Goal: Contribute content: Contribute content

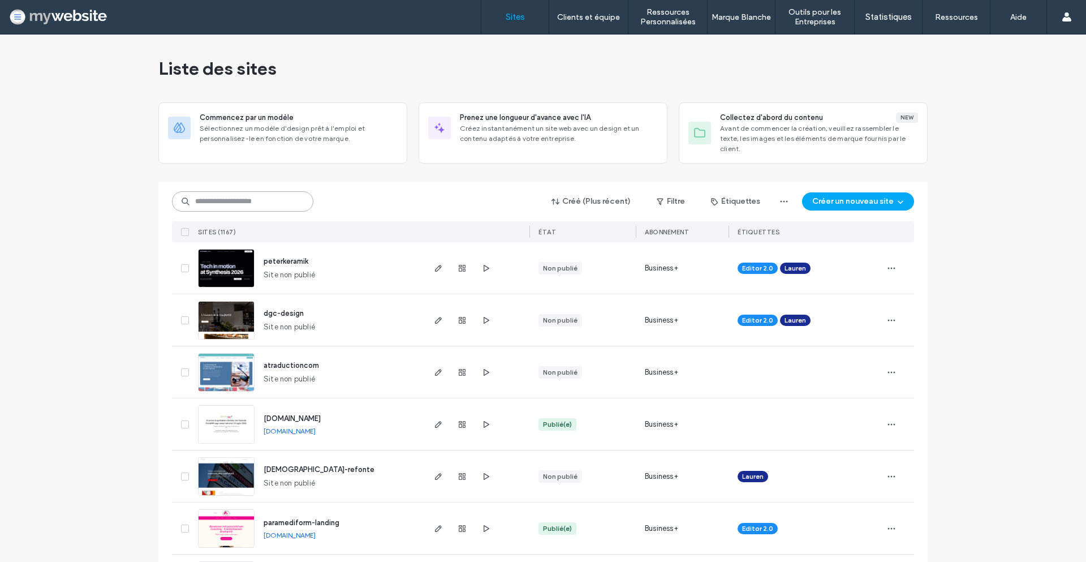
click at [273, 191] on input at bounding box center [242, 201] width 141 height 20
type input "*****"
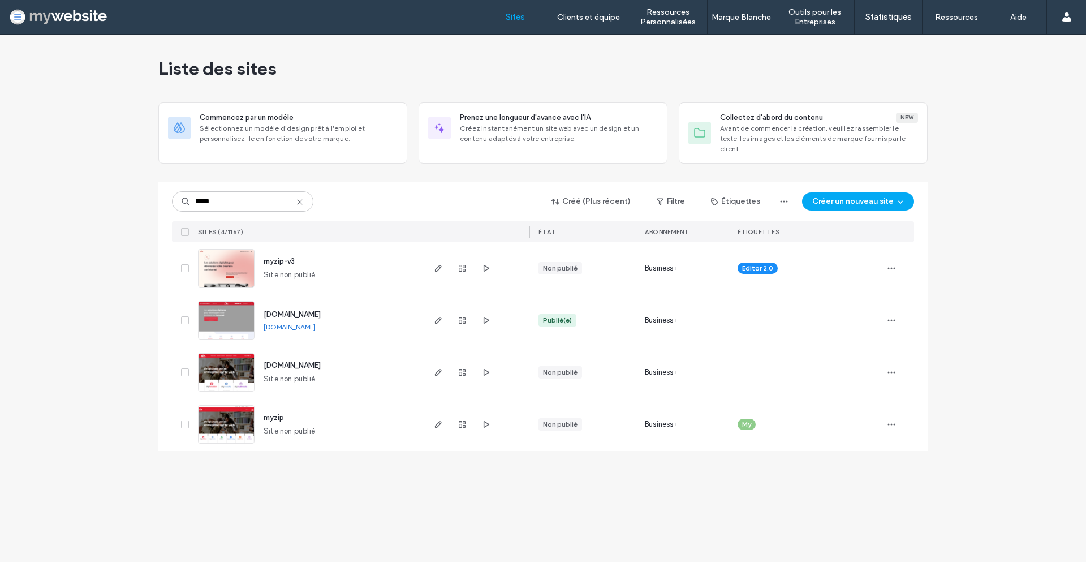
click at [283, 257] on span "myzip-v3" at bounding box center [279, 261] width 31 height 8
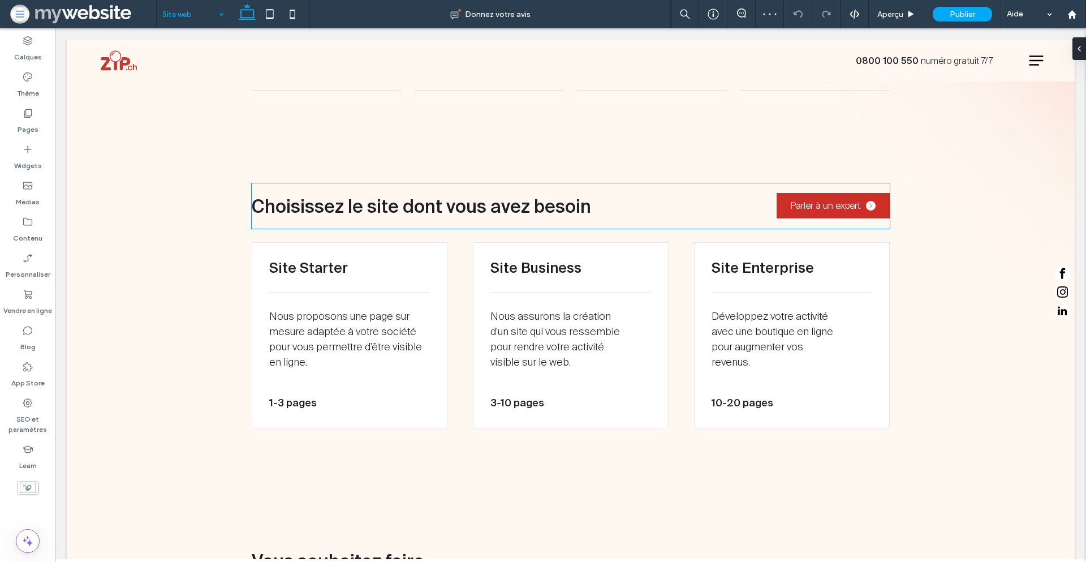
scroll to position [1060, 0]
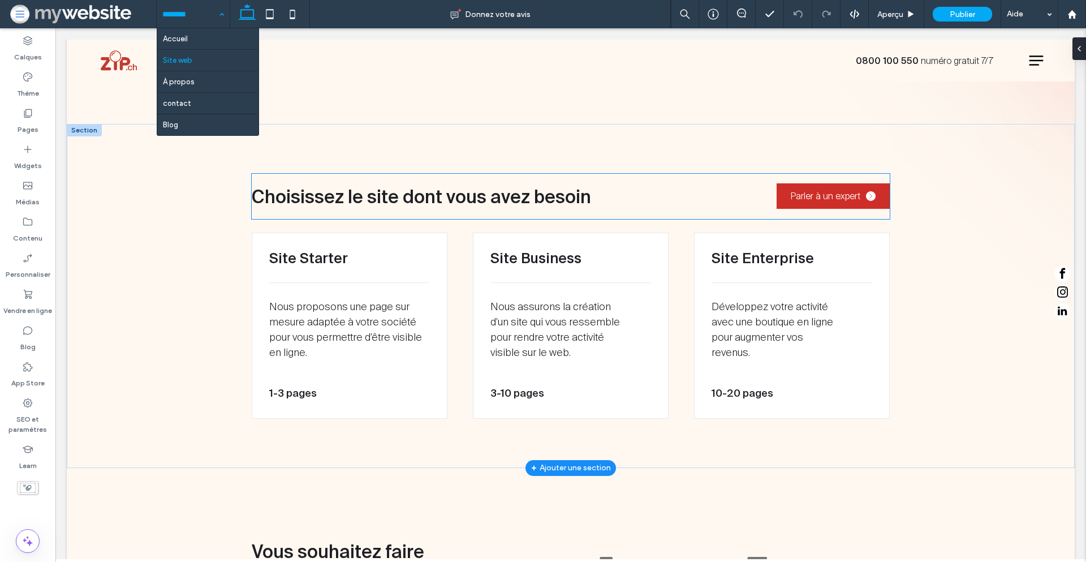
click at [470, 193] on span "Choisissez le site dont vous avez besoin" at bounding box center [421, 196] width 339 height 20
click at [470, 193] on h2 "Choisissez le site dont vous avez besoin" at bounding box center [482, 196] width 461 height 27
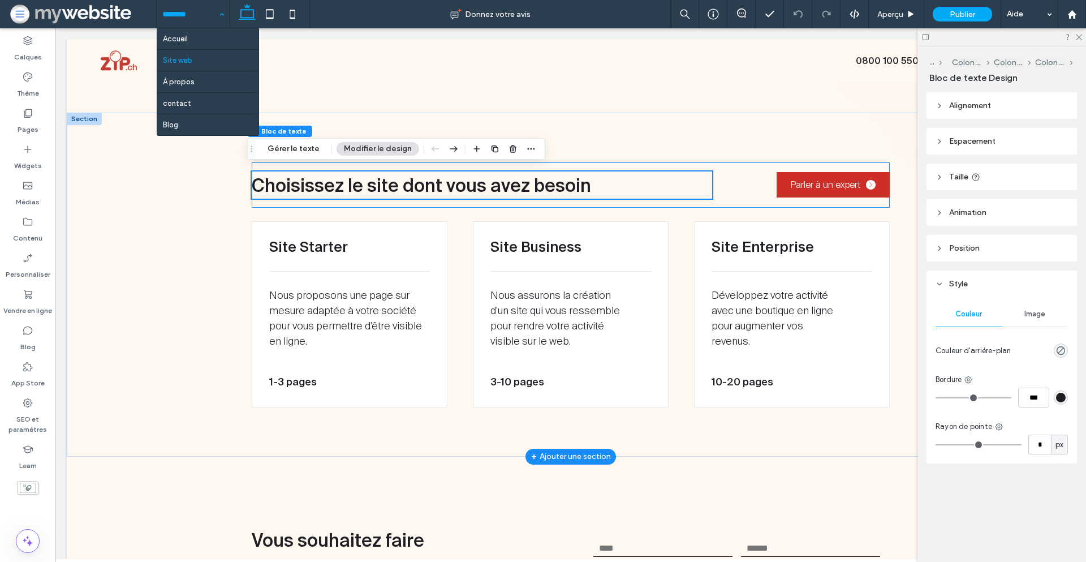
click at [470, 193] on h2 "Choisissez le site dont vous avez besoin" at bounding box center [482, 184] width 461 height 27
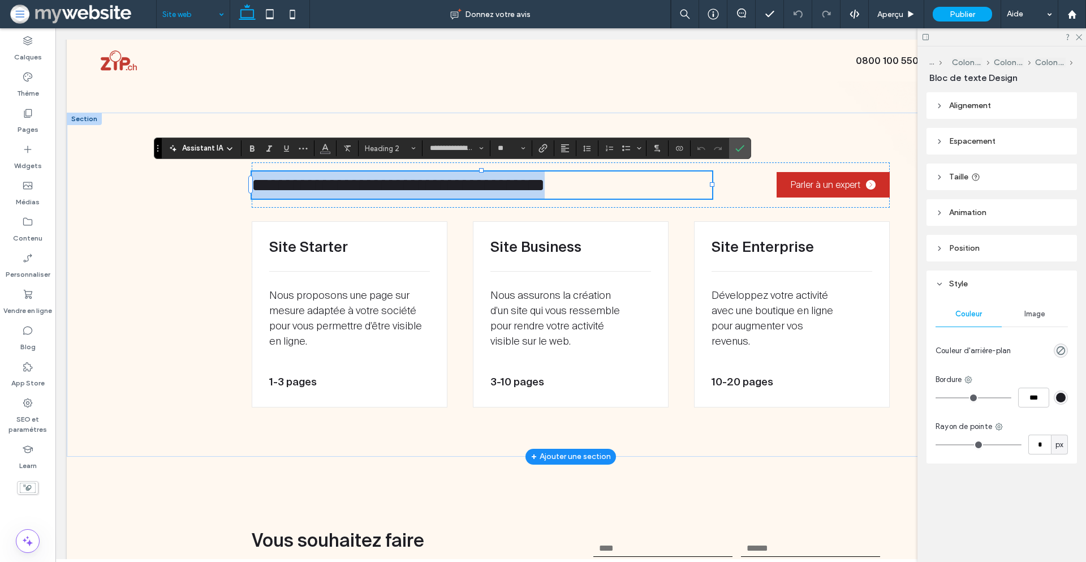
click at [472, 184] on span "**********" at bounding box center [398, 185] width 293 height 18
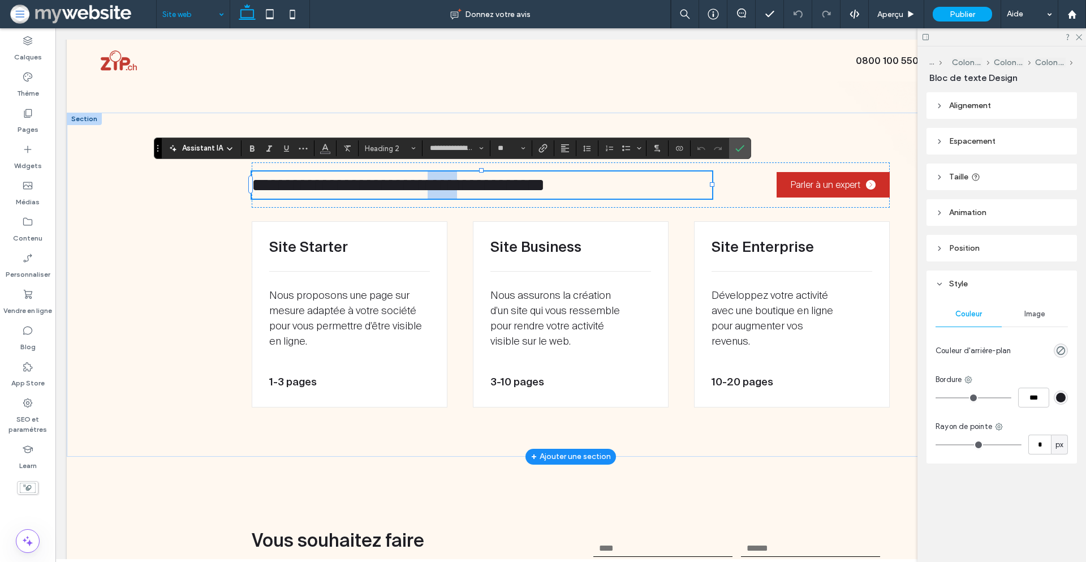
click at [472, 184] on span "**********" at bounding box center [398, 185] width 293 height 18
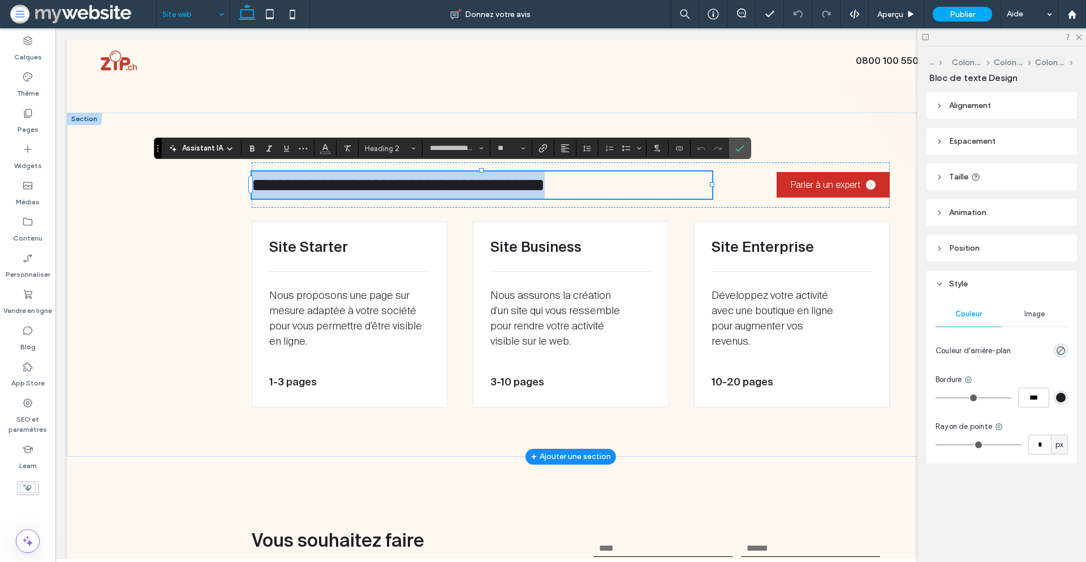
click at [472, 184] on span "**********" at bounding box center [398, 185] width 293 height 18
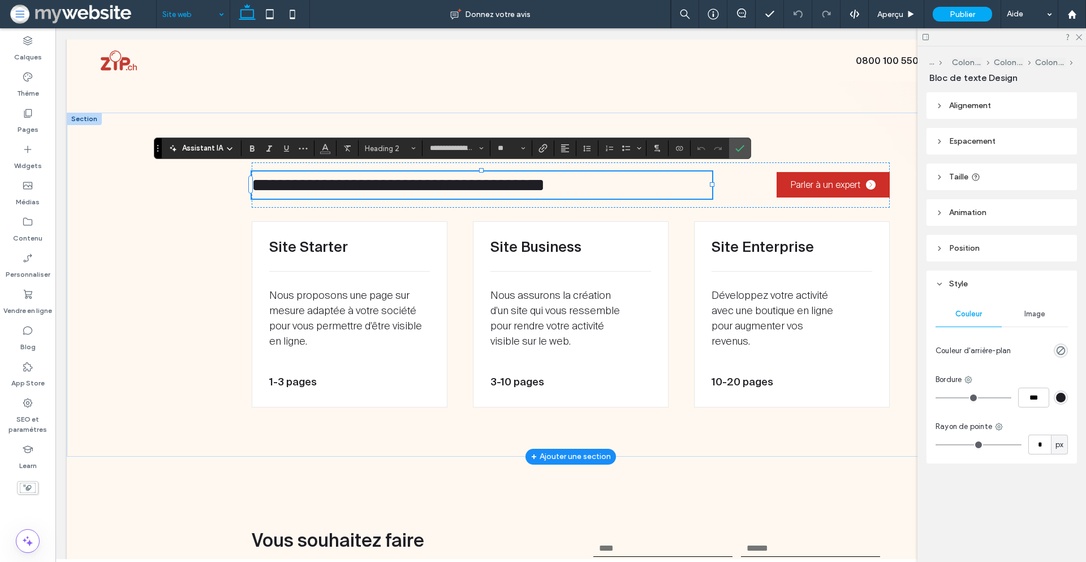
type input "**********"
type input "**"
click at [738, 147] on icon "Confirmer" at bounding box center [739, 148] width 9 height 9
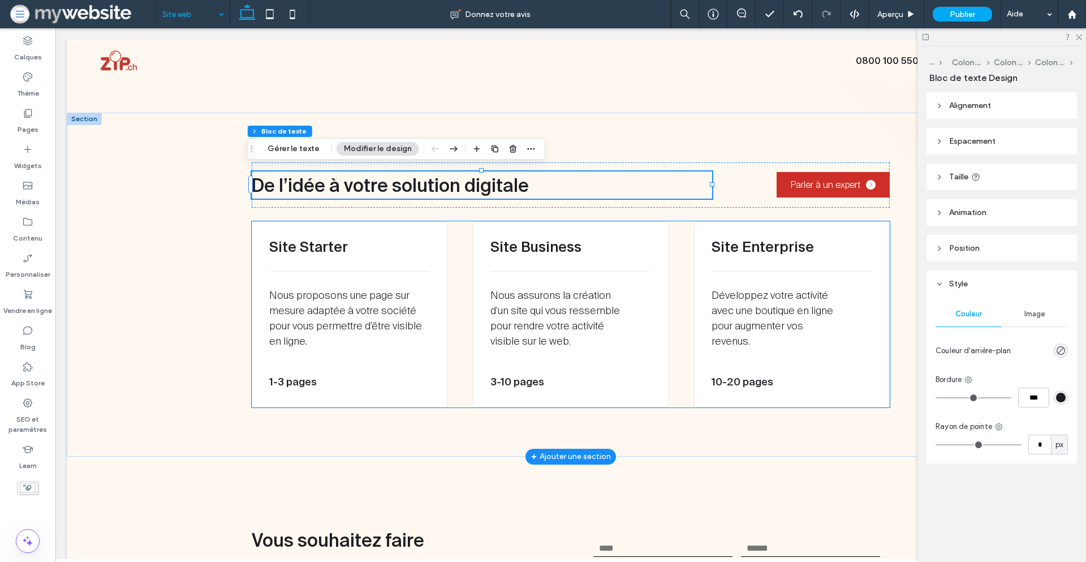
click at [348, 239] on h3 "Site Starter" at bounding box center [349, 247] width 161 height 16
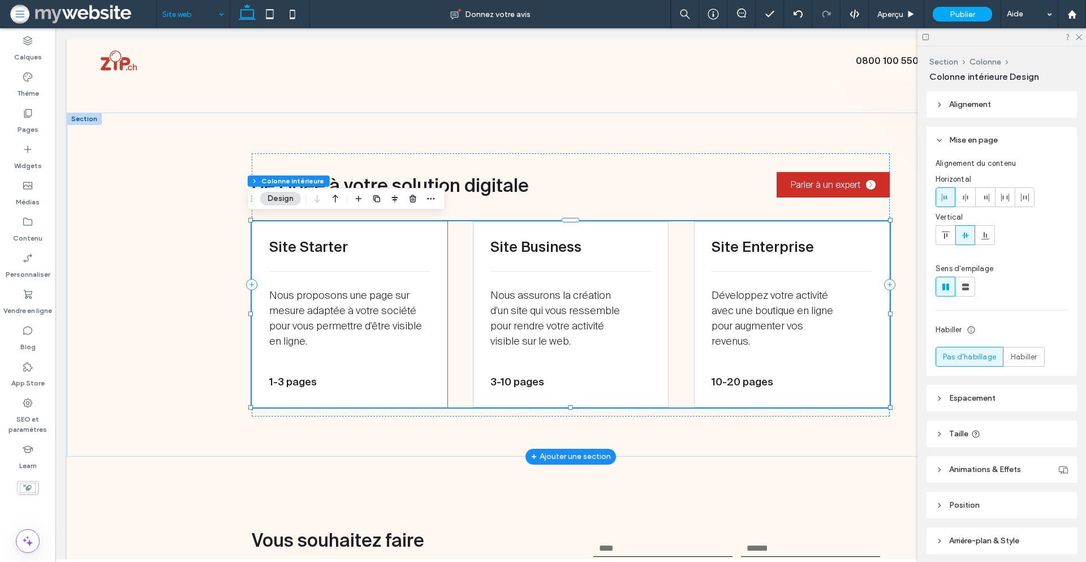
click at [308, 240] on span "Site Starter" at bounding box center [308, 247] width 79 height 16
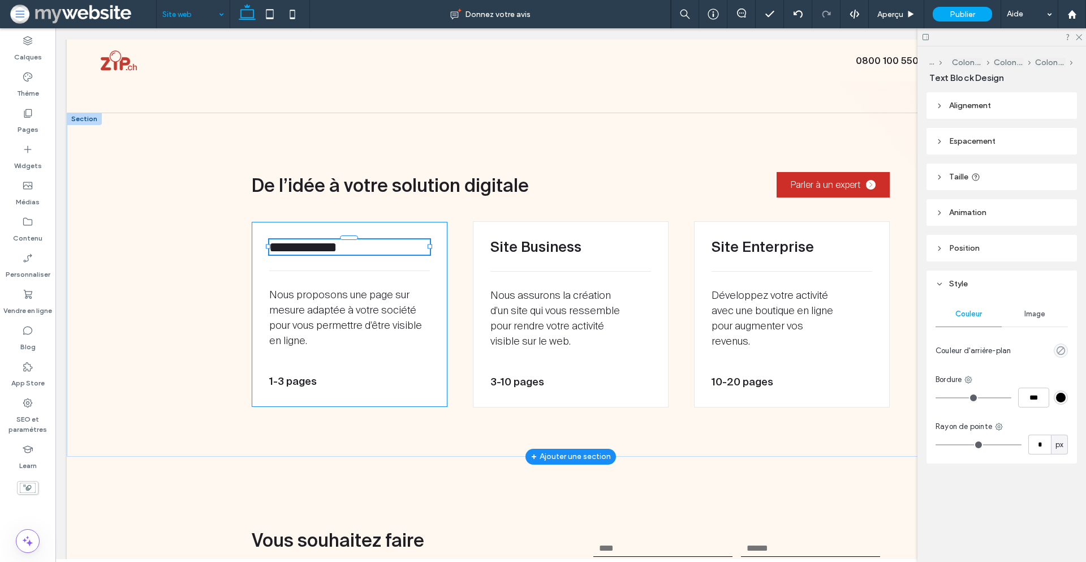
click at [308, 240] on div "**********" at bounding box center [349, 246] width 161 height 15
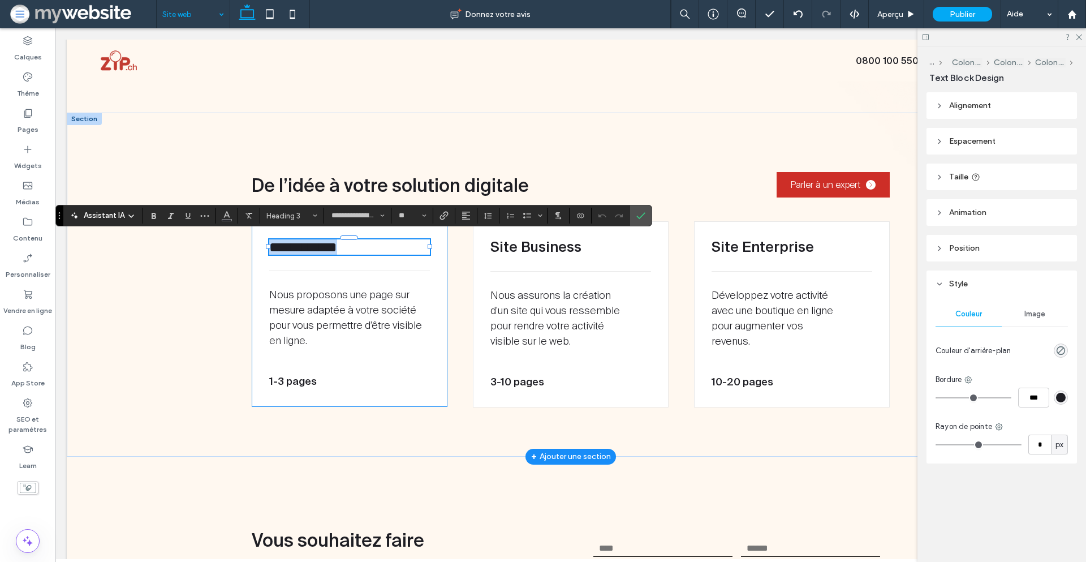
type input "**********"
type input "**"
click at [314, 263] on div "**********" at bounding box center [350, 314] width 196 height 185
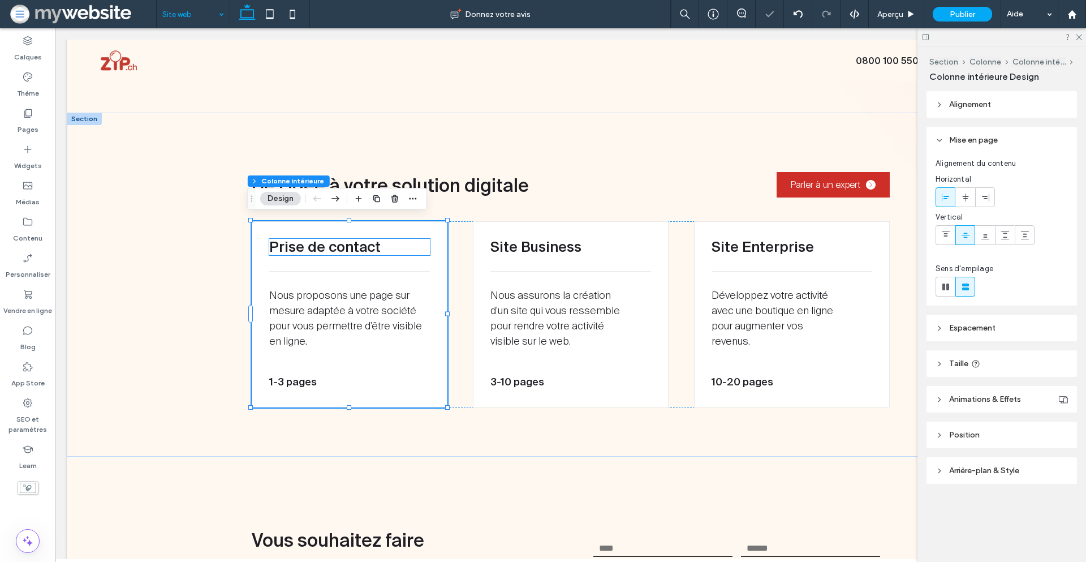
click at [317, 240] on span "Prise de contact" at bounding box center [324, 247] width 111 height 16
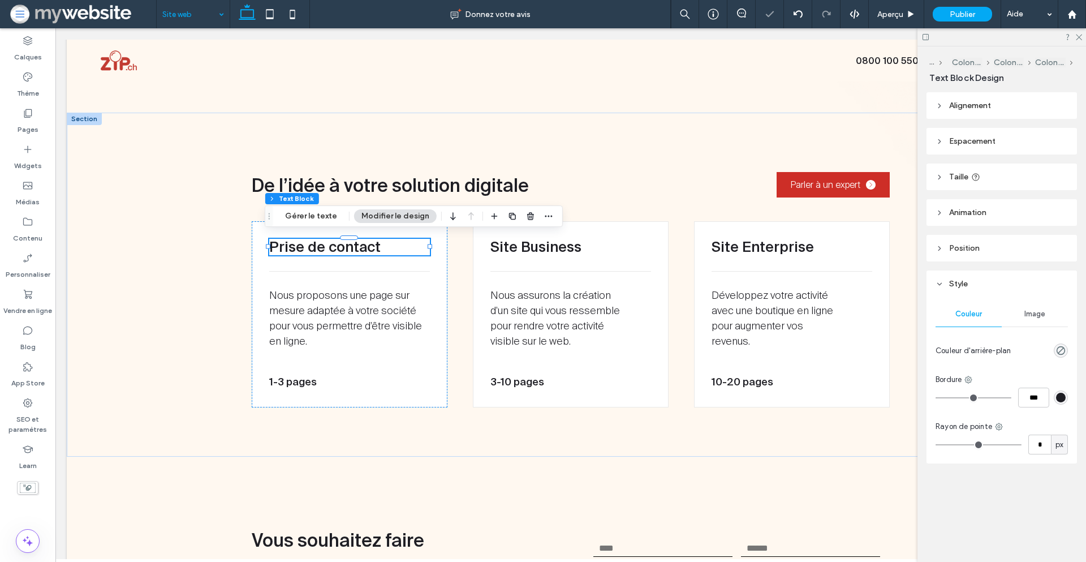
click at [317, 245] on span "Prise de contact" at bounding box center [324, 247] width 111 height 16
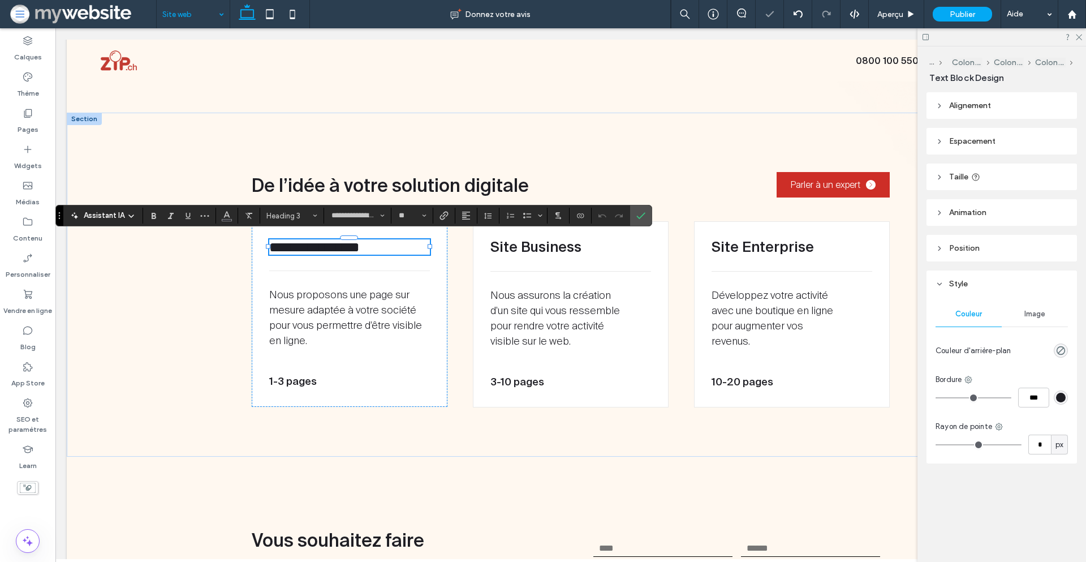
click at [317, 245] on span "**********" at bounding box center [314, 247] width 91 height 14
click at [375, 312] on span "Nous proposons une page sur mesure adaptée à votre société pour vous permettre …" at bounding box center [345, 317] width 153 height 59
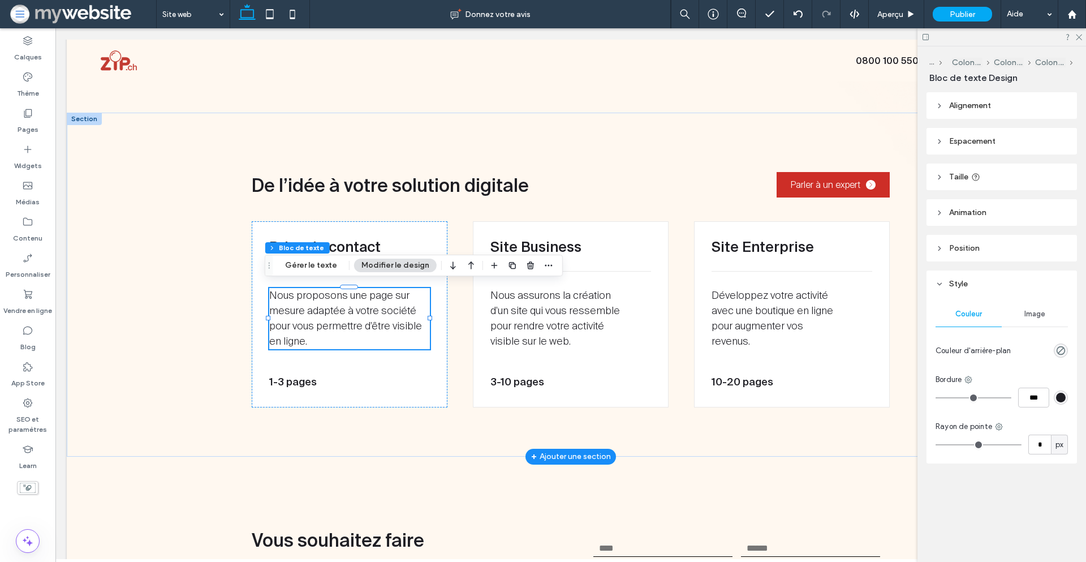
click at [375, 312] on span "Nous proposons une page sur mesure adaptée à votre société pour vous permettre …" at bounding box center [345, 318] width 153 height 59
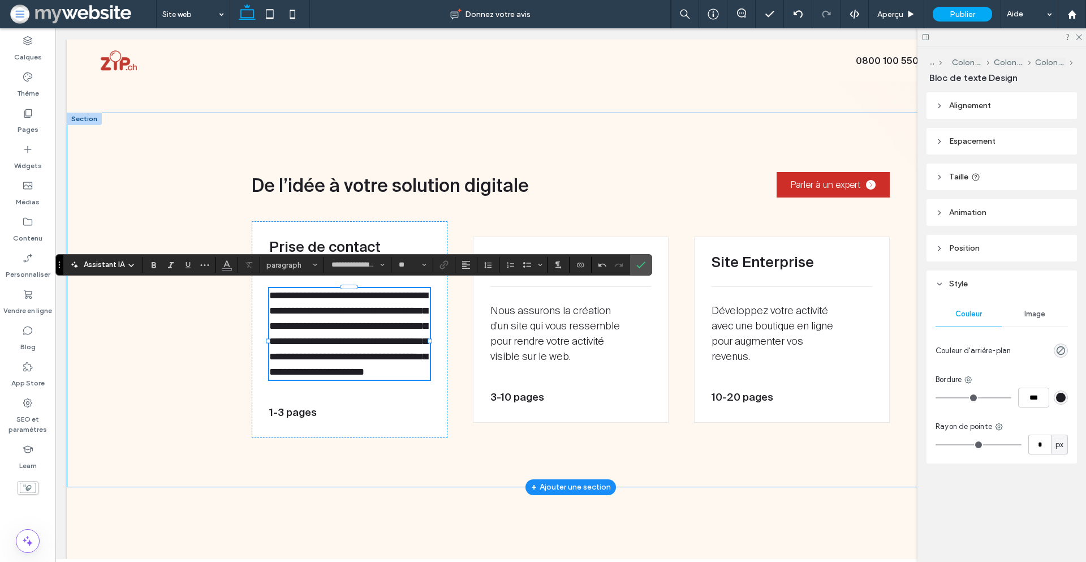
click at [225, 334] on div "**********" at bounding box center [571, 300] width 1008 height 375
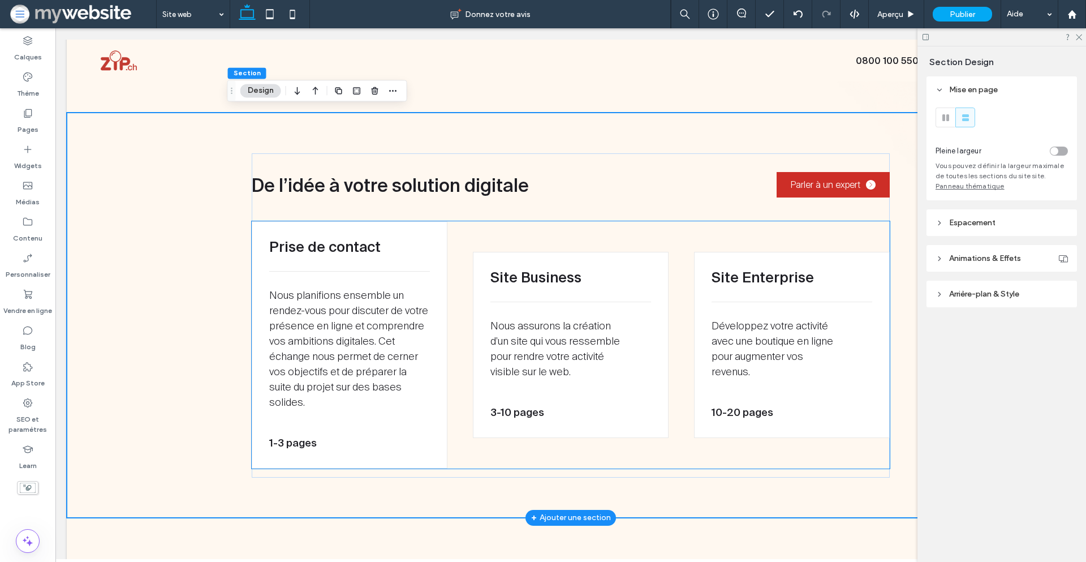
click at [307, 437] on span "1-3 pages" at bounding box center [293, 443] width 48 height 12
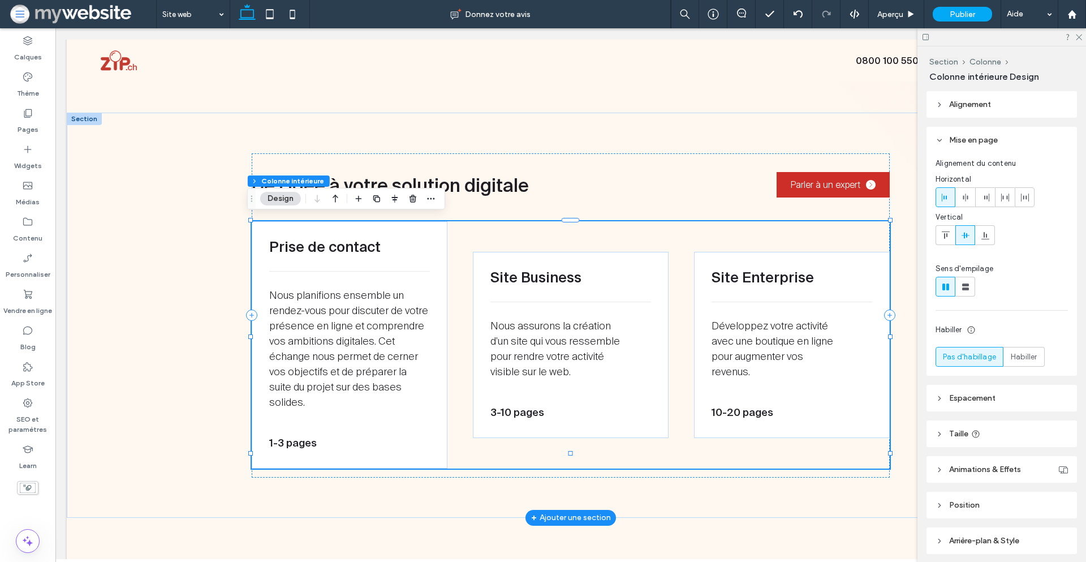
click at [305, 437] on span "1-3 pages" at bounding box center [293, 443] width 48 height 12
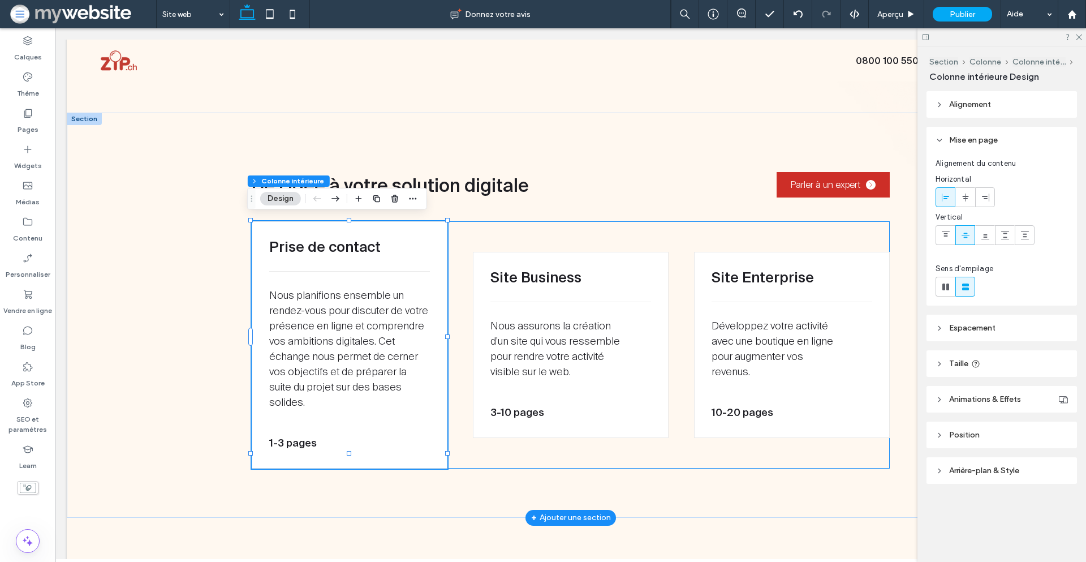
click at [296, 437] on span "1-3 pages" at bounding box center [293, 443] width 48 height 12
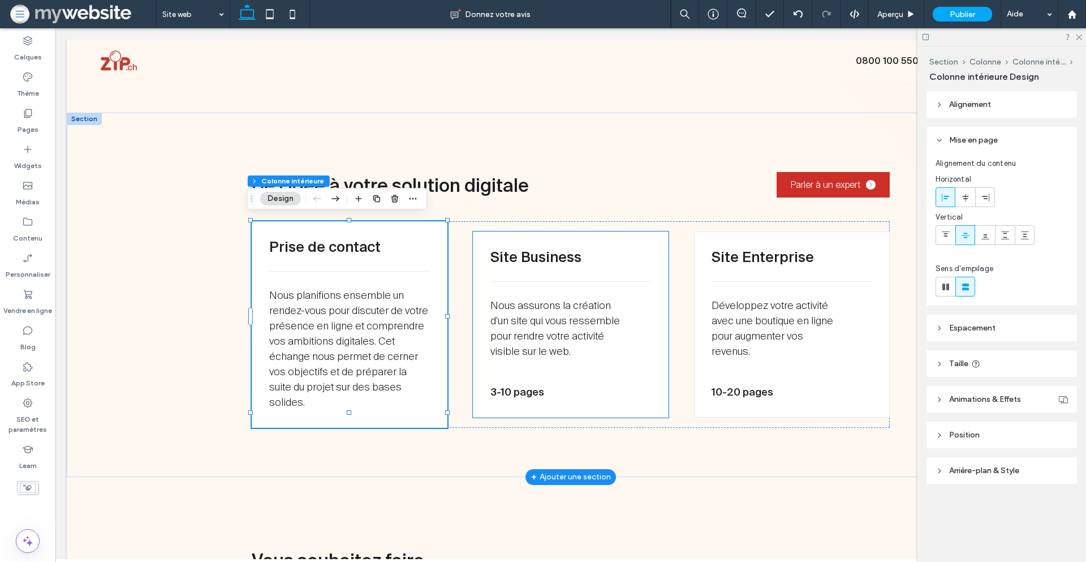
click at [542, 251] on span "Site Business" at bounding box center [536, 257] width 91 height 16
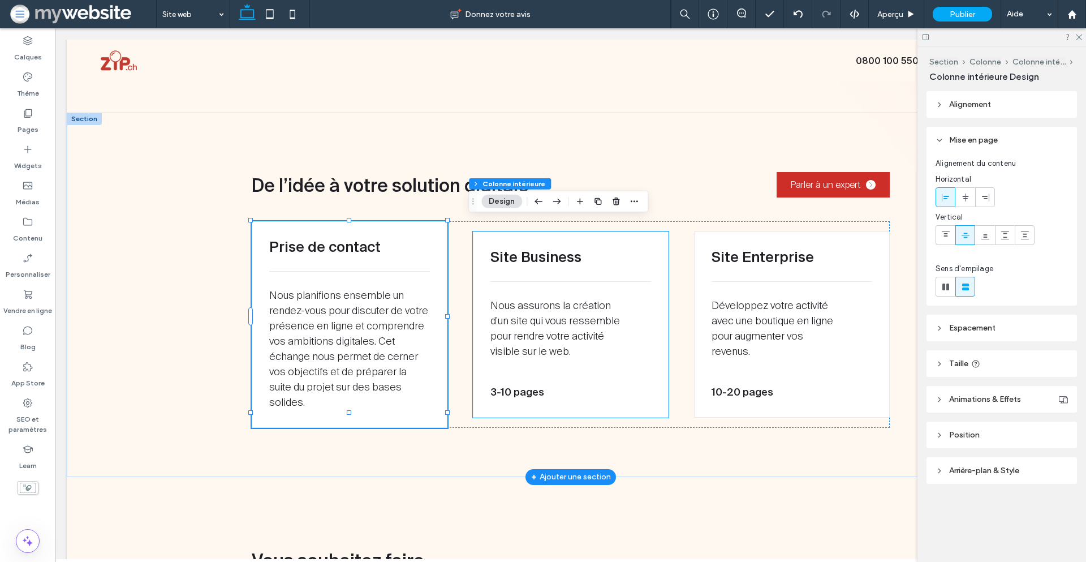
click at [542, 251] on span "Site Business" at bounding box center [536, 257] width 91 height 16
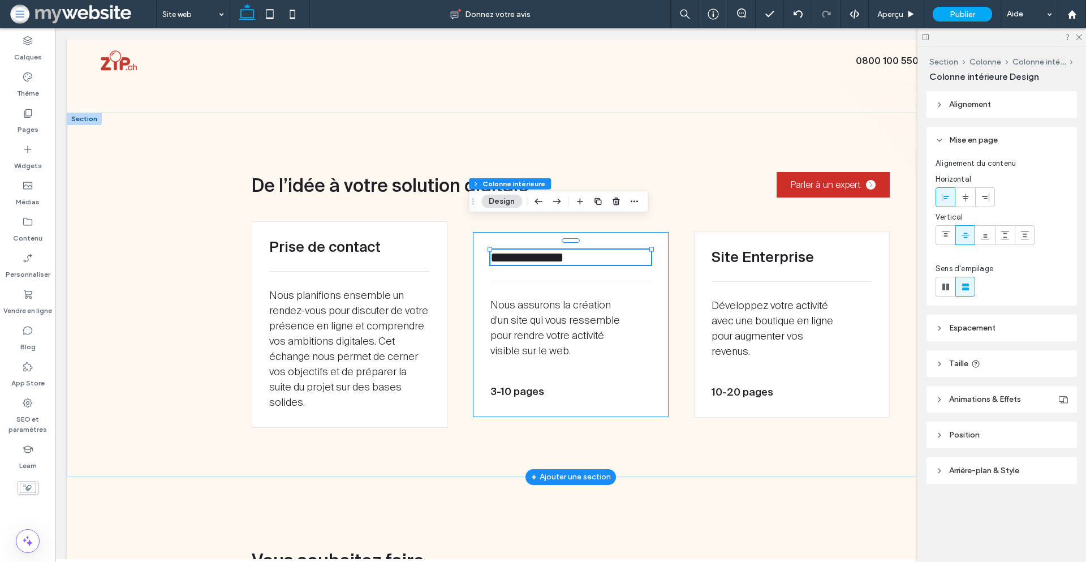
click at [542, 251] on div "**********" at bounding box center [571, 257] width 161 height 15
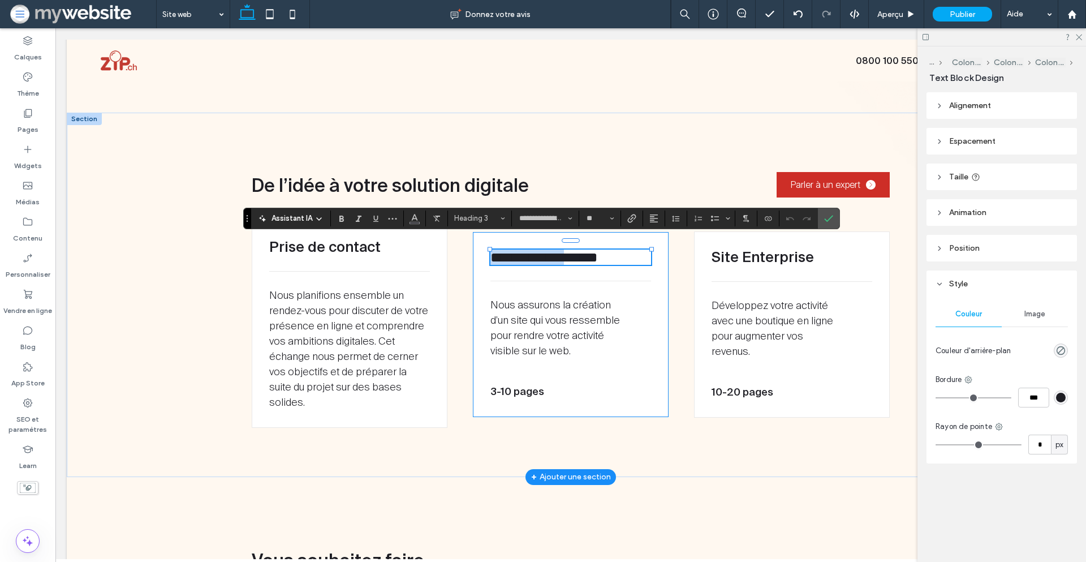
type input "**********"
type input "**"
click at [541, 317] on p "Nous assurons la création d'un site qui vous ressemble pour rendre votre activi…" at bounding box center [561, 328] width 140 height 61
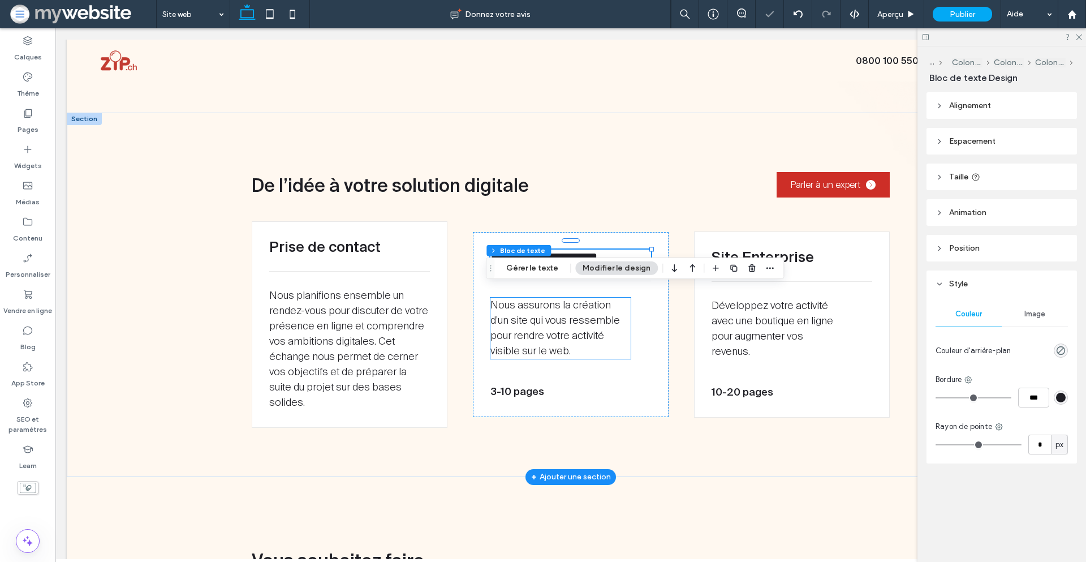
click at [541, 317] on p "Nous assurons la création d'un site qui vous ressemble pour rendre votre activi…" at bounding box center [561, 328] width 140 height 61
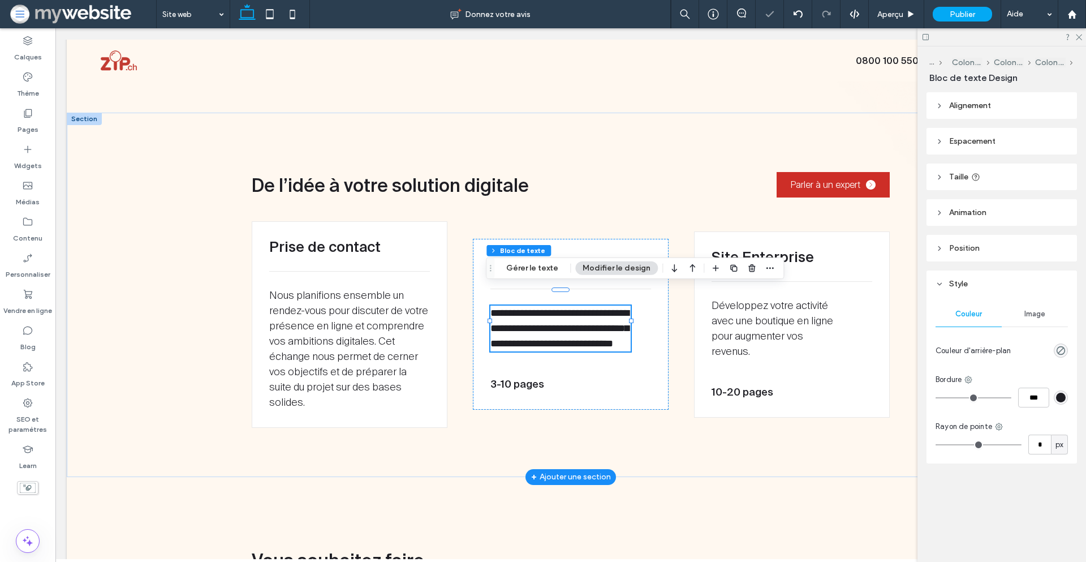
click at [541, 317] on p "**********" at bounding box center [561, 329] width 140 height 46
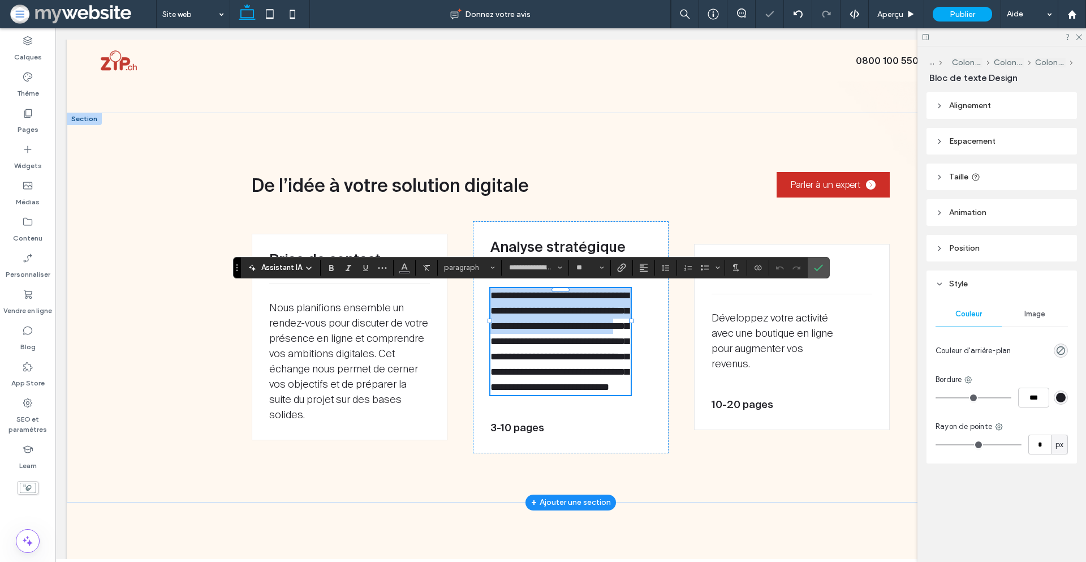
scroll to position [0, 0]
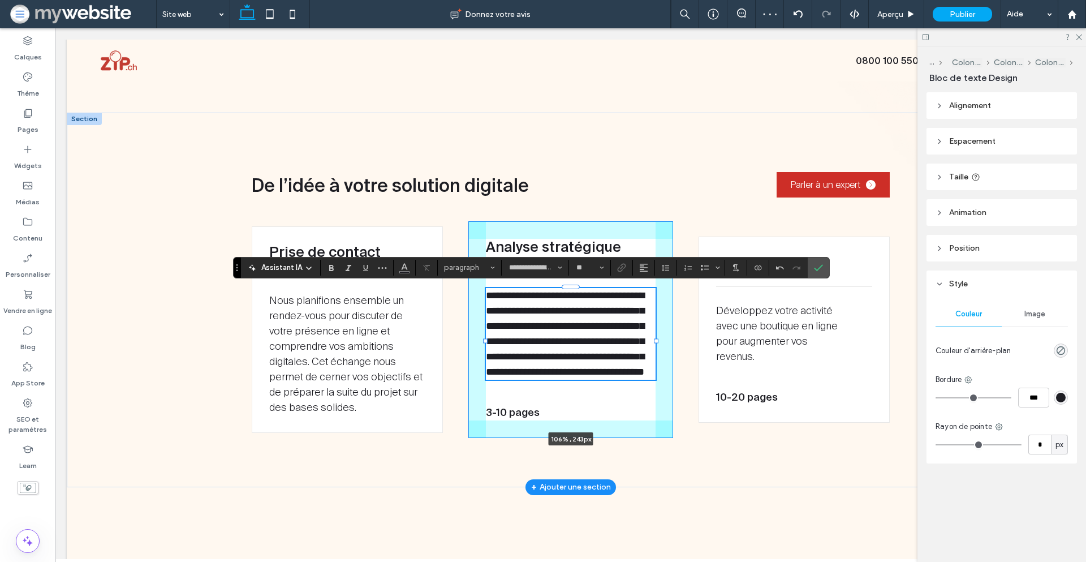
drag, startPoint x: 627, startPoint y: 352, endPoint x: 656, endPoint y: 349, distance: 29.6
click at [656, 349] on div "**********" at bounding box center [570, 300] width 679 height 375
type input "***"
type input "*****"
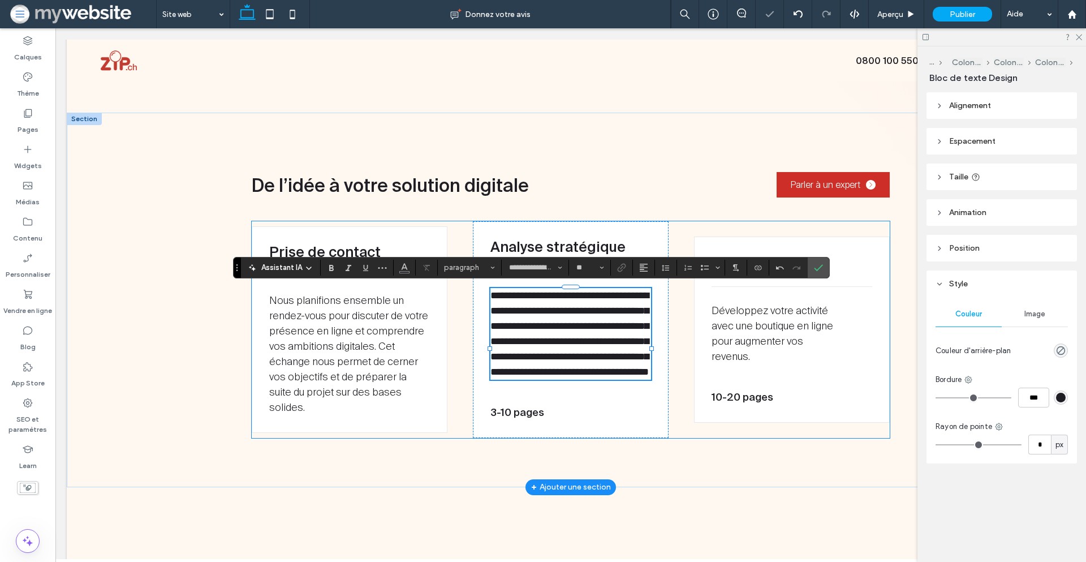
click at [674, 320] on div "**********" at bounding box center [571, 329] width 639 height 217
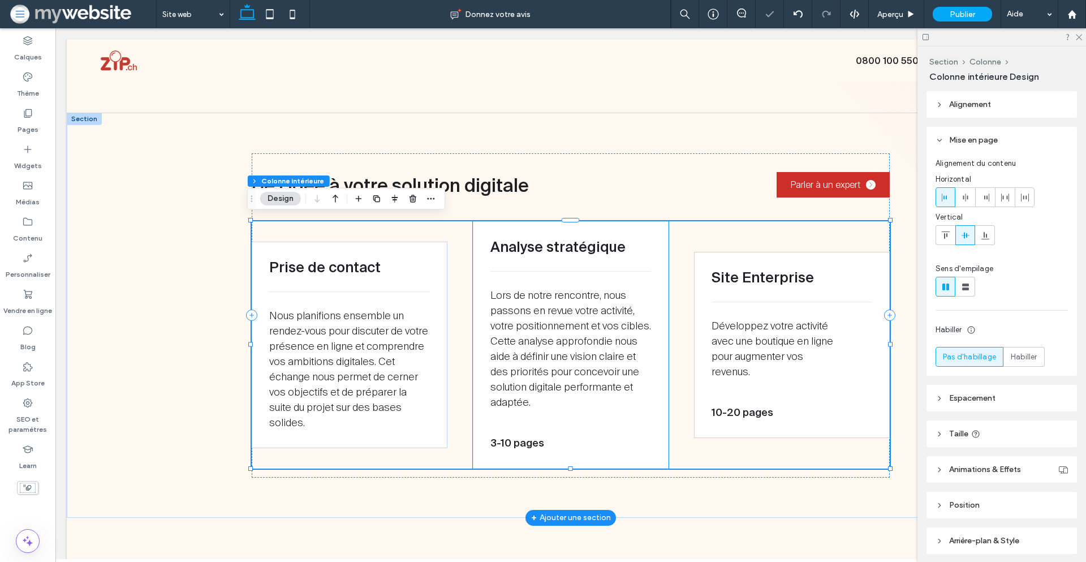
click at [526, 444] on span "3-10 pages" at bounding box center [518, 443] width 54 height 12
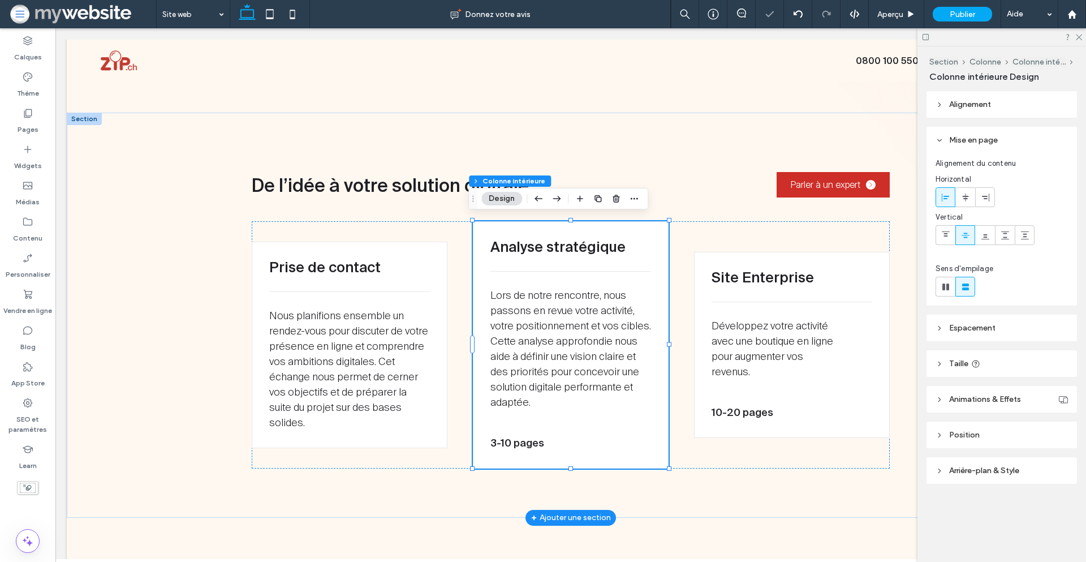
click at [527, 438] on span "3-10 pages" at bounding box center [518, 443] width 54 height 12
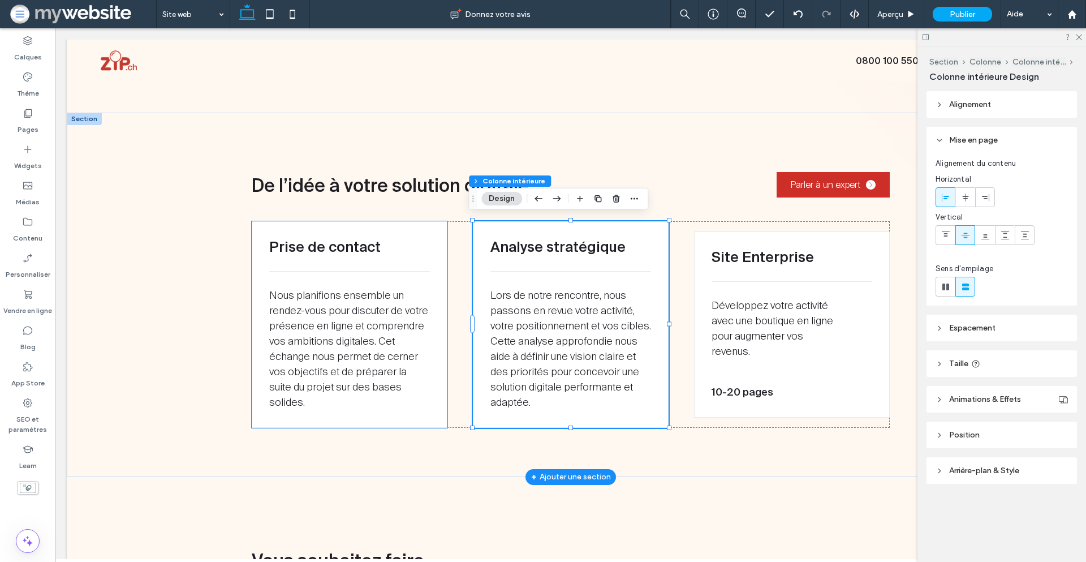
click at [300, 324] on span "Nous planifions ensemble un rendez-vous pour discuter de votre présence en lign…" at bounding box center [348, 349] width 159 height 121
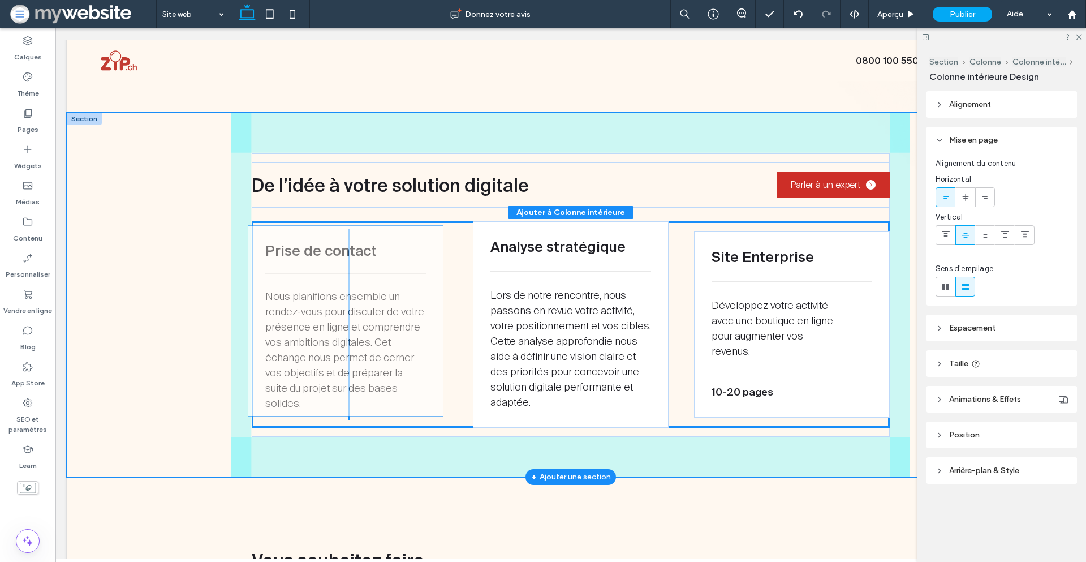
click at [300, 324] on span "Nous planifions ensemble un rendez-vous pour discuter de votre présence en lign…" at bounding box center [344, 350] width 159 height 121
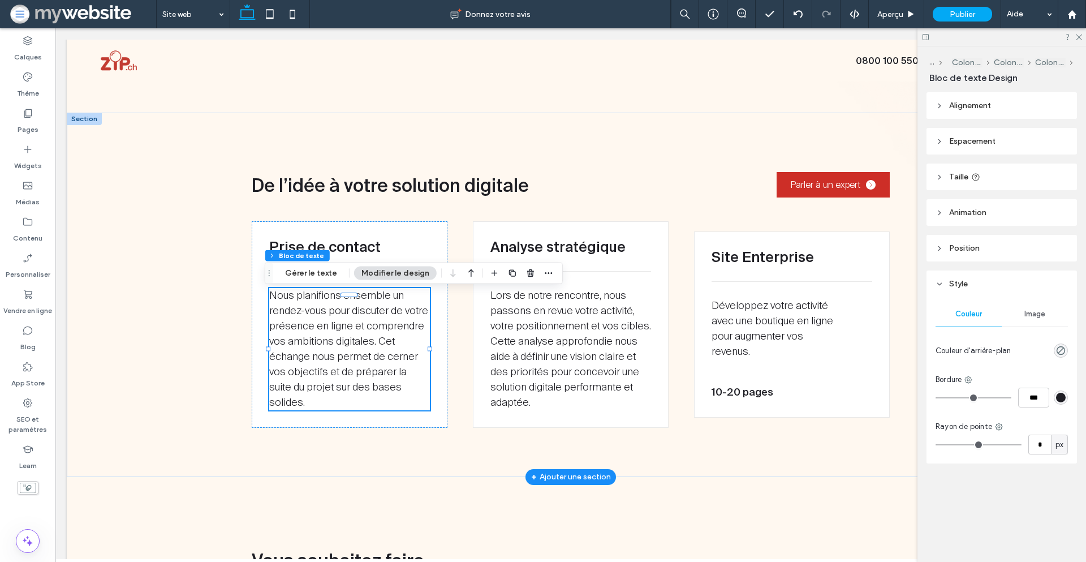
click at [300, 324] on span "Nous planifions ensemble un rendez-vous pour discuter de votre présence en lign…" at bounding box center [348, 349] width 159 height 121
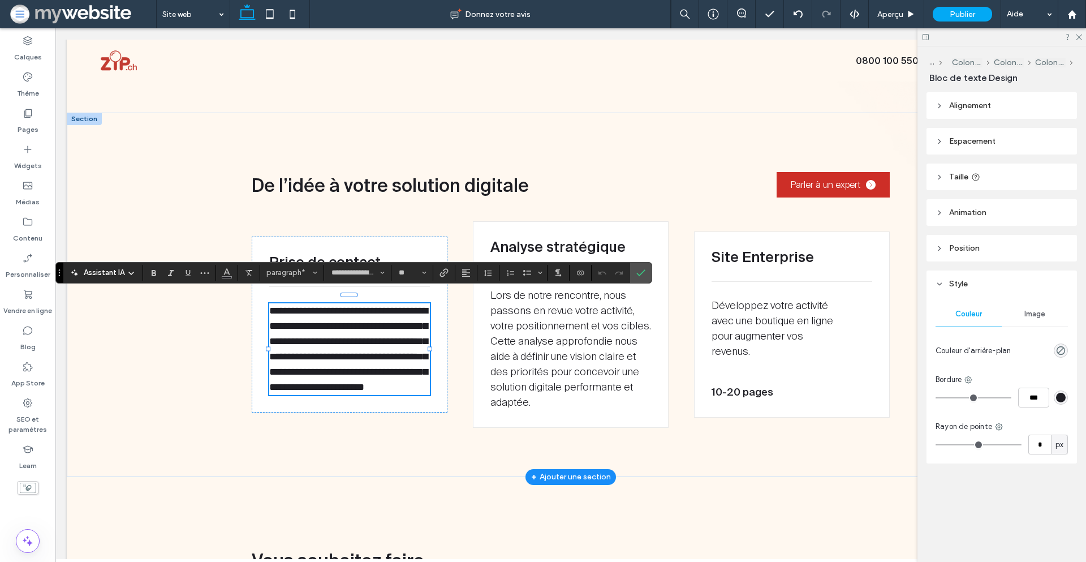
click at [300, 324] on span "**********" at bounding box center [348, 349] width 158 height 87
click at [646, 270] on label "Confirmer" at bounding box center [641, 273] width 17 height 20
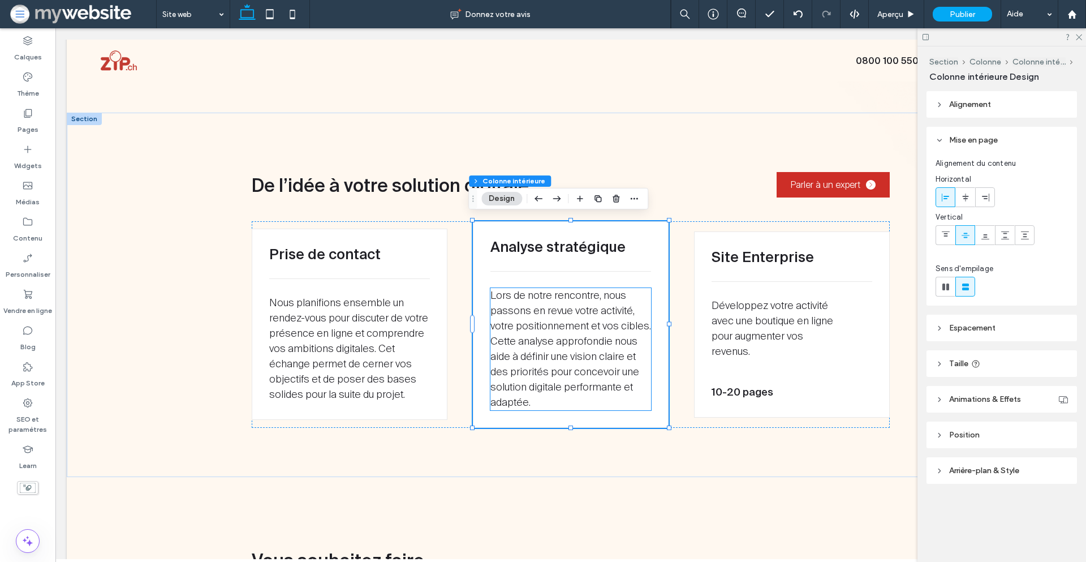
click at [576, 311] on span "Lors de notre rencontre, nous passons en revue votre activité, votre positionne…" at bounding box center [571, 349] width 161 height 121
click at [576, 311] on div "Lors de notre rencontre, nous passons en revue votre activité, votre positionne…" at bounding box center [571, 349] width 161 height 122
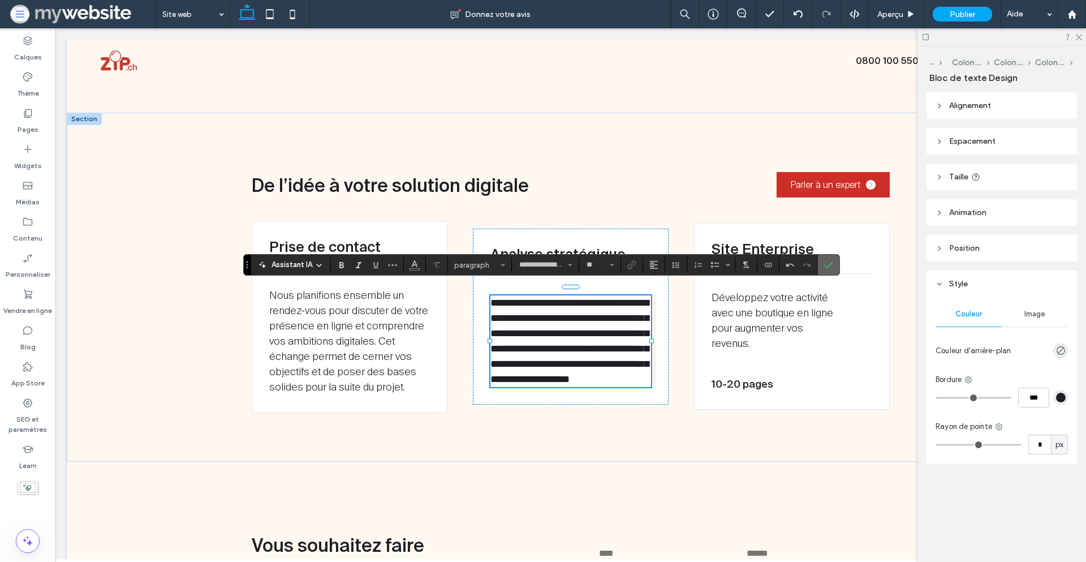
click at [828, 263] on icon "Confirmer" at bounding box center [828, 264] width 9 height 9
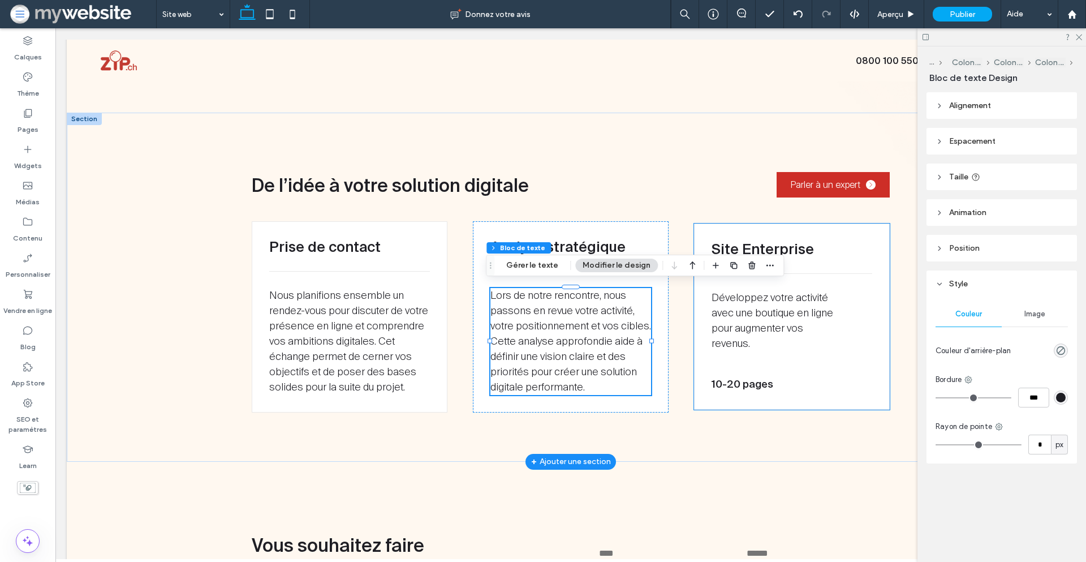
click at [731, 303] on span "Développez votre activité avec une boutique en ligne pour augmenter vos revenus." at bounding box center [773, 320] width 122 height 59
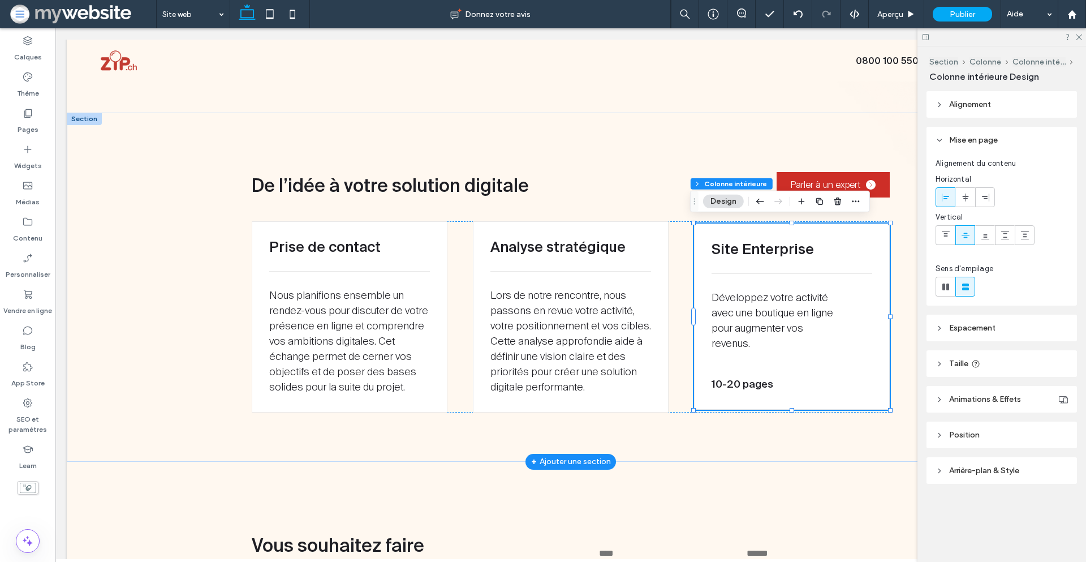
click at [731, 303] on span "Développez votre activité avec une boutique en ligne pour augmenter vos revenus." at bounding box center [773, 320] width 122 height 59
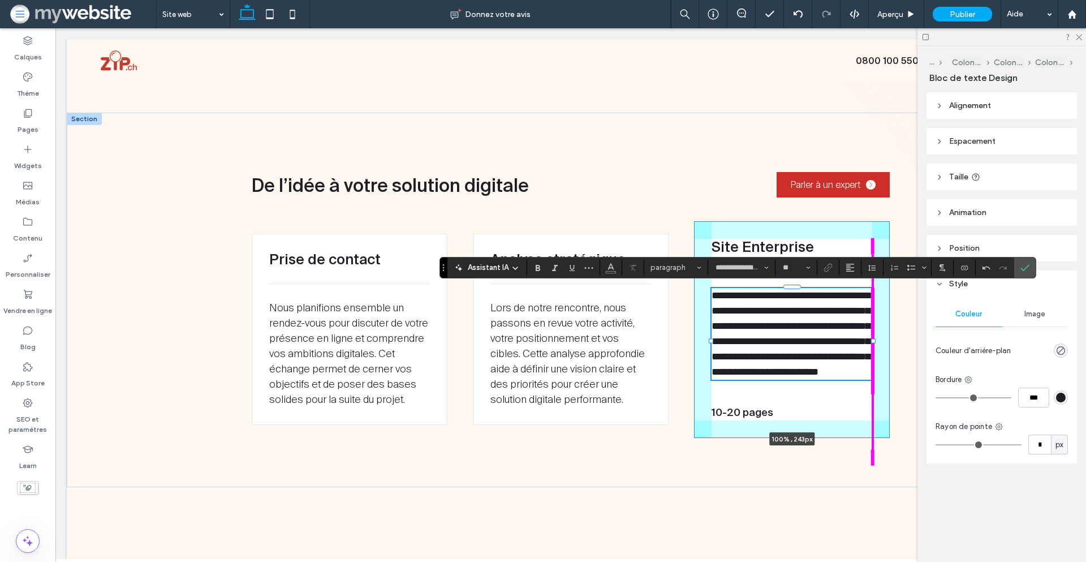
drag, startPoint x: 835, startPoint y: 353, endPoint x: 870, endPoint y: 351, distance: 34.6
click at [870, 351] on div "**********" at bounding box center [570, 300] width 679 height 375
type input "***"
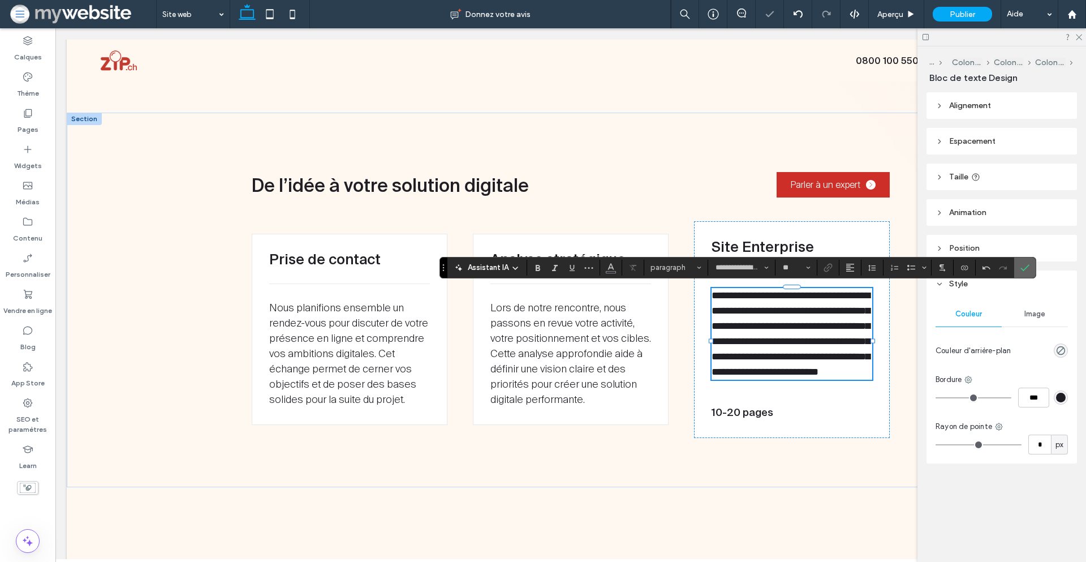
click at [1026, 261] on span "Confirmer" at bounding box center [1025, 267] width 9 height 19
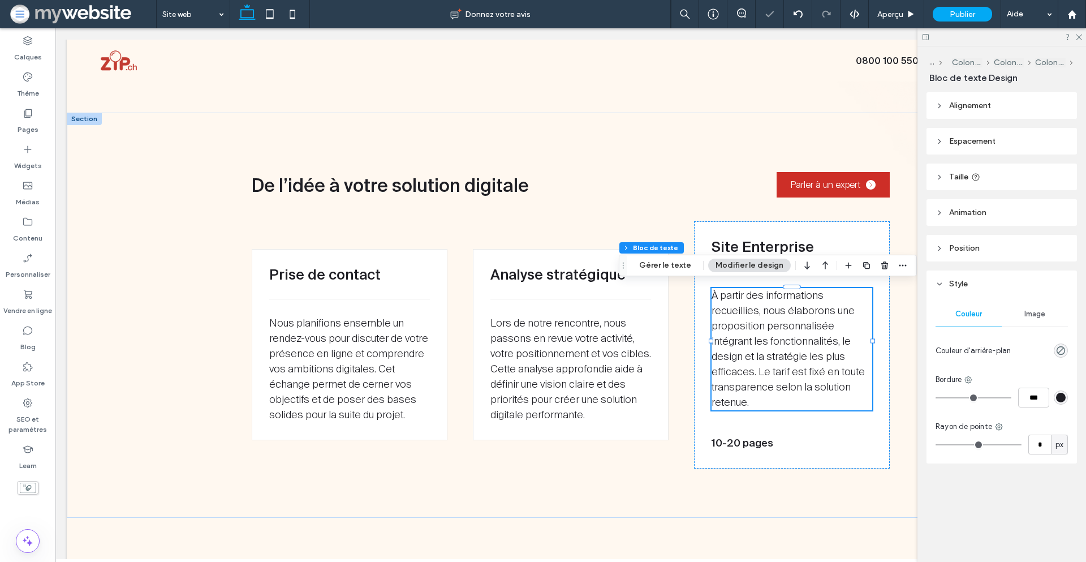
click at [992, 161] on div "Alignement Espacement Définir les marges et le remplissage 0px 0% 0px 0% * px 0…" at bounding box center [1006, 300] width 158 height 416
click at [994, 173] on header "Taille" at bounding box center [1002, 177] width 150 height 27
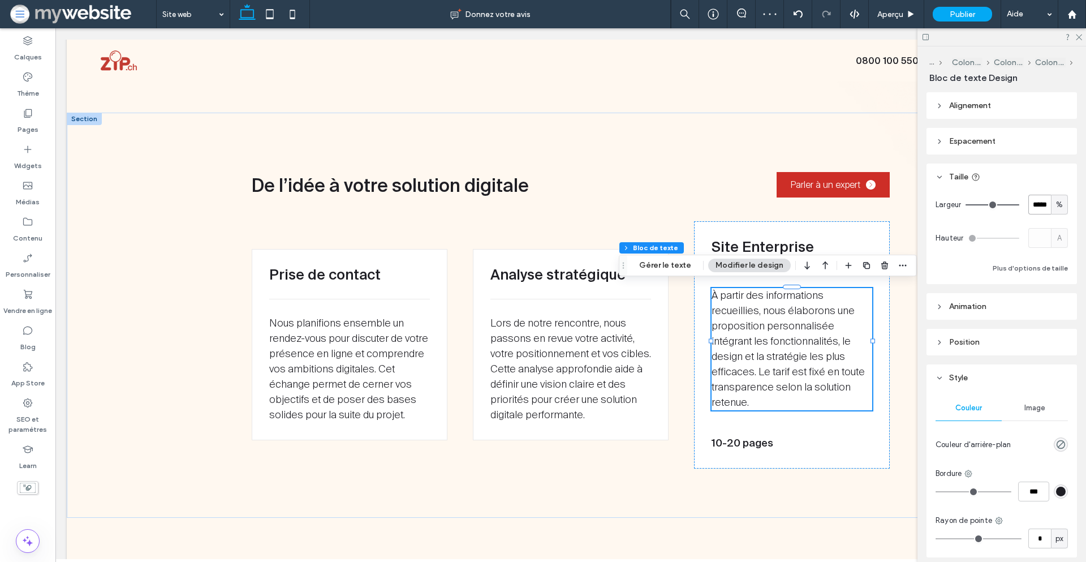
click at [1030, 201] on input "*****" at bounding box center [1040, 205] width 23 height 20
type input "***"
click at [734, 436] on div "Site Enterprise À partir des informations recueillies, nous élaborons une propo…" at bounding box center [792, 344] width 196 height 247
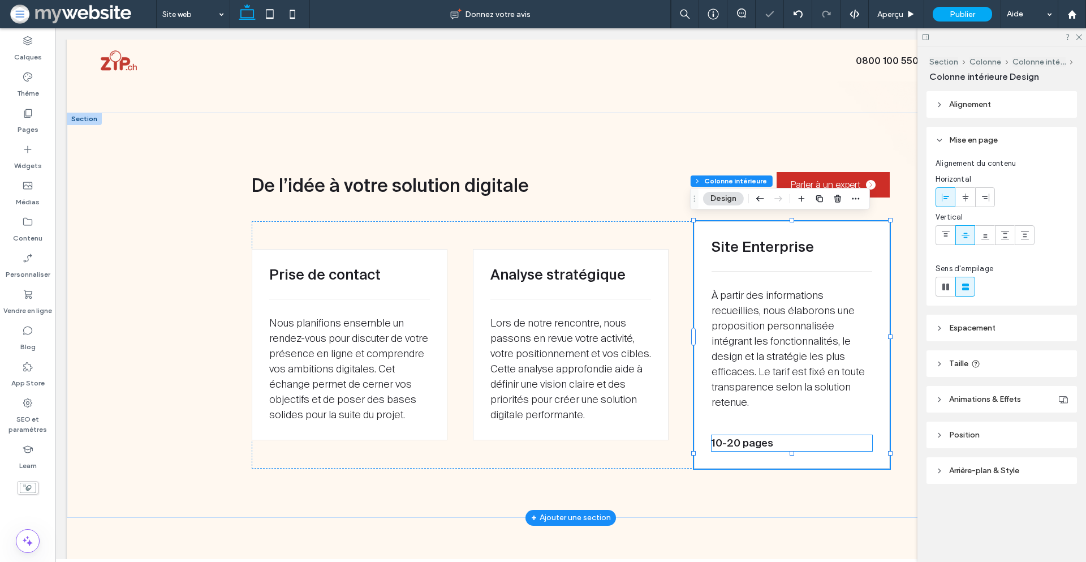
click at [735, 437] on span "10-20 pages" at bounding box center [743, 443] width 62 height 12
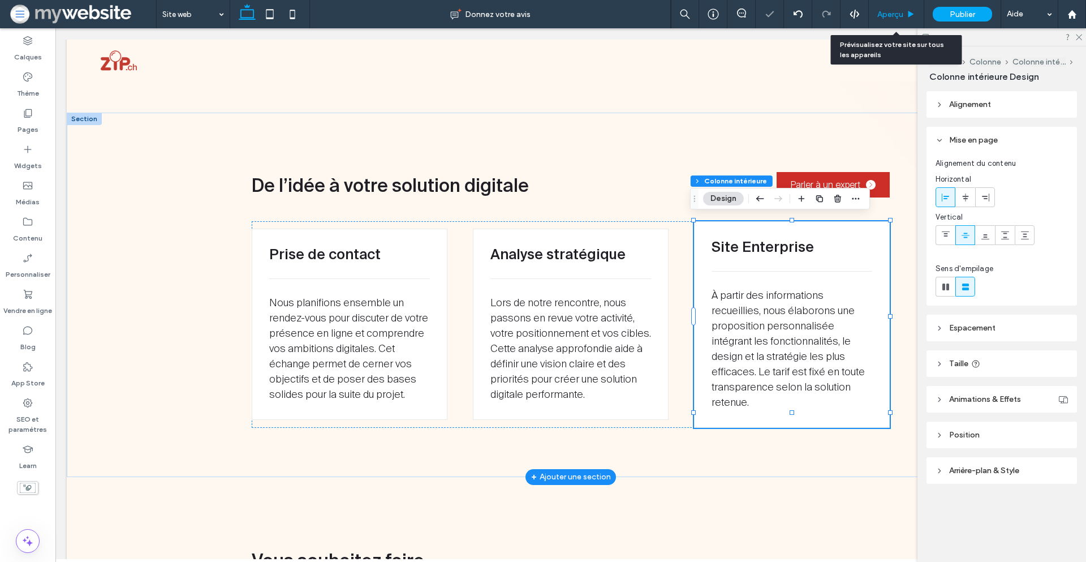
click at [887, 14] on span "Aperçu" at bounding box center [890, 15] width 26 height 10
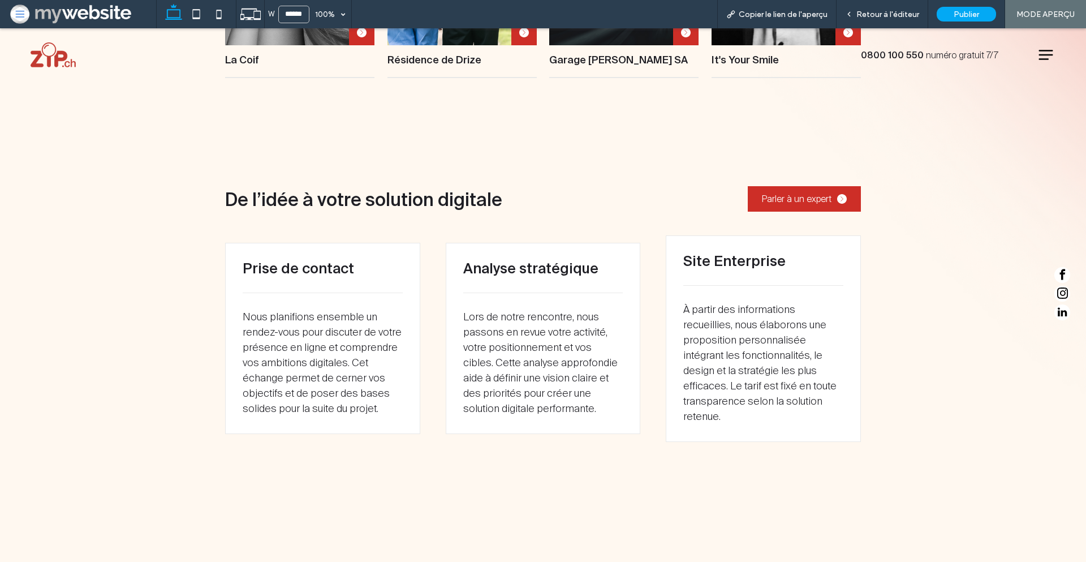
scroll to position [1072, 0]
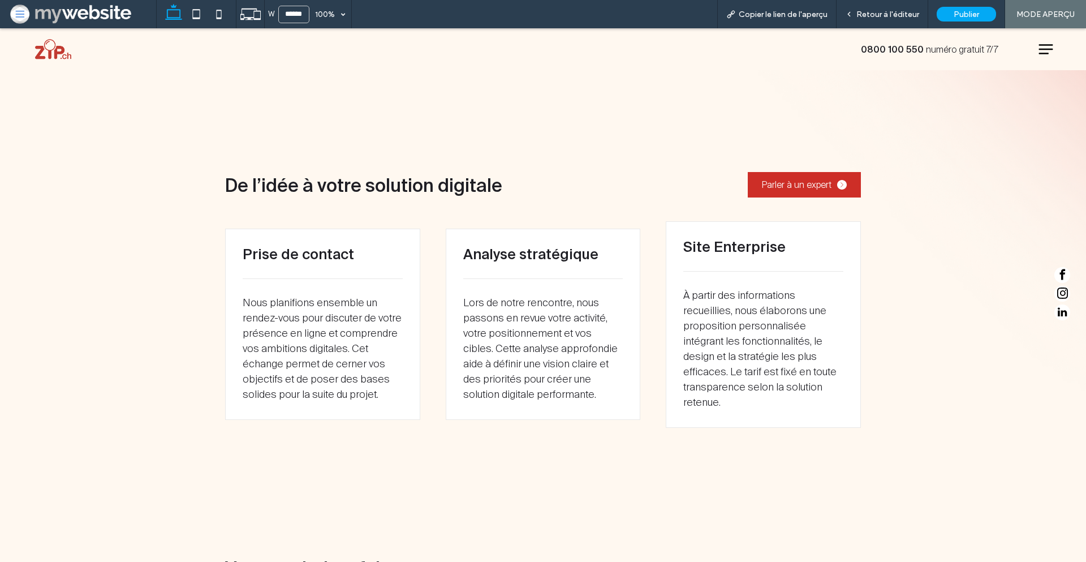
click at [887, 14] on span "Retour à l'éditeur" at bounding box center [888, 15] width 63 height 10
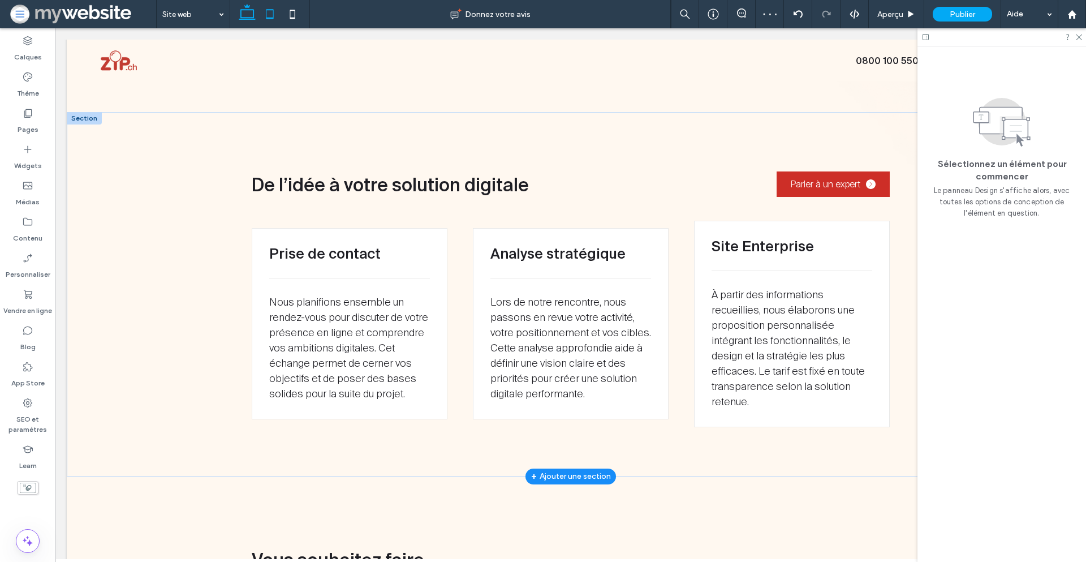
scroll to position [1060, 0]
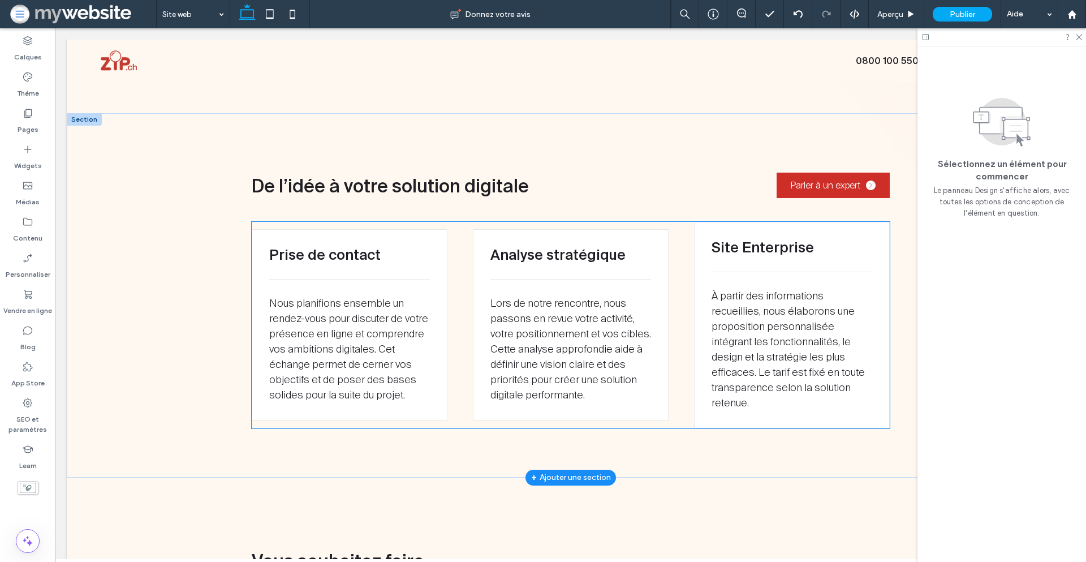
click at [792, 244] on span "Site Enterprise" at bounding box center [763, 247] width 102 height 16
click at [792, 244] on div "Site Enterprise" at bounding box center [792, 247] width 161 height 16
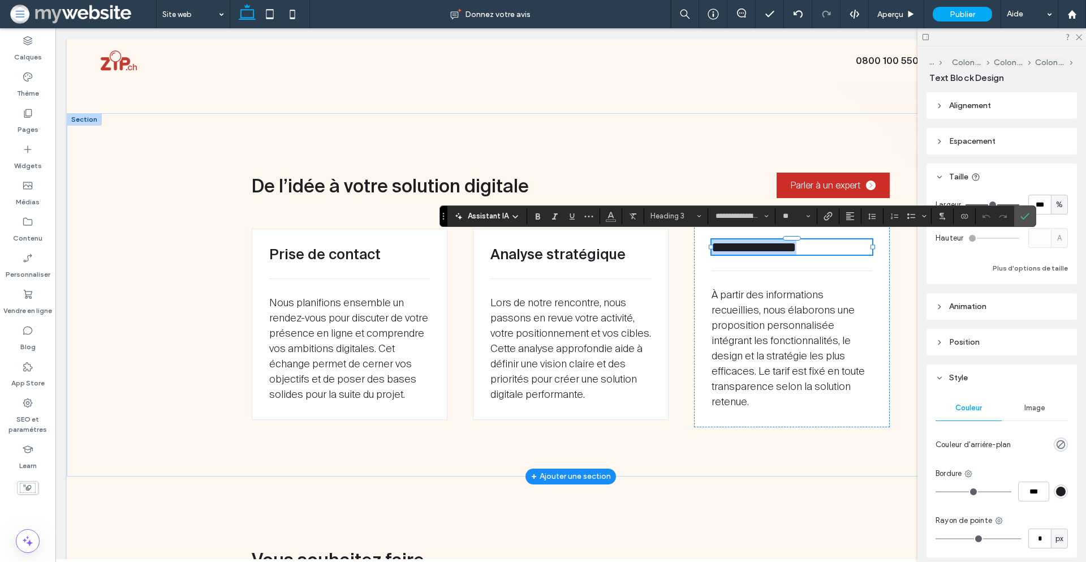
type input "**********"
type input "**"
click at [1028, 215] on icon "Confirmer" at bounding box center [1025, 216] width 9 height 9
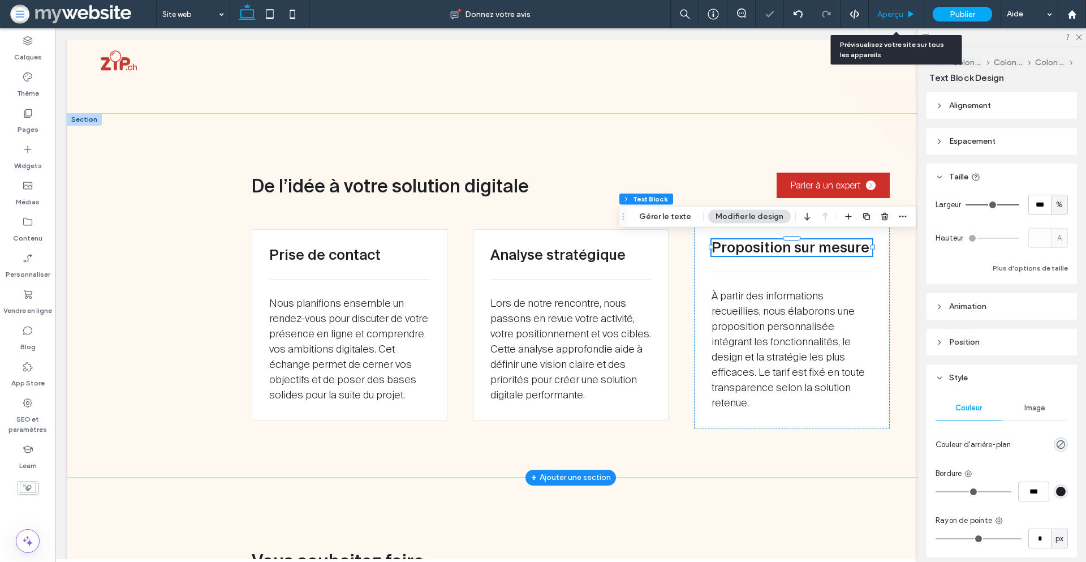
click at [880, 5] on div "Aperçu" at bounding box center [896, 14] width 55 height 28
click at [889, 12] on span "Aperçu" at bounding box center [890, 15] width 26 height 10
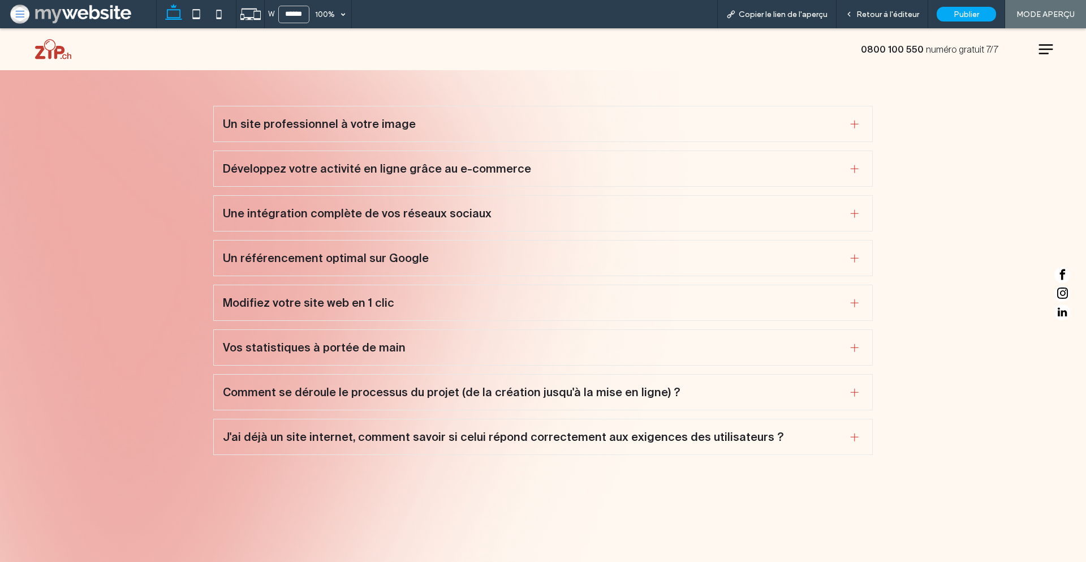
scroll to position [2434, 0]
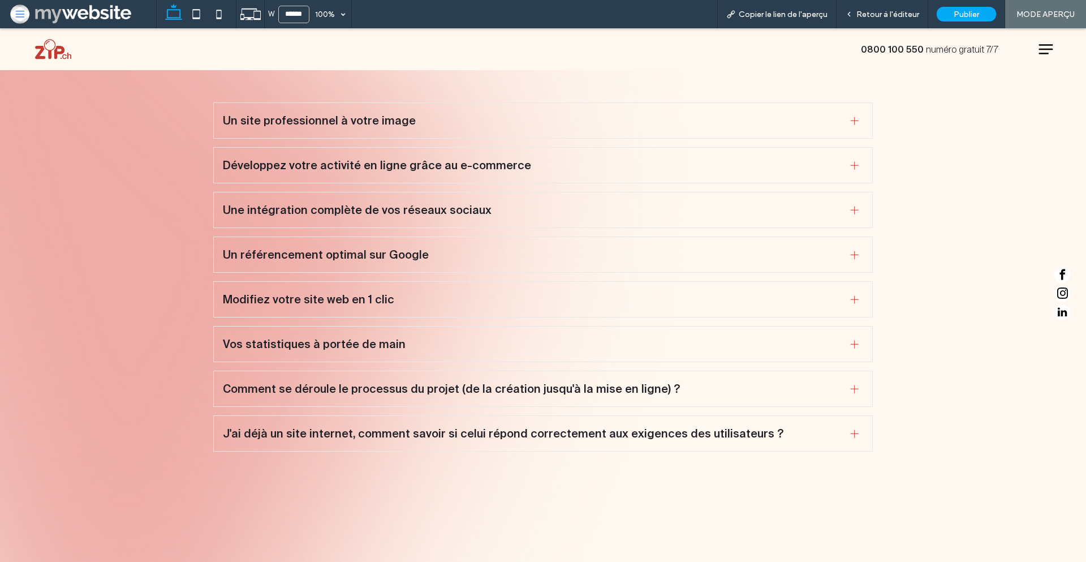
click at [513, 117] on ul "Un site professionnel à votre image Avec mywebsite, nous assurons la création o…" at bounding box center [543, 277] width 661 height 350
click at [493, 107] on div "Un site professionnel à votre image" at bounding box center [543, 120] width 660 height 36
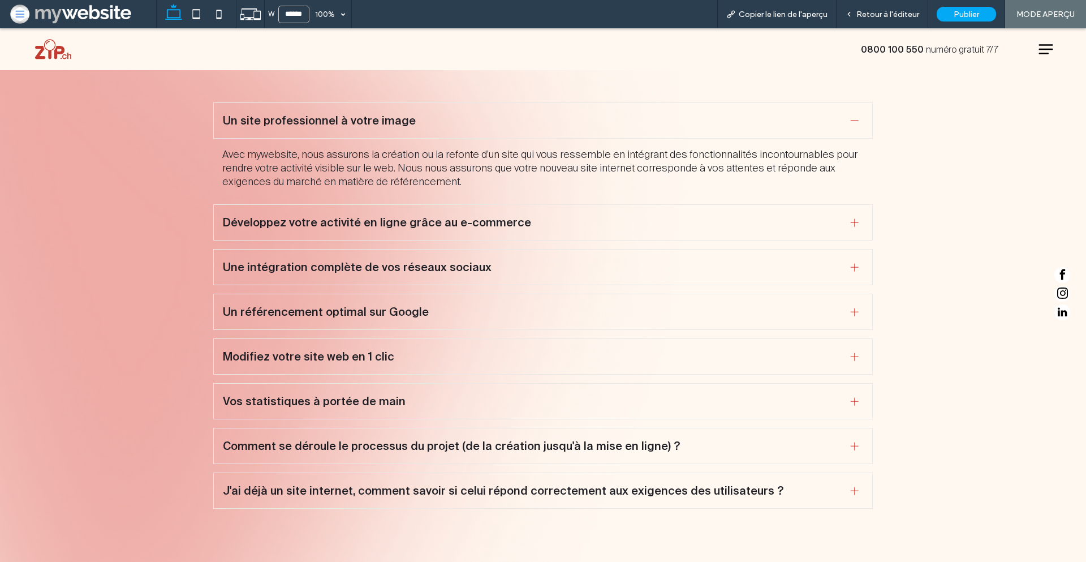
click at [465, 216] on span "Développez votre activité en ligne grâce au e-commerce" at bounding box center [532, 223] width 619 height 14
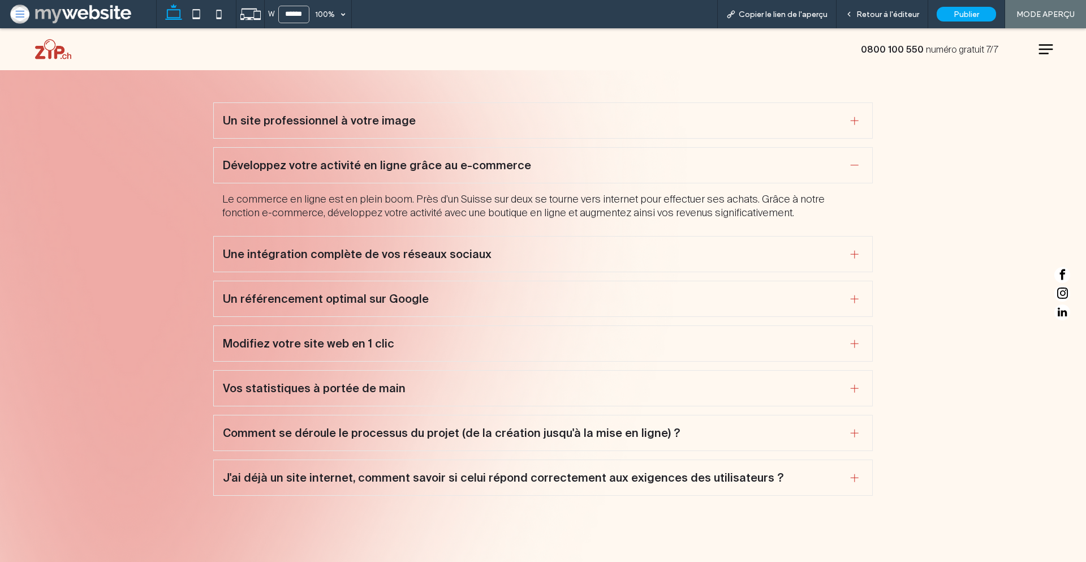
click at [457, 247] on span "Une intégration complète de vos réseaux sociaux" at bounding box center [532, 254] width 619 height 14
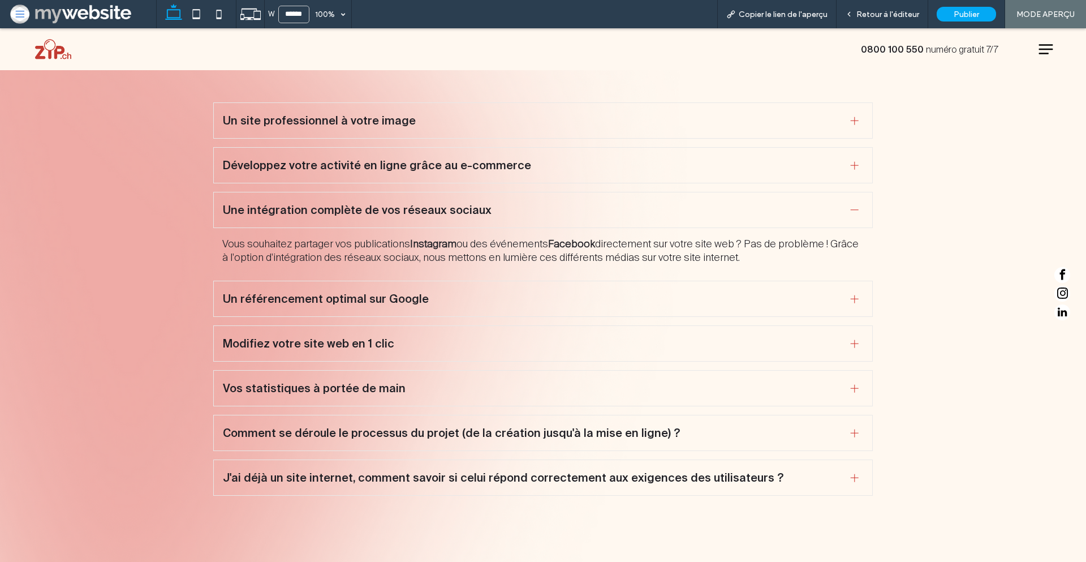
click at [450, 292] on span "Un référencement optimal sur Google" at bounding box center [532, 299] width 619 height 14
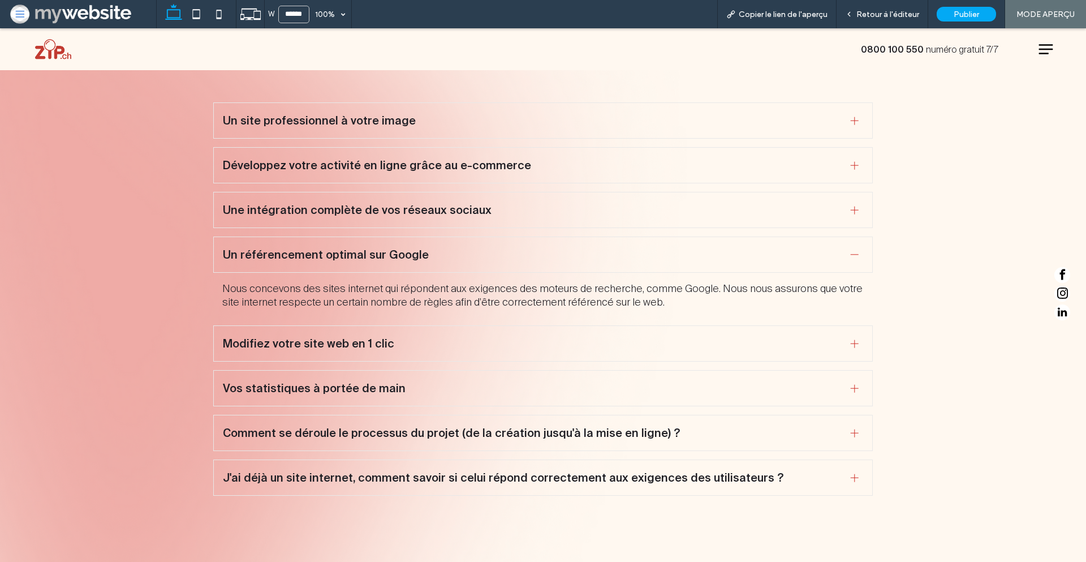
click at [440, 337] on span "Modifiez votre site web en 1 clic" at bounding box center [532, 344] width 619 height 14
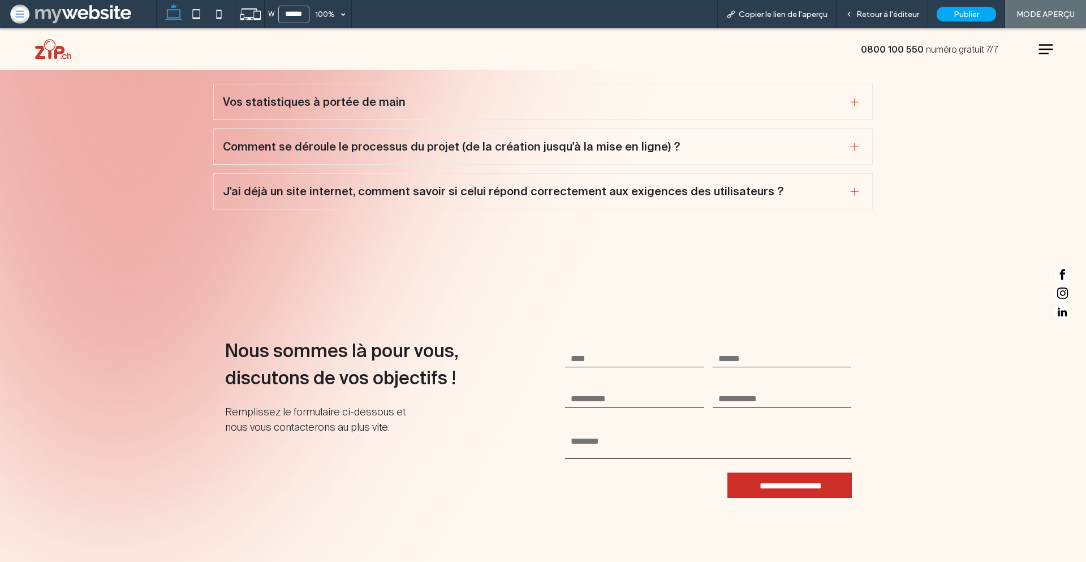
scroll to position [2737, 0]
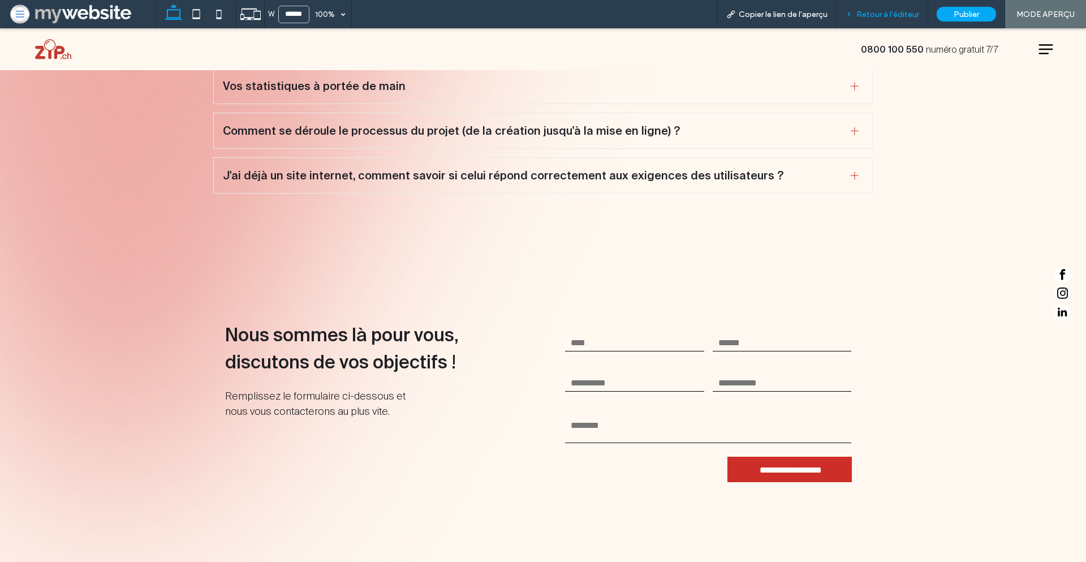
click at [892, 15] on span "Retour à l'éditeur" at bounding box center [888, 15] width 63 height 10
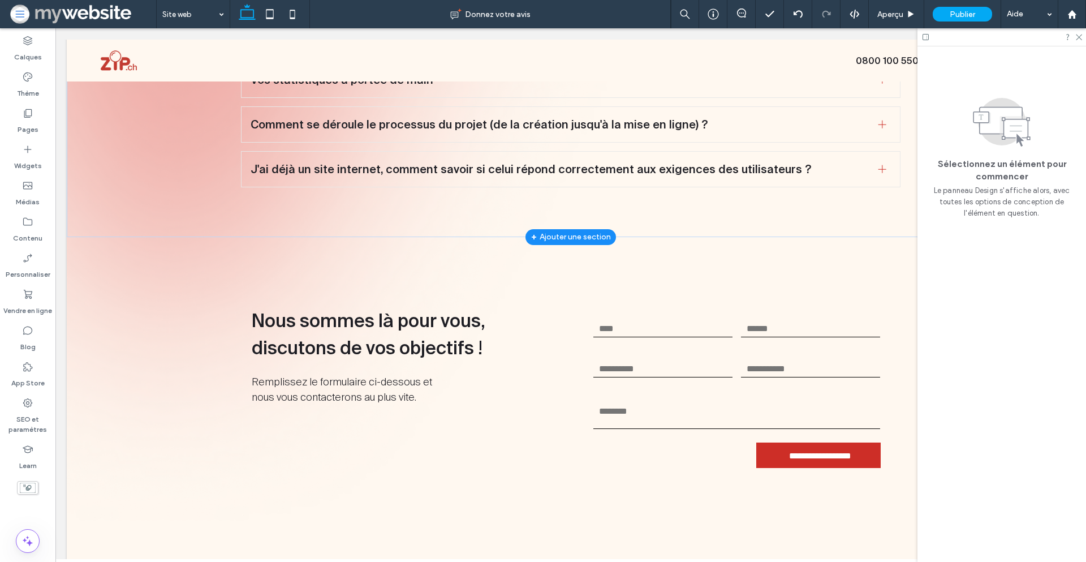
scroll to position [2700, 0]
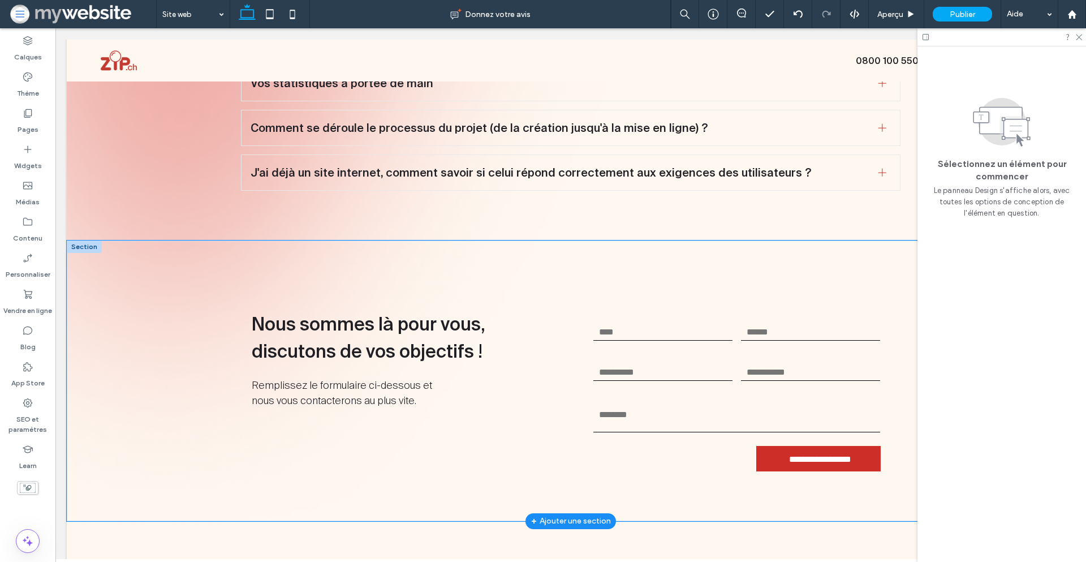
click at [243, 300] on div "**********" at bounding box center [570, 380] width 679 height 280
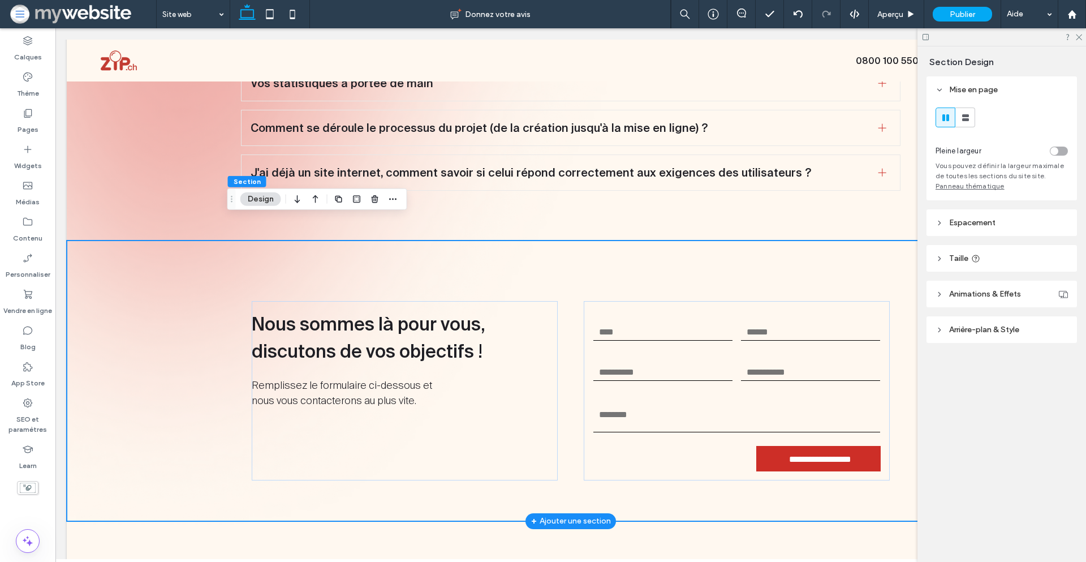
click at [243, 300] on div "**********" at bounding box center [570, 380] width 679 height 280
click at [233, 300] on div "**********" at bounding box center [570, 380] width 679 height 280
click at [968, 226] on span "Espacement" at bounding box center [972, 223] width 46 height 10
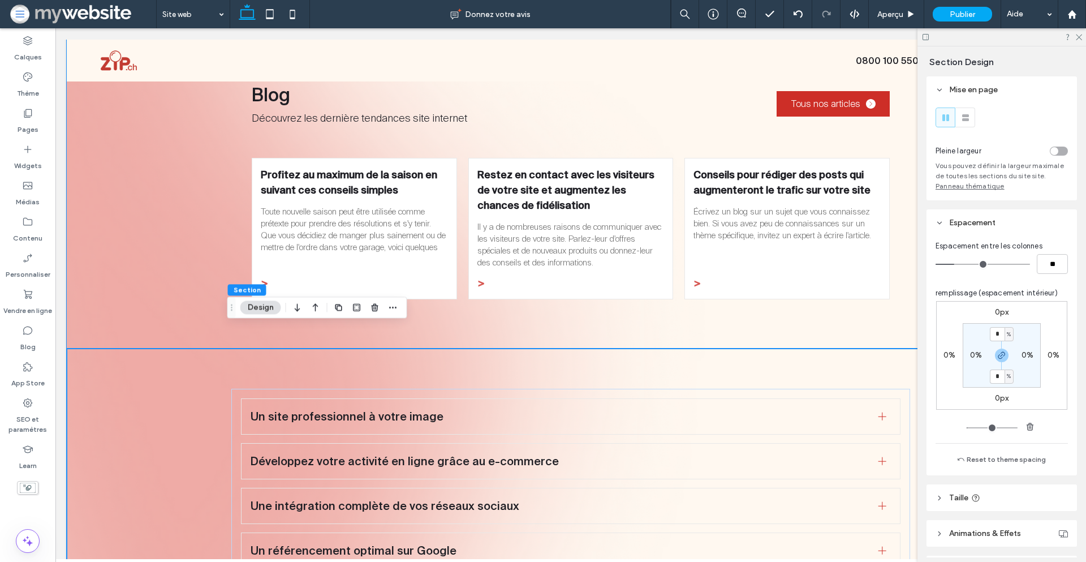
scroll to position [2096, 0]
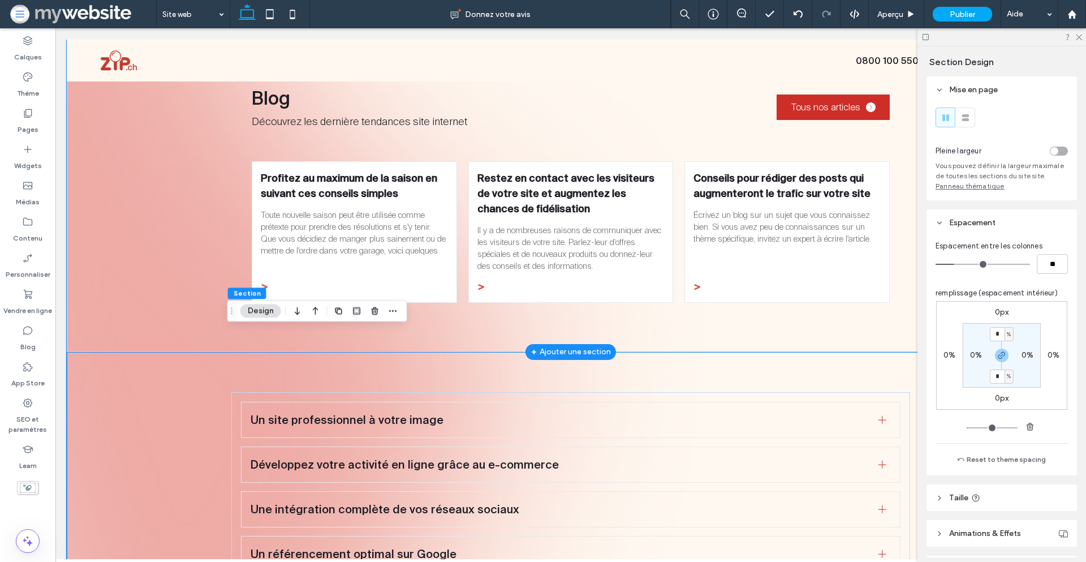
click at [186, 169] on div "Blog Découvrez les dernière tendances site internet Tous nos articles Profitez …" at bounding box center [571, 193] width 1008 height 317
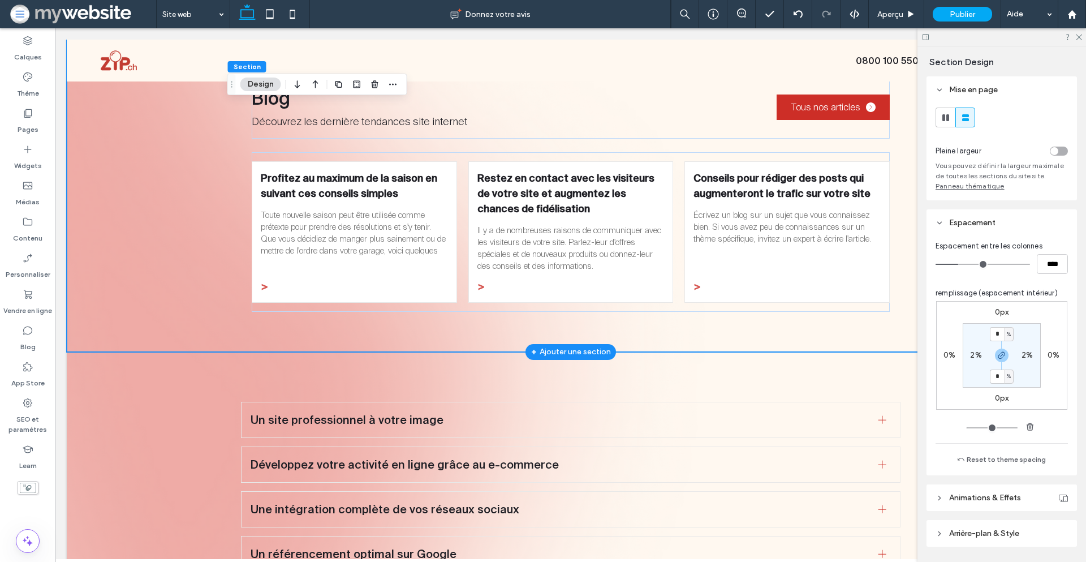
click at [180, 169] on div "Blog Découvrez les dernière tendances site internet Tous nos articles Profitez …" at bounding box center [571, 193] width 1008 height 317
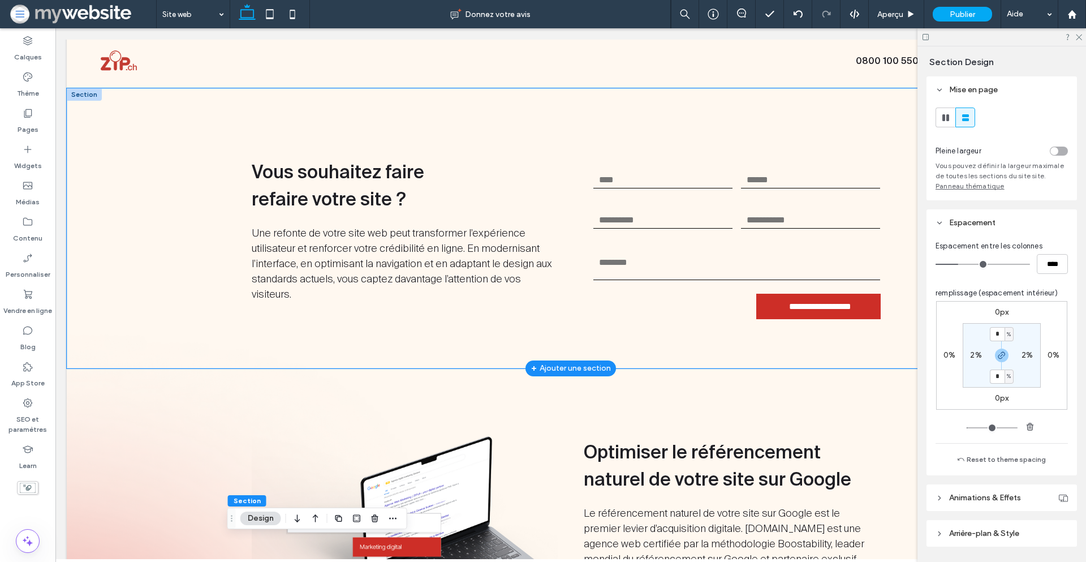
scroll to position [1408, 0]
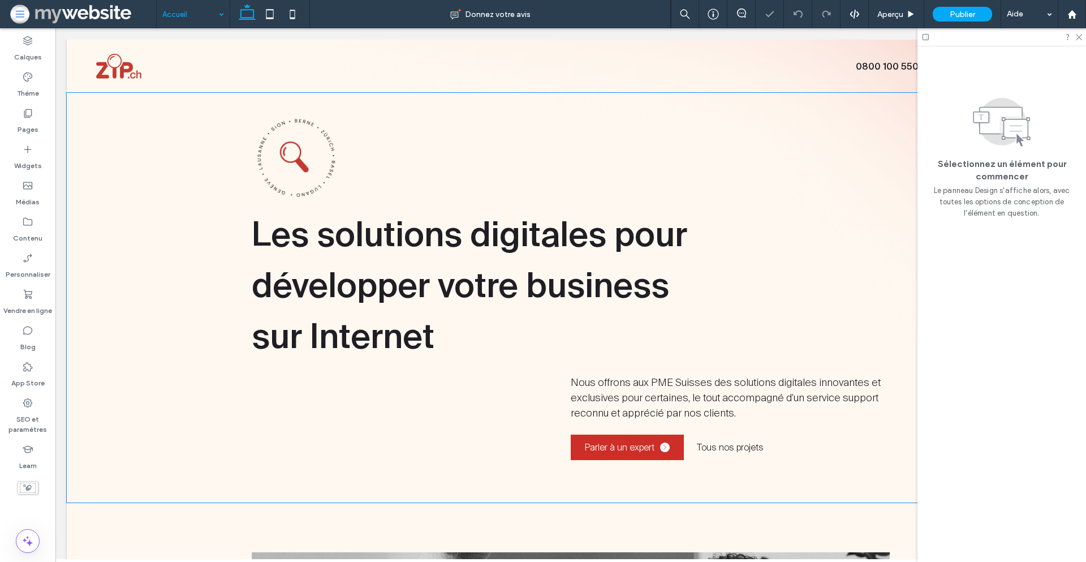
click at [167, 244] on div "Les solutions digitales pour développer votre business sur Internet Nous offron…" at bounding box center [571, 298] width 1008 height 410
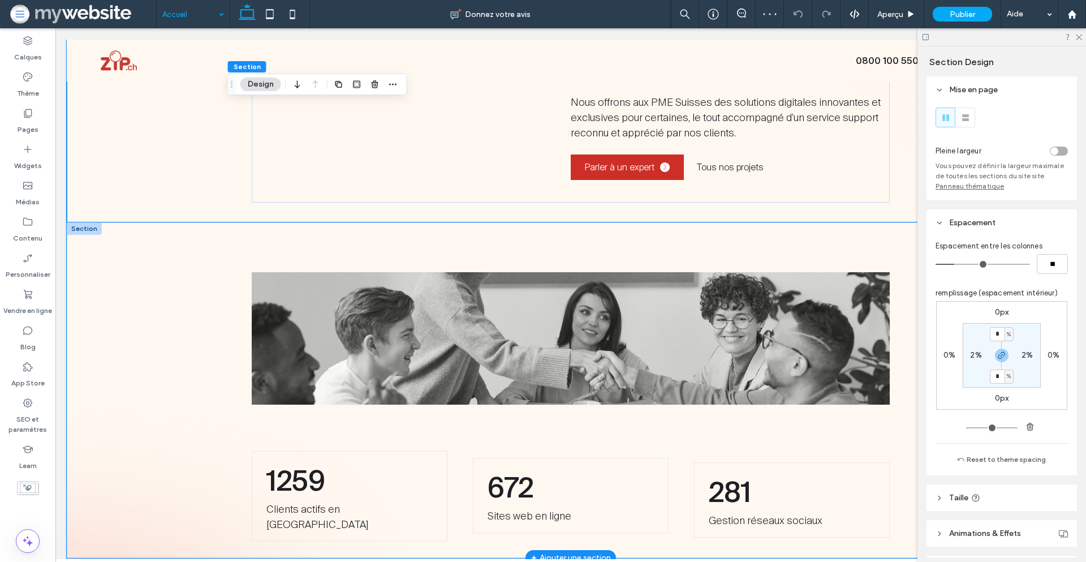
click at [201, 295] on div "1259 Clients actifs en Suisse 672 Sites web en ligne 281 Gestion réseaux sociaux" at bounding box center [571, 389] width 1008 height 335
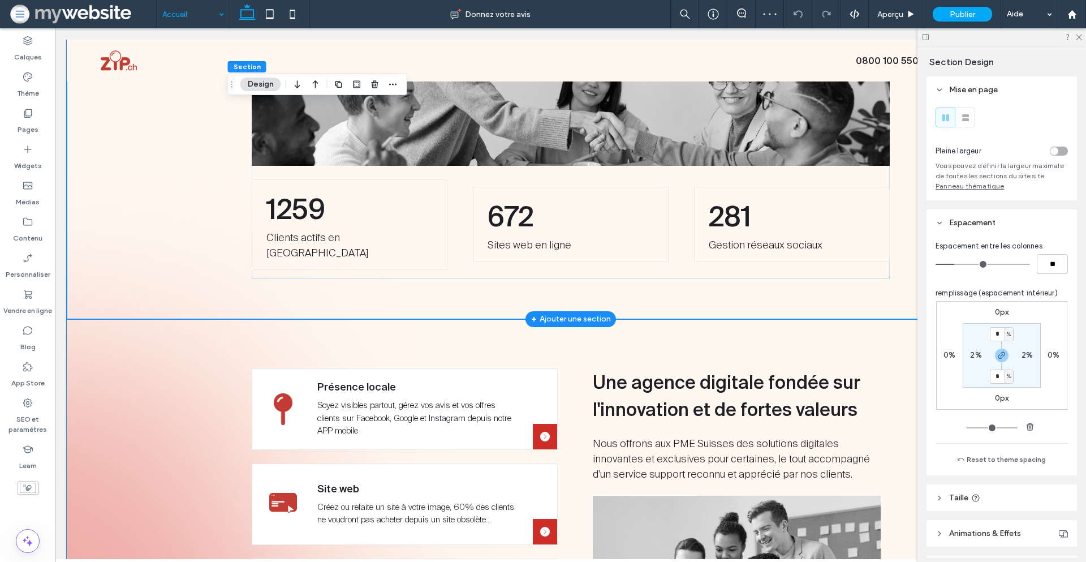
scroll to position [650, 0]
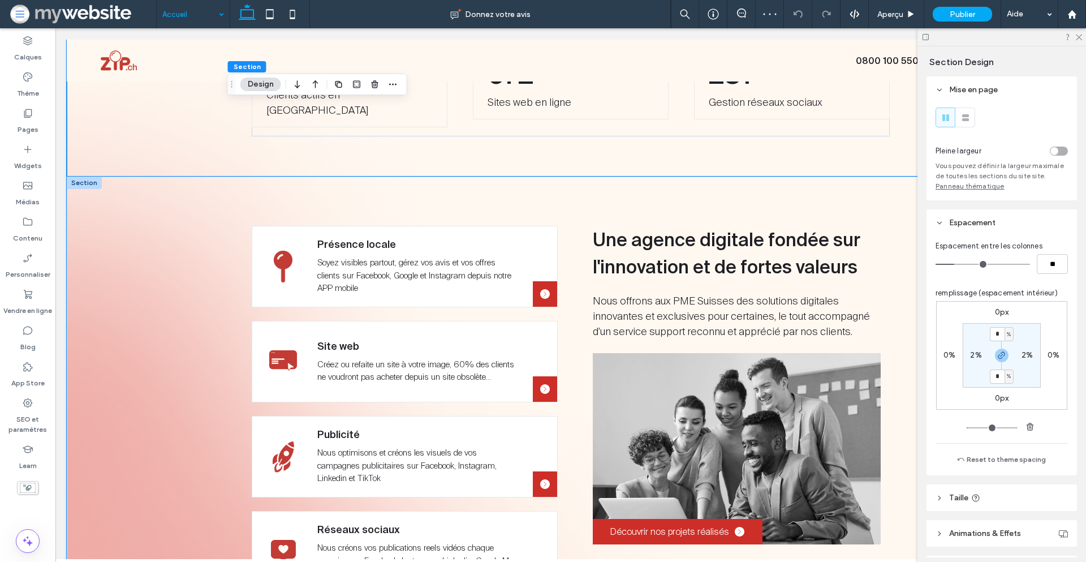
click at [200, 295] on div "Présence locale Soyez visibles partout, gérez vos avis et vos offres clients su…" at bounding box center [571, 505] width 1008 height 656
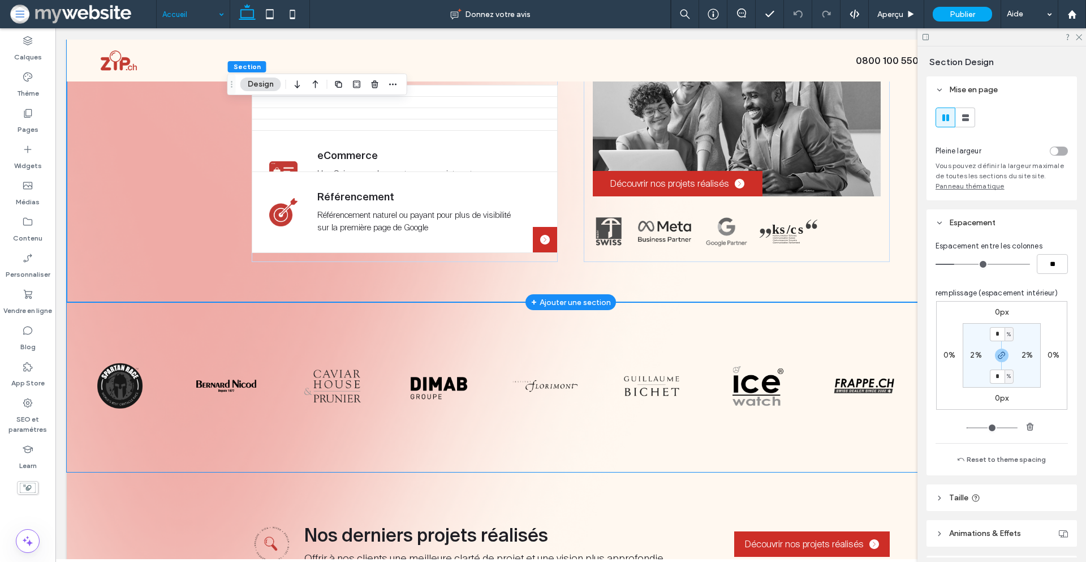
scroll to position [1309, 0]
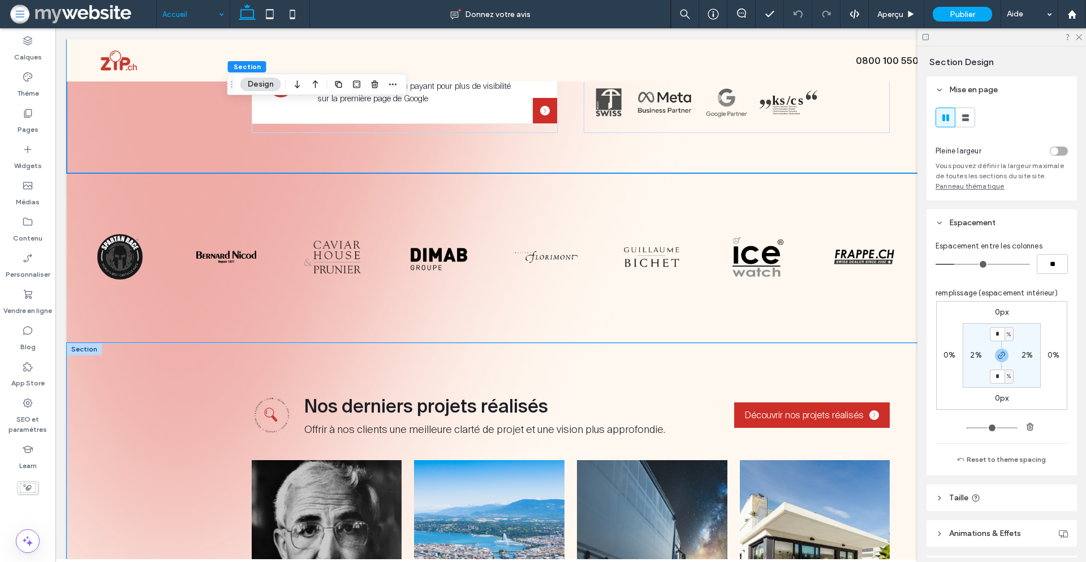
click at [192, 351] on div "Nos derniers projets réalisés Offrir à nos clients une meilleure clarté de proj…" at bounding box center [571, 544] width 1008 height 402
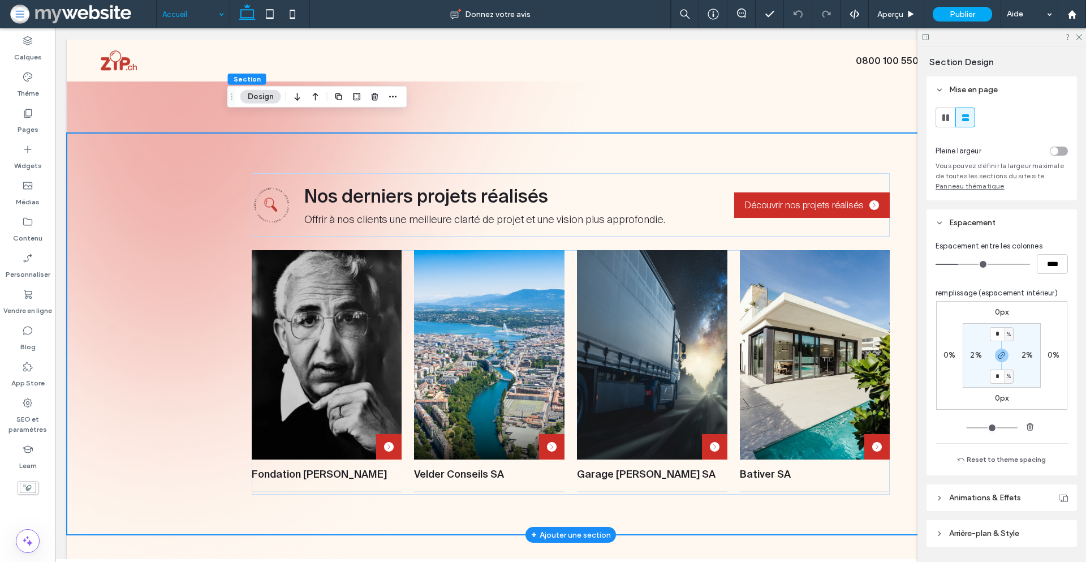
scroll to position [1745, 0]
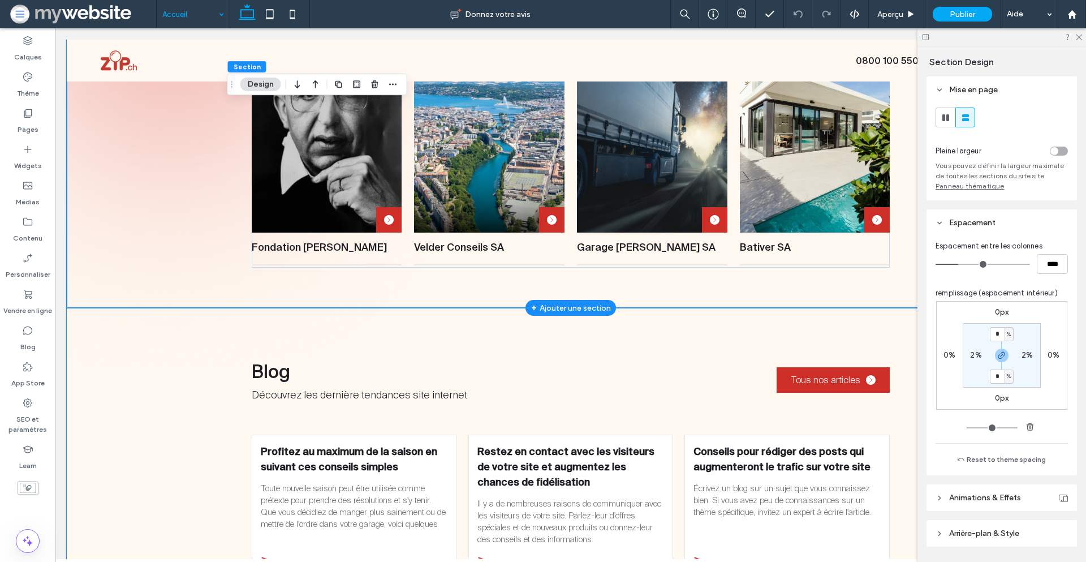
click at [197, 351] on div "Blog Découvrez les dernière tendances site internet Tous nos articles Profitez …" at bounding box center [571, 466] width 1008 height 317
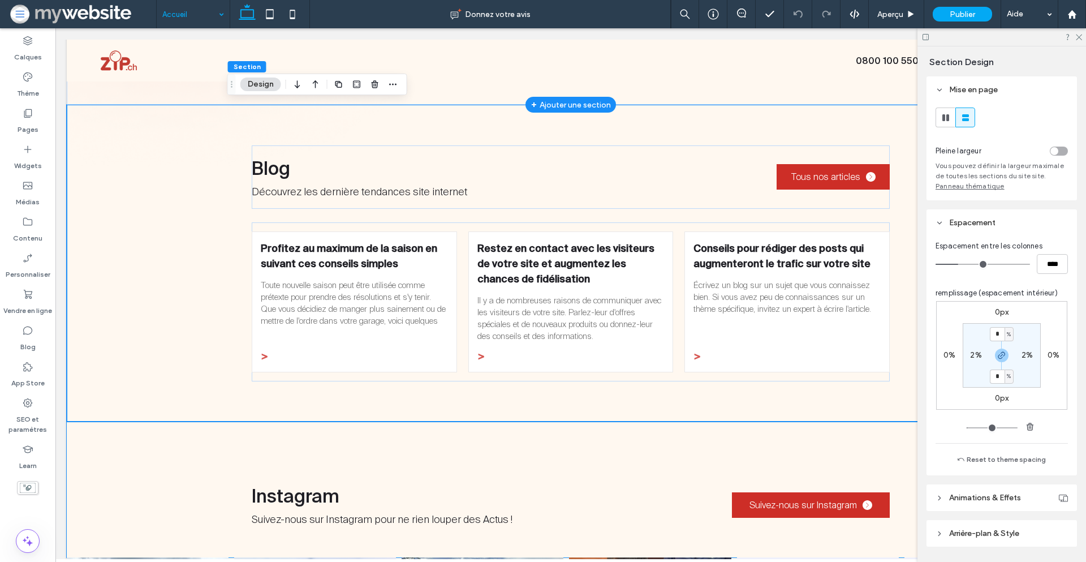
scroll to position [2096, 0]
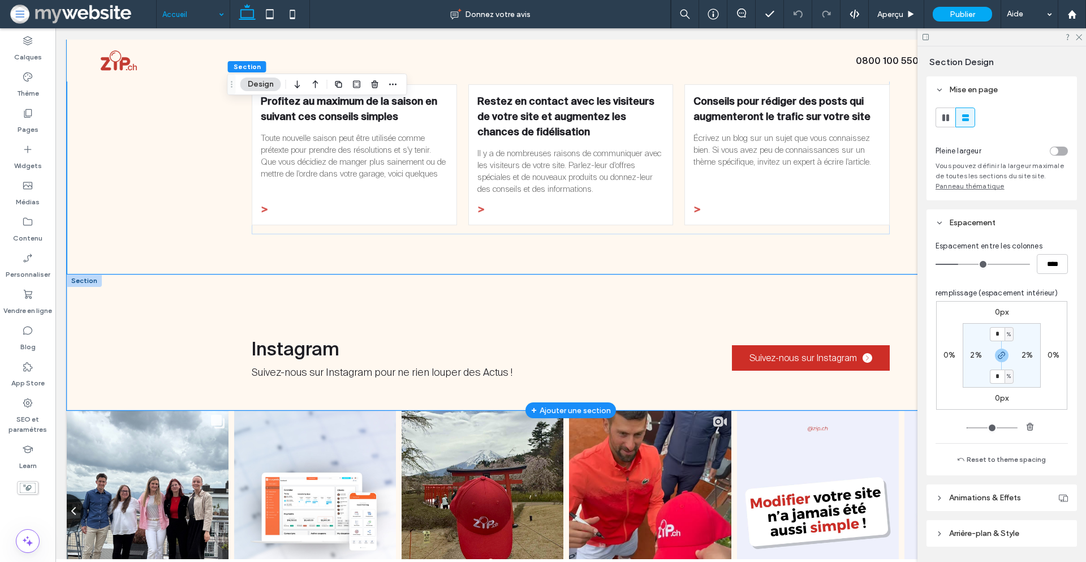
click at [187, 309] on div "Instagram Suivez-nous sur Instagram pour ne rien louper des Actus ! Suivez-nous…" at bounding box center [571, 342] width 1008 height 136
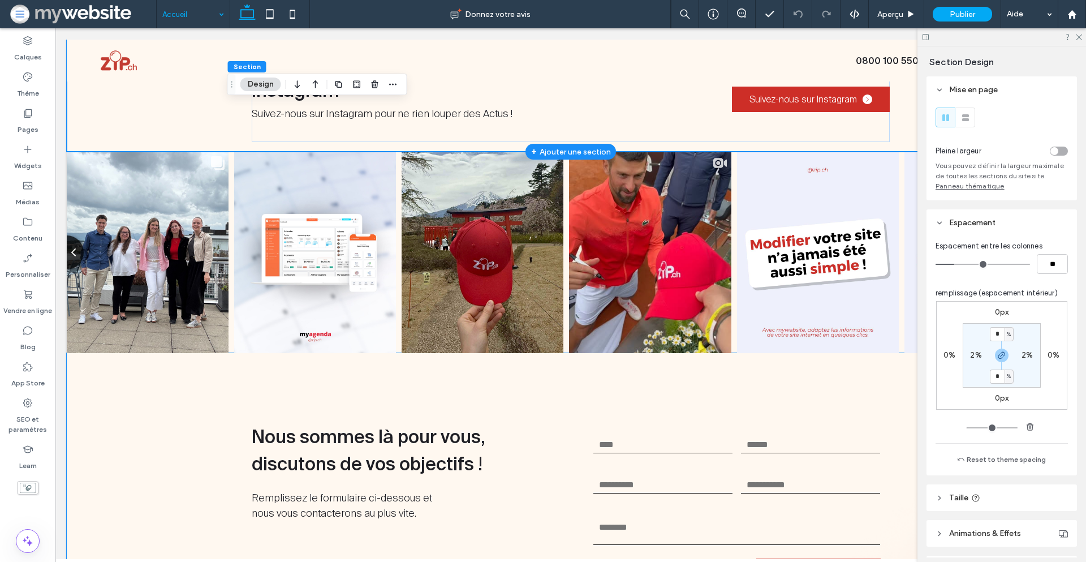
scroll to position [2497, 0]
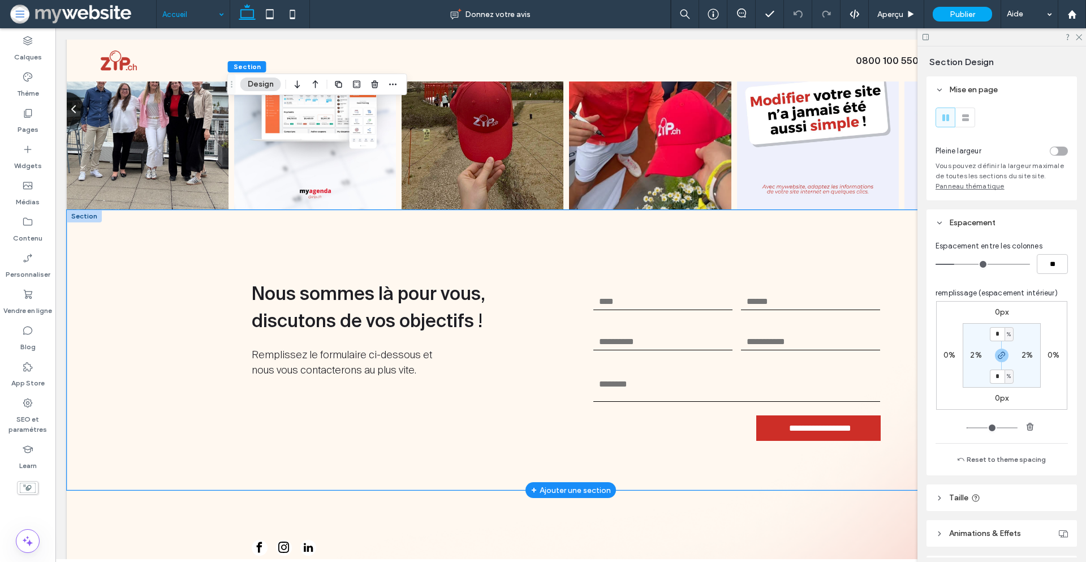
click at [161, 326] on div "Nous sommes là pour vous, discutons de vos objectifs ! Remplissez le formulaire…" at bounding box center [571, 350] width 1008 height 280
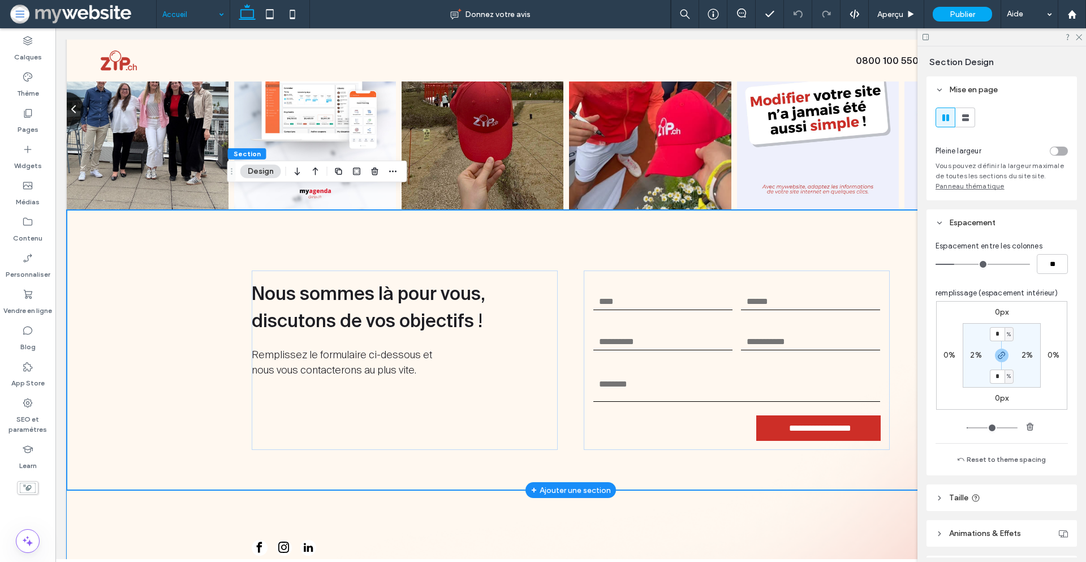
scroll to position [2786, 0]
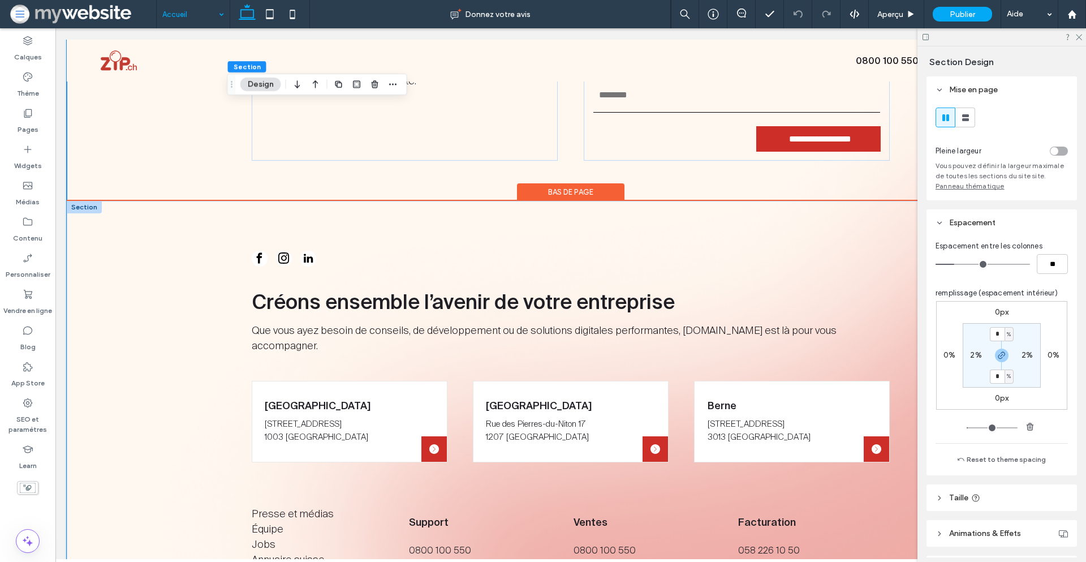
click at [165, 289] on div "Créons ensemble l’avenir de votre entreprise Que vous ayez besoin de conseils, …" at bounding box center [571, 434] width 1008 height 466
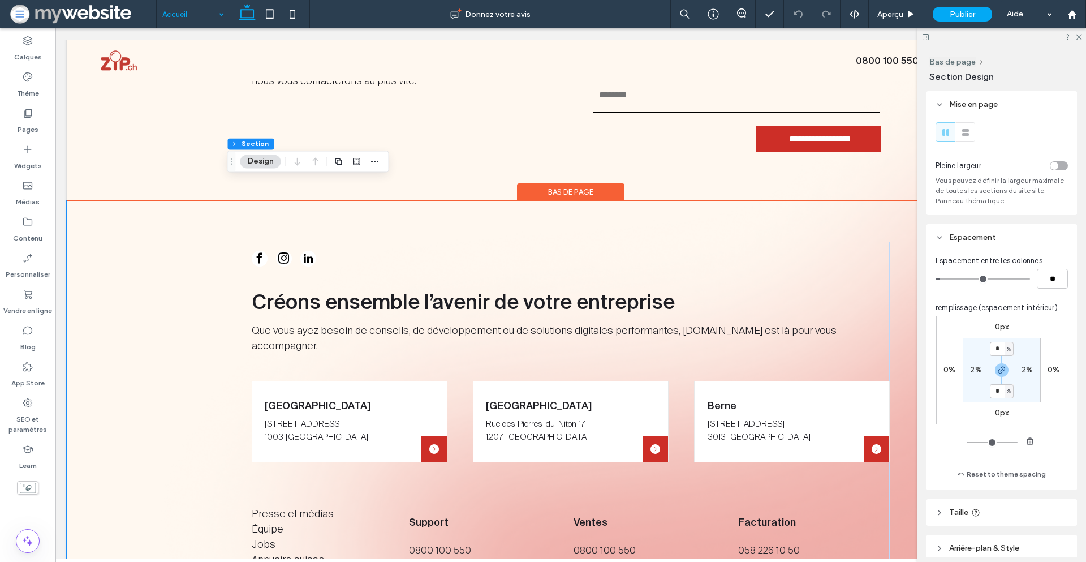
click at [170, 304] on div "Créons ensemble l’avenir de votre entreprise Que vous ayez besoin de conseils, …" at bounding box center [571, 434] width 1008 height 466
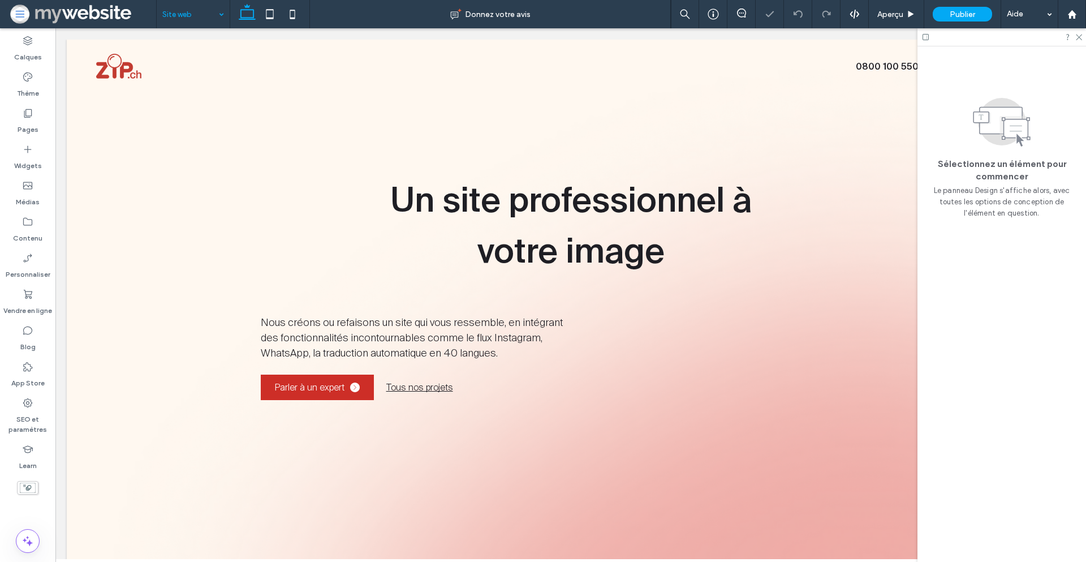
click at [216, 233] on div "Un site professionnel à votre image Nous créons ou refaisons un site qui vous r…" at bounding box center [571, 308] width 1008 height 431
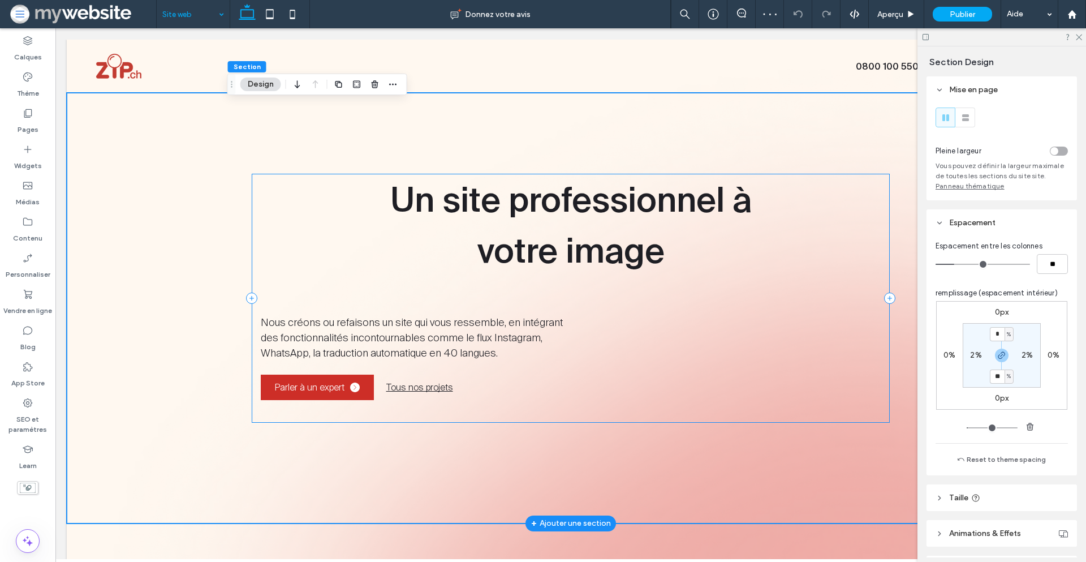
click at [258, 279] on div "Un site professionnel à votre image Nous créons ou refaisons un site qui vous r…" at bounding box center [571, 298] width 639 height 249
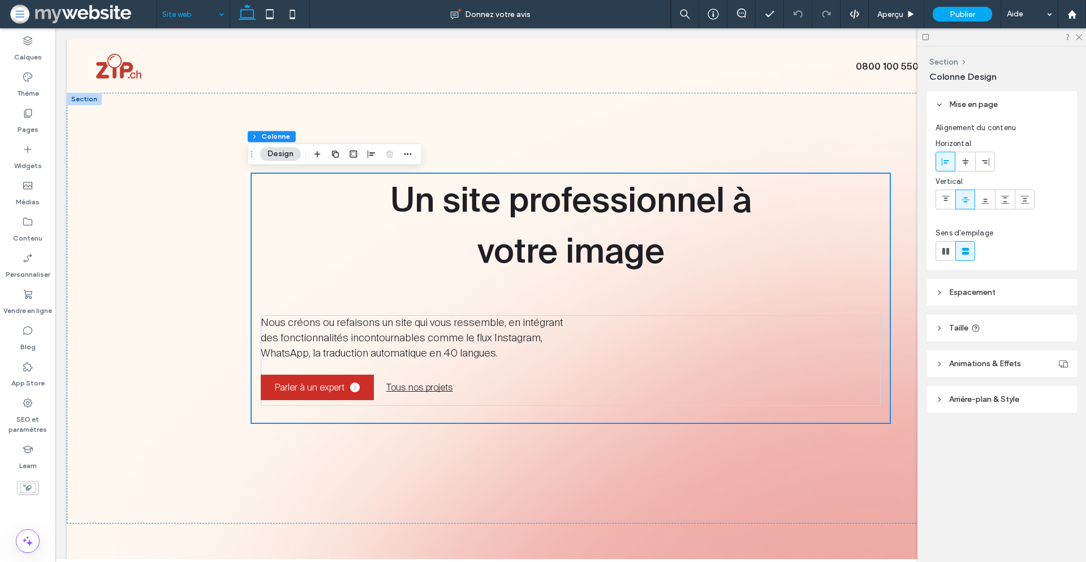
click at [980, 294] on span "Espacement" at bounding box center [972, 292] width 46 height 10
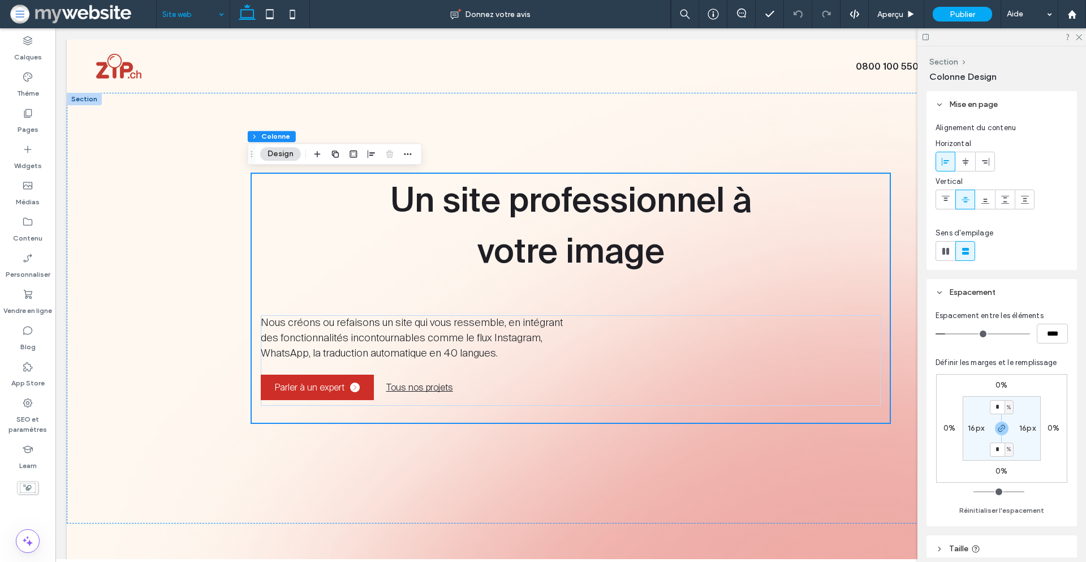
click at [974, 433] on div "16px" at bounding box center [976, 428] width 16 height 10
click at [974, 431] on label "16px" at bounding box center [976, 428] width 16 height 10
type input "**"
type input "*"
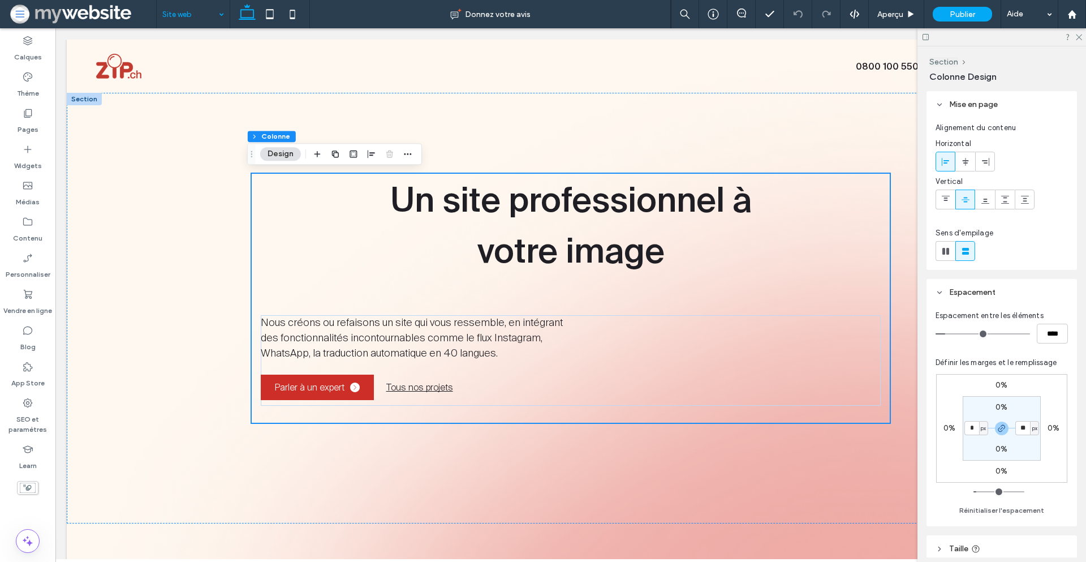
type input "*"
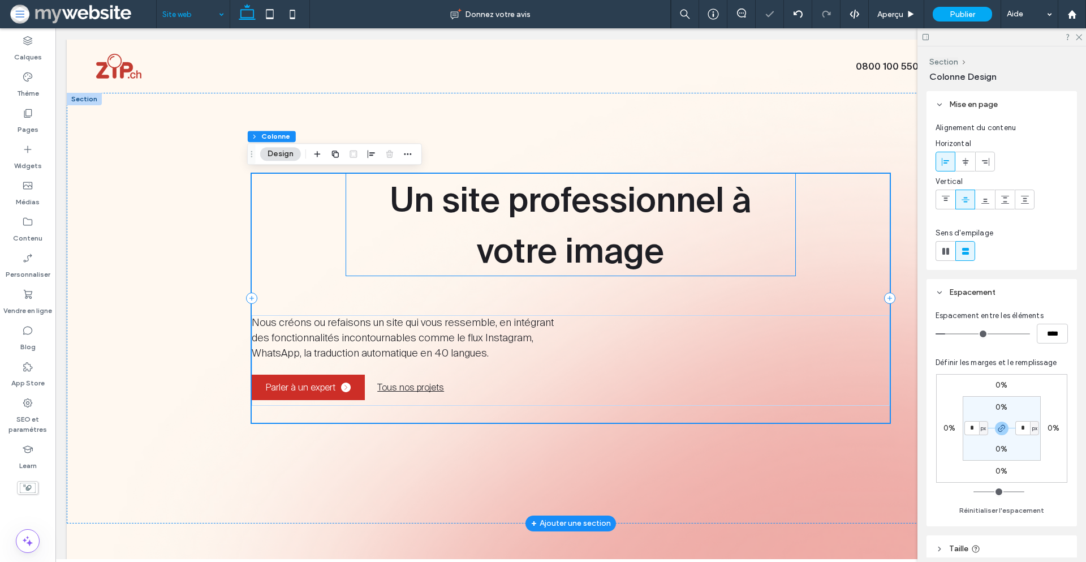
click at [704, 202] on span "Un site professionnel à votre image" at bounding box center [571, 224] width 362 height 89
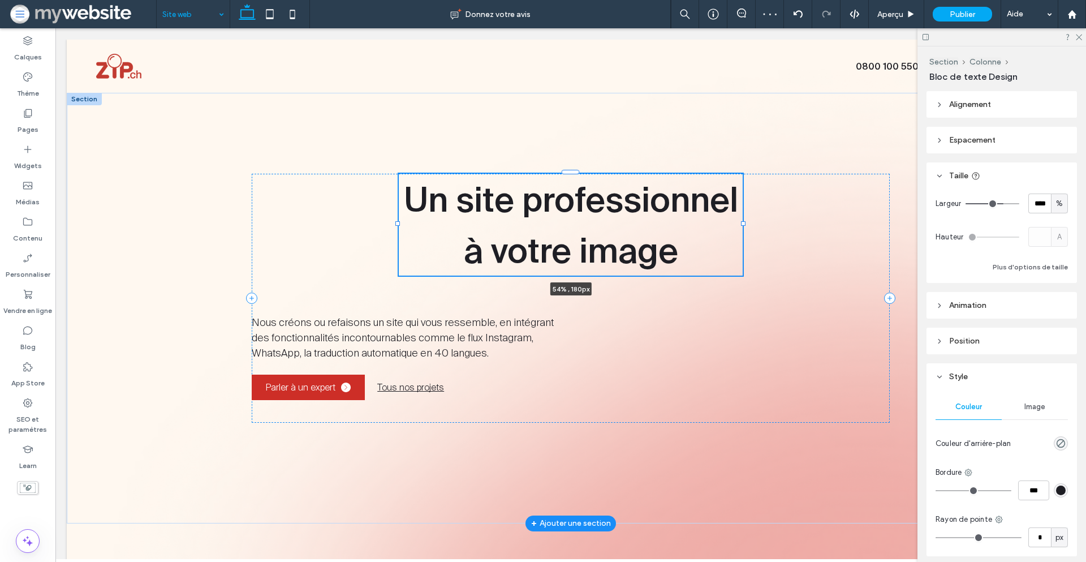
drag, startPoint x: 792, startPoint y: 224, endPoint x: 739, endPoint y: 220, distance: 53.3
click at [739, 220] on div "Un site professionnel à votre image 54% , 180px Nous créons ou refaisons un sit…" at bounding box center [570, 308] width 679 height 431
type input "**"
type input "****"
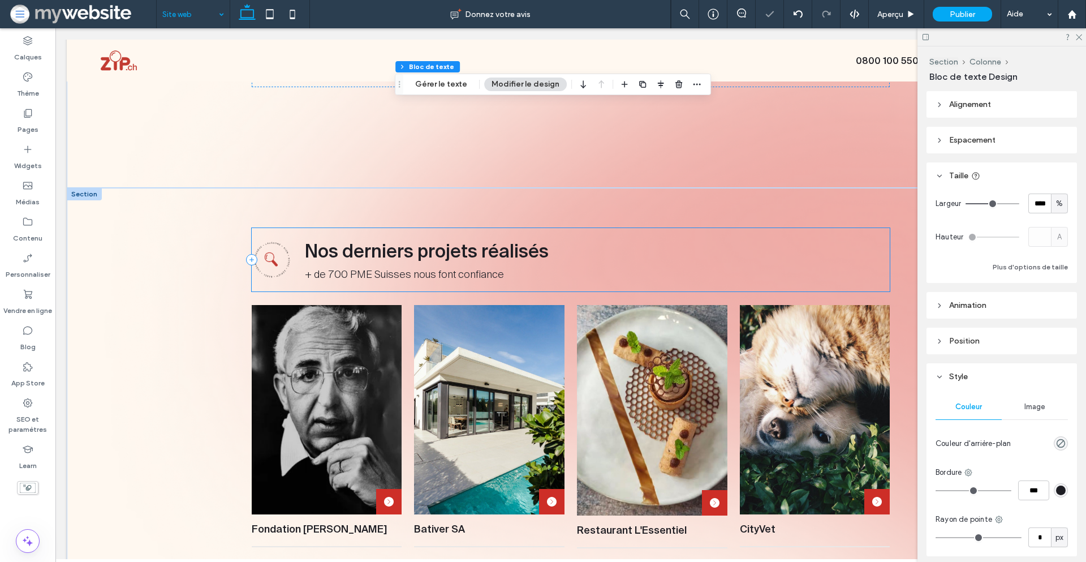
scroll to position [335, 0]
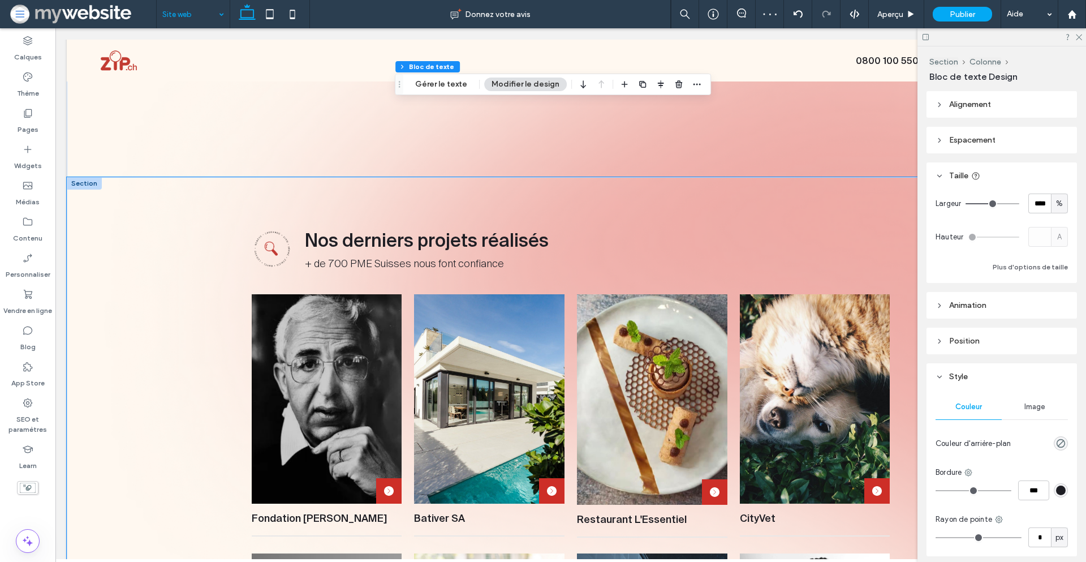
click at [184, 280] on div "Nos derniers projets réalisés + de 700 PME Suisses nous font confiance Fondatio…" at bounding box center [571, 507] width 1008 height 661
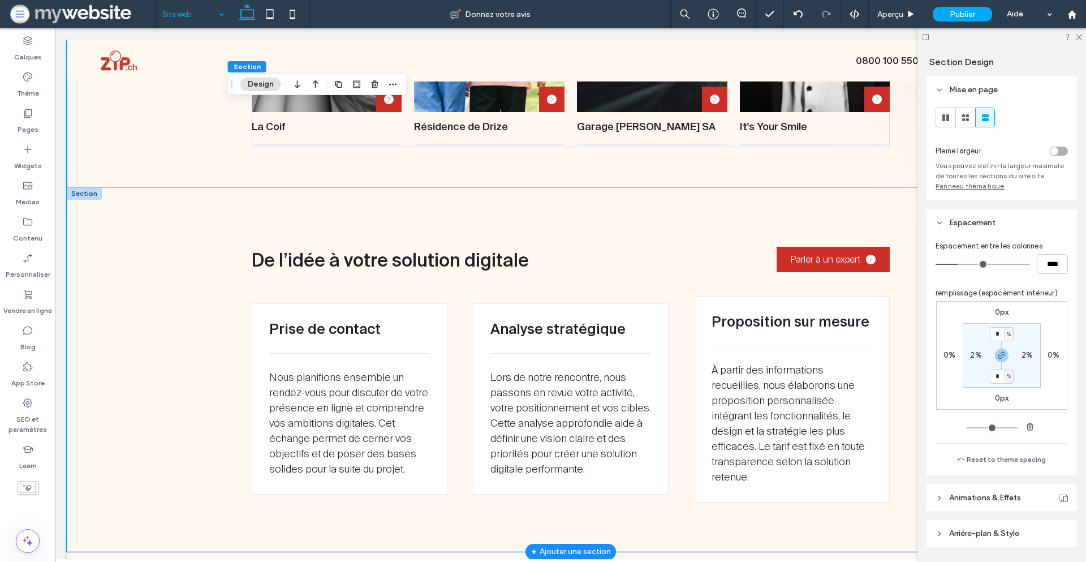
click at [183, 330] on div "De l’idée à votre solution digitale Parler à un expert Prise de contact Nous pl…" at bounding box center [571, 369] width 1008 height 364
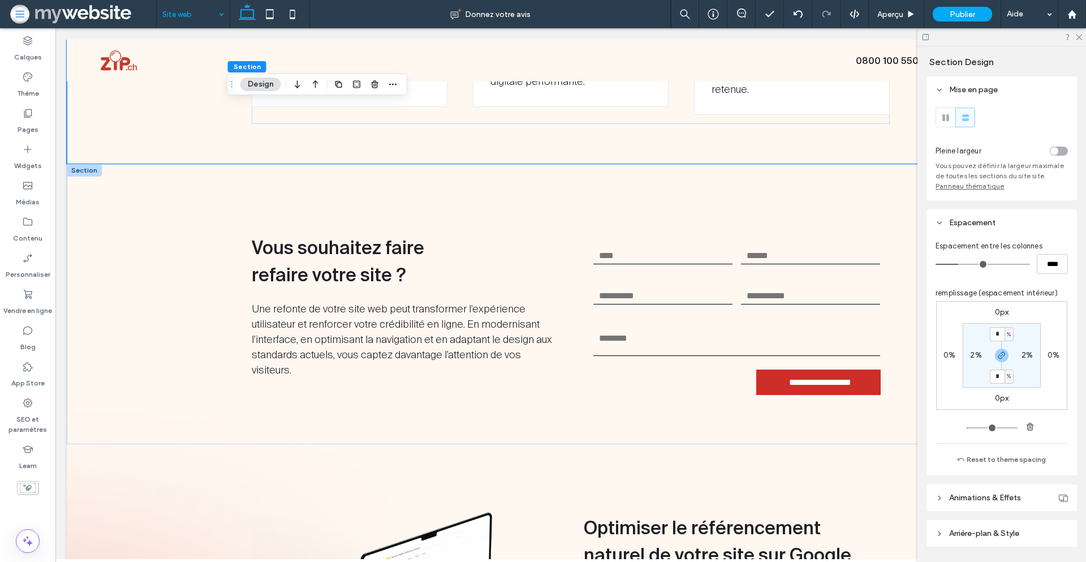
scroll to position [1401, 0]
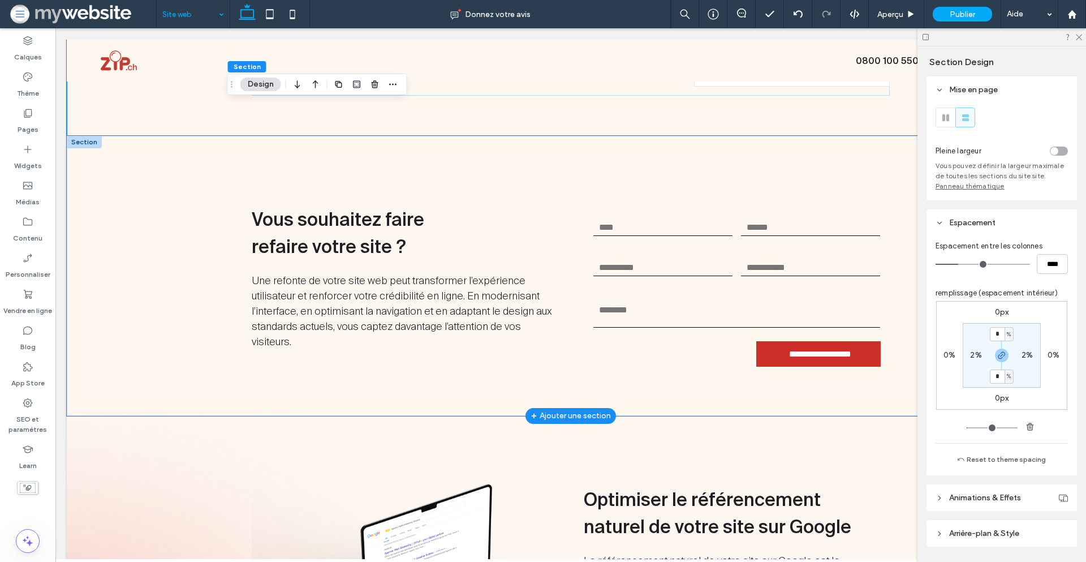
click at [169, 306] on div "**********" at bounding box center [571, 276] width 1008 height 280
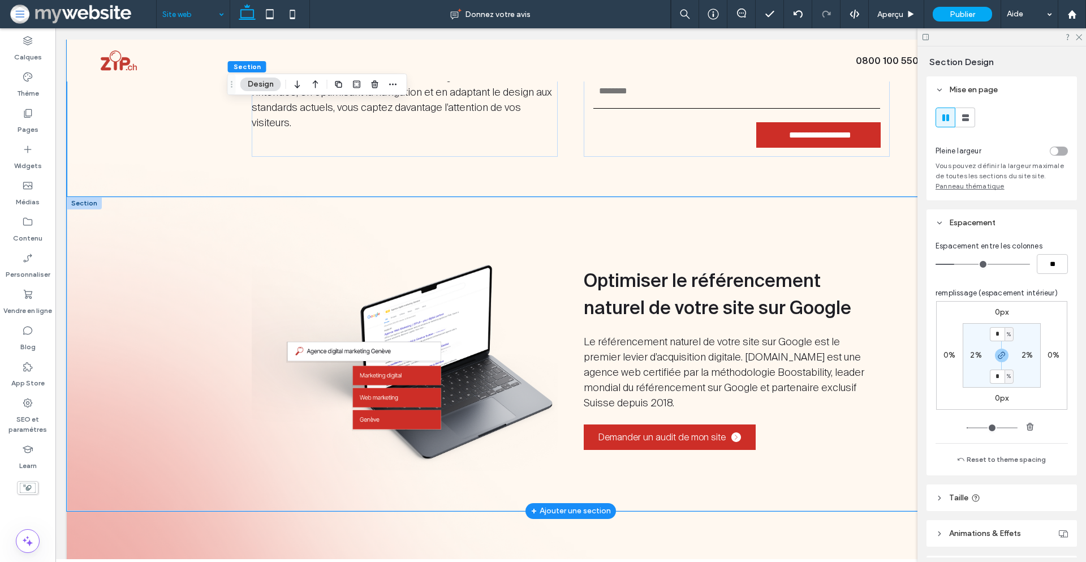
click at [164, 307] on div "Optimiser le référencement naturel de votre site sur Google Le référencement na…" at bounding box center [571, 354] width 1008 height 314
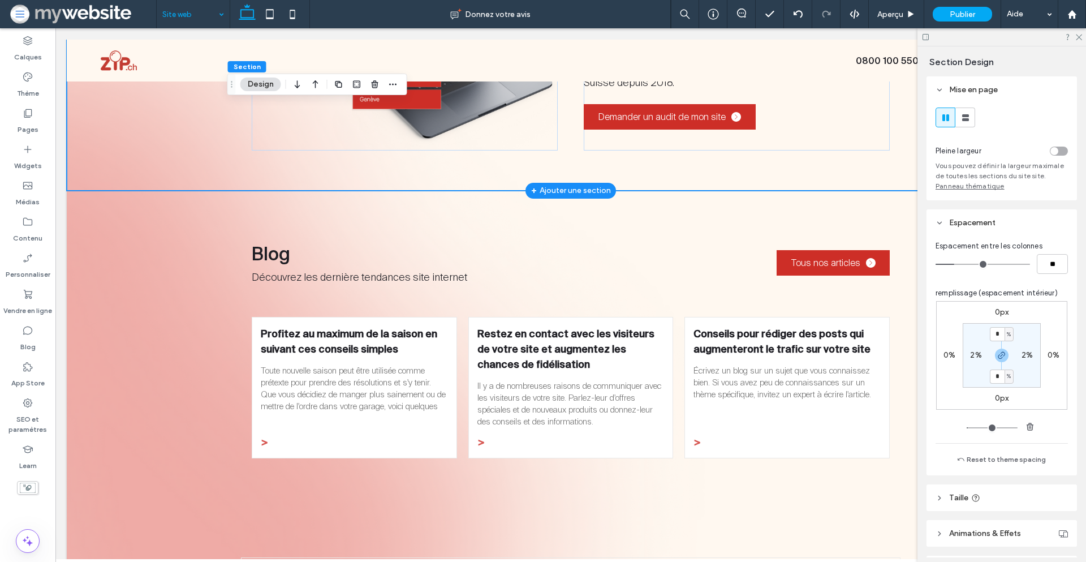
scroll to position [2014, 0]
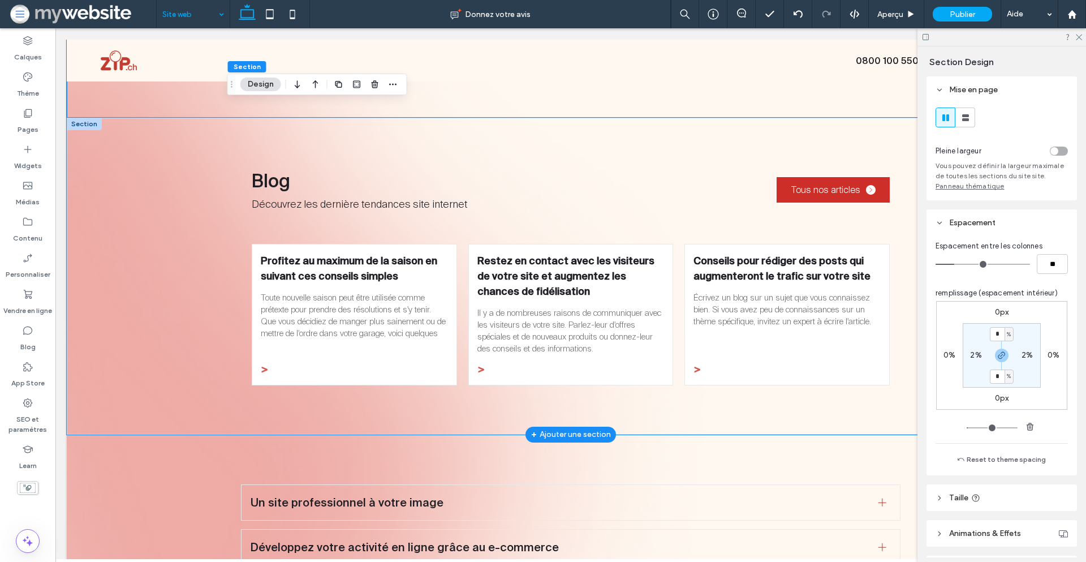
click at [159, 302] on div "Blog Découvrez les dernière tendances site internet Tous nos articles Profitez …" at bounding box center [571, 276] width 1008 height 317
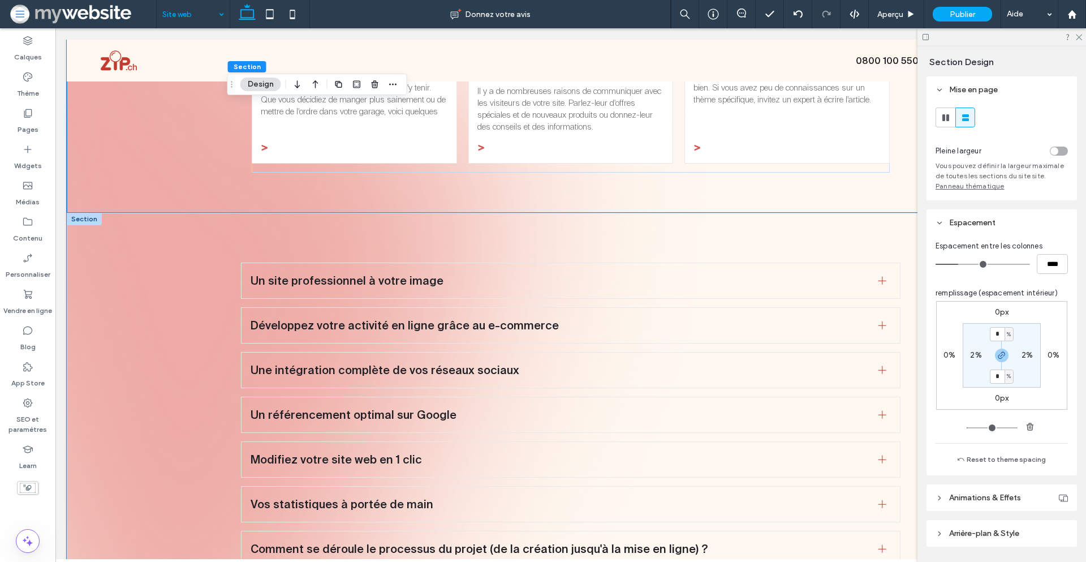
click at [153, 302] on div "Un site professionnel à votre image Avec mywebsite, nous assurons la création o…" at bounding box center [571, 437] width 1008 height 449
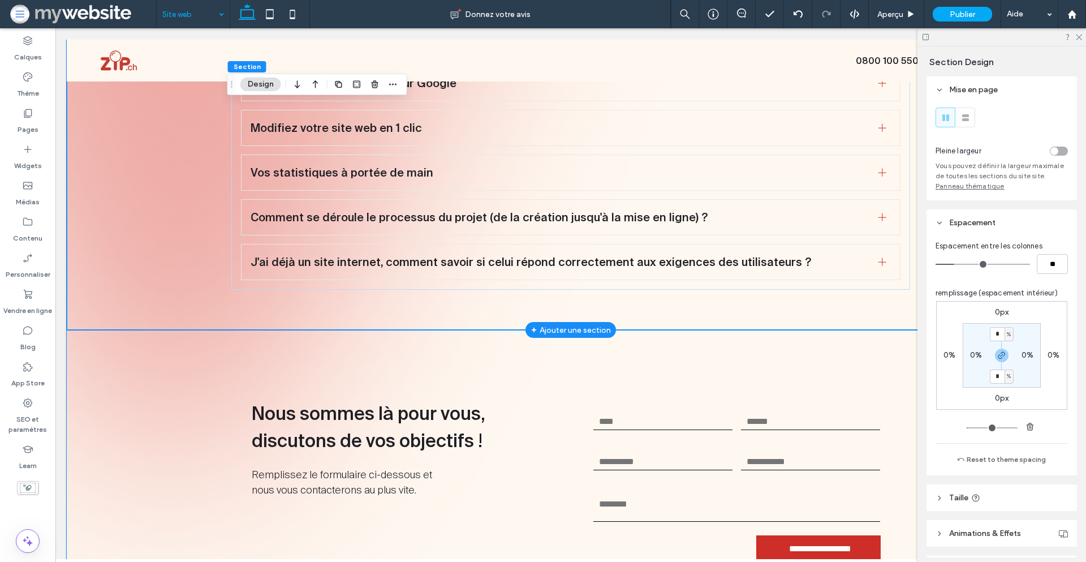
scroll to position [2359, 0]
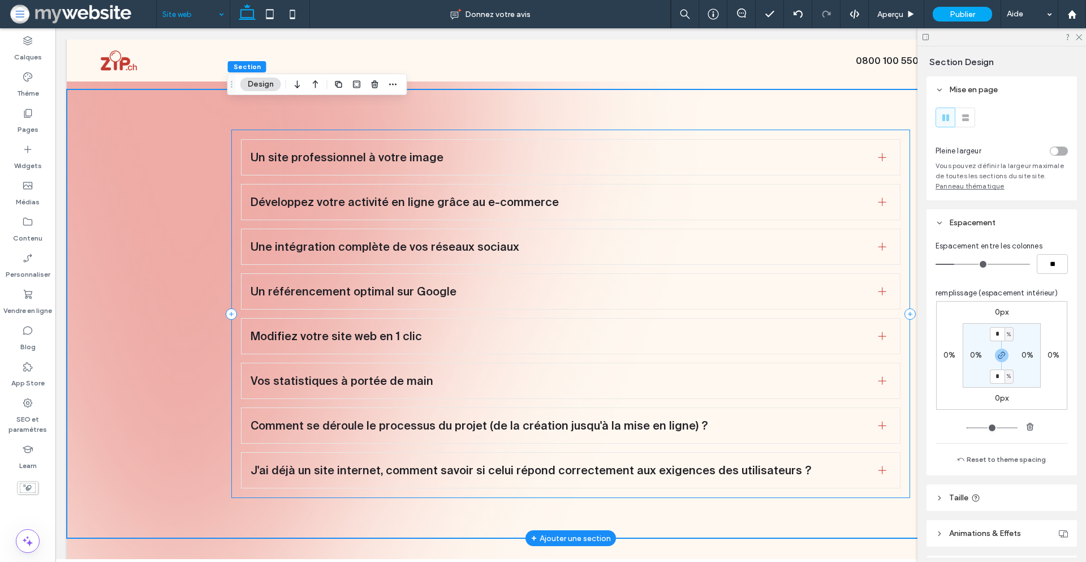
click at [231, 278] on div "Un site professionnel à votre image Avec mywebsite, nous assurons la création o…" at bounding box center [570, 314] width 679 height 368
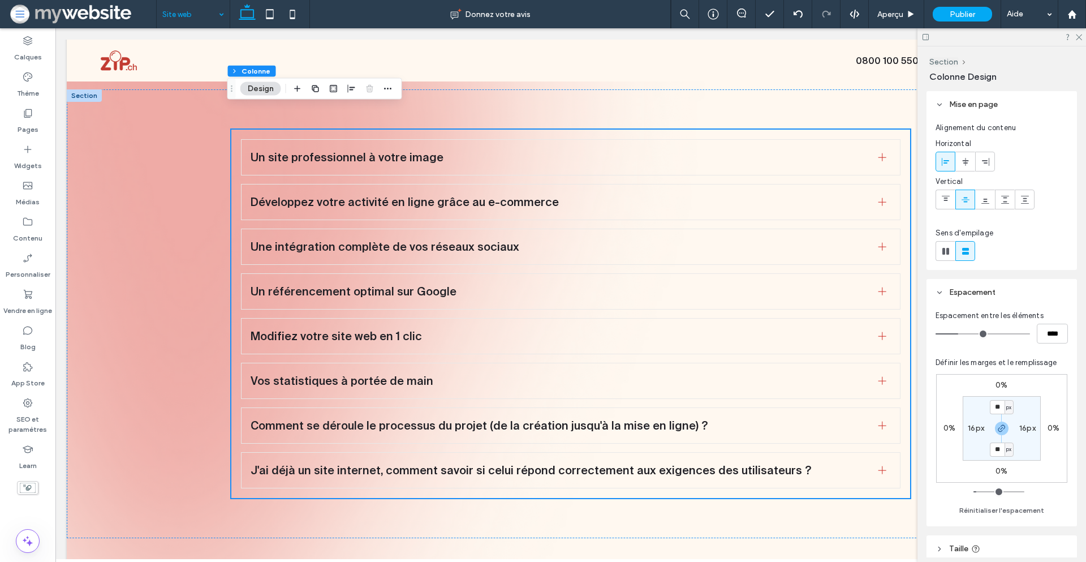
click at [979, 430] on label "16px" at bounding box center [976, 428] width 16 height 10
type input "*"
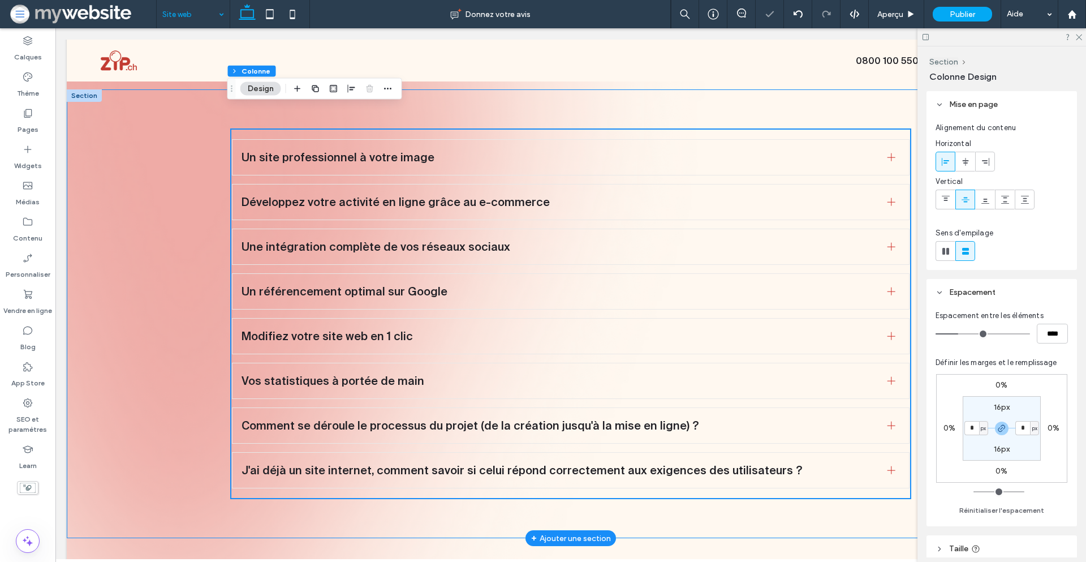
click at [173, 227] on div "Un site professionnel à votre image Avec mywebsite, nous assurons la création o…" at bounding box center [571, 313] width 1008 height 449
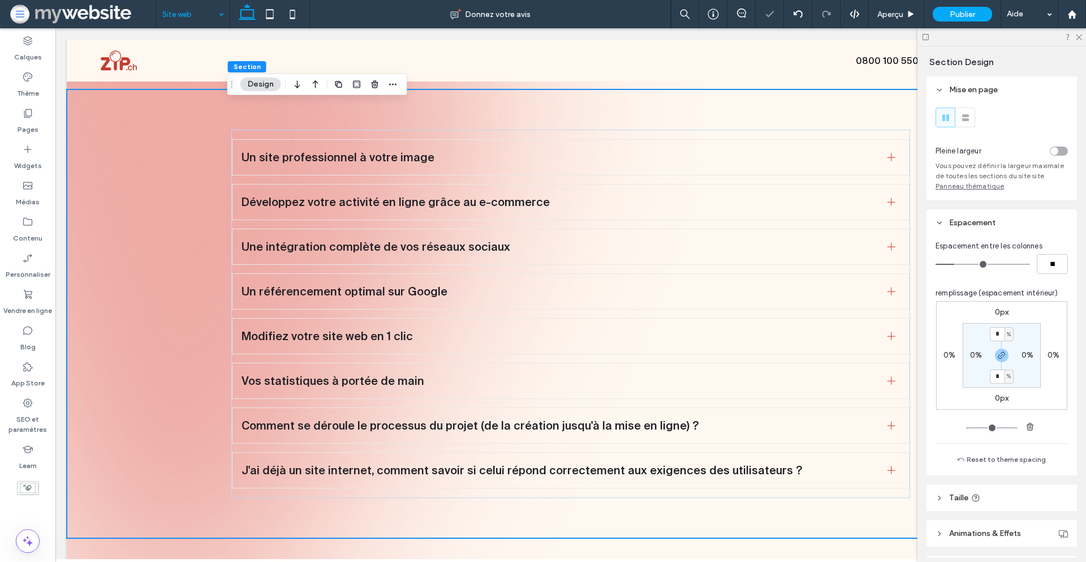
click at [978, 352] on label "0%" at bounding box center [976, 355] width 12 height 10
type input "*"
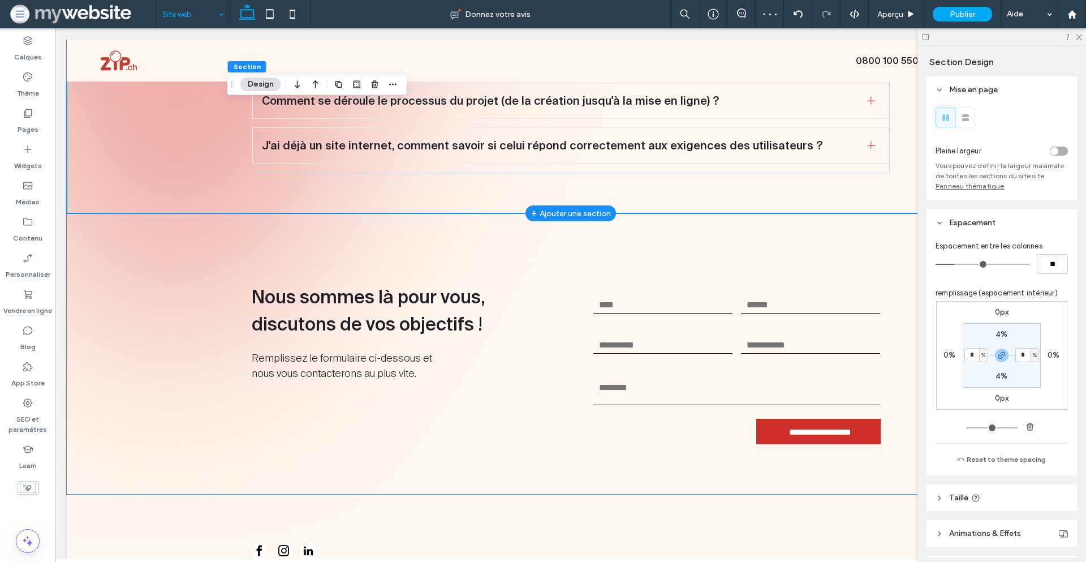
scroll to position [2732, 0]
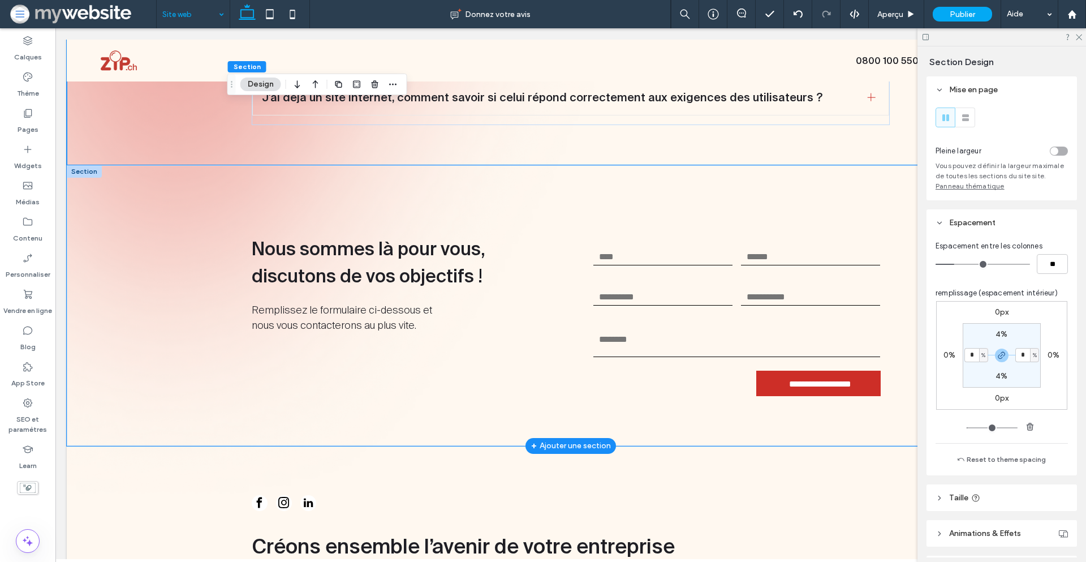
click at [200, 262] on div "**********" at bounding box center [571, 305] width 1008 height 280
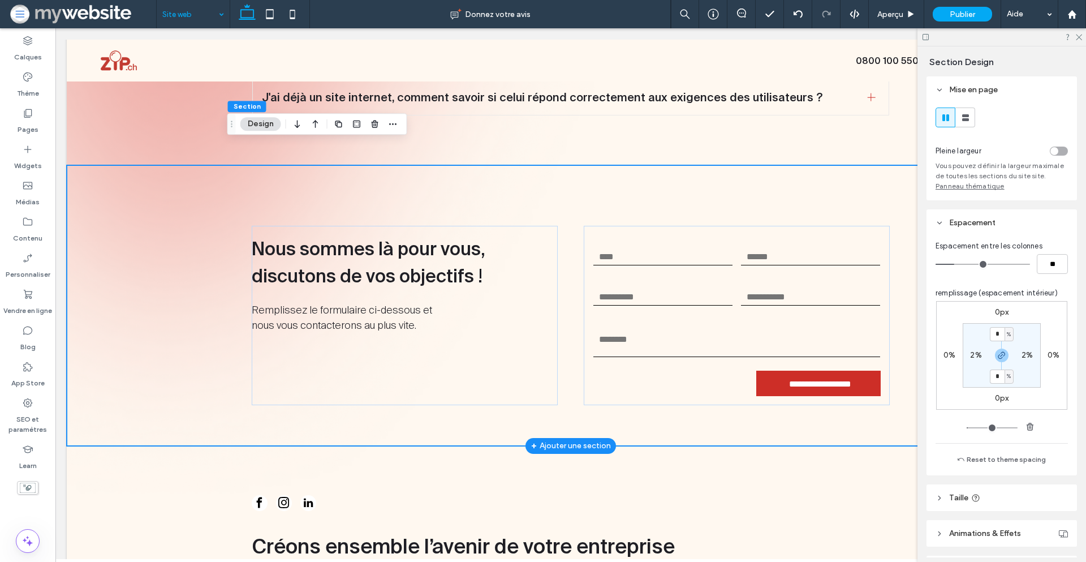
click at [200, 262] on div "**********" at bounding box center [571, 305] width 1008 height 280
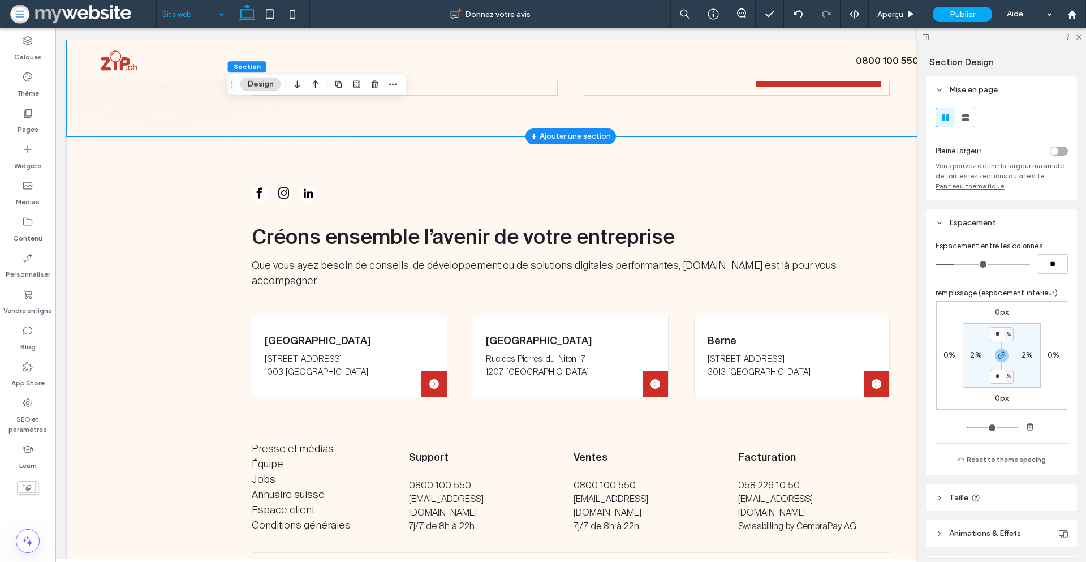
scroll to position [3068, 0]
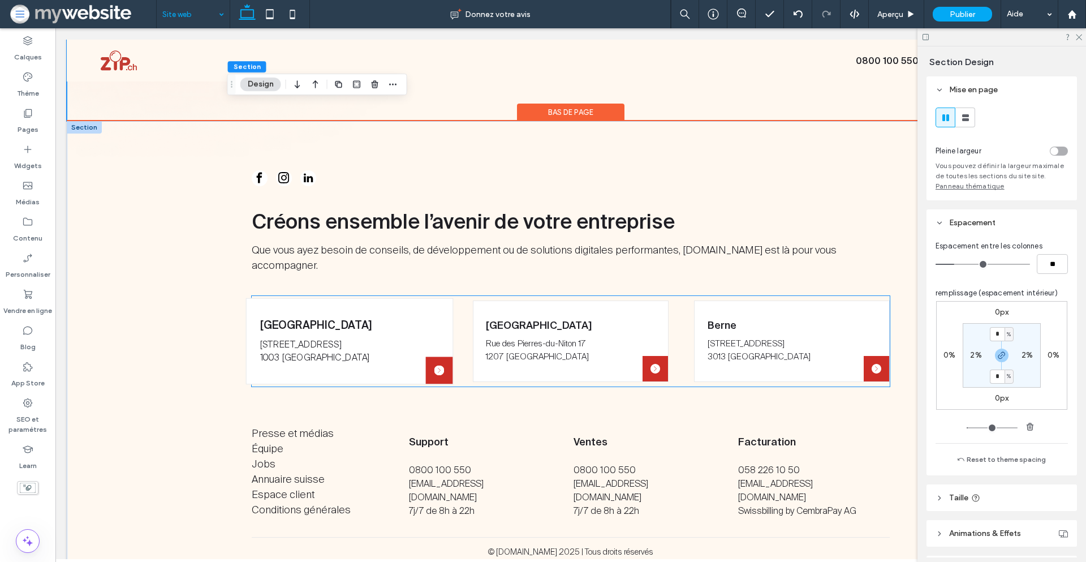
click at [311, 307] on div "Lausanne Avenue de la Gare 33 1003 Lausanne" at bounding box center [328, 340] width 137 height 67
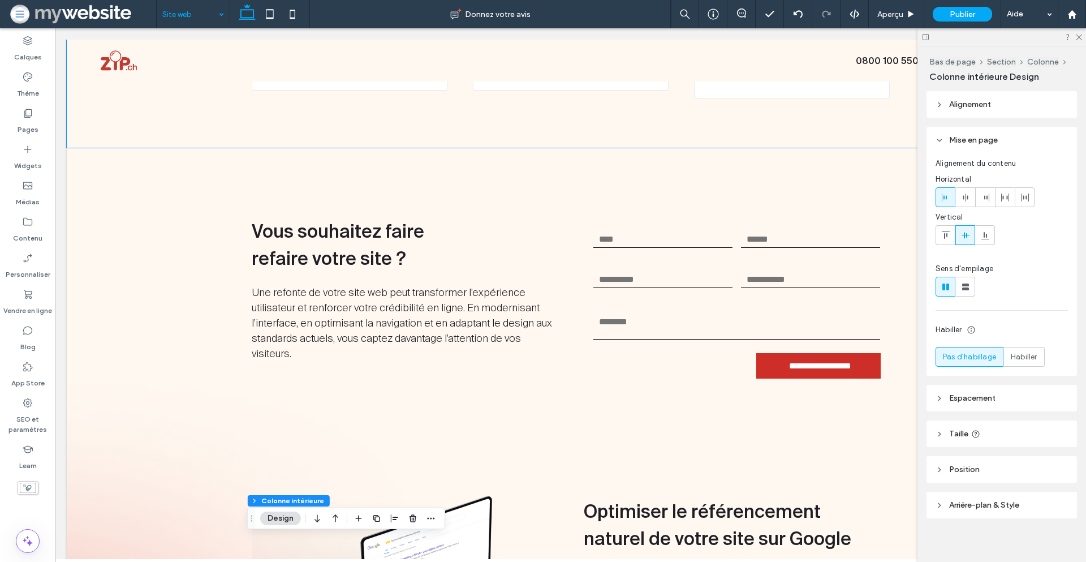
scroll to position [0, 0]
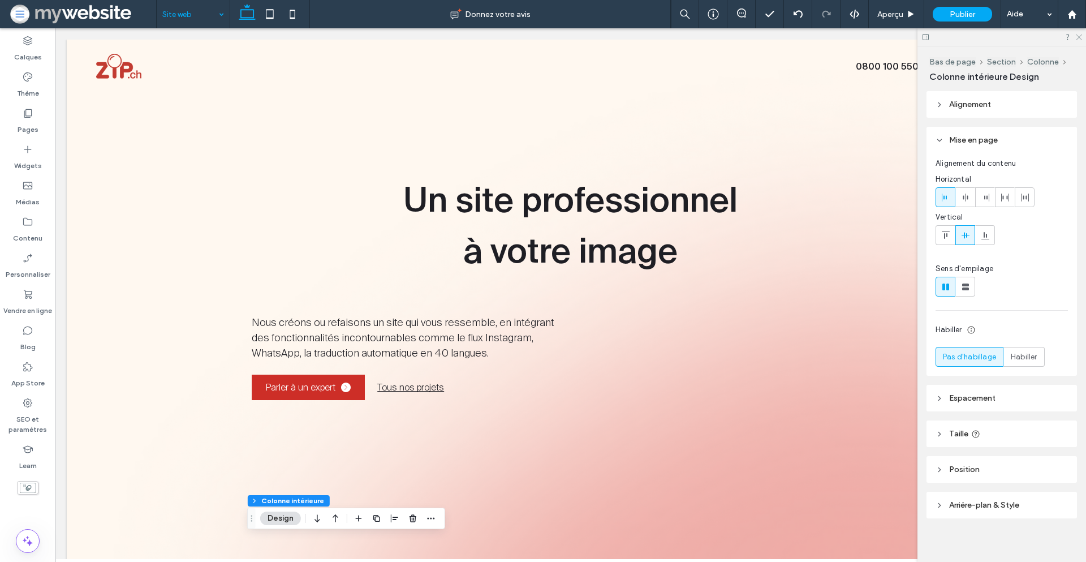
click at [1077, 36] on icon at bounding box center [1078, 36] width 7 height 7
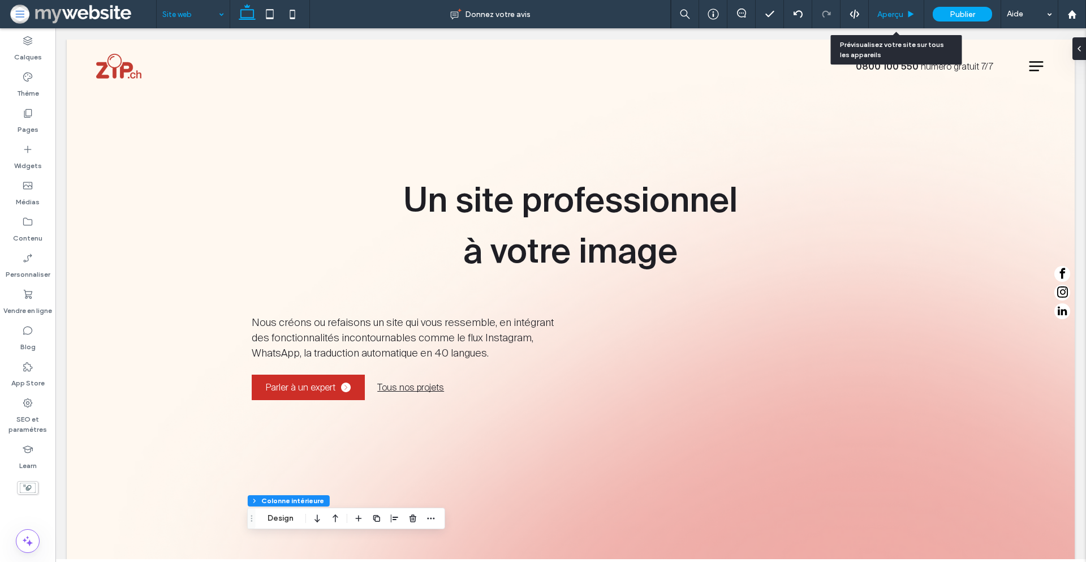
click at [890, 15] on span "Aperçu" at bounding box center [890, 15] width 26 height 10
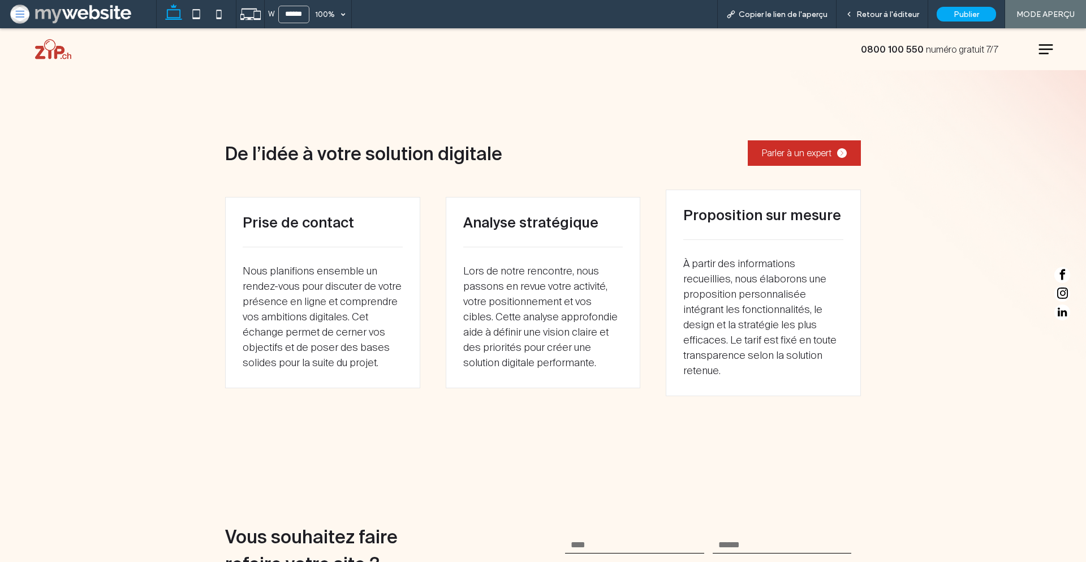
scroll to position [1130, 0]
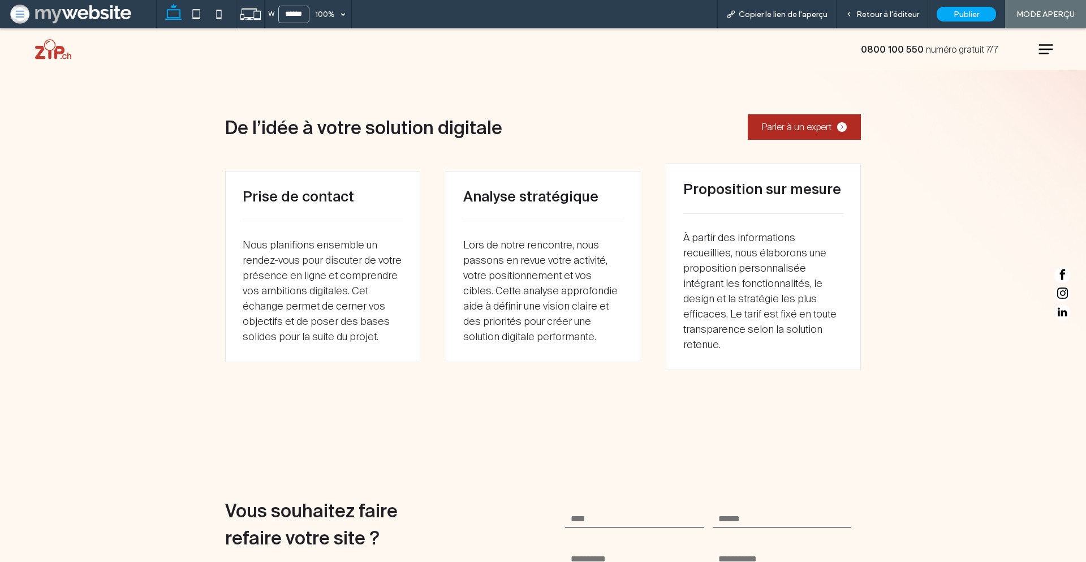
click at [814, 128] on span "Parler à un expert" at bounding box center [797, 127] width 70 height 12
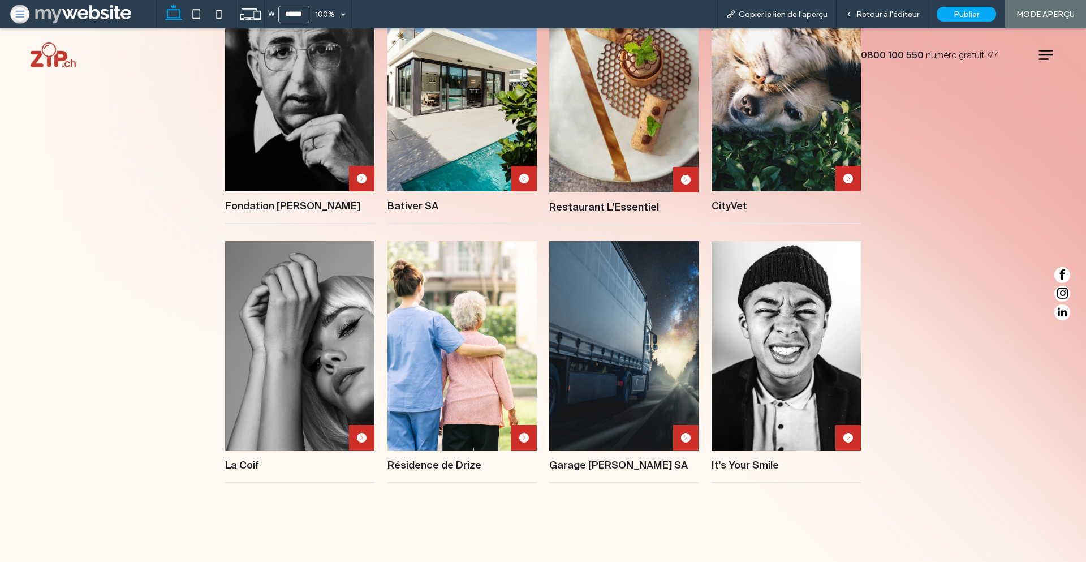
scroll to position [0, 0]
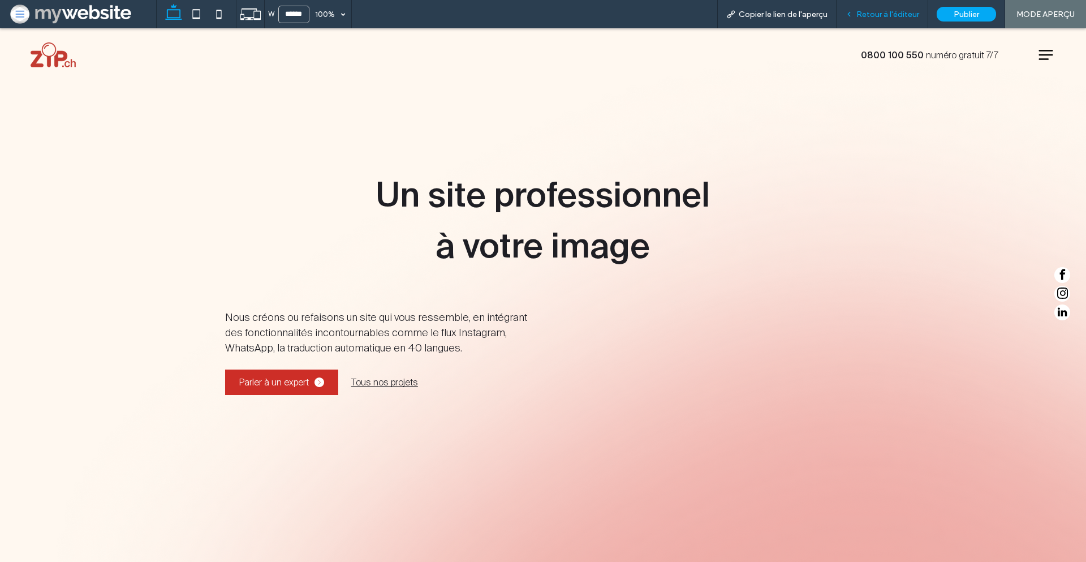
click at [893, 15] on span "Retour à l'éditeur" at bounding box center [888, 15] width 63 height 10
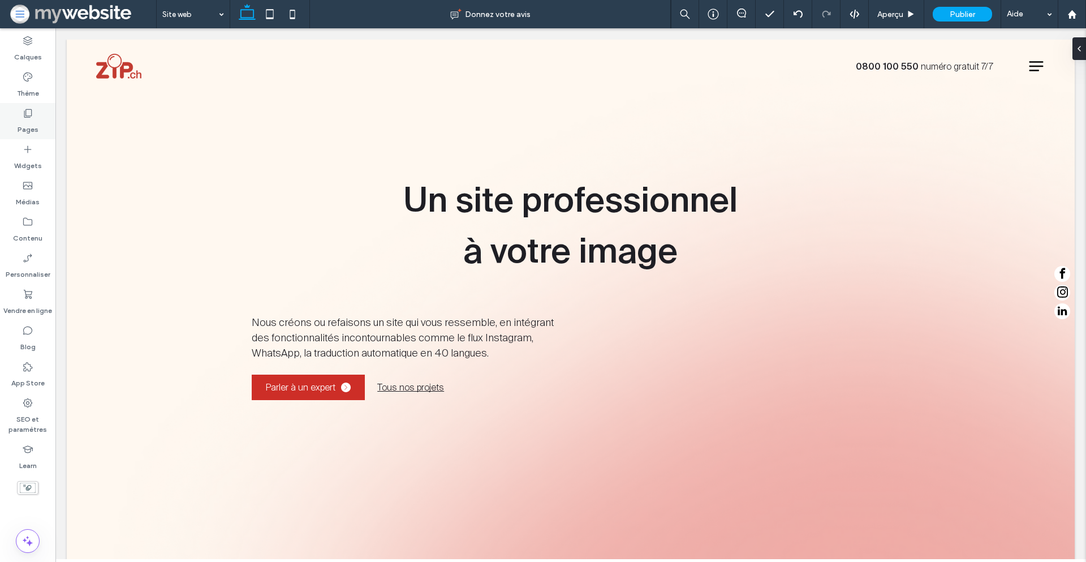
click at [32, 115] on icon at bounding box center [27, 112] width 11 height 11
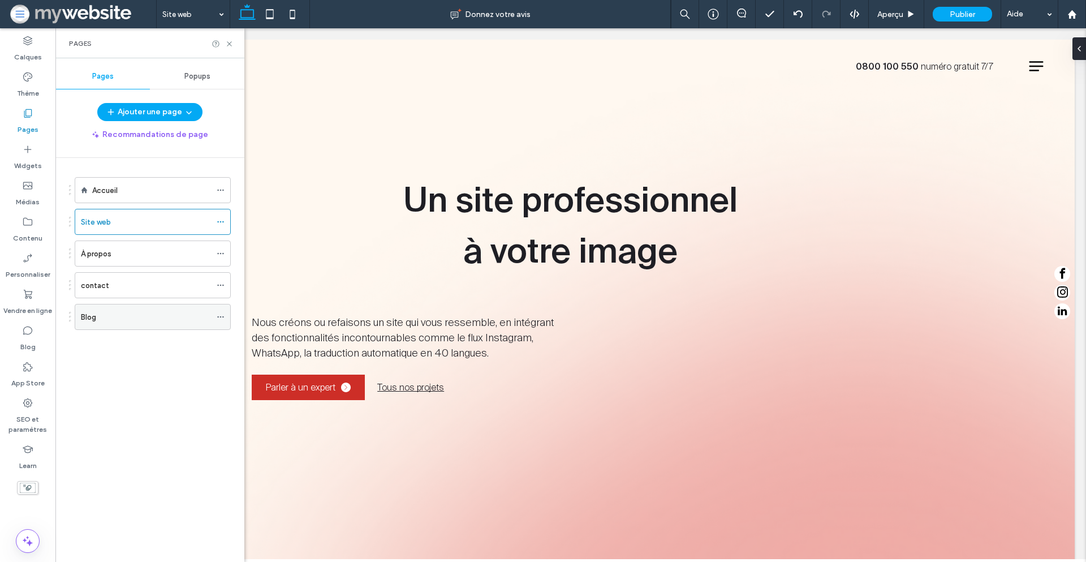
click at [149, 322] on div "Blog" at bounding box center [146, 317] width 130 height 12
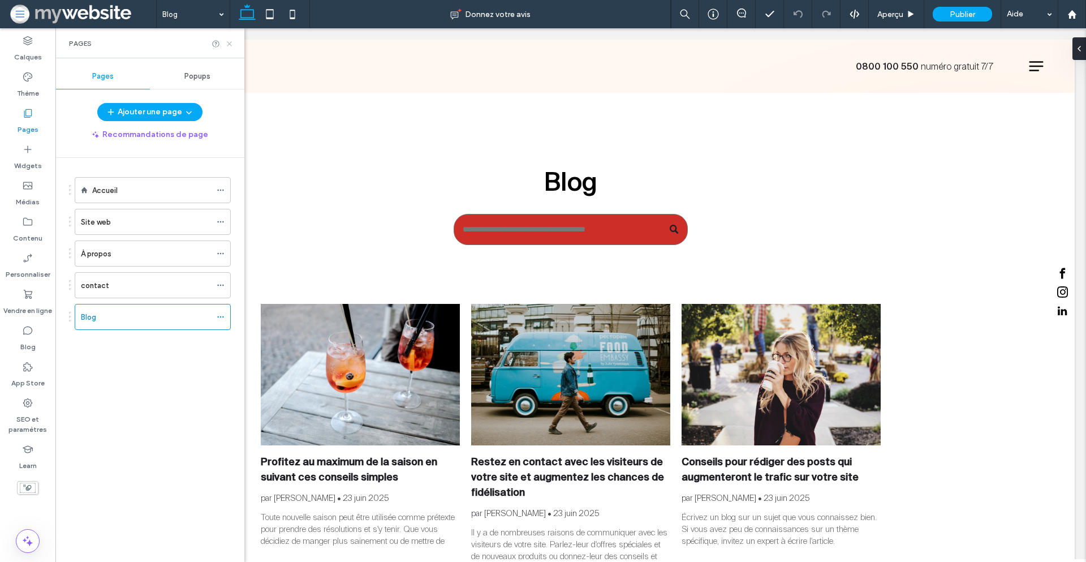
click at [230, 44] on use at bounding box center [229, 43] width 5 height 5
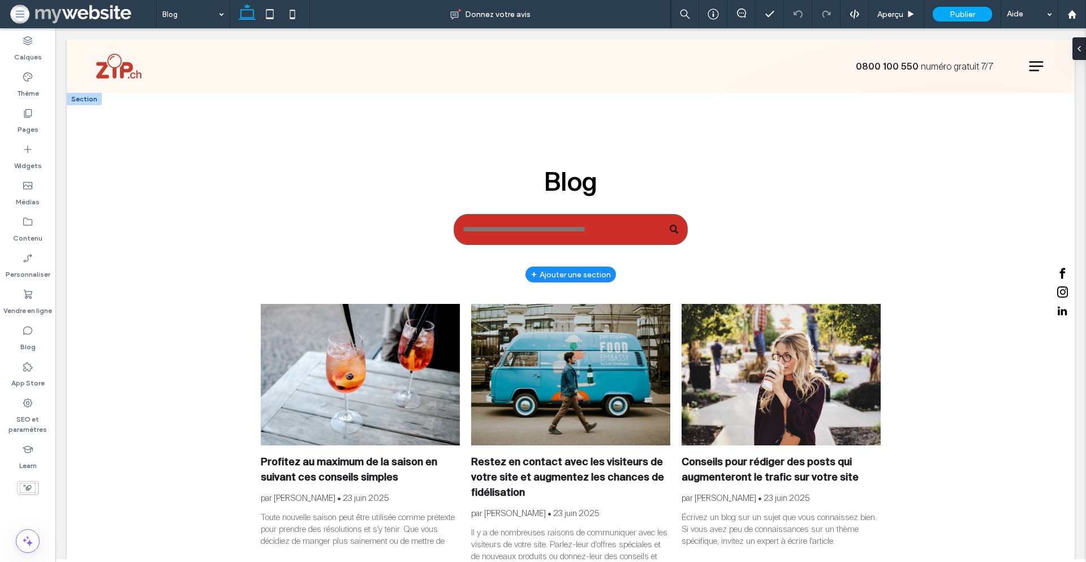
click at [563, 273] on div "+ Ajouter une section" at bounding box center [571, 274] width 80 height 12
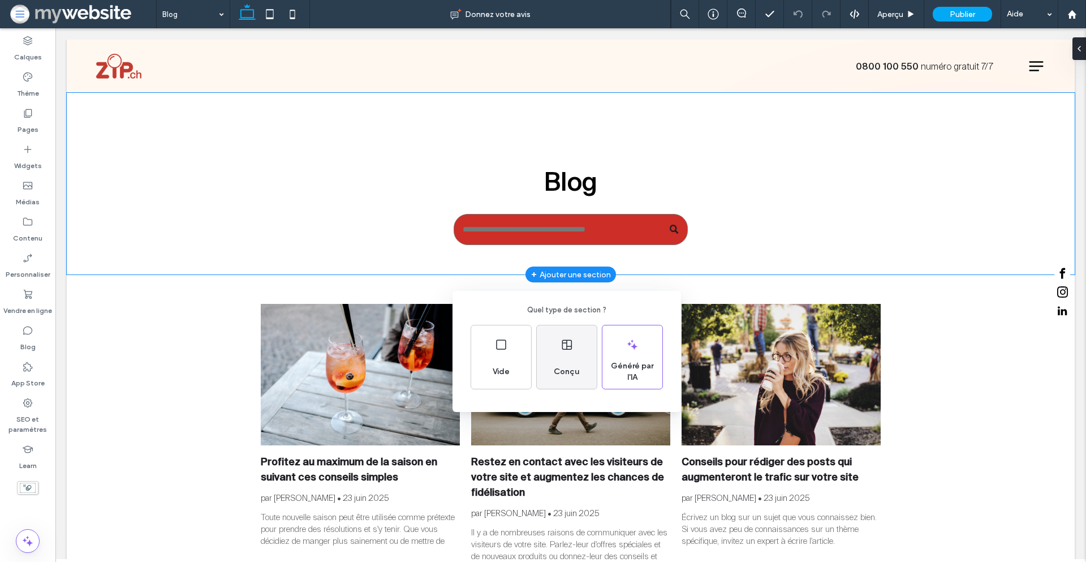
click at [555, 345] on div "Conçu" at bounding box center [567, 356] width 60 height 63
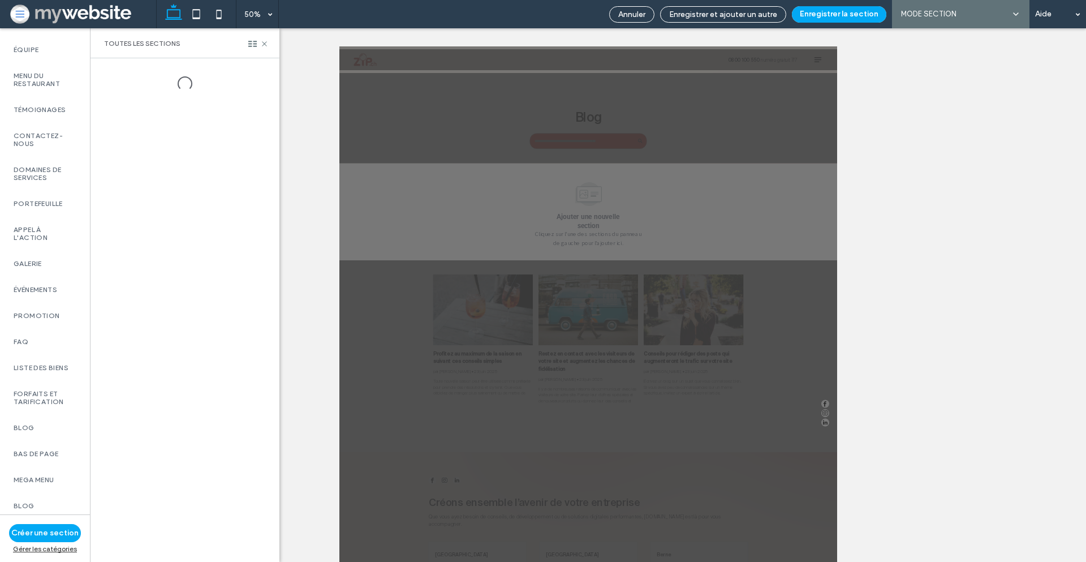
scroll to position [548, 0]
click at [42, 401] on label "Blog" at bounding box center [45, 405] width 63 height 8
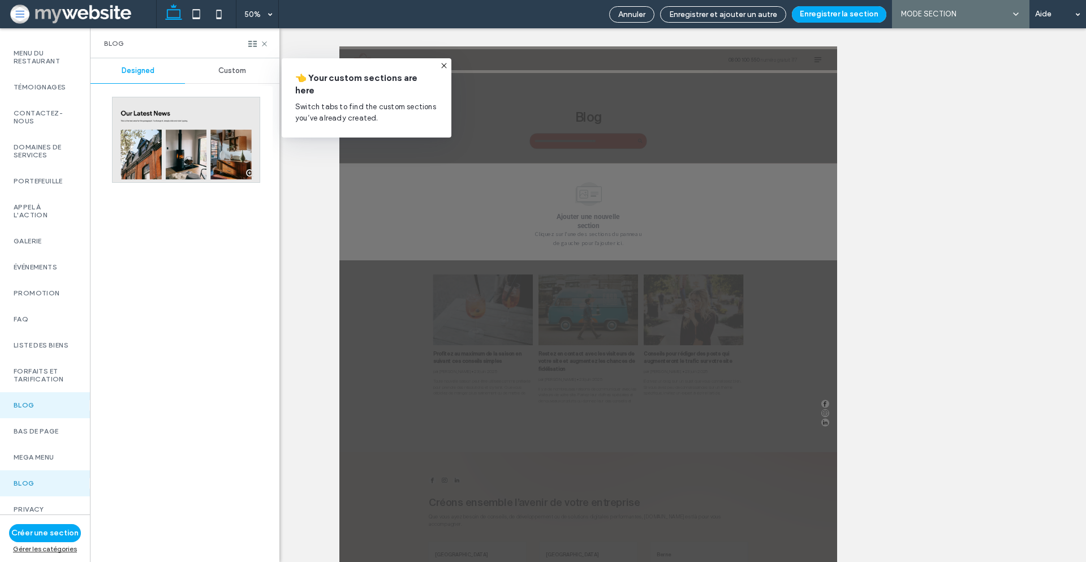
click at [231, 67] on span "Custom" at bounding box center [232, 70] width 28 height 9
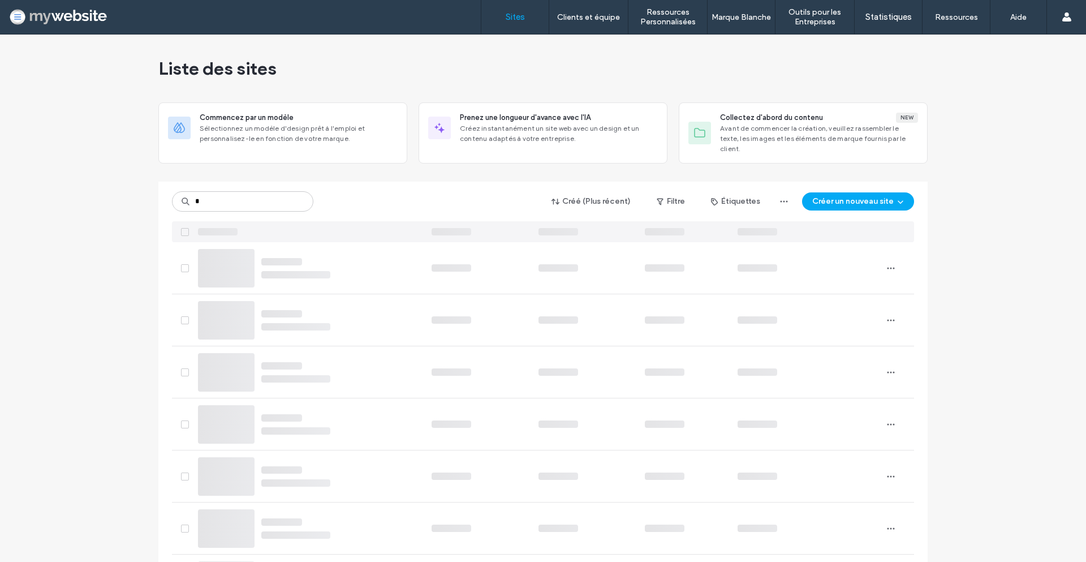
type input "*"
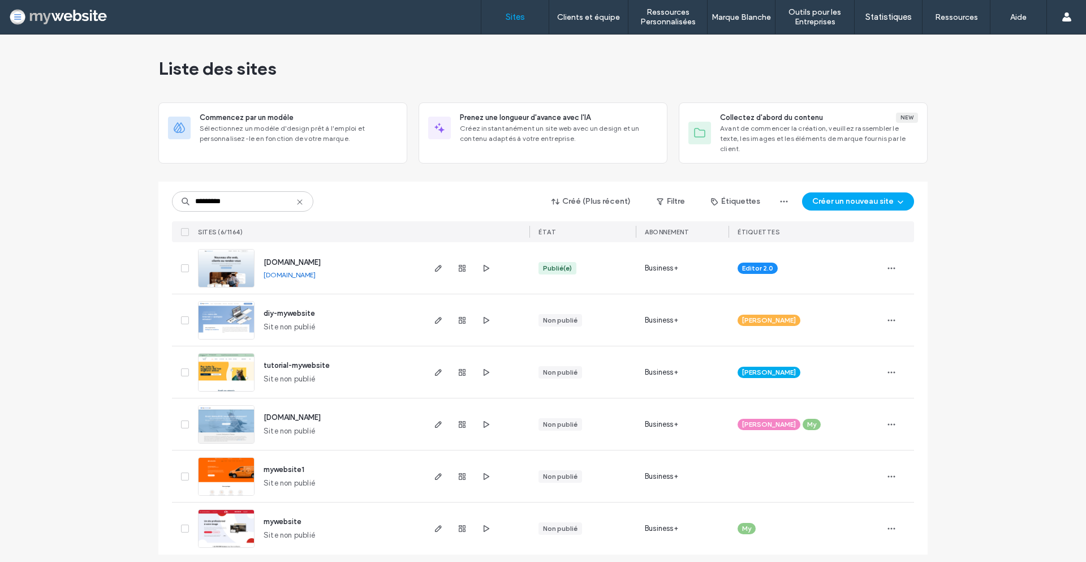
type input "*********"
click at [277, 258] on span "[DOMAIN_NAME]" at bounding box center [292, 262] width 57 height 8
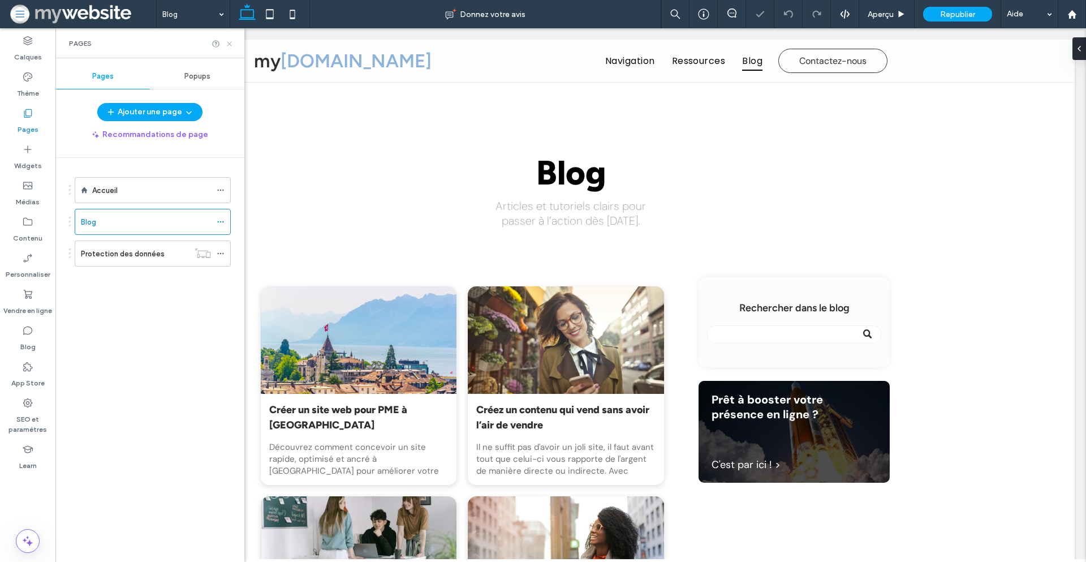
click at [231, 42] on use at bounding box center [229, 43] width 5 height 5
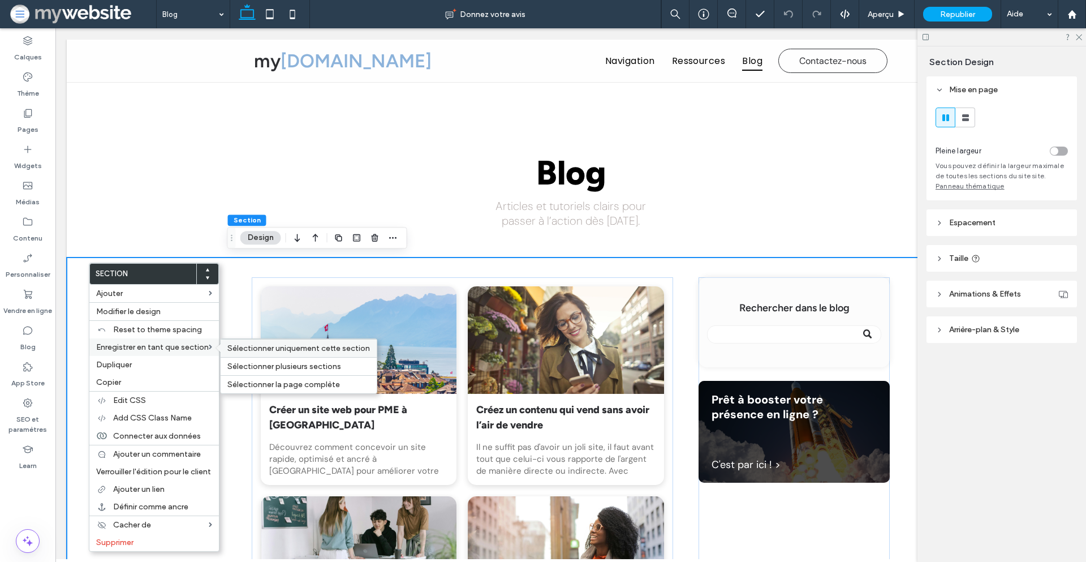
click at [268, 345] on span "Sélectionner uniquement cette section" at bounding box center [298, 348] width 143 height 10
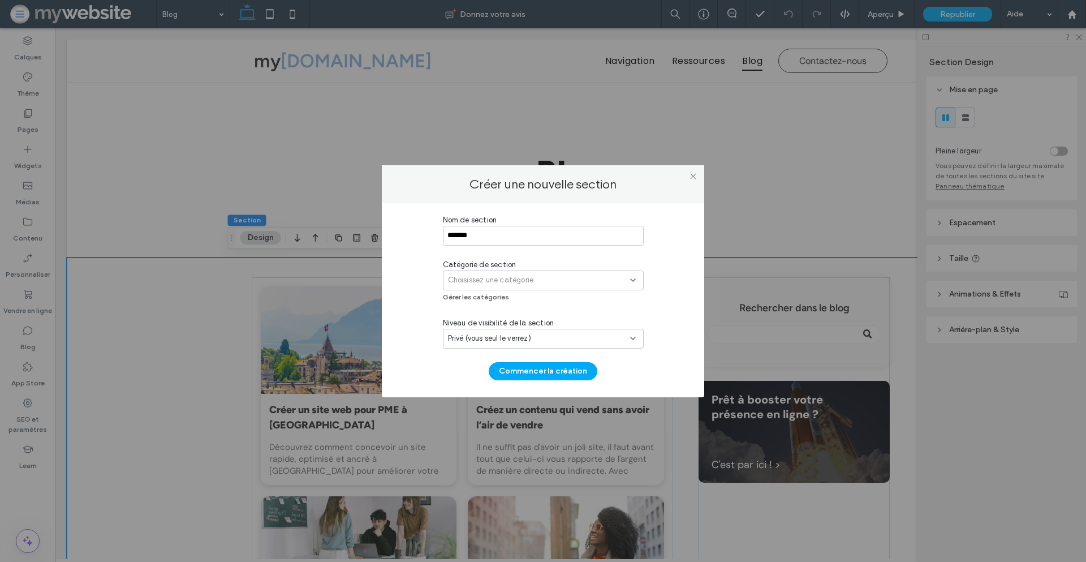
type input "*******"
click at [474, 277] on span "Choisissez une catégorie" at bounding box center [491, 279] width 86 height 11
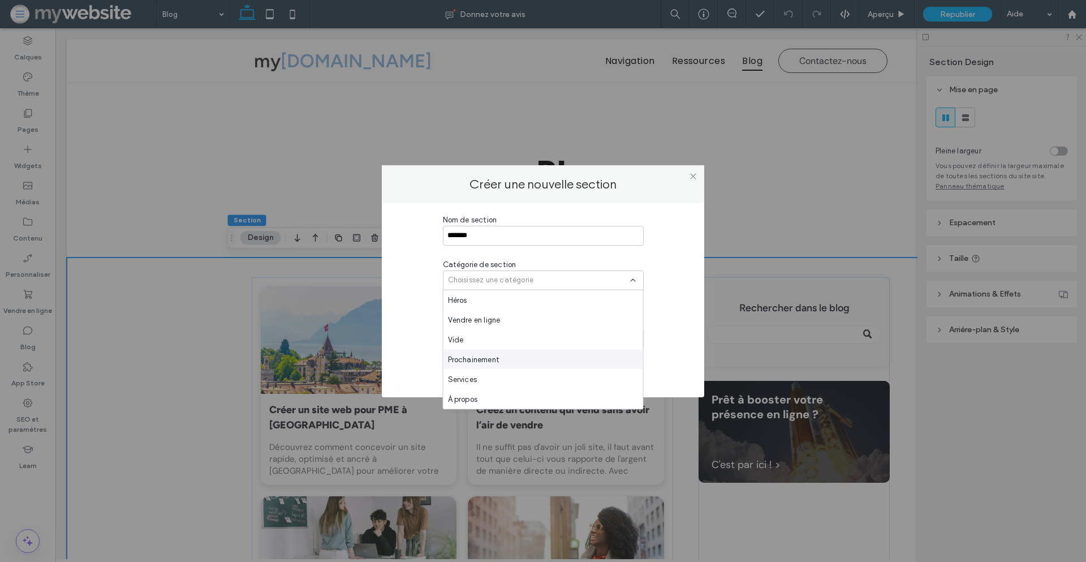
scroll to position [653, 0]
click at [477, 373] on span "SECTIONS CUSTOM" at bounding box center [484, 378] width 73 height 11
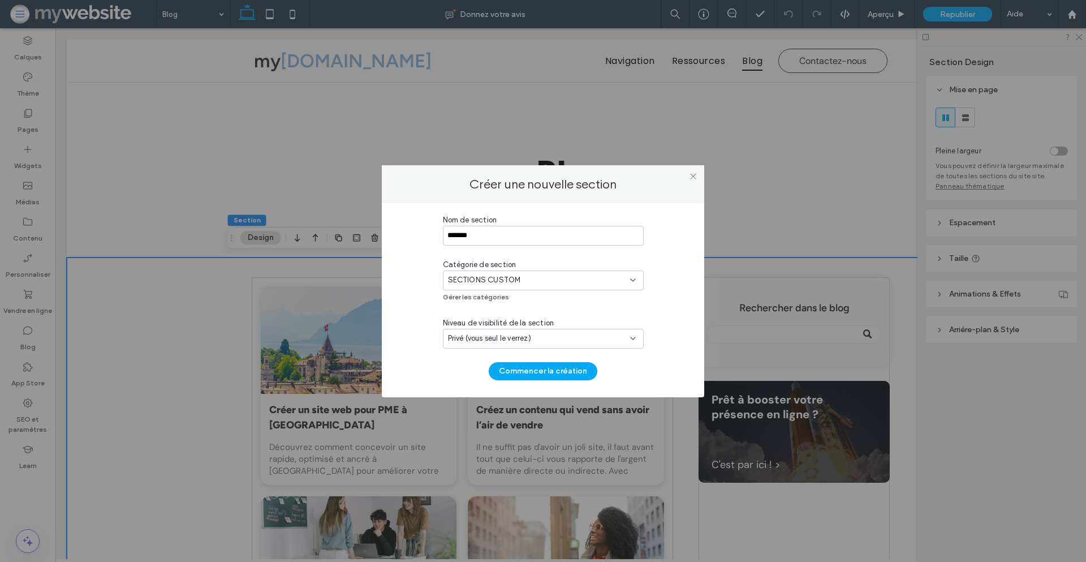
click at [492, 278] on span "SECTIONS CUSTOM" at bounding box center [484, 279] width 73 height 11
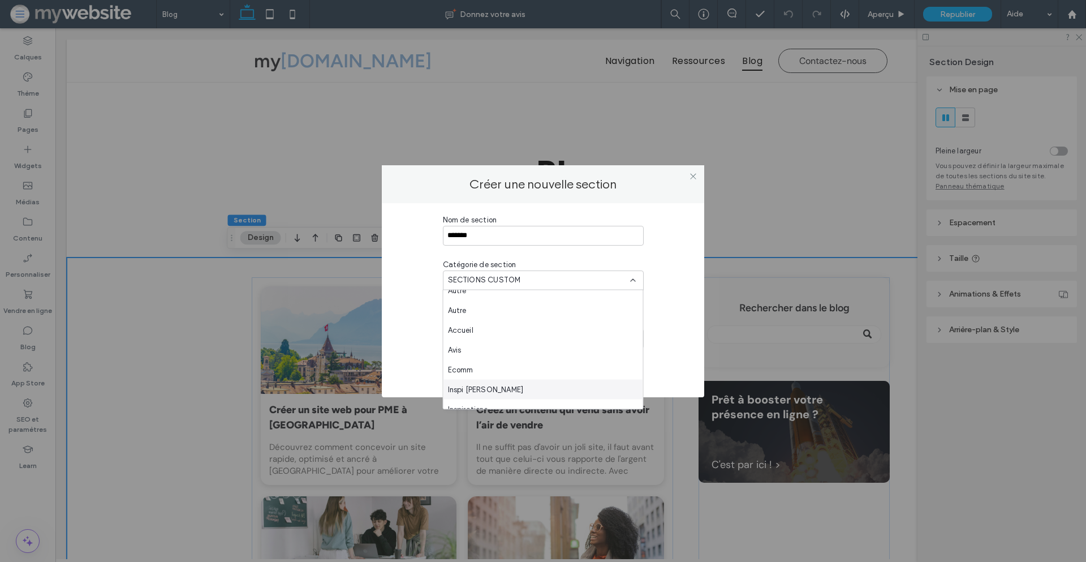
scroll to position [496, 0]
click at [408, 328] on div "Nom de section ******* Catégorie de section SECTIONS CUSTOM Gérer les catégorie…" at bounding box center [543, 297] width 289 height 166
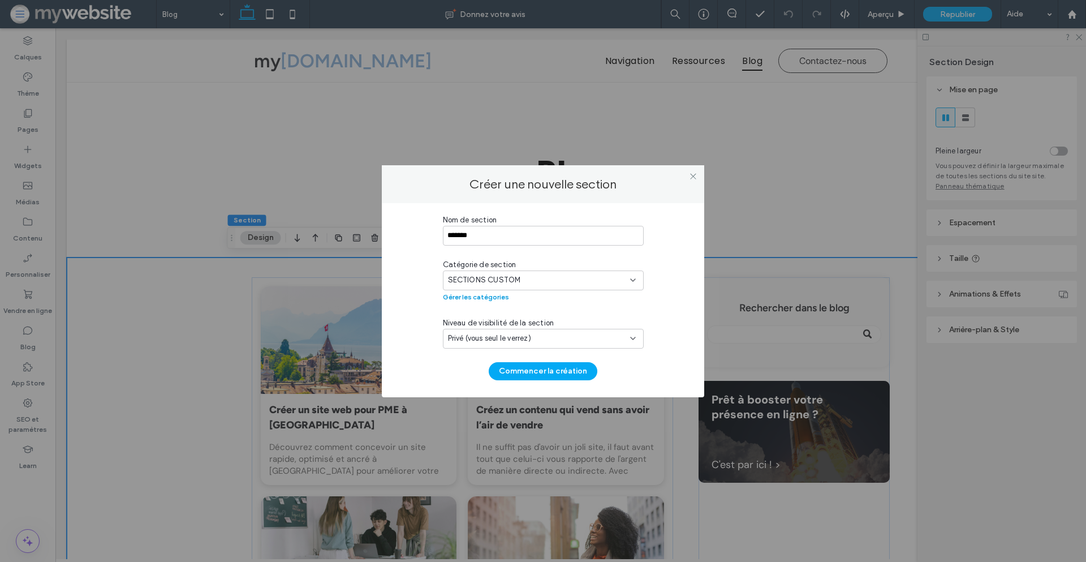
click at [496, 296] on button "Gérer les catégories" at bounding box center [476, 297] width 66 height 14
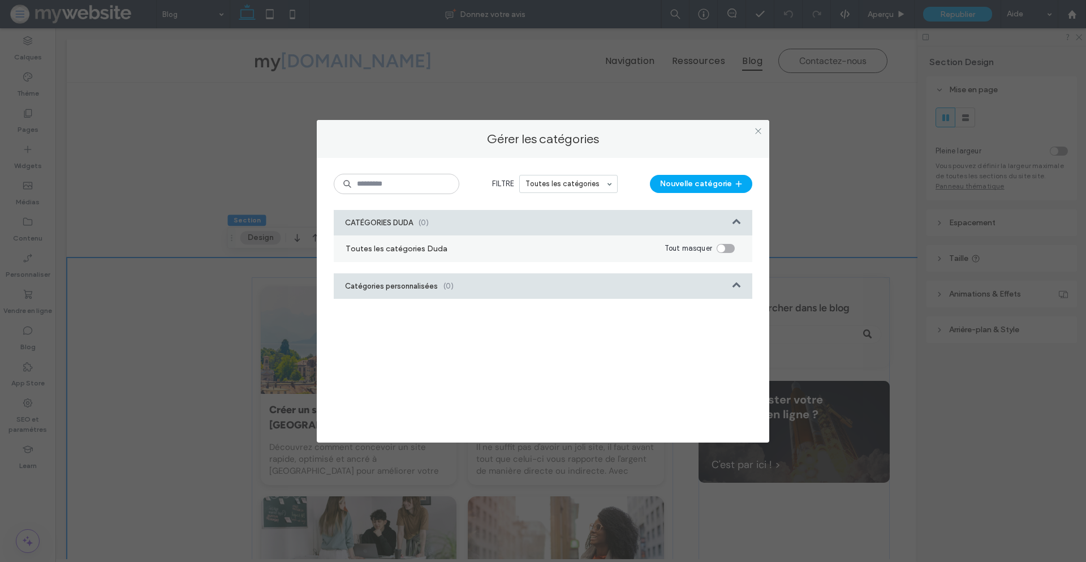
click at [649, 286] on div "CATÉGORIES DUDA (0) Toutes les catégories Duda Tout masquer Catégories personna…" at bounding box center [543, 317] width 419 height 215
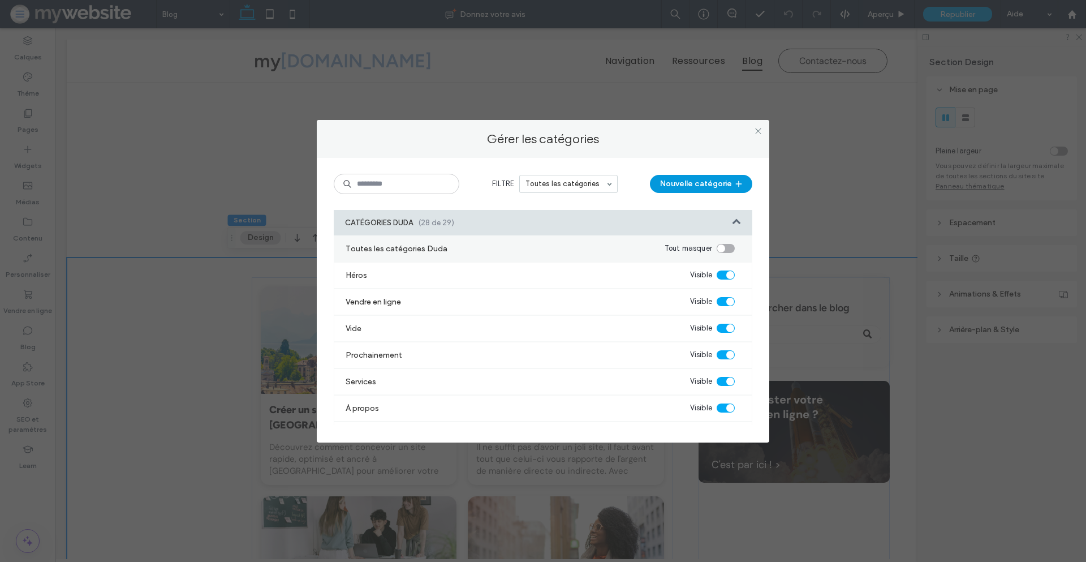
click at [706, 184] on button "Nouvelle catégorie" at bounding box center [701, 184] width 102 height 18
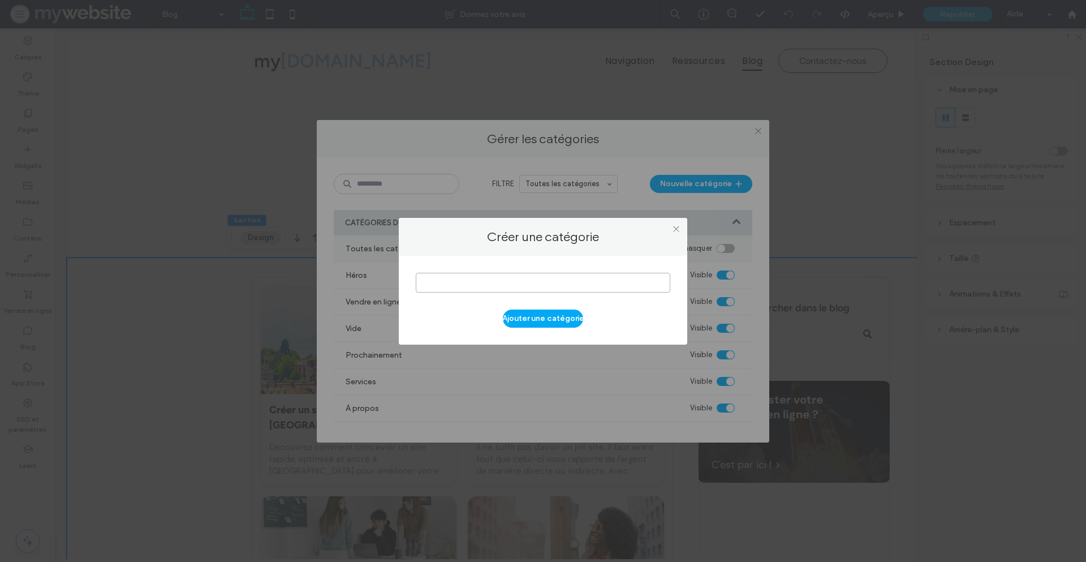
click at [537, 278] on input at bounding box center [543, 283] width 255 height 20
type input "****"
click at [557, 323] on button "Ajouter une catégorie" at bounding box center [543, 318] width 80 height 18
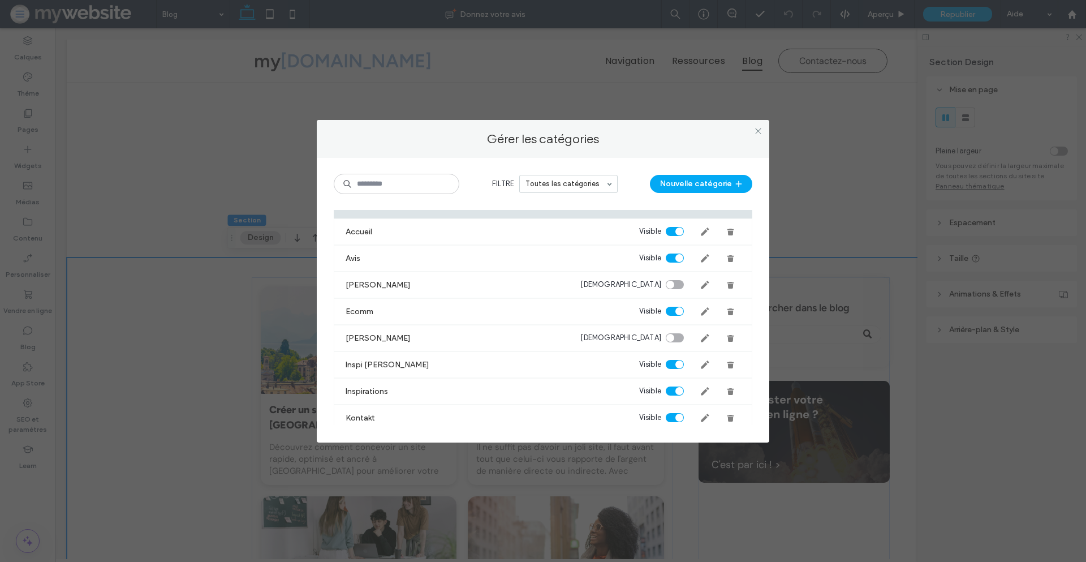
scroll to position [810, 0]
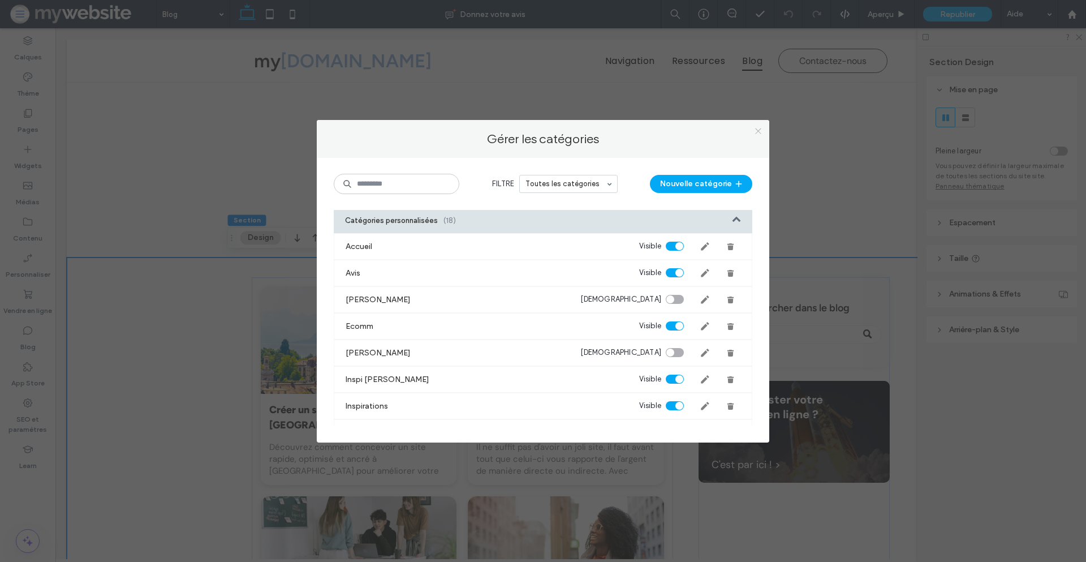
click at [757, 129] on icon at bounding box center [758, 131] width 8 height 8
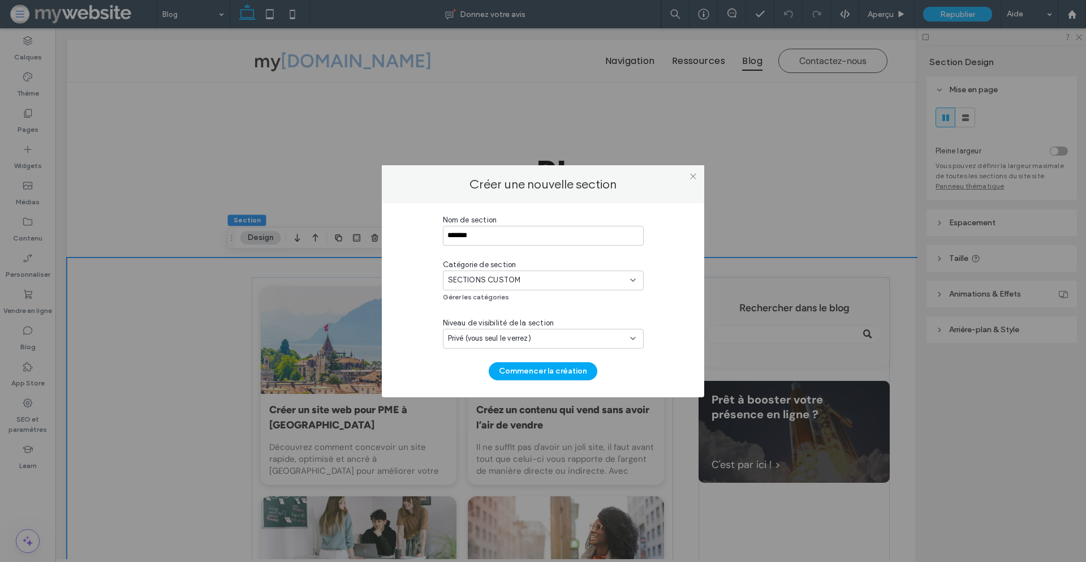
click at [489, 282] on span "SECTIONS CUSTOM" at bounding box center [484, 279] width 73 height 11
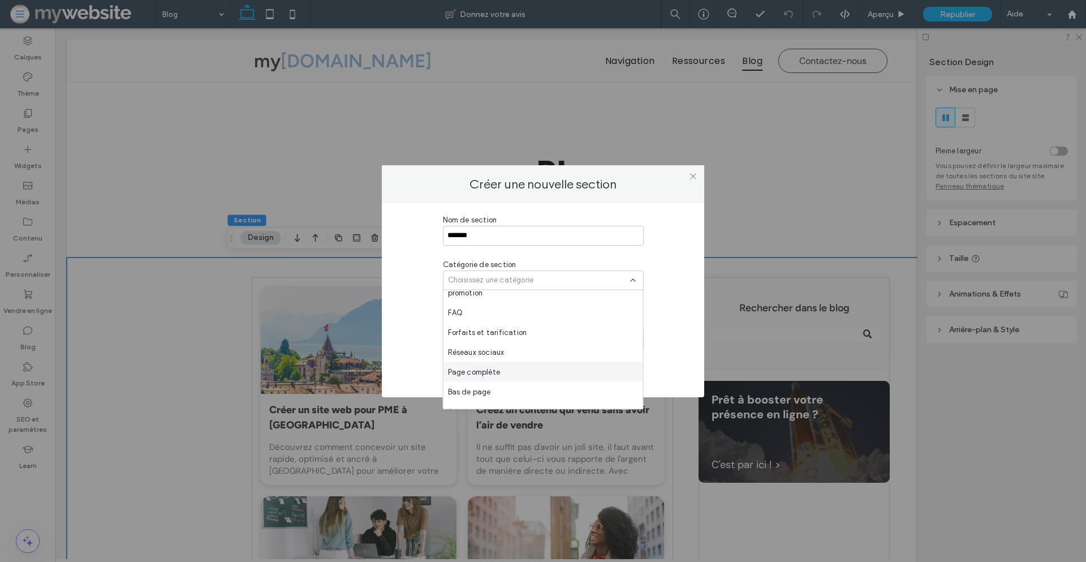
scroll to position [363, 0]
click at [472, 282] on span "Choisissez une catégorie" at bounding box center [491, 279] width 86 height 11
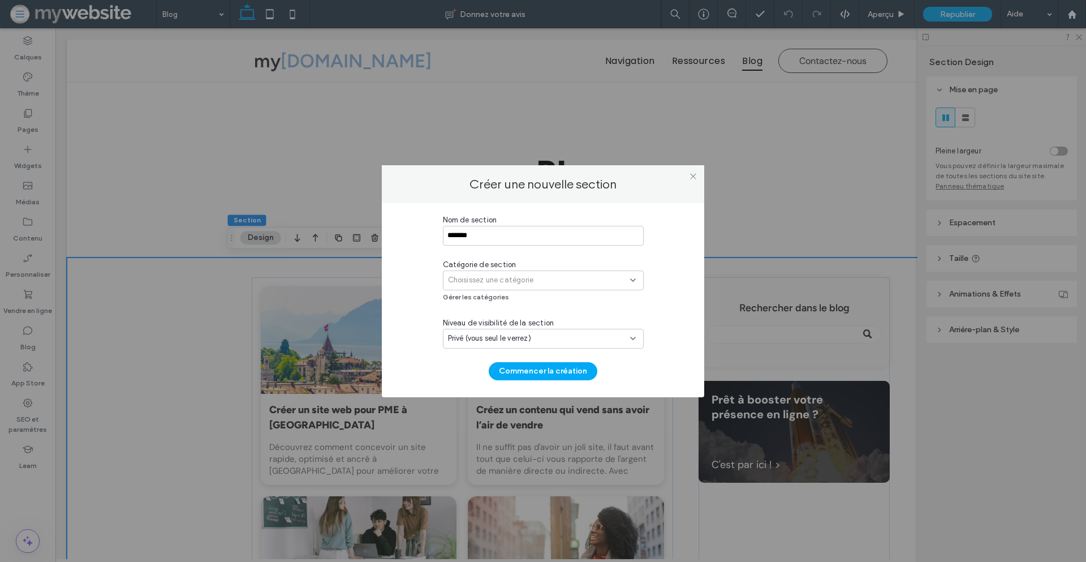
click at [463, 289] on div "Choisissez une catégorie" at bounding box center [543, 280] width 201 height 20
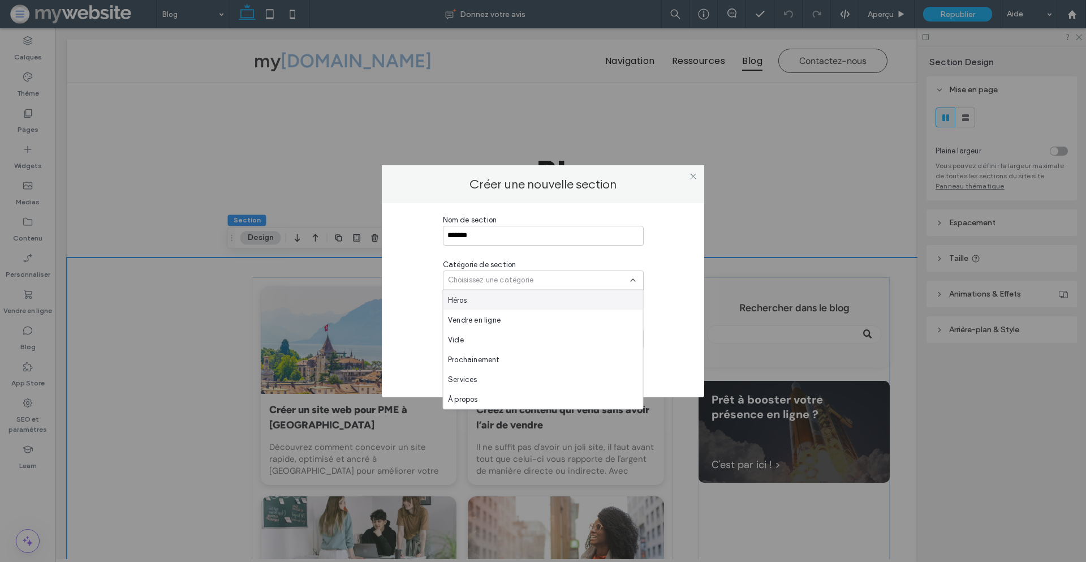
click at [458, 282] on span "Choisissez une catégorie" at bounding box center [491, 279] width 86 height 11
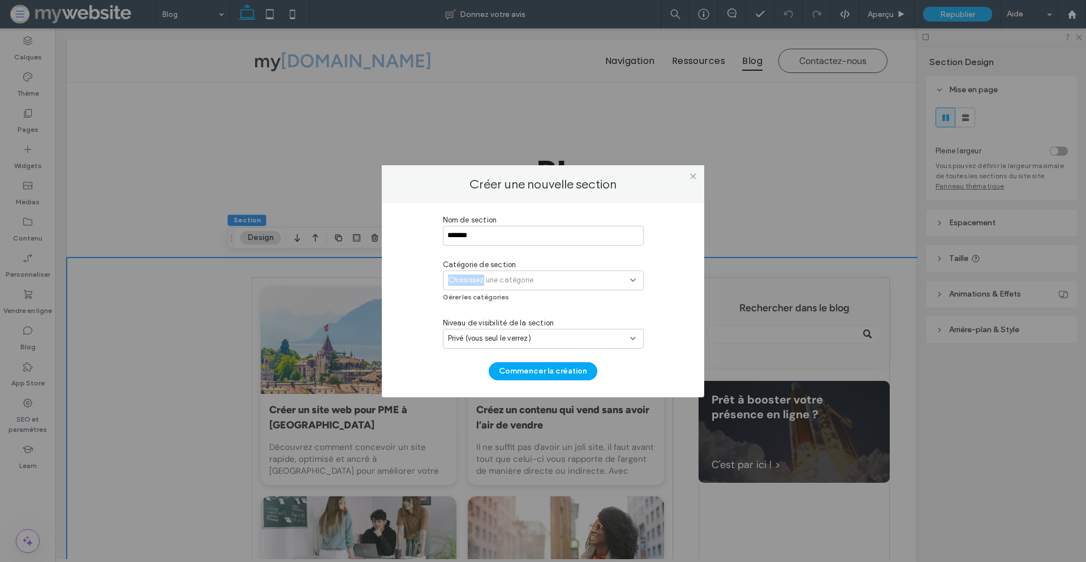
click at [458, 282] on span "Choisissez une catégorie" at bounding box center [491, 279] width 86 height 11
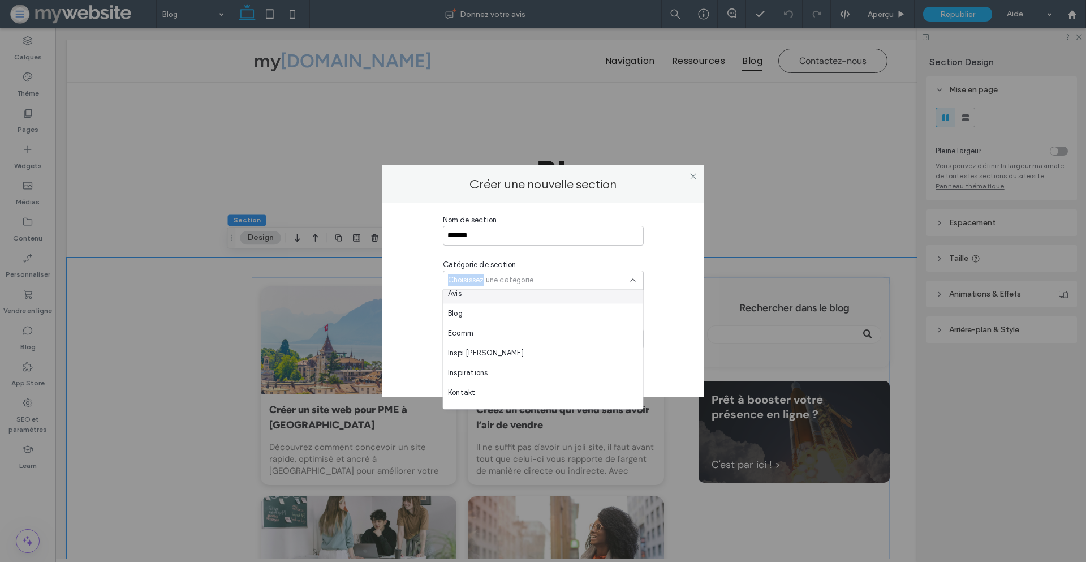
scroll to position [592, 0]
click at [475, 296] on div "Blog" at bounding box center [544, 302] width 200 height 20
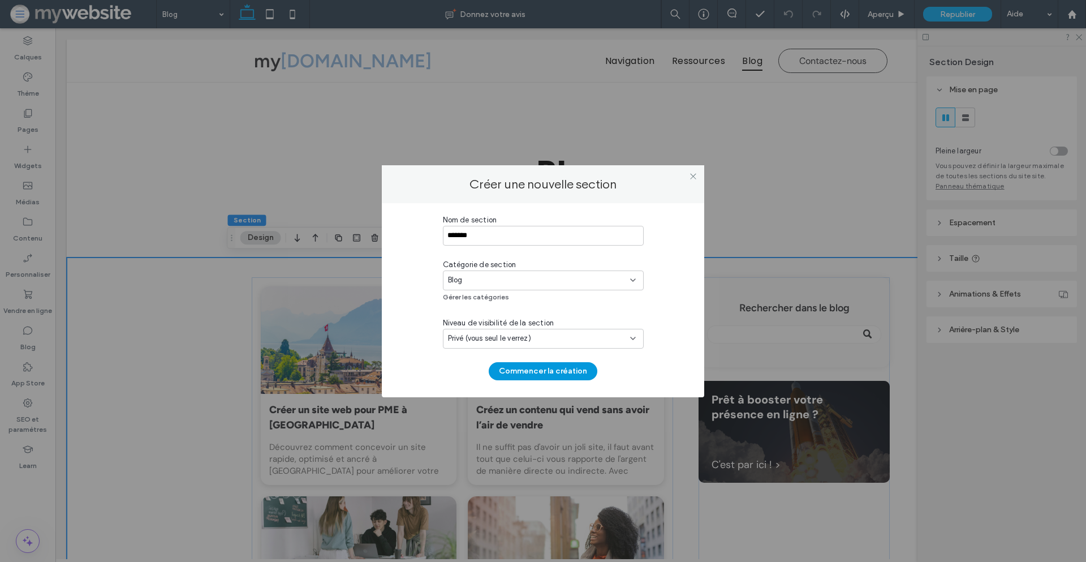
click at [560, 369] on button "Commencer la création" at bounding box center [543, 371] width 109 height 18
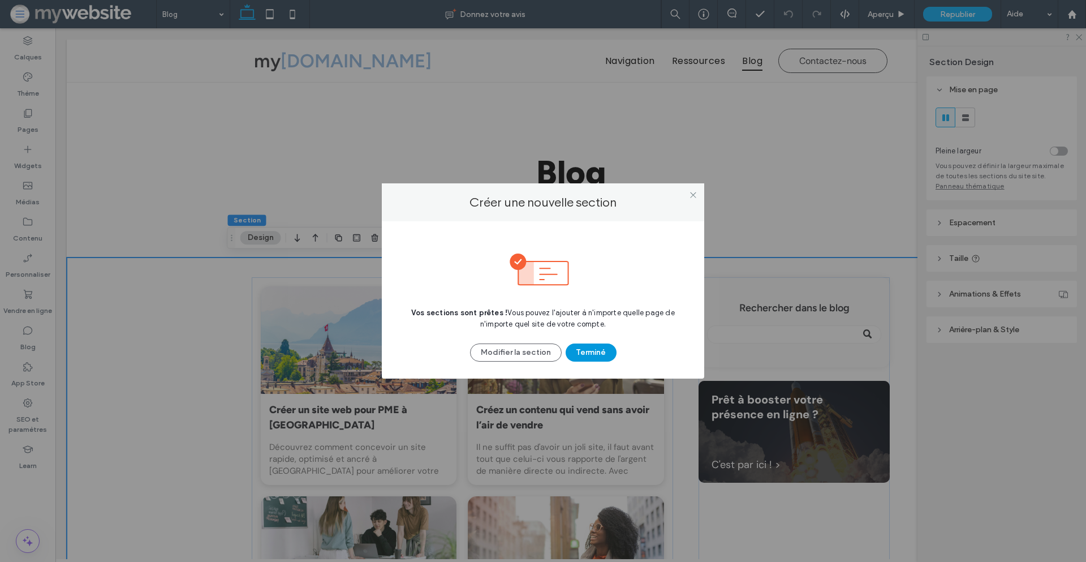
click at [583, 352] on button "Terminé" at bounding box center [591, 352] width 51 height 18
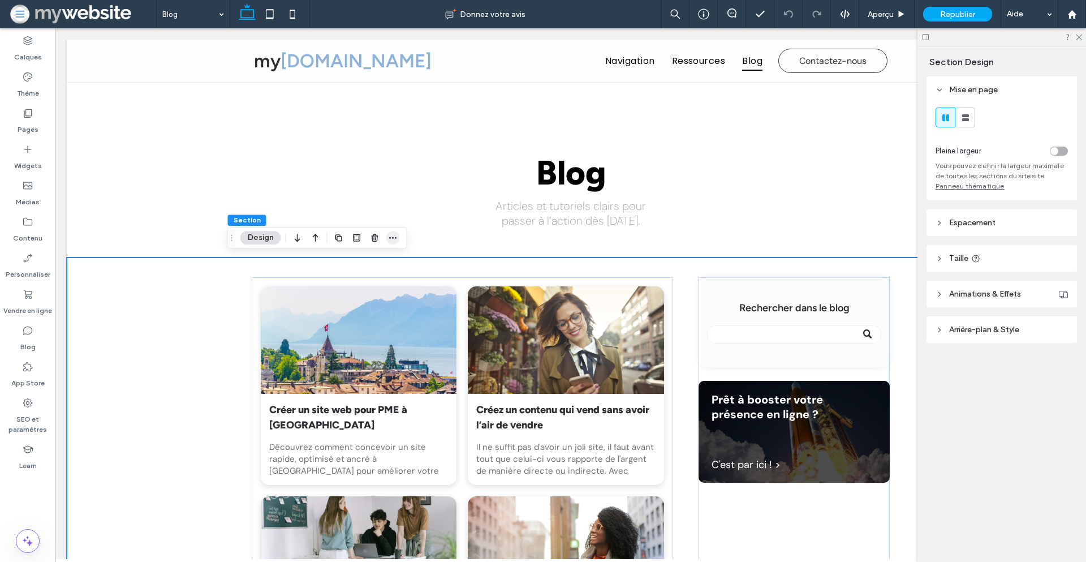
click at [394, 236] on icon "button" at bounding box center [393, 237] width 9 height 9
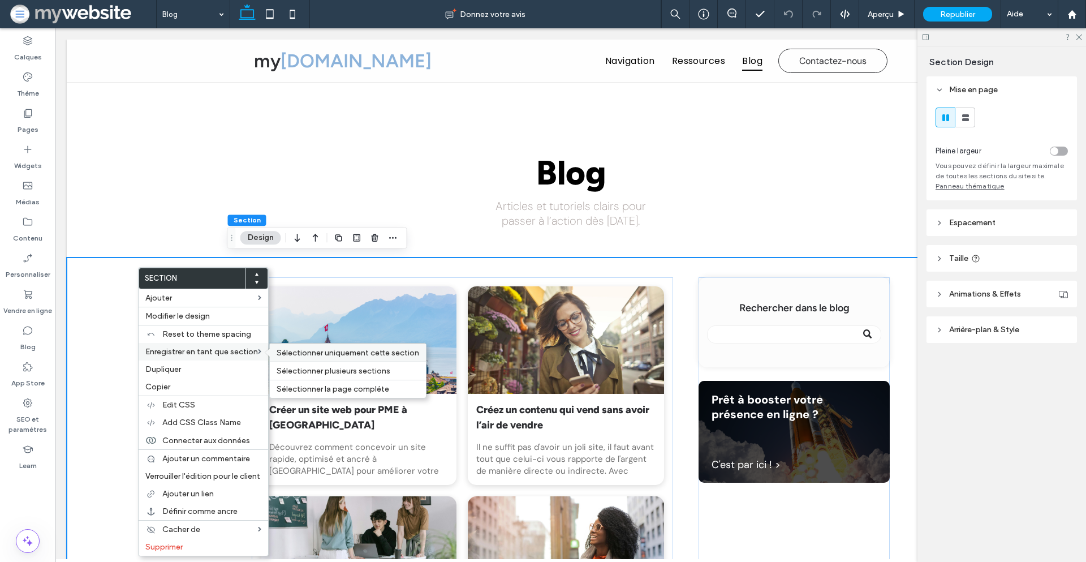
click at [305, 355] on span "Sélectionner uniquement cette section" at bounding box center [348, 353] width 143 height 10
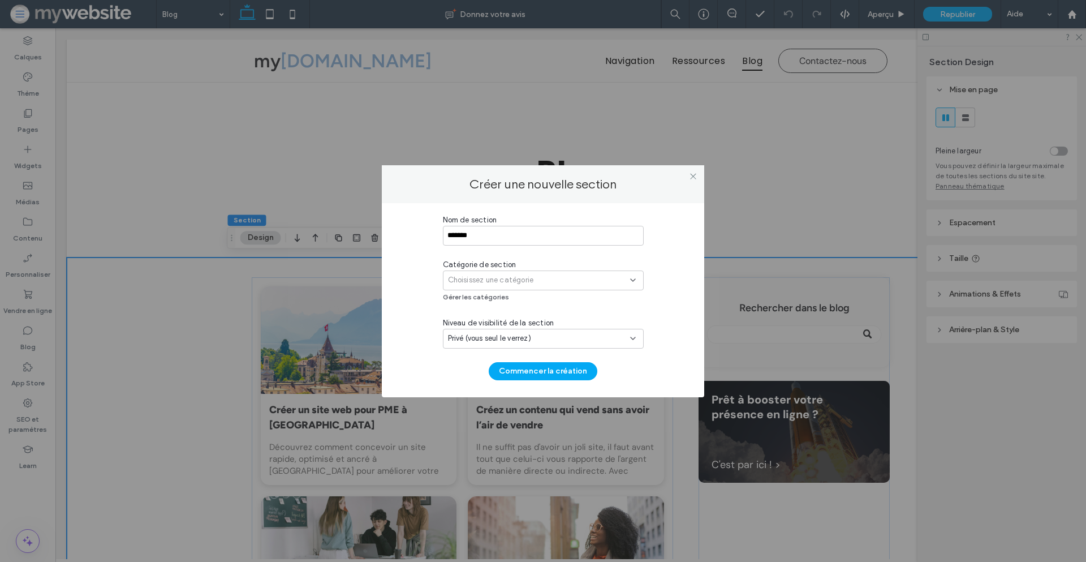
type input "*******"
click at [497, 286] on div "Choisissez une catégorie" at bounding box center [543, 280] width 201 height 20
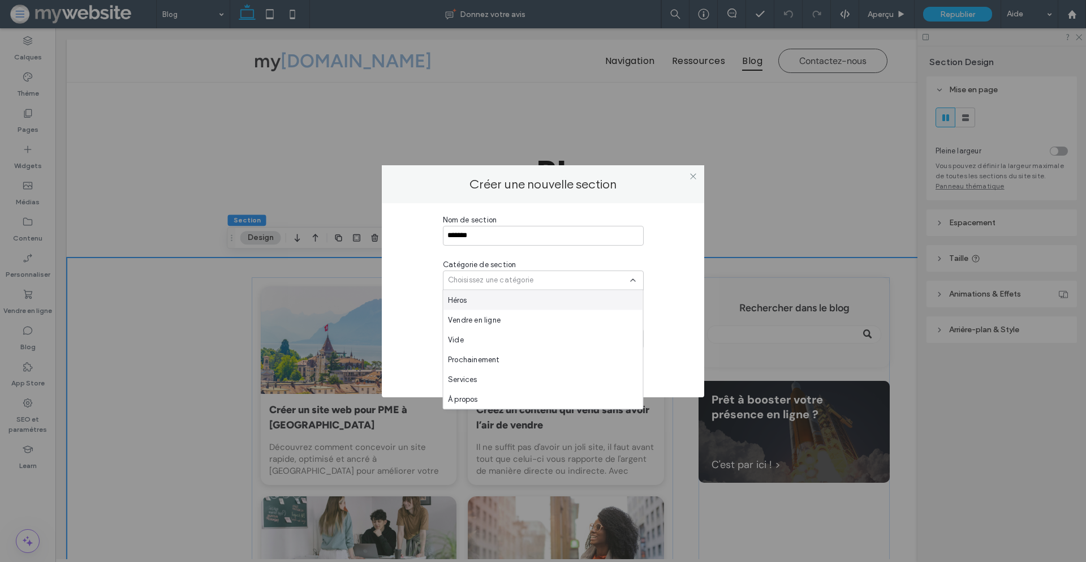
click at [496, 297] on div "Héros" at bounding box center [544, 300] width 200 height 20
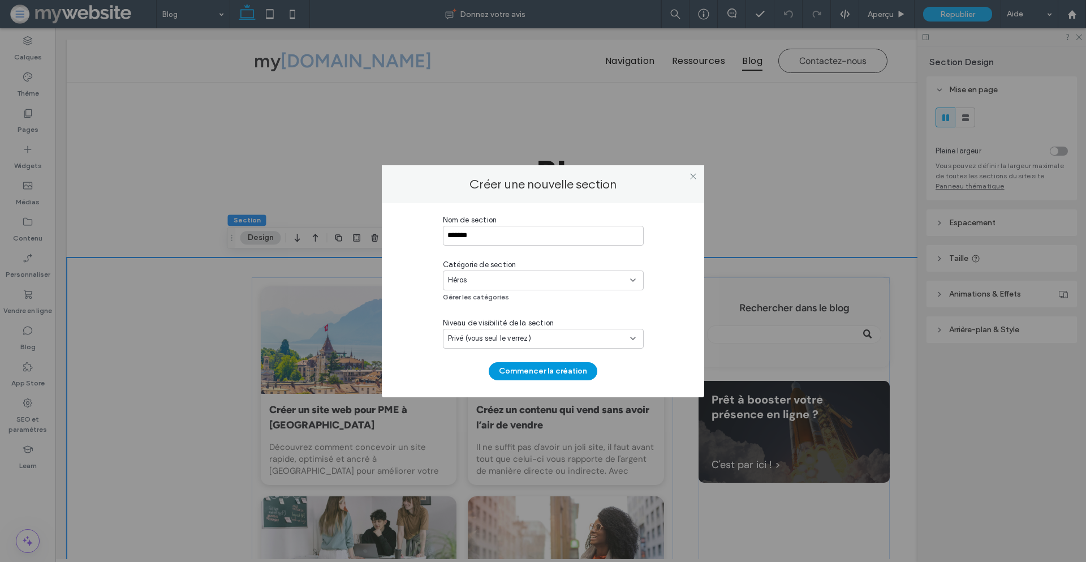
click at [519, 369] on button "Commencer la création" at bounding box center [543, 371] width 109 height 18
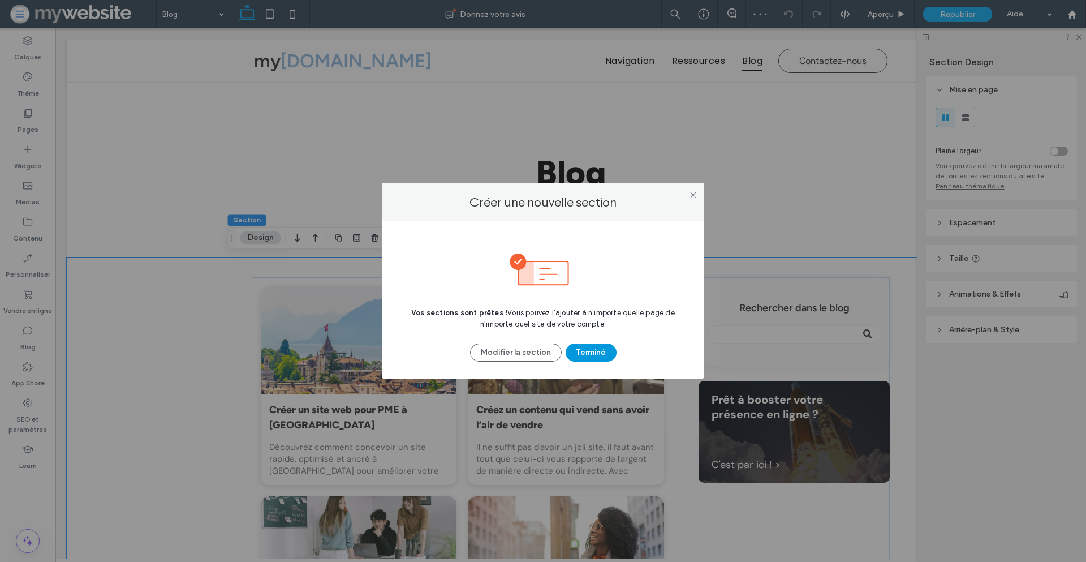
click at [596, 348] on button "Terminé" at bounding box center [591, 352] width 51 height 18
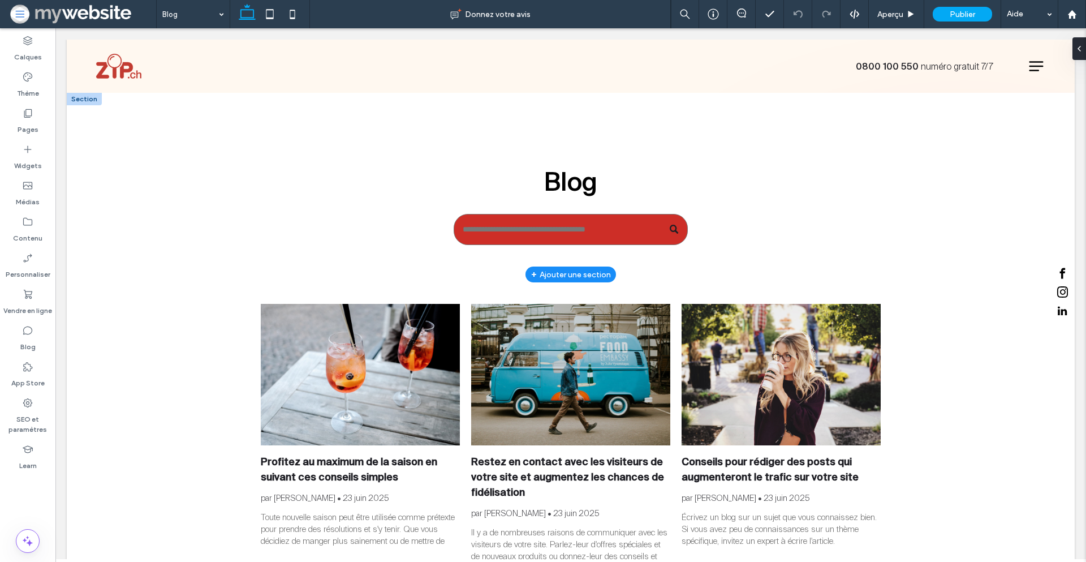
click at [541, 273] on div "+ Ajouter une section" at bounding box center [571, 274] width 80 height 12
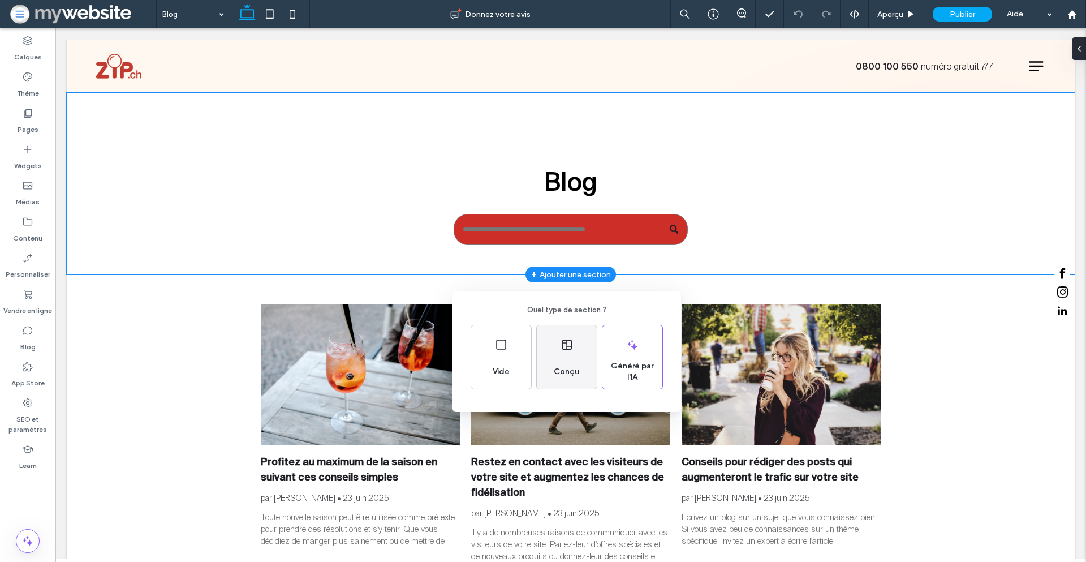
click at [557, 351] on div "Conçu" at bounding box center [567, 356] width 60 height 63
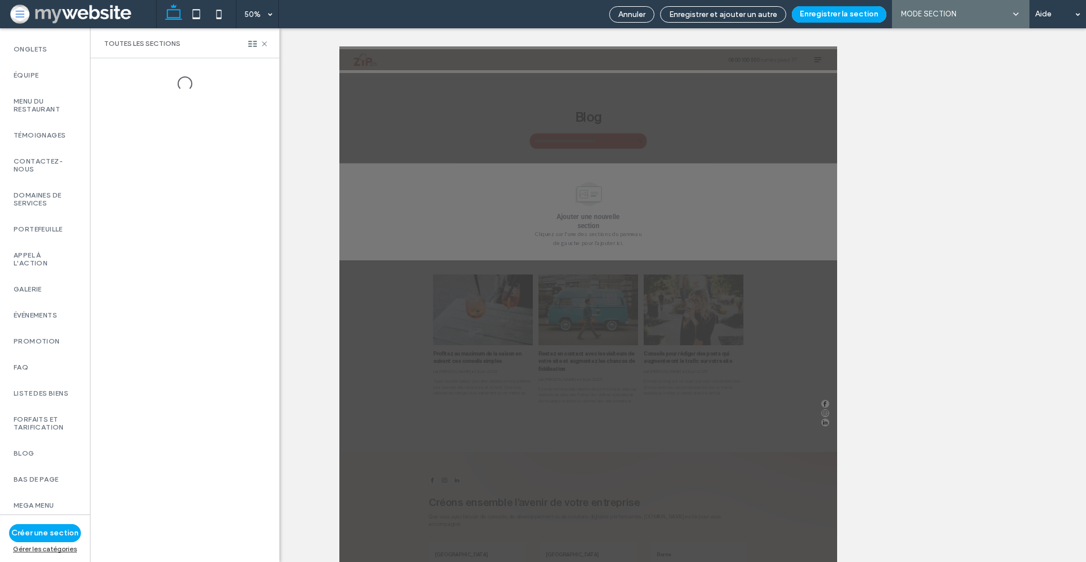
scroll to position [548, 0]
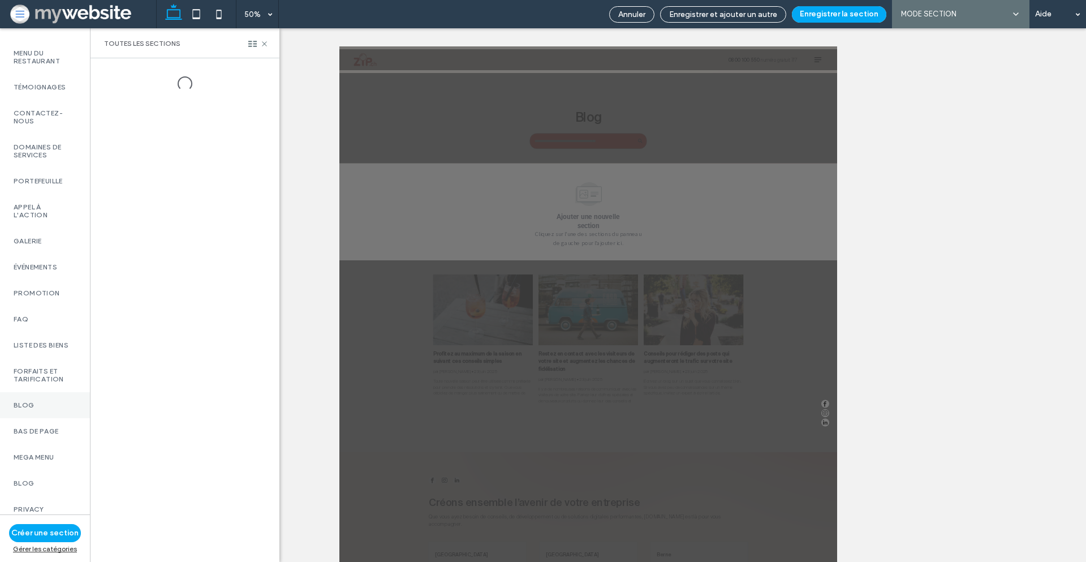
click at [36, 394] on div "Blog" at bounding box center [45, 405] width 90 height 26
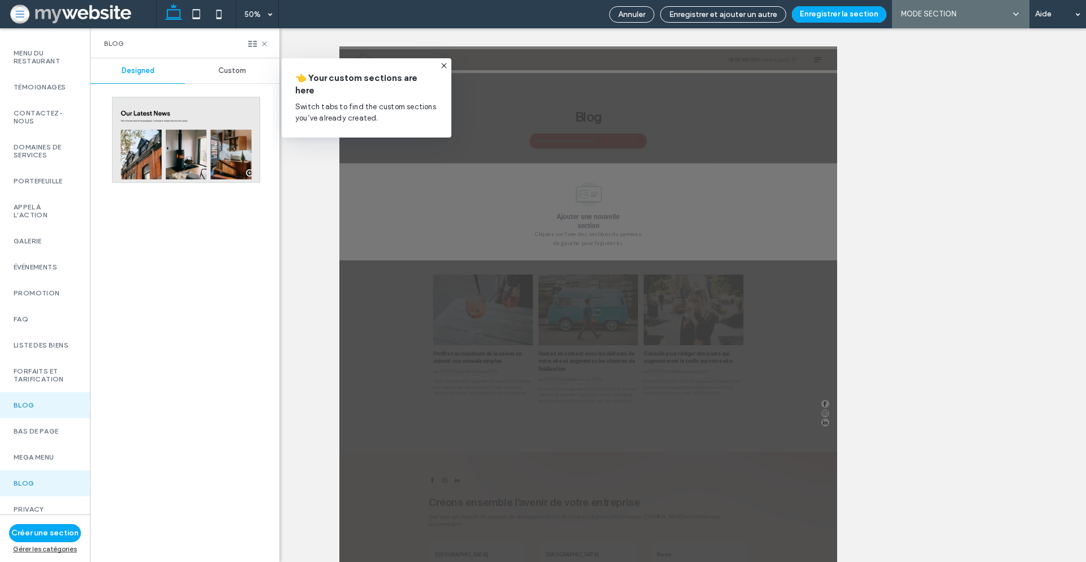
click at [227, 70] on span "Custom" at bounding box center [232, 70] width 28 height 9
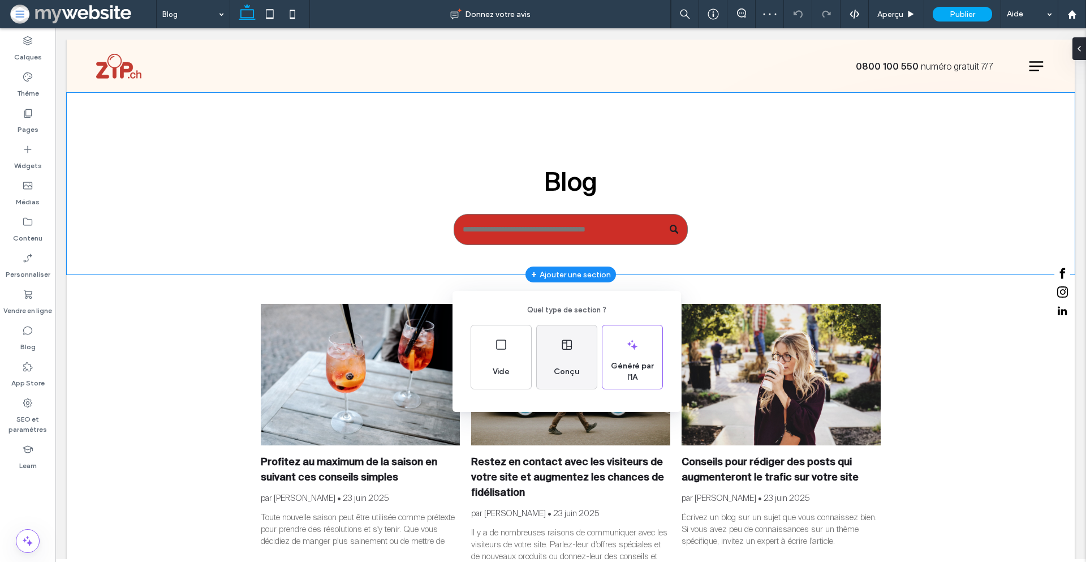
click at [553, 354] on div "Conçu" at bounding box center [567, 356] width 60 height 63
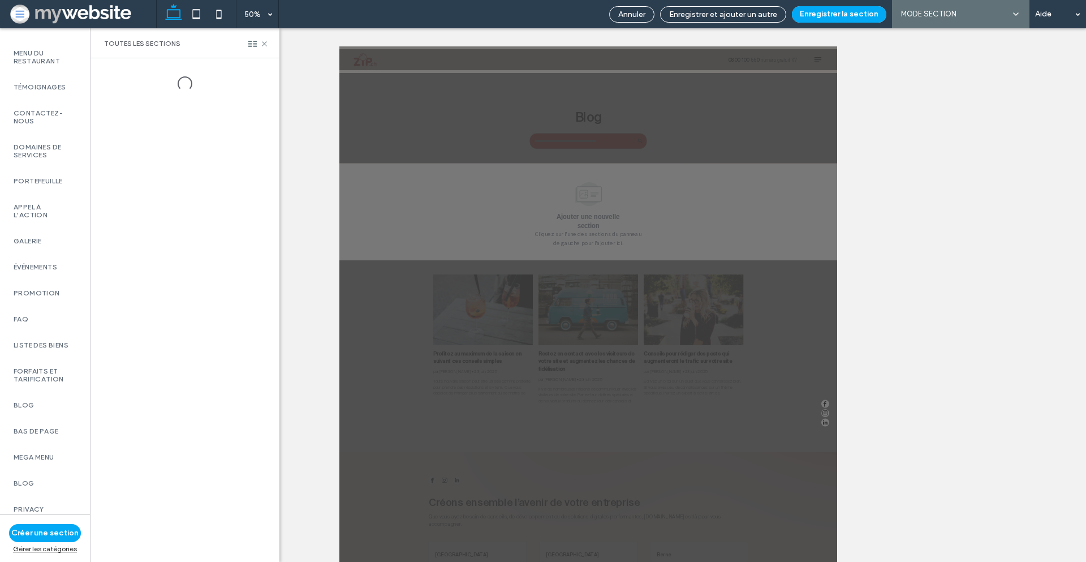
scroll to position [548, 0]
click at [49, 392] on div "Blog" at bounding box center [45, 405] width 90 height 26
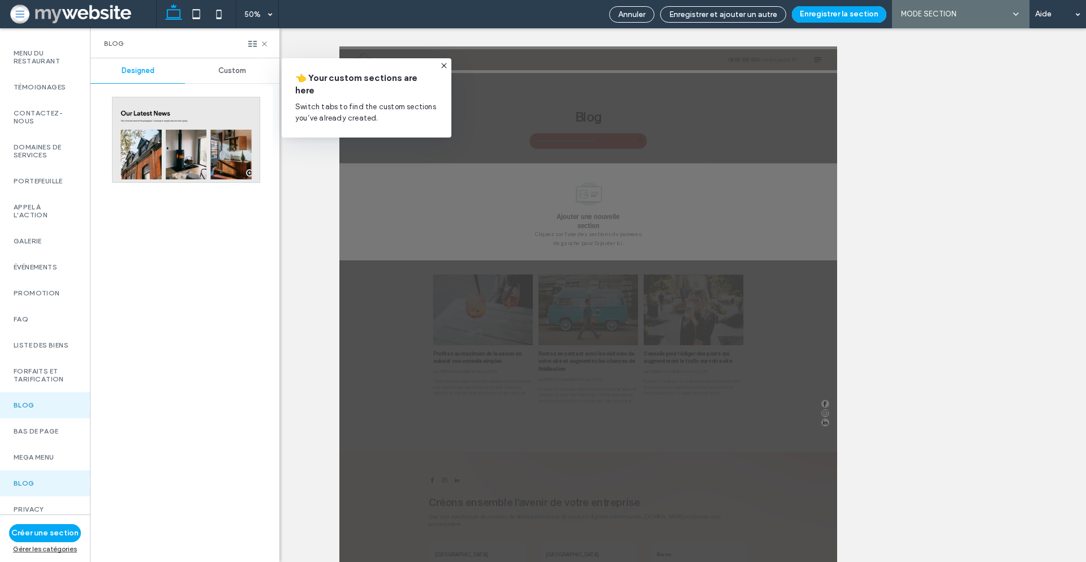
click at [238, 71] on span "Custom" at bounding box center [232, 70] width 28 height 9
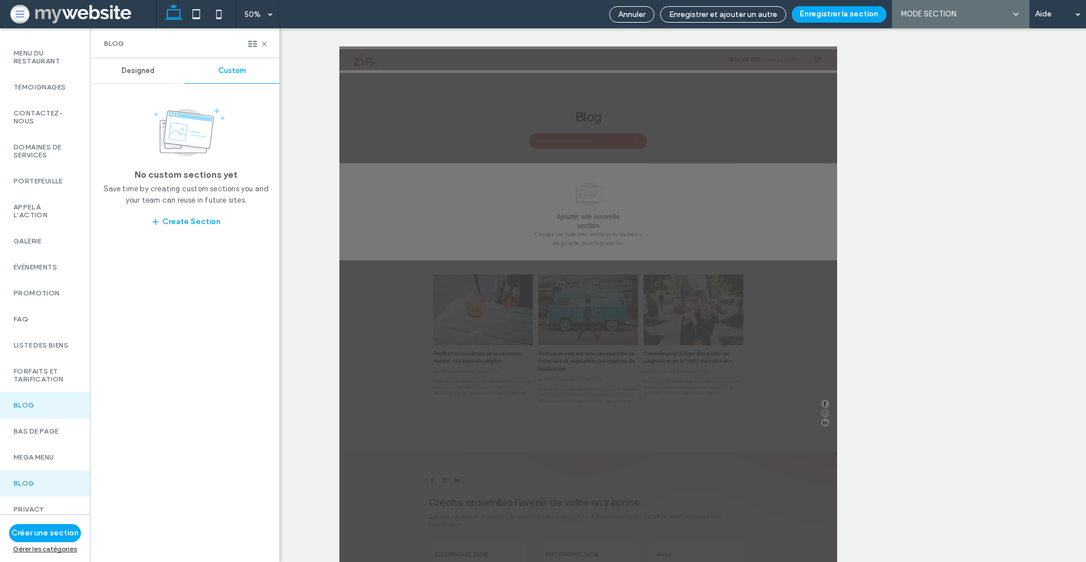
click at [48, 409] on label "Blog" at bounding box center [45, 405] width 63 height 8
click at [48, 444] on div "Mega Menu" at bounding box center [45, 457] width 90 height 26
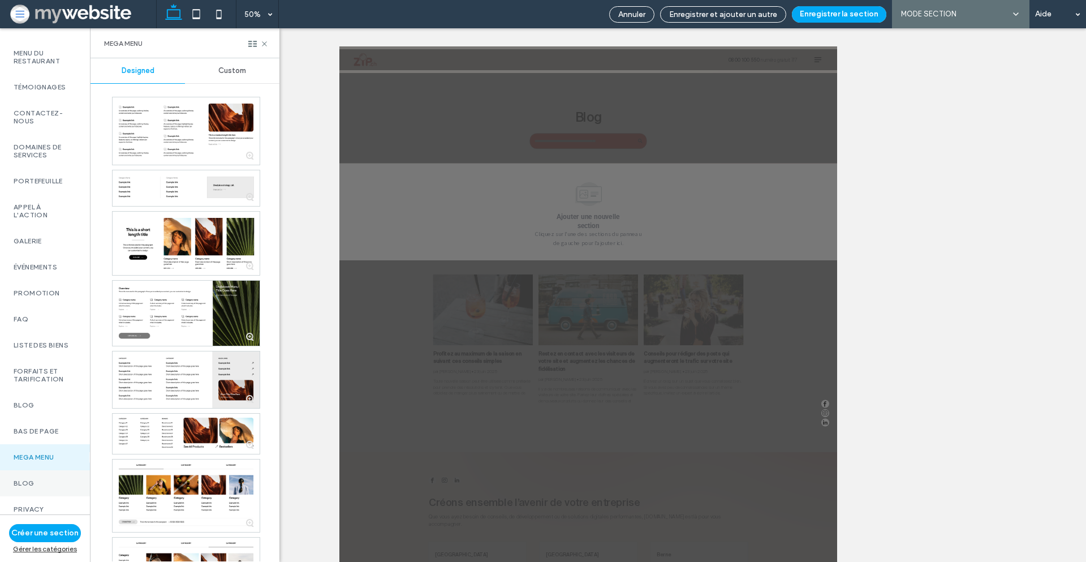
click at [42, 418] on div "Blog" at bounding box center [45, 405] width 90 height 26
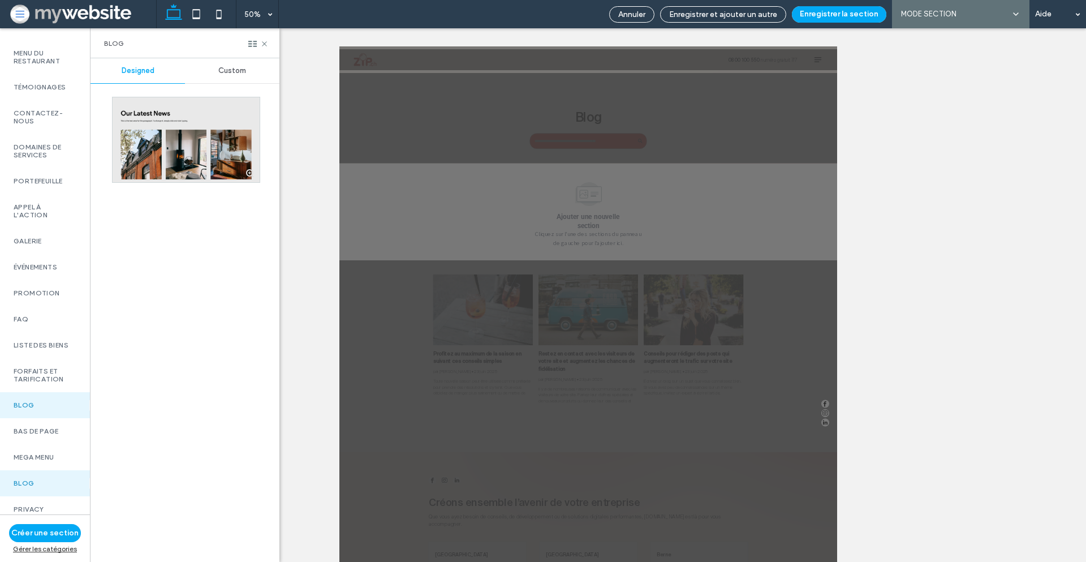
click at [237, 72] on span "Custom" at bounding box center [232, 70] width 28 height 9
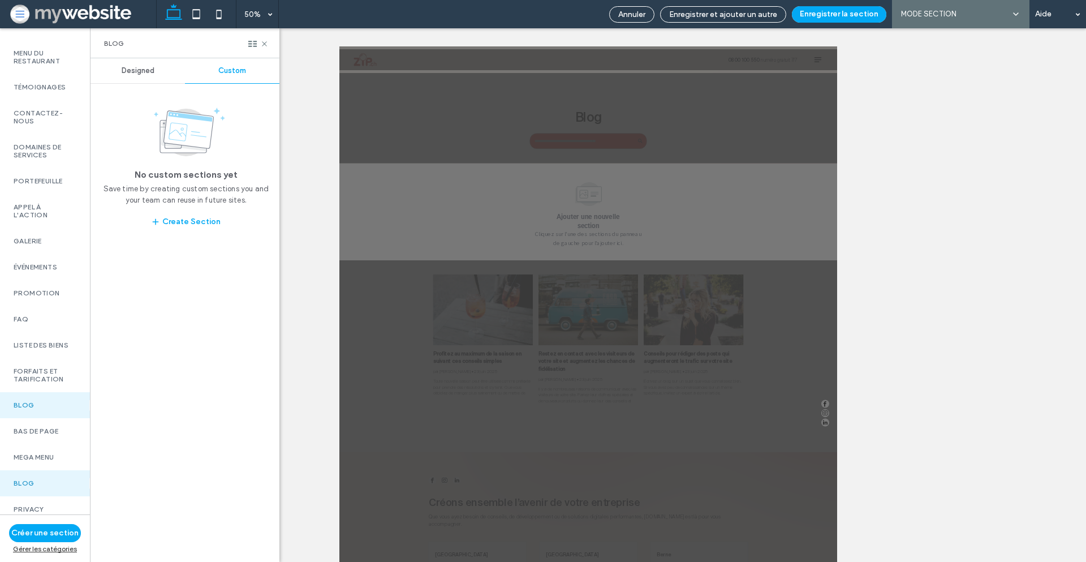
click at [44, 392] on div "Blog" at bounding box center [45, 405] width 90 height 26
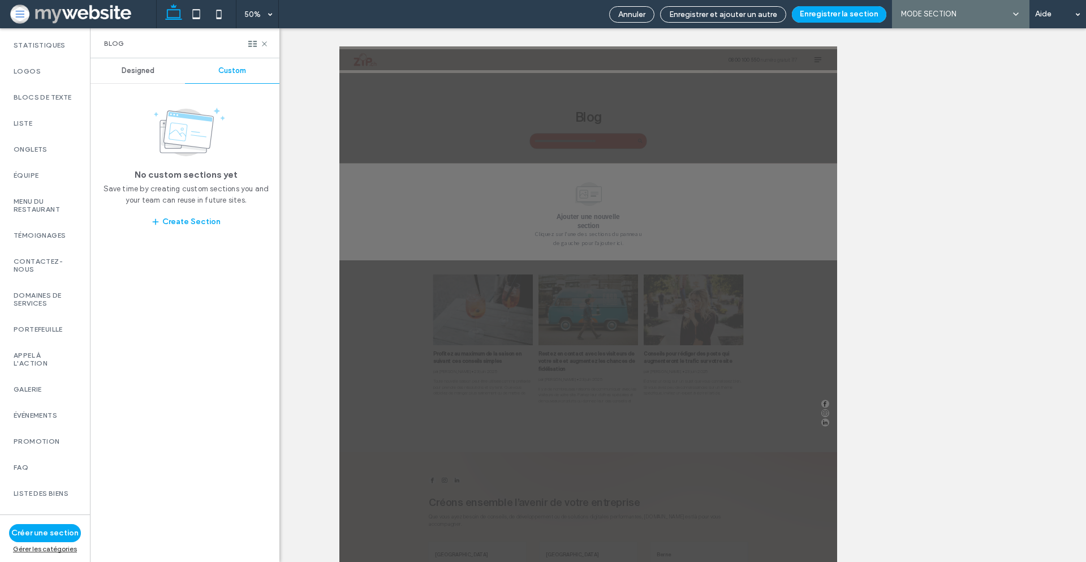
scroll to position [0, 0]
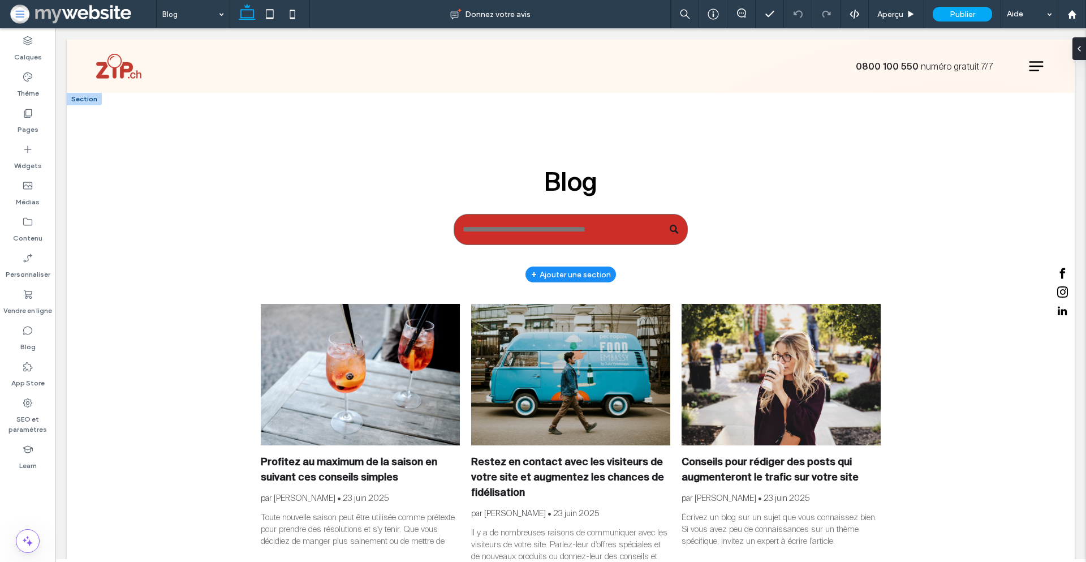
click at [579, 274] on div "+ Ajouter une section" at bounding box center [571, 274] width 80 height 12
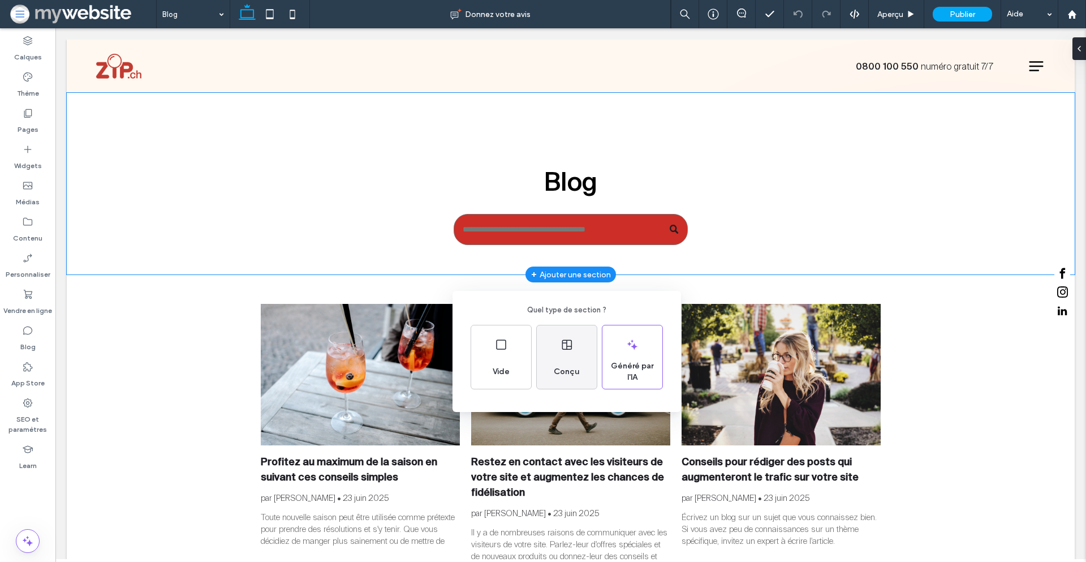
click at [555, 353] on div "Conçu" at bounding box center [567, 356] width 60 height 63
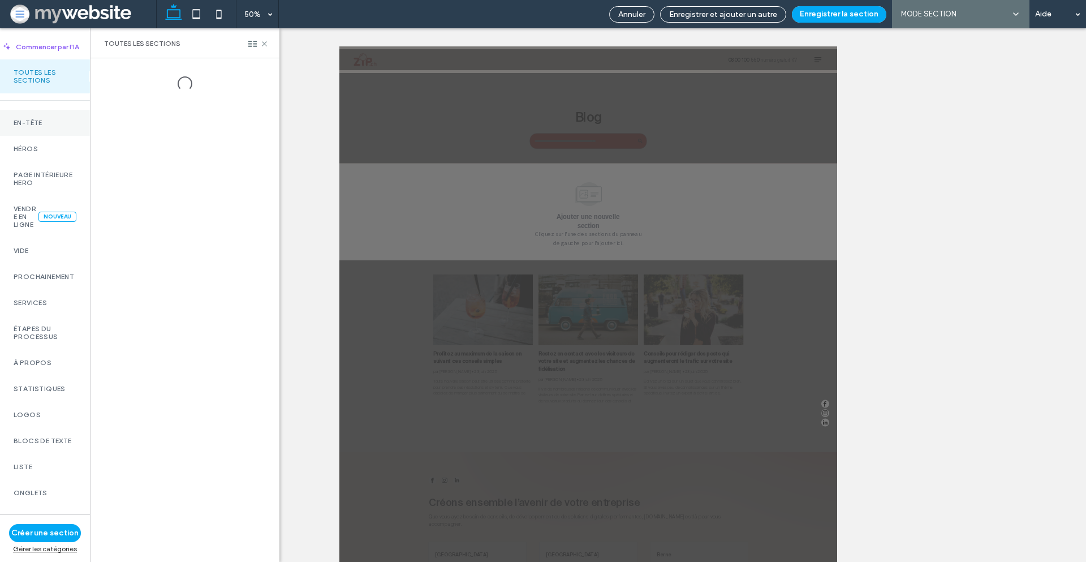
click at [29, 136] on div "En-tête" at bounding box center [45, 123] width 90 height 26
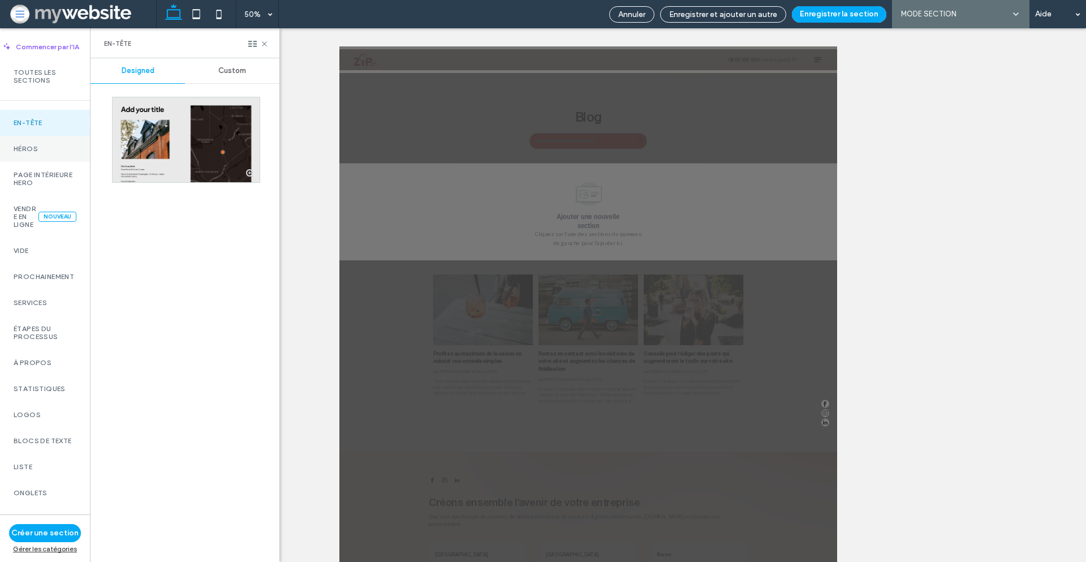
click at [35, 162] on div "Héros" at bounding box center [45, 149] width 90 height 26
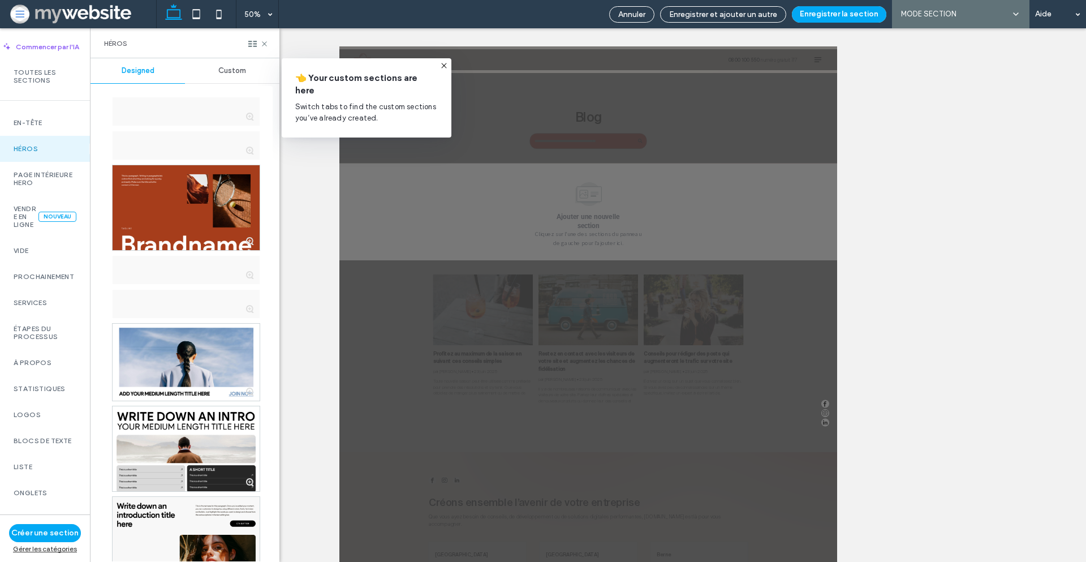
click at [221, 80] on div "Custom" at bounding box center [232, 70] width 94 height 25
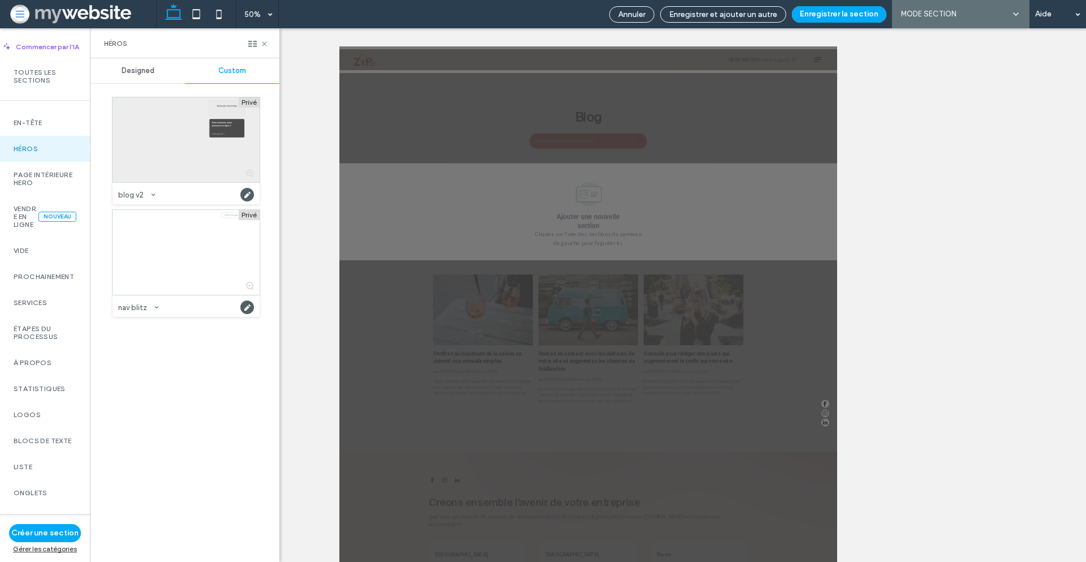
click at [170, 158] on div at bounding box center [186, 139] width 147 height 85
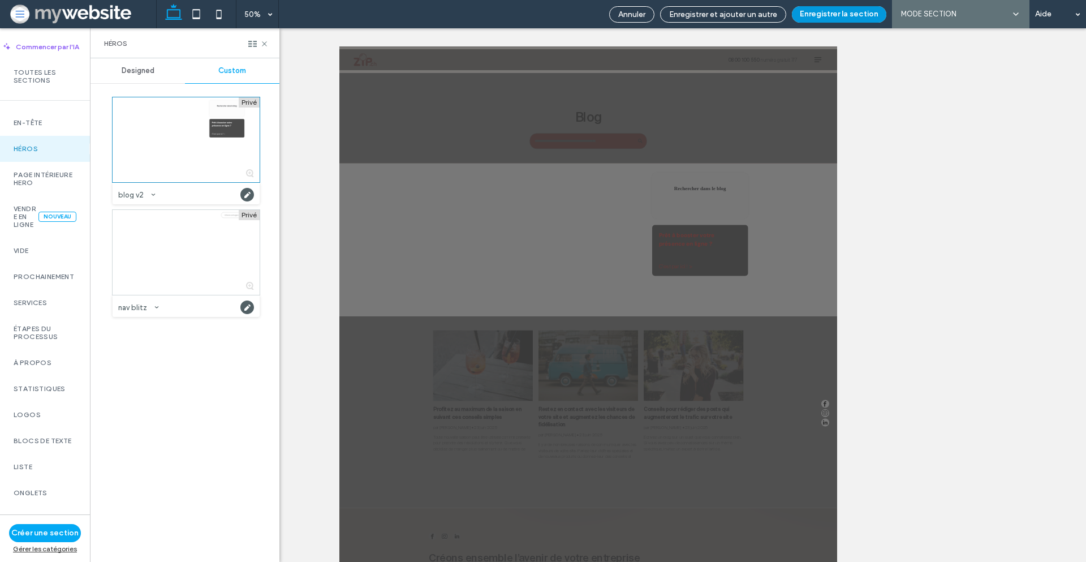
click at [845, 8] on button "Enregistrer la section" at bounding box center [839, 14] width 94 height 16
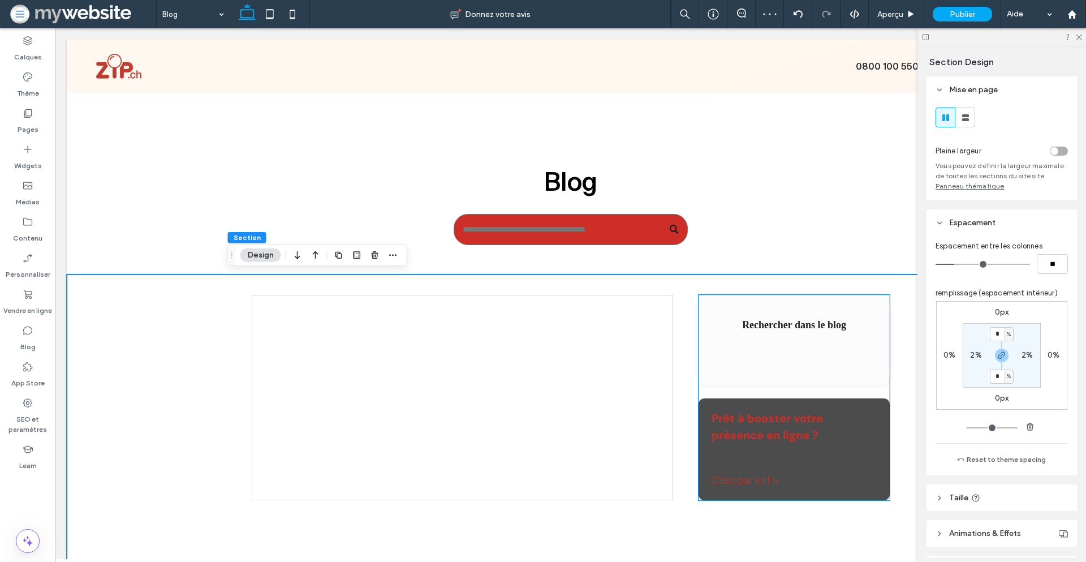
click at [751, 320] on span "Rechercher dans le blog" at bounding box center [794, 324] width 104 height 11
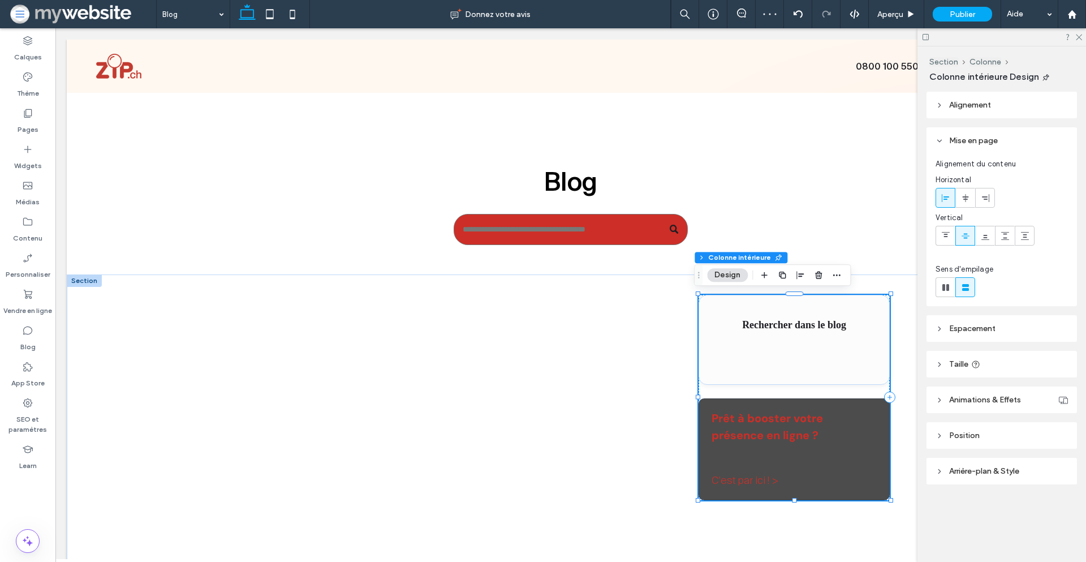
click at [751, 325] on span "Rechercher dans le blog" at bounding box center [794, 324] width 104 height 11
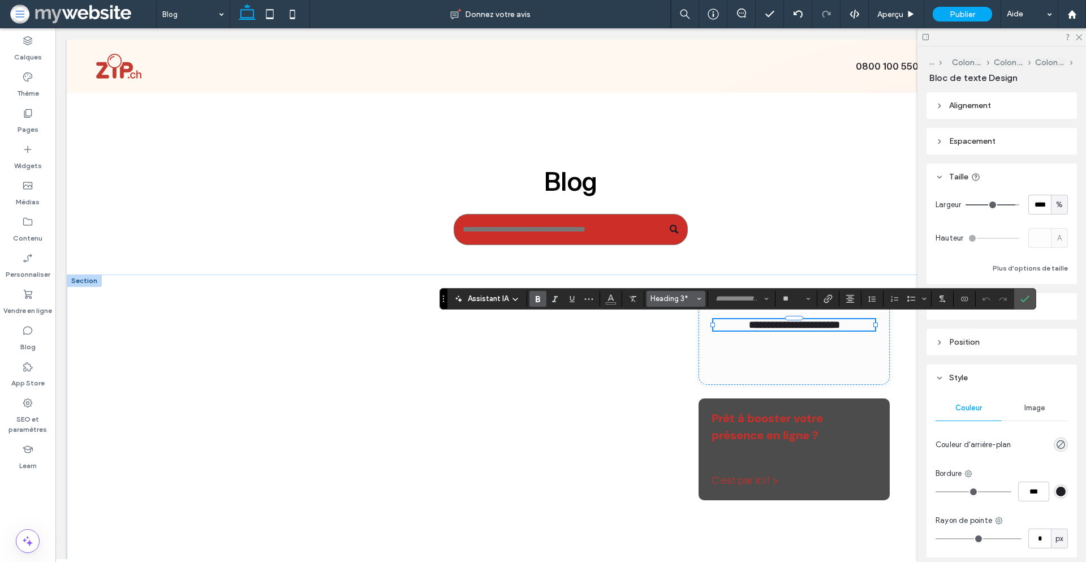
click at [678, 299] on span "Heading 3*" at bounding box center [673, 298] width 44 height 8
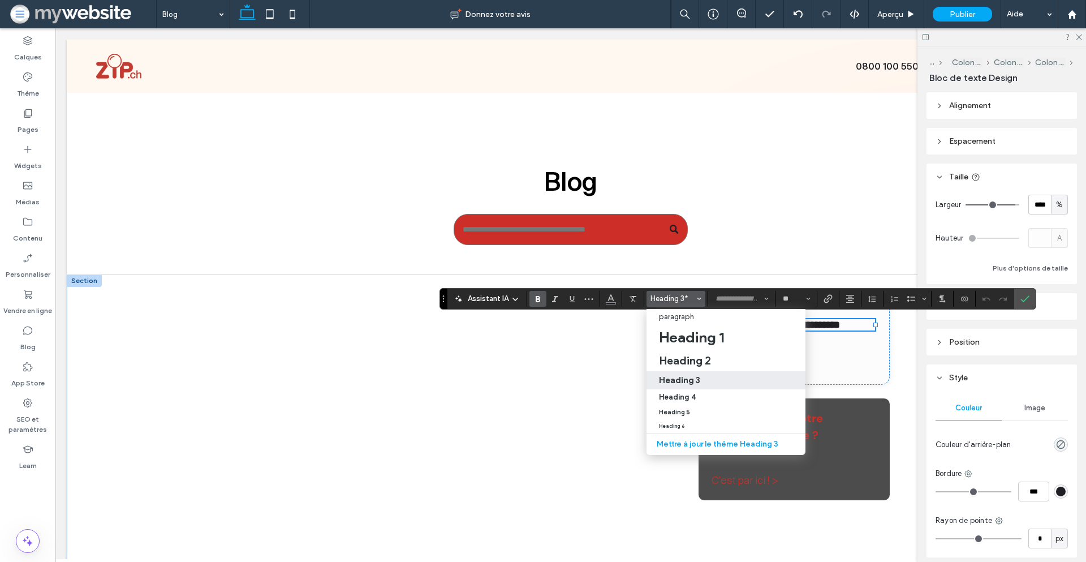
click at [673, 379] on h3 "Heading 3" at bounding box center [679, 380] width 41 height 11
type input "**********"
type input "**"
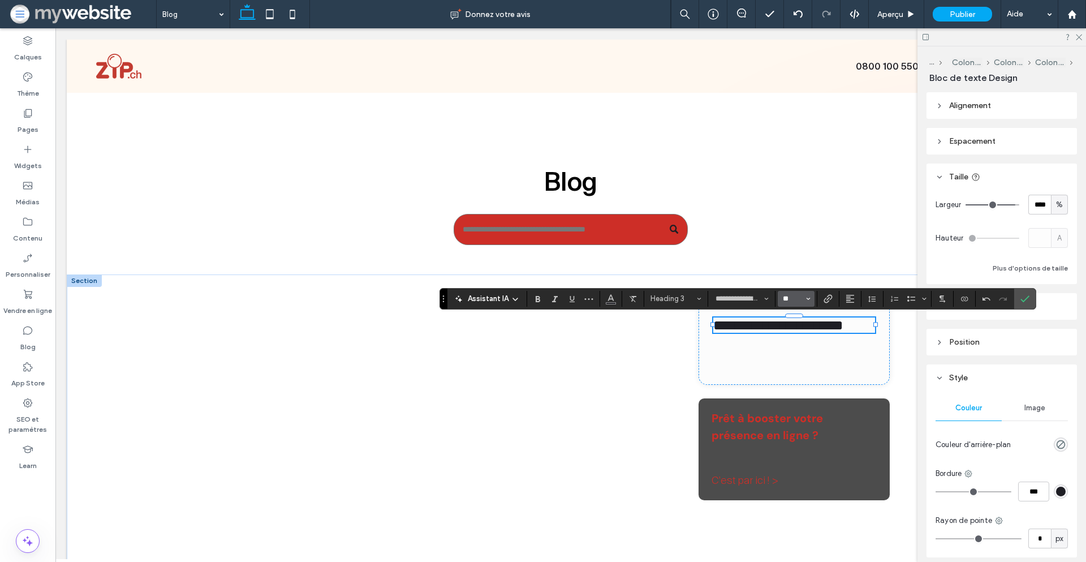
click at [790, 296] on input "**" at bounding box center [793, 298] width 22 height 9
click at [791, 350] on label "18" at bounding box center [796, 347] width 36 height 16
type input "**"
click at [1023, 297] on icon "Confirmer" at bounding box center [1025, 298] width 9 height 9
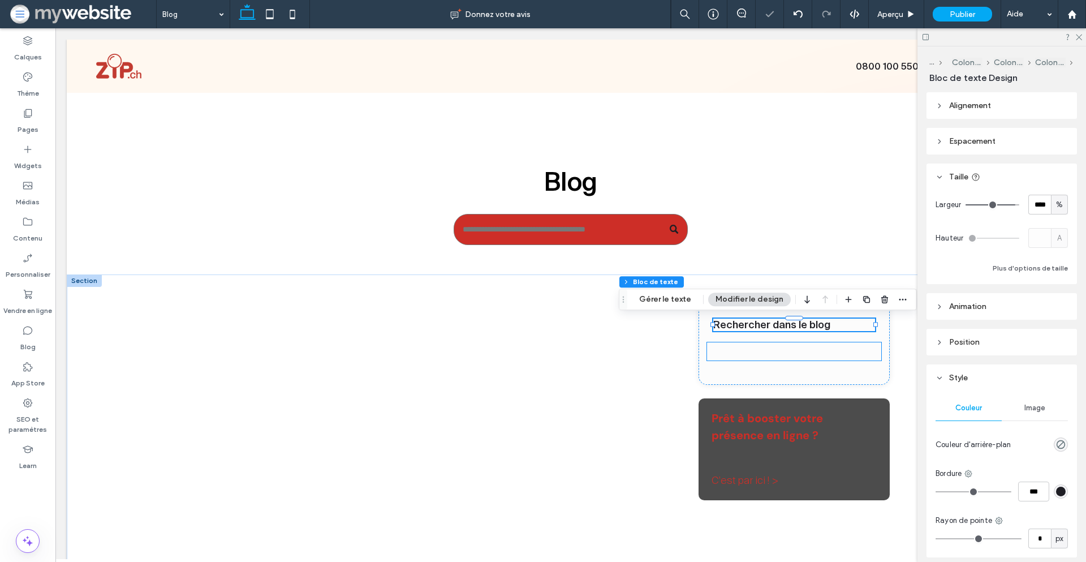
click at [763, 353] on div at bounding box center [794, 351] width 175 height 18
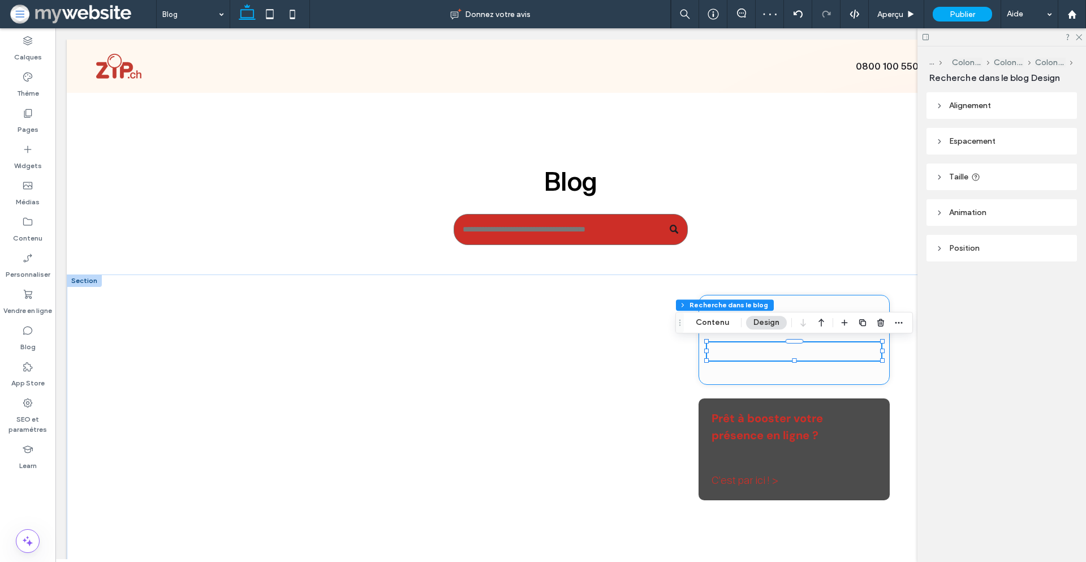
click at [793, 302] on div "Rechercher dans le blog" at bounding box center [795, 340] width 192 height 90
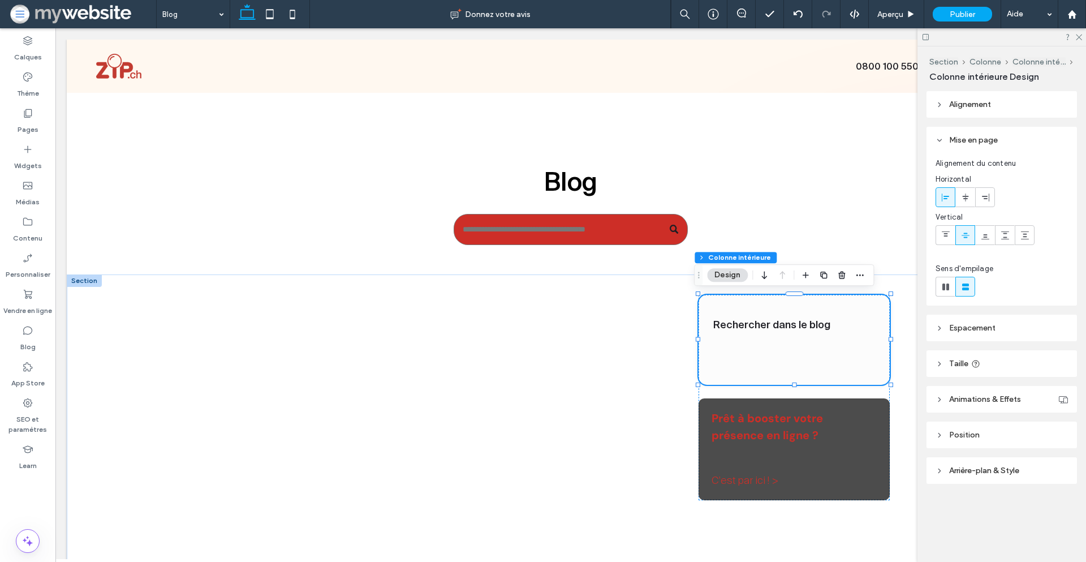
click at [974, 471] on span "Arrière-plan & Style" at bounding box center [984, 471] width 70 height 10
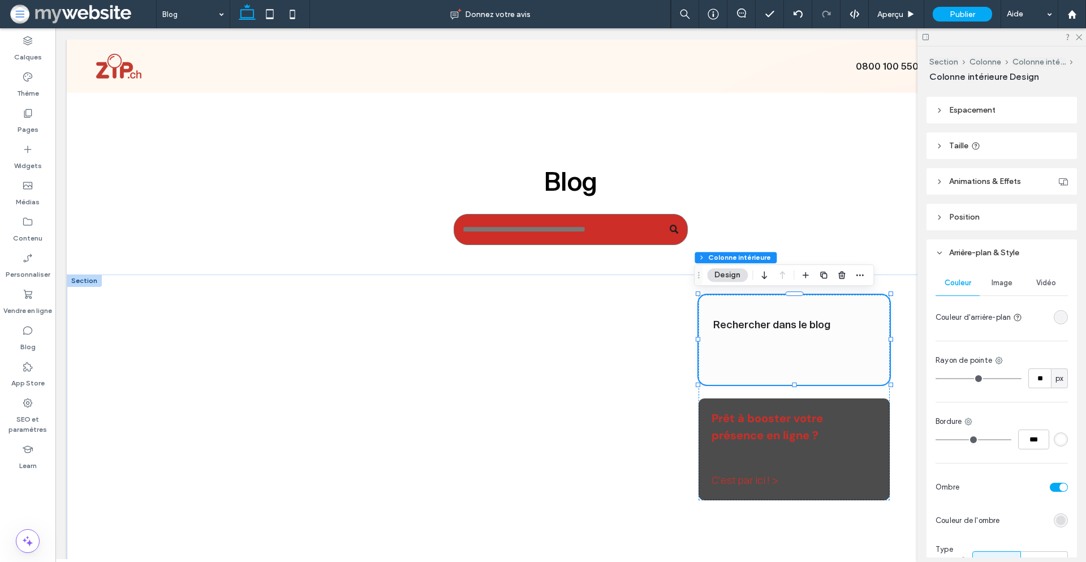
scroll to position [349, 0]
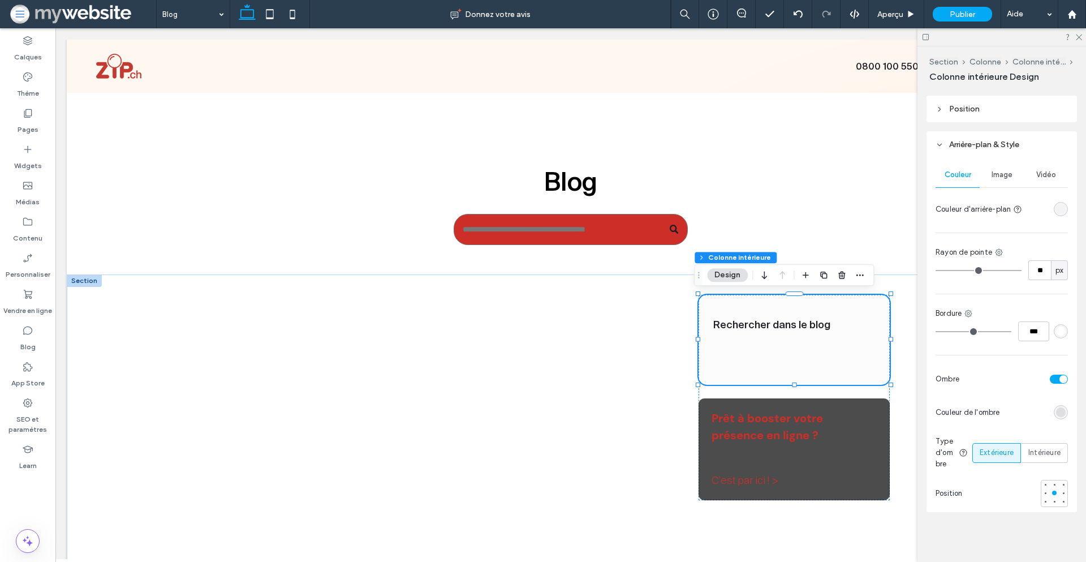
type input "**"
type input "*"
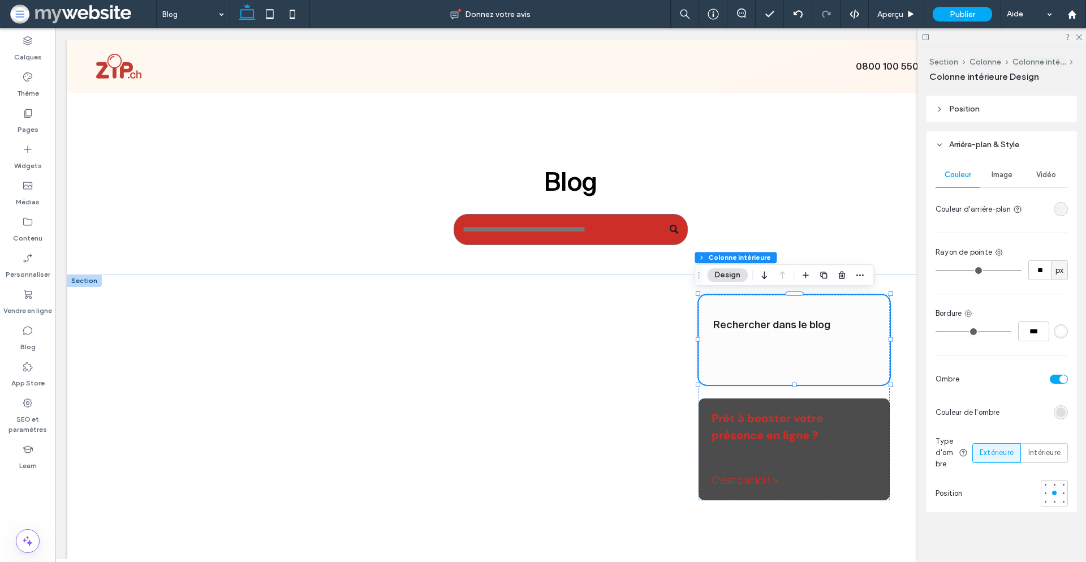
type input "*"
drag, startPoint x: 950, startPoint y: 247, endPoint x: 927, endPoint y: 246, distance: 23.2
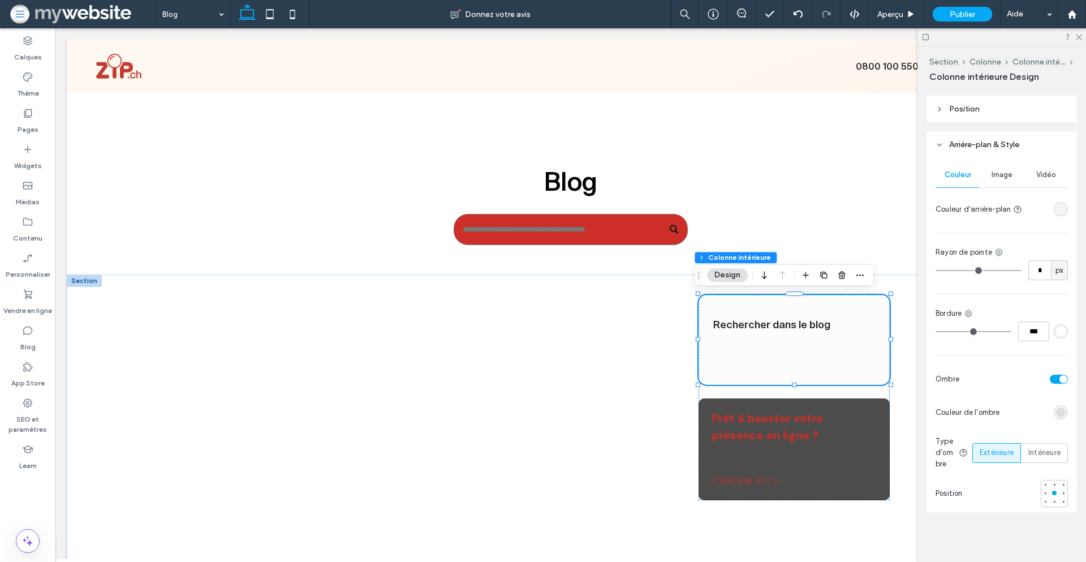
click at [927, 246] on div "Couleur Image Vidéo Couleur d'arrière-plan Rayon de pointe * px Bordure *** Omb…" at bounding box center [1002, 335] width 150 height 354
click at [1056, 204] on div "rgba(242, 242, 242, 0.27)" at bounding box center [1061, 209] width 10 height 10
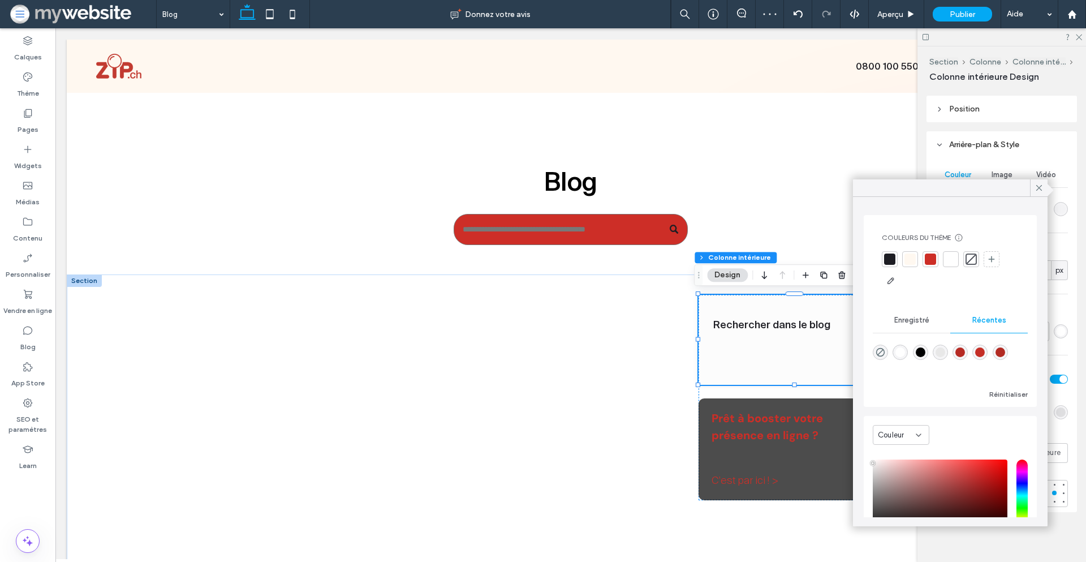
click at [932, 255] on div at bounding box center [930, 258] width 11 height 11
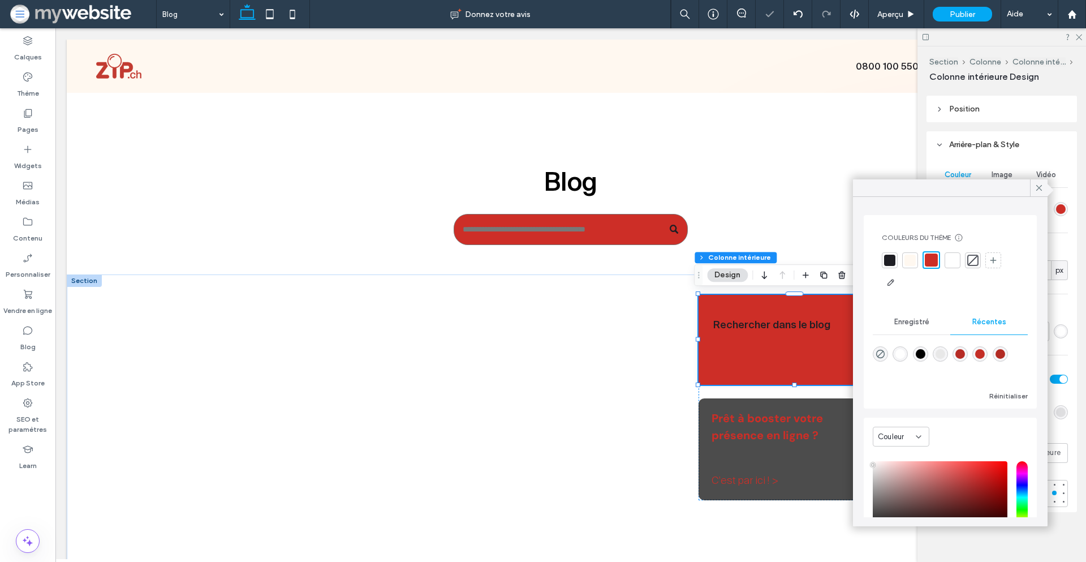
click at [910, 258] on div at bounding box center [910, 260] width 11 height 11
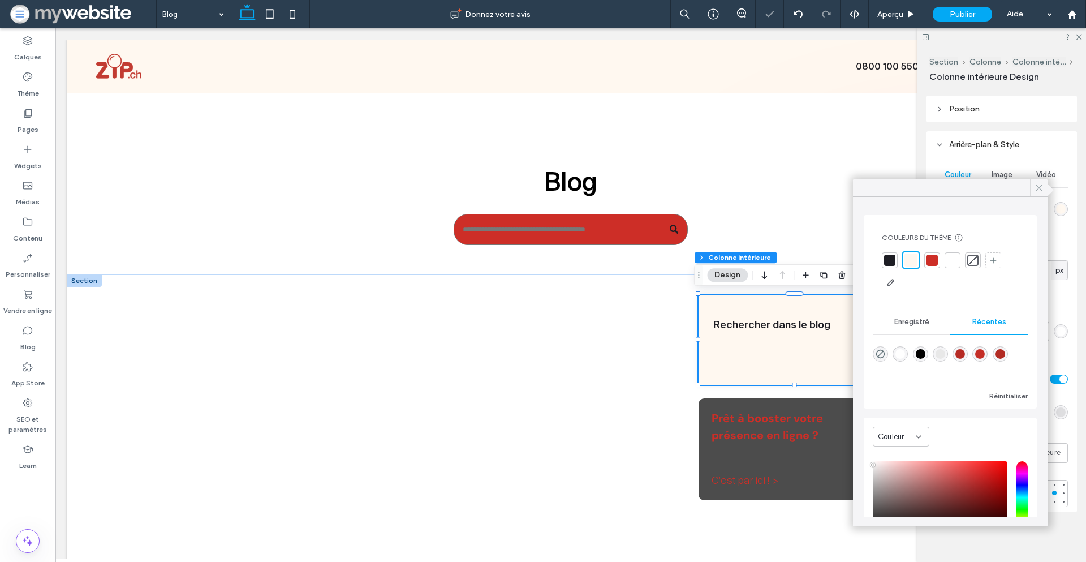
click at [1043, 187] on icon at bounding box center [1039, 188] width 10 height 10
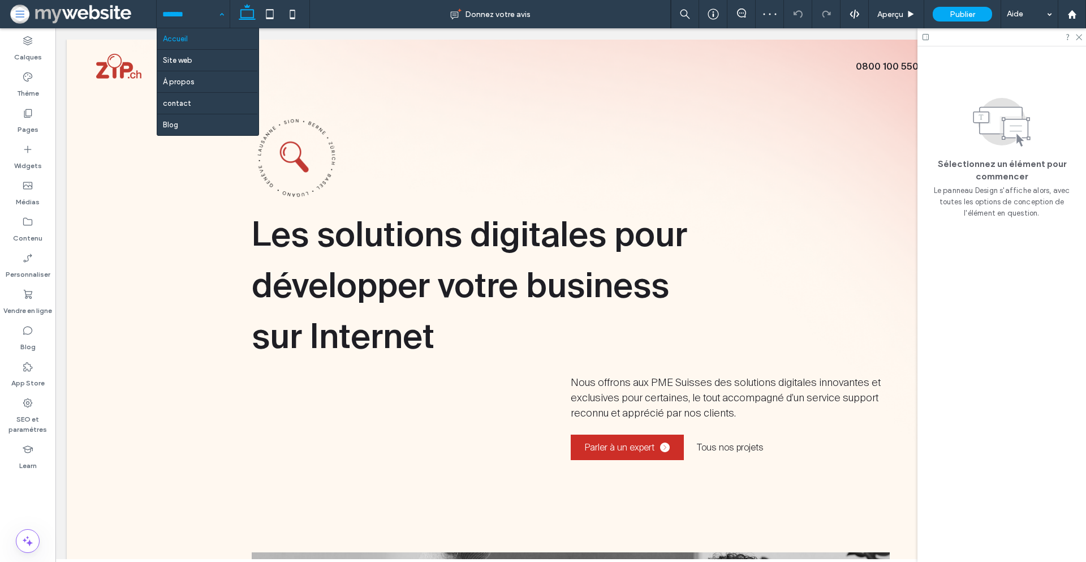
click at [201, 17] on input at bounding box center [190, 14] width 56 height 28
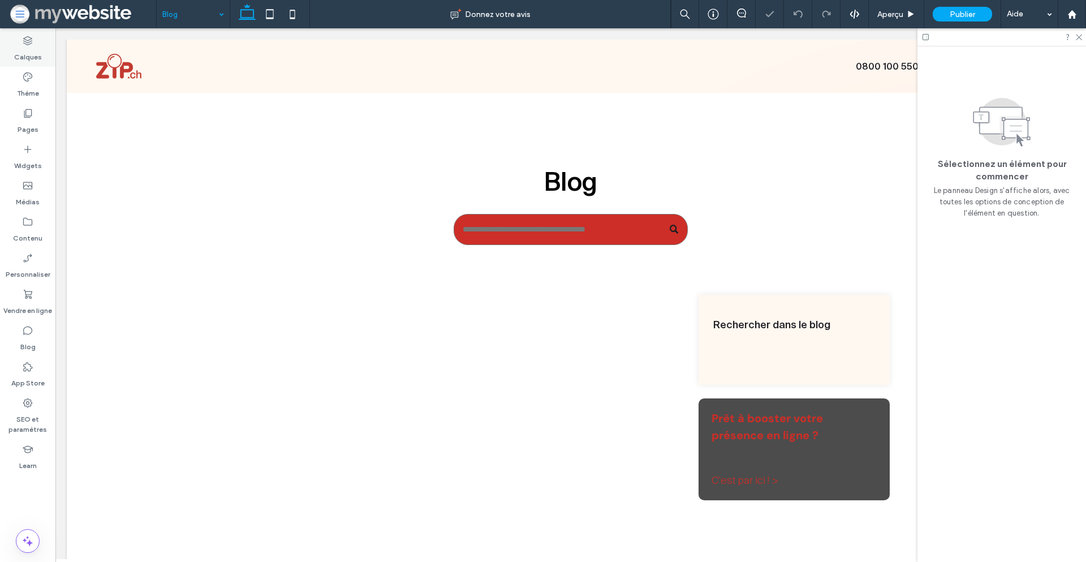
click at [37, 53] on label "Calques" at bounding box center [28, 54] width 28 height 16
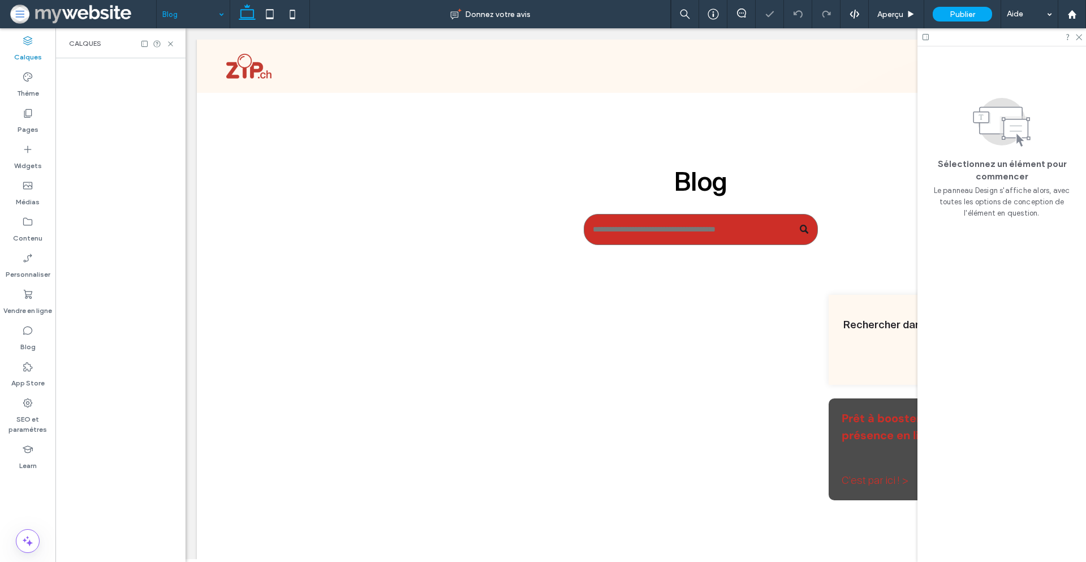
scroll to position [0, 299]
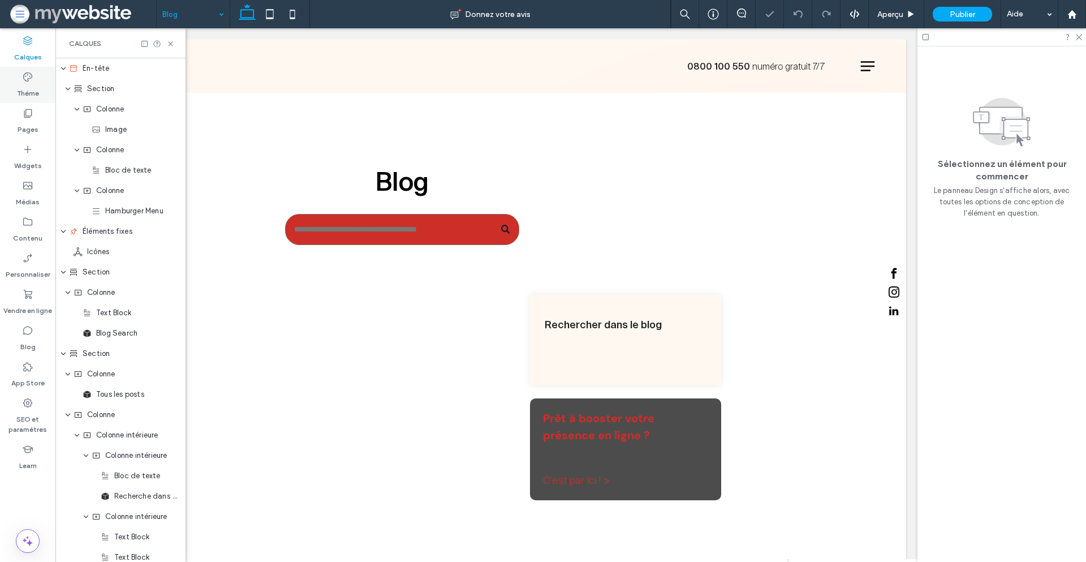
click at [30, 91] on label "Thème" at bounding box center [28, 91] width 22 height 16
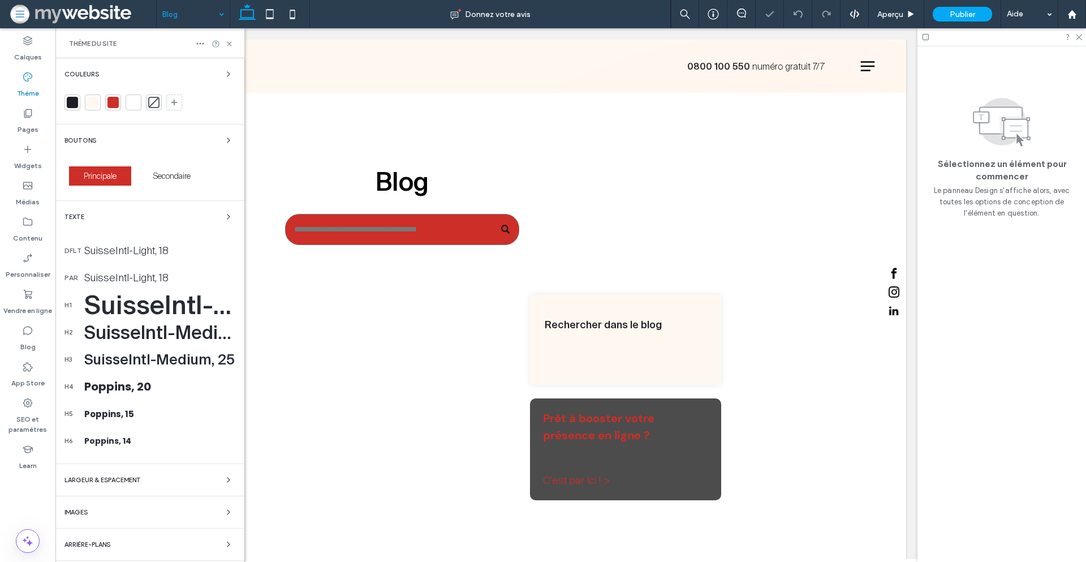
scroll to position [0, 169]
click at [32, 111] on icon at bounding box center [27, 112] width 11 height 11
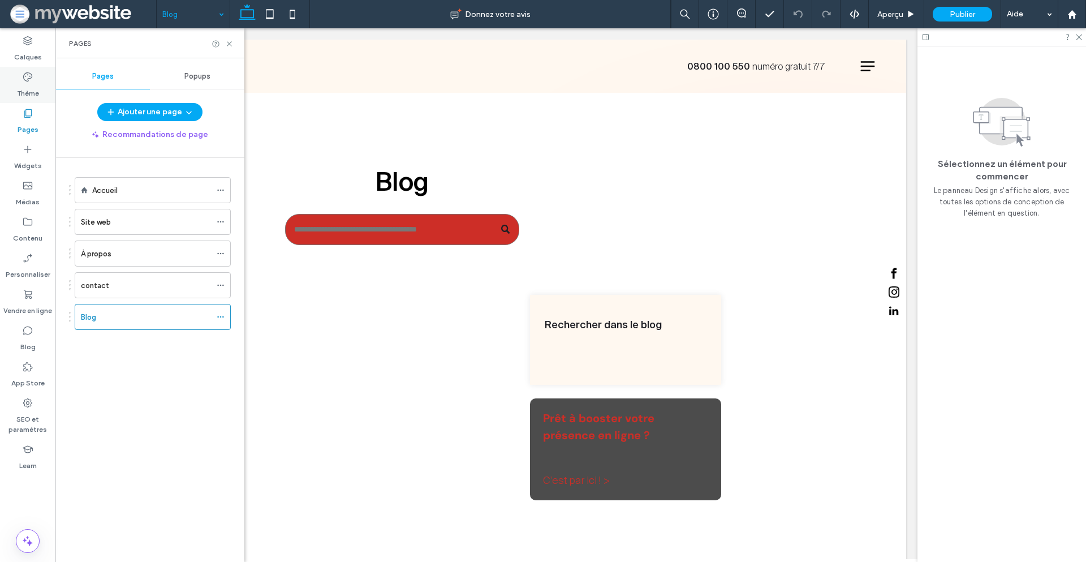
click at [29, 75] on icon at bounding box center [27, 76] width 11 height 11
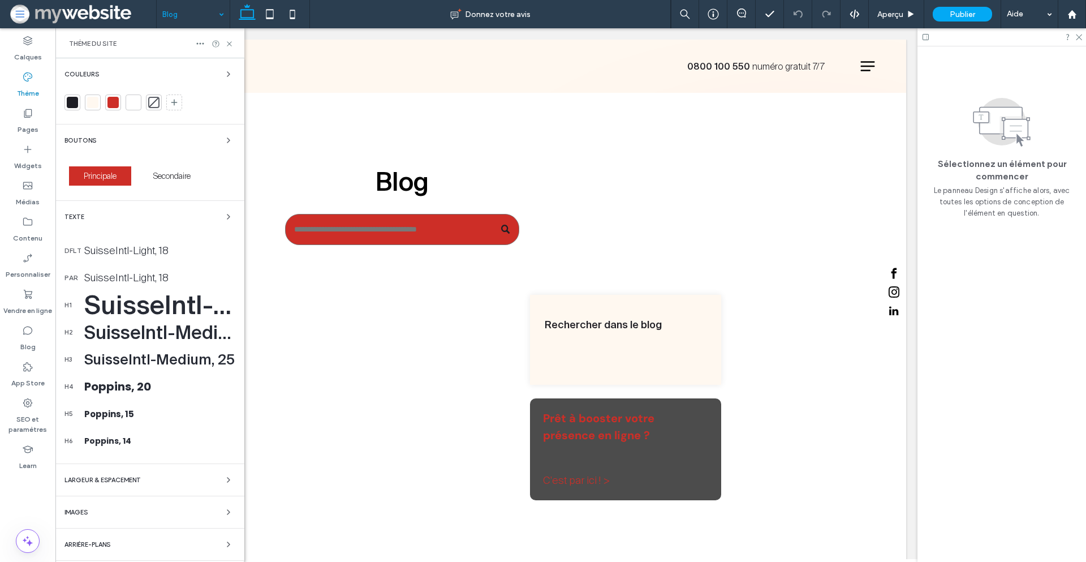
click at [148, 537] on div "Arrière-plans" at bounding box center [149, 544] width 171 height 14
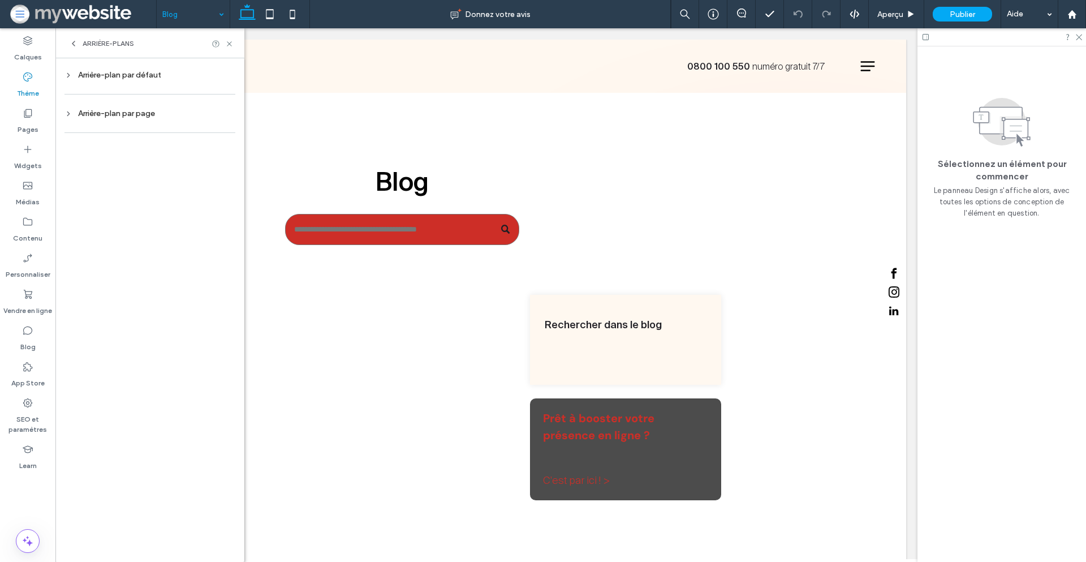
click at [147, 108] on div "Arrière-plan par page" at bounding box center [149, 113] width 171 height 15
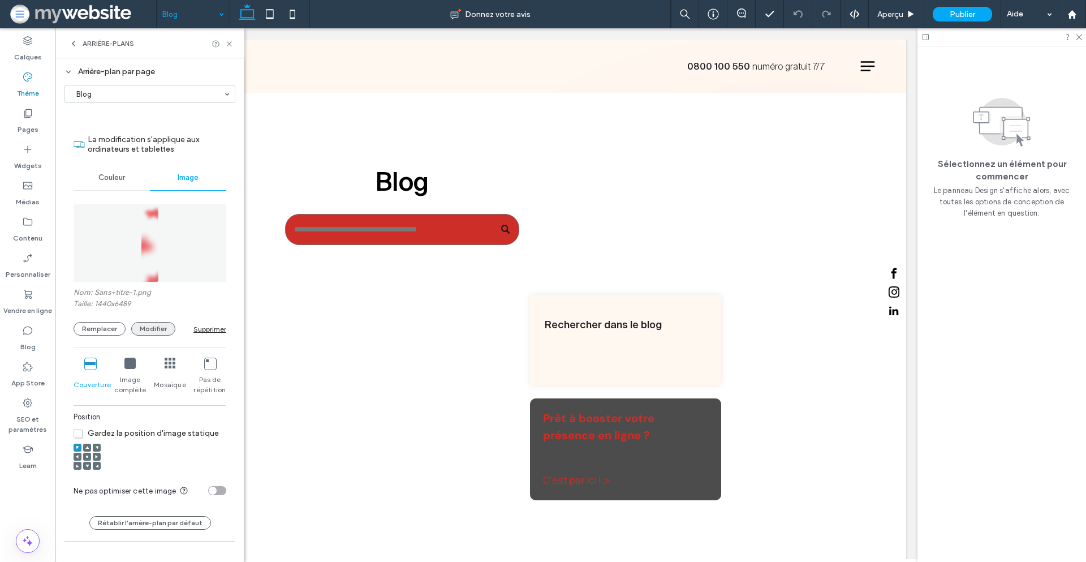
scroll to position [43, 0]
click at [119, 177] on span "Couleur" at bounding box center [111, 177] width 27 height 9
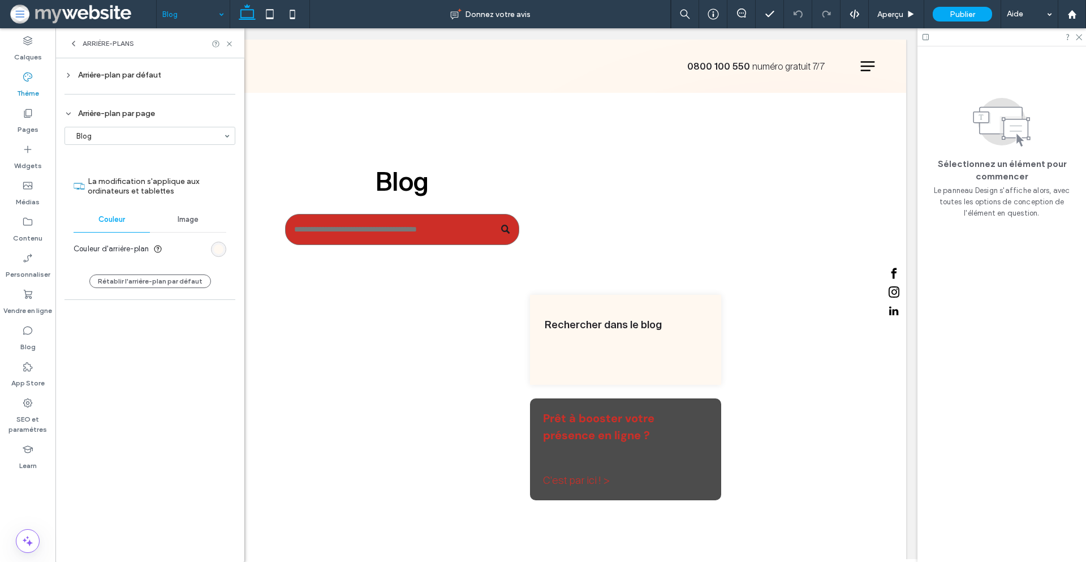
click at [220, 246] on div "rgb(255, 248, 240)" at bounding box center [219, 249] width 10 height 10
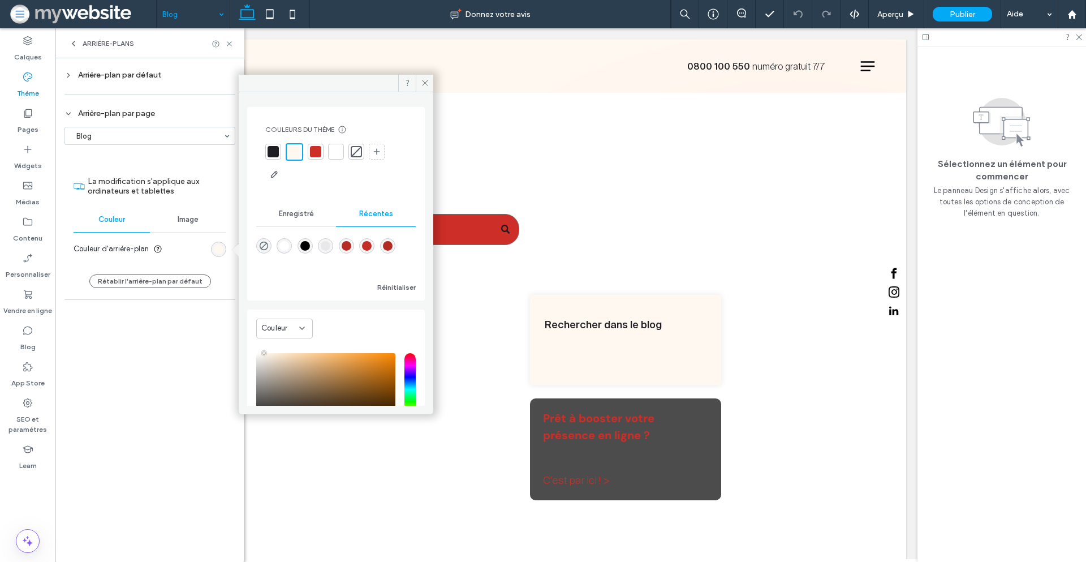
click at [296, 144] on div at bounding box center [295, 152] width 18 height 18
click at [422, 85] on icon at bounding box center [425, 83] width 8 height 8
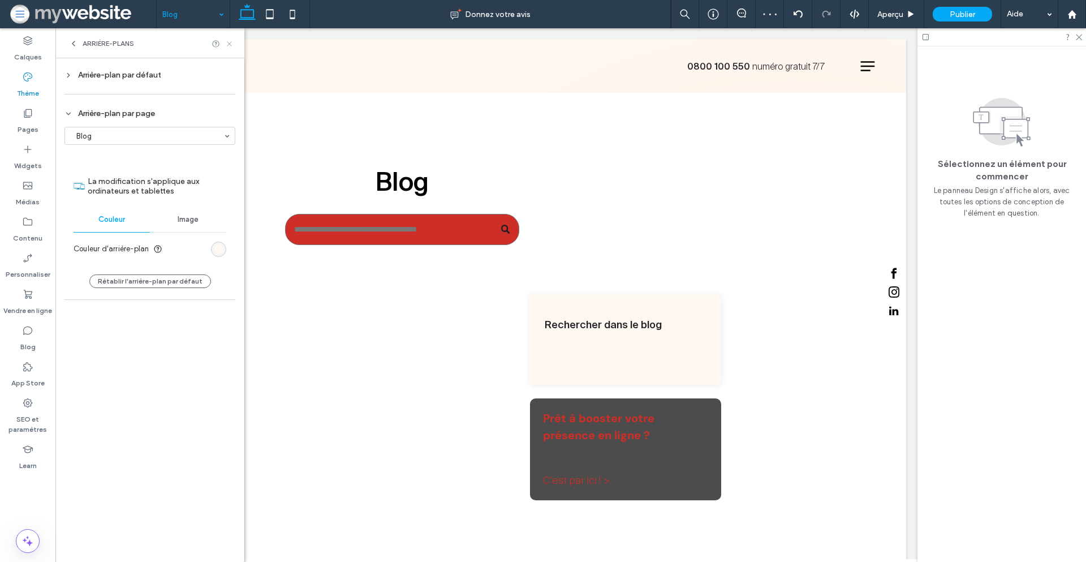
drag, startPoint x: 232, startPoint y: 41, endPoint x: 342, endPoint y: 17, distance: 112.4
click at [232, 41] on icon at bounding box center [229, 44] width 8 height 8
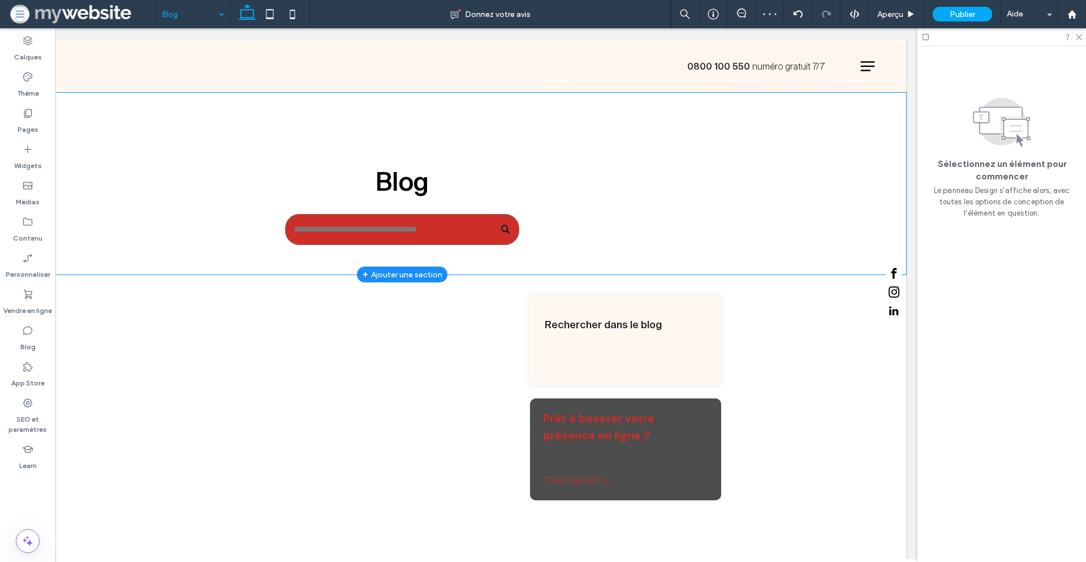
click at [95, 136] on div "Blog" at bounding box center [402, 184] width 679 height 182
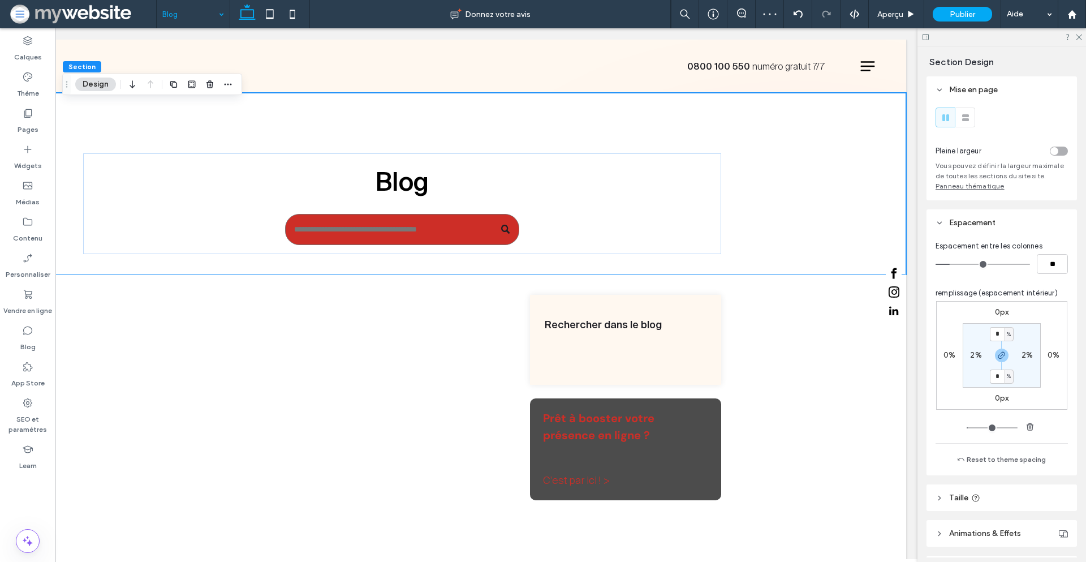
scroll to position [71, 0]
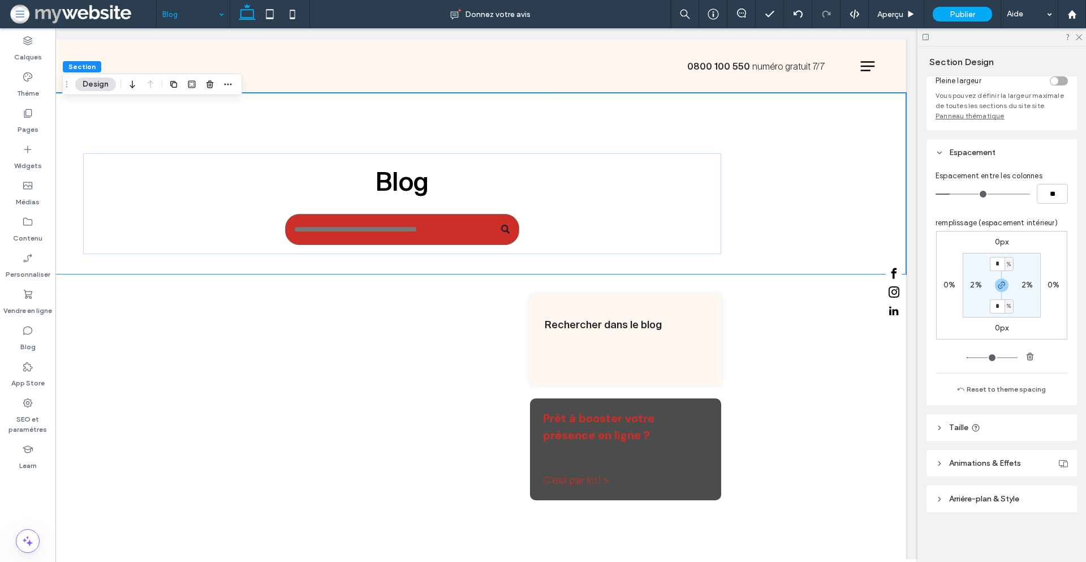
click at [998, 494] on span "Arrière-plan & Style" at bounding box center [984, 499] width 70 height 10
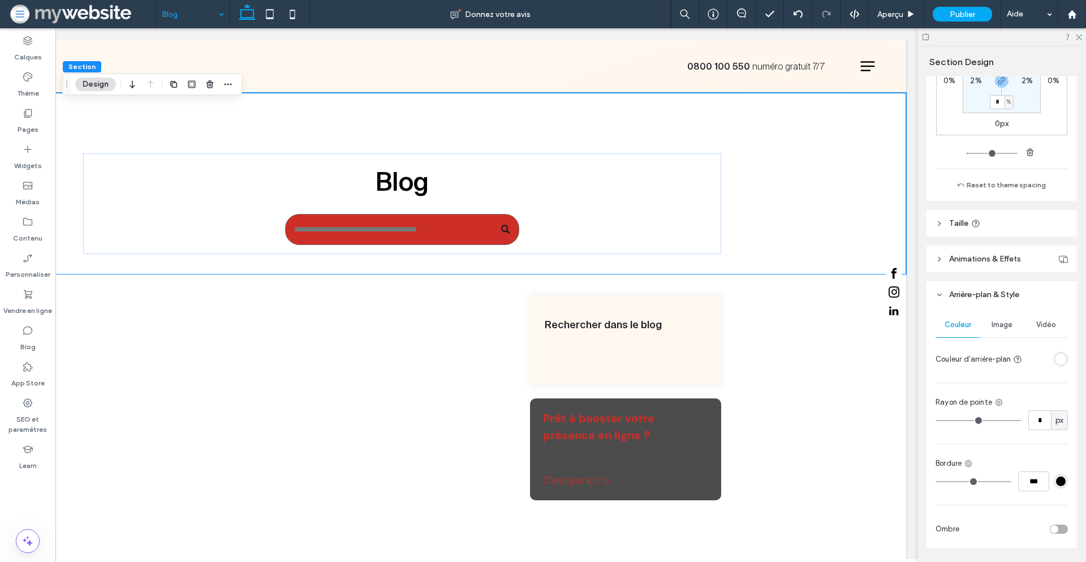
click at [1056, 358] on div "rgba(255, 255, 255, 1)" at bounding box center [1061, 359] width 10 height 10
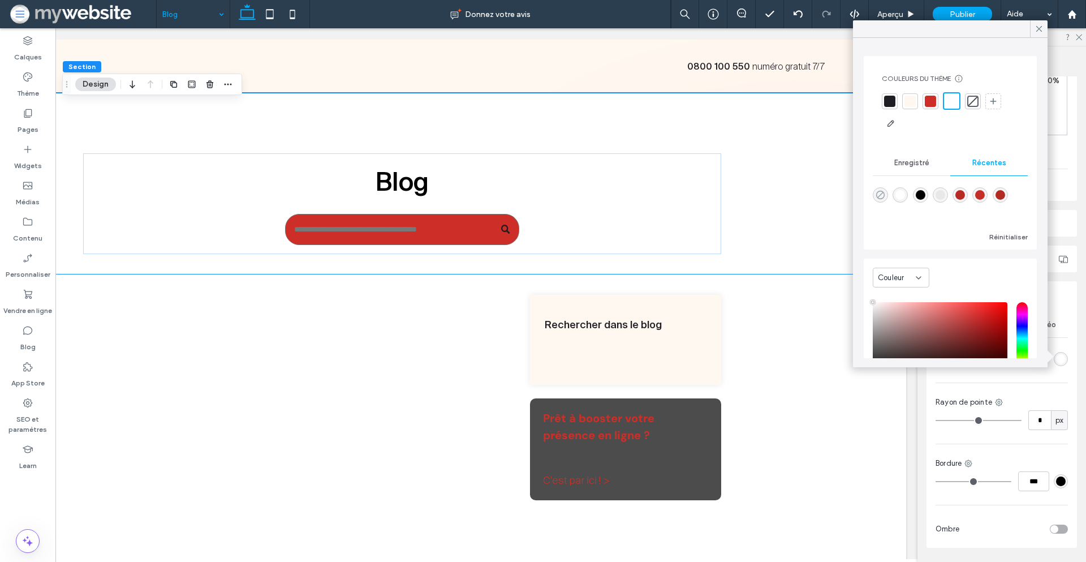
click at [882, 194] on icon "rgba(0, 0, 0, 0)" at bounding box center [881, 195] width 10 height 10
type input "*******"
type input "*"
type input "**"
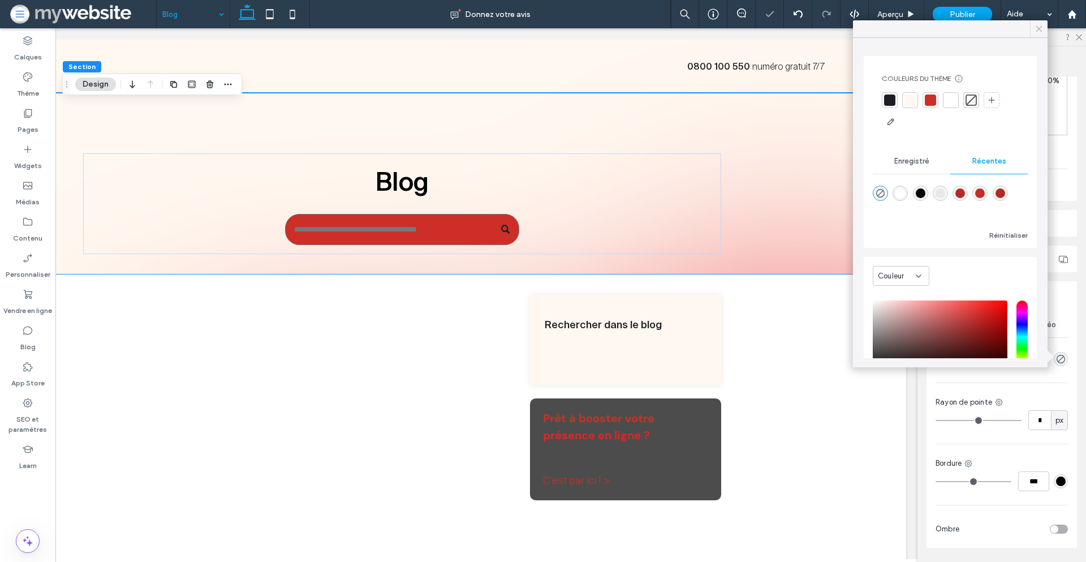
click at [1039, 28] on icon at bounding box center [1039, 29] width 10 height 10
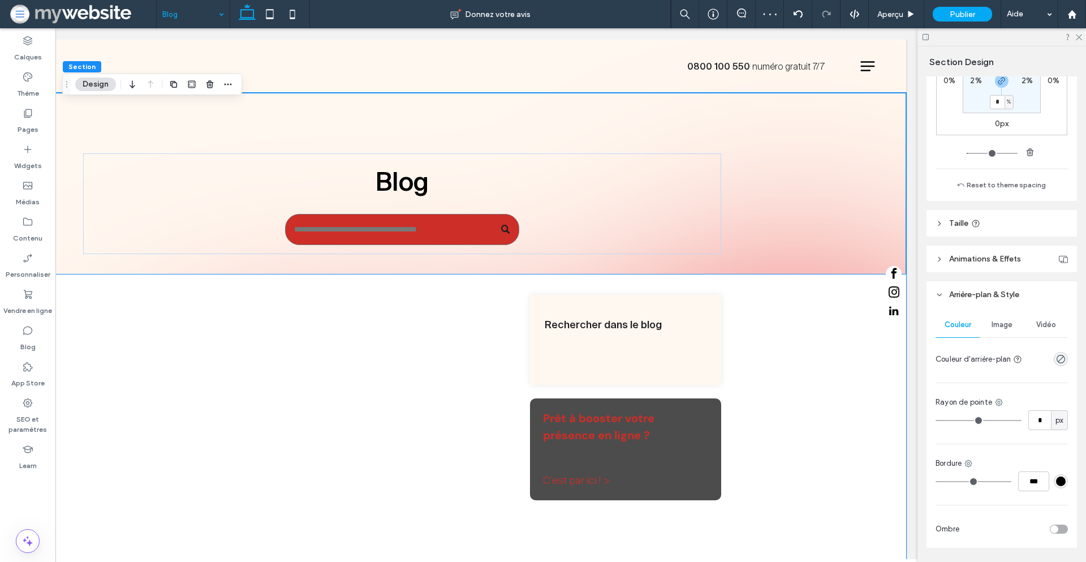
click at [135, 283] on div "Rechercher dans le blog Prêt à booster votre présence en ligne ? C'est par ici …" at bounding box center [402, 427] width 679 height 306
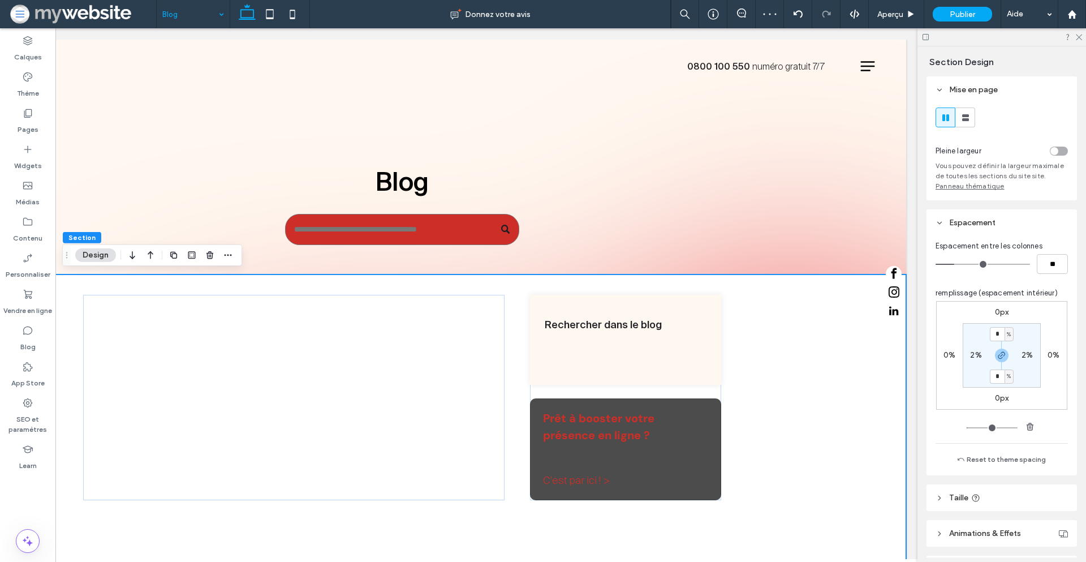
scroll to position [311, 0]
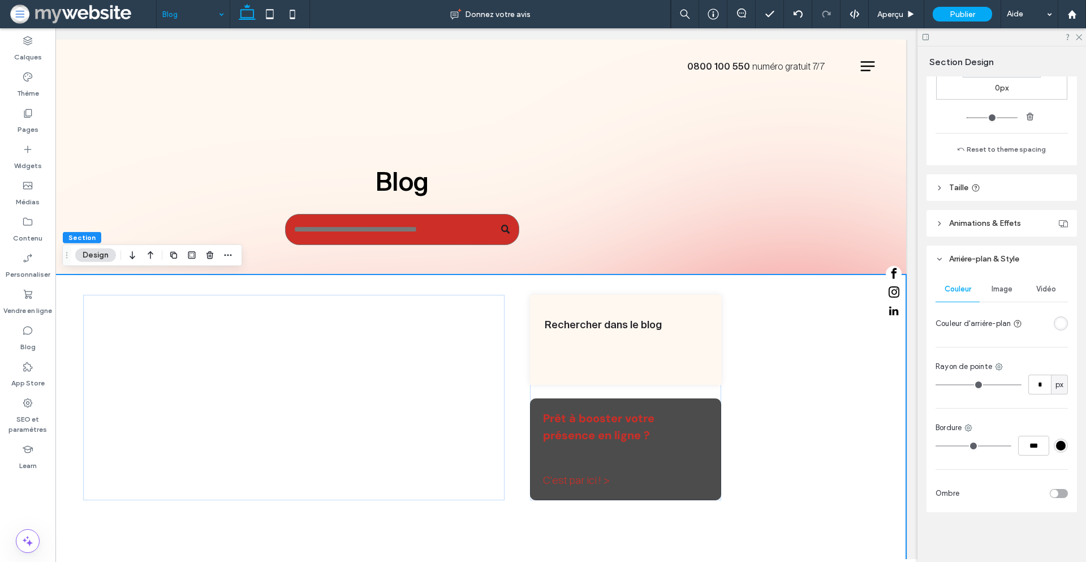
click at [1056, 319] on div "rgba(255, 255, 255, 1)" at bounding box center [1061, 324] width 10 height 10
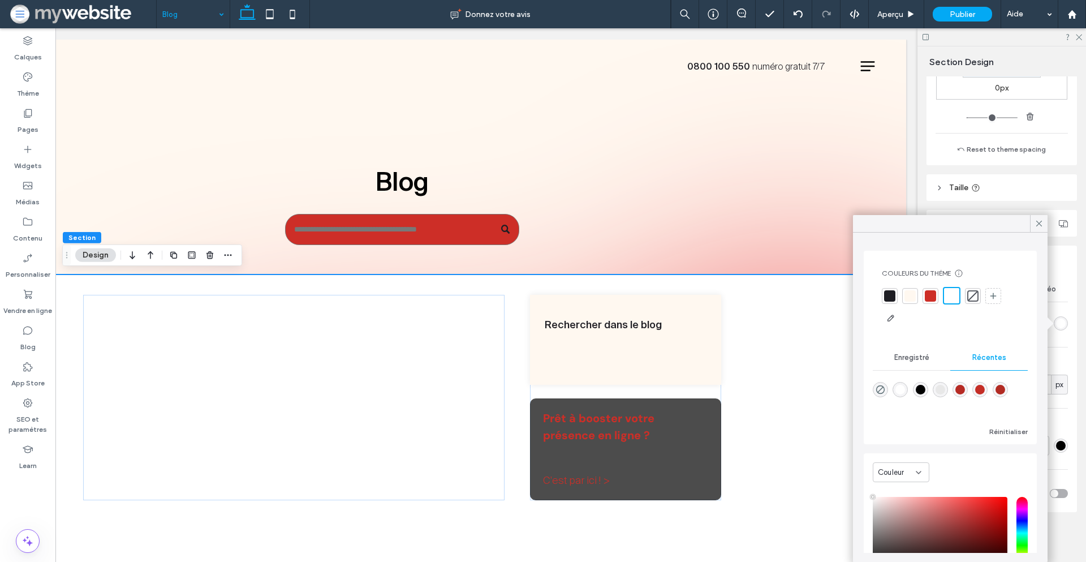
click at [979, 292] on div at bounding box center [973, 296] width 16 height 16
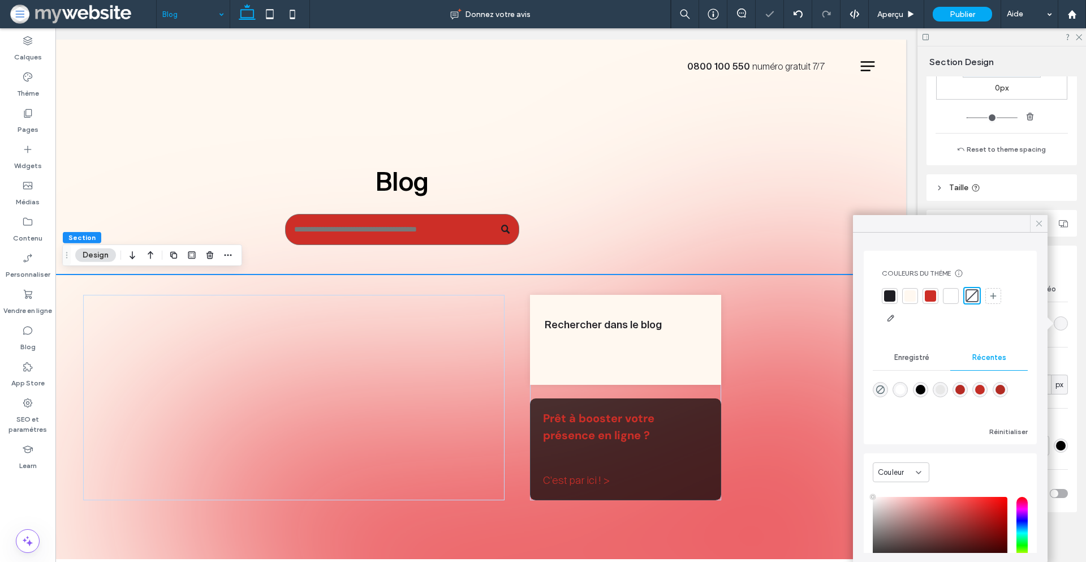
click at [1037, 223] on icon at bounding box center [1039, 223] width 10 height 10
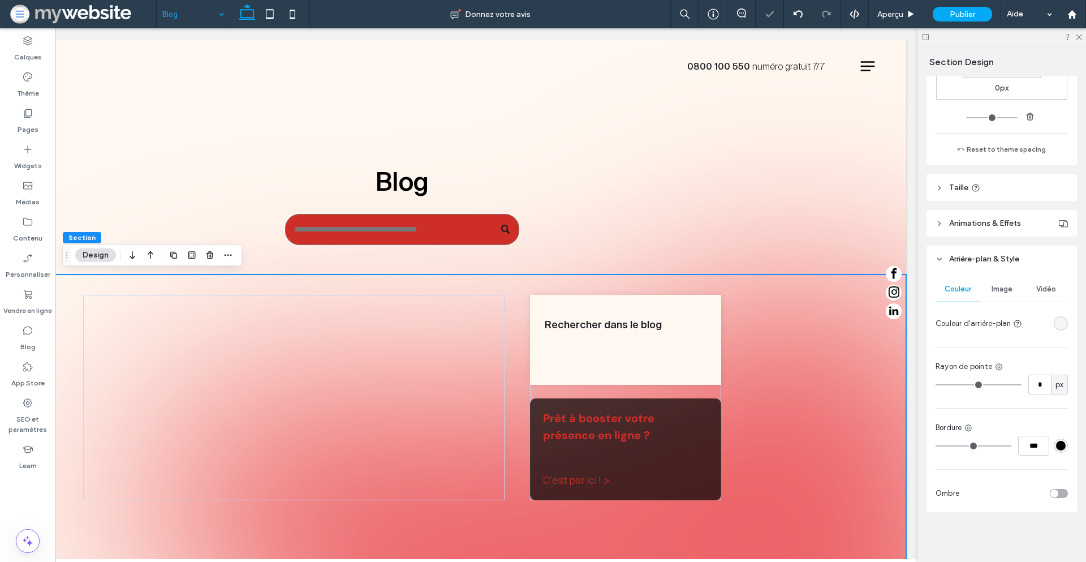
click at [858, 326] on div "Rechercher dans le blog Prêt à booster votre présence en ligne ? C'est par ici …" at bounding box center [402, 427] width 1008 height 306
click at [1081, 37] on icon at bounding box center [1078, 36] width 7 height 7
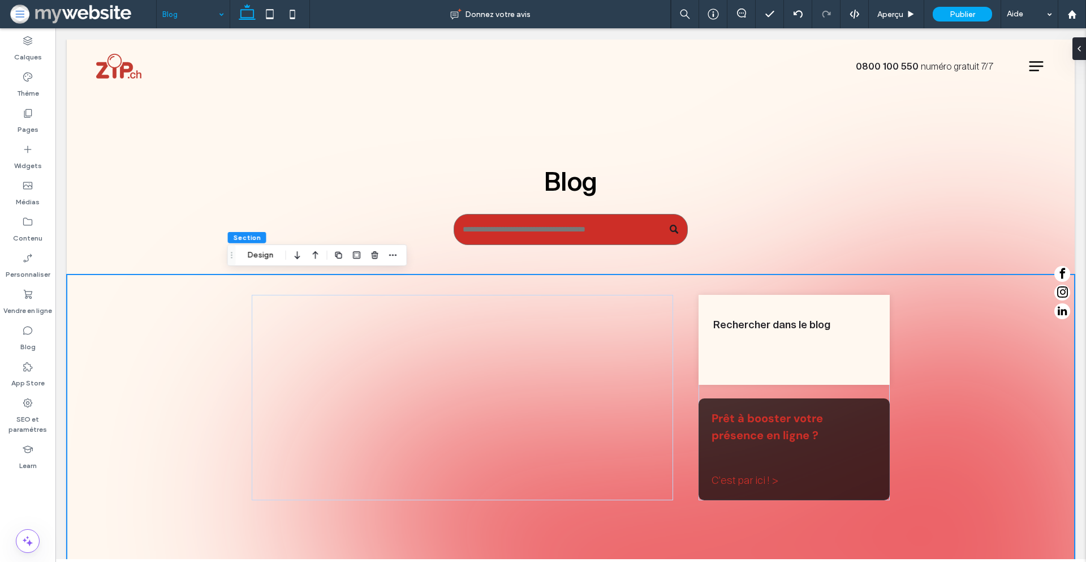
click at [945, 355] on div "Rechercher dans le blog Prêt à booster votre présence en ligne ? C'est par ici …" at bounding box center [571, 427] width 1008 height 306
click at [806, 338] on div "Rechercher dans le blog" at bounding box center [795, 340] width 192 height 90
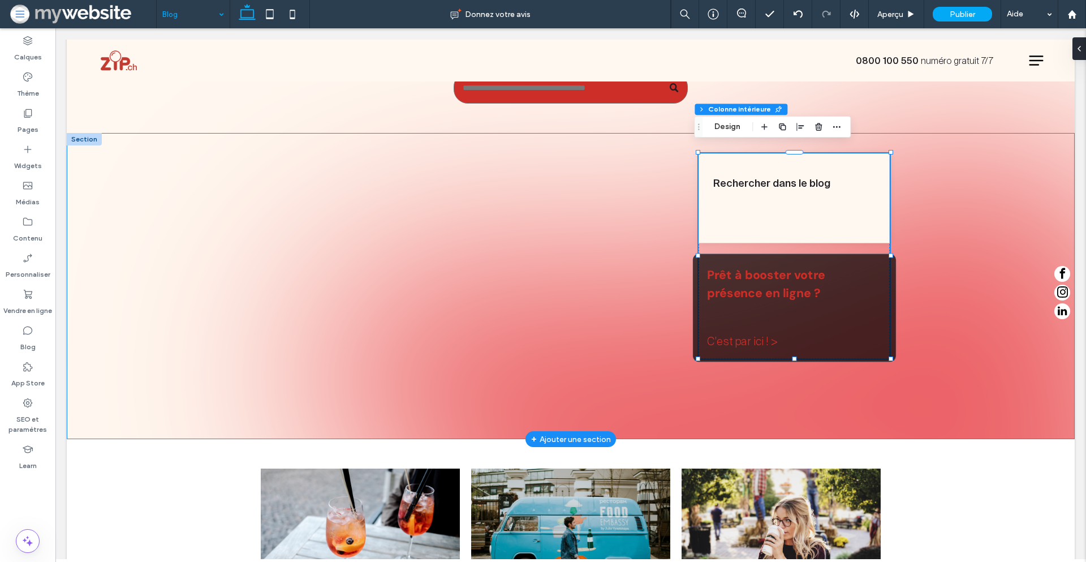
scroll to position [340, 0]
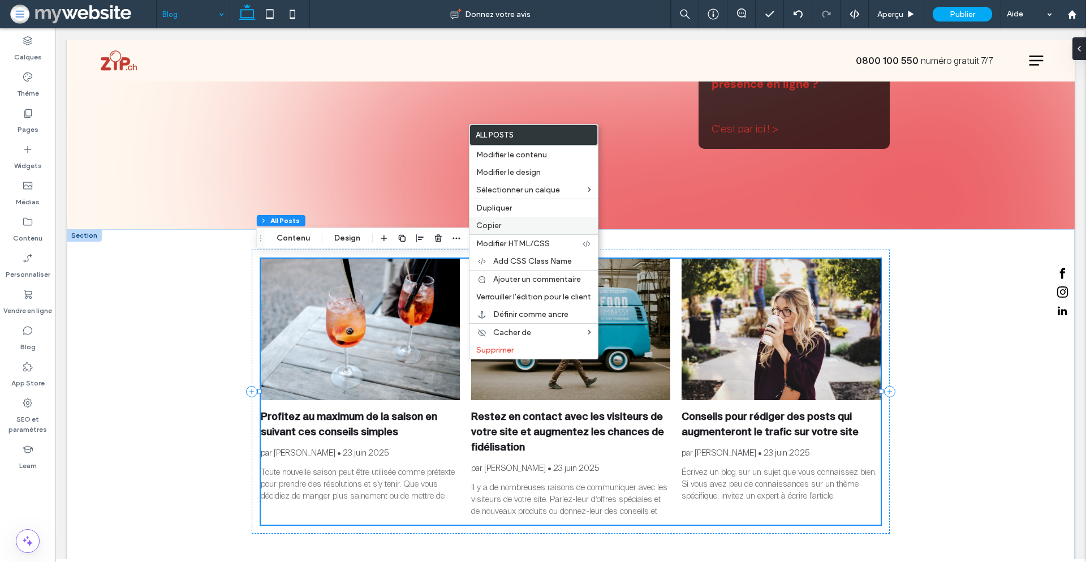
click at [508, 226] on label "Copier" at bounding box center [533, 226] width 115 height 10
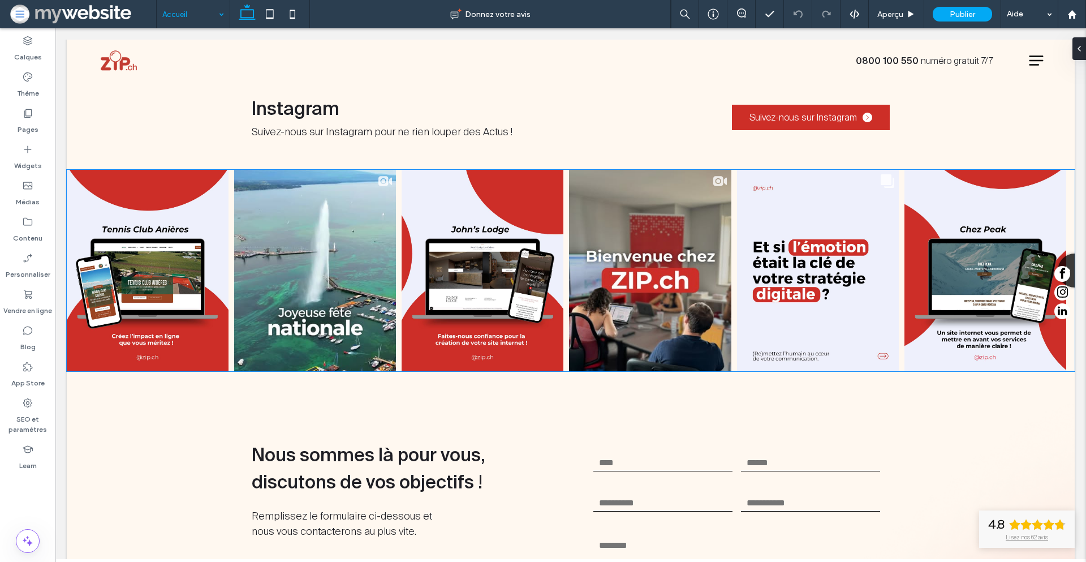
scroll to position [2004, 0]
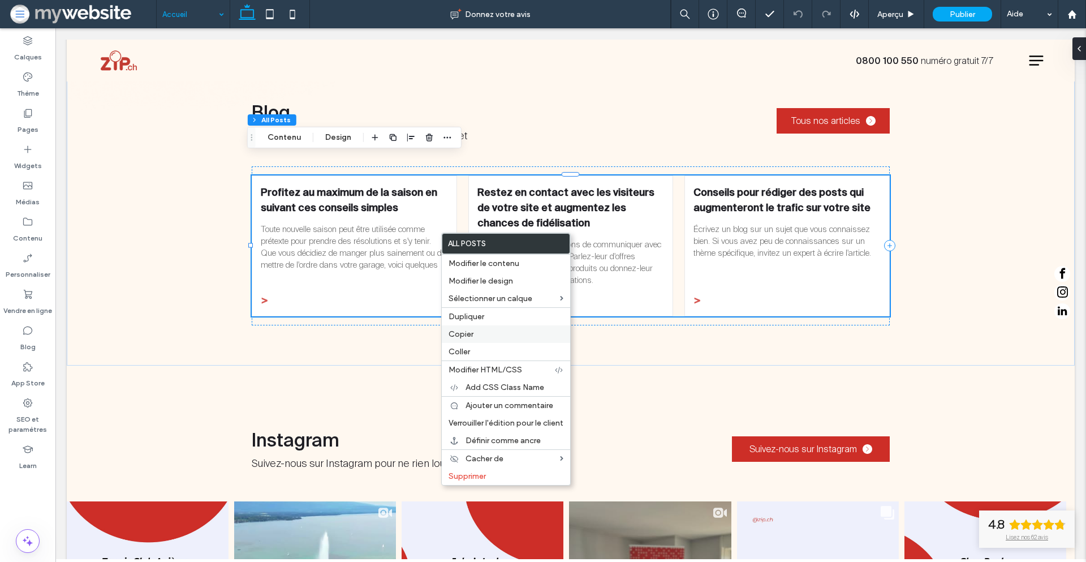
click at [481, 339] on label "Copier" at bounding box center [506, 334] width 115 height 10
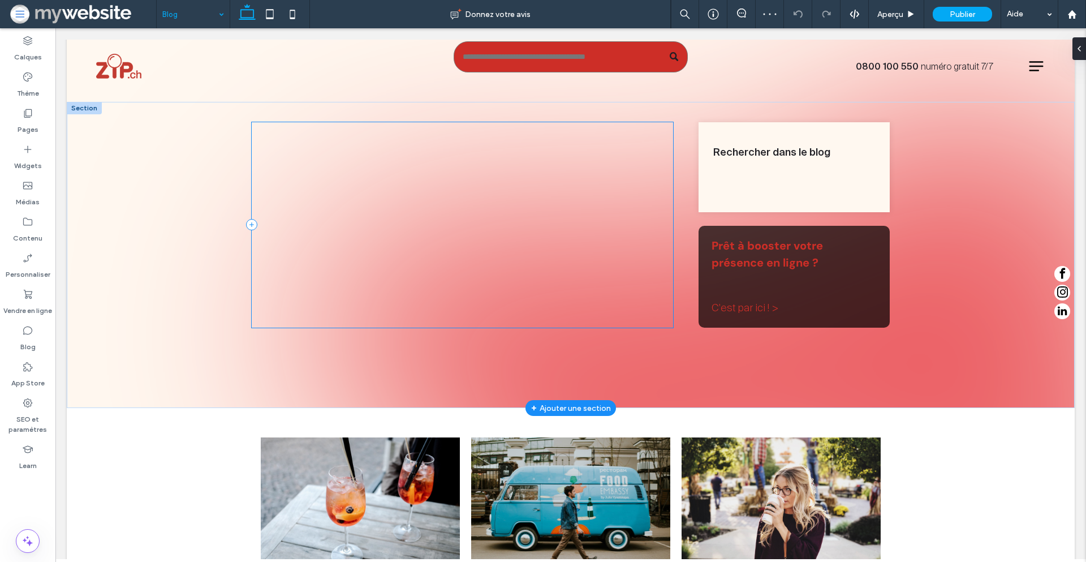
scroll to position [227, 0]
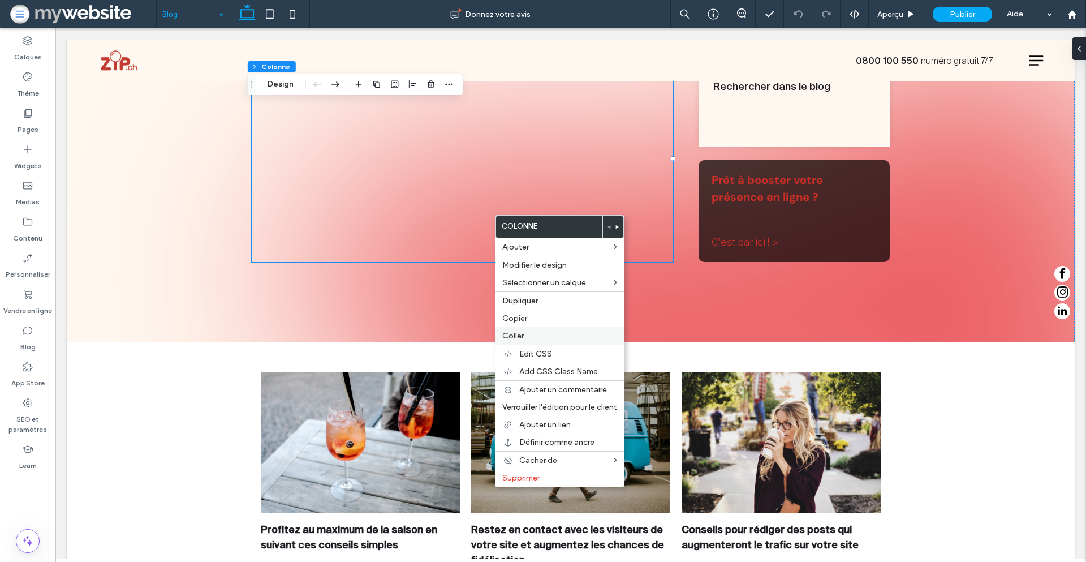
click at [554, 335] on label "Coller" at bounding box center [559, 336] width 115 height 10
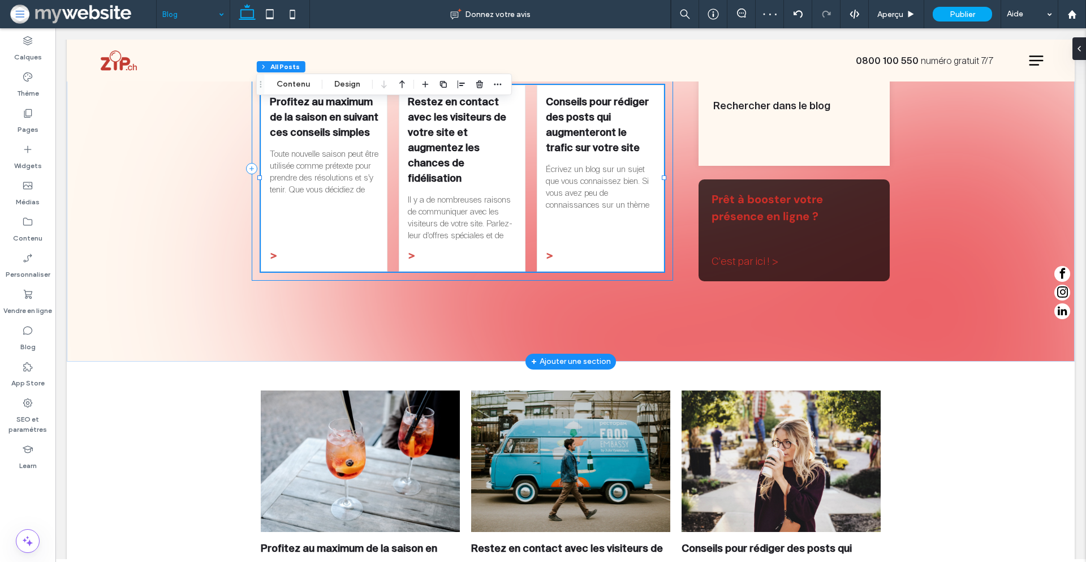
click at [663, 190] on div "Profitez au maximum de la saison en suivant ces conseils simples par Xavier Mer…" at bounding box center [462, 169] width 421 height 225
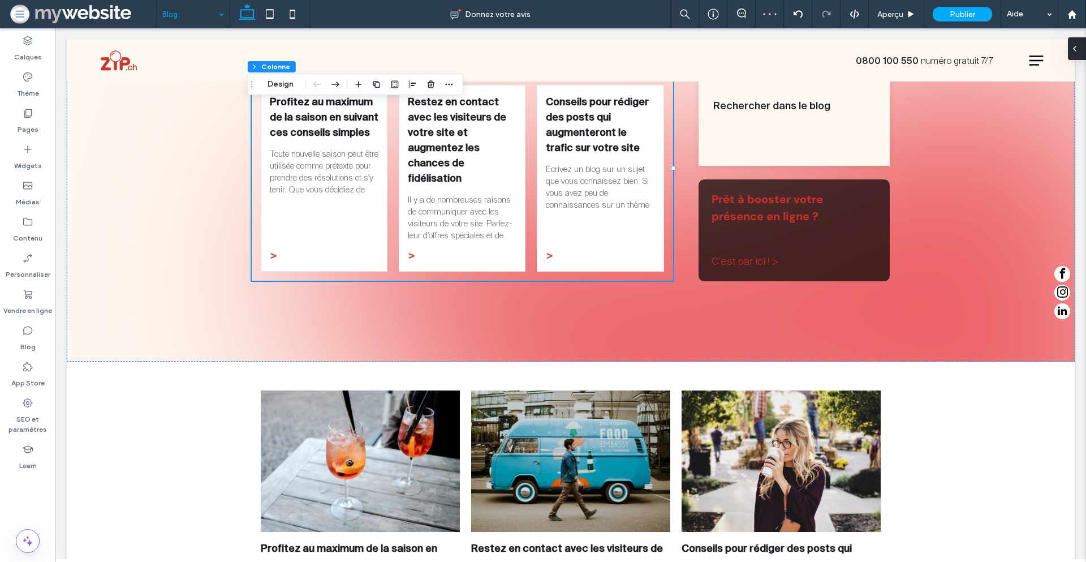
click at [1078, 50] on icon at bounding box center [1074, 48] width 9 height 9
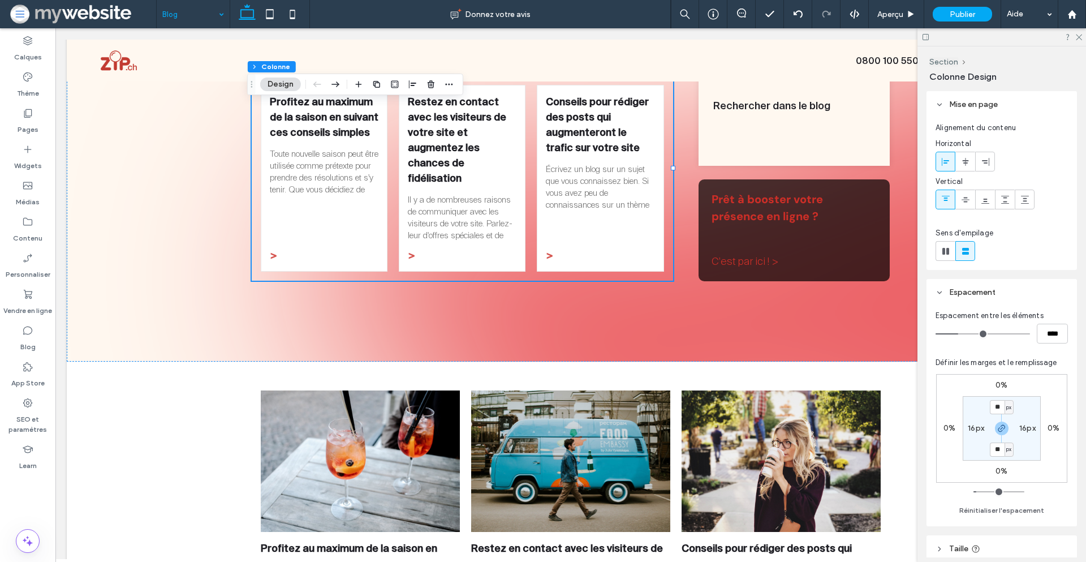
scroll to position [114, 0]
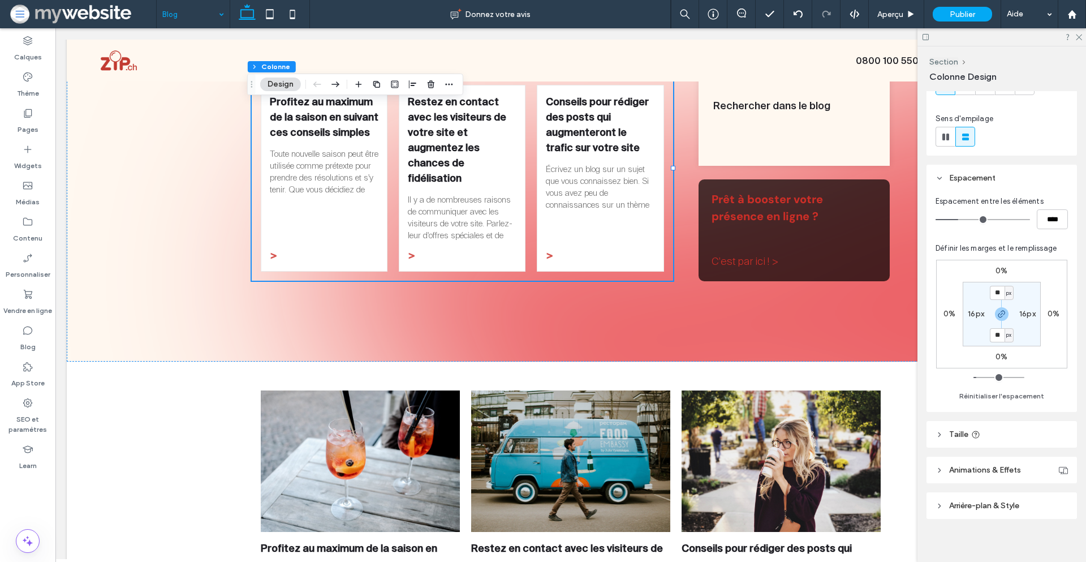
click at [973, 312] on label "16px" at bounding box center [976, 314] width 16 height 10
type input "*"
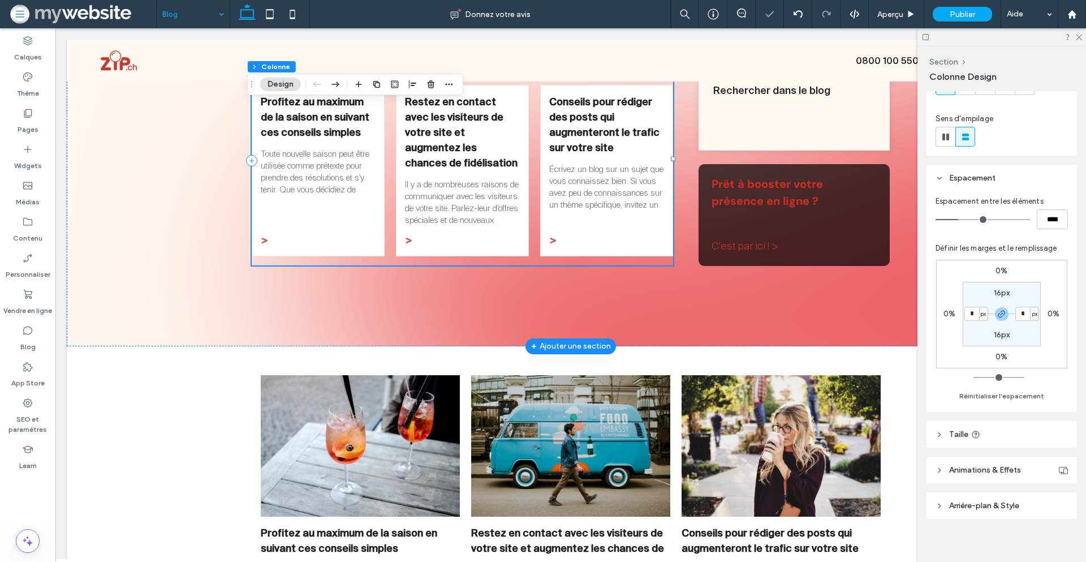
click at [469, 252] on div "Profitez au maximum de la saison en suivant ces conseils simples par Xavier Mer…" at bounding box center [462, 161] width 421 height 209
click at [1004, 336] on label "16px" at bounding box center [1002, 335] width 16 height 10
type input "**"
type input "*"
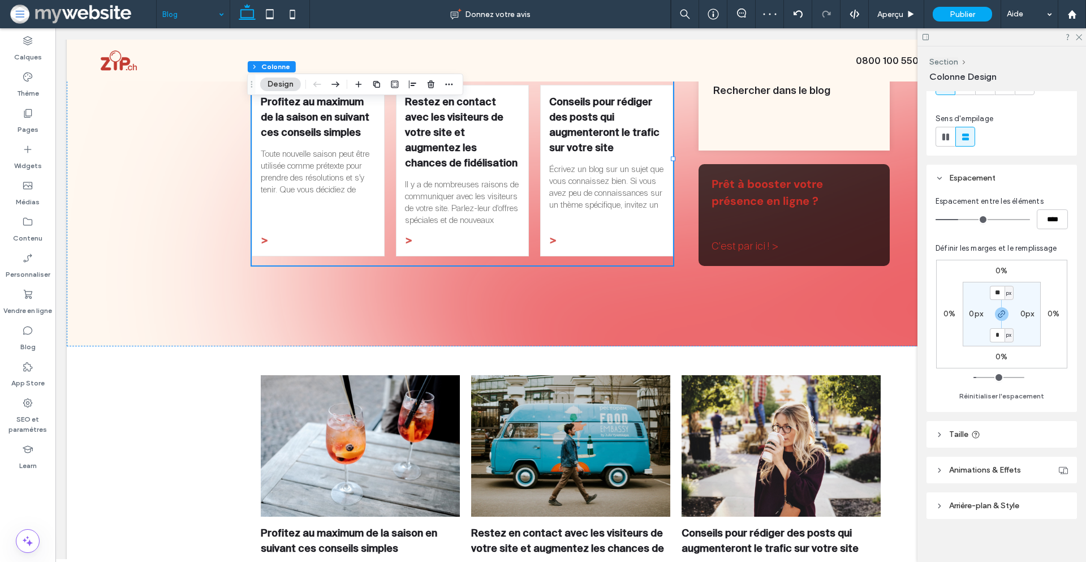
type input "*"
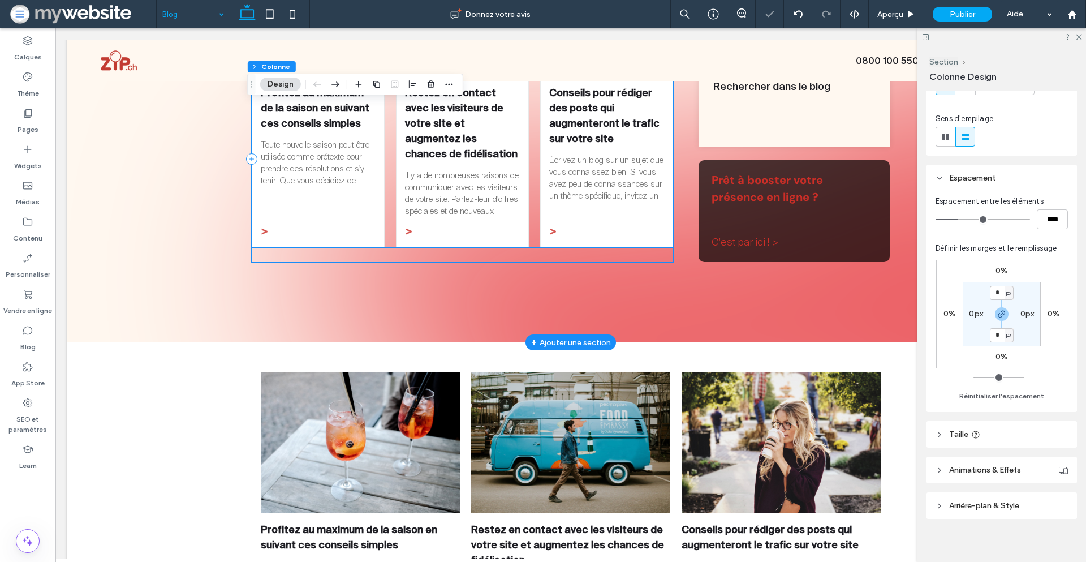
scroll to position [53, 0]
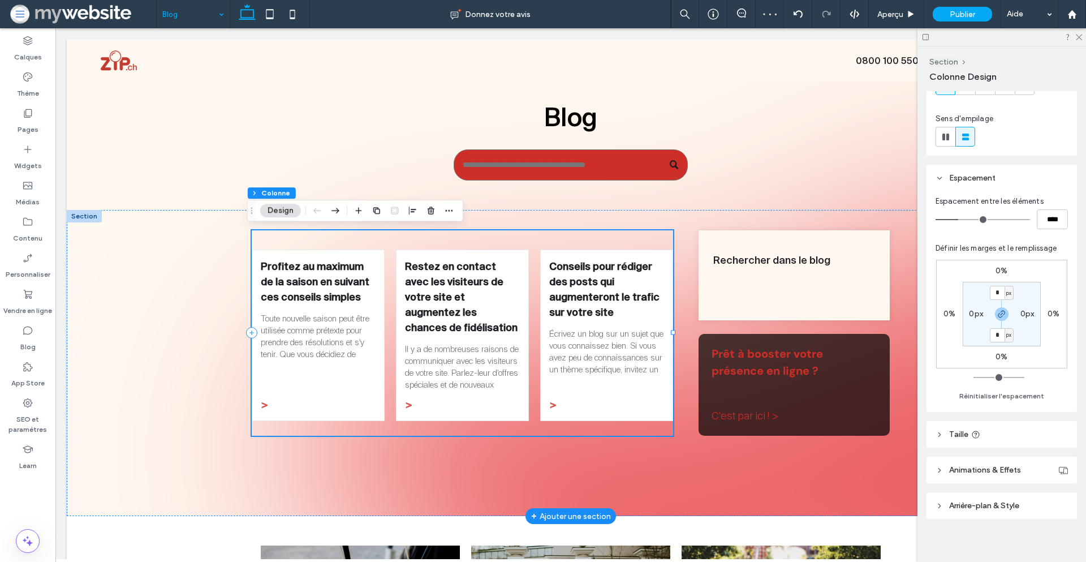
click at [562, 417] on div "Profitez au maximum de la saison en suivant ces conseils simples par Xavier Mer…" at bounding box center [462, 332] width 421 height 205
click at [359, 300] on link "Profitez au maximum de la saison en suivant ces conseils simples" at bounding box center [318, 282] width 115 height 46
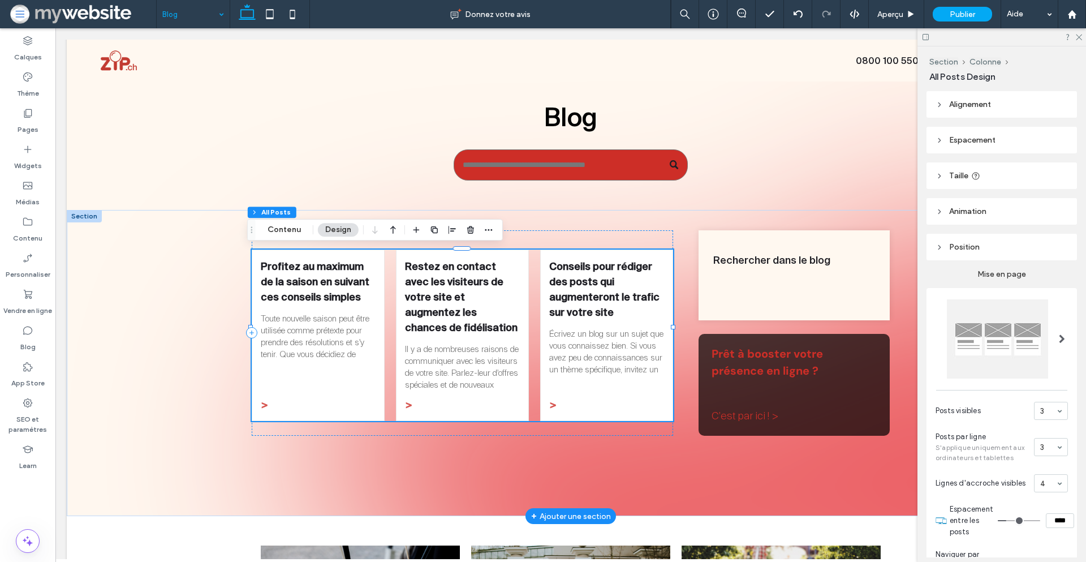
click at [389, 297] on div "Profitez au maximum de la saison en suivant ces conseils simples par Xavier Mer…" at bounding box center [462, 336] width 421 height 172
click at [996, 413] on span "Posts visibles" at bounding box center [983, 410] width 94 height 11
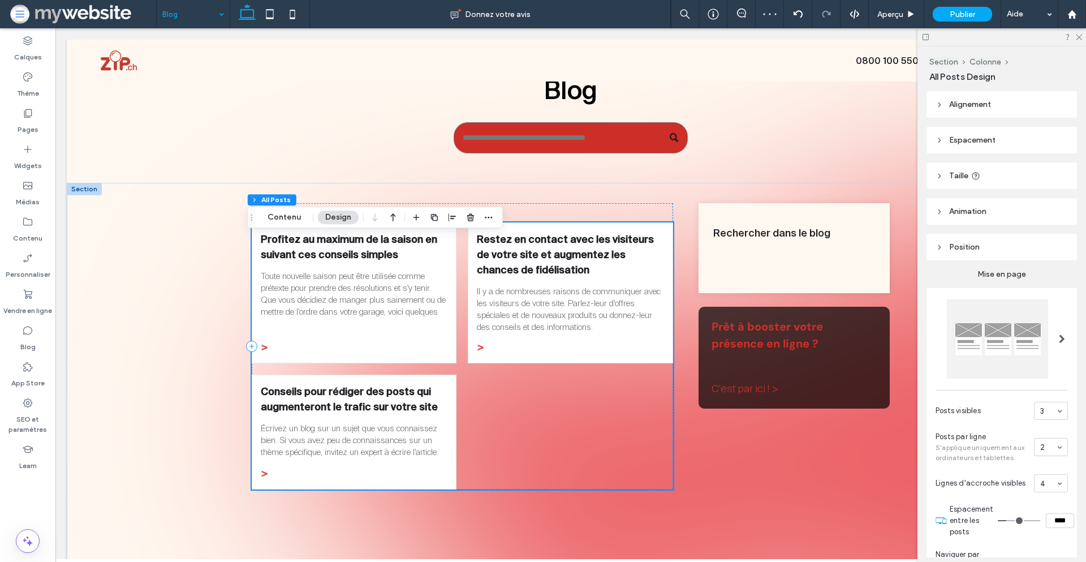
scroll to position [93, 0]
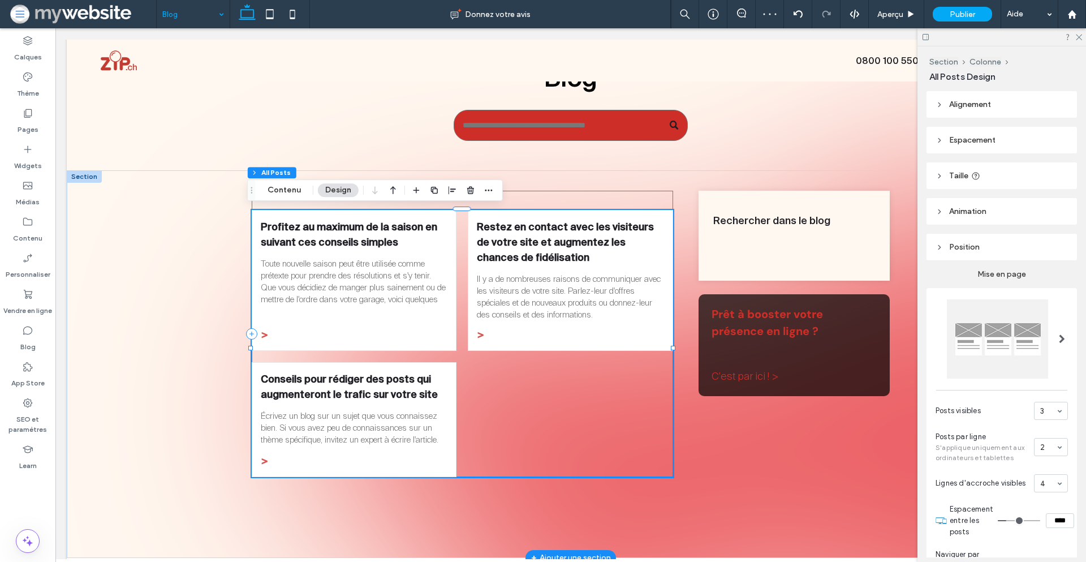
click at [597, 198] on div "Profitez au maximum de la saison en suivant ces conseils simples par Xavier Mer…" at bounding box center [462, 334] width 421 height 287
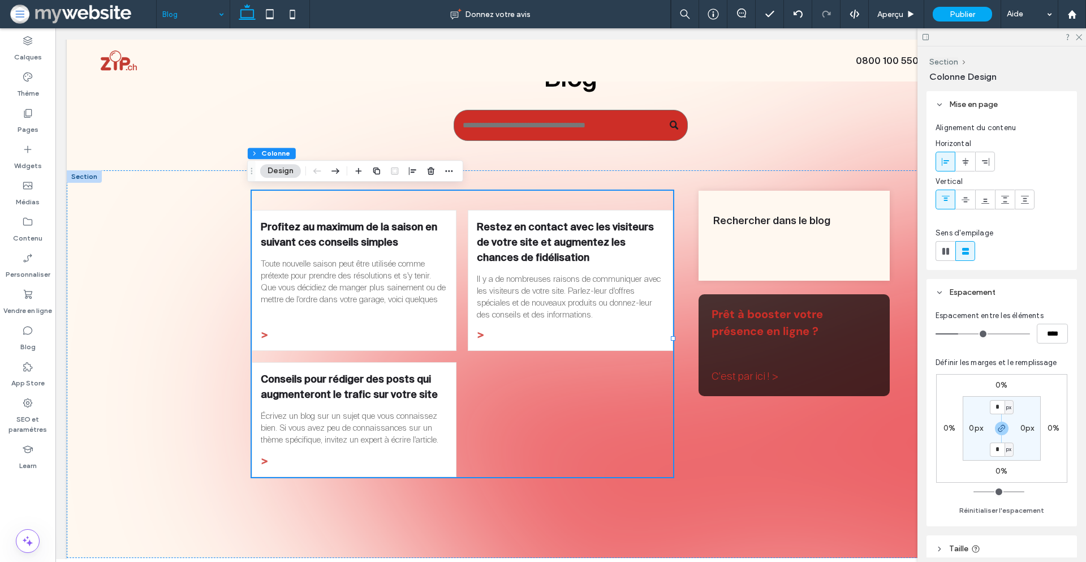
click at [950, 201] on div at bounding box center [945, 199] width 19 height 19
click at [595, 242] on link "Restez en contact avec les visiteurs de votre site et augmentez les chances de …" at bounding box center [570, 242] width 187 height 46
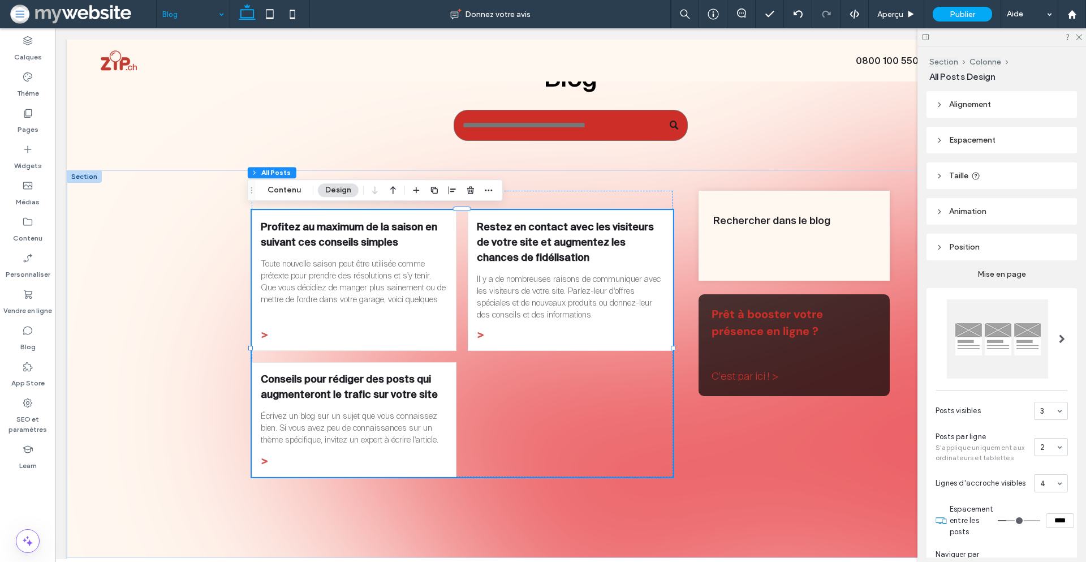
click at [970, 107] on span "Alignement" at bounding box center [970, 105] width 42 height 10
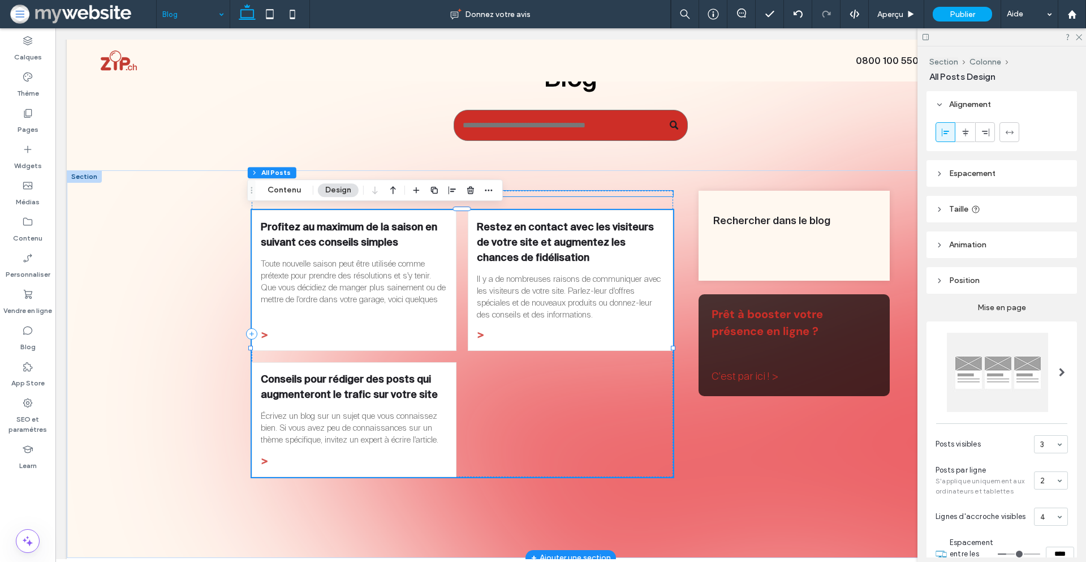
click at [596, 193] on div at bounding box center [462, 194] width 421 height 6
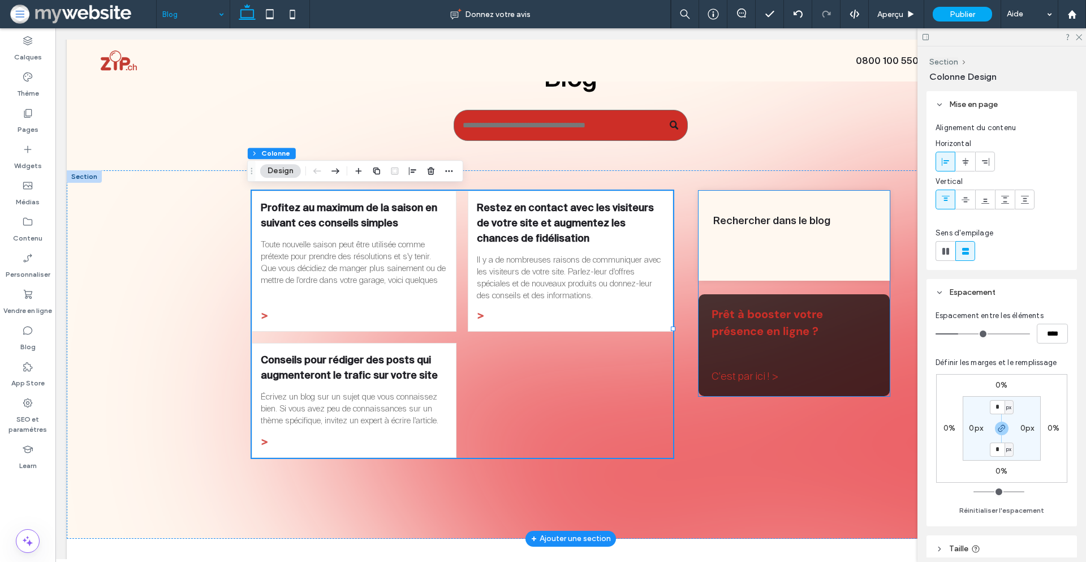
click at [843, 223] on h3 "Rechercher dans le blog" at bounding box center [794, 220] width 162 height 12
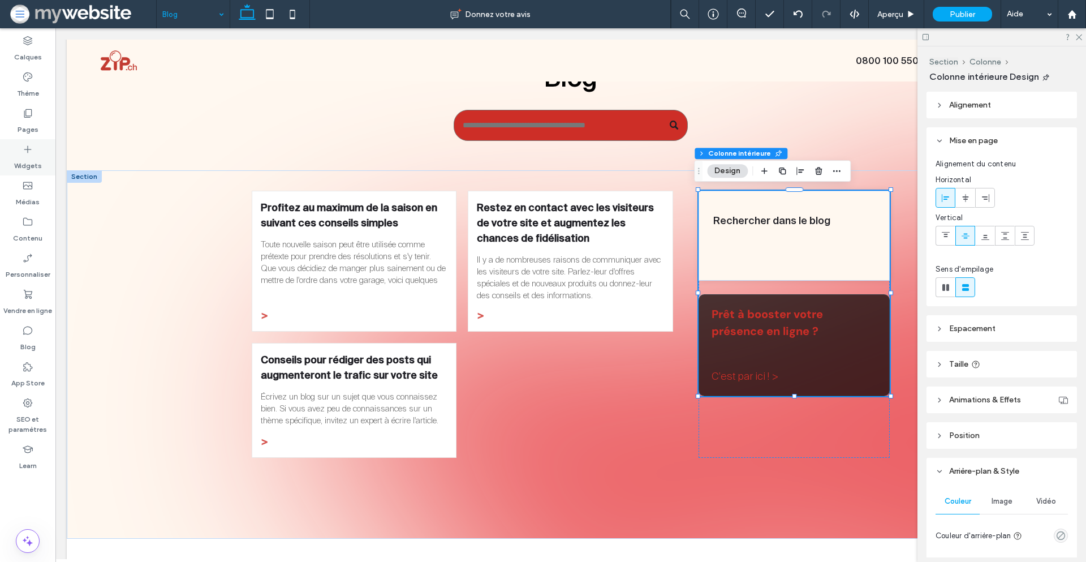
click at [19, 150] on div "Widgets" at bounding box center [27, 157] width 55 height 36
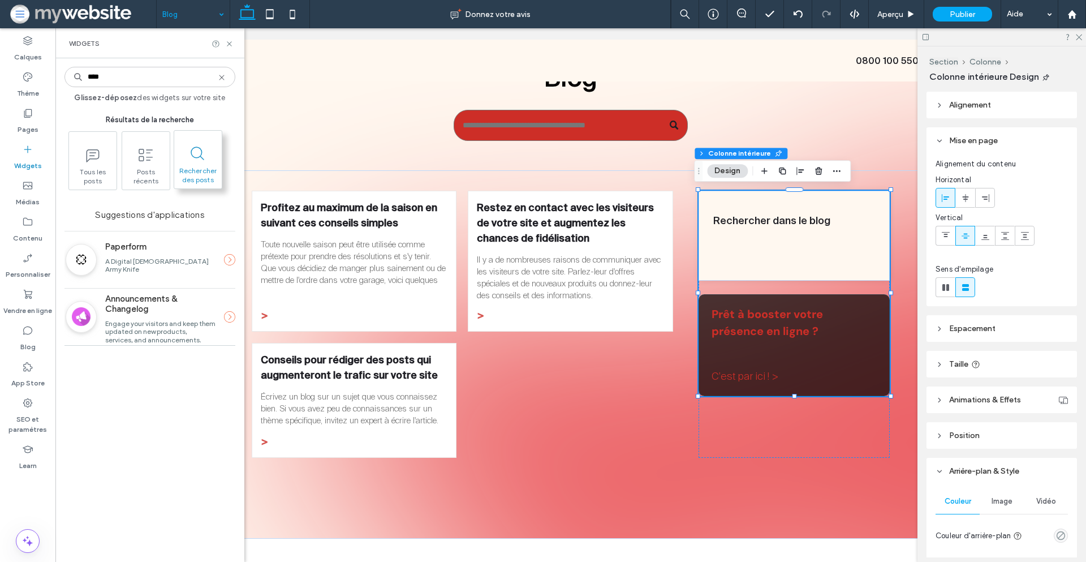
type input "****"
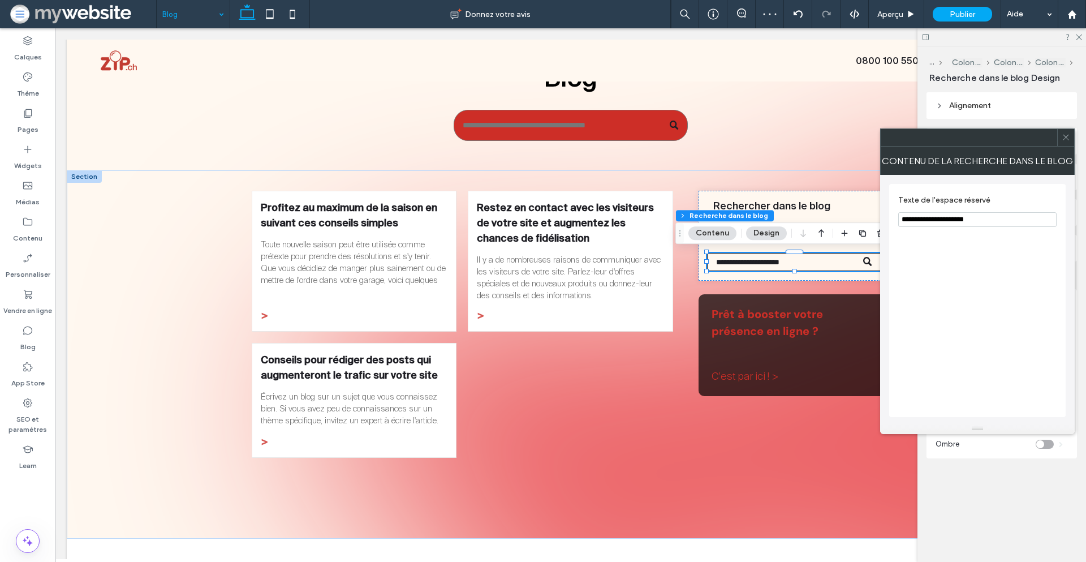
click at [1065, 136] on icon at bounding box center [1066, 137] width 8 height 8
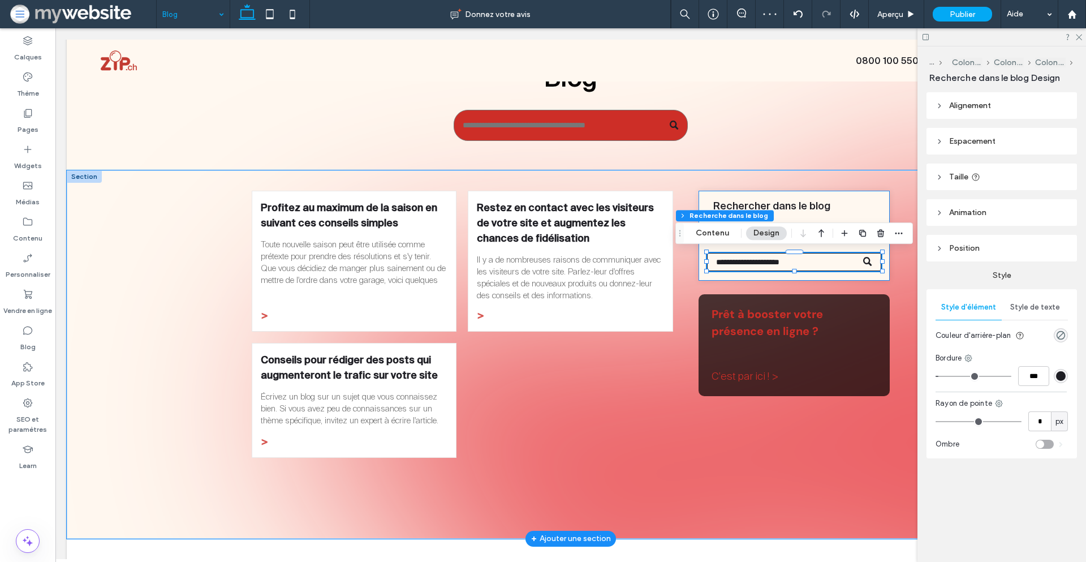
click at [848, 214] on div "Rechercher dans le blog" at bounding box center [795, 236] width 192 height 90
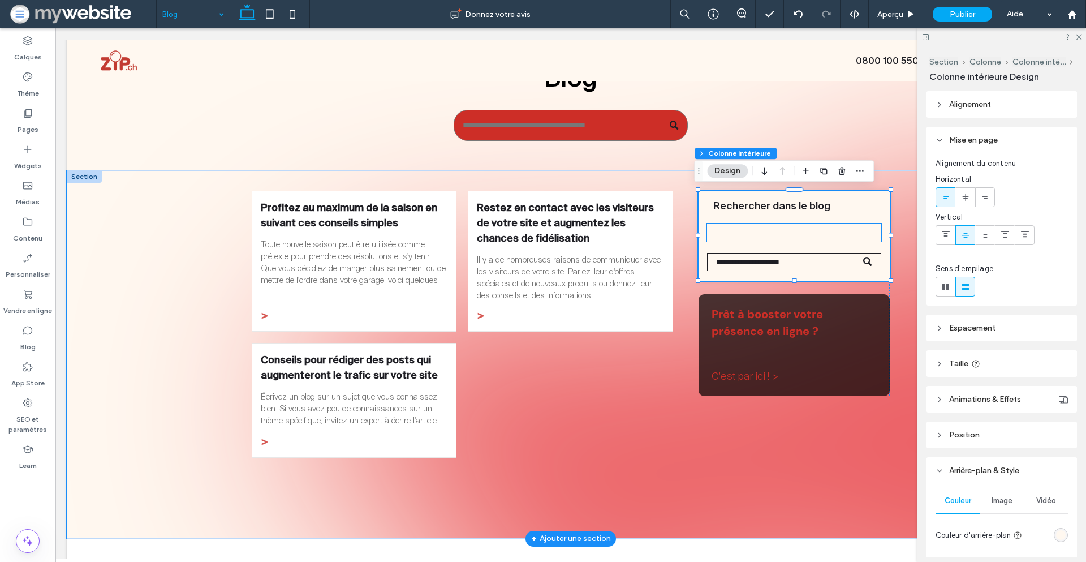
click at [788, 233] on div at bounding box center [794, 232] width 175 height 18
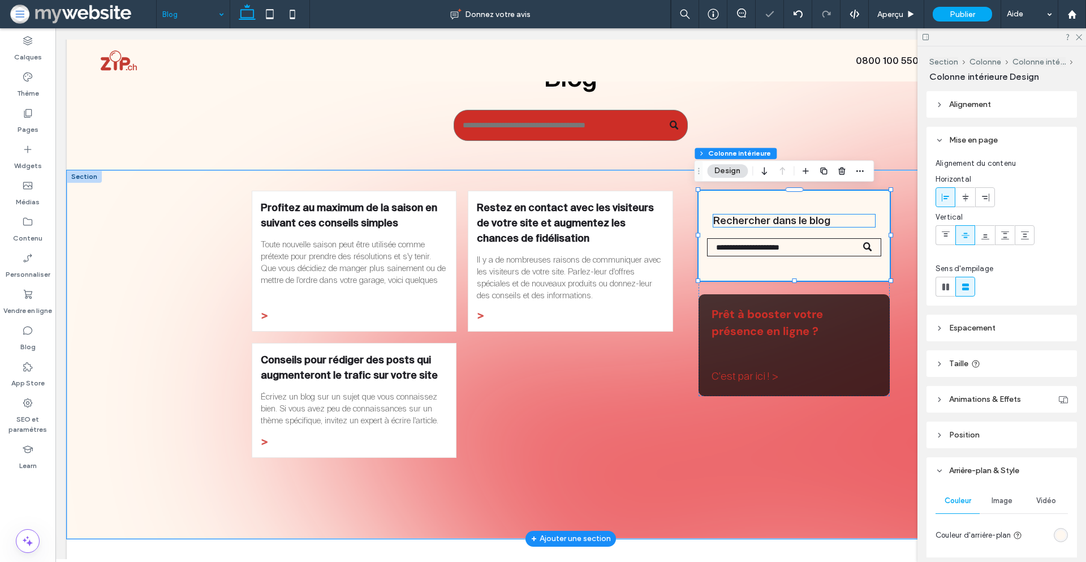
click at [784, 221] on span "Rechercher dans le blog" at bounding box center [771, 220] width 117 height 12
click at [784, 221] on div "Rechercher dans le blog" at bounding box center [794, 220] width 162 height 12
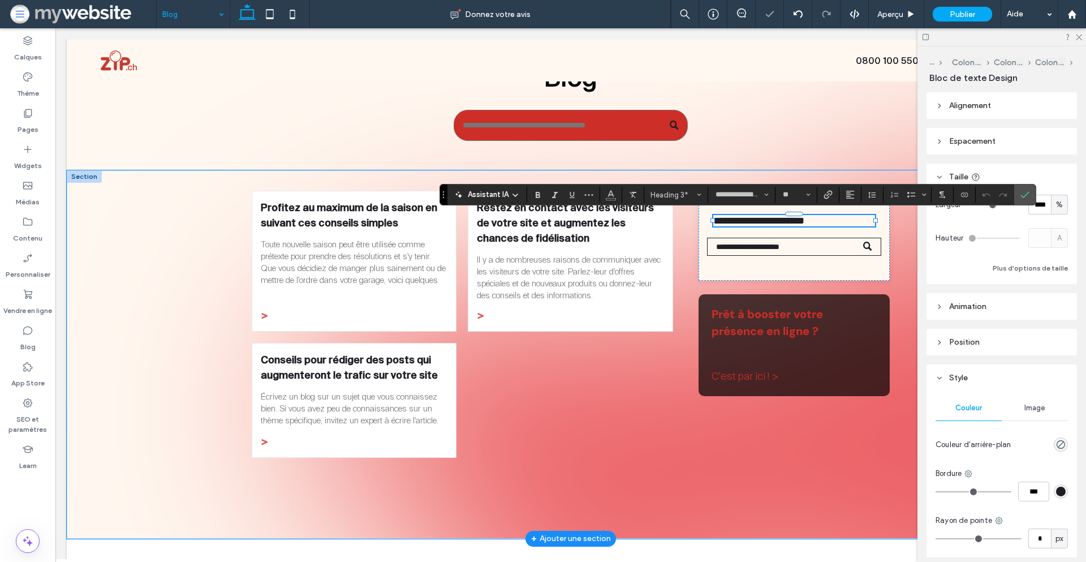
click at [784, 221] on span "**********" at bounding box center [758, 221] width 91 height 10
click at [853, 194] on use "Alignement" at bounding box center [850, 195] width 8 height 8
drag, startPoint x: 858, startPoint y: 227, endPoint x: 822, endPoint y: 197, distance: 46.6
click at [858, 227] on use "ui.textEditor.alignment.center" at bounding box center [859, 230] width 8 height 8
click at [1026, 191] on icon "Confirmer" at bounding box center [1025, 194] width 9 height 9
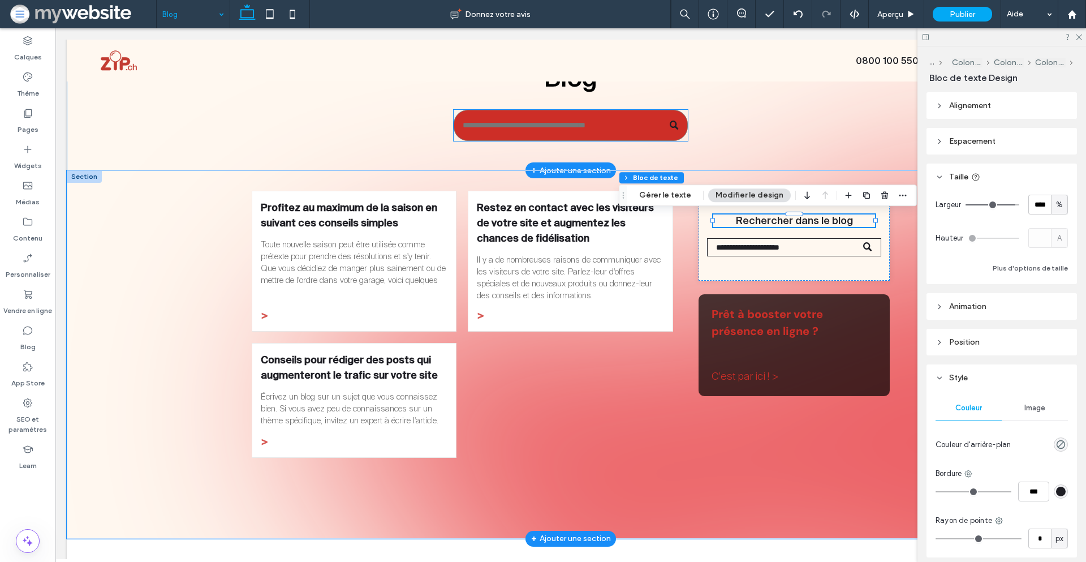
click at [651, 125] on input "Recherche" at bounding box center [571, 125] width 234 height 31
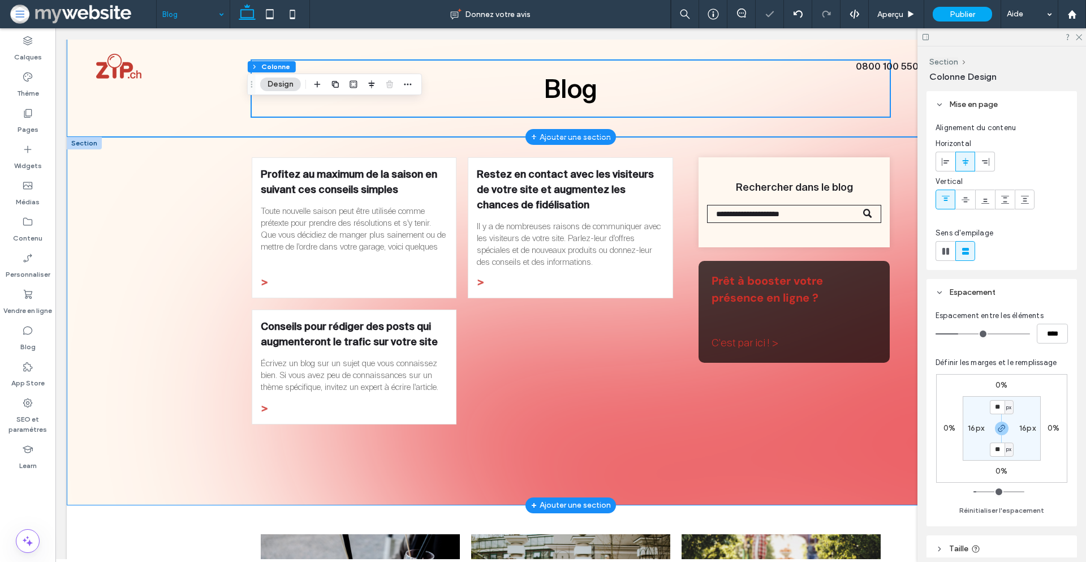
scroll to position [0, 0]
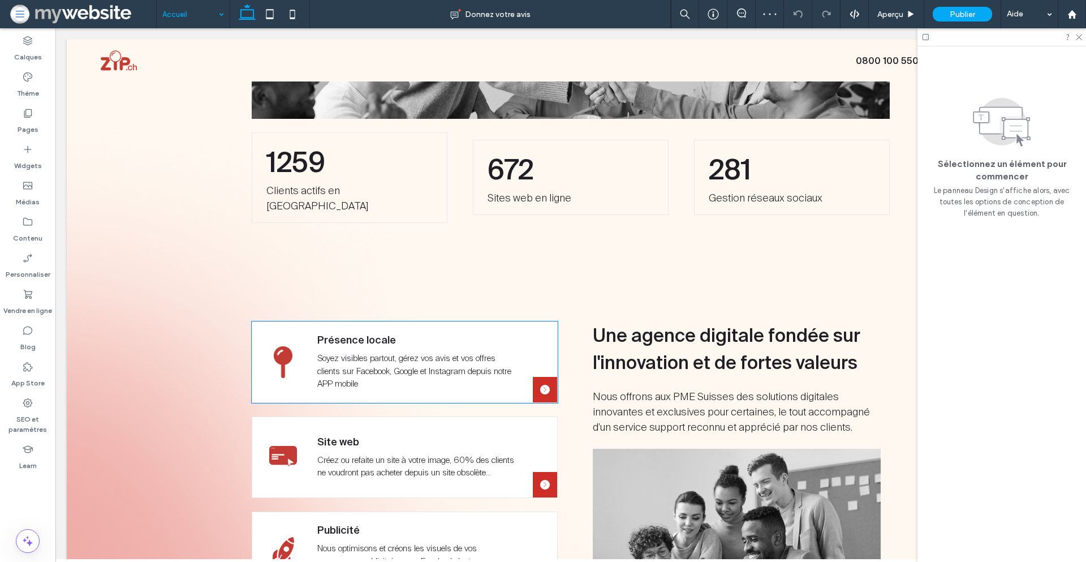
scroll to position [695, 0]
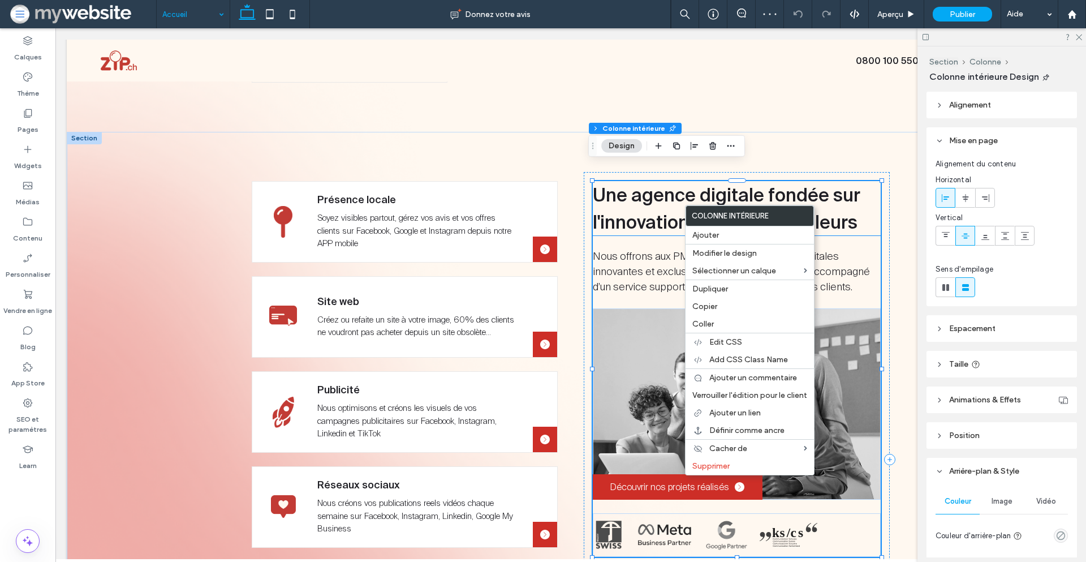
click at [668, 192] on h2 "Une agence digitale fondée sur l'innovation et de fortes valeurs" at bounding box center [737, 208] width 289 height 54
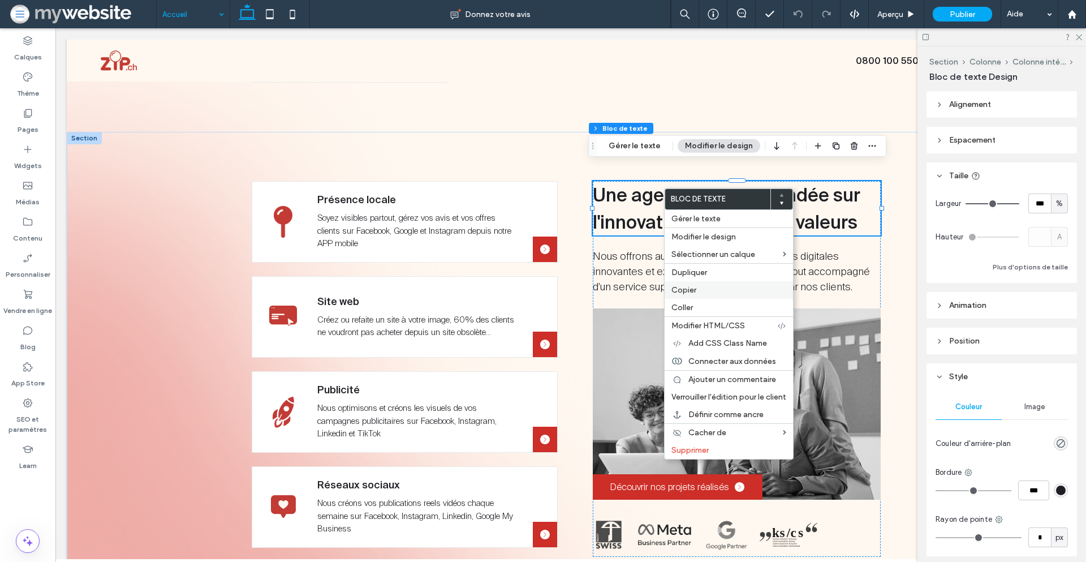
click at [704, 289] on label "Copier" at bounding box center [729, 290] width 115 height 10
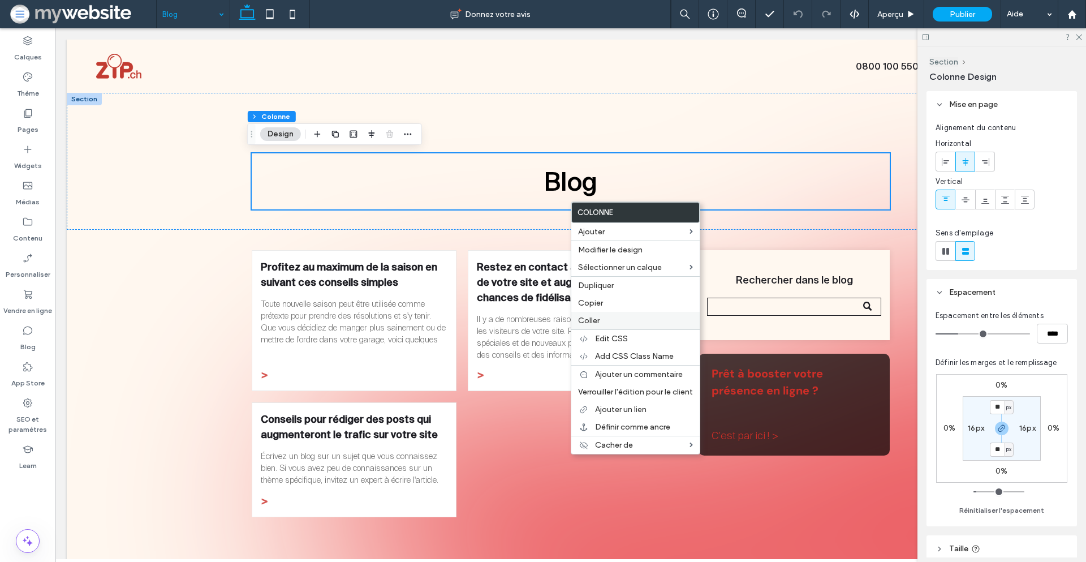
click at [609, 326] on div "Coller" at bounding box center [635, 321] width 128 height 18
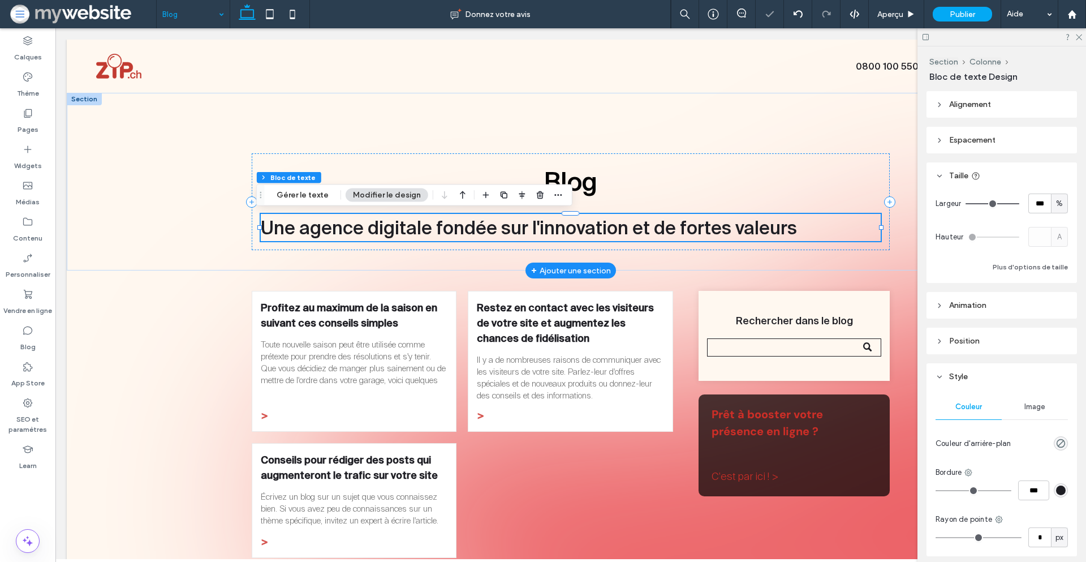
click at [575, 221] on span "Une agence digitale fondée sur l'innovation et de fortes valeurs" at bounding box center [529, 227] width 536 height 20
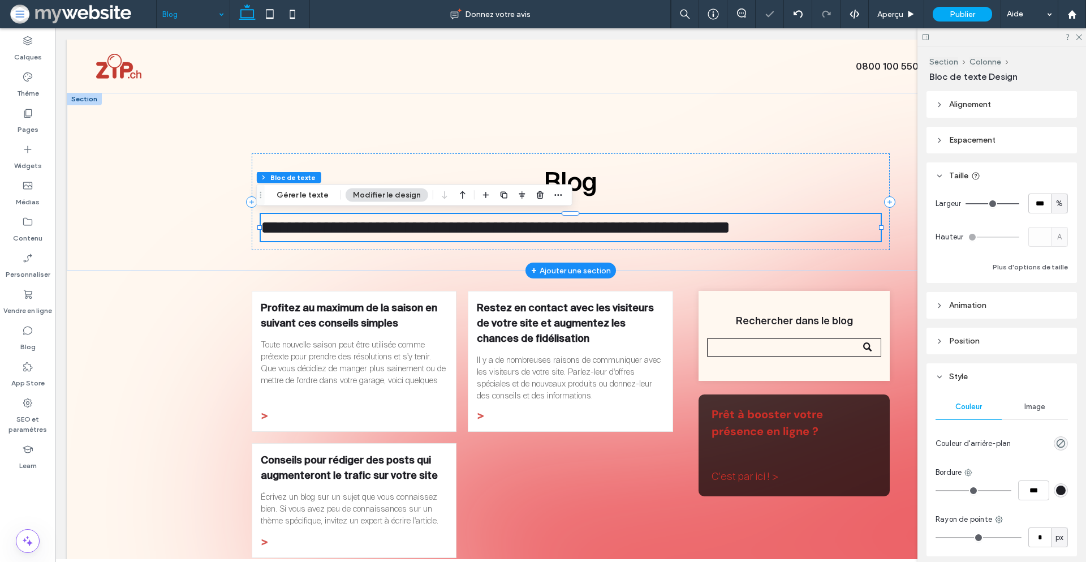
click at [575, 221] on span "**********" at bounding box center [496, 227] width 470 height 18
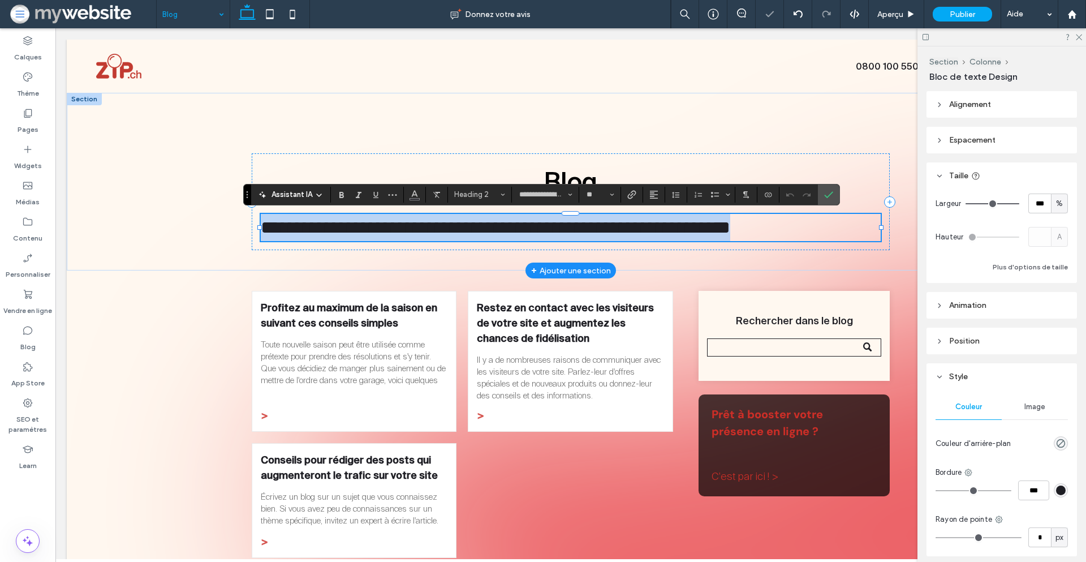
click at [575, 221] on span "**********" at bounding box center [496, 227] width 470 height 18
type input "**********"
type input "**"
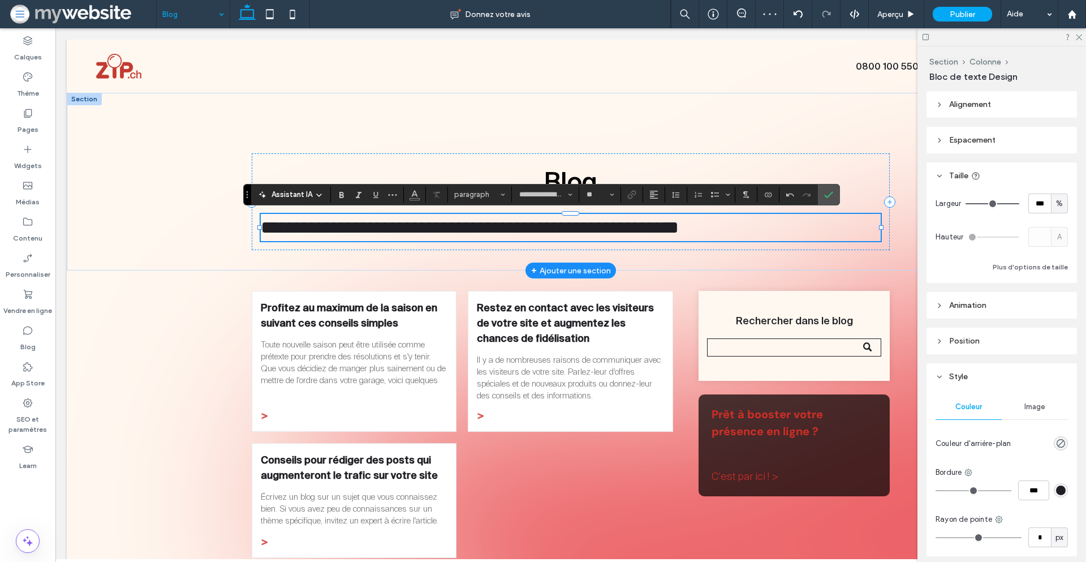
type input "**********"
type input "**"
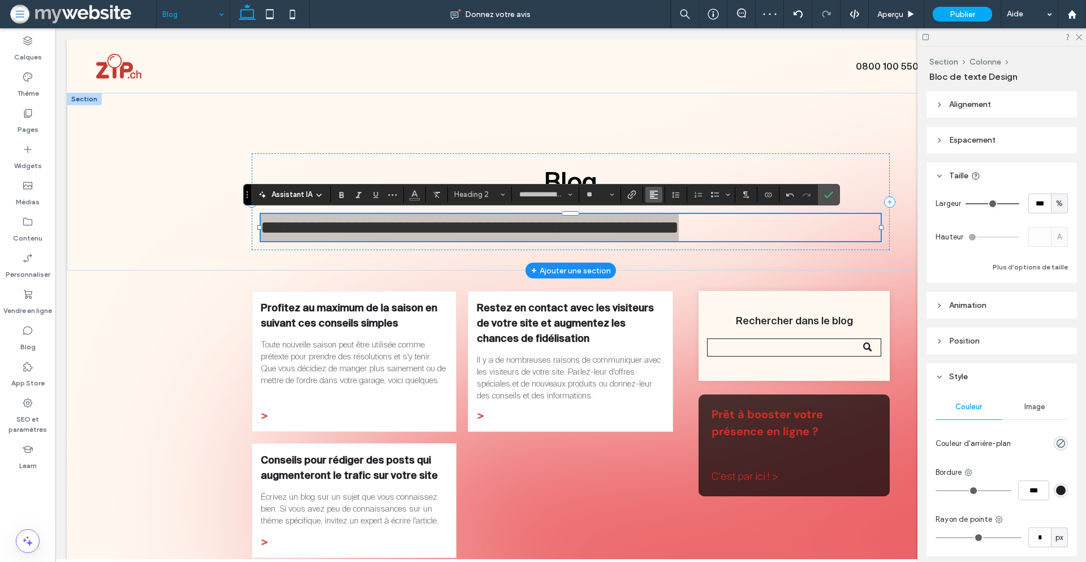
click at [655, 197] on icon "Alignement" at bounding box center [653, 194] width 9 height 9
click at [665, 230] on icon "ui.textEditor.alignment.center" at bounding box center [662, 229] width 9 height 9
click at [833, 195] on label "Confirmer" at bounding box center [828, 194] width 17 height 20
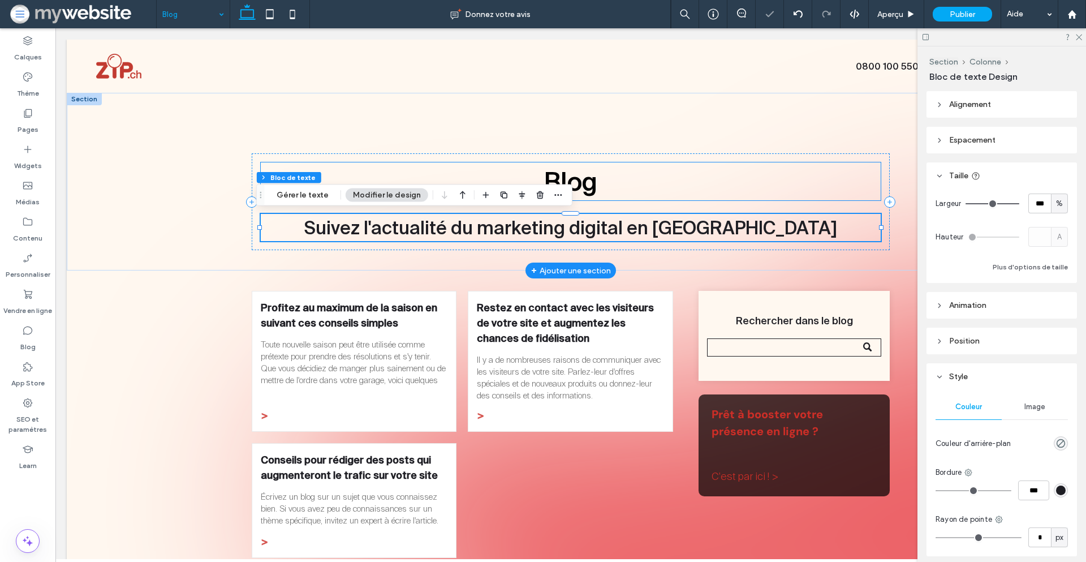
click at [820, 167] on h1 "Blog" at bounding box center [571, 181] width 621 height 38
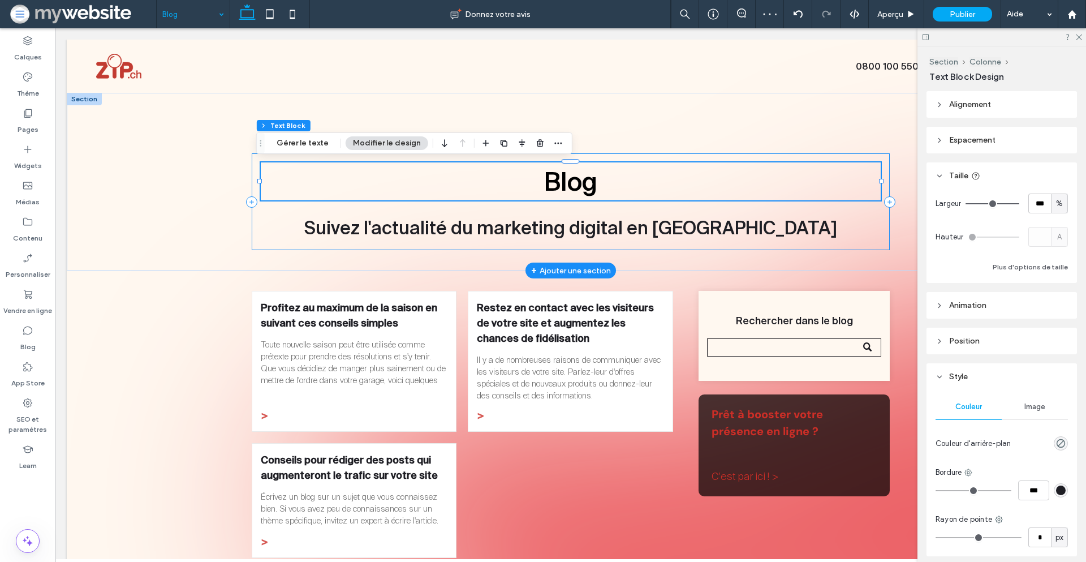
click at [820, 158] on div "Blog Suivez l'actualité du marketing digital en Suisse romande" at bounding box center [571, 201] width 639 height 97
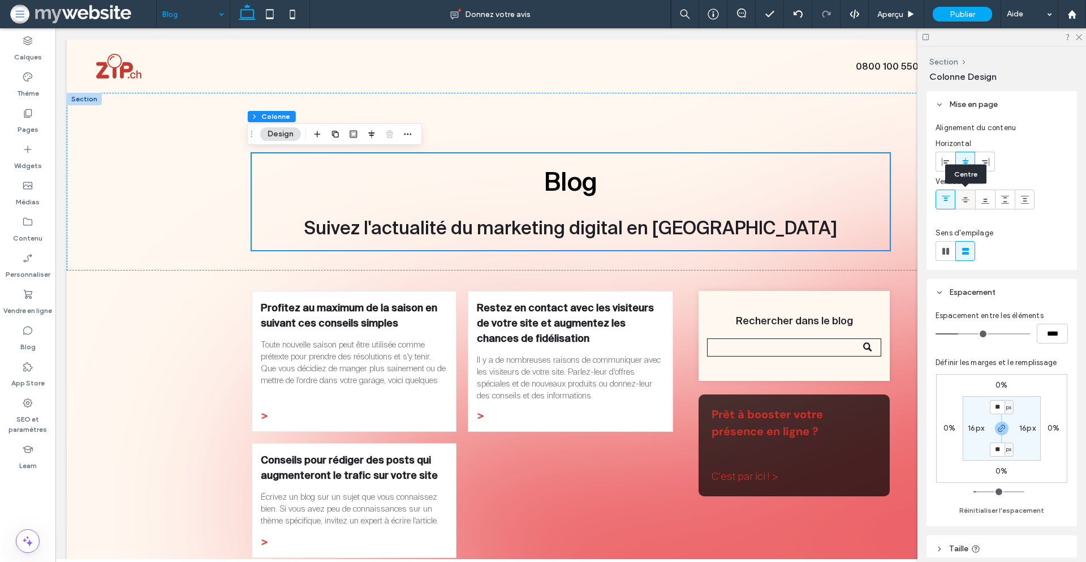
click at [963, 199] on icon at bounding box center [965, 199] width 9 height 9
click at [587, 208] on div "Blog Suivez l'actualité du marketing digital en Suisse romande" at bounding box center [571, 201] width 639 height 97
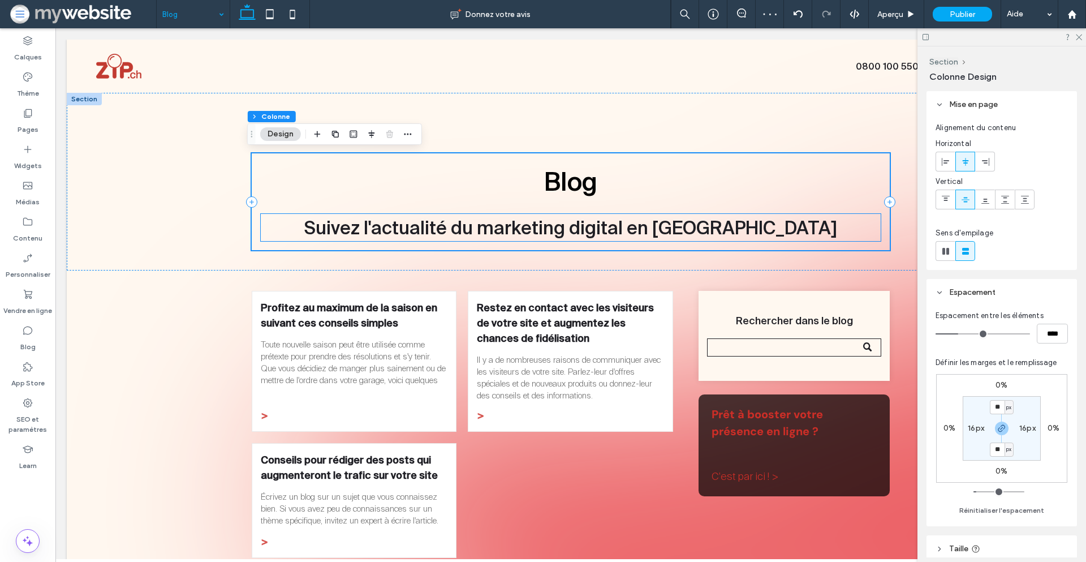
click at [547, 221] on span "Suivez l'actualité du marketing digital en Suisse romande" at bounding box center [570, 227] width 533 height 20
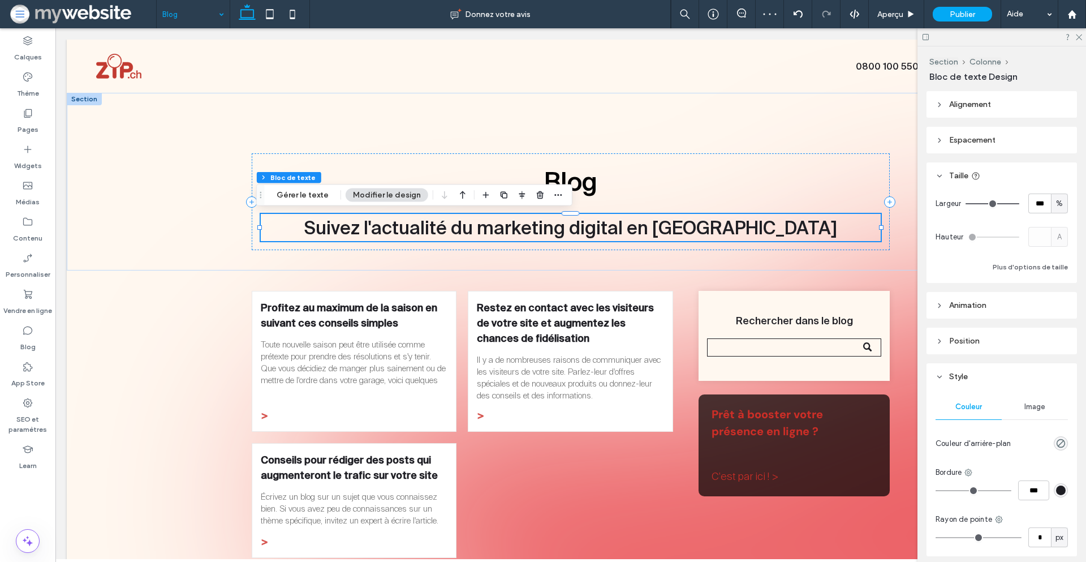
click at [545, 222] on span "Suivez l'actualité du marketing digital en Suisse romande" at bounding box center [570, 227] width 533 height 20
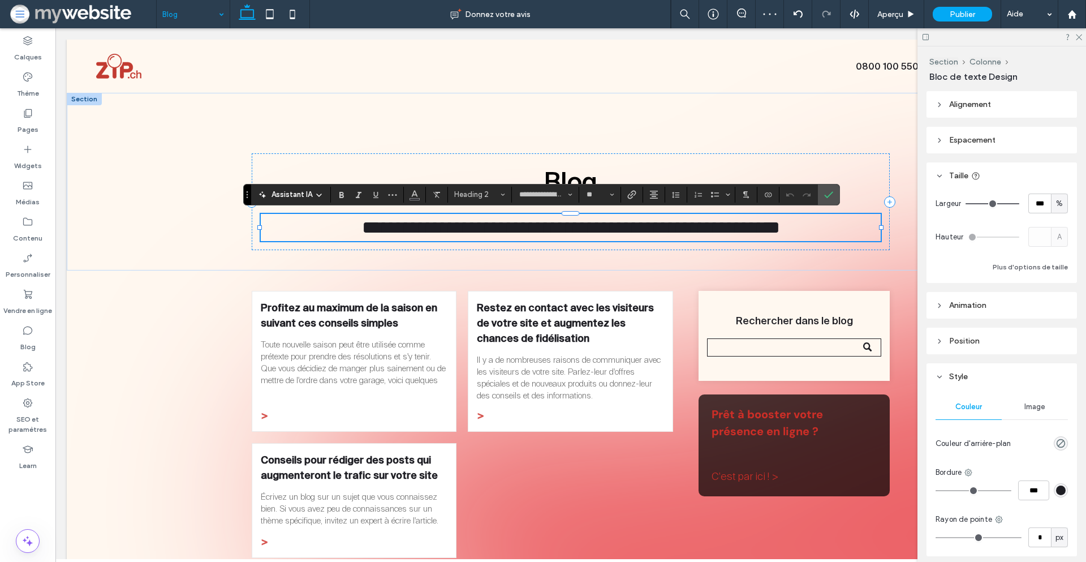
click at [545, 222] on span "**********" at bounding box center [571, 227] width 418 height 18
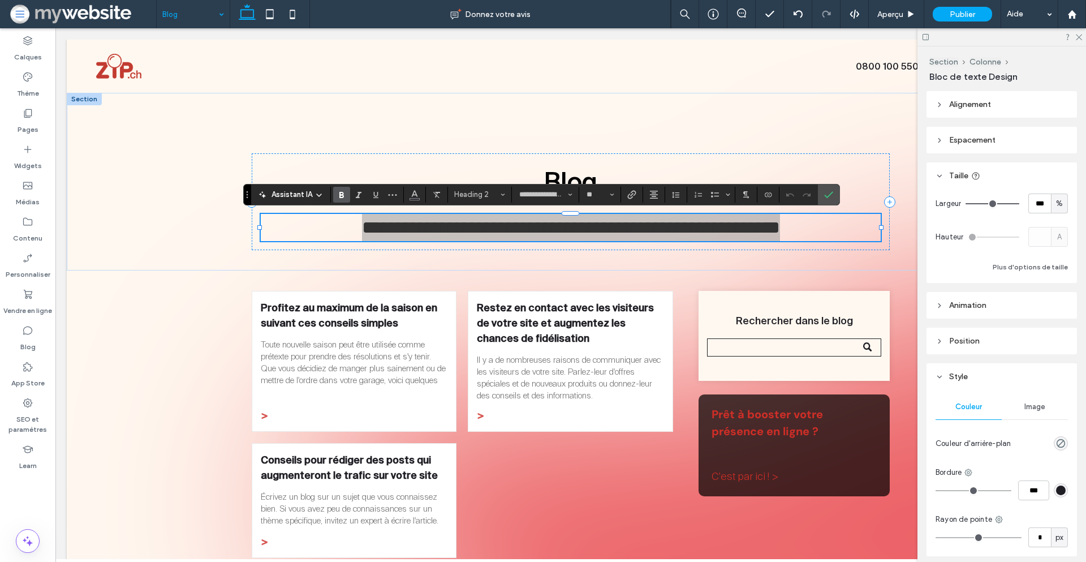
click at [339, 196] on icon "Gras" at bounding box center [341, 194] width 9 height 9
click at [535, 192] on input "**********" at bounding box center [542, 194] width 48 height 9
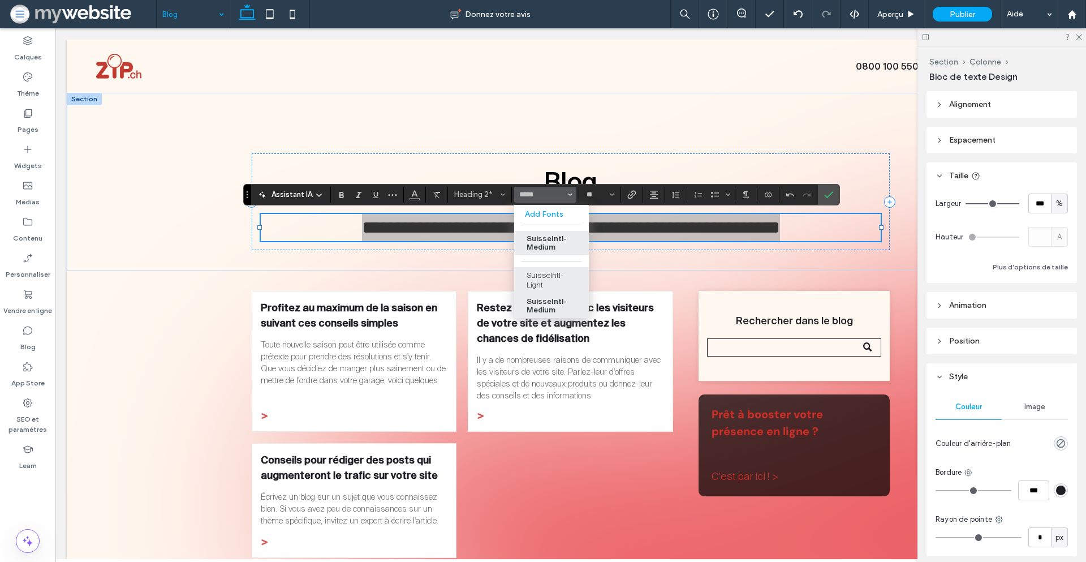
click at [544, 278] on label "SuisseIntl-Light" at bounding box center [551, 280] width 75 height 27
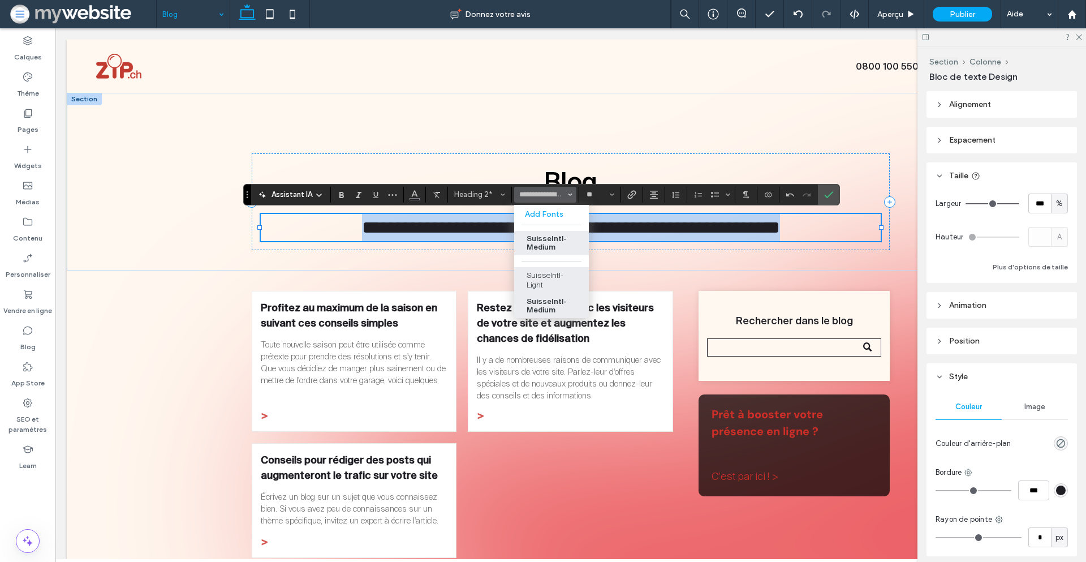
type input "**********"
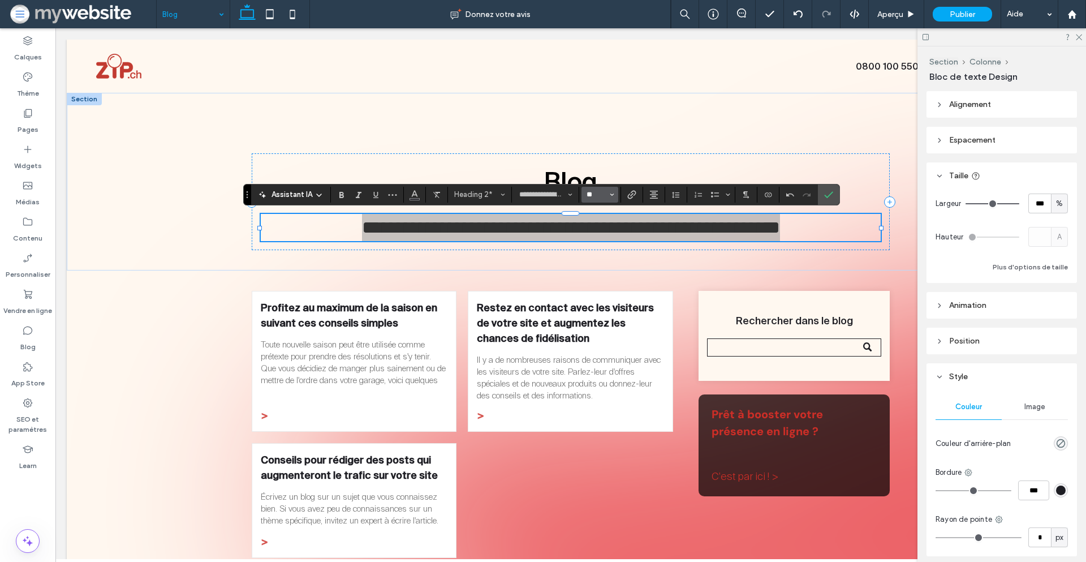
click at [598, 192] on input "**" at bounding box center [597, 194] width 22 height 9
click at [601, 235] on label "24" at bounding box center [600, 228] width 36 height 16
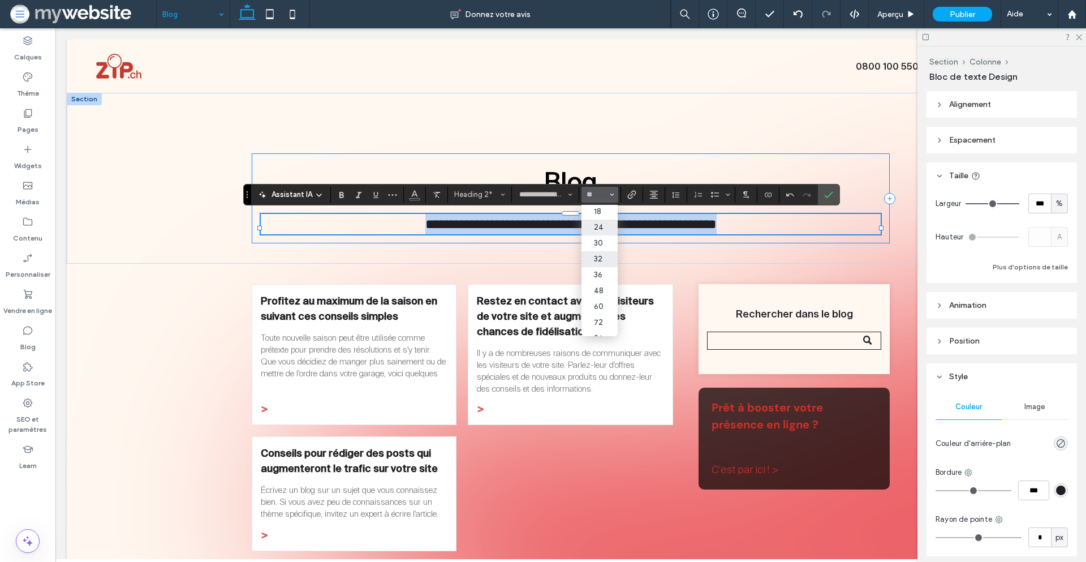
type input "**"
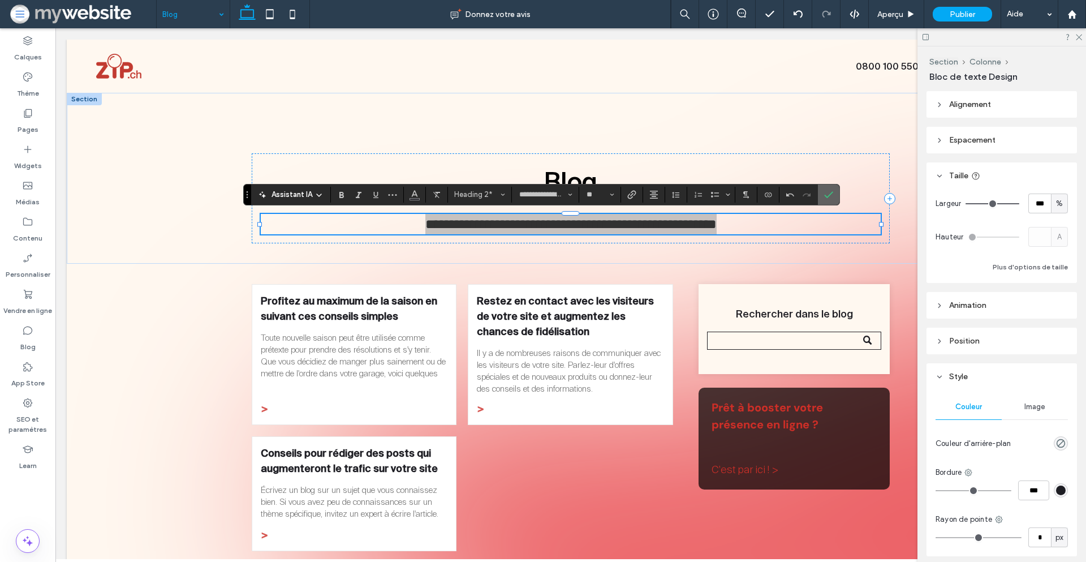
click at [835, 193] on label "Confirmer" at bounding box center [828, 194] width 17 height 20
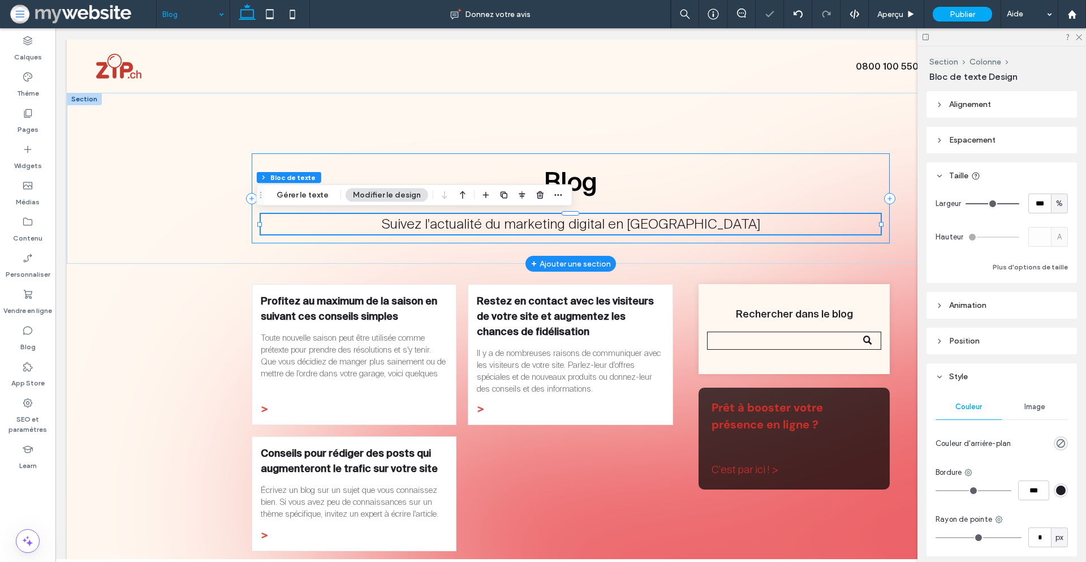
click at [834, 208] on div "Blog Suivez l'actualité du marketing digital en Suisse romande" at bounding box center [571, 198] width 639 height 91
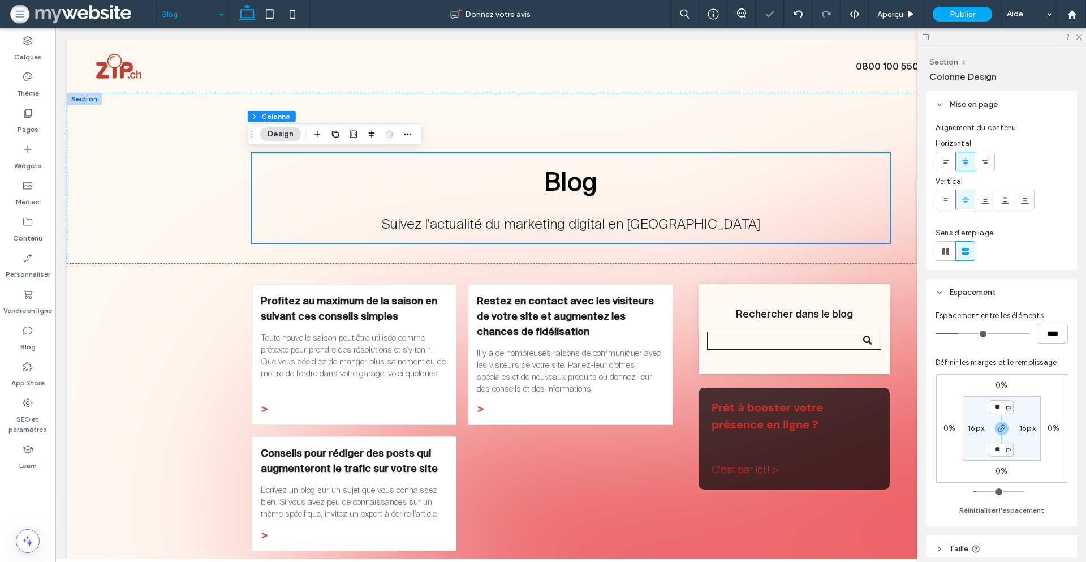
scroll to position [105, 0]
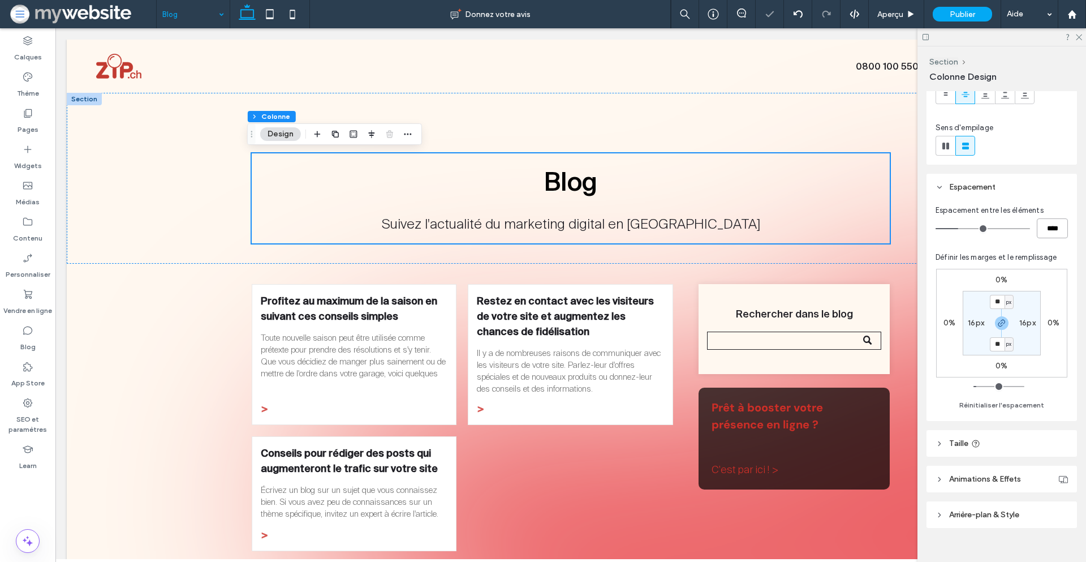
click at [1044, 227] on input "****" at bounding box center [1052, 228] width 31 height 20
type input "**"
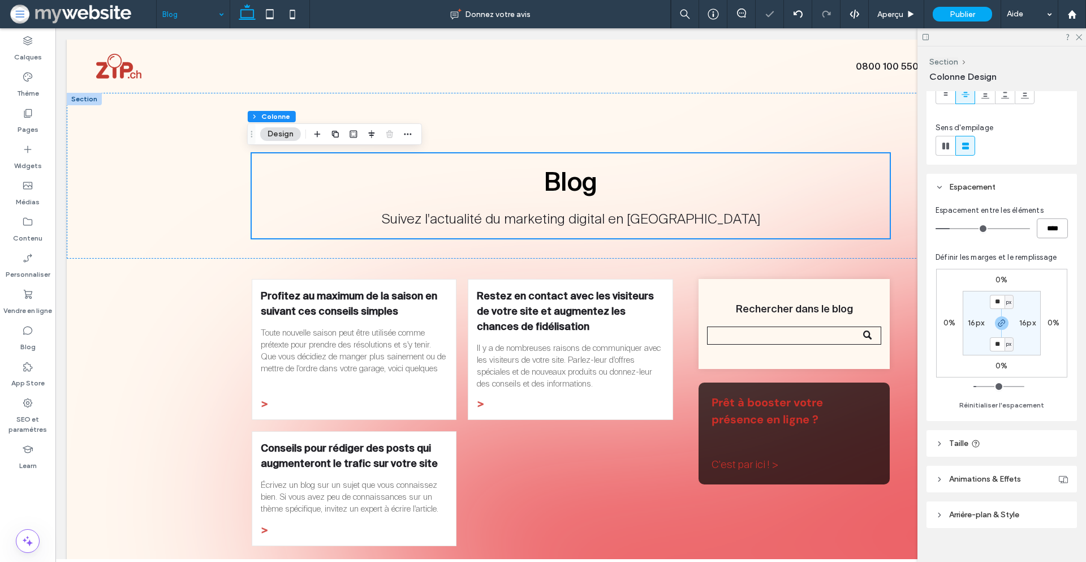
click at [1044, 227] on input "****" at bounding box center [1052, 228] width 31 height 20
type input "**"
type input "*"
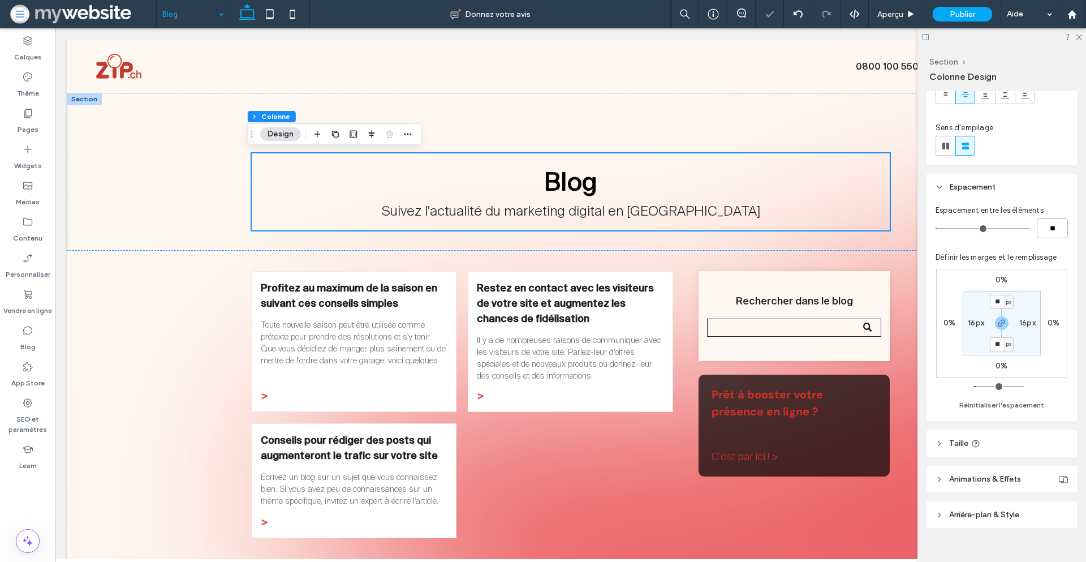
type input "*"
type input "**"
type input "*"
type input "***"
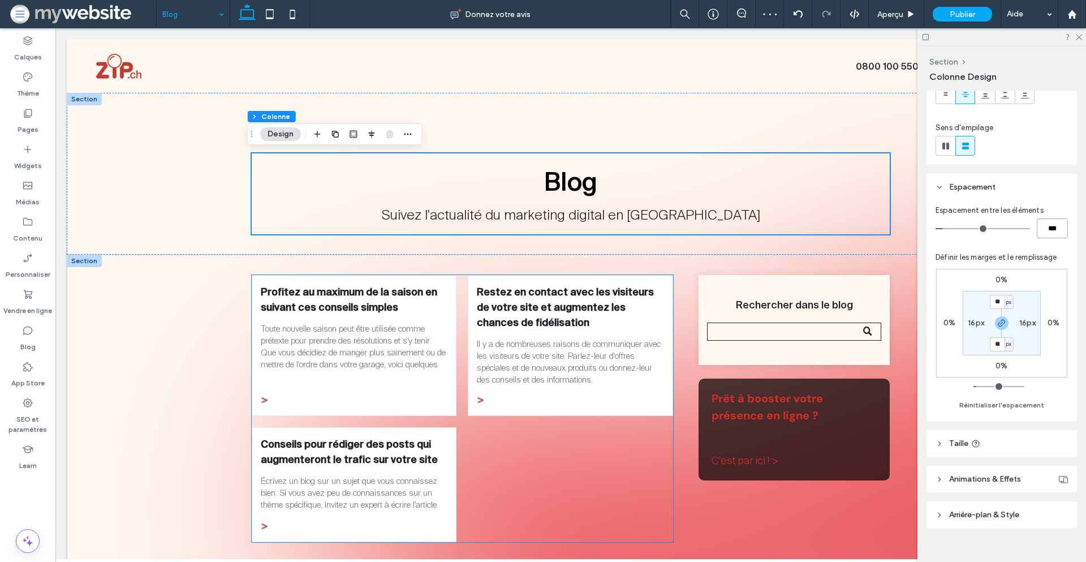
click at [642, 299] on link "Restez en contact avec les visiteurs de votre site et augmentez les chances de …" at bounding box center [570, 307] width 187 height 46
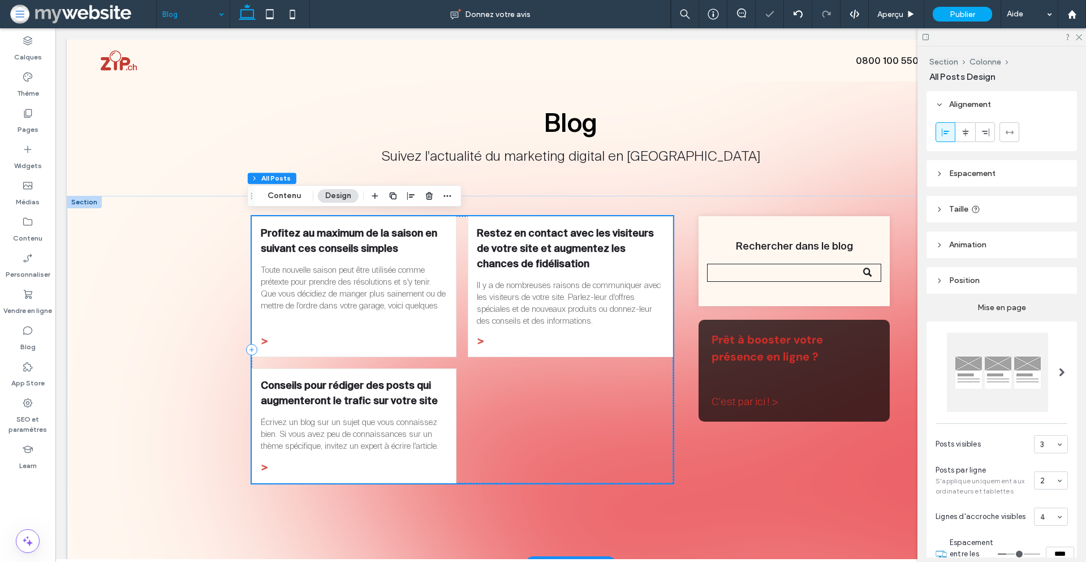
scroll to position [60, 0]
click at [771, 230] on div "Rechercher dans le blog" at bounding box center [795, 260] width 192 height 90
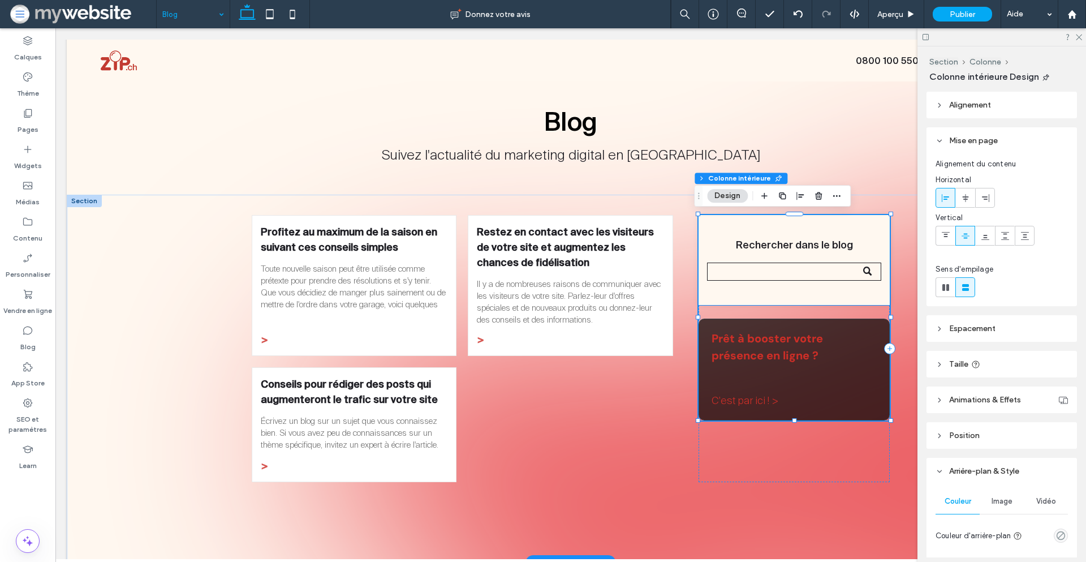
click at [805, 220] on div "Rechercher dans le blog" at bounding box center [795, 260] width 192 height 90
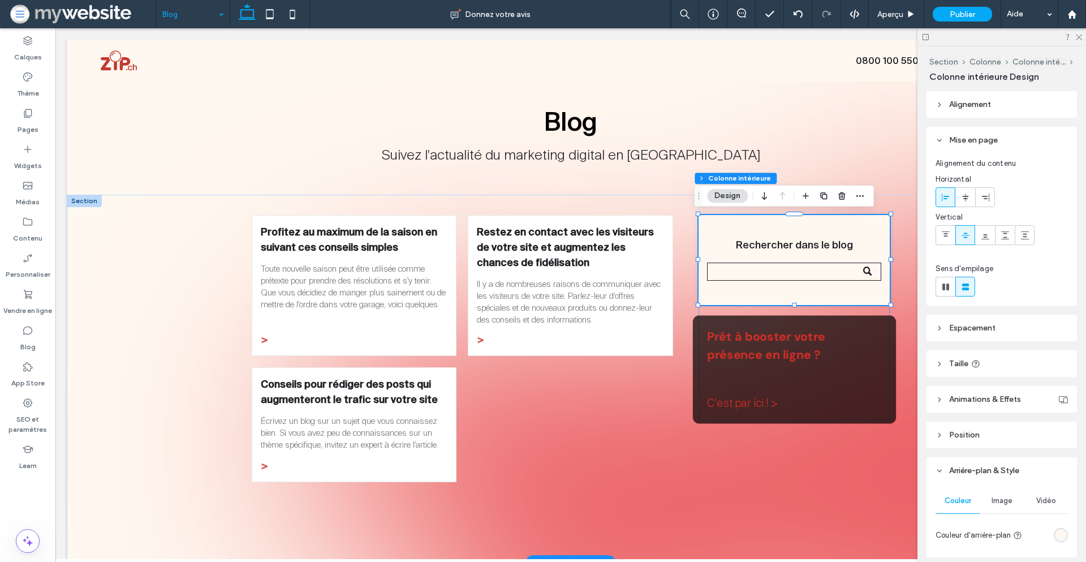
click at [736, 344] on span "Prêt à booster votre présence en ligne ?" at bounding box center [766, 345] width 118 height 33
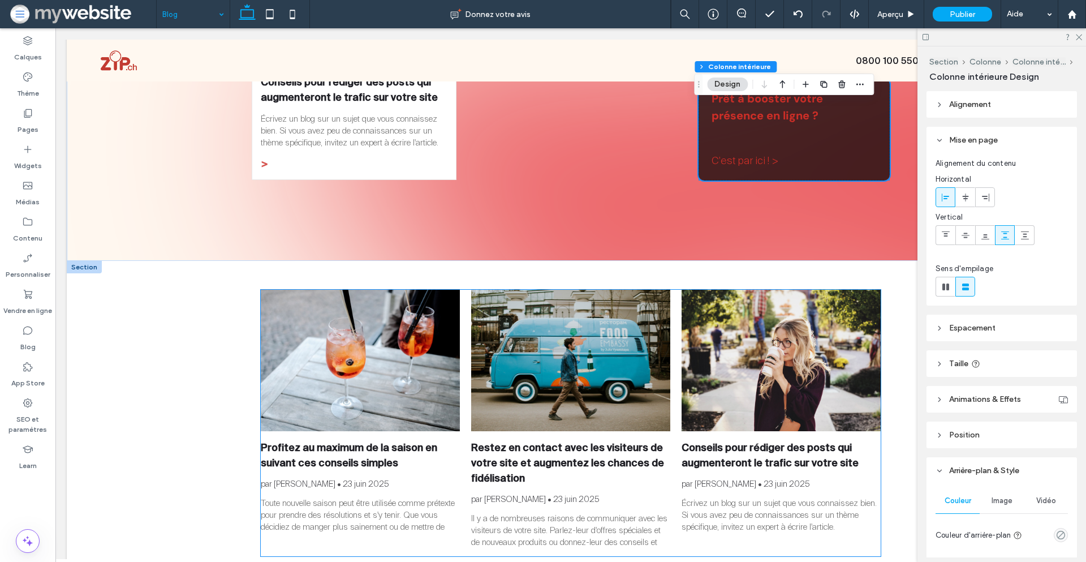
scroll to position [364, 0]
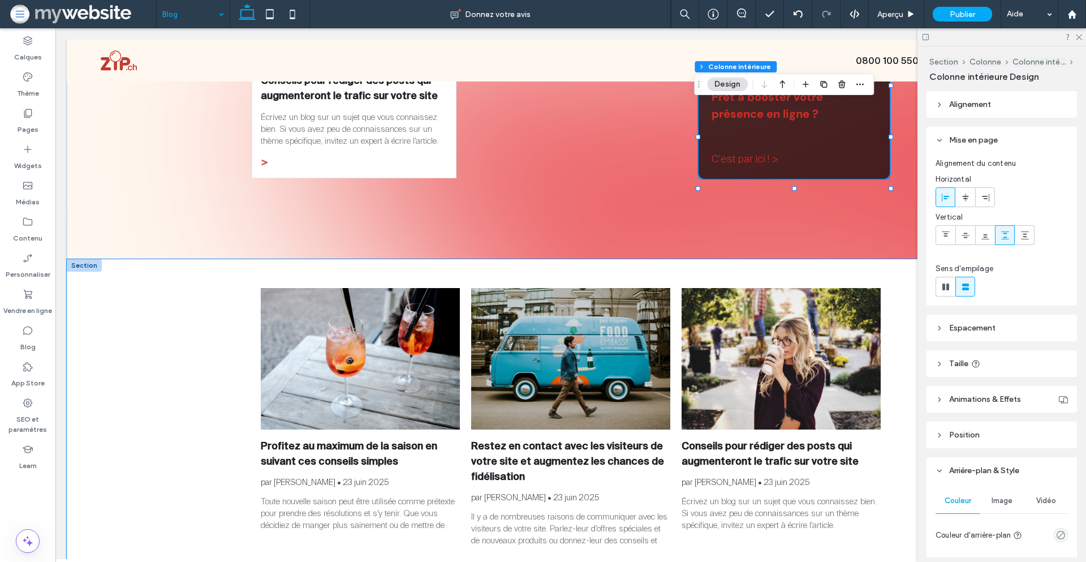
click at [180, 298] on div "Profitez au maximum de la saison en suivant ces conseils simples par Xavier Mer…" at bounding box center [571, 451] width 1008 height 385
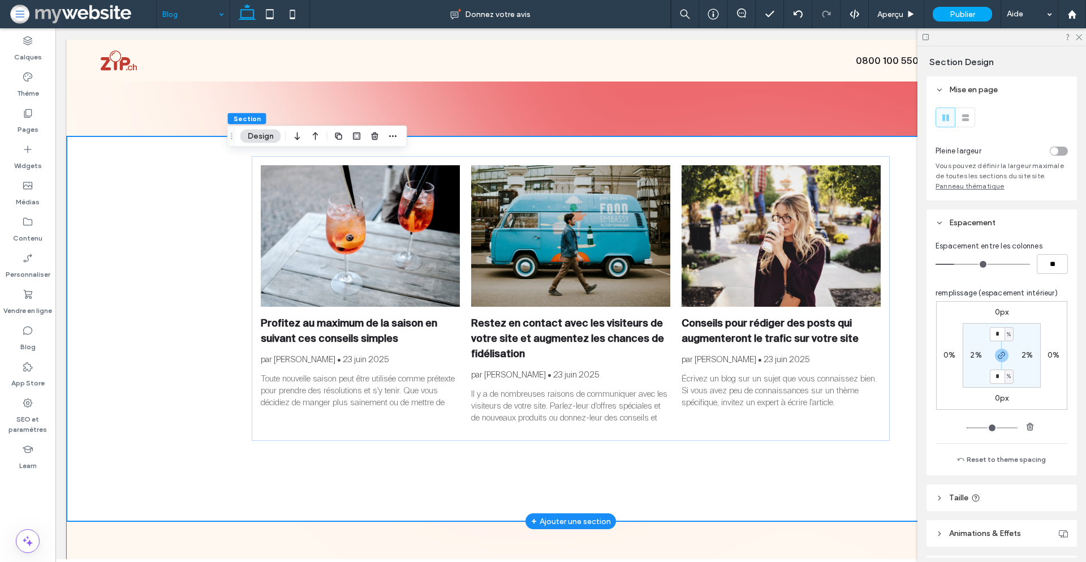
scroll to position [452, 0]
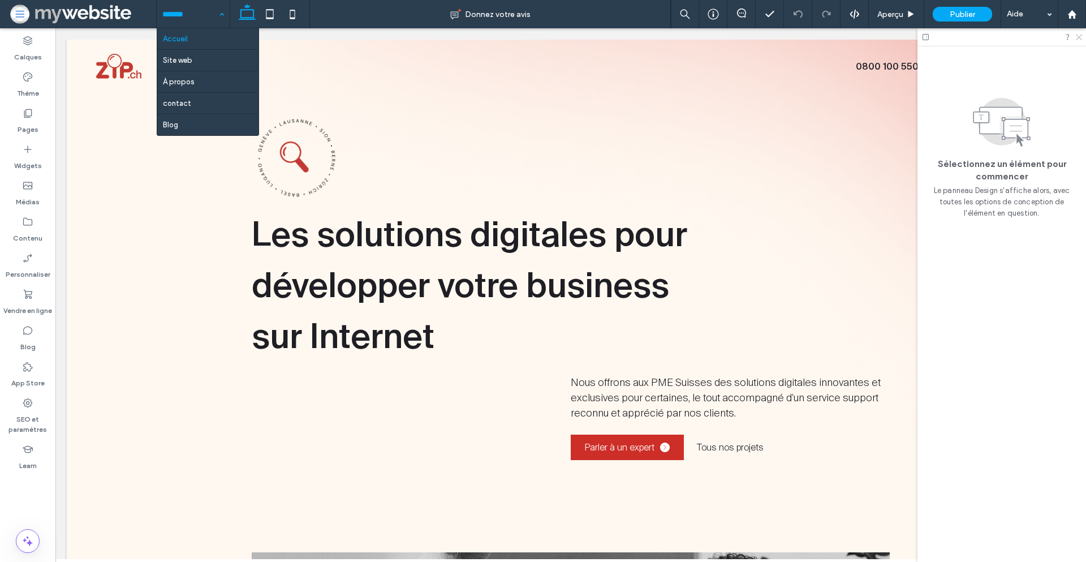
click at [1078, 36] on icon at bounding box center [1078, 36] width 7 height 7
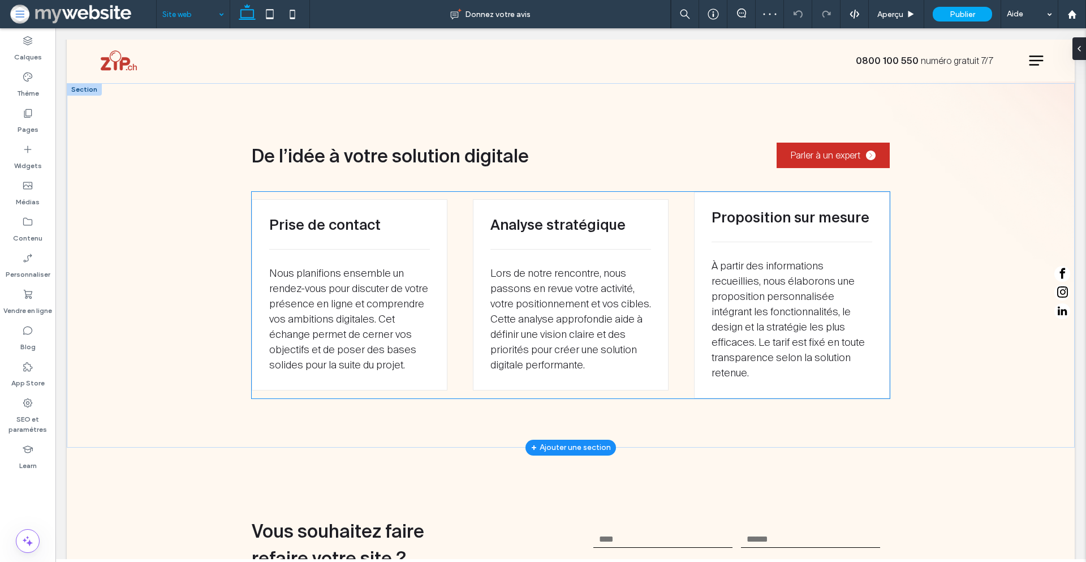
scroll to position [1061, 0]
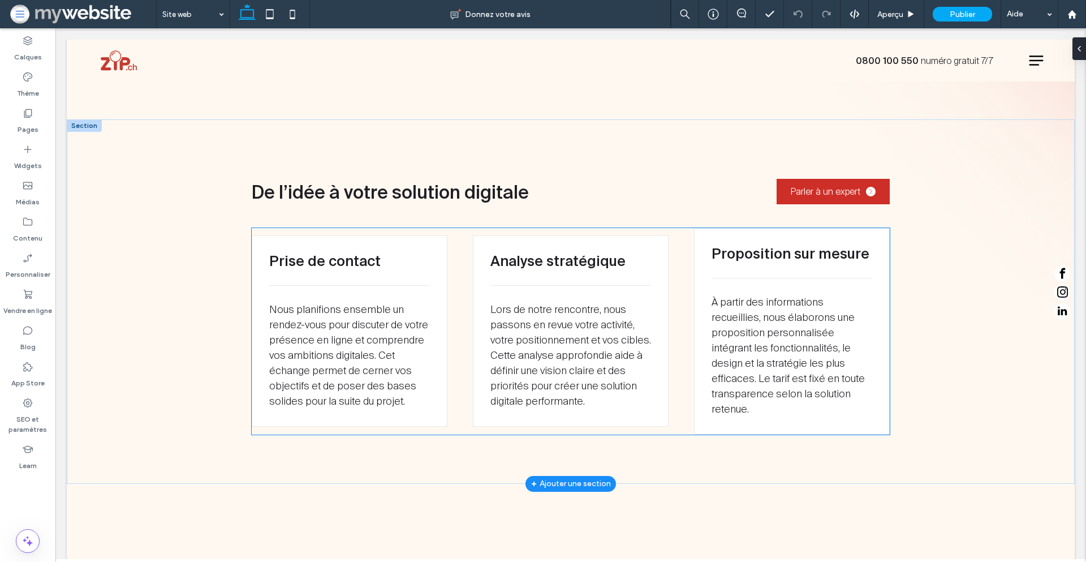
scroll to position [1053, 0]
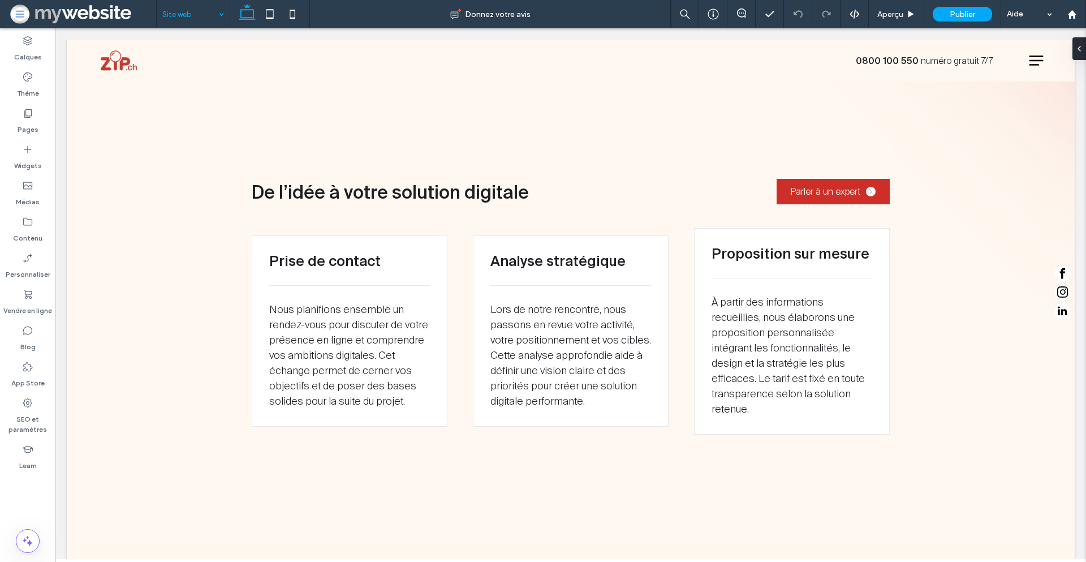
click at [221, 20] on div "Site web" at bounding box center [193, 14] width 73 height 28
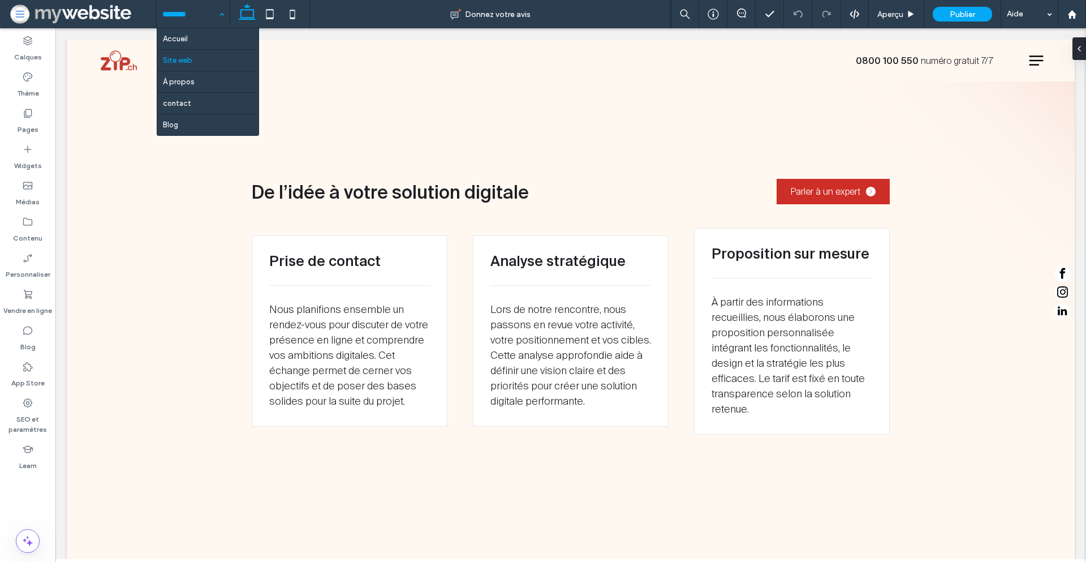
click at [203, 16] on input at bounding box center [190, 14] width 56 height 28
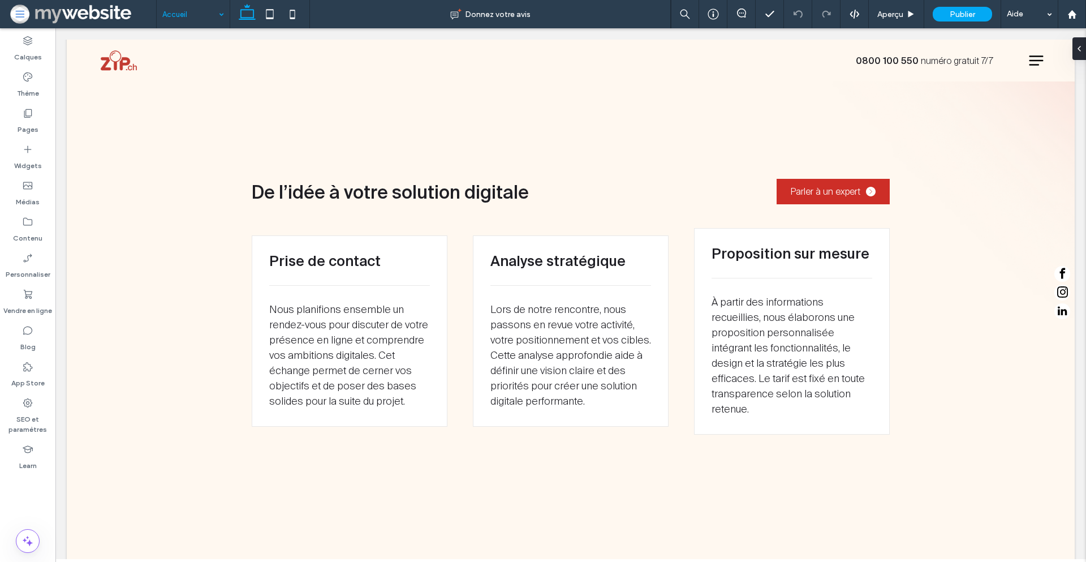
click at [186, 8] on input at bounding box center [190, 14] width 56 height 28
click at [895, 14] on span "Aperçu" at bounding box center [890, 15] width 26 height 10
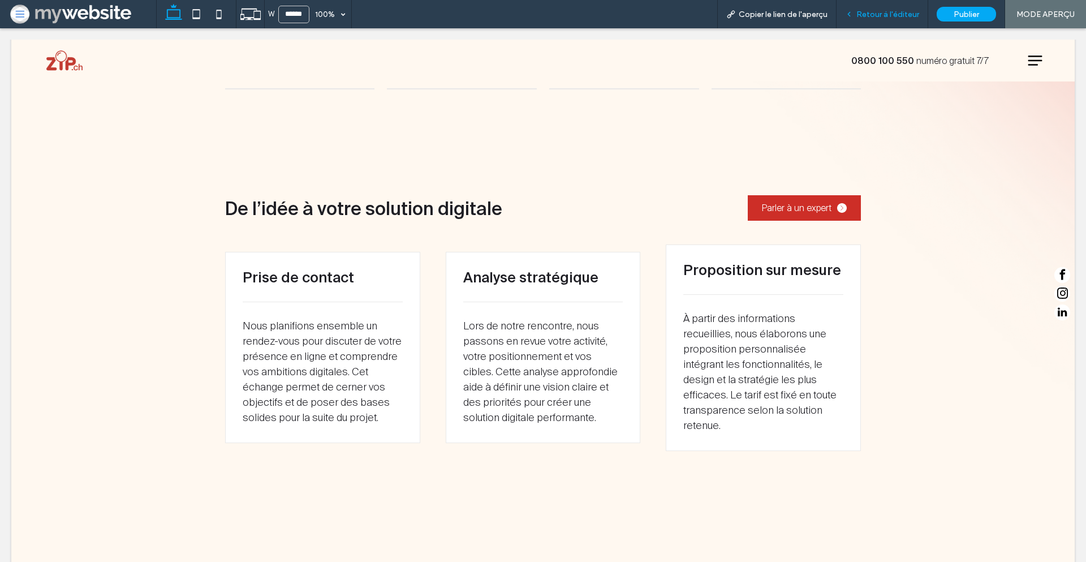
click at [880, 13] on span "Retour à l'éditeur" at bounding box center [888, 15] width 63 height 10
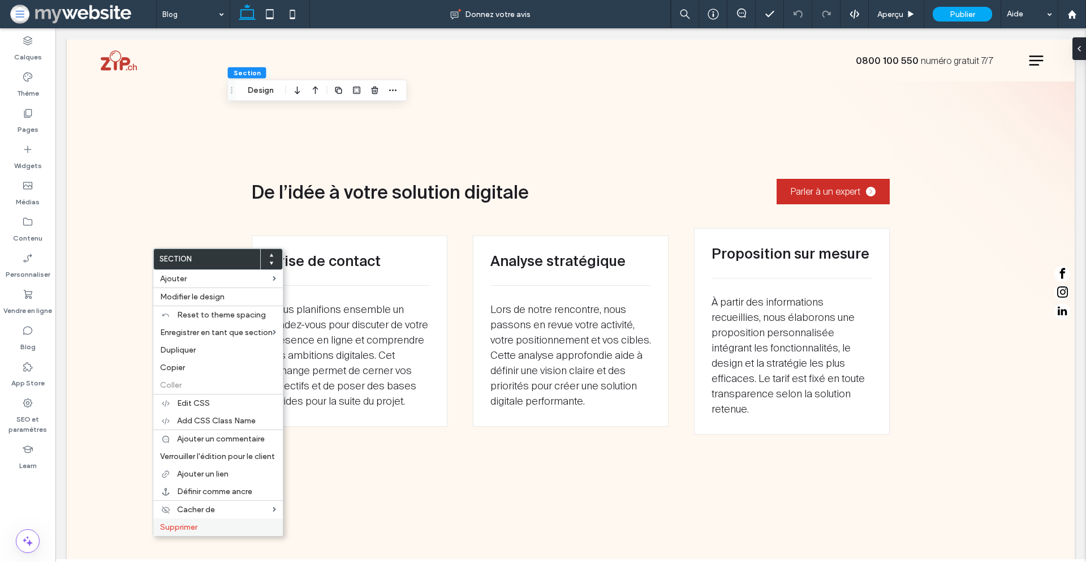
click at [196, 522] on span "Supprimer" at bounding box center [178, 527] width 37 height 10
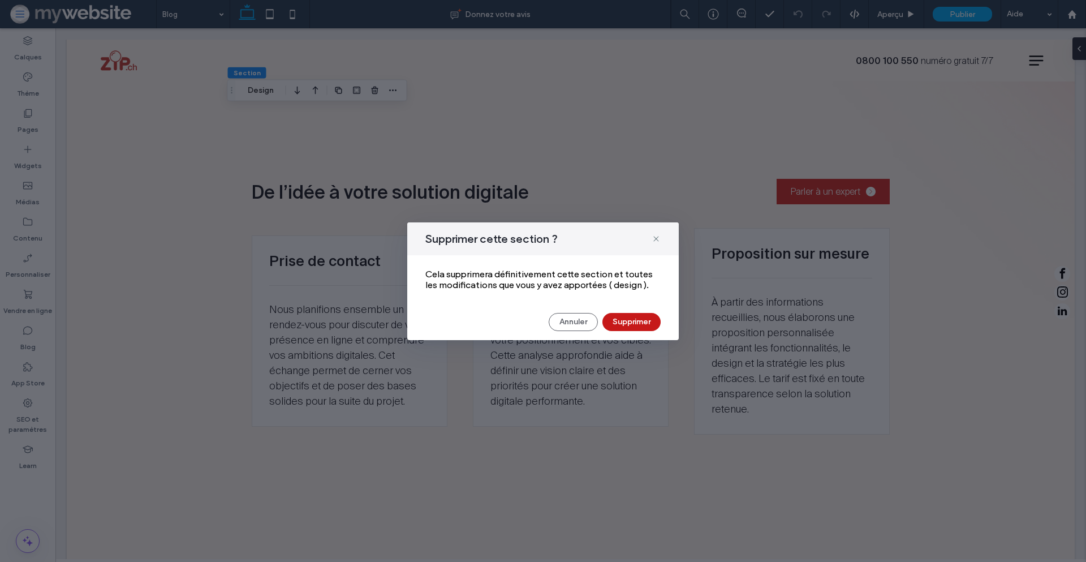
click at [650, 324] on button "Supprimer" at bounding box center [632, 322] width 58 height 18
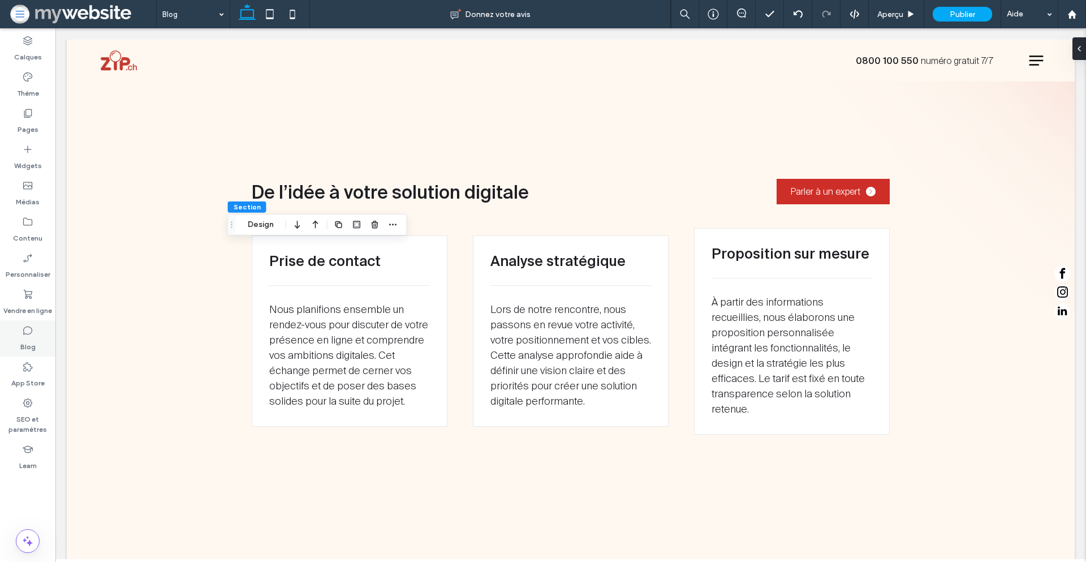
click at [31, 333] on use at bounding box center [27, 330] width 9 height 8
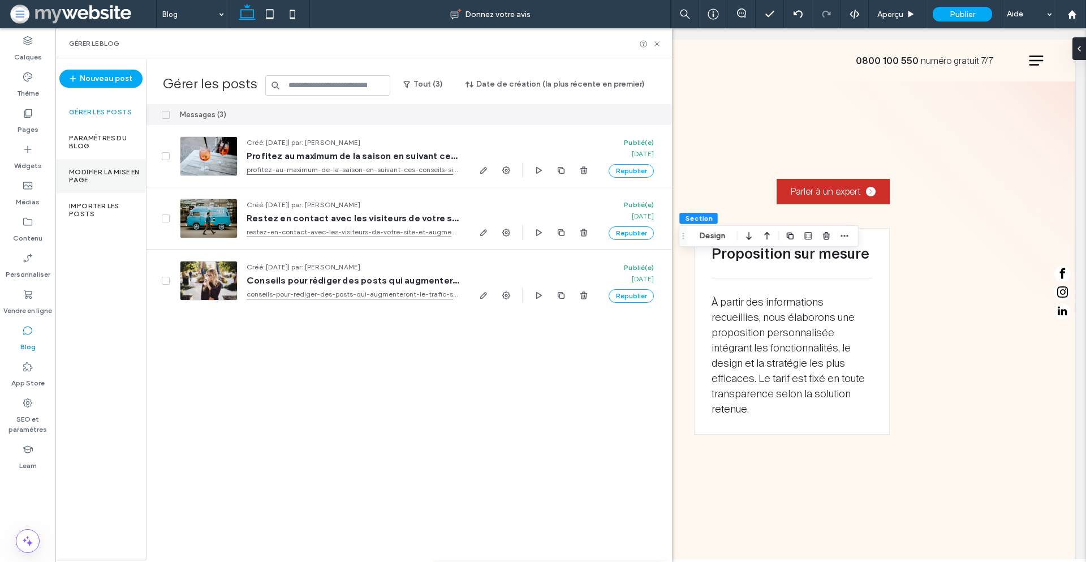
click at [105, 169] on label "Modifier la mise en page" at bounding box center [107, 176] width 77 height 16
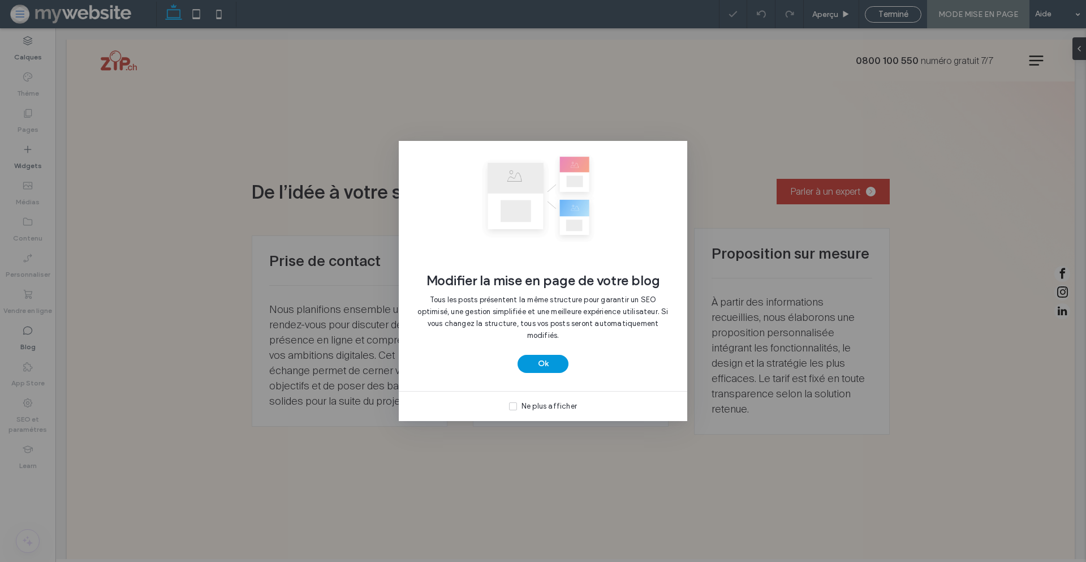
click at [544, 367] on button "Ok" at bounding box center [543, 364] width 51 height 18
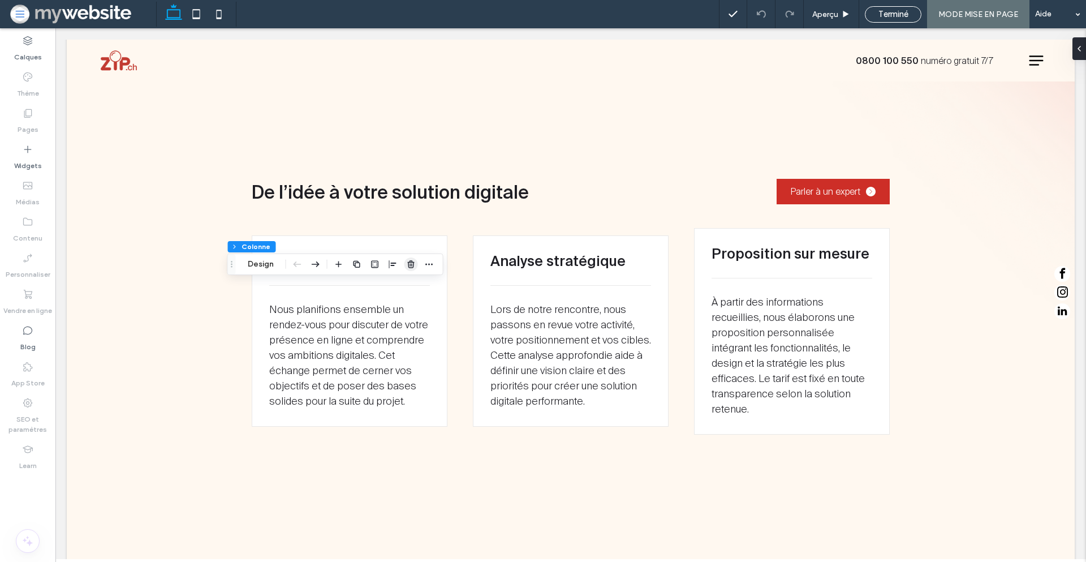
click at [415, 263] on icon "button" at bounding box center [411, 264] width 9 height 9
click at [1079, 47] on div at bounding box center [1077, 48] width 18 height 23
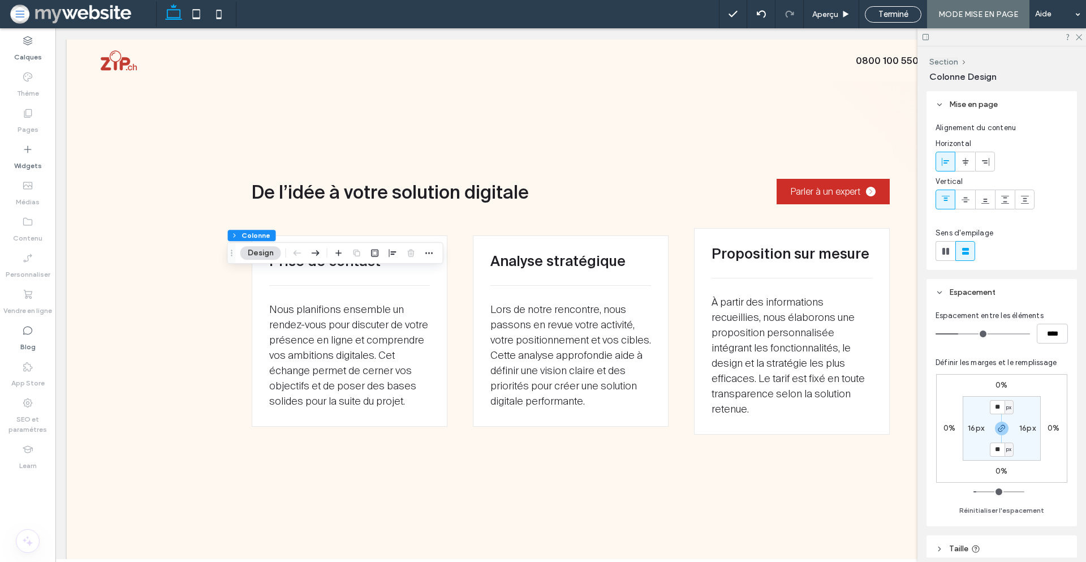
click at [973, 427] on label "16px" at bounding box center [976, 428] width 16 height 10
type input "*"
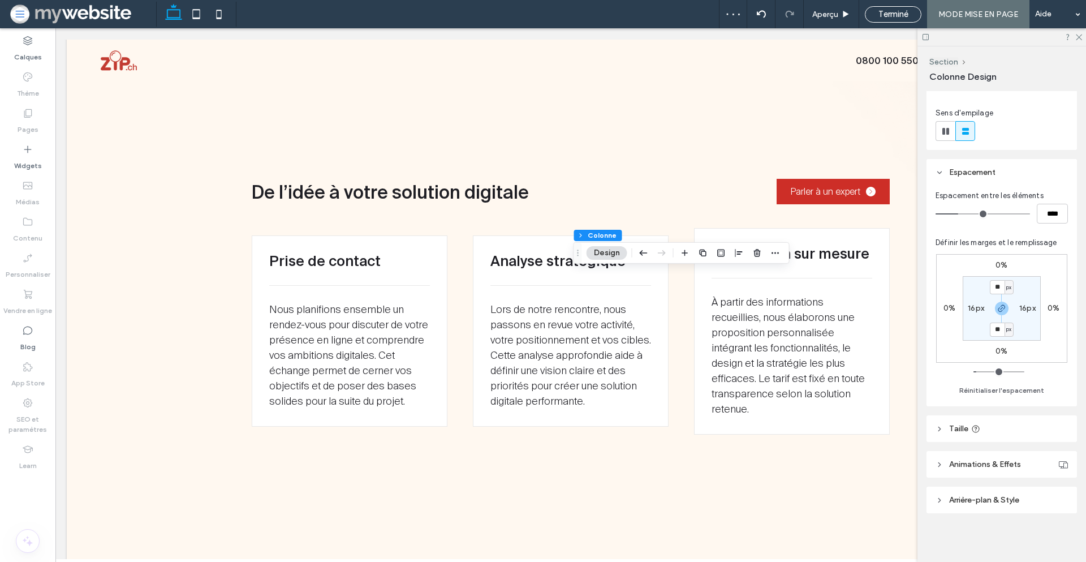
scroll to position [121, 0]
click at [993, 423] on header "Taille" at bounding box center [1002, 427] width 150 height 27
click at [1042, 454] on input "***" at bounding box center [1052, 455] width 31 height 20
type input "**"
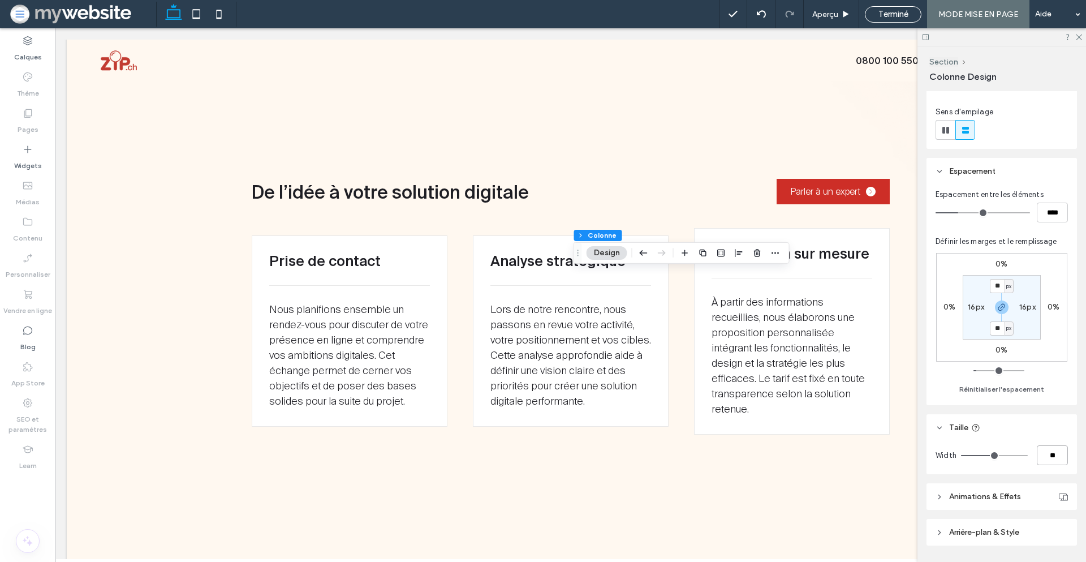
type input "***"
click at [32, 159] on label "Widgets" at bounding box center [28, 163] width 28 height 16
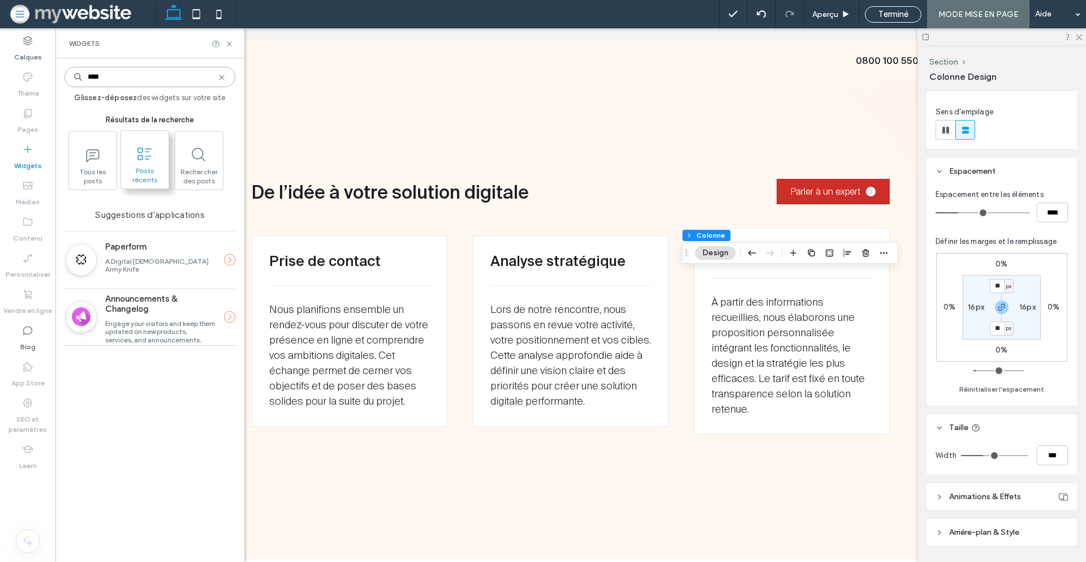
type input "****"
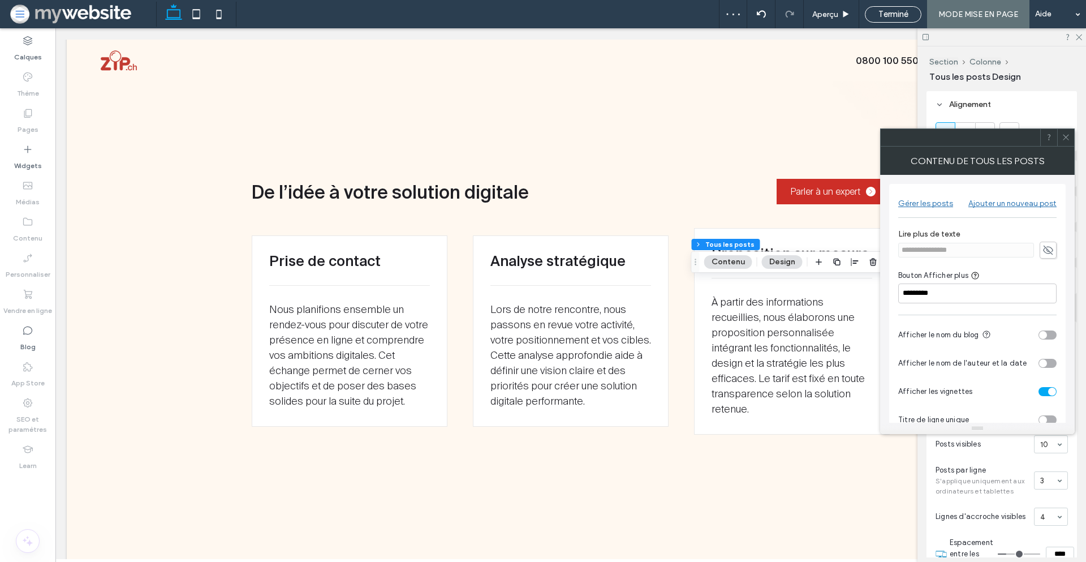
scroll to position [23, 0]
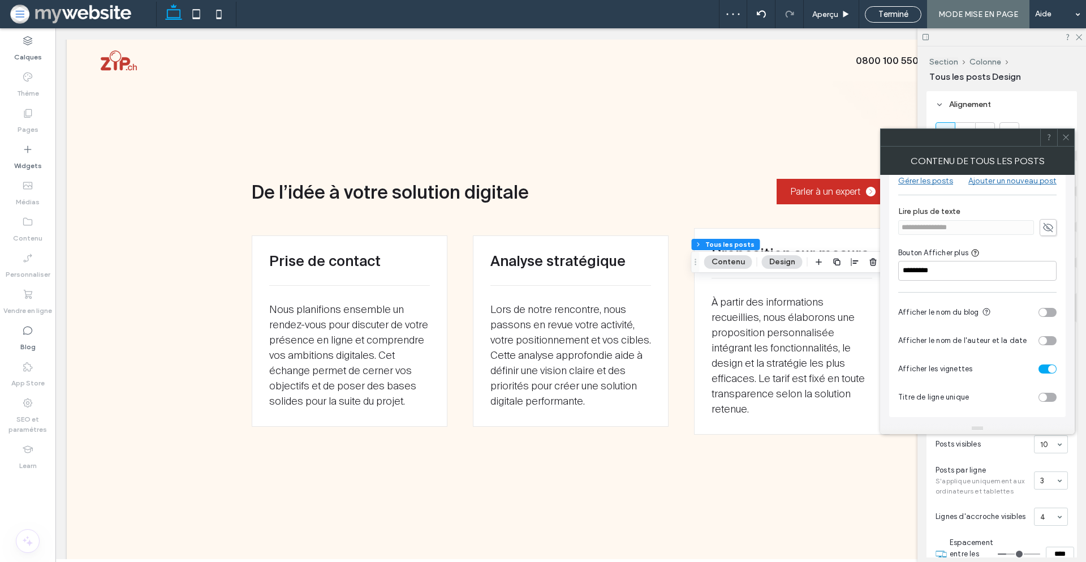
click at [1045, 368] on div "toggle" at bounding box center [1048, 368] width 18 height 9
click at [1043, 397] on div "toggle" at bounding box center [1043, 397] width 8 height 8
click at [1043, 397] on div "toggle" at bounding box center [1048, 397] width 18 height 9
click at [1043, 312] on div "toggle" at bounding box center [1043, 312] width 8 height 8
click at [1043, 312] on div "toggle" at bounding box center [1048, 312] width 18 height 9
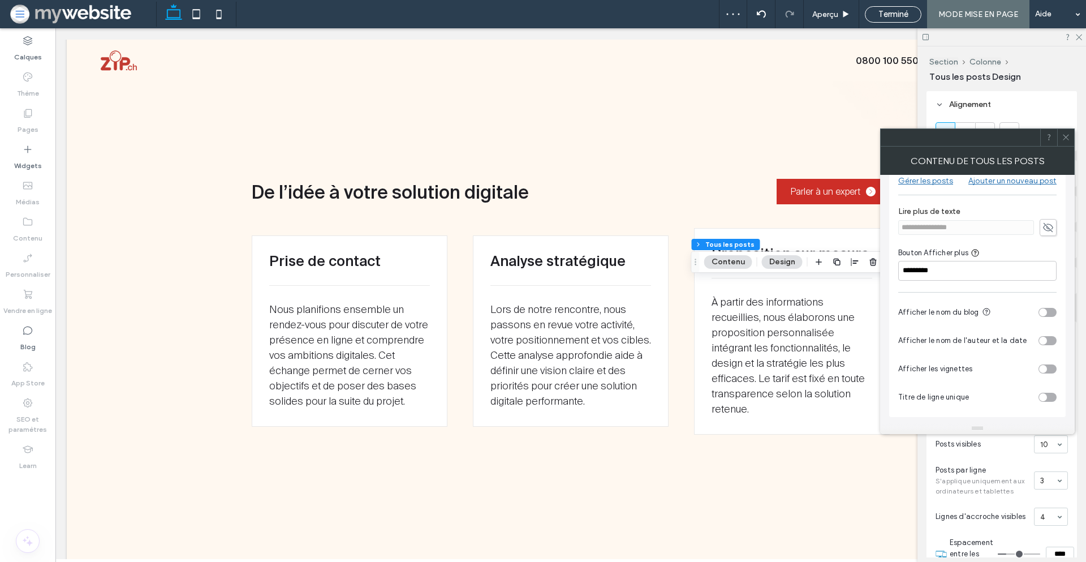
scroll to position [0, 0]
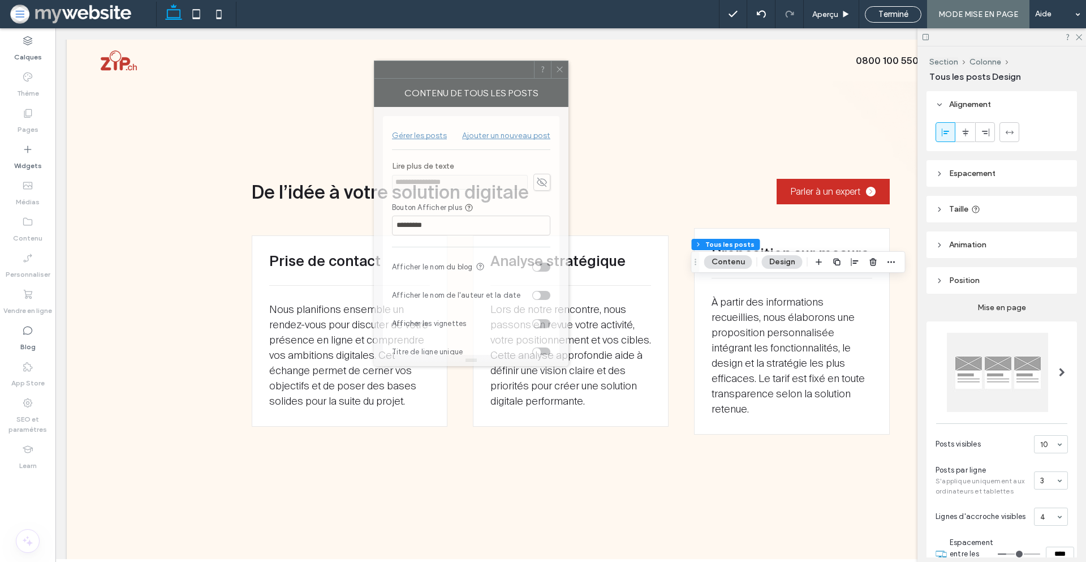
drag, startPoint x: 1009, startPoint y: 136, endPoint x: 448, endPoint y: 69, distance: 564.6
click at [448, 69] on div at bounding box center [455, 69] width 160 height 17
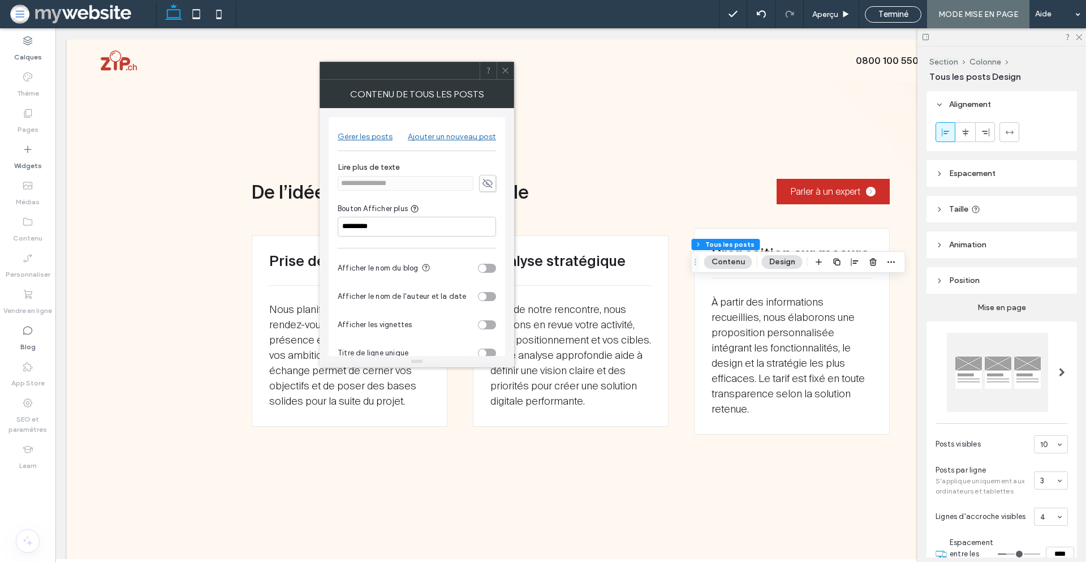
scroll to position [14, 0]
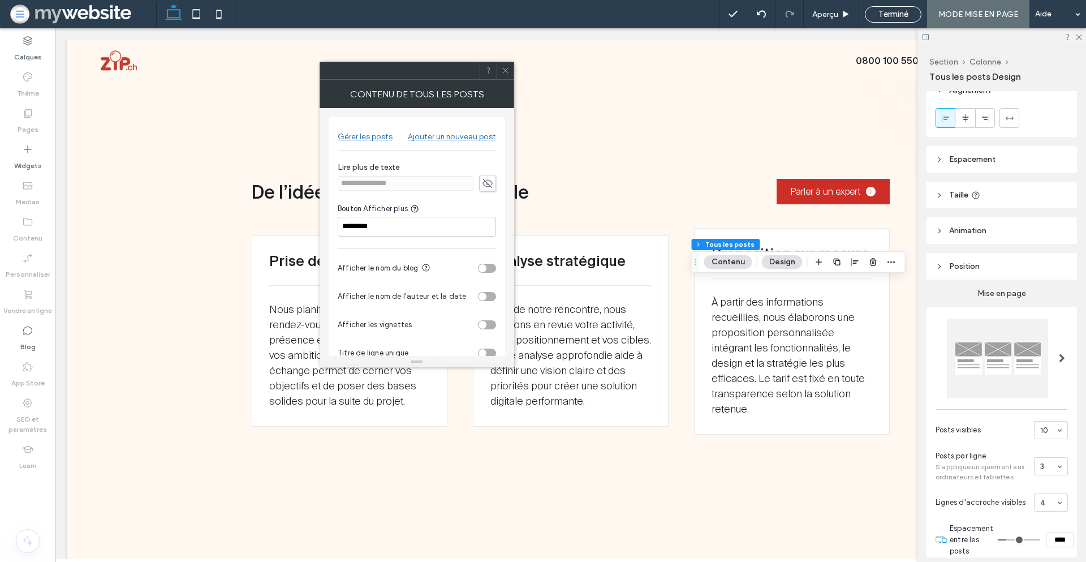
click at [1010, 361] on div at bounding box center [997, 358] width 101 height 79
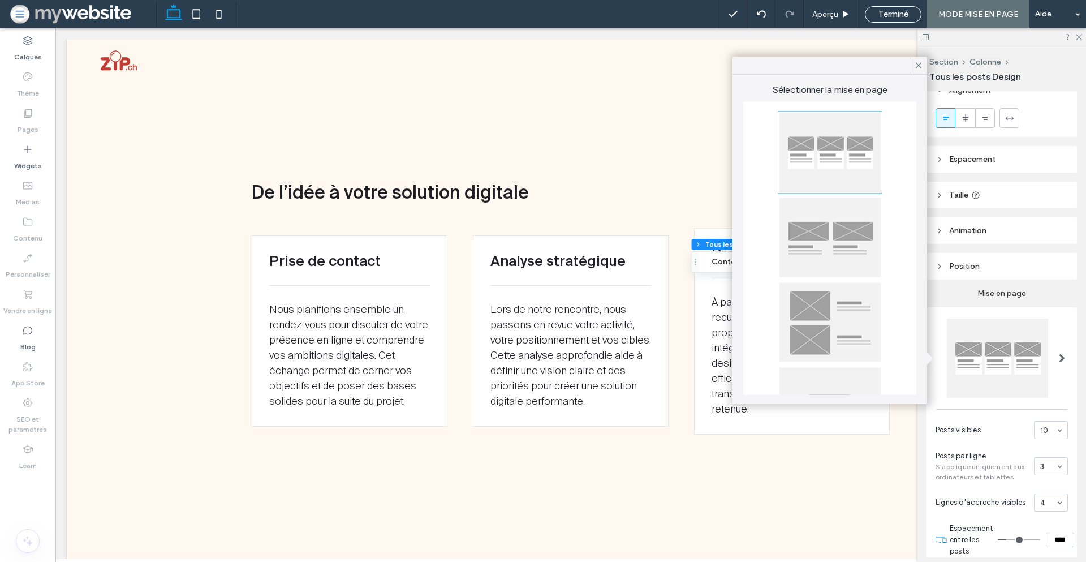
scroll to position [66, 0]
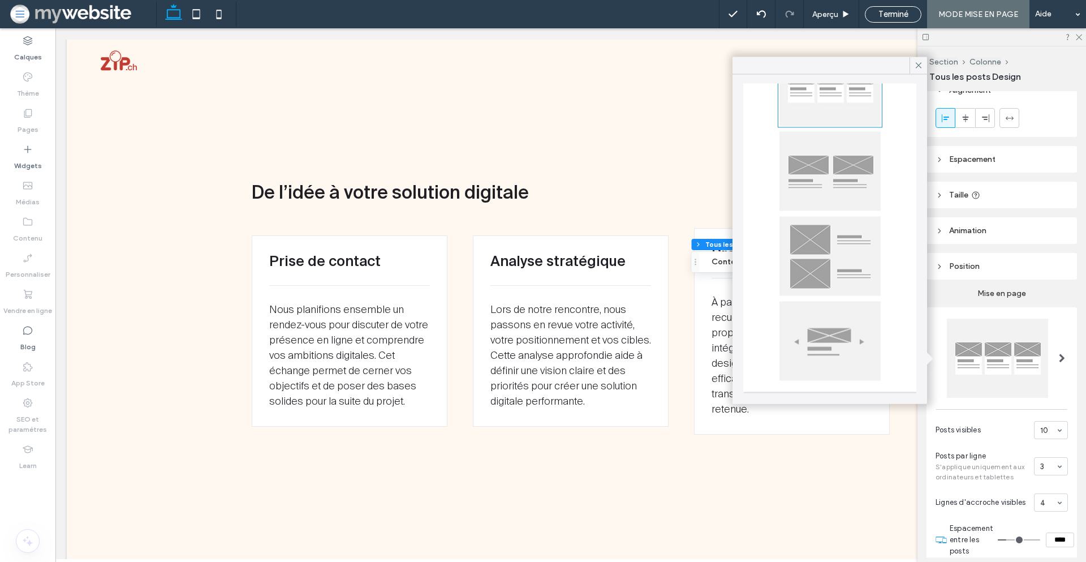
click at [849, 273] on div at bounding box center [830, 256] width 101 height 79
type input "**"
type input "****"
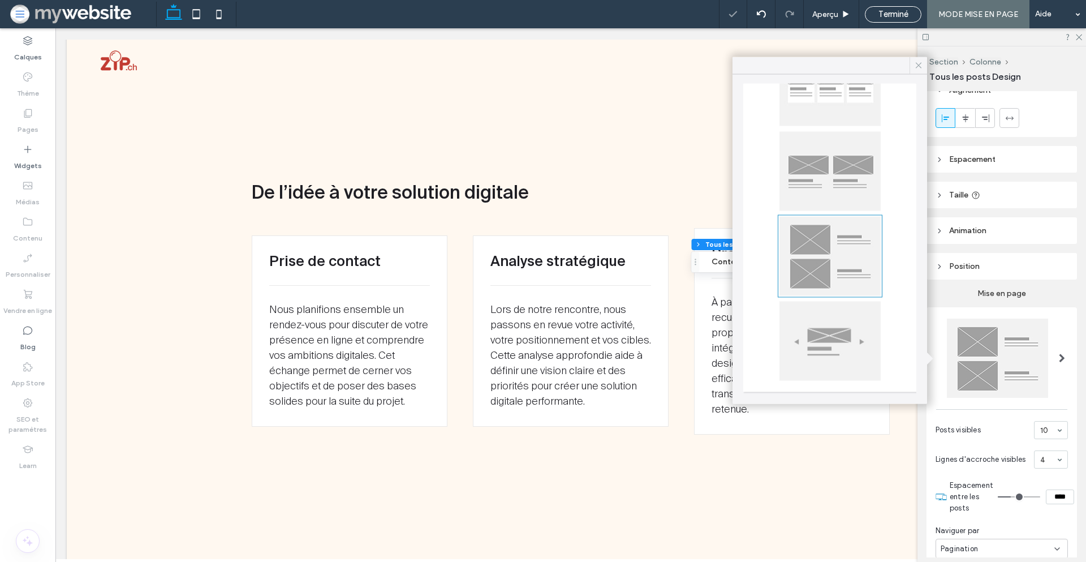
click at [916, 64] on icon at bounding box center [919, 66] width 10 height 10
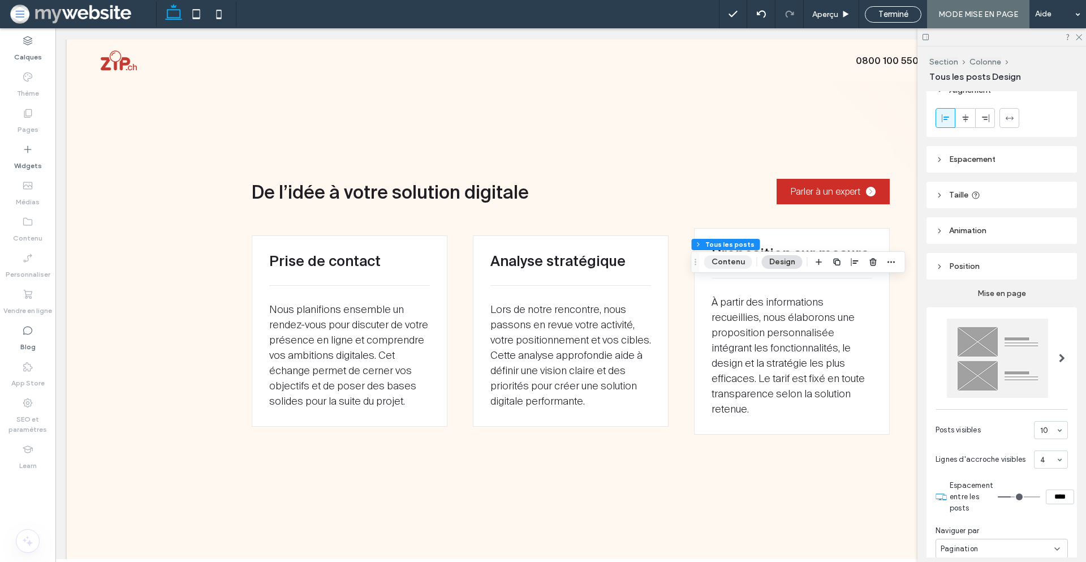
click at [738, 260] on button "Contenu" at bounding box center [728, 262] width 48 height 14
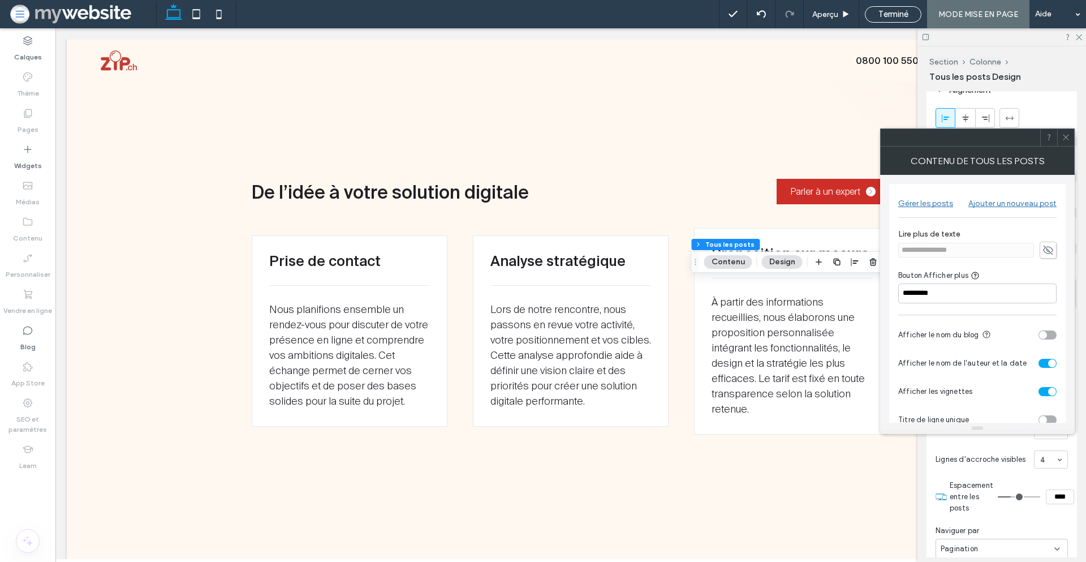
scroll to position [15, 0]
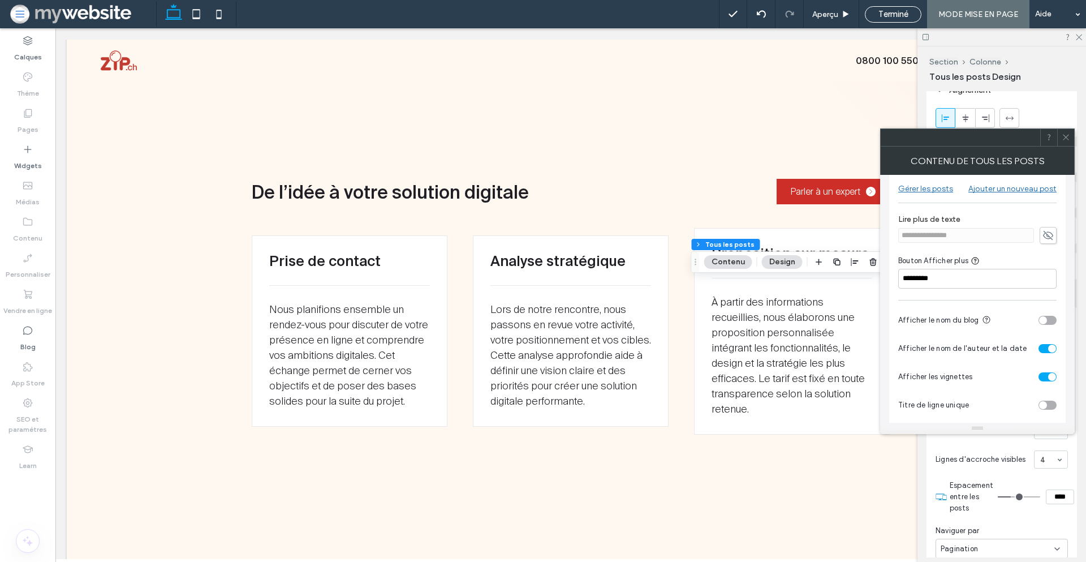
click at [1044, 378] on div "toggle" at bounding box center [1048, 376] width 18 height 9
click at [1046, 349] on div "toggle" at bounding box center [1048, 348] width 18 height 9
click at [1063, 141] on span at bounding box center [1066, 137] width 8 height 17
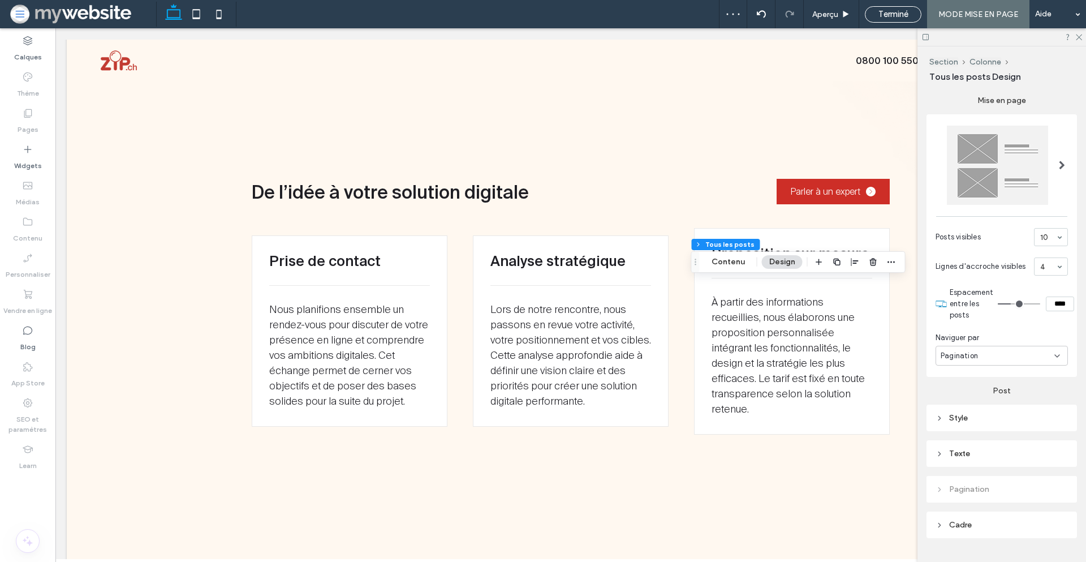
scroll to position [238, 0]
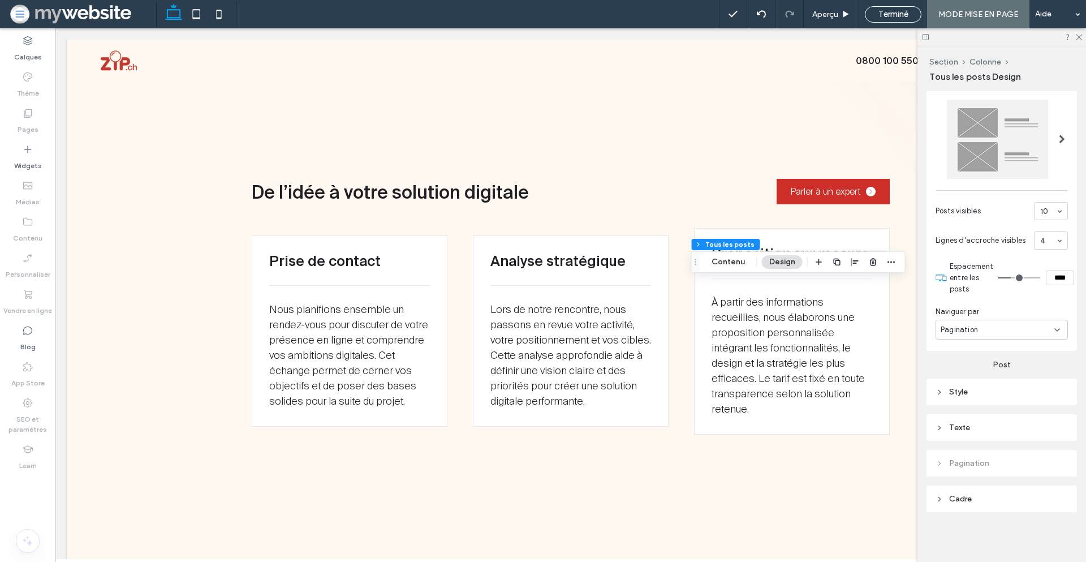
click at [974, 421] on div "Texte" at bounding box center [1002, 427] width 132 height 15
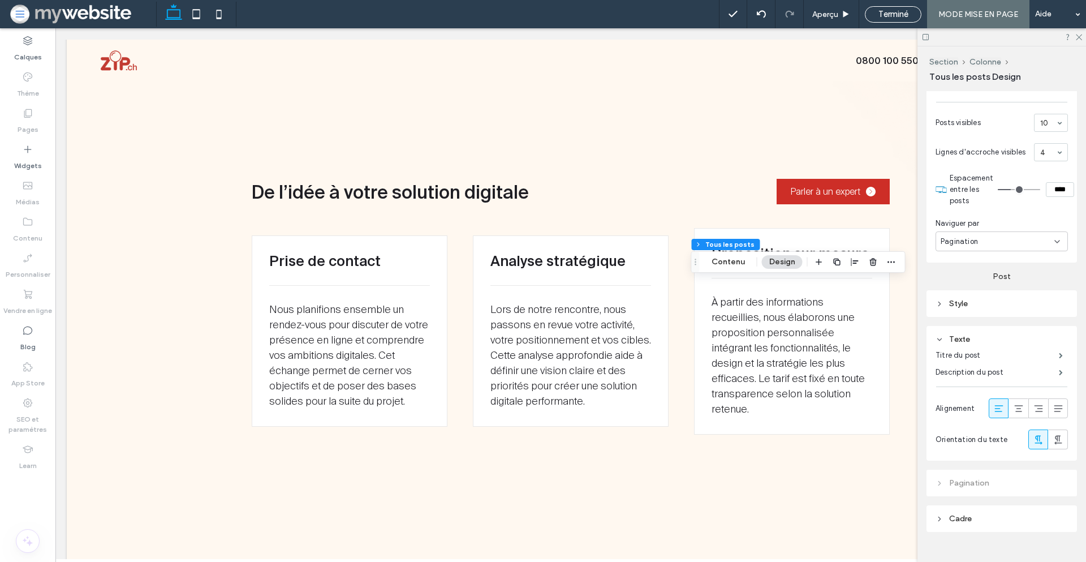
scroll to position [329, 0]
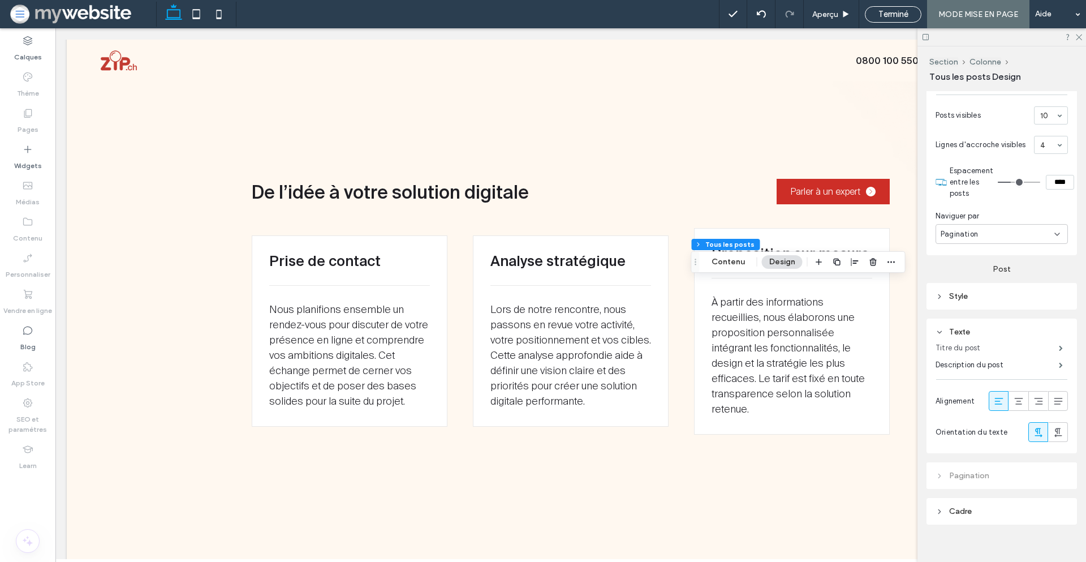
click at [987, 351] on label "Titre du post" at bounding box center [997, 348] width 123 height 23
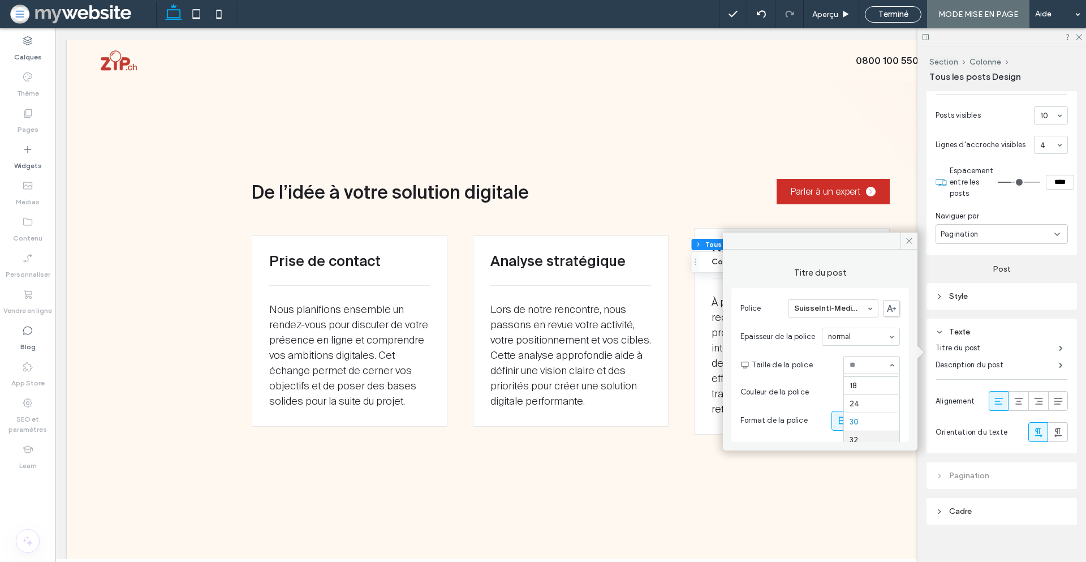
scroll to position [117, 0]
click at [907, 242] on use at bounding box center [909, 241] width 6 height 6
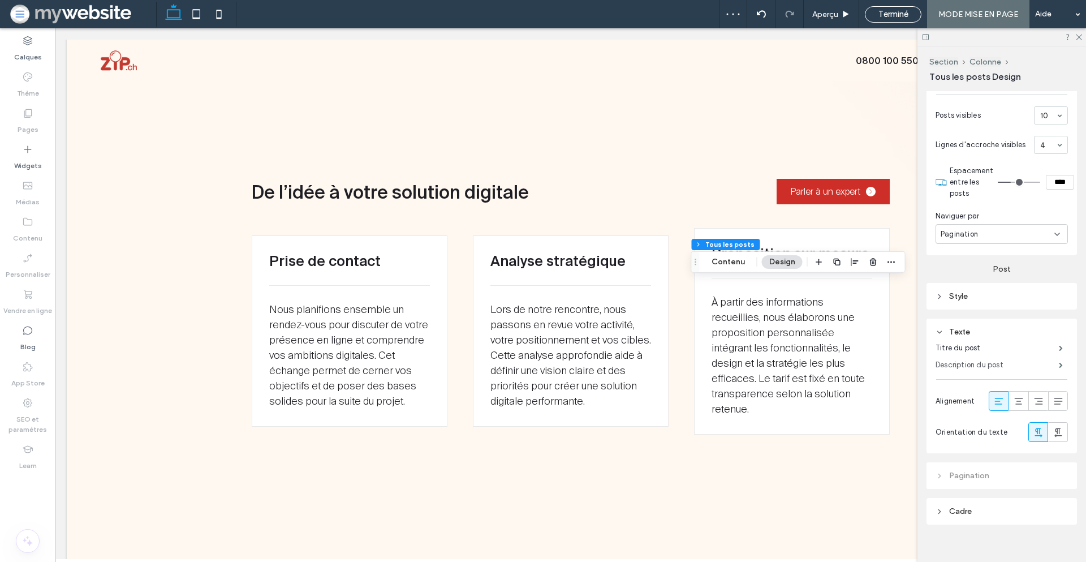
click at [970, 369] on label "Description du post" at bounding box center [997, 365] width 123 height 23
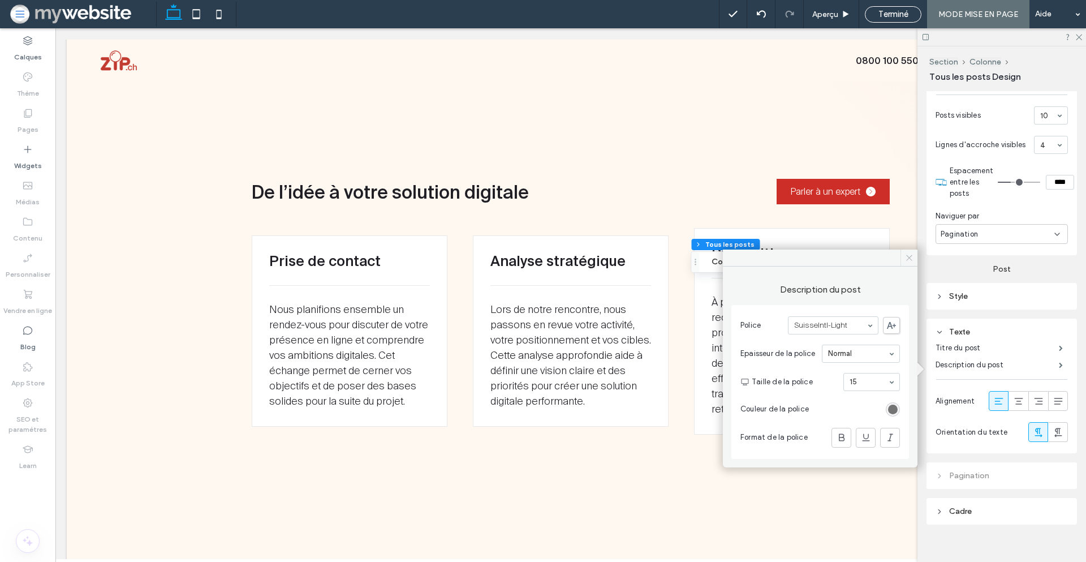
click at [907, 258] on icon at bounding box center [909, 257] width 8 height 8
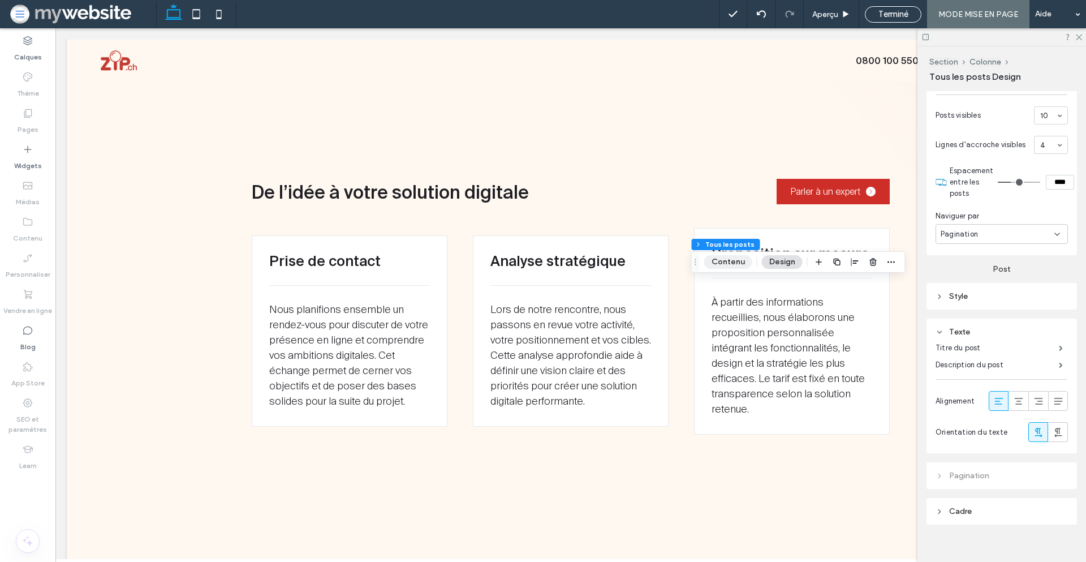
click at [739, 264] on button "Contenu" at bounding box center [728, 262] width 48 height 14
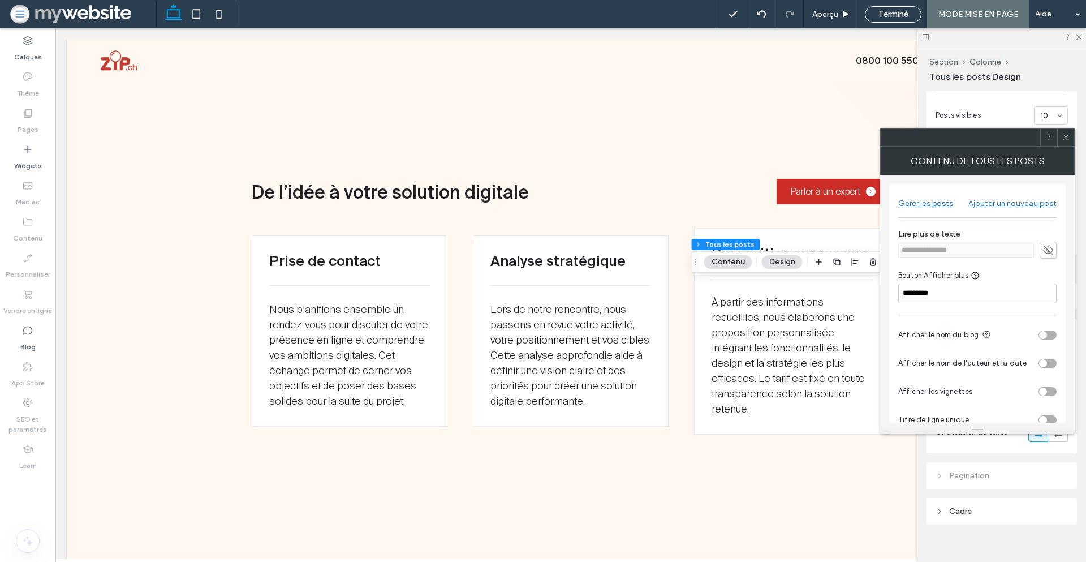
scroll to position [23, 0]
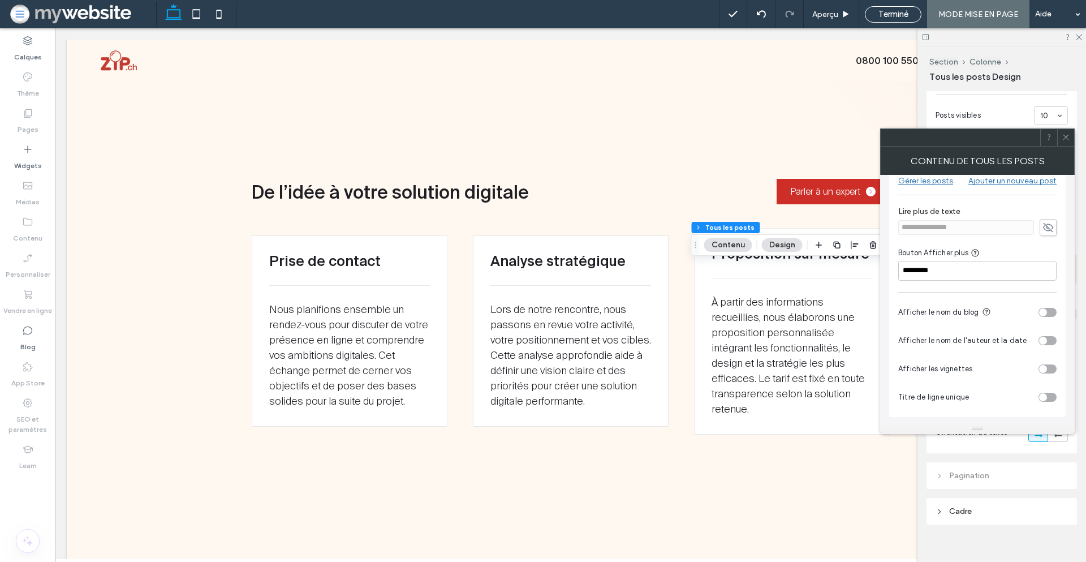
click at [1070, 143] on div at bounding box center [1065, 137] width 17 height 17
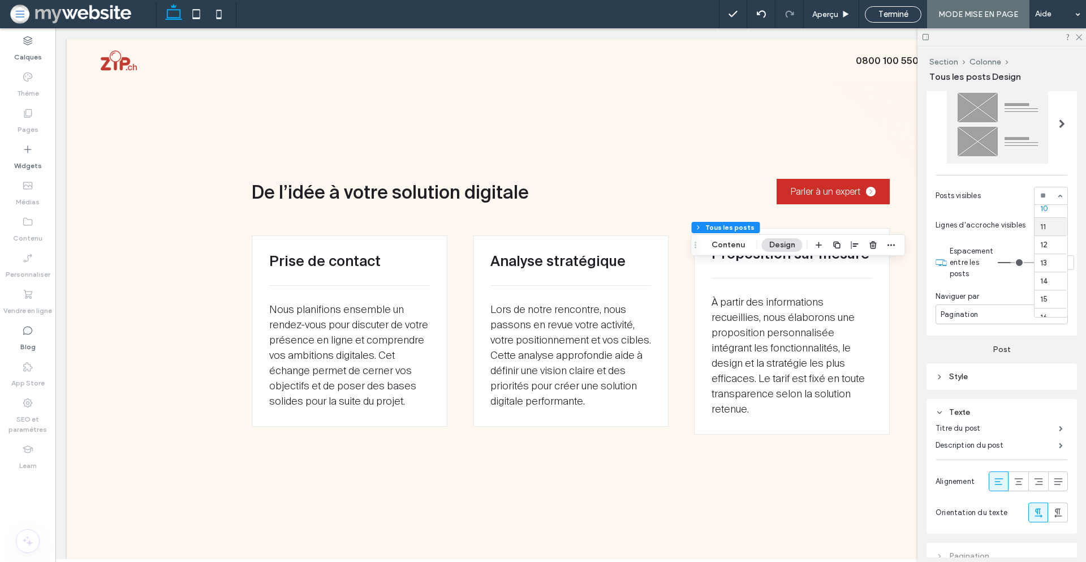
scroll to position [0, 0]
click at [1048, 200] on div "1 2 3 4 5 6 7 8 9 10 11 12 13 14 15 16 17 18 19 20 21 22 23 24 25 26 27 28 29 3…" at bounding box center [1051, 196] width 34 height 18
type input "**"
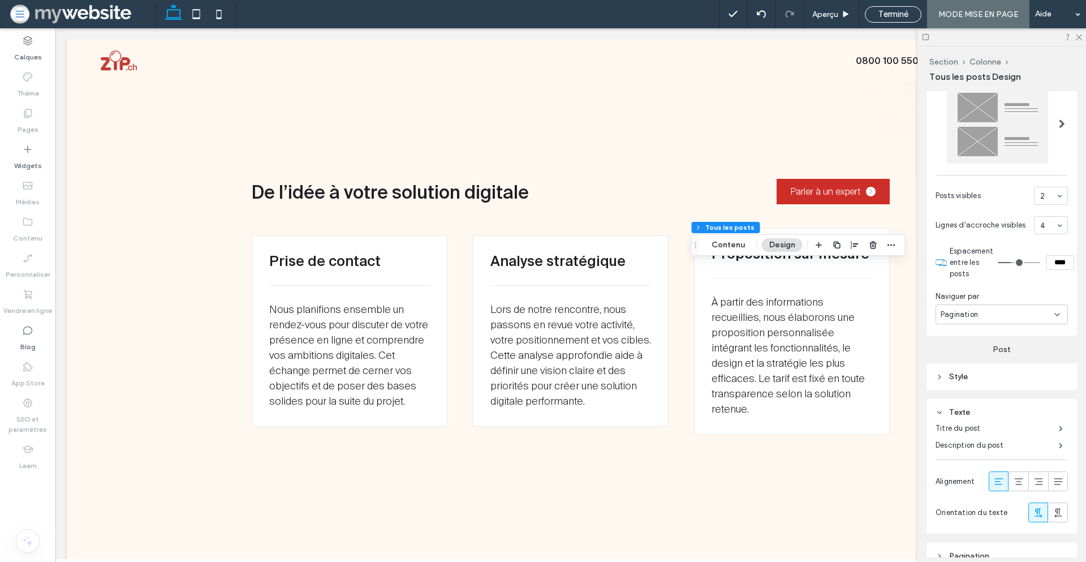
click at [960, 320] on span "Pagination" at bounding box center [959, 314] width 37 height 11
click at [957, 375] on span "Aucun(e)" at bounding box center [956, 378] width 31 height 11
click at [960, 320] on span "Aucun(e)" at bounding box center [956, 314] width 31 height 11
click at [960, 341] on span "Voir plus Button" at bounding box center [968, 338] width 54 height 11
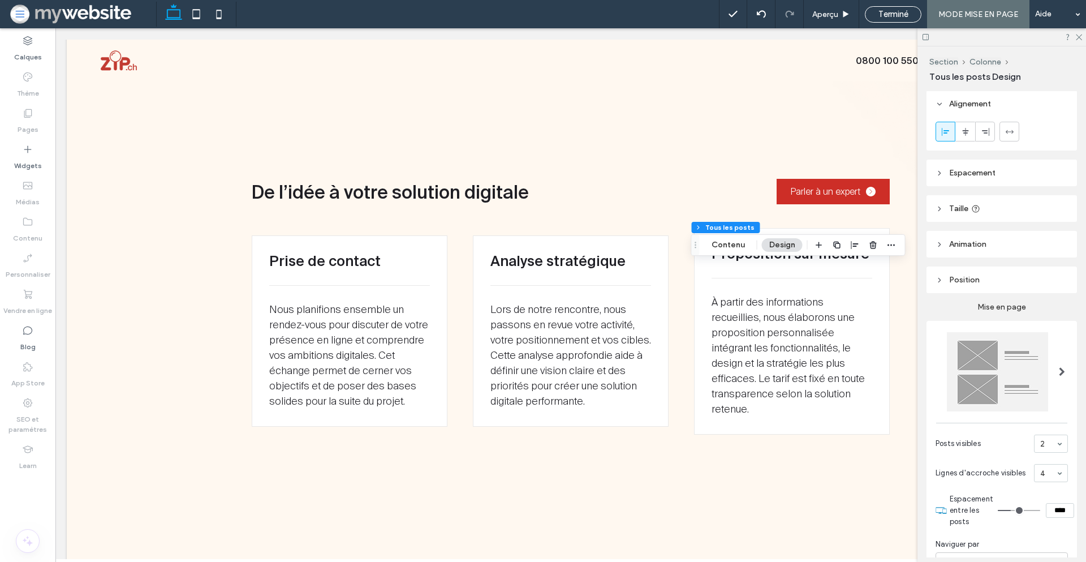
scroll to position [0, 0]
click at [712, 243] on button "Contenu" at bounding box center [728, 245] width 48 height 14
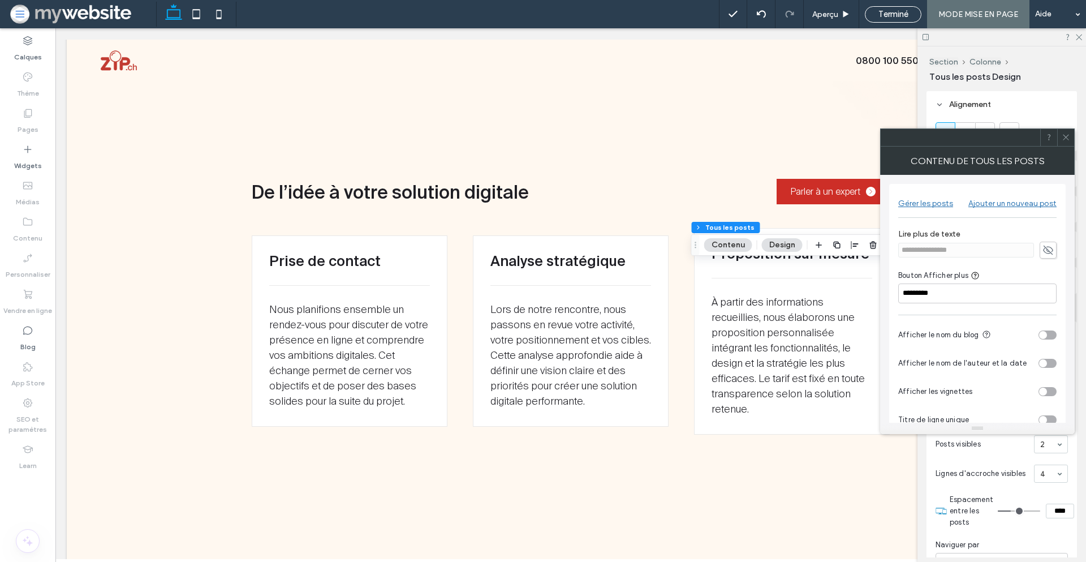
scroll to position [23, 0]
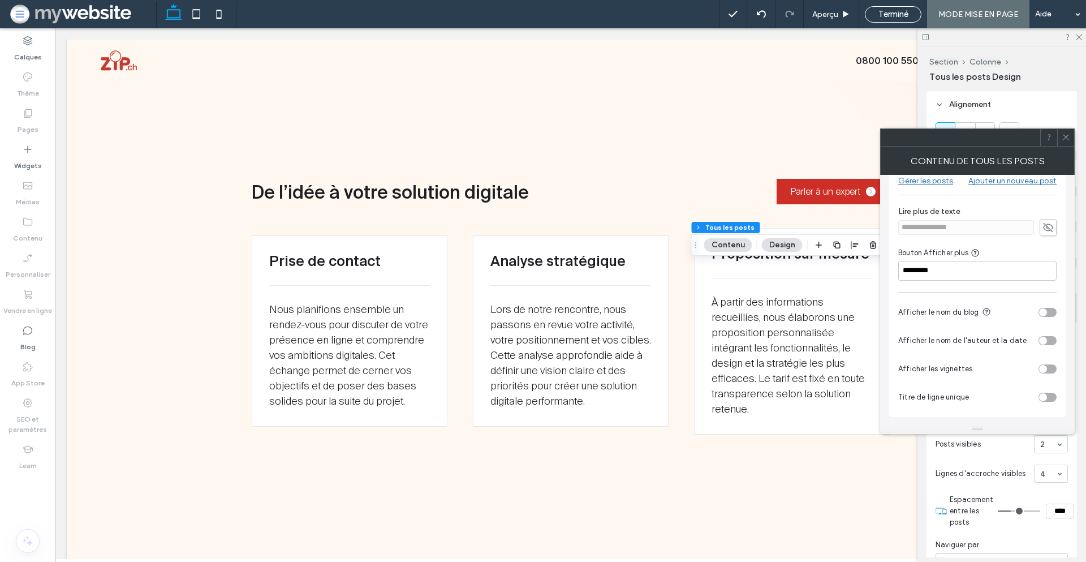
click at [1049, 397] on div "toggle" at bounding box center [1048, 397] width 18 height 9
click at [1048, 394] on div "toggle" at bounding box center [1048, 397] width 18 height 9
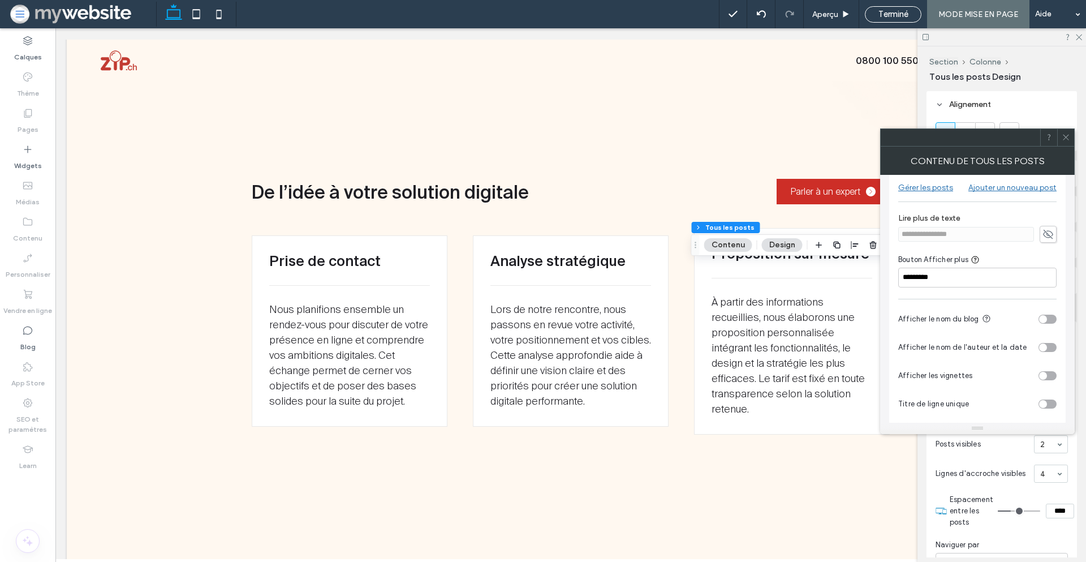
scroll to position [0, 0]
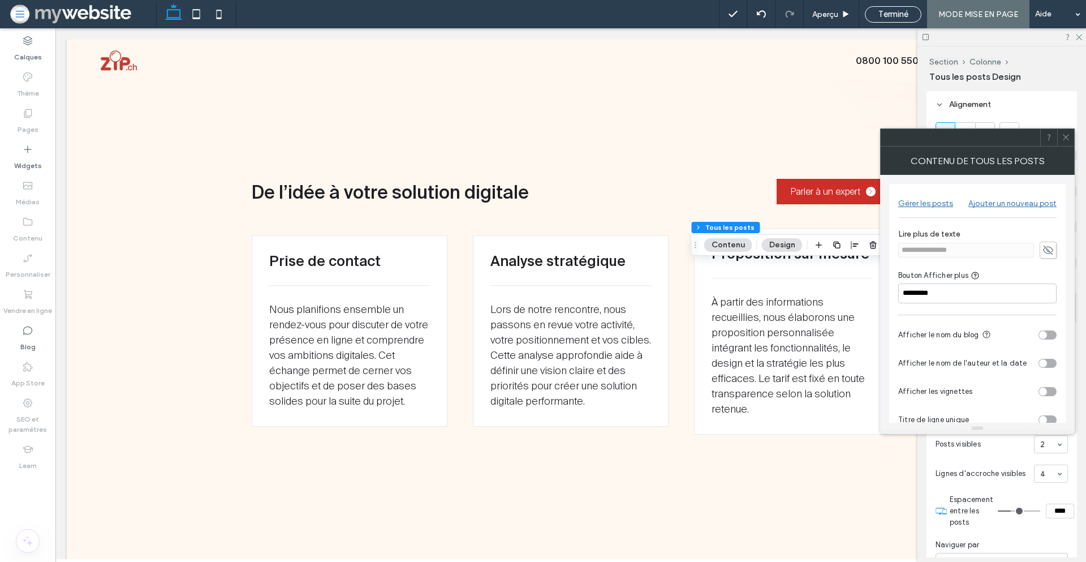
click at [1047, 246] on icon at bounding box center [1048, 250] width 11 height 12
drag, startPoint x: 948, startPoint y: 251, endPoint x: 874, endPoint y: 249, distance: 74.1
click at [874, 249] on body ".wqwq-1{fill:#231f20;} .cls-1q, .cls-2q { fill-rule: evenodd; } .cls-2q { fill:…" at bounding box center [543, 281] width 1086 height 562
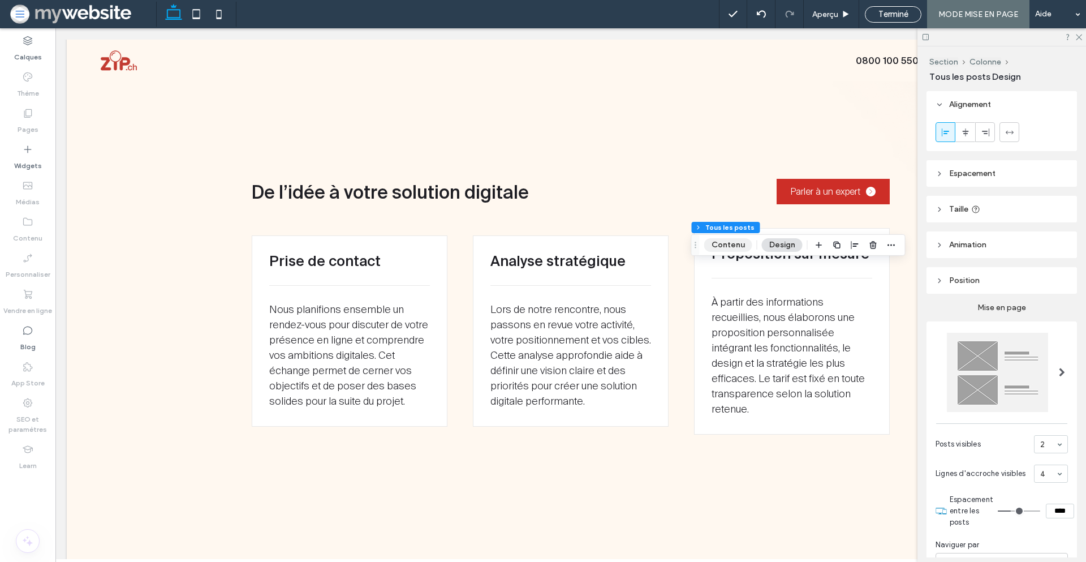
click at [743, 244] on button "Contenu" at bounding box center [728, 245] width 48 height 14
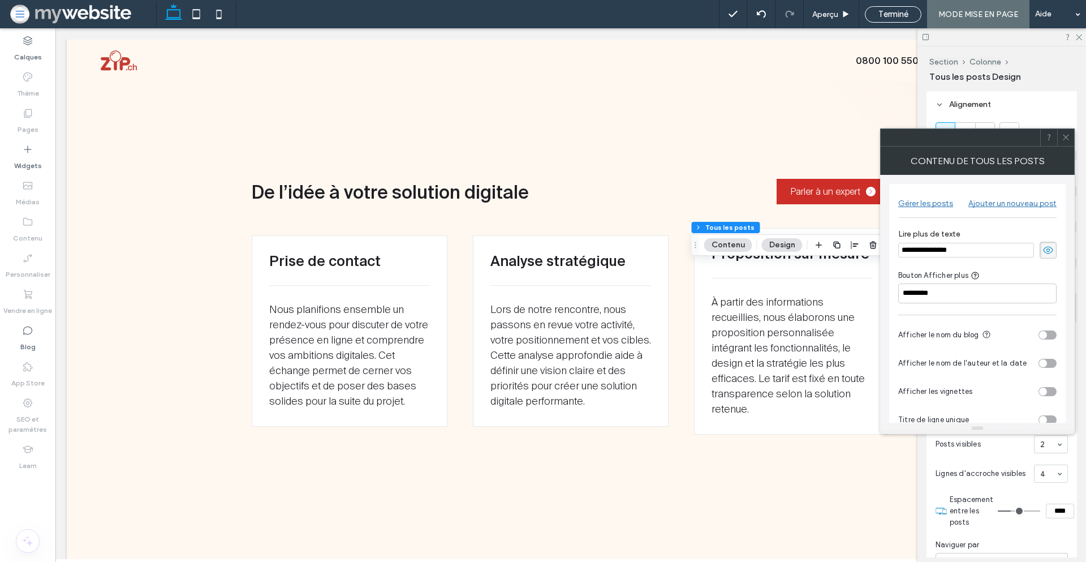
scroll to position [23, 0]
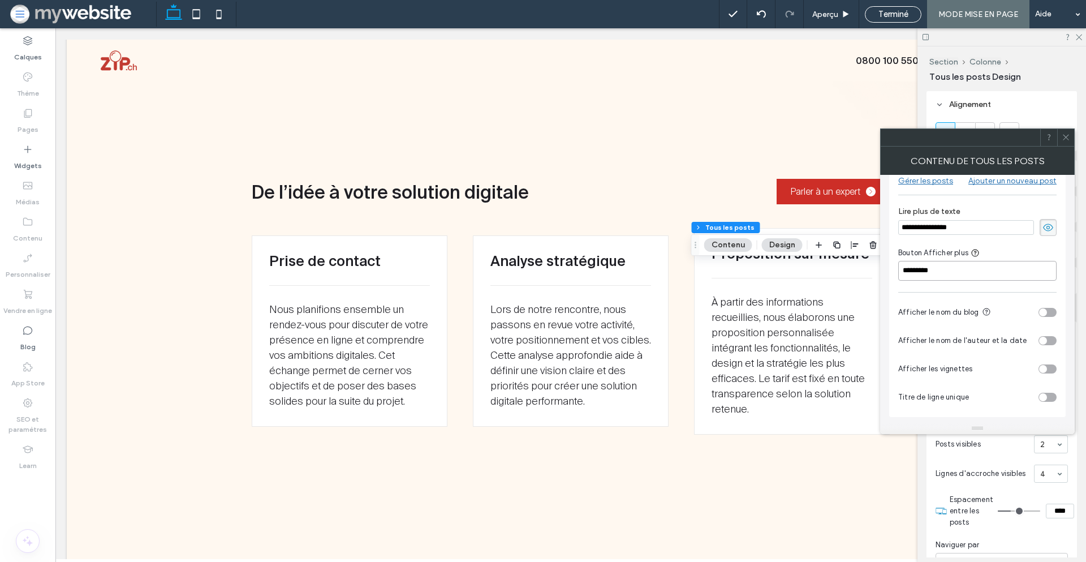
click at [932, 270] on input "*********" at bounding box center [977, 271] width 158 height 20
type input "**********"
click at [1063, 140] on icon at bounding box center [1066, 137] width 8 height 8
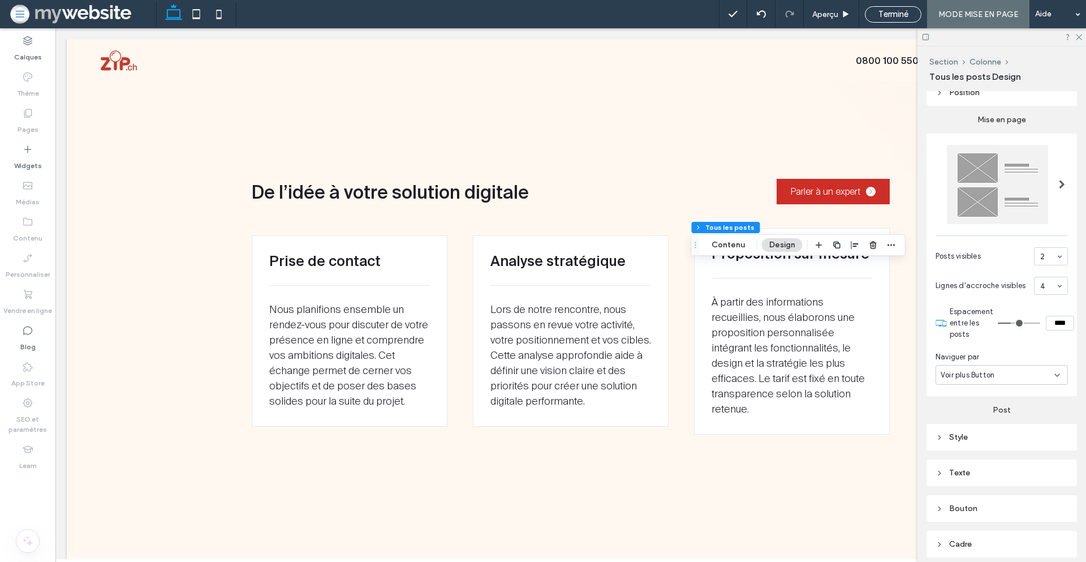
scroll to position [238, 0]
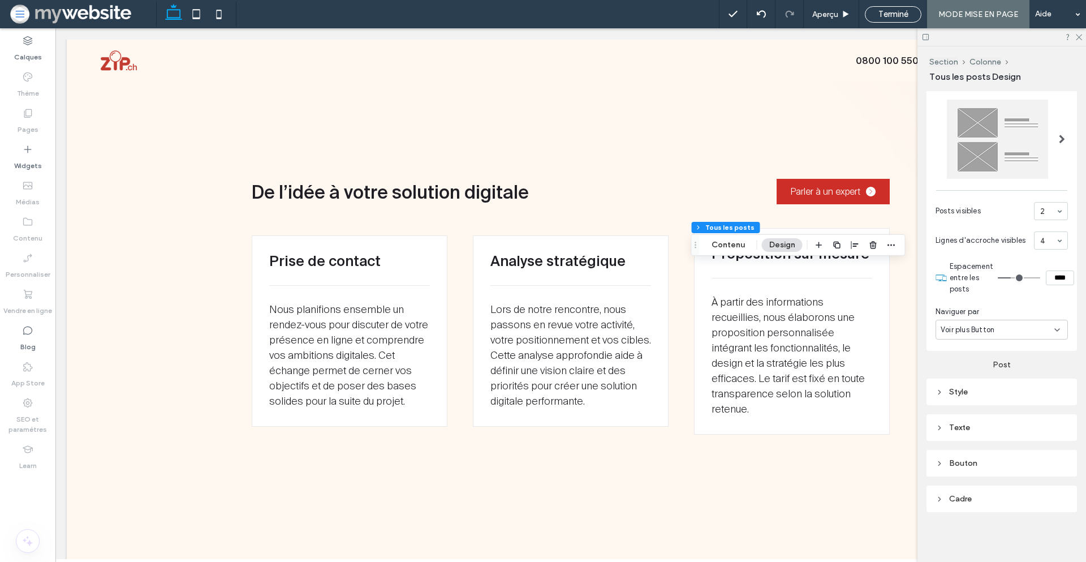
click at [967, 462] on span "Bouton" at bounding box center [963, 463] width 28 height 10
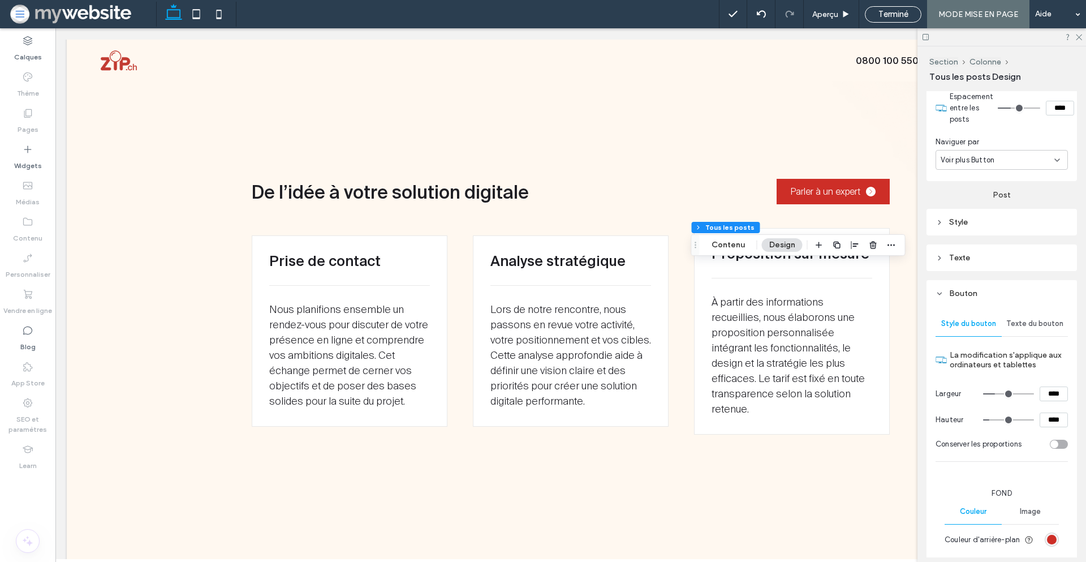
scroll to position [409, 0]
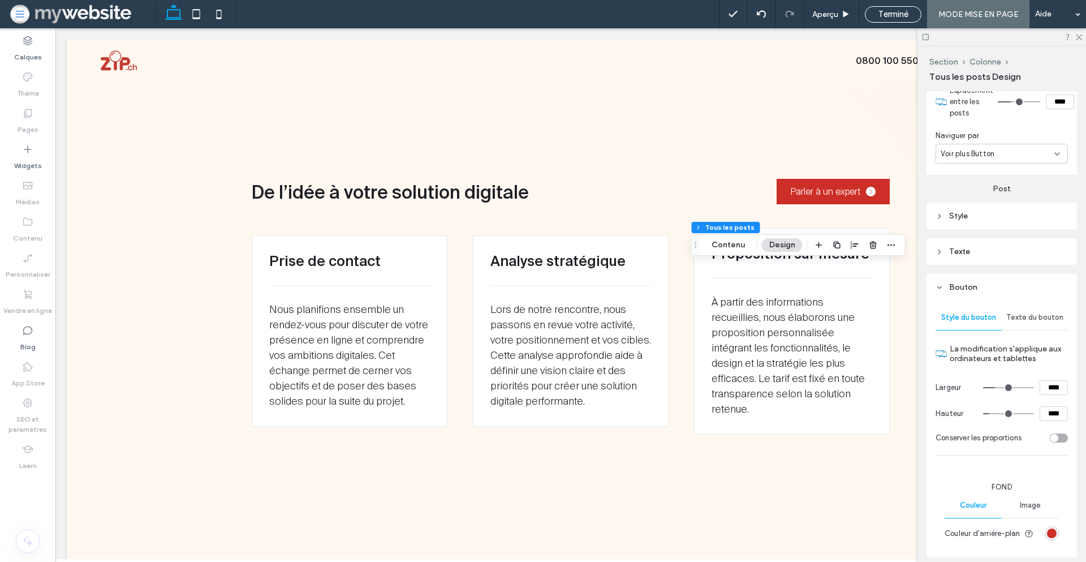
click at [1044, 389] on input "****" at bounding box center [1054, 387] width 28 height 15
type input "*****"
type input "***"
click at [1031, 328] on div "Texte du bouton" at bounding box center [1035, 317] width 66 height 25
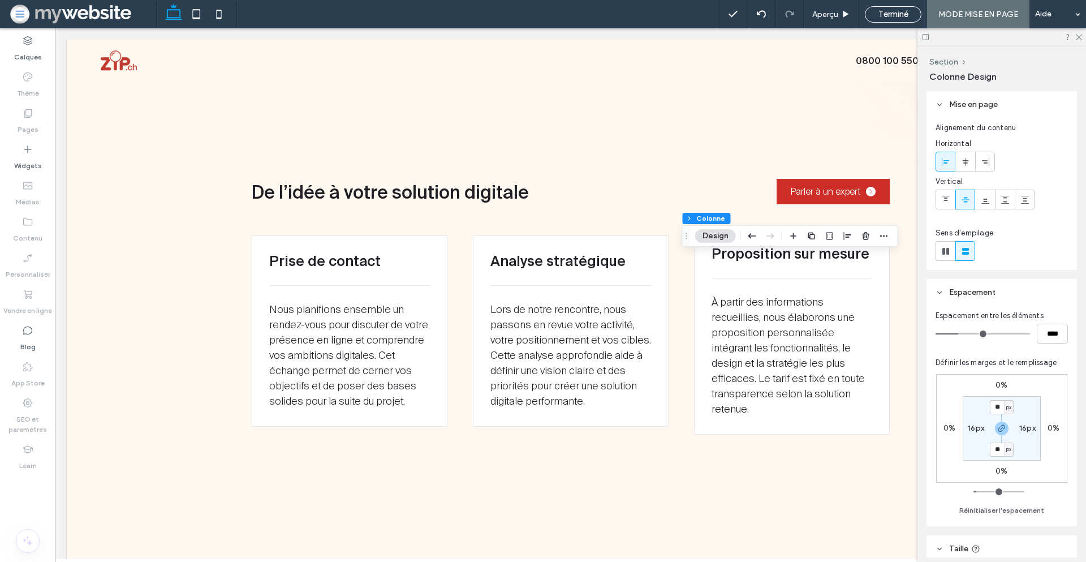
scroll to position [154, 0]
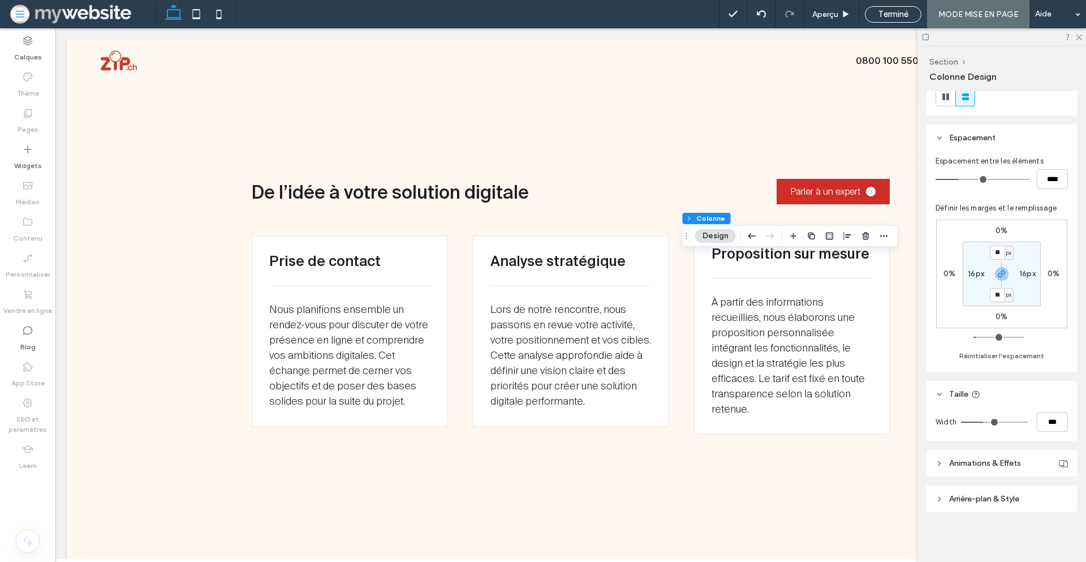
click at [1016, 501] on span "Arrière-plan & Style" at bounding box center [984, 499] width 70 height 10
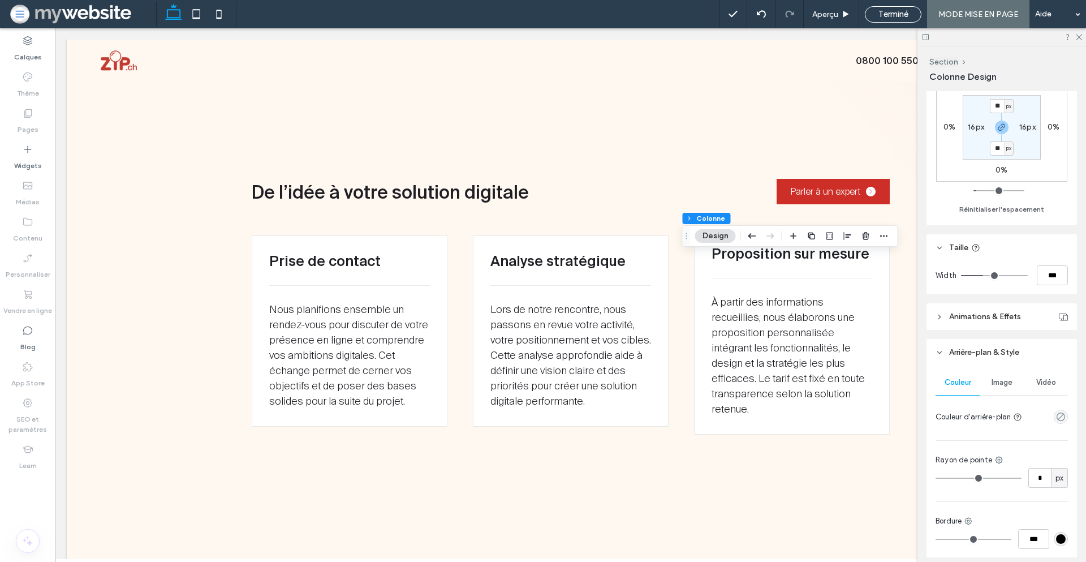
scroll to position [313, 0]
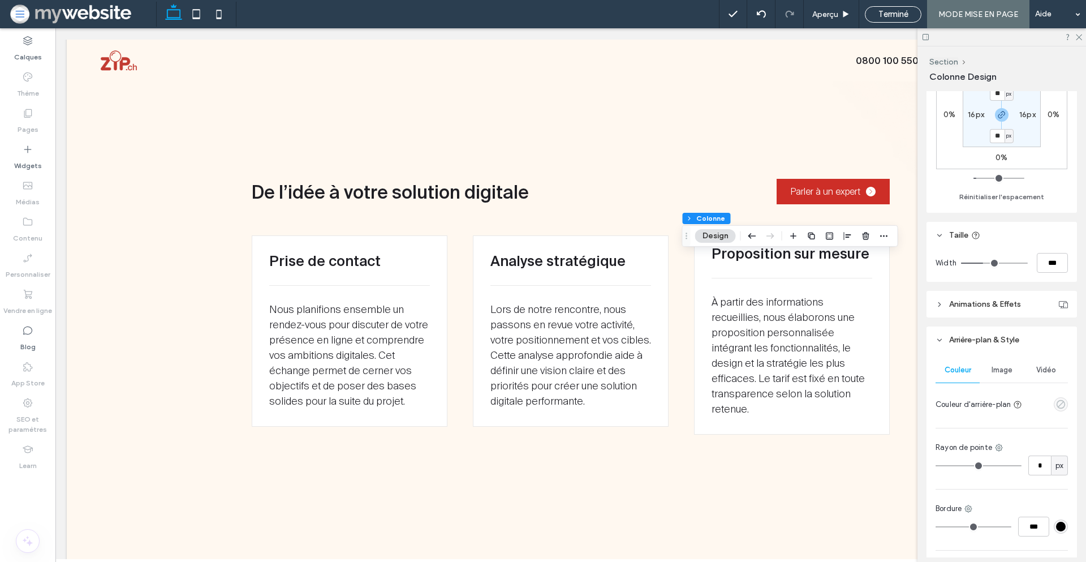
click at [1056, 406] on icon "empty color" at bounding box center [1061, 404] width 10 height 10
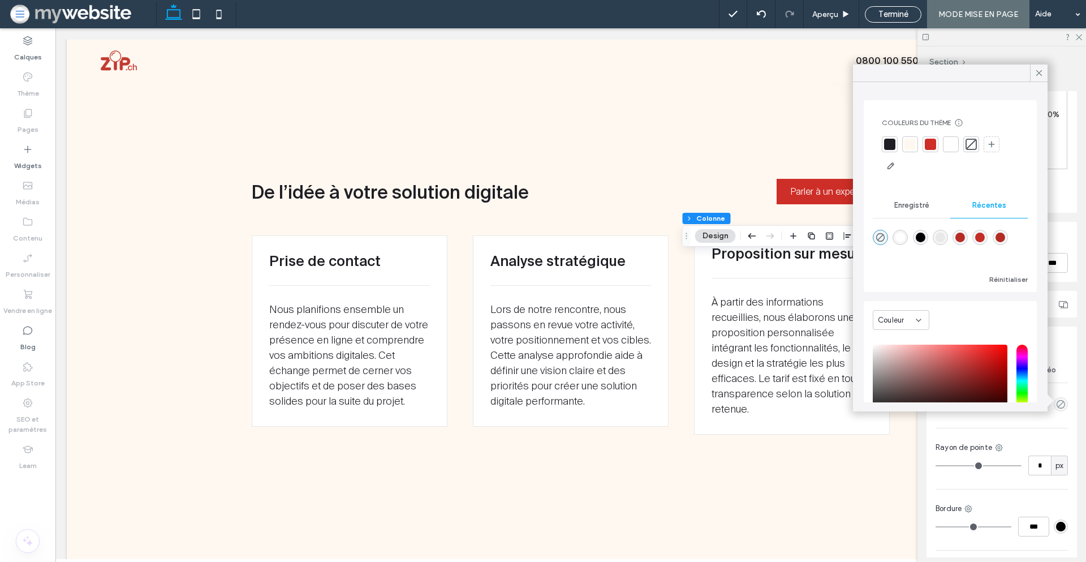
click at [947, 145] on div at bounding box center [950, 144] width 11 height 11
click at [1037, 70] on icon at bounding box center [1039, 73] width 10 height 10
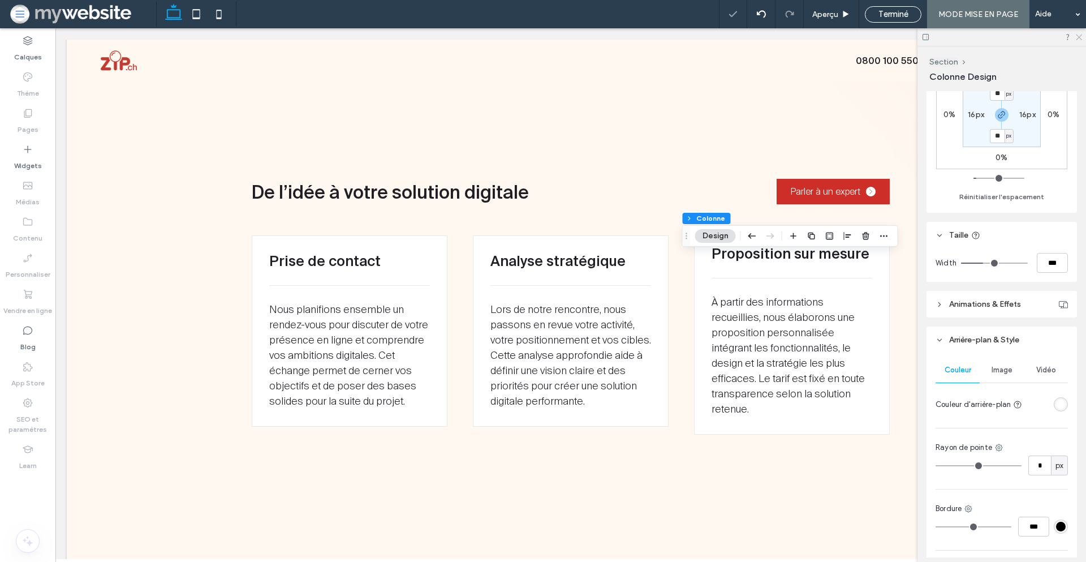
click at [1080, 37] on icon at bounding box center [1078, 36] width 7 height 7
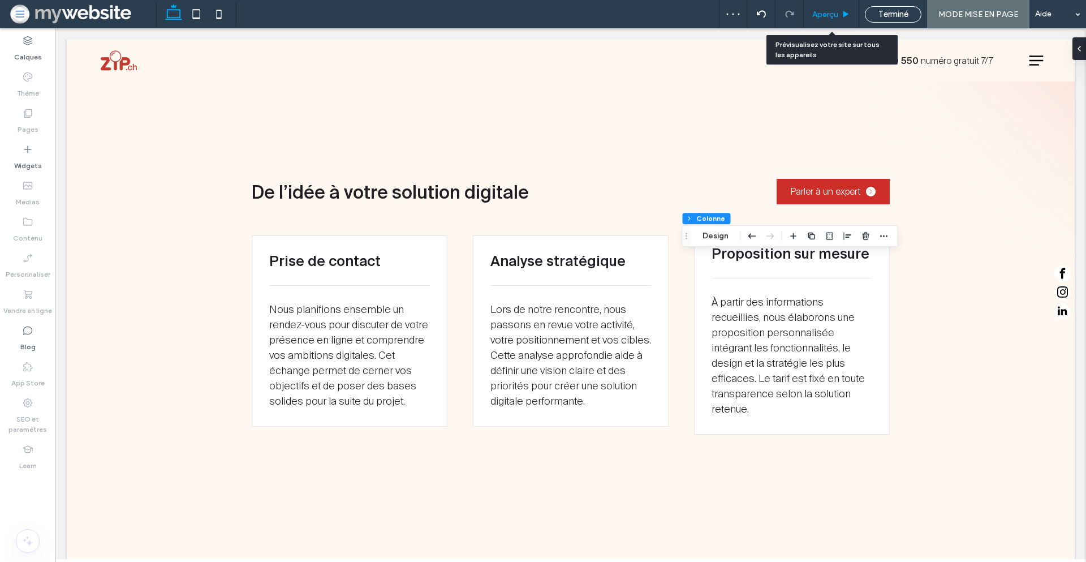
click at [841, 10] on div "Aperçu" at bounding box center [831, 15] width 55 height 10
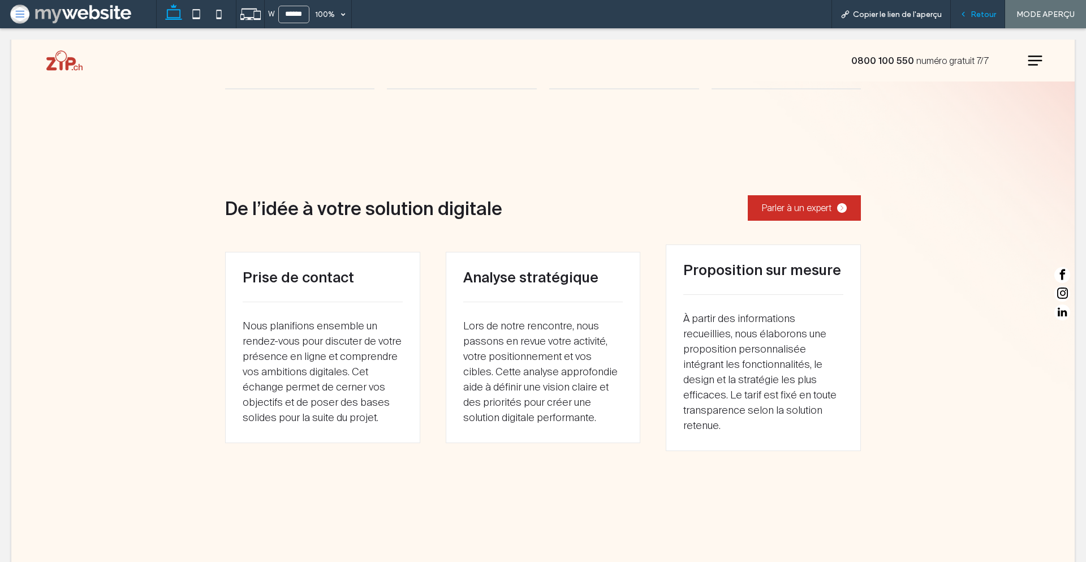
click at [984, 13] on span "Retour" at bounding box center [983, 15] width 25 height 10
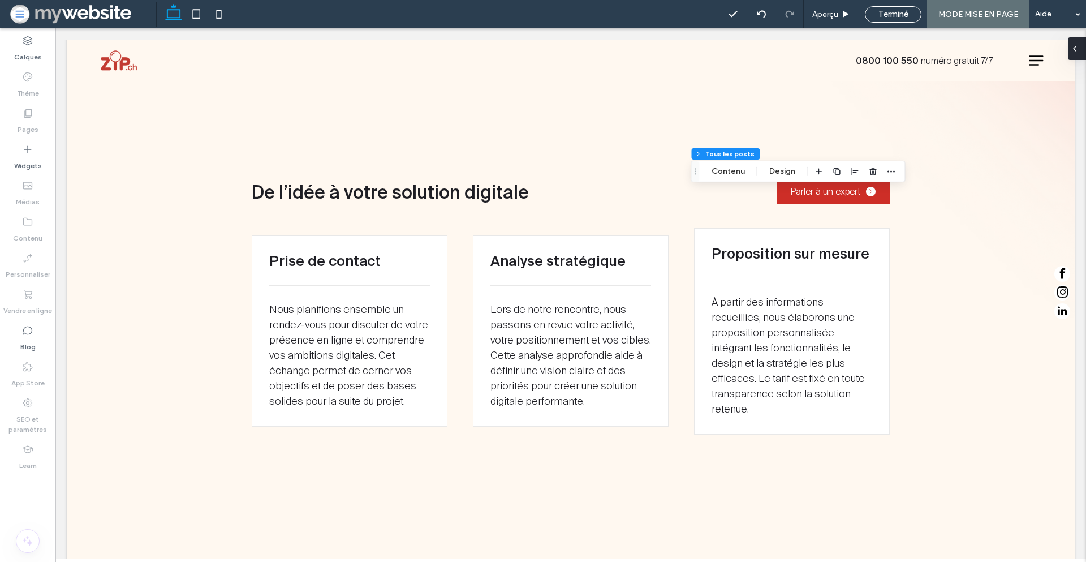
click at [1076, 50] on use at bounding box center [1075, 48] width 2 height 5
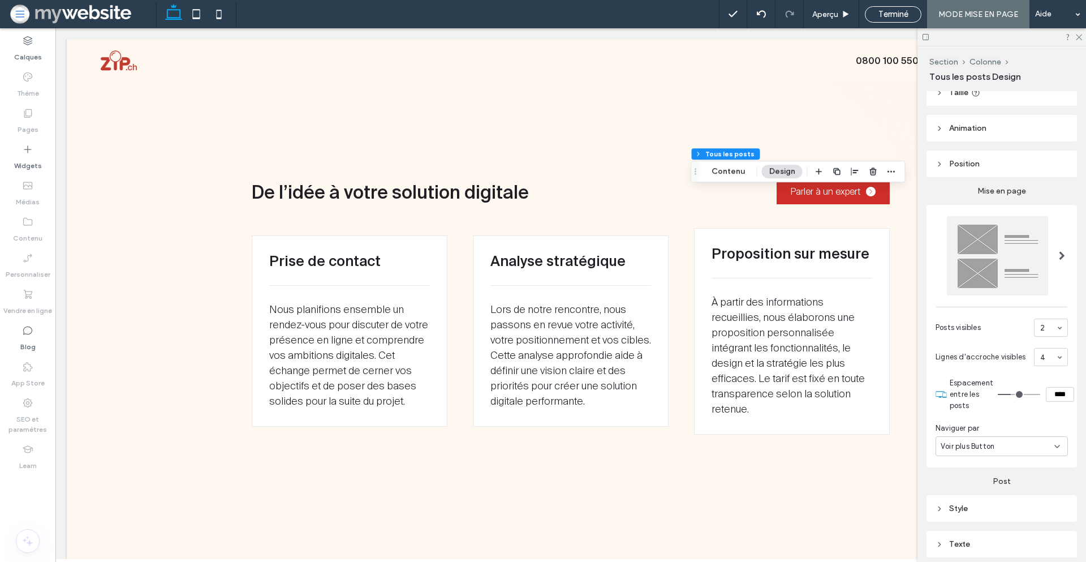
scroll to position [238, 0]
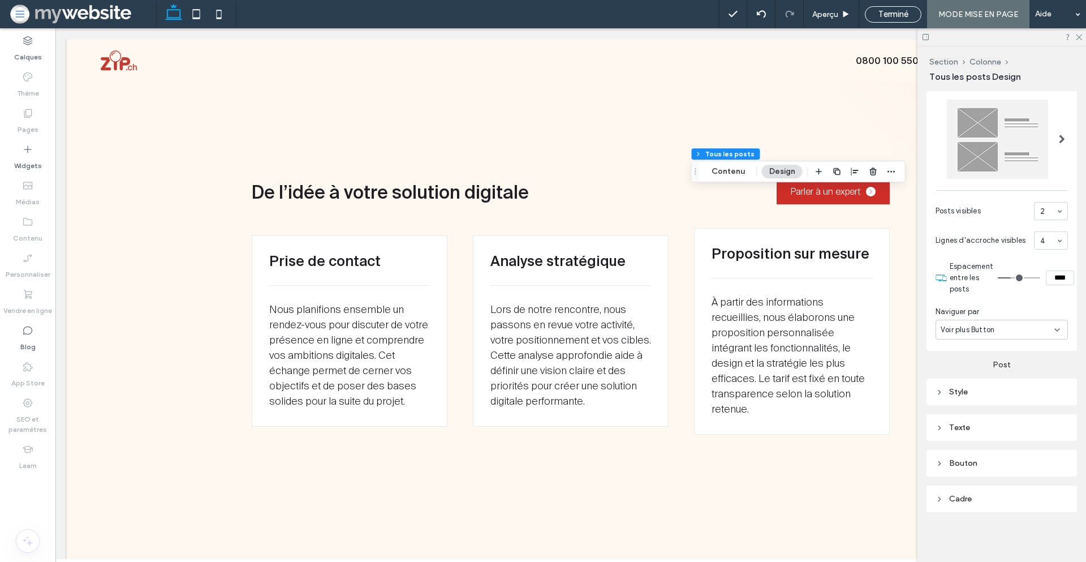
click at [959, 464] on span "Bouton" at bounding box center [963, 463] width 28 height 10
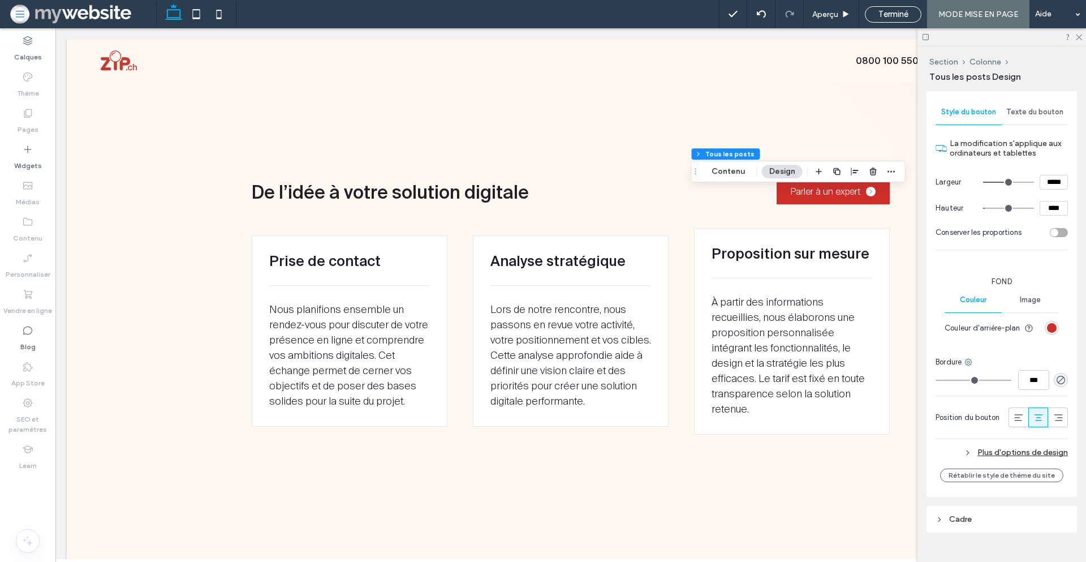
scroll to position [637, 0]
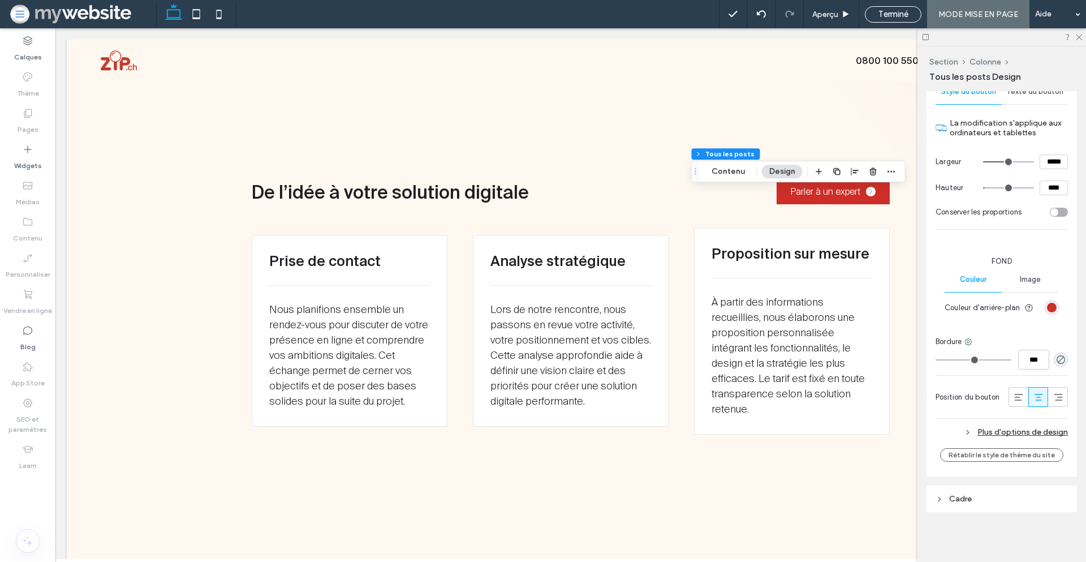
click at [988, 440] on div "Plus d'options de design" at bounding box center [1002, 431] width 132 height 15
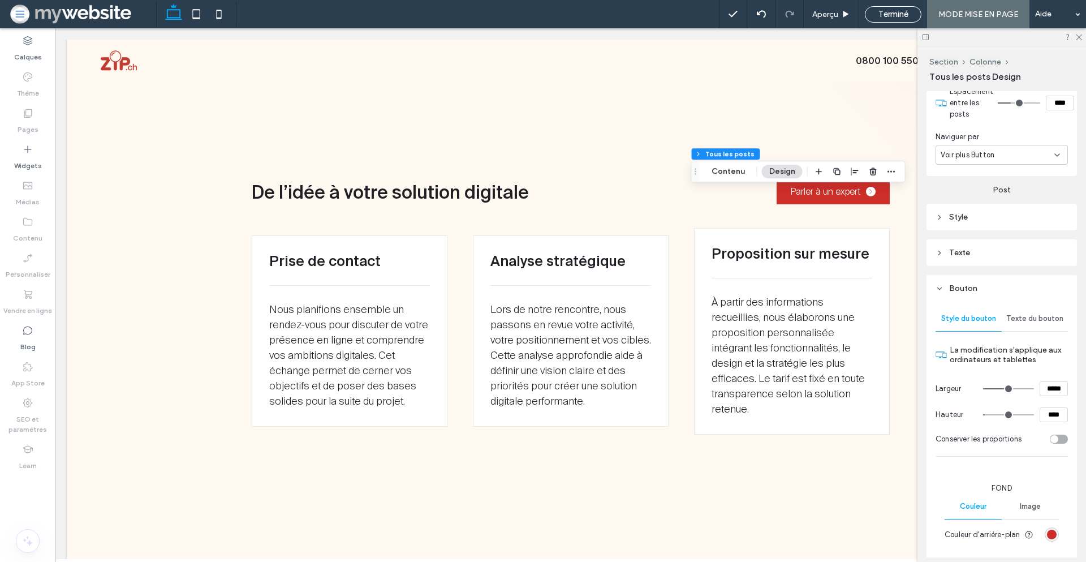
scroll to position [378, 0]
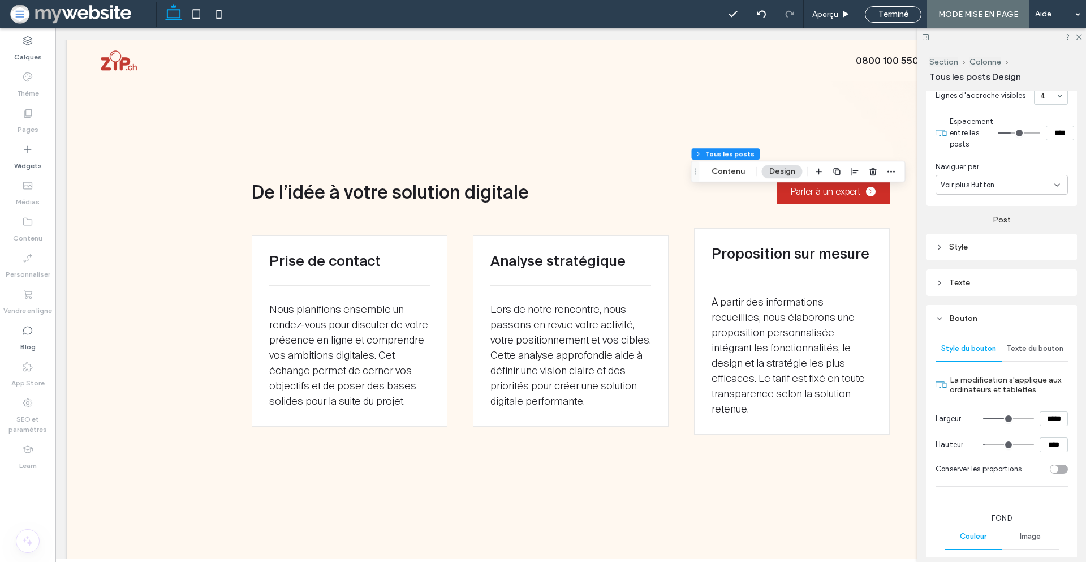
click at [986, 287] on div "Texte" at bounding box center [1002, 283] width 132 height 10
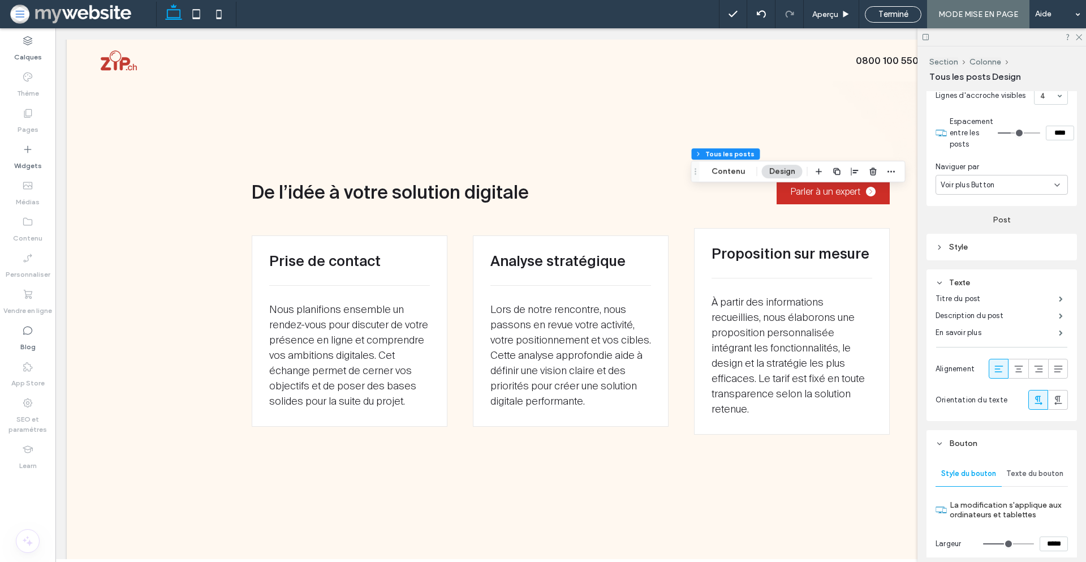
scroll to position [386, 0]
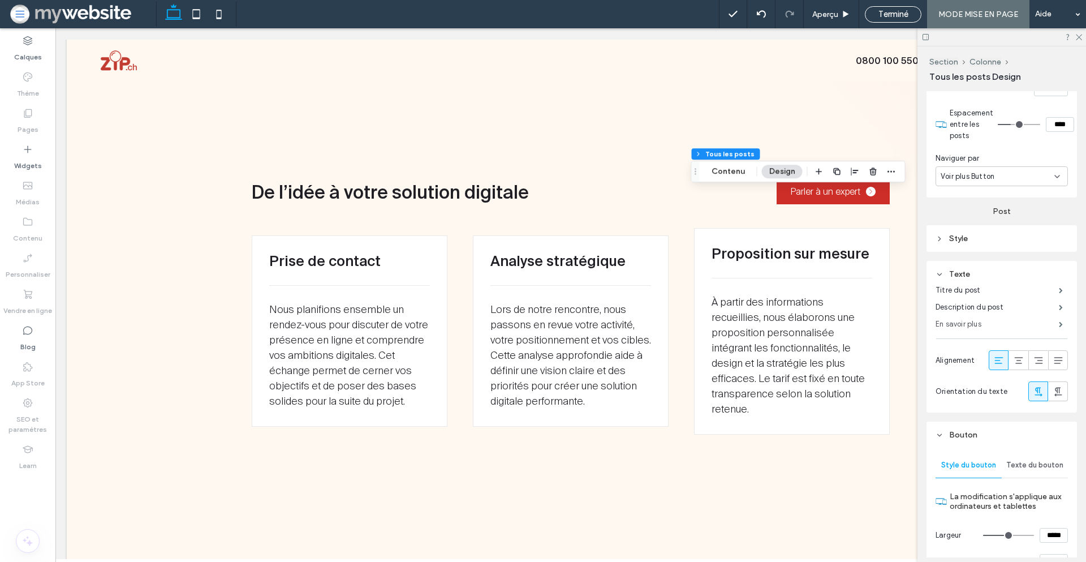
click at [979, 325] on label "En savoir plus" at bounding box center [997, 324] width 123 height 23
click at [943, 328] on label "En savoir plus" at bounding box center [997, 322] width 123 height 23
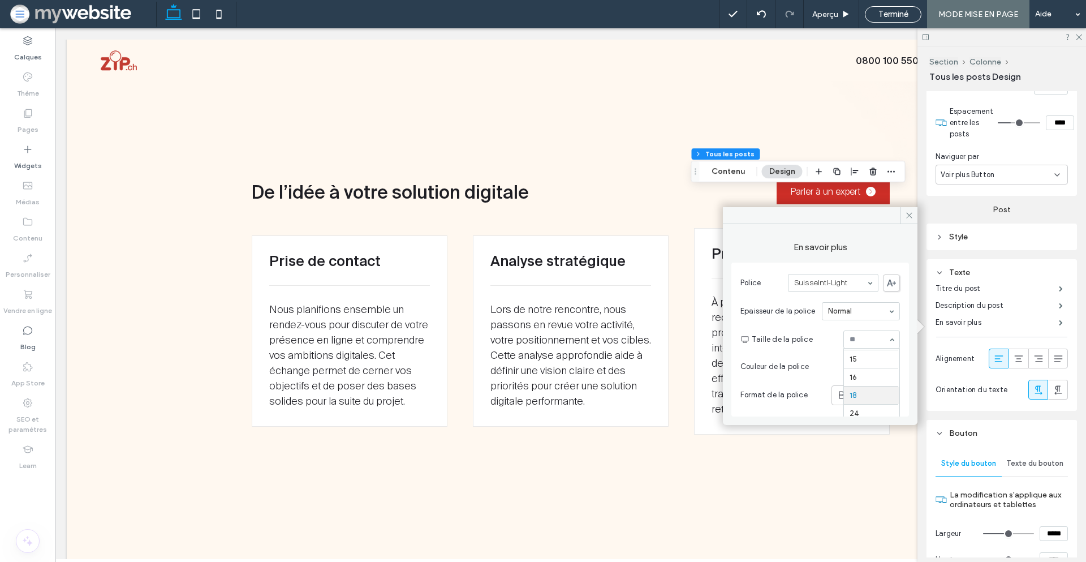
scroll to position [102, 0]
click at [891, 369] on div "rgb(30, 30, 36)" at bounding box center [893, 367] width 10 height 10
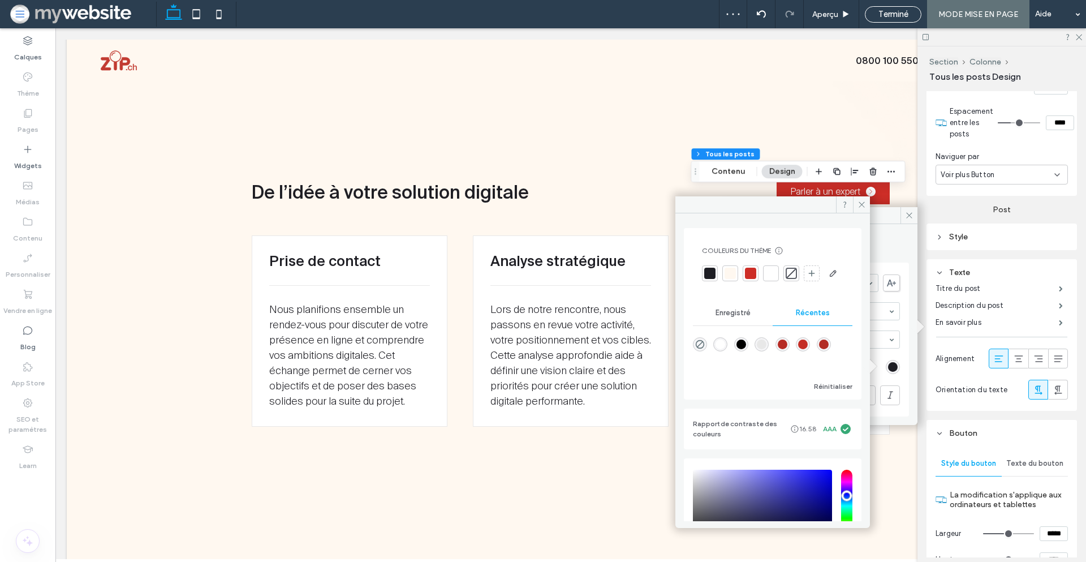
click at [750, 269] on div at bounding box center [750, 273] width 11 height 11
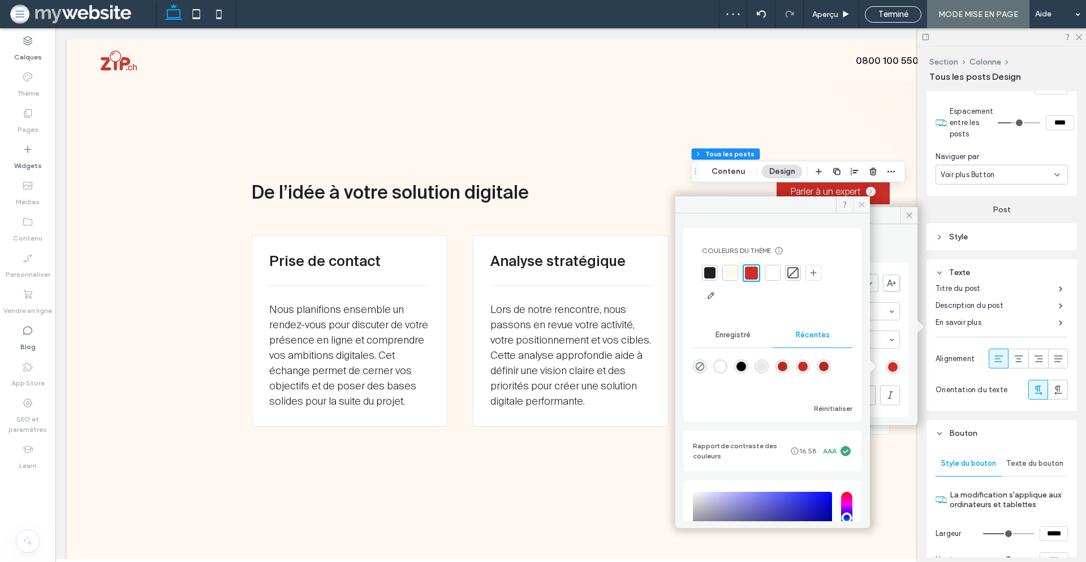
click at [859, 201] on icon at bounding box center [862, 204] width 8 height 8
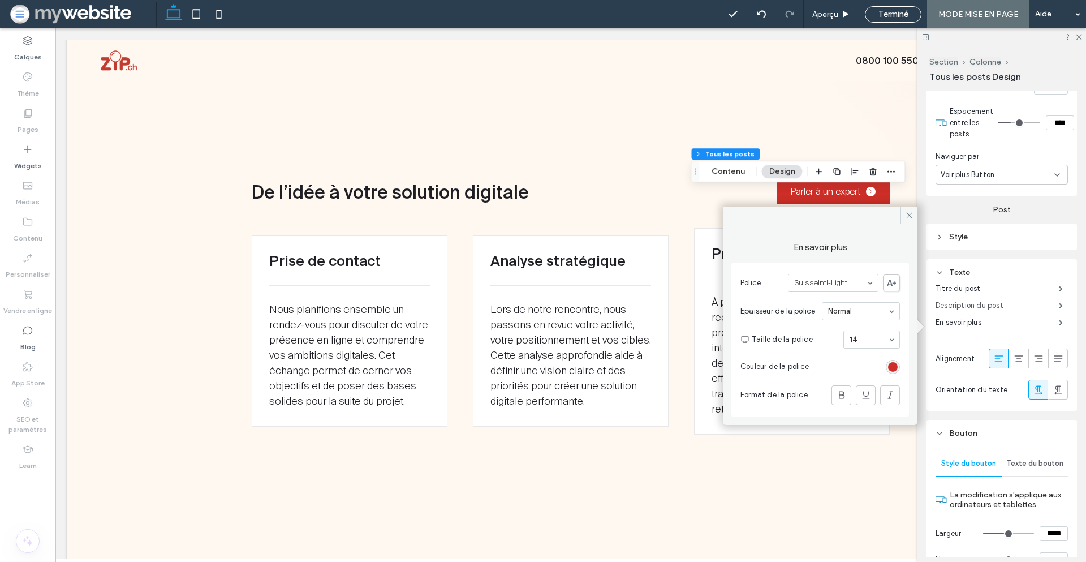
click at [983, 308] on label "Description du post" at bounding box center [997, 305] width 123 height 23
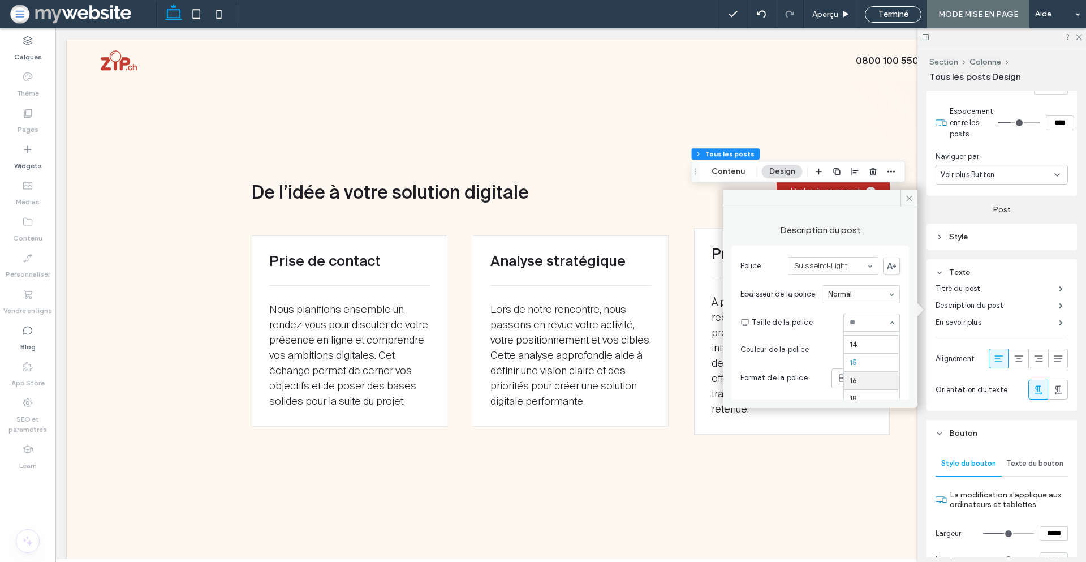
scroll to position [85, 0]
click at [910, 196] on icon at bounding box center [909, 198] width 8 height 8
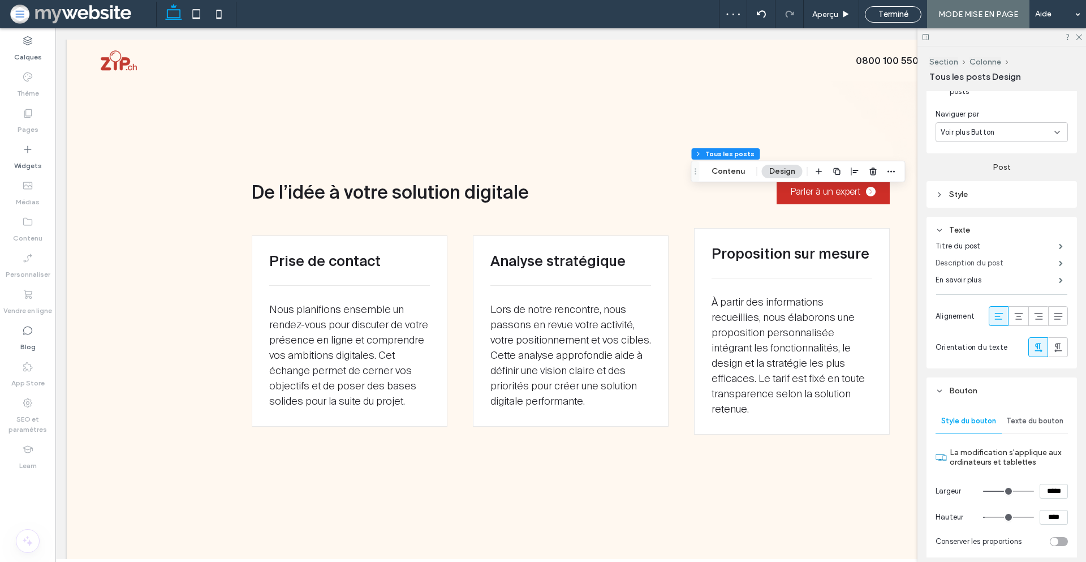
scroll to position [432, 0]
click at [1014, 316] on use at bounding box center [1018, 315] width 8 height 7
click at [995, 319] on use at bounding box center [999, 315] width 8 height 7
click at [1017, 250] on label "Titre du post" at bounding box center [997, 245] width 123 height 23
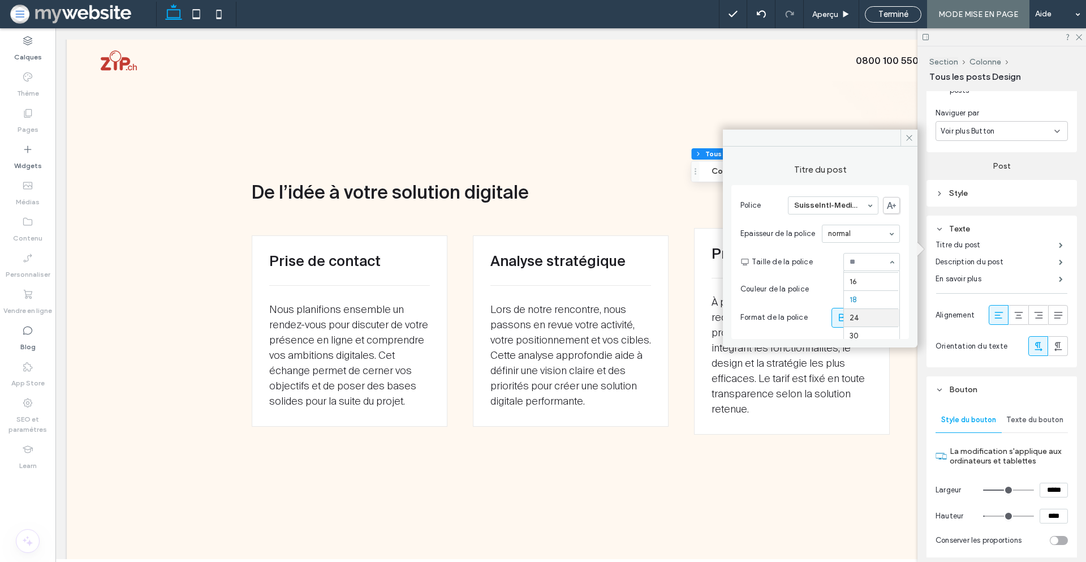
scroll to position [121, 0]
click at [907, 134] on icon at bounding box center [909, 138] width 8 height 8
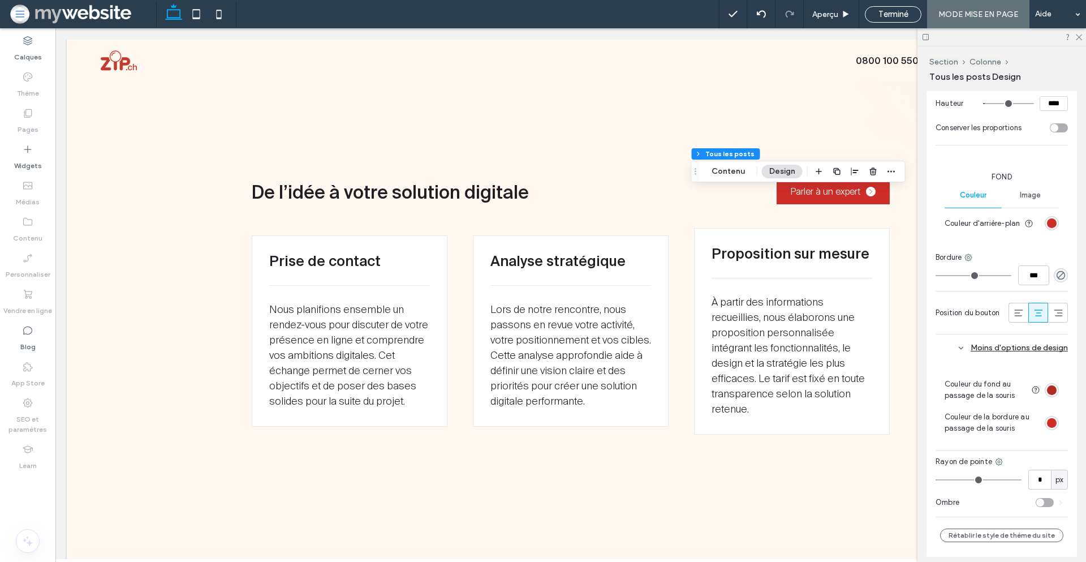
scroll to position [939, 0]
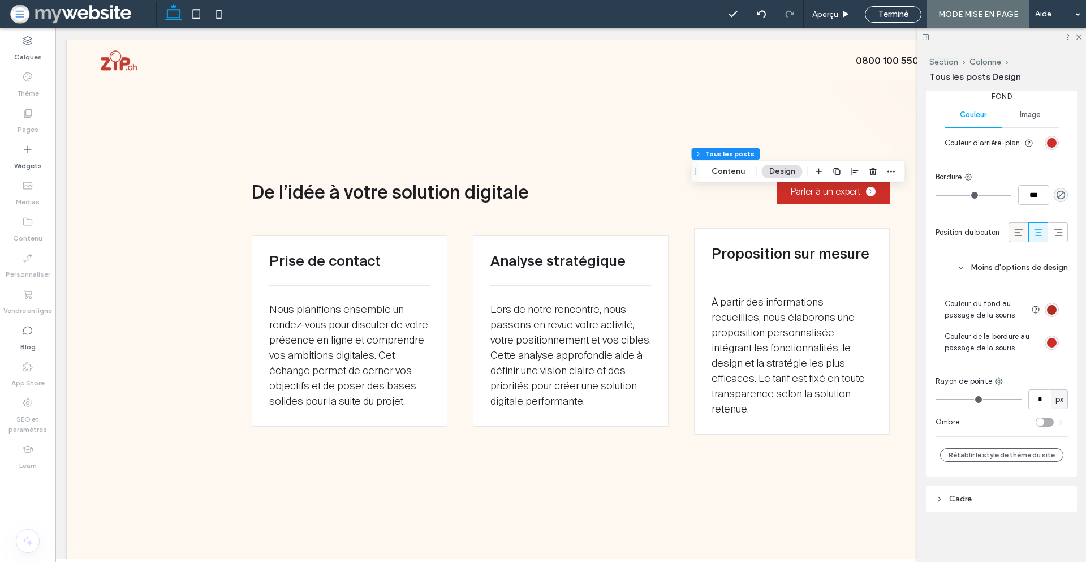
click at [1013, 231] on icon at bounding box center [1018, 232] width 11 height 11
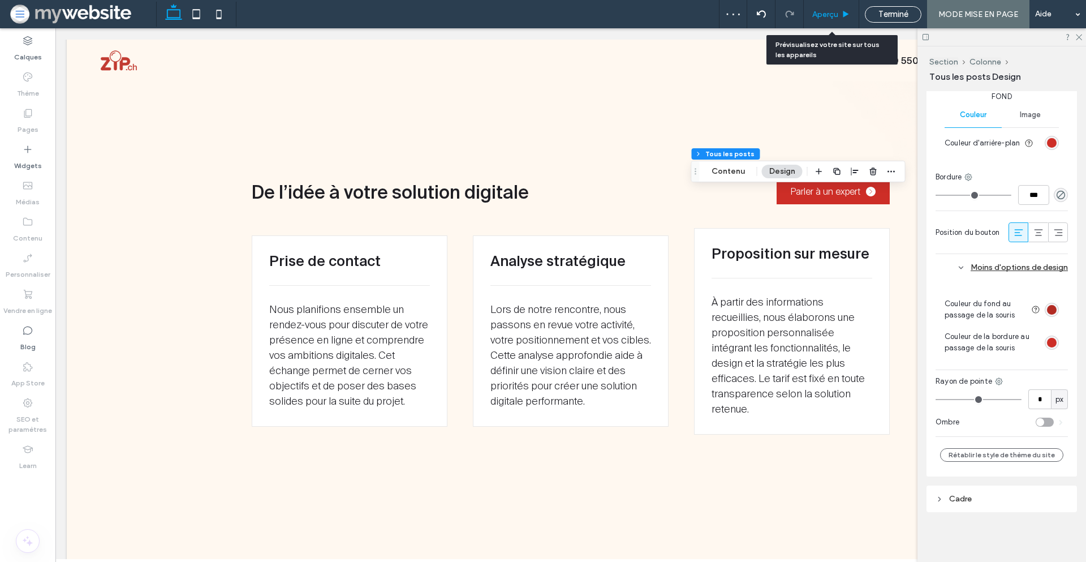
click at [827, 12] on span "Aperçu" at bounding box center [825, 15] width 26 height 10
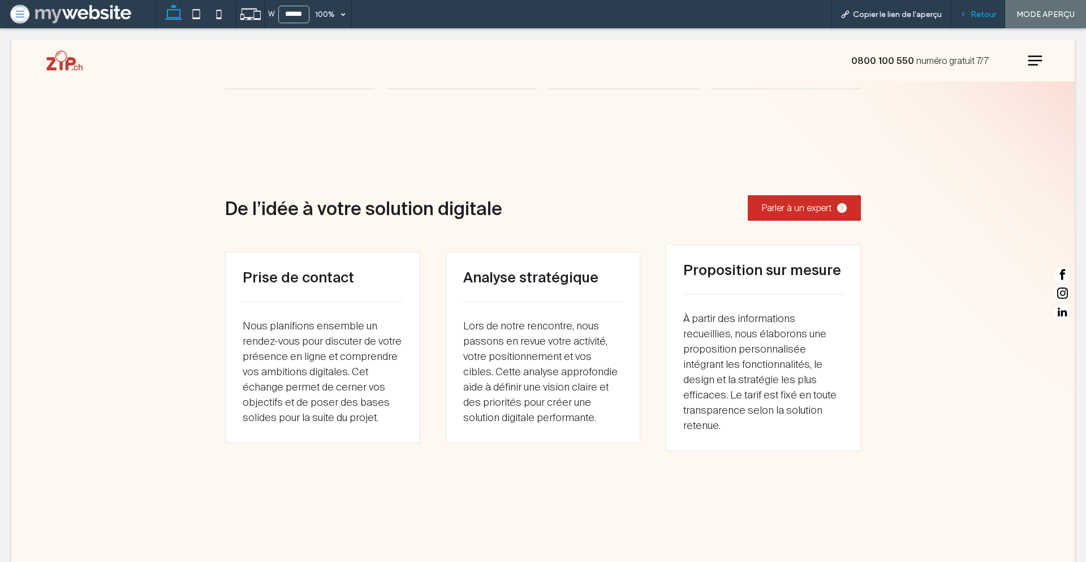
click at [963, 10] on div "Retour" at bounding box center [978, 15] width 54 height 10
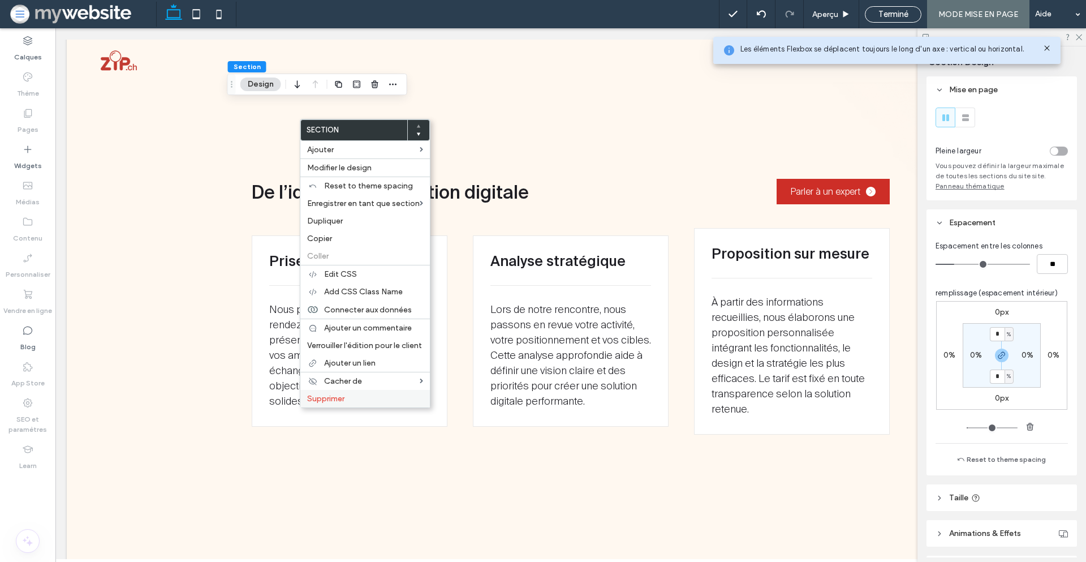
click at [359, 401] on label "Supprimer" at bounding box center [365, 399] width 116 height 10
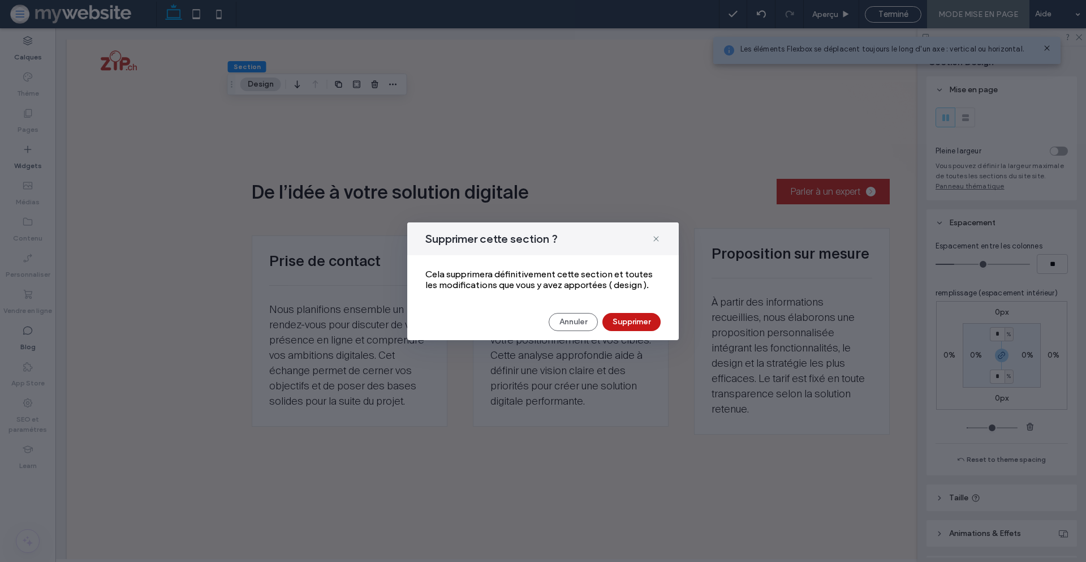
click at [626, 324] on button "Supprimer" at bounding box center [632, 322] width 58 height 18
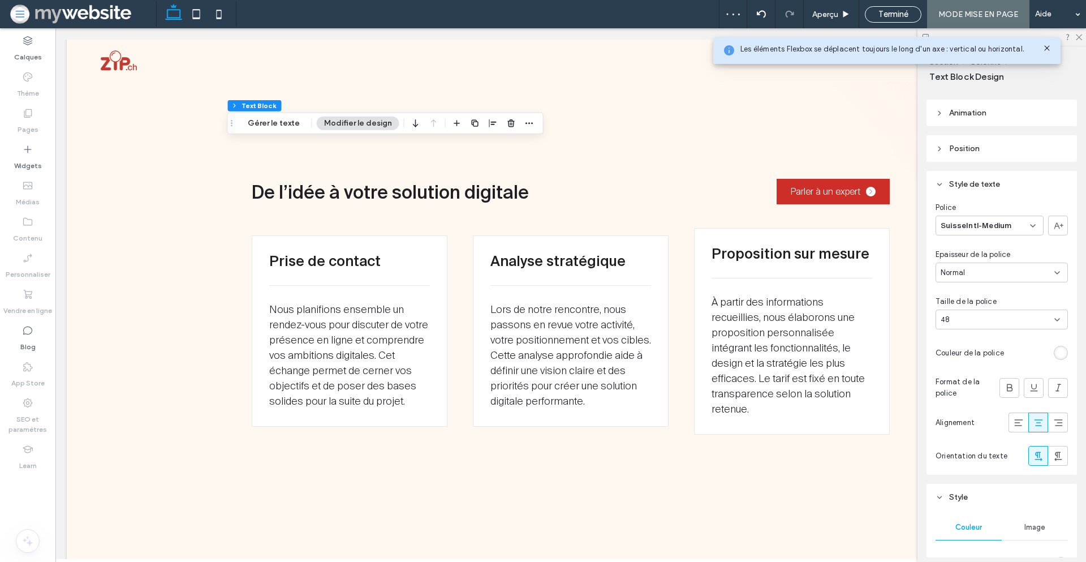
scroll to position [247, 0]
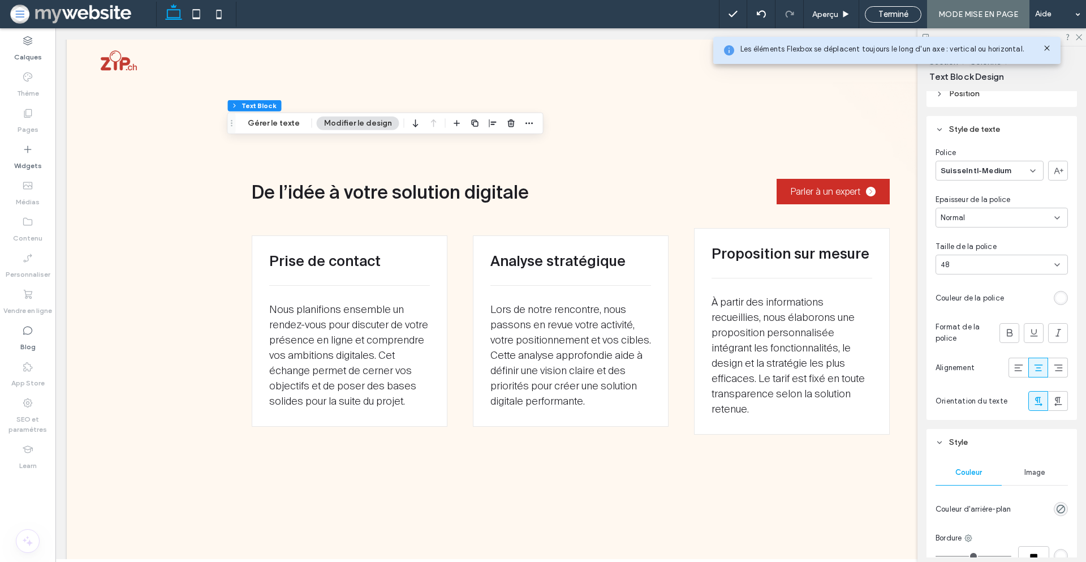
click at [1056, 297] on div "rgb(255, 255, 255)" at bounding box center [1061, 298] width 10 height 10
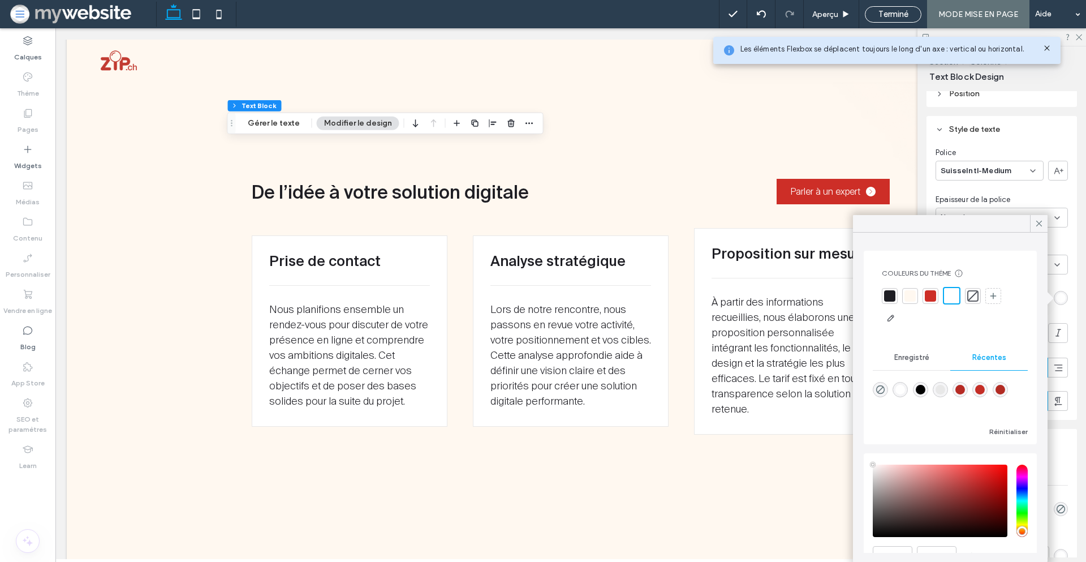
click at [891, 295] on div at bounding box center [889, 295] width 11 height 11
click at [1038, 221] on icon at bounding box center [1039, 223] width 10 height 10
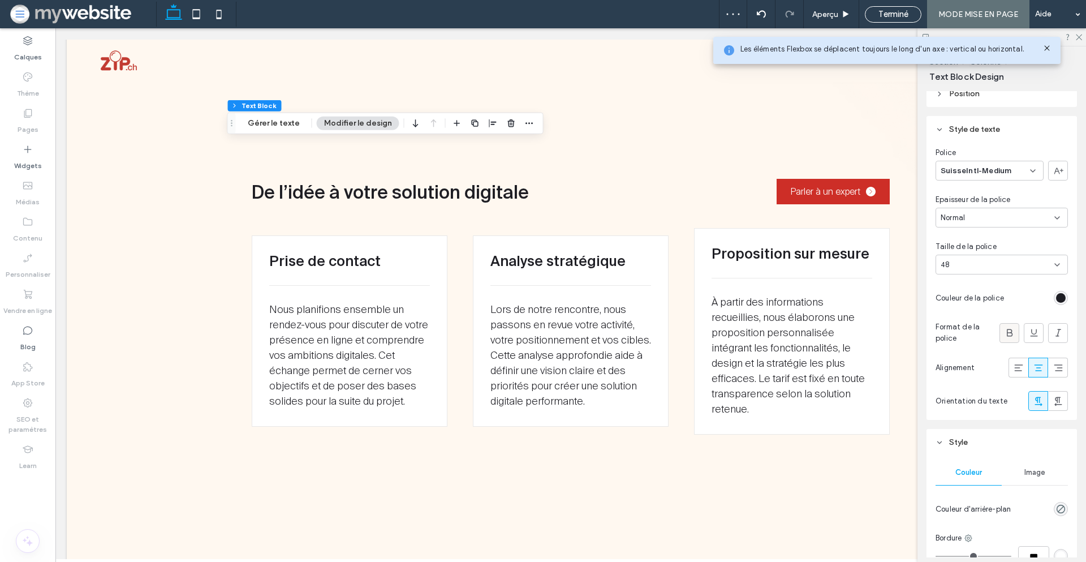
click at [1004, 337] on icon at bounding box center [1009, 332] width 11 height 11
click at [1013, 368] on icon at bounding box center [1018, 367] width 11 height 11
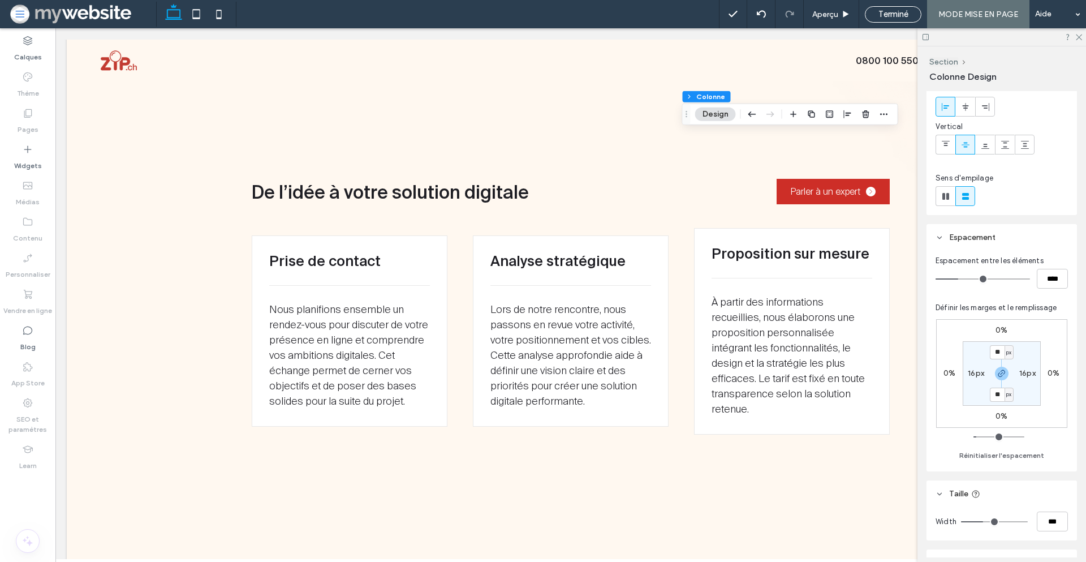
scroll to position [0, 0]
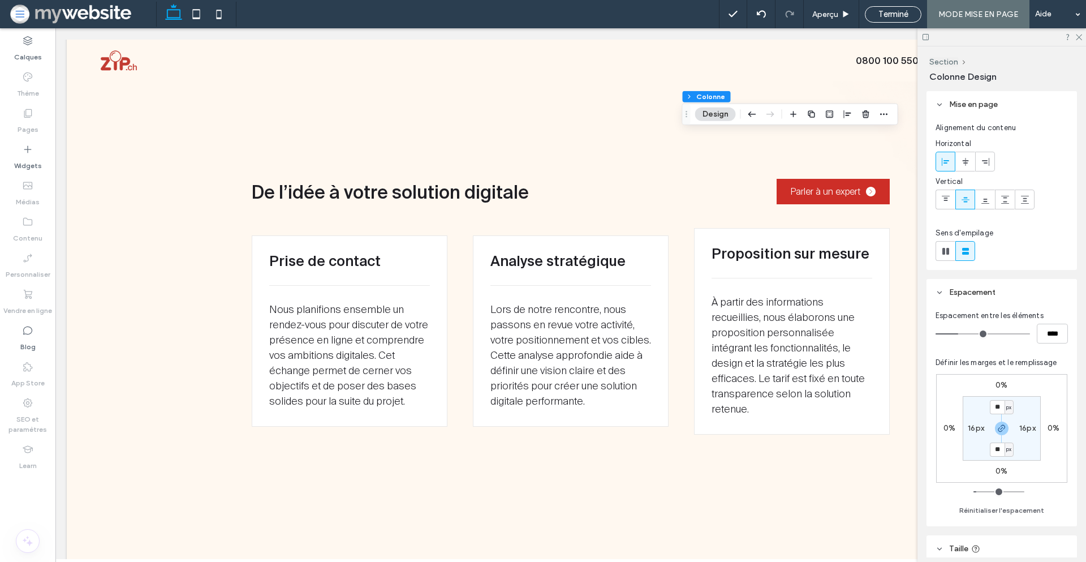
click at [952, 78] on span "Colonne Design" at bounding box center [963, 76] width 67 height 11
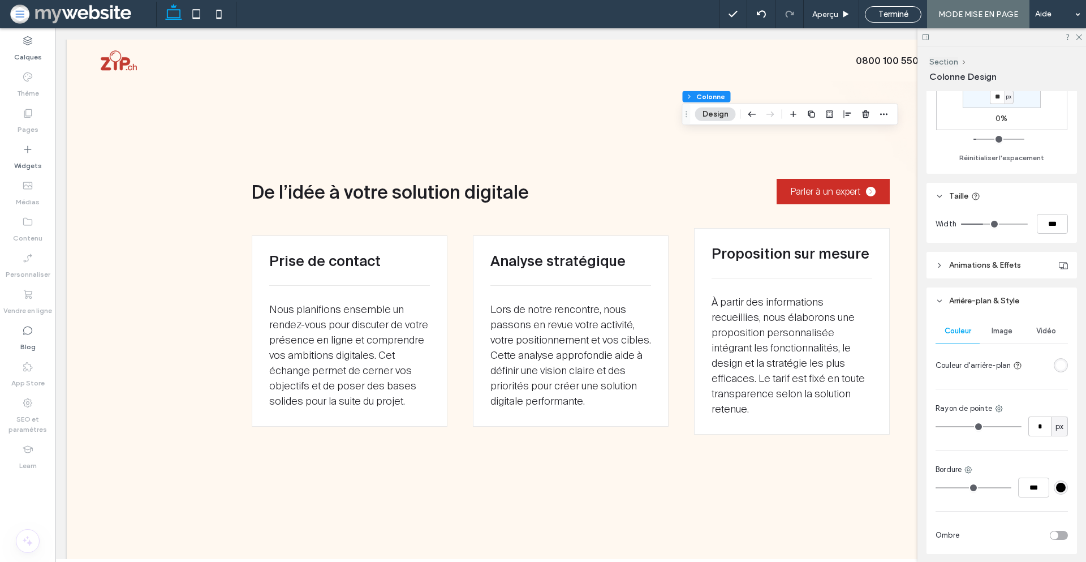
scroll to position [394, 0]
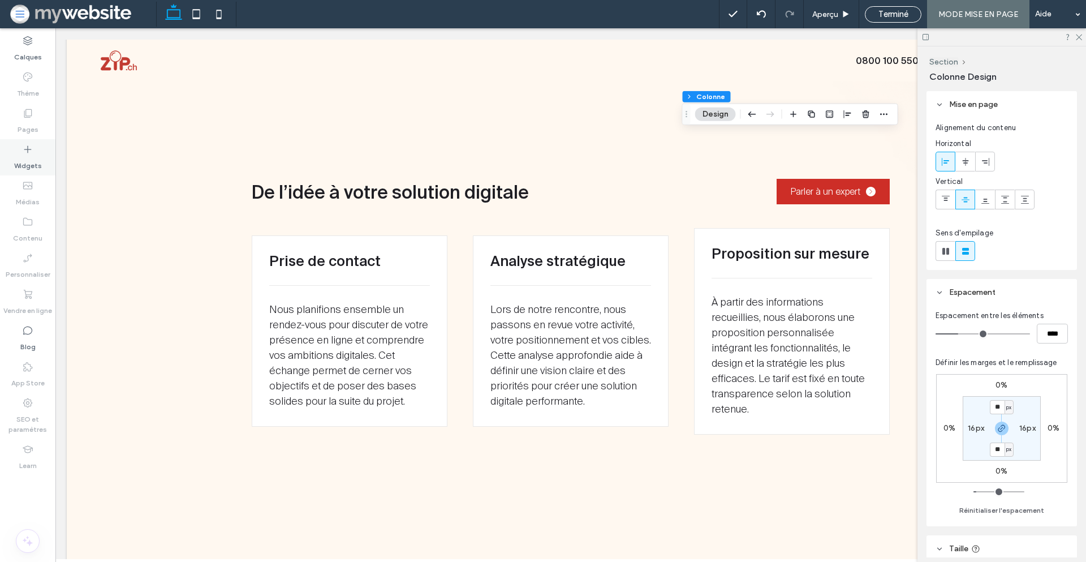
click at [23, 159] on label "Widgets" at bounding box center [28, 163] width 28 height 16
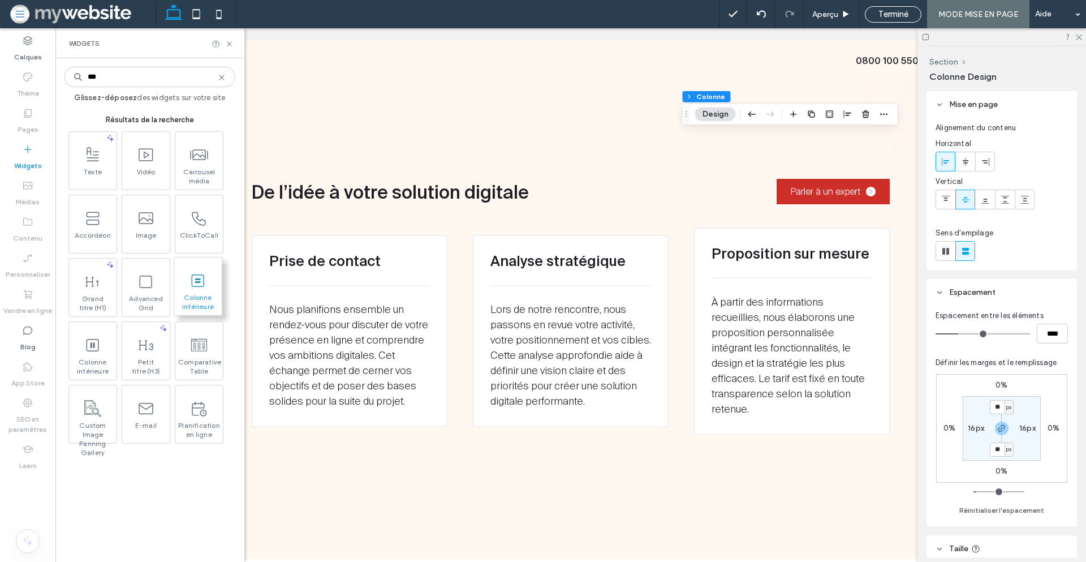
type input "***"
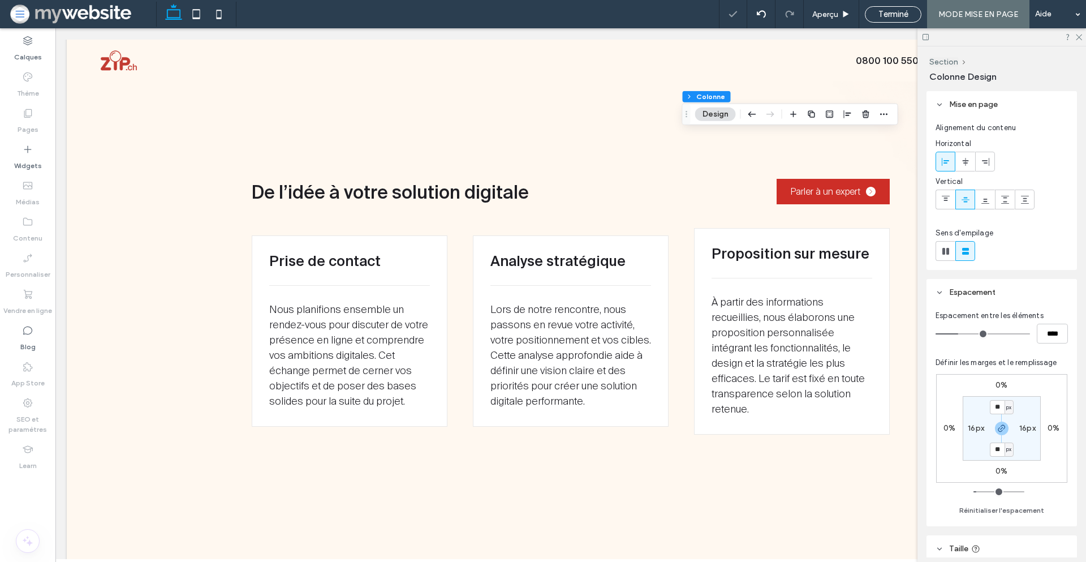
scroll to position [210, 0]
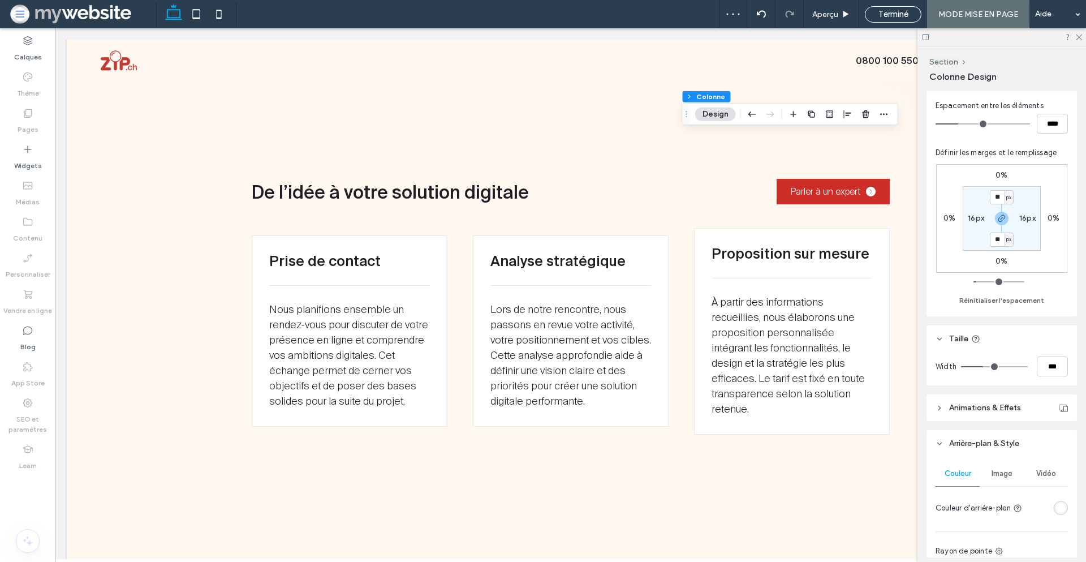
click at [978, 219] on label "16px" at bounding box center [976, 218] width 16 height 10
type input "*"
click at [1004, 197] on label "16px" at bounding box center [1002, 197] width 16 height 10
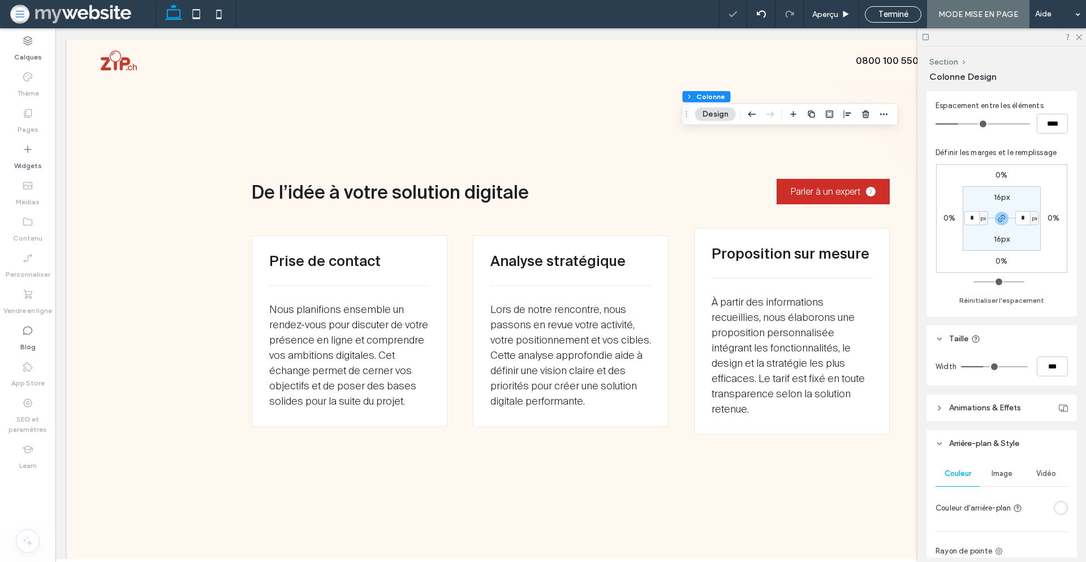
type input "**"
type input "*"
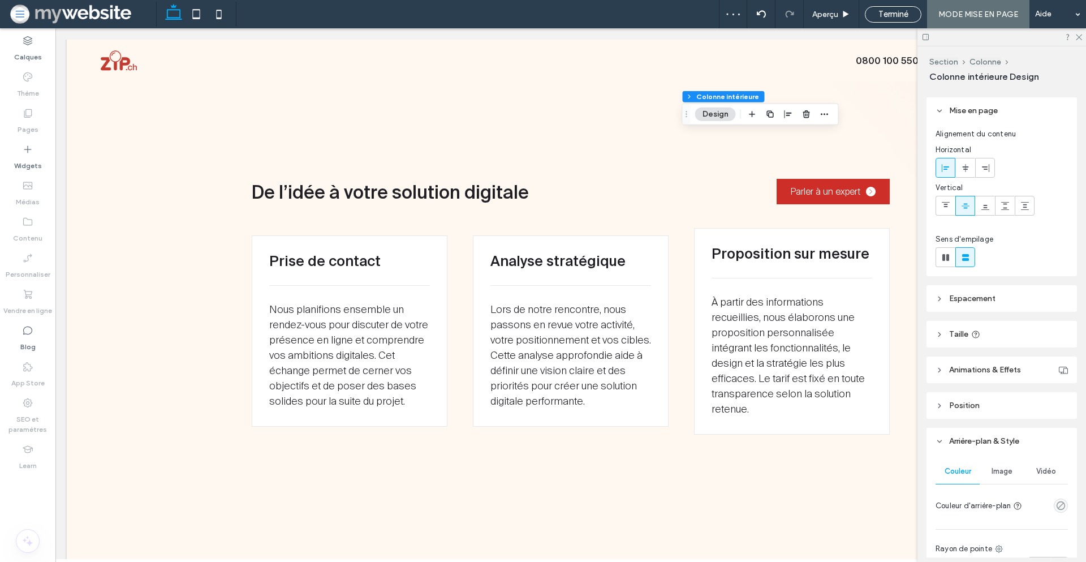
scroll to position [37, 0]
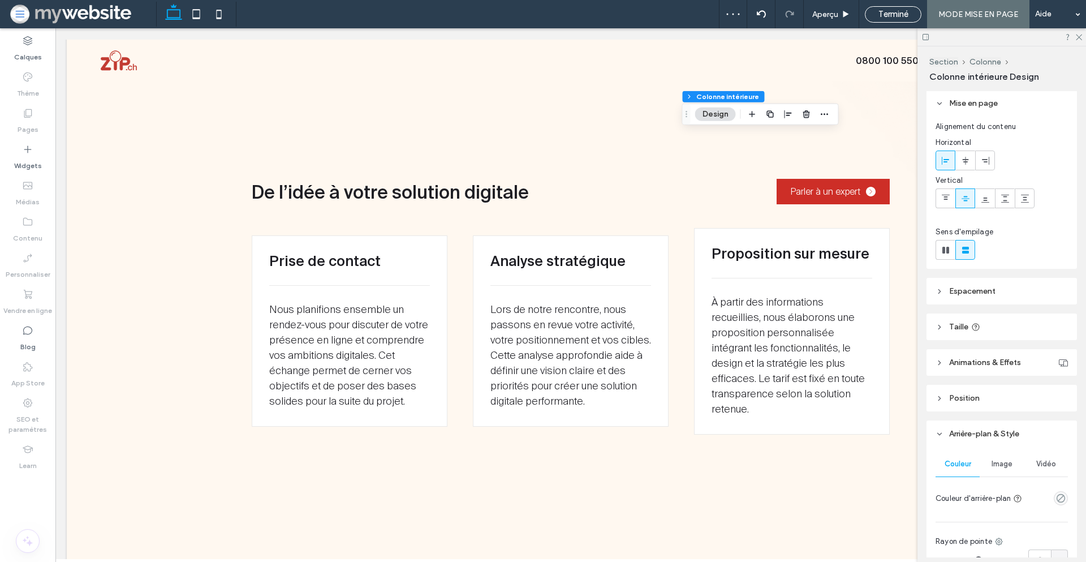
click at [978, 392] on header "Position" at bounding box center [1002, 398] width 150 height 27
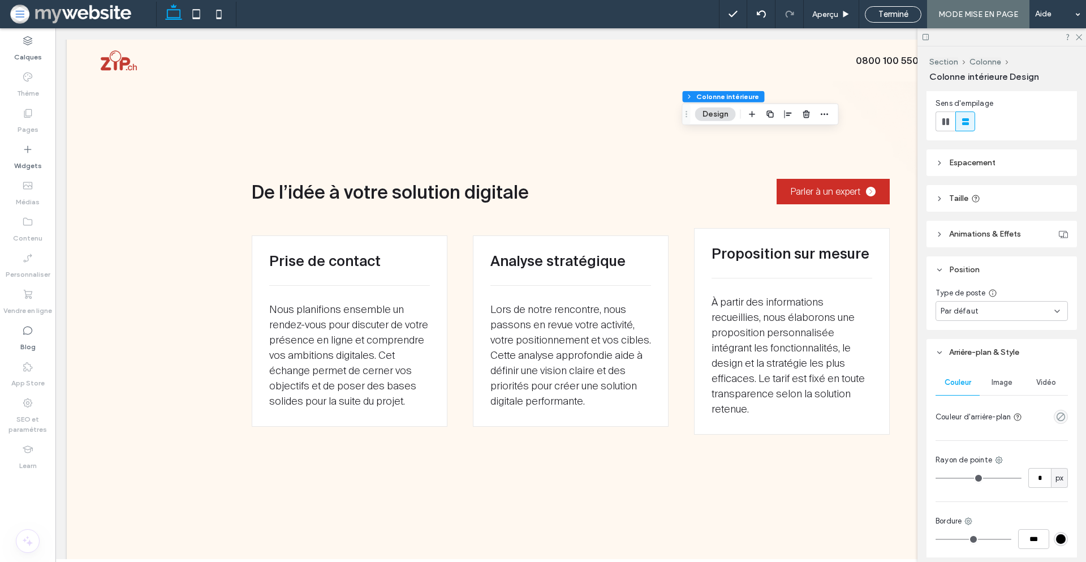
click at [986, 313] on div "Par défaut" at bounding box center [998, 311] width 114 height 11
click at [976, 367] on div "Épinglé" at bounding box center [998, 371] width 125 height 20
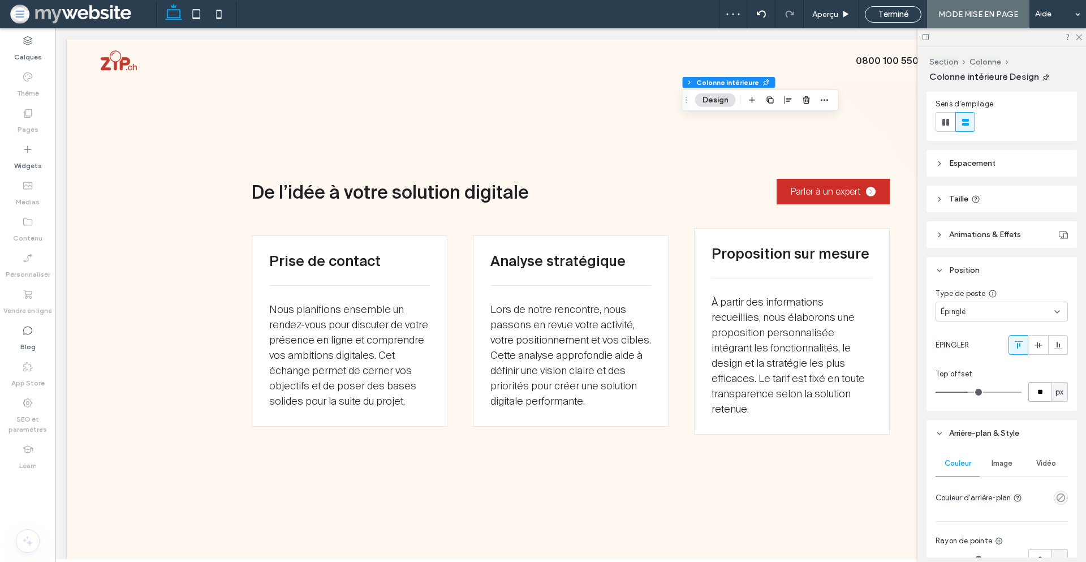
click at [1035, 393] on input "**" at bounding box center [1040, 392] width 23 height 20
type input "***"
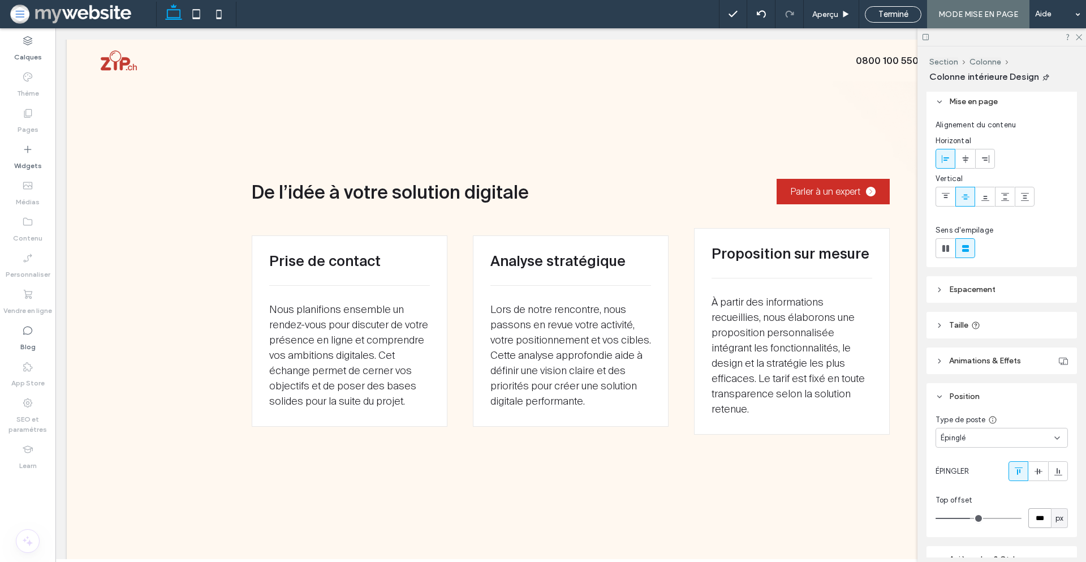
scroll to position [0, 0]
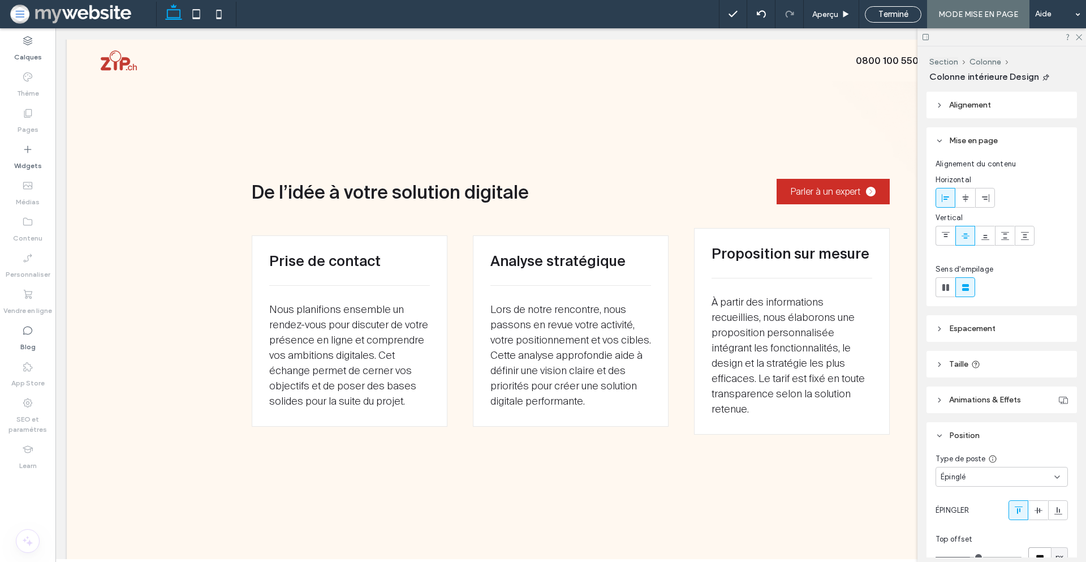
type input "**"
type input "****"
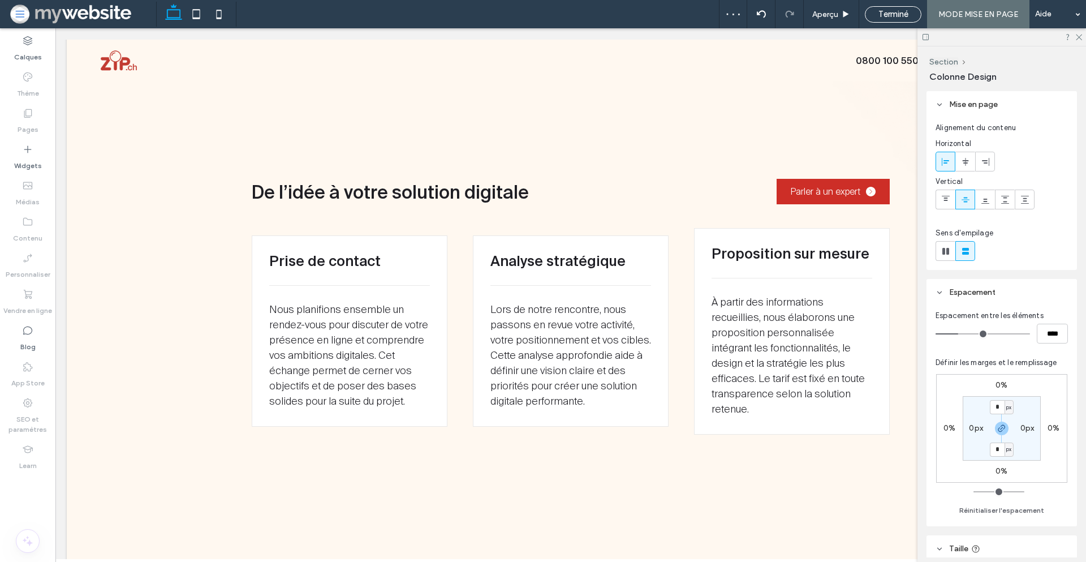
type input "**"
type input "*****"
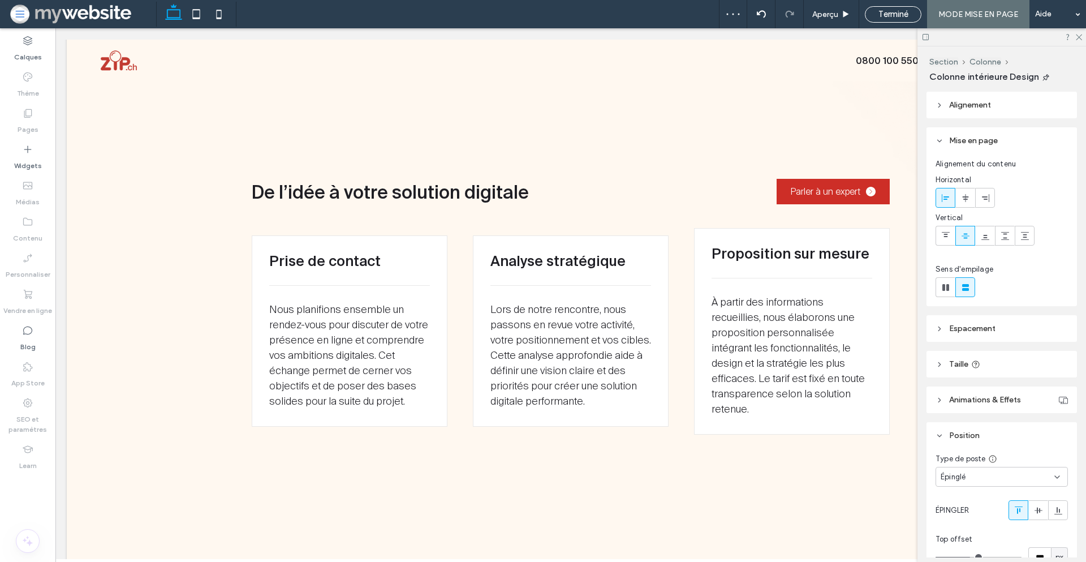
type input "***"
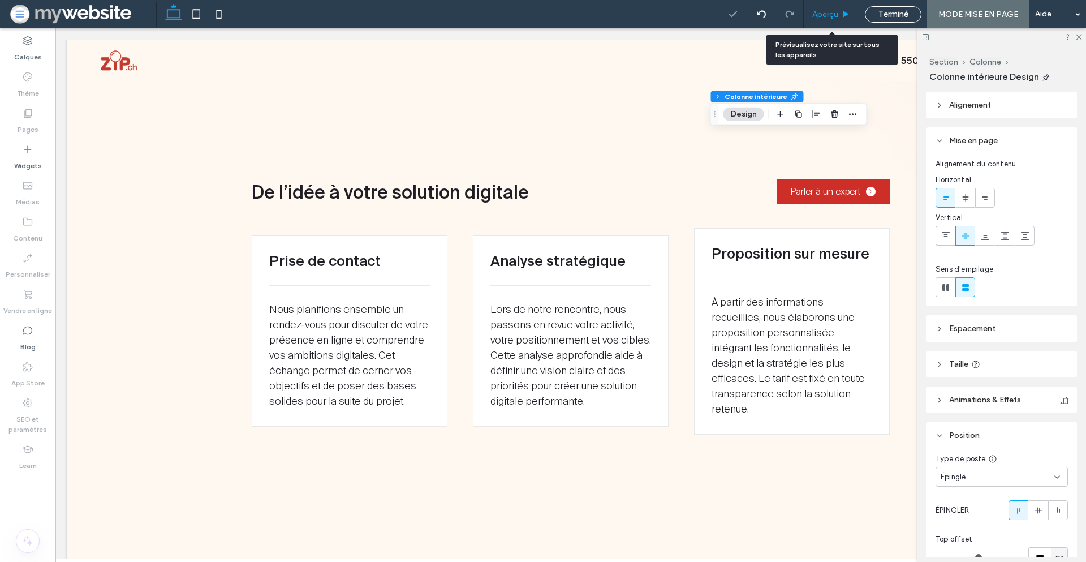
click at [820, 19] on span "Aperçu" at bounding box center [825, 15] width 26 height 10
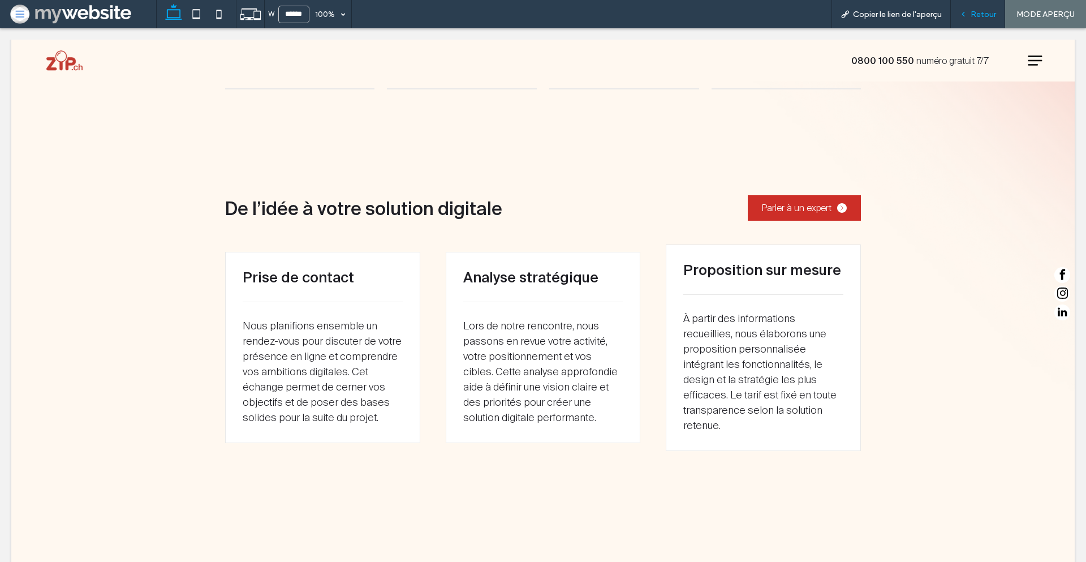
click at [973, 19] on span "Retour" at bounding box center [983, 15] width 25 height 10
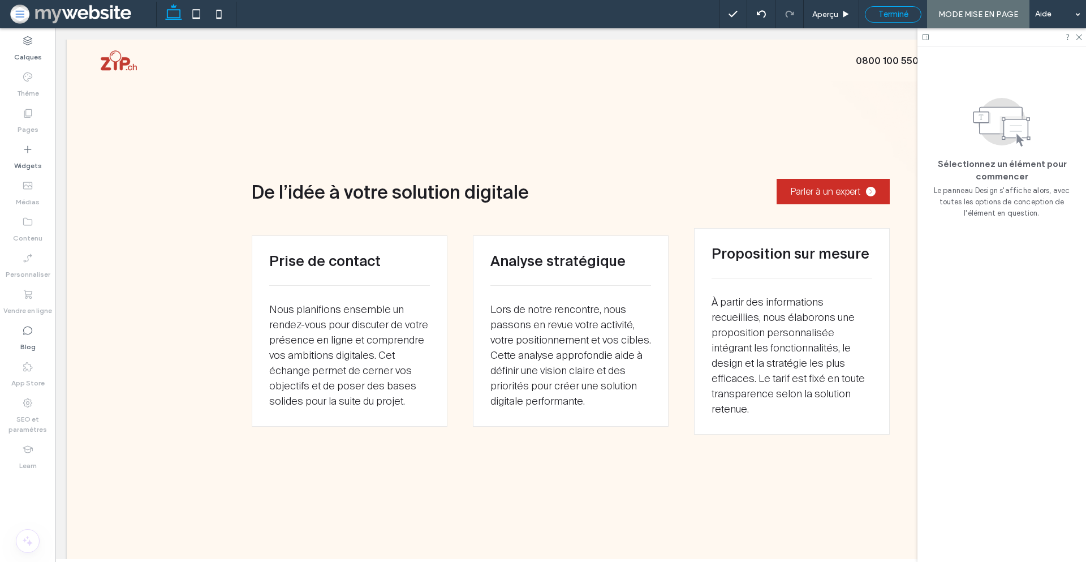
click at [884, 13] on span "Terminé" at bounding box center [894, 14] width 30 height 10
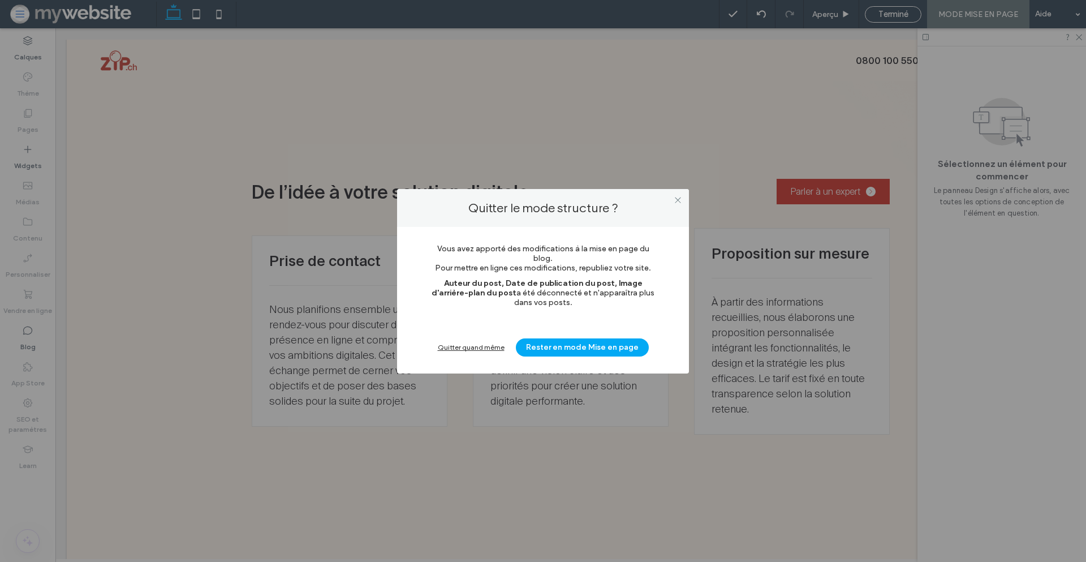
click at [480, 348] on div "Quitter quand même" at bounding box center [471, 347] width 67 height 8
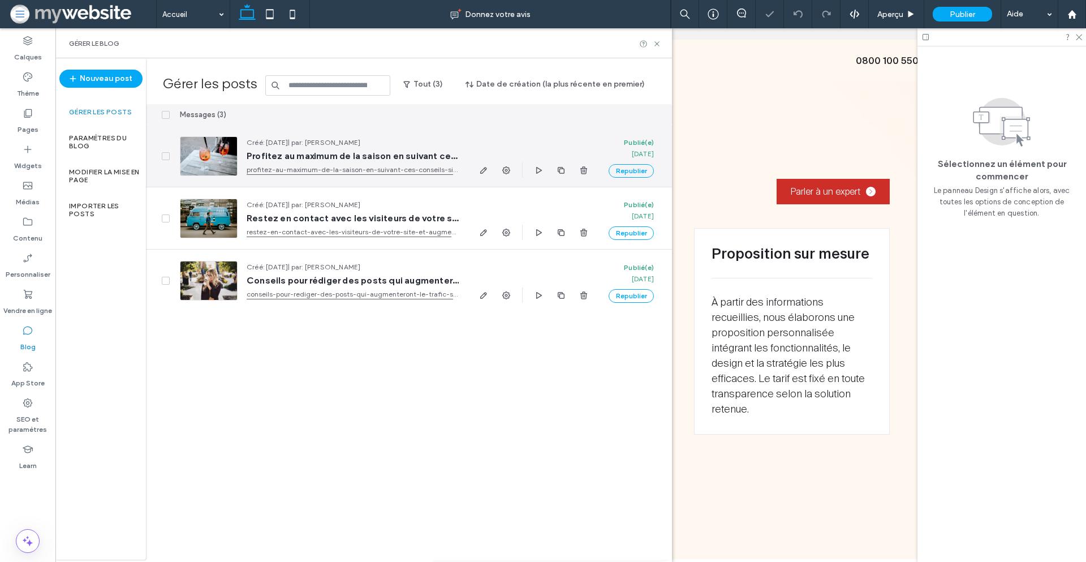
click at [370, 157] on span "Profitez au maximum de la saison en suivant ces conseils simples" at bounding box center [353, 155] width 212 height 11
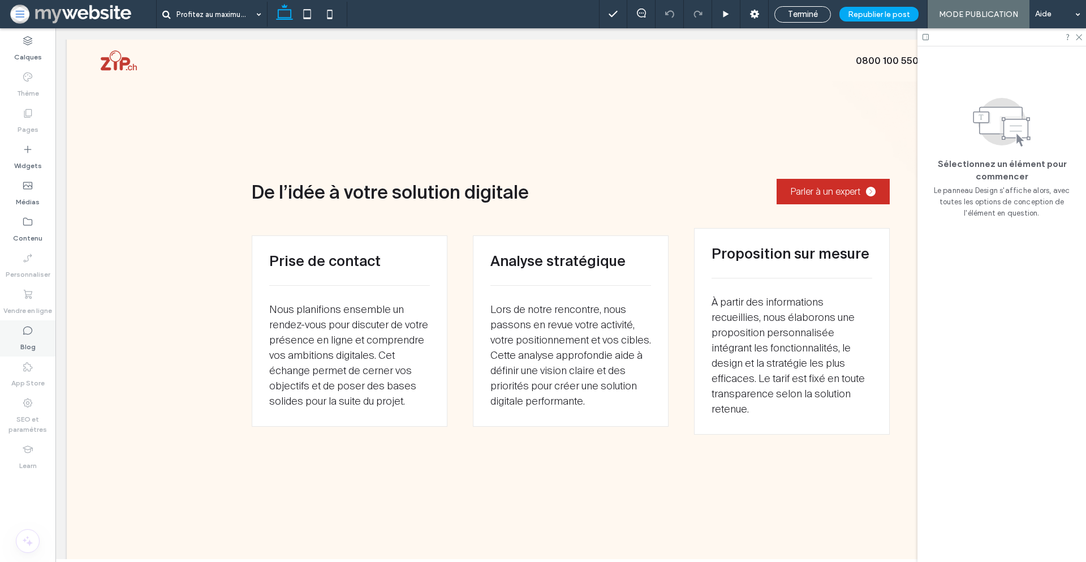
click at [39, 335] on div "Blog" at bounding box center [27, 338] width 55 height 36
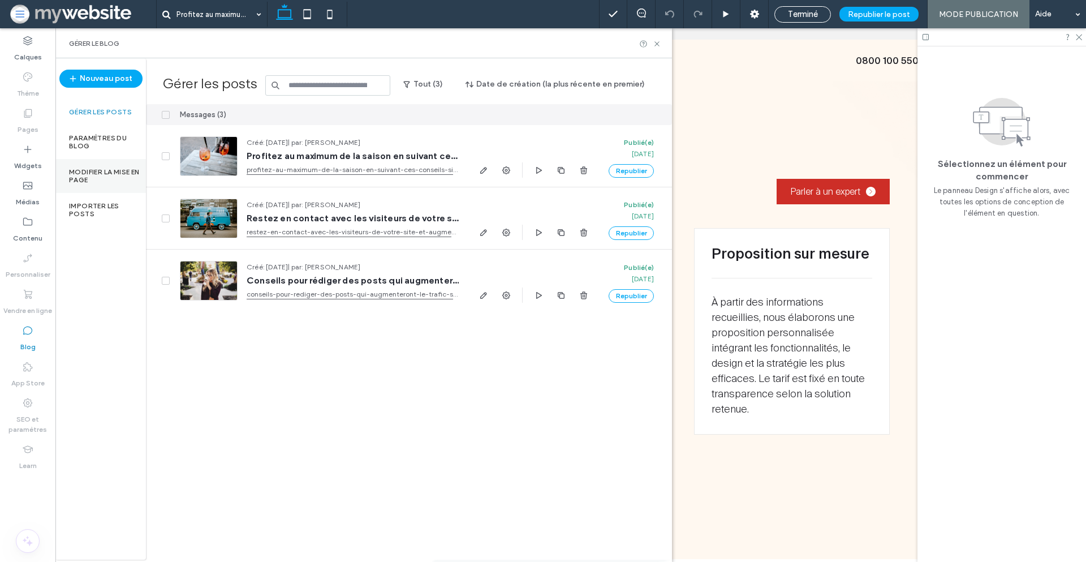
click at [89, 166] on div "Modifier la mise en page" at bounding box center [100, 176] width 91 height 34
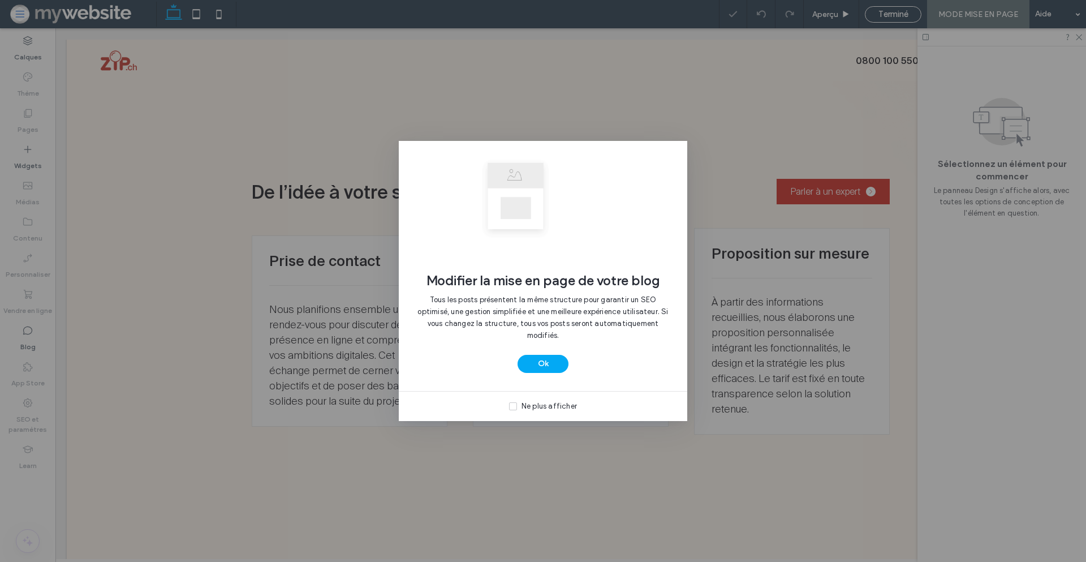
click at [542, 373] on div "Modifier la mise en page de votre blog Tous les posts présentent la même struct…" at bounding box center [543, 266] width 289 height 250
click at [552, 376] on div "Modifier la mise en page de votre blog Tous les posts présentent la même struct…" at bounding box center [543, 266] width 289 height 250
drag, startPoint x: 554, startPoint y: 366, endPoint x: 637, endPoint y: 287, distance: 114.4
click at [554, 366] on button "Ok" at bounding box center [543, 364] width 51 height 18
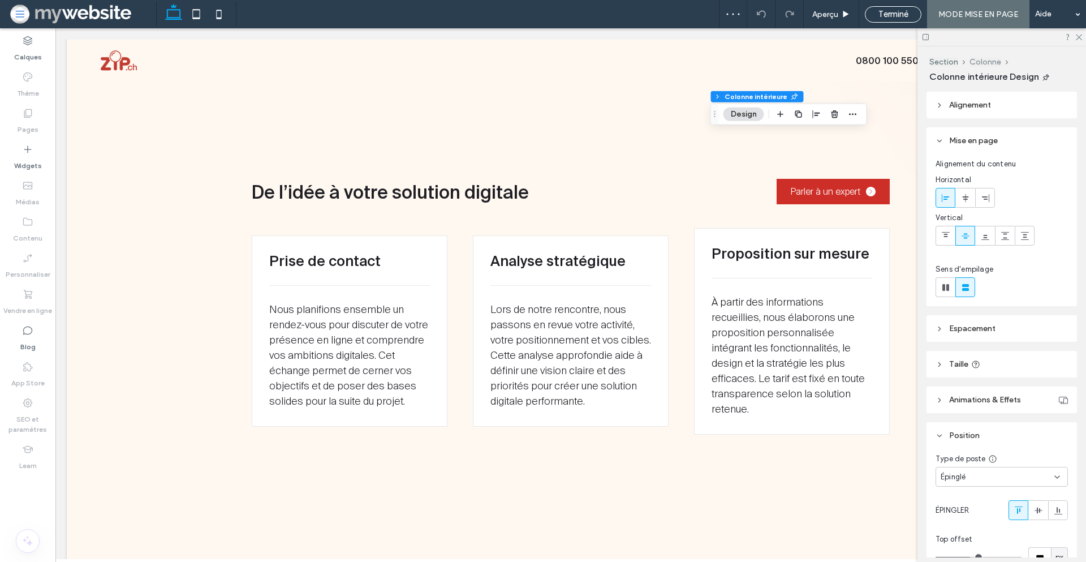
click at [983, 61] on button "Colonne" at bounding box center [986, 62] width 32 height 10
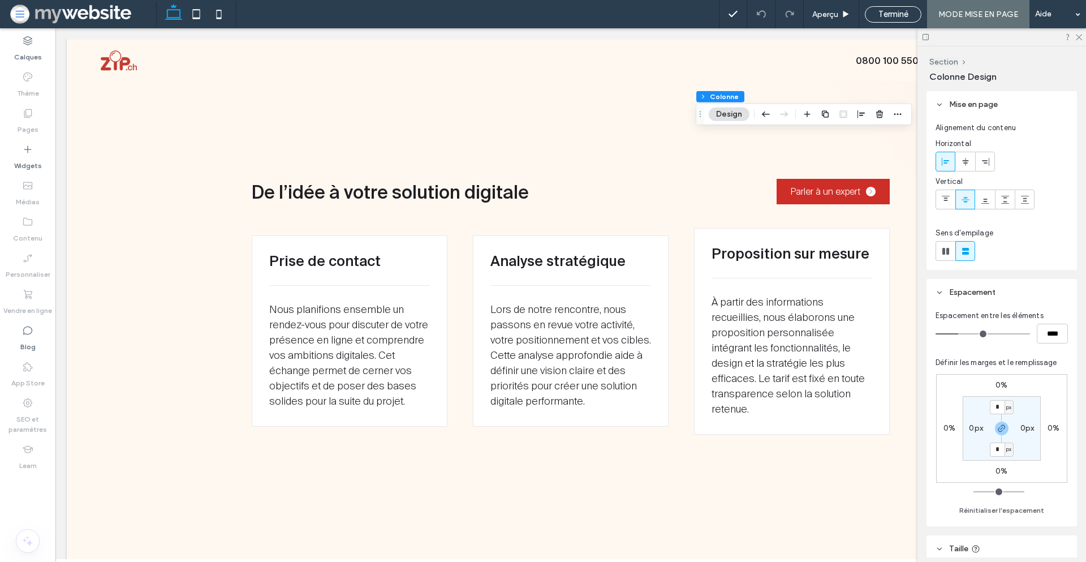
scroll to position [394, 0]
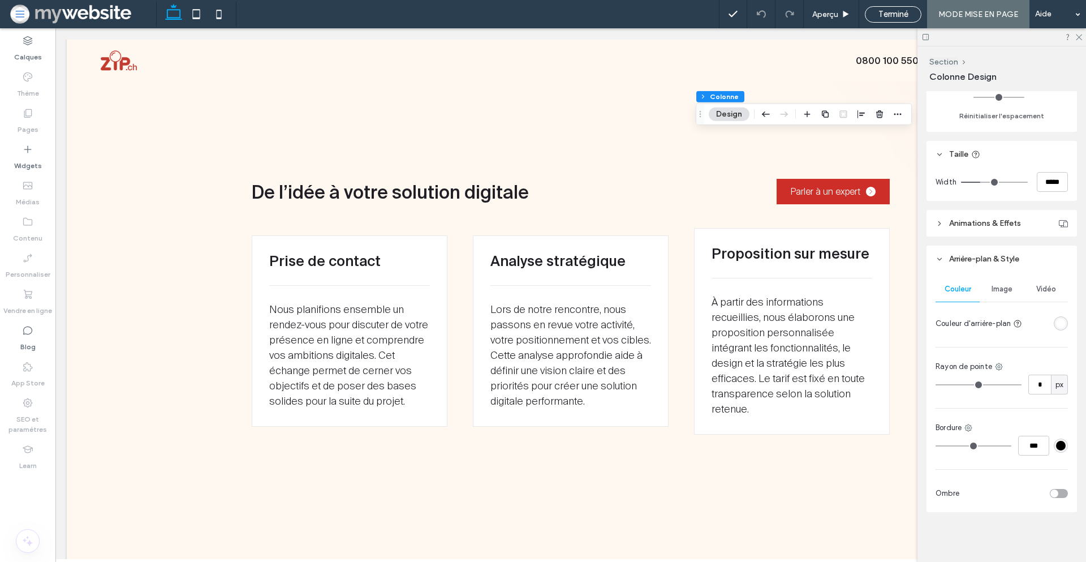
click at [1056, 320] on div "rgba(255, 255, 255, 1)" at bounding box center [1061, 324] width 10 height 10
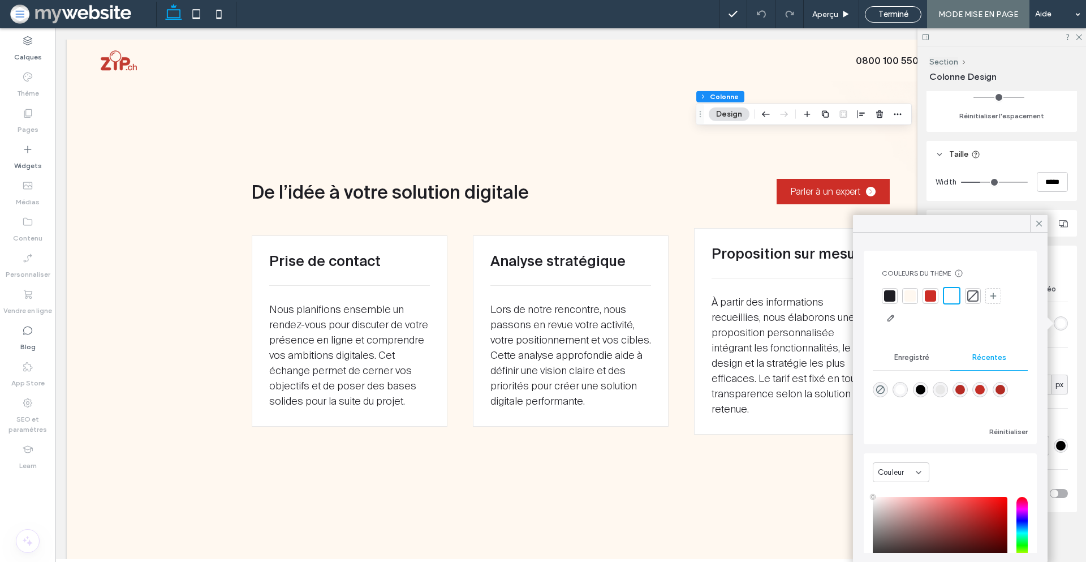
click at [973, 292] on div at bounding box center [972, 295] width 11 height 11
click at [1038, 222] on icon at bounding box center [1039, 223] width 10 height 10
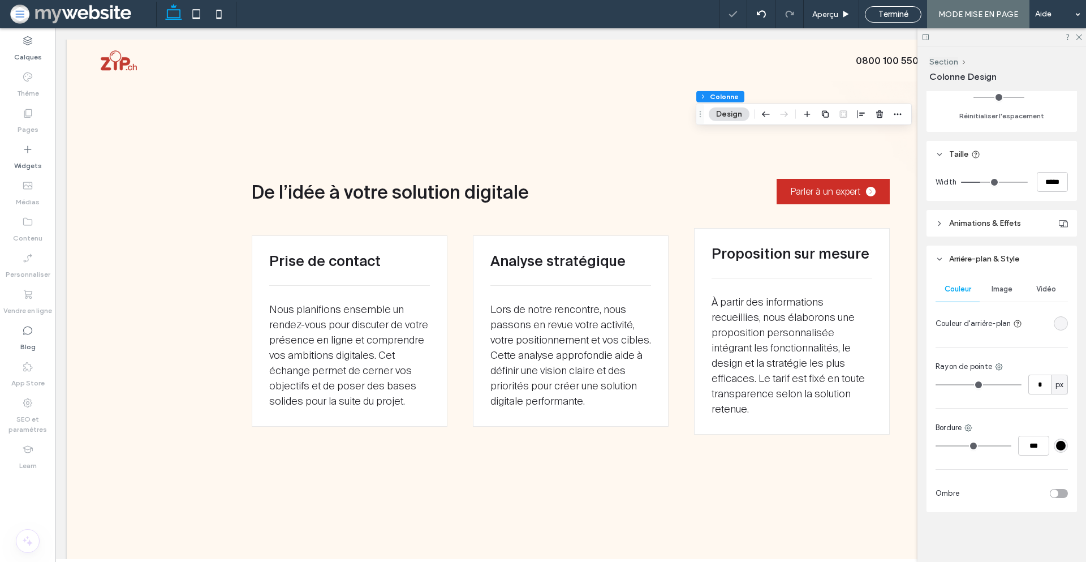
scroll to position [0, 0]
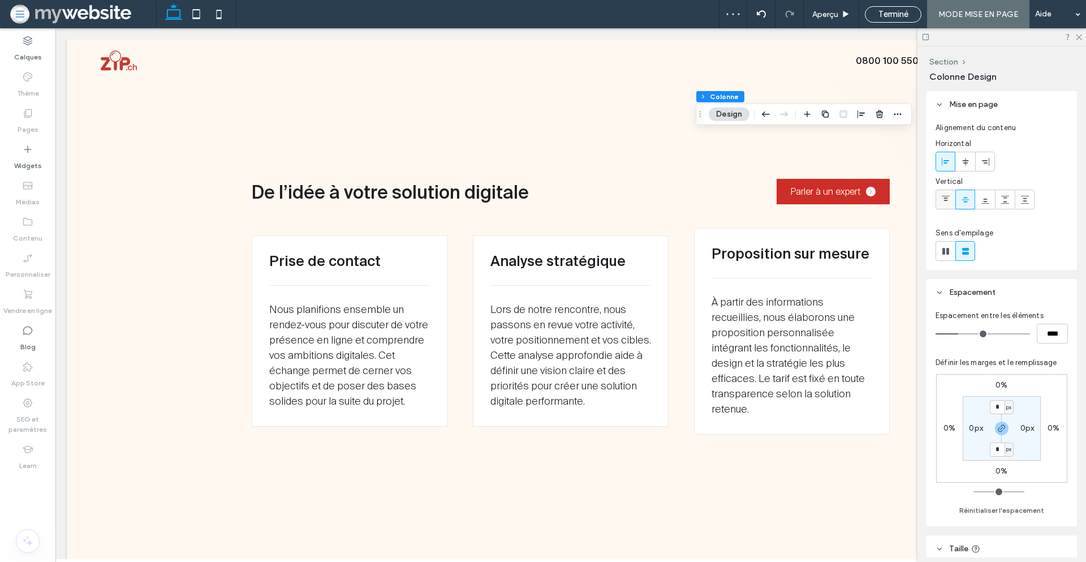
click at [950, 198] on icon at bounding box center [945, 199] width 9 height 9
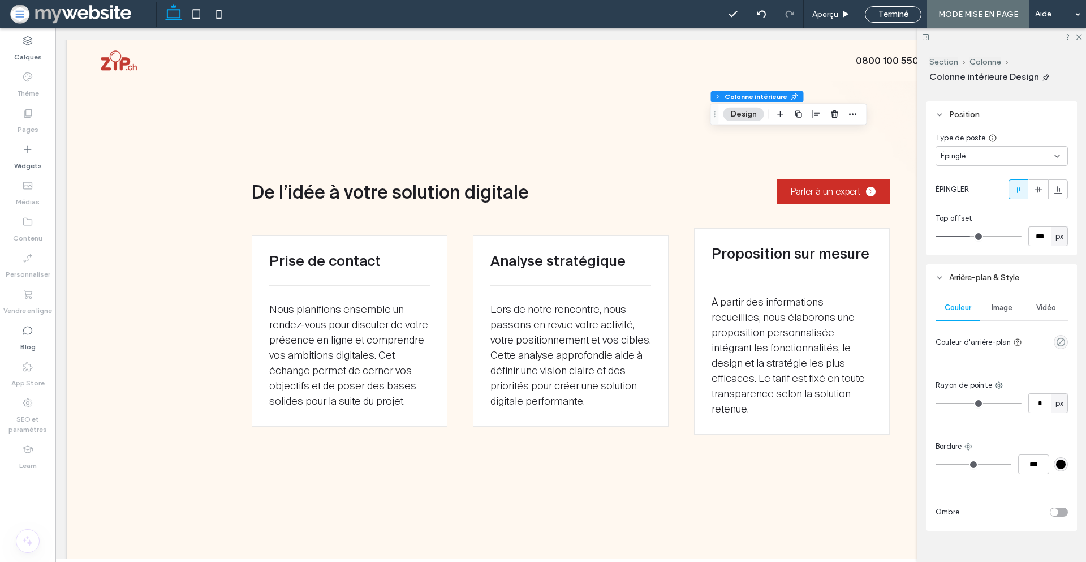
scroll to position [339, 0]
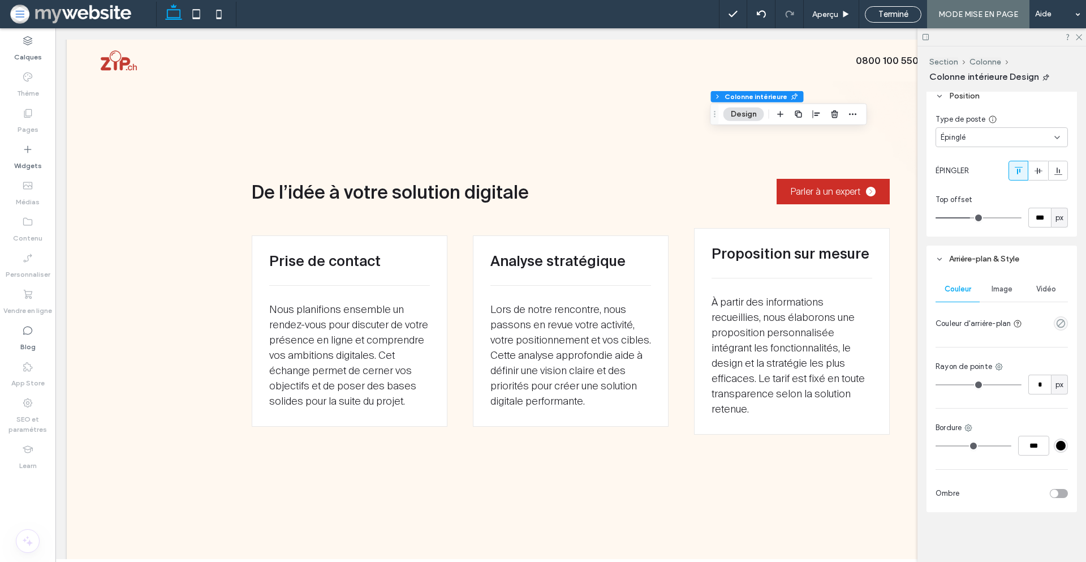
click at [1054, 322] on div "empty color" at bounding box center [1061, 323] width 14 height 14
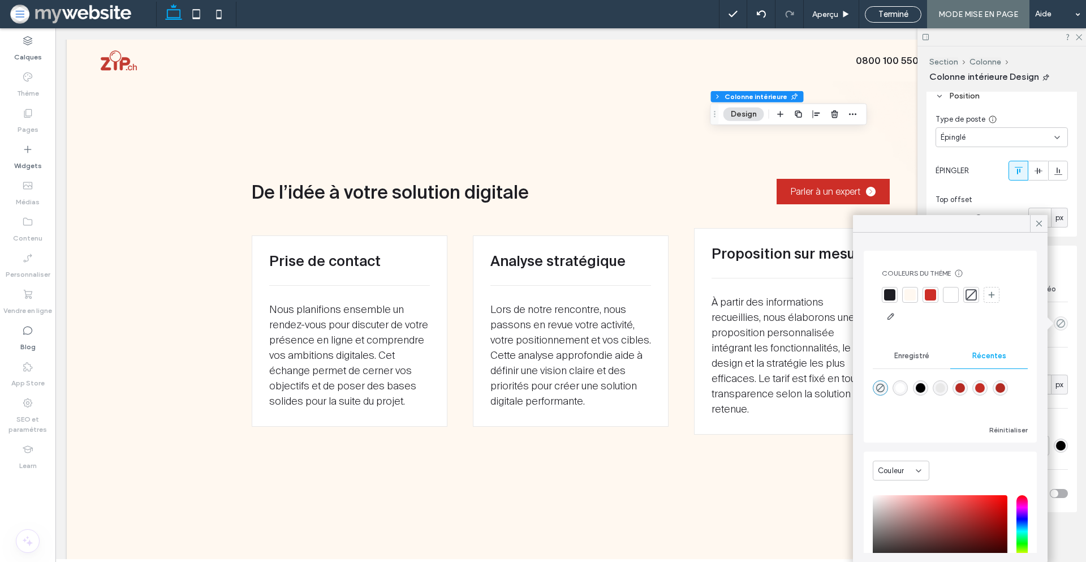
click at [913, 291] on div at bounding box center [910, 294] width 11 height 11
click at [1043, 225] on icon at bounding box center [1039, 223] width 10 height 10
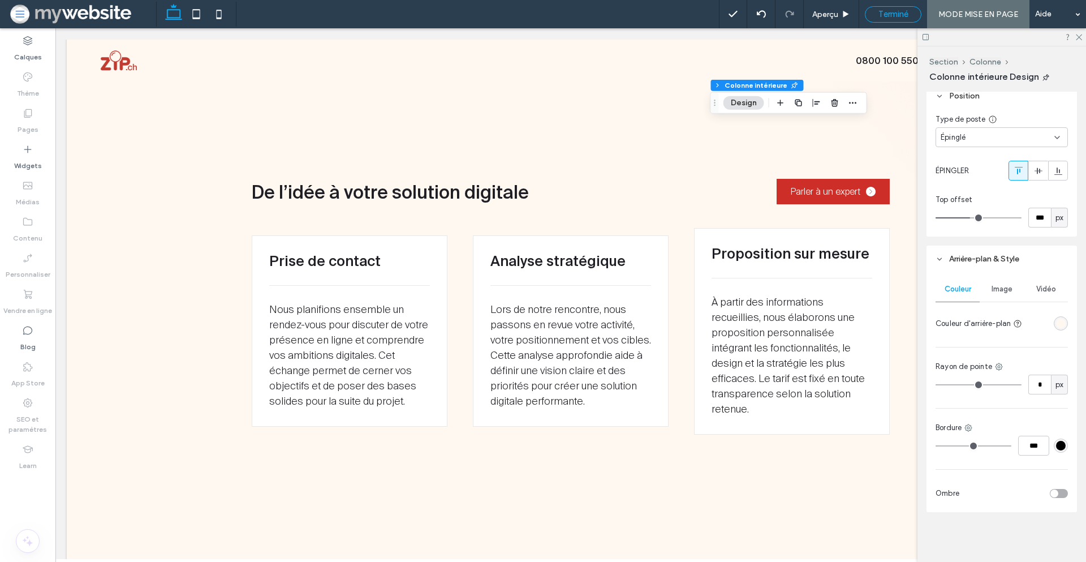
click at [900, 15] on span "Terminé" at bounding box center [894, 14] width 30 height 10
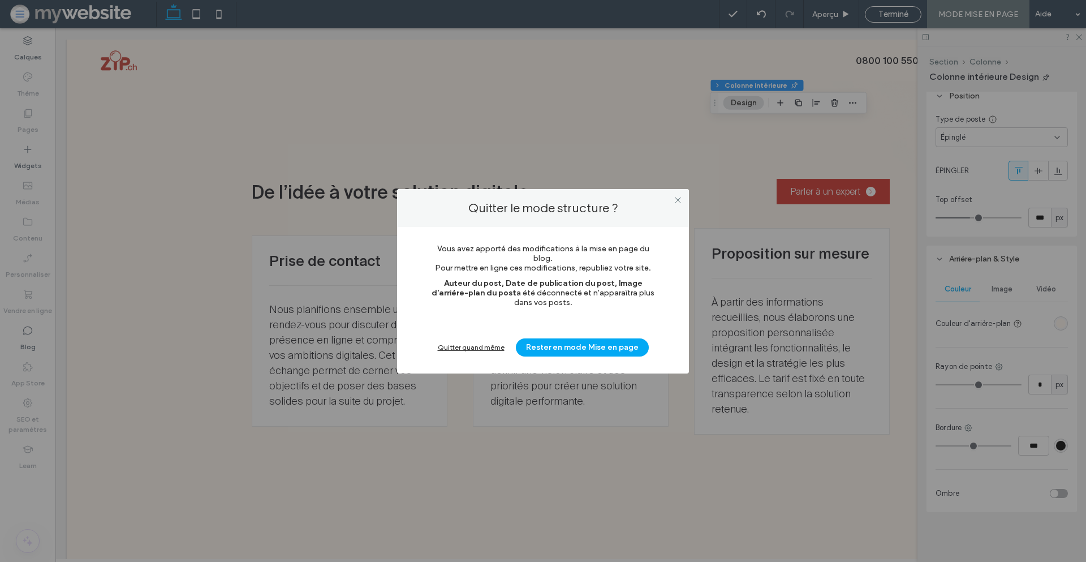
click at [479, 343] on div "Quitter quand même" at bounding box center [471, 347] width 67 height 8
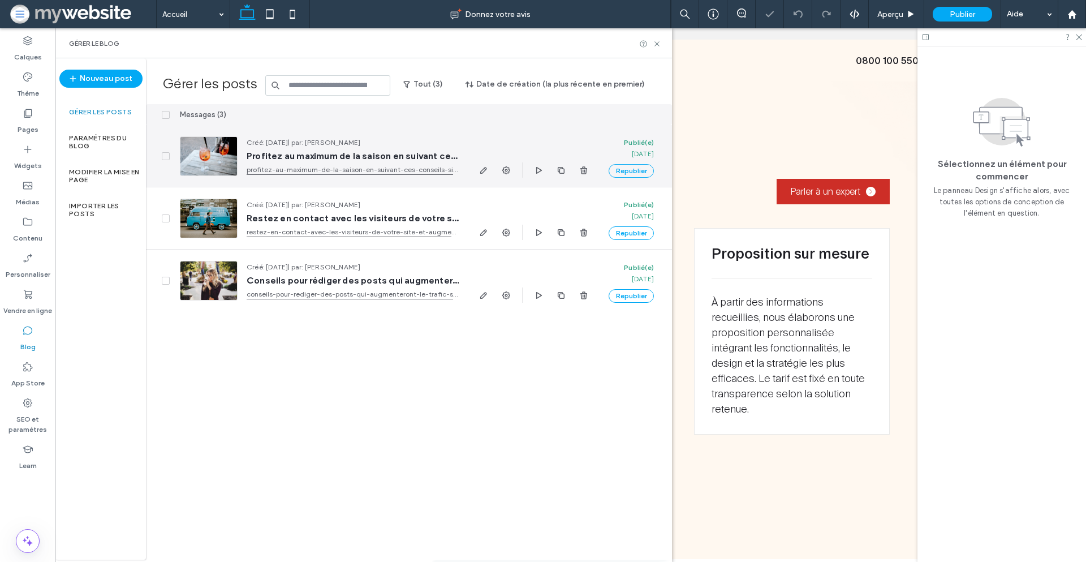
click at [351, 156] on span "Profitez au maximum de la saison en suivant ces conseils simples" at bounding box center [353, 155] width 212 height 11
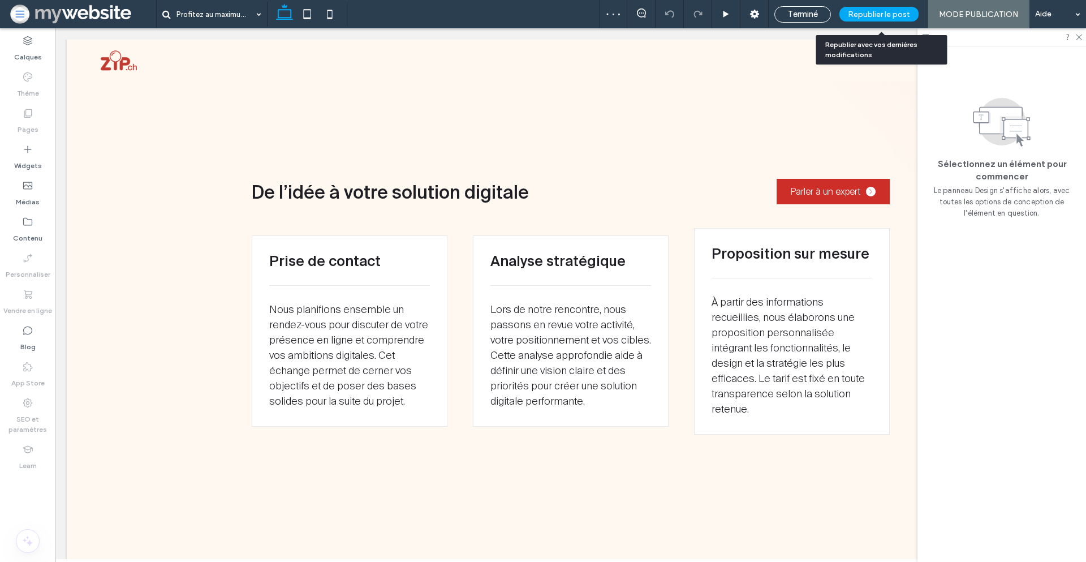
click at [893, 13] on span "Republier le post" at bounding box center [879, 15] width 62 height 10
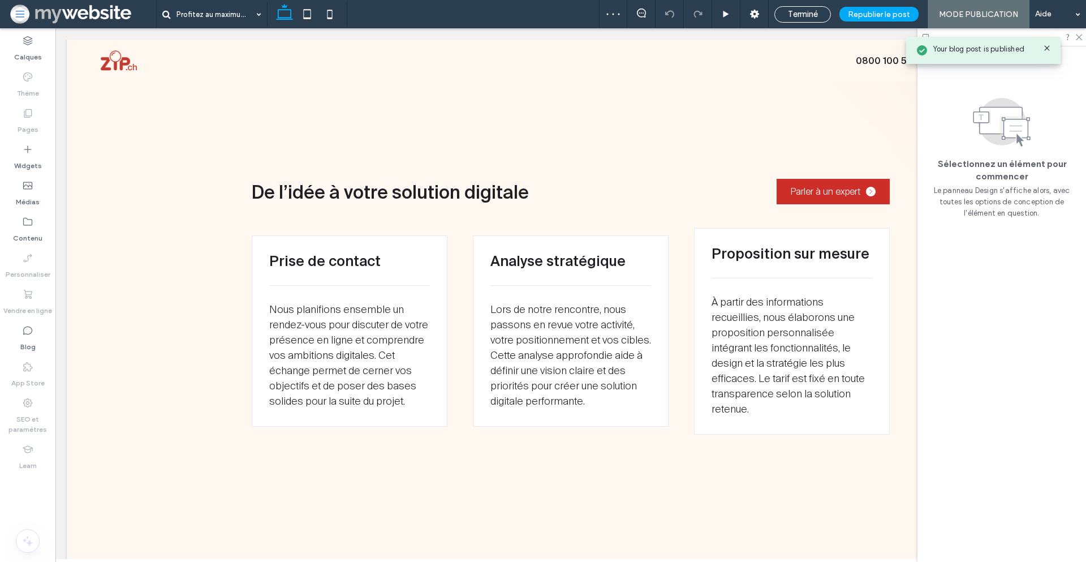
click at [1049, 48] on icon at bounding box center [1047, 48] width 9 height 9
click at [816, 12] on span "Terminé" at bounding box center [803, 14] width 30 height 10
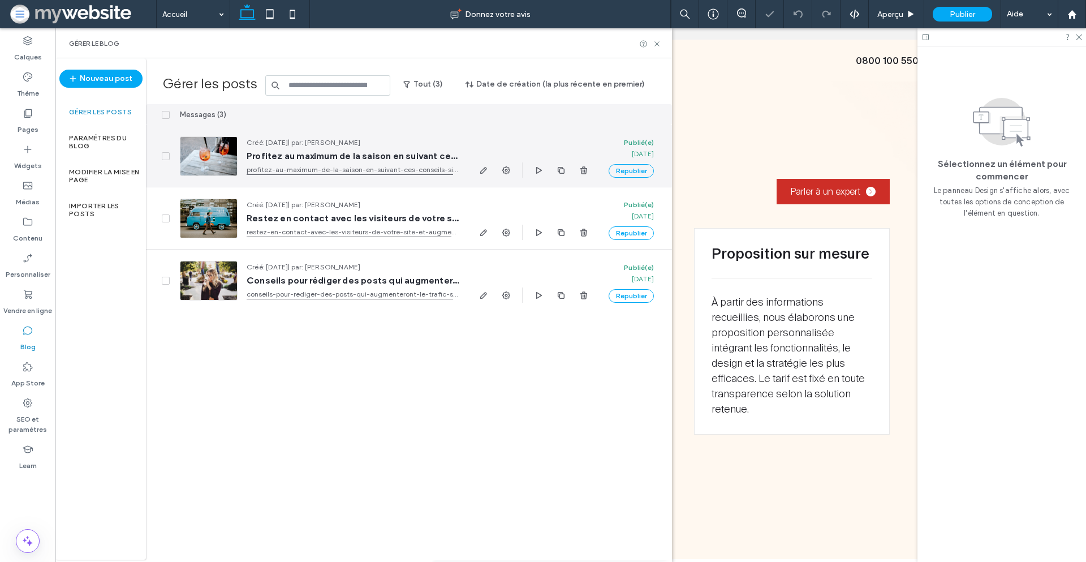
click at [418, 147] on span "Créé: Jun 23, 2025 | par: Xavier Mercier" at bounding box center [353, 142] width 212 height 11
click at [415, 155] on span "Profitez au maximum de la saison en suivant ces conseils simples" at bounding box center [353, 155] width 212 height 11
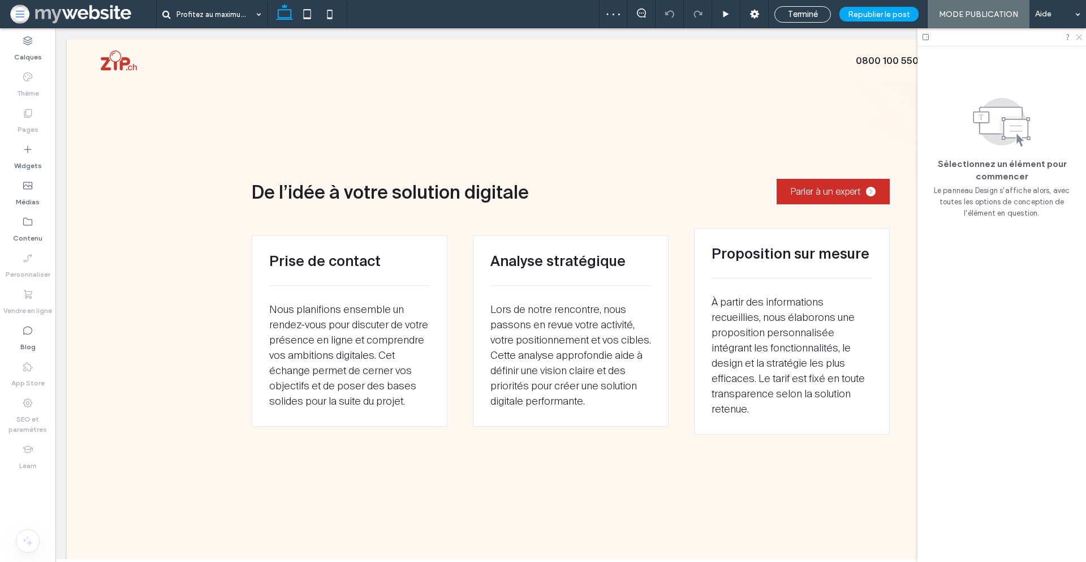
click at [1080, 36] on use at bounding box center [1079, 38] width 6 height 6
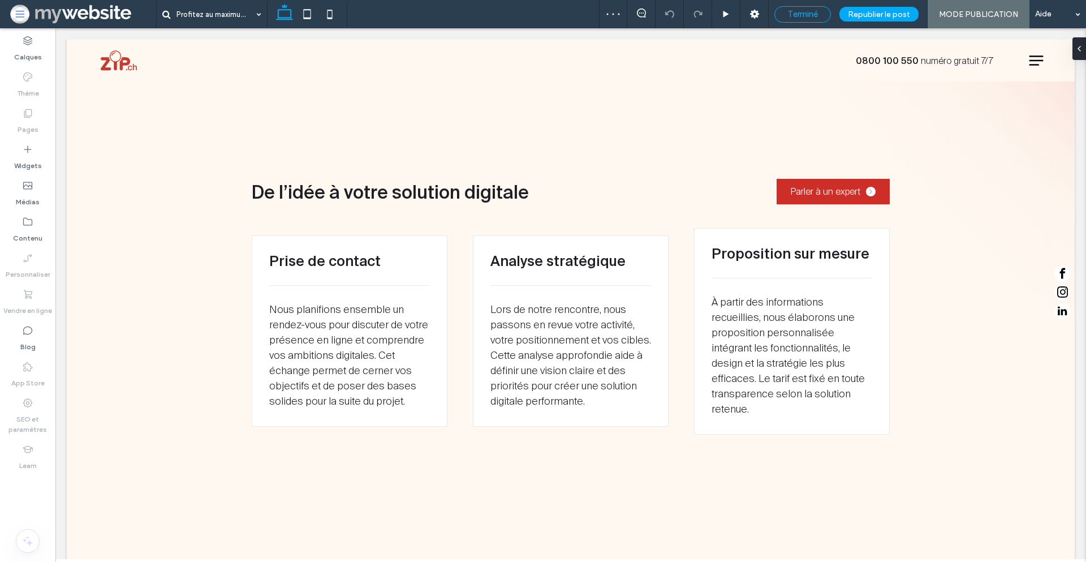
click at [807, 15] on span "Terminé" at bounding box center [803, 14] width 30 height 10
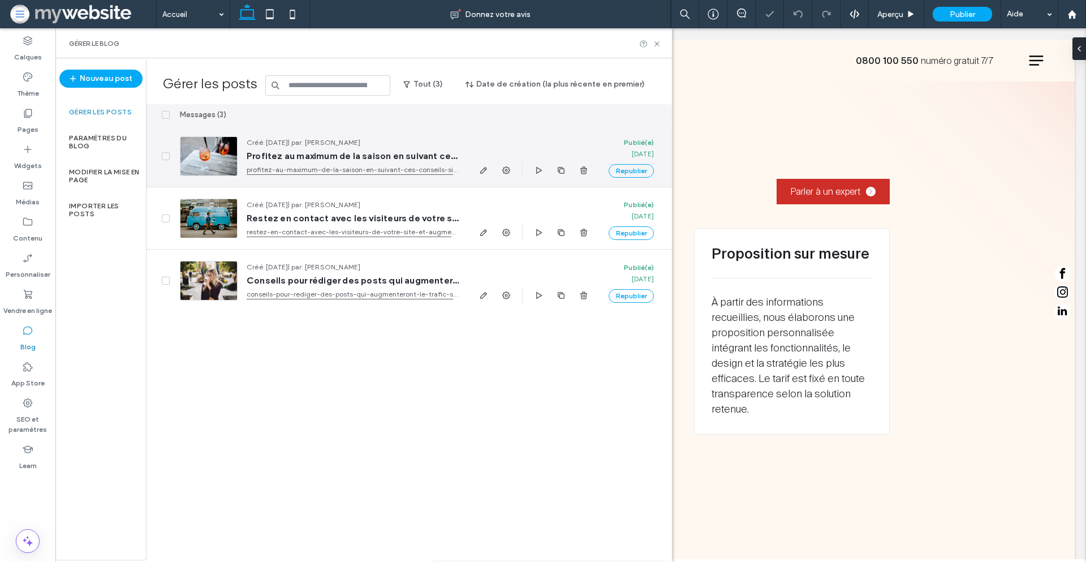
click at [367, 152] on span "Profitez au maximum de la saison en suivant ces conseils simples" at bounding box center [353, 155] width 212 height 11
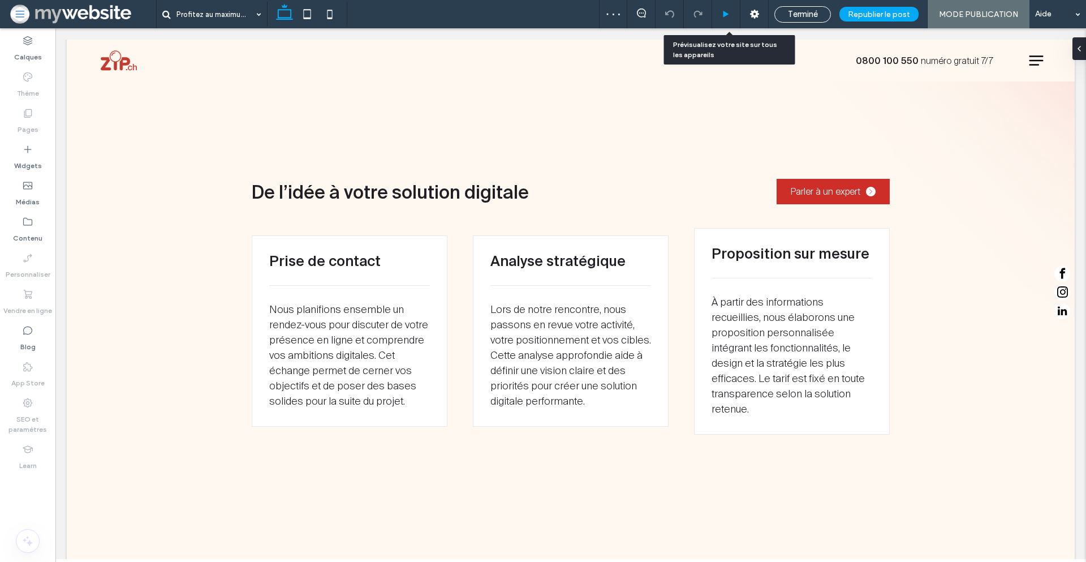
click at [730, 12] on icon at bounding box center [726, 14] width 8 height 8
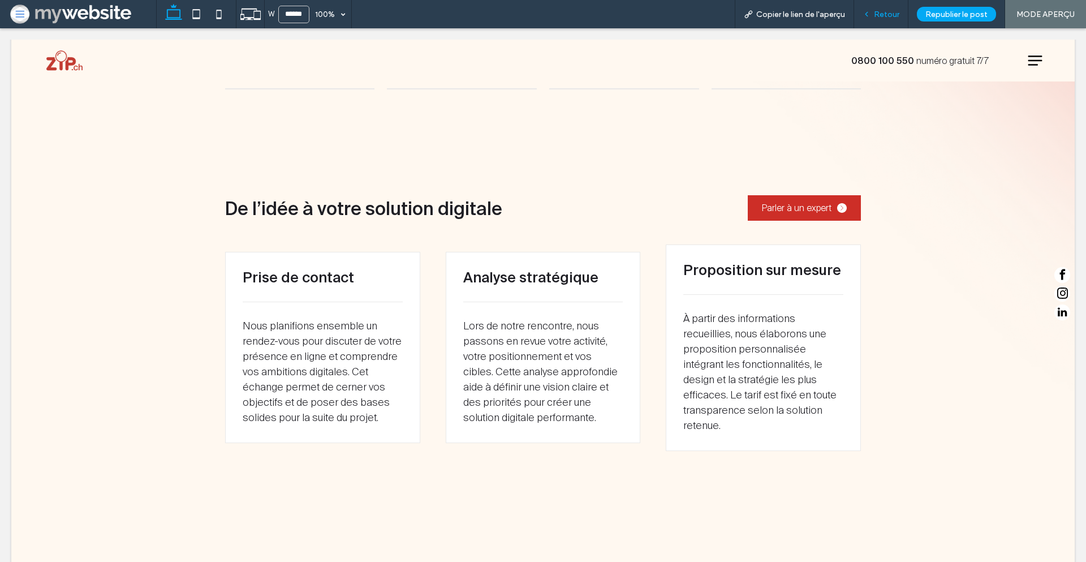
click at [880, 17] on span "Retour" at bounding box center [886, 15] width 25 height 10
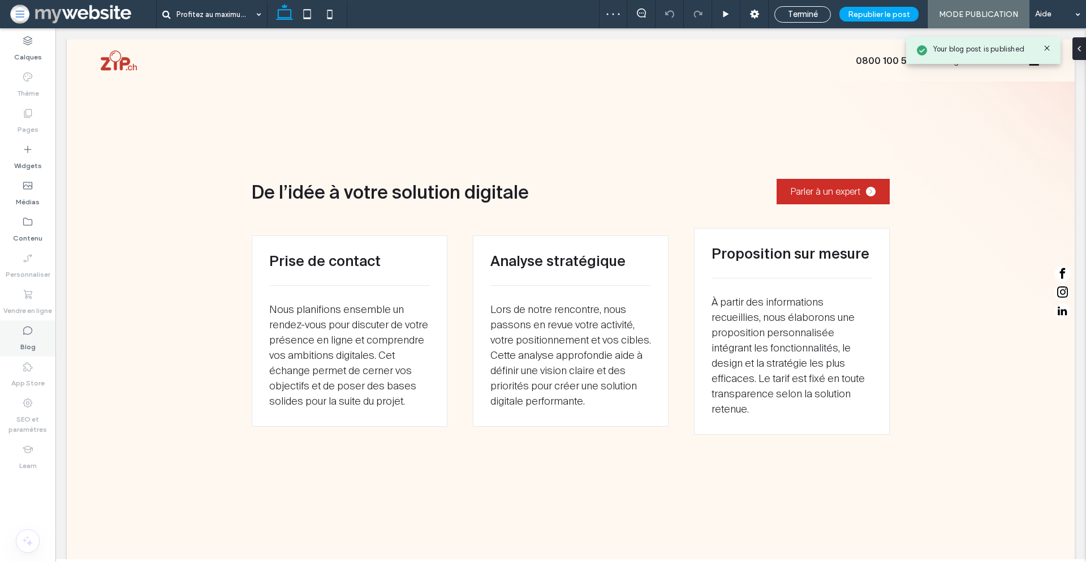
click at [39, 350] on div "Blog" at bounding box center [27, 338] width 55 height 36
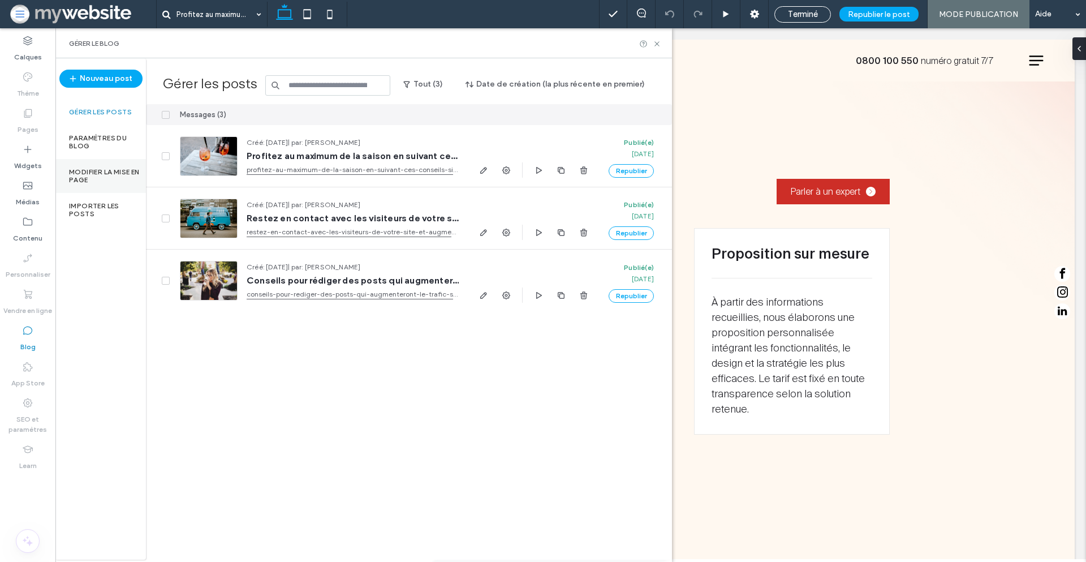
click at [96, 168] on label "Modifier la mise en page" at bounding box center [107, 176] width 77 height 16
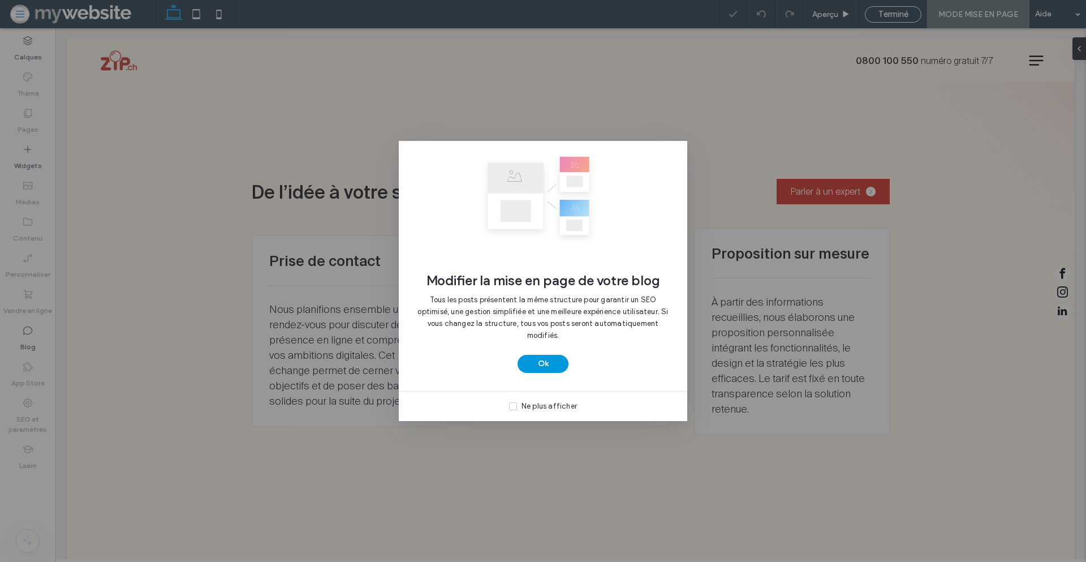
click at [552, 365] on button "Ok" at bounding box center [543, 364] width 51 height 18
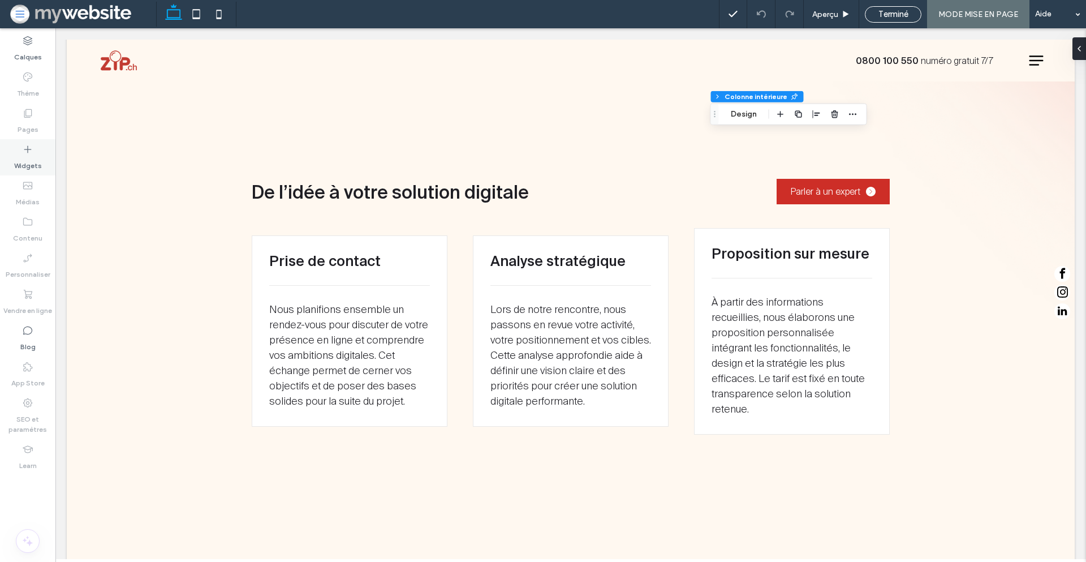
click at [25, 144] on icon at bounding box center [27, 149] width 11 height 11
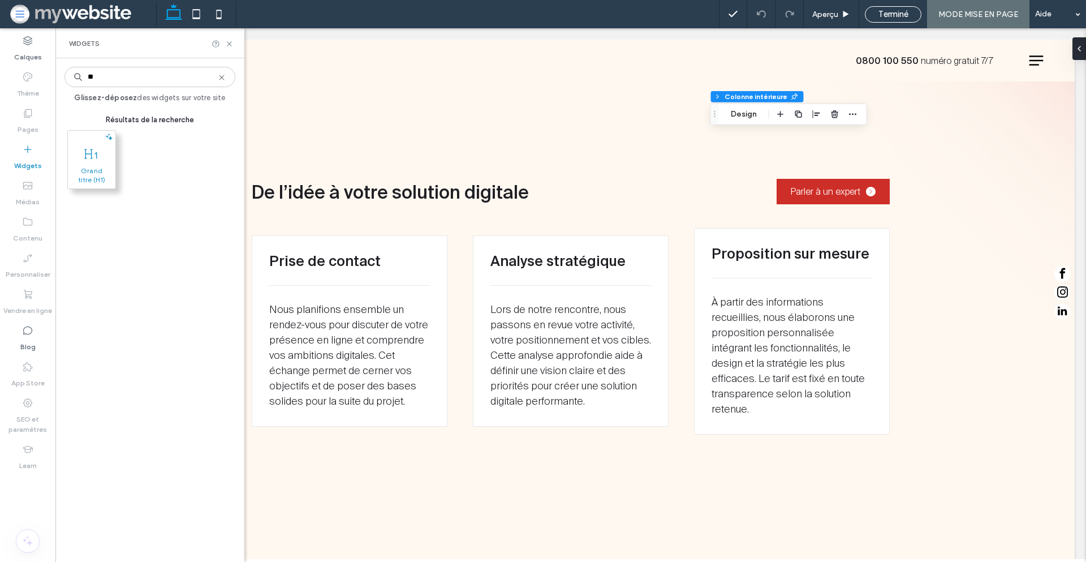
type input "**"
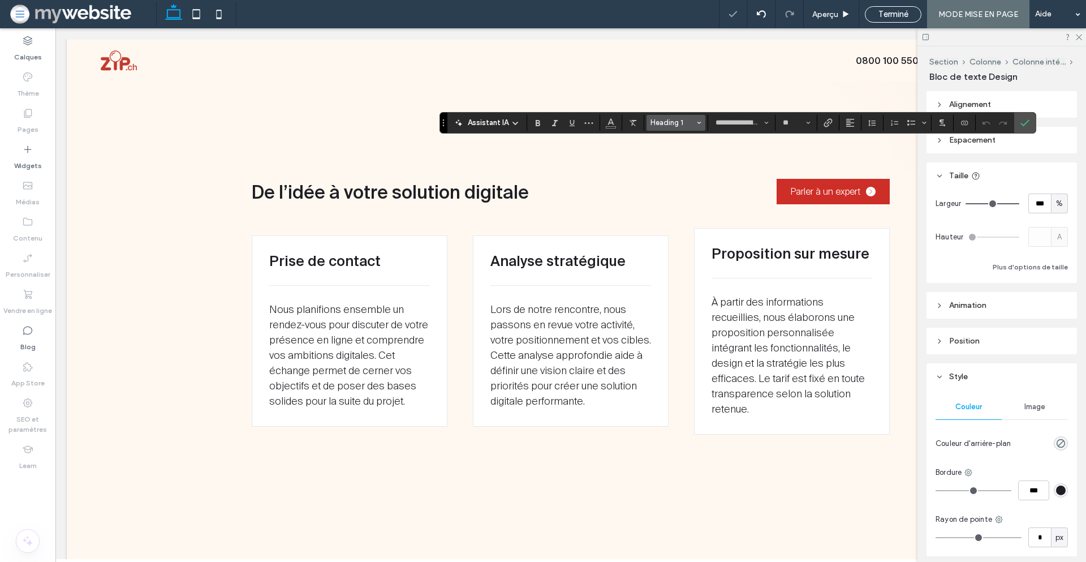
click at [684, 124] on span "Heading 1" at bounding box center [673, 122] width 44 height 8
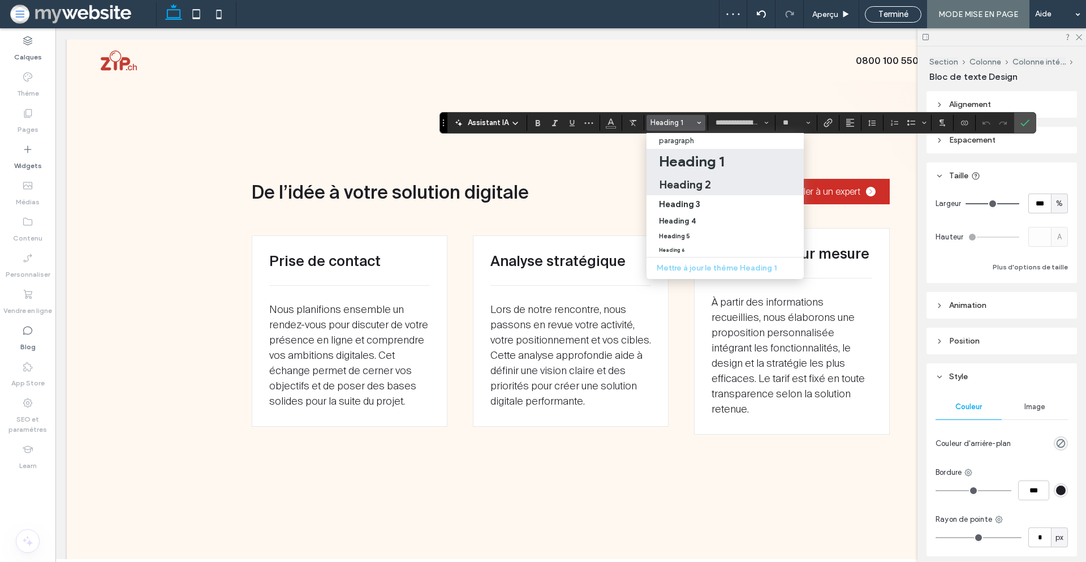
click at [687, 181] on h2 "Heading 2" at bounding box center [685, 185] width 52 height 14
type input "**"
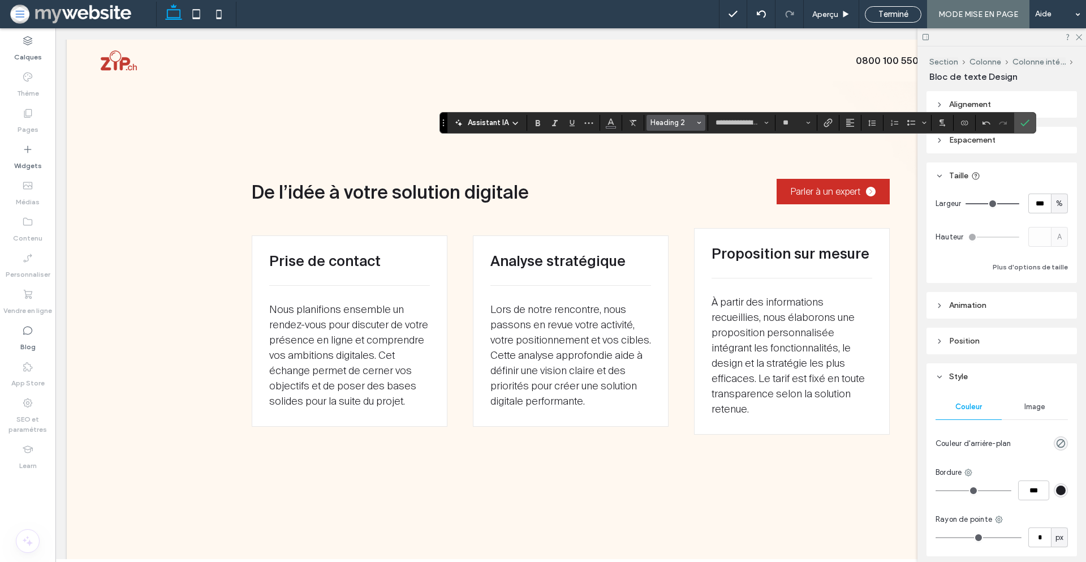
click at [676, 123] on span "Heading 2" at bounding box center [673, 122] width 44 height 8
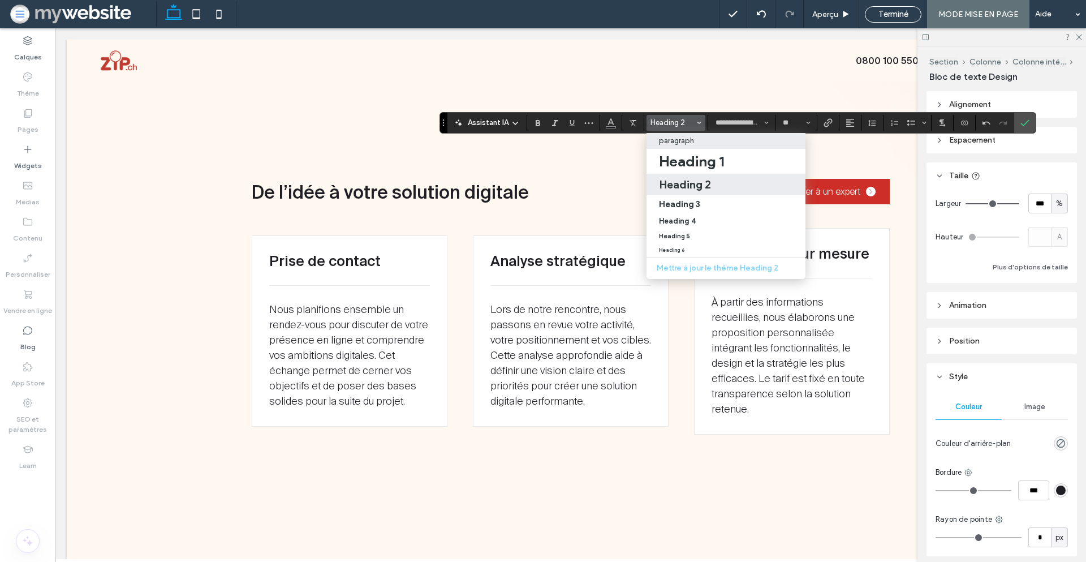
click at [676, 141] on p "paragraph" at bounding box center [676, 140] width 35 height 8
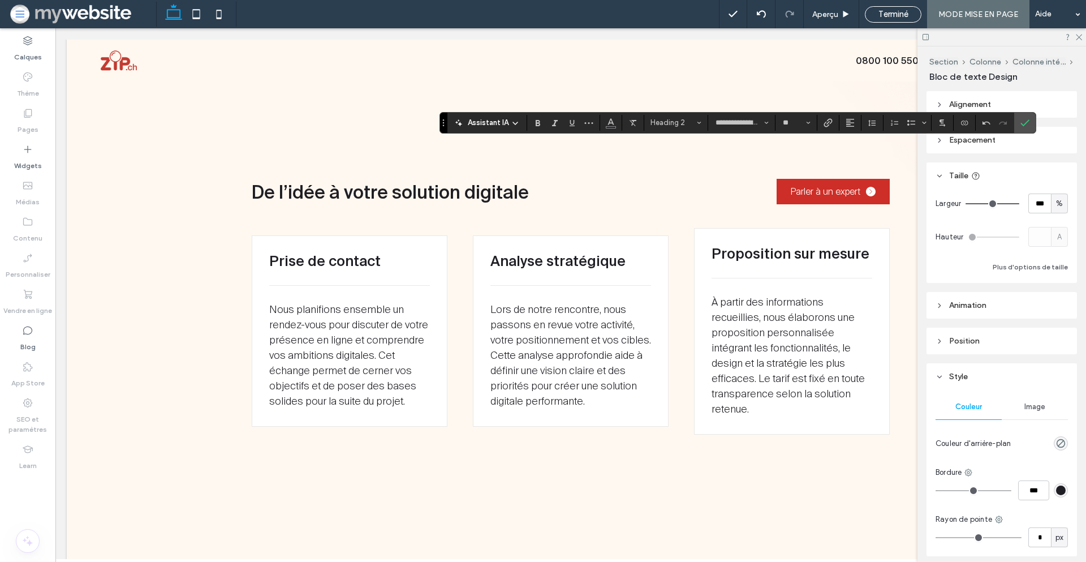
type input "**********"
type input "**"
click at [730, 119] on input "**********" at bounding box center [739, 122] width 48 height 9
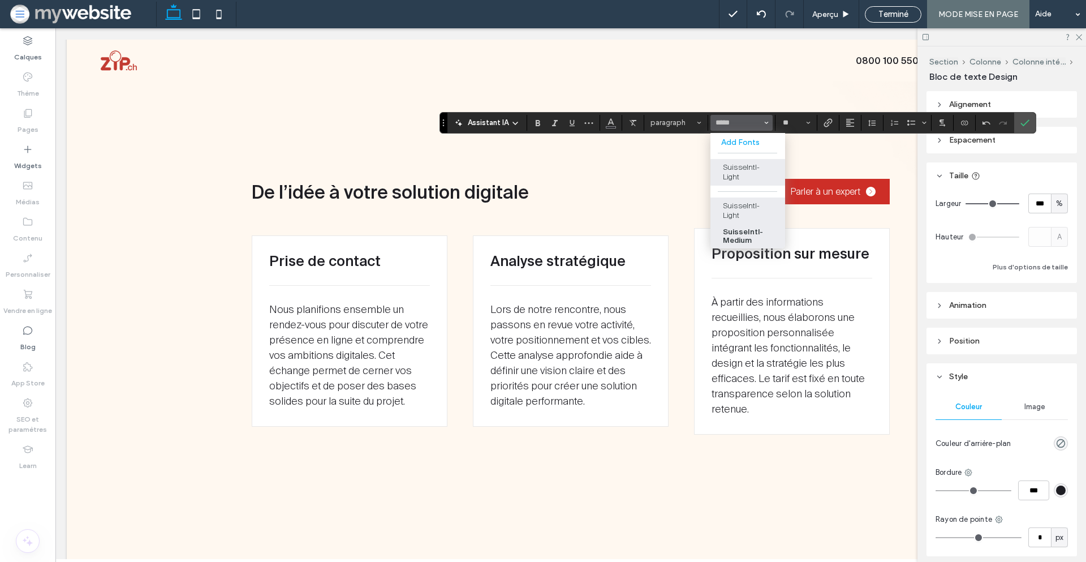
click at [750, 231] on label "SuisseIntl-Medium" at bounding box center [748, 236] width 75 height 24
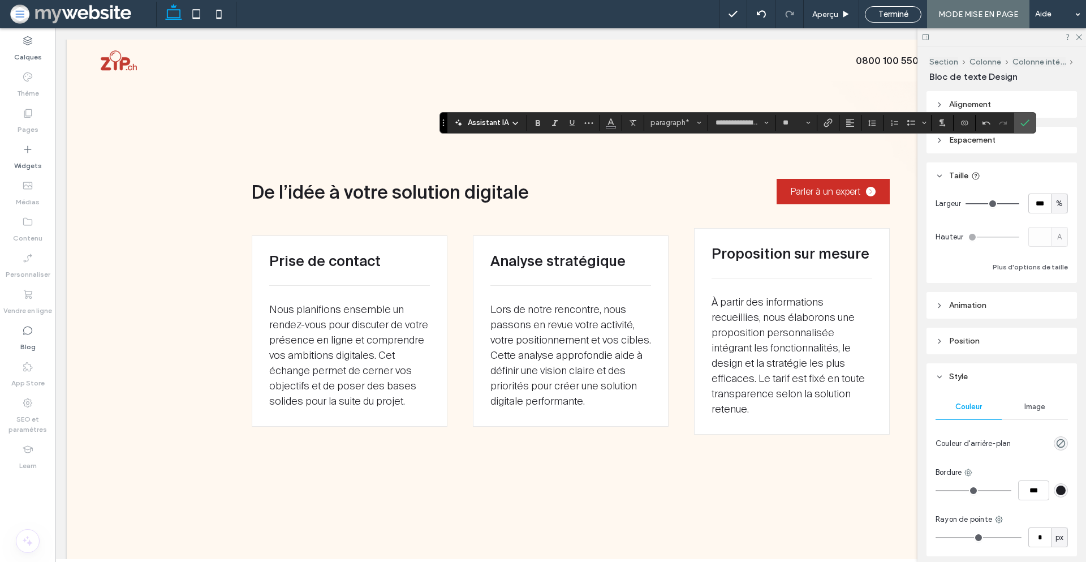
type input "**********"
click at [1023, 122] on icon "Confirmer" at bounding box center [1025, 122] width 9 height 9
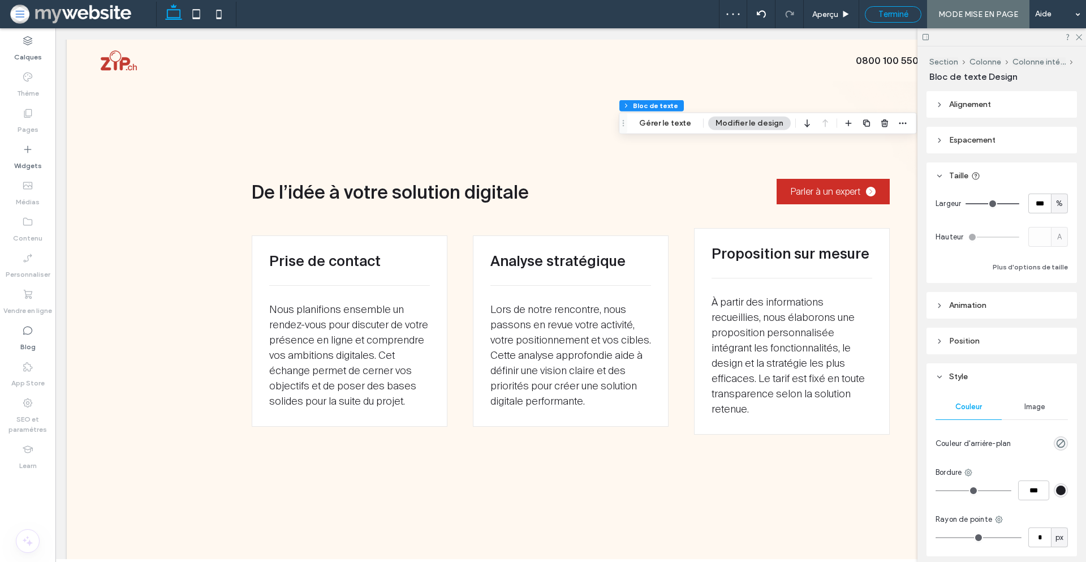
click at [888, 10] on span "Terminé" at bounding box center [894, 14] width 30 height 10
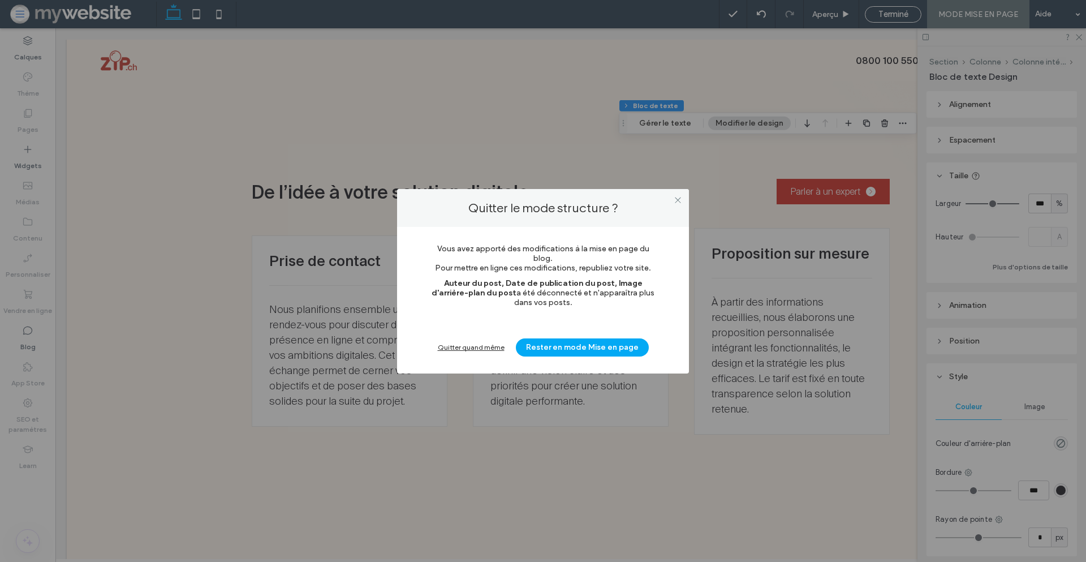
click at [501, 343] on div "Quitter quand même" at bounding box center [471, 347] width 67 height 8
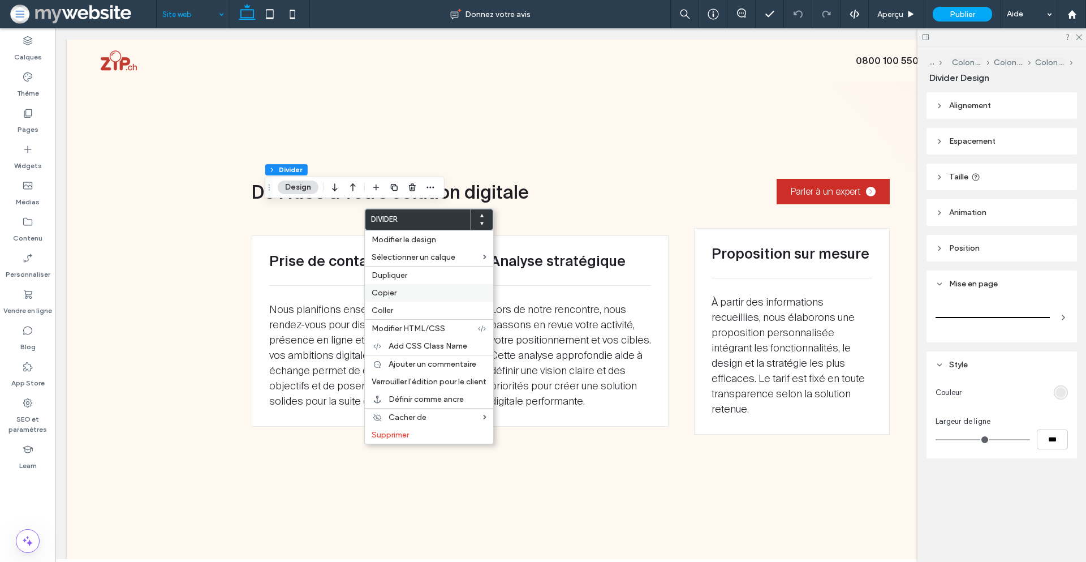
click at [412, 297] on label "Copier" at bounding box center [429, 293] width 115 height 10
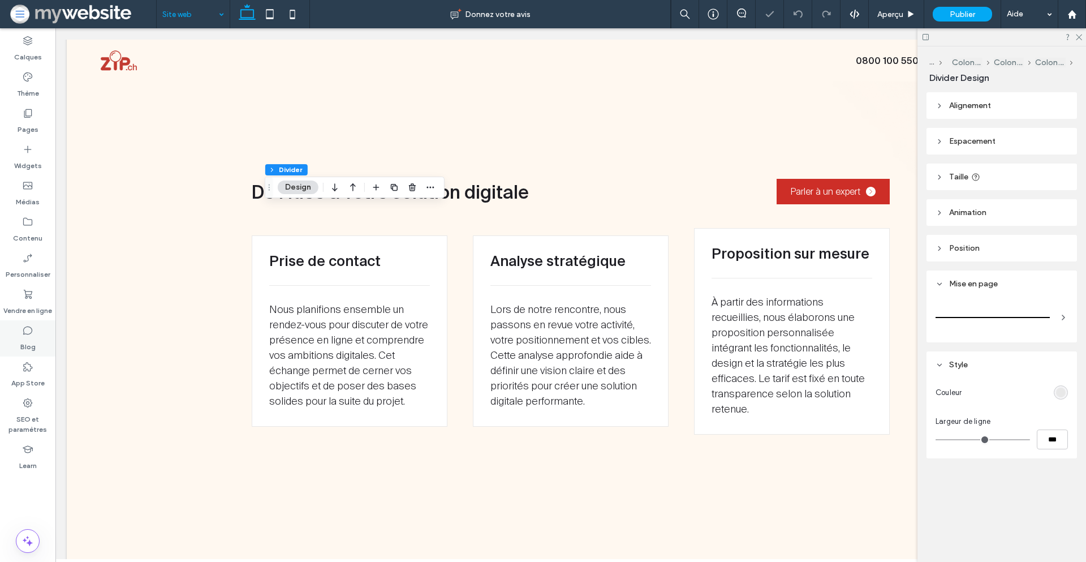
click at [28, 327] on icon at bounding box center [27, 330] width 11 height 11
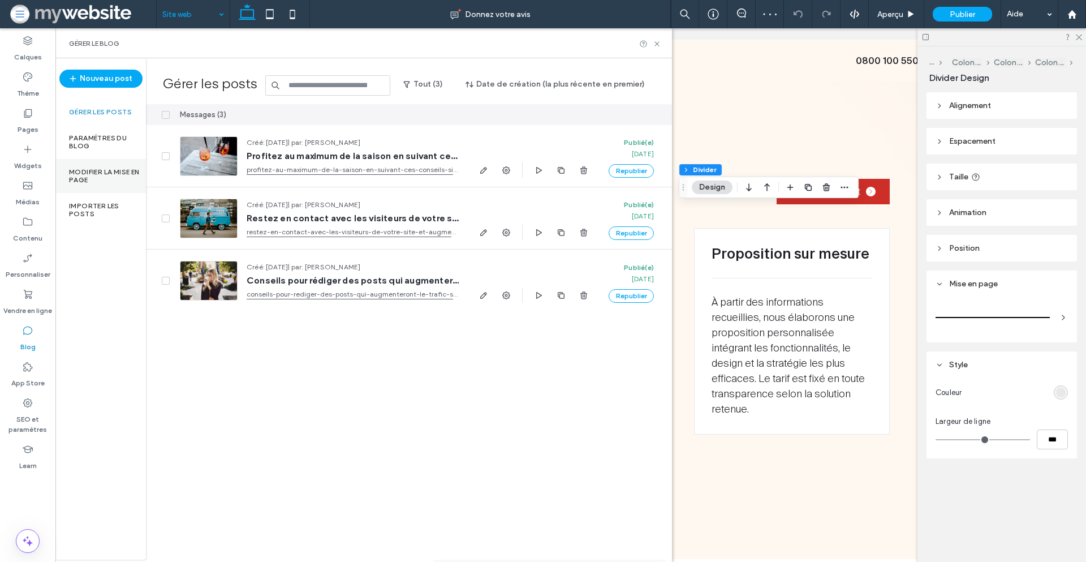
click at [84, 177] on label "Modifier la mise en page" at bounding box center [107, 176] width 77 height 16
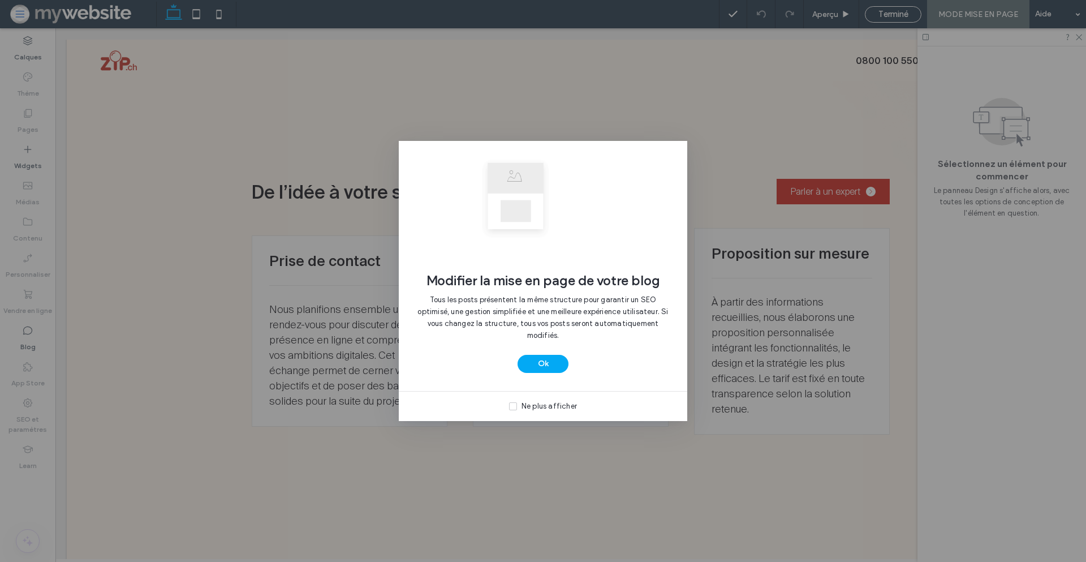
click at [537, 406] on div "Ne plus afficher" at bounding box center [549, 406] width 55 height 11
click at [546, 360] on button "Ok" at bounding box center [543, 364] width 51 height 18
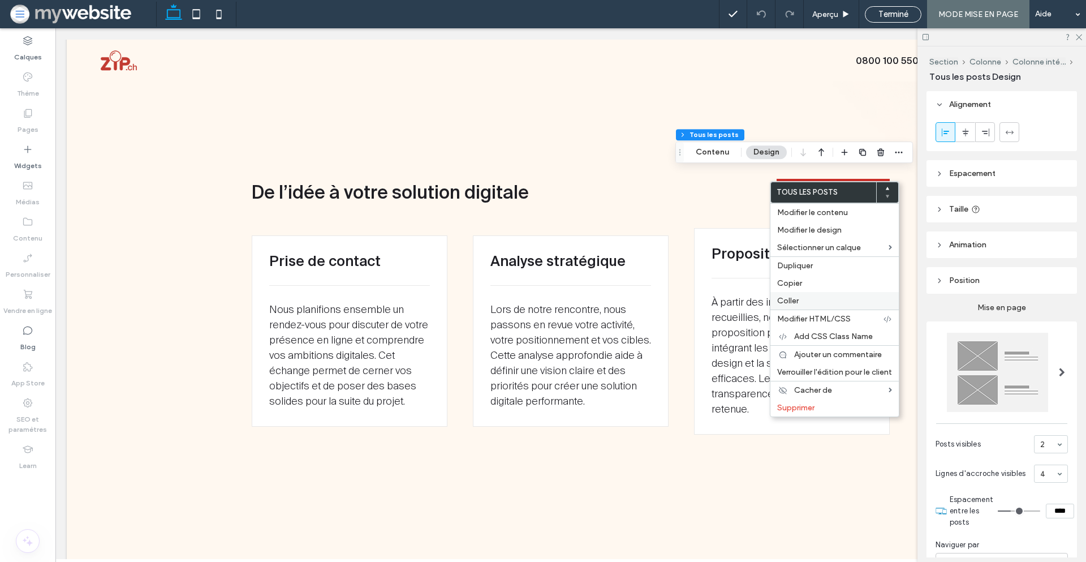
click at [787, 297] on span "Coller" at bounding box center [787, 301] width 21 height 10
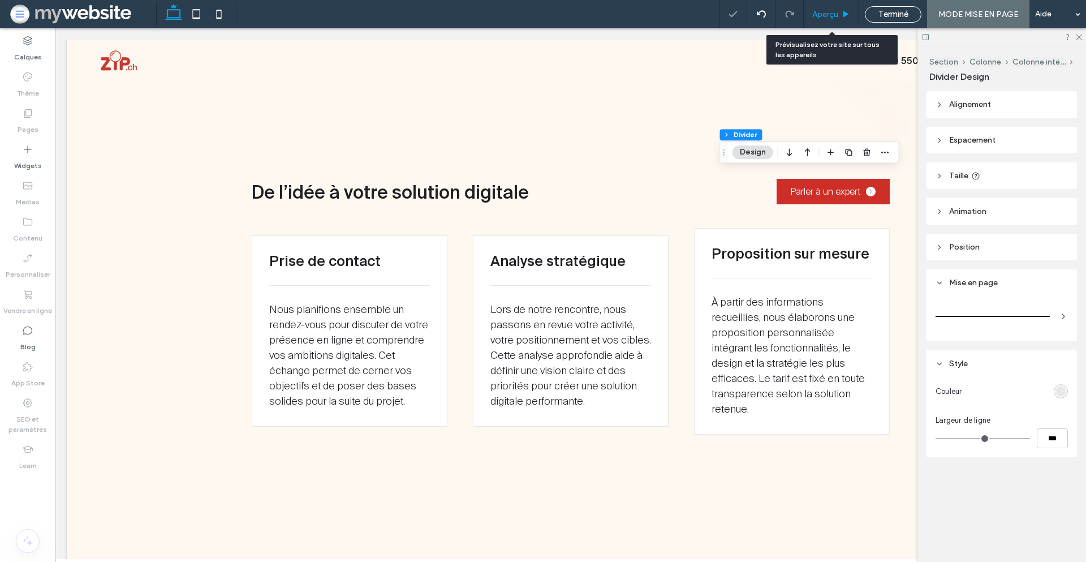
click at [835, 12] on span "Aperçu" at bounding box center [825, 15] width 26 height 10
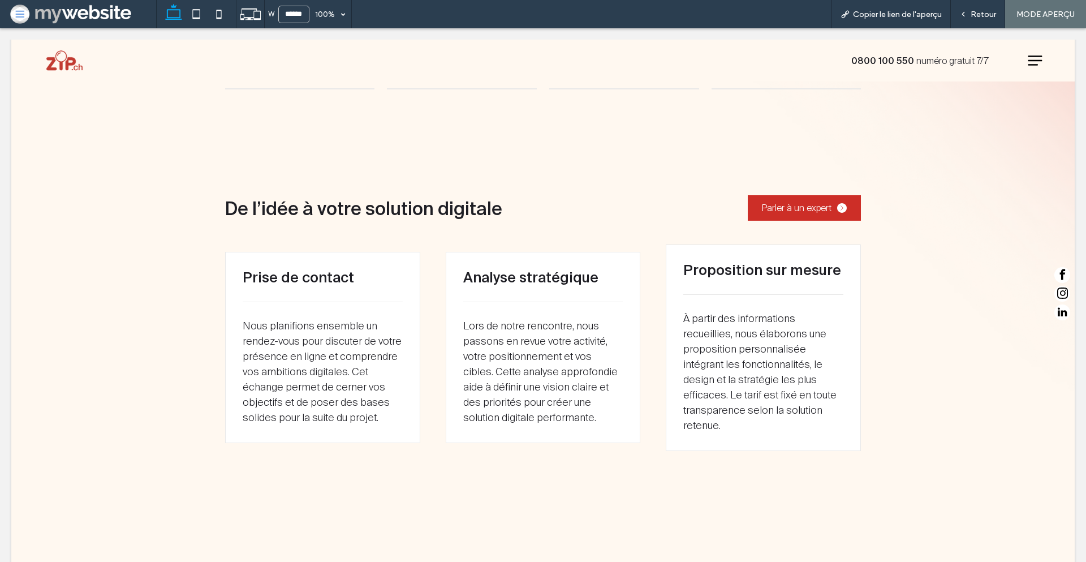
click at [835, 12] on div "Copier le lien de l'aperçu" at bounding box center [891, 15] width 118 height 10
click at [967, 12] on icon at bounding box center [964, 14] width 8 height 8
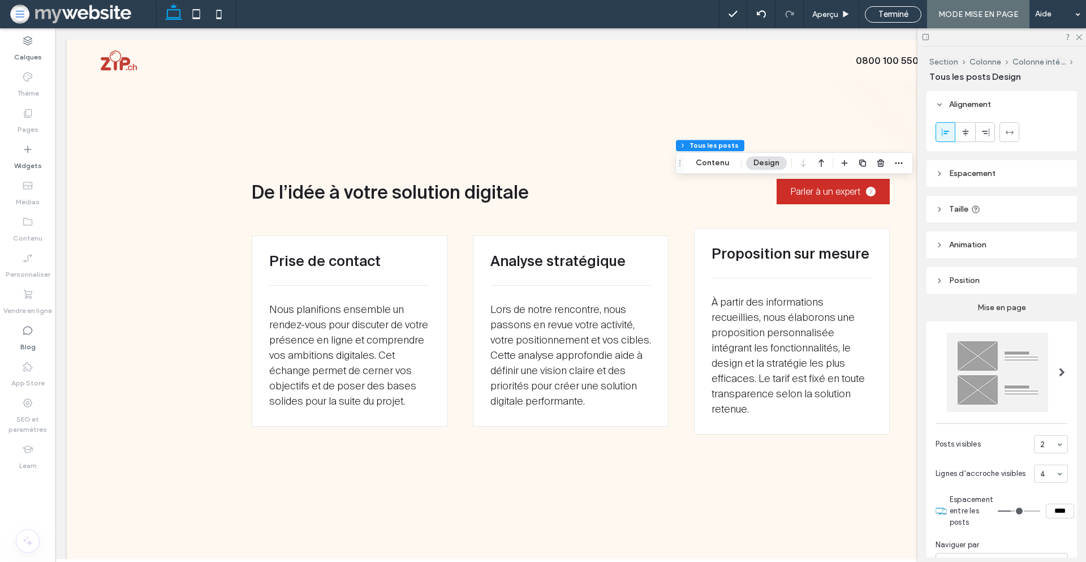
scroll to position [238, 0]
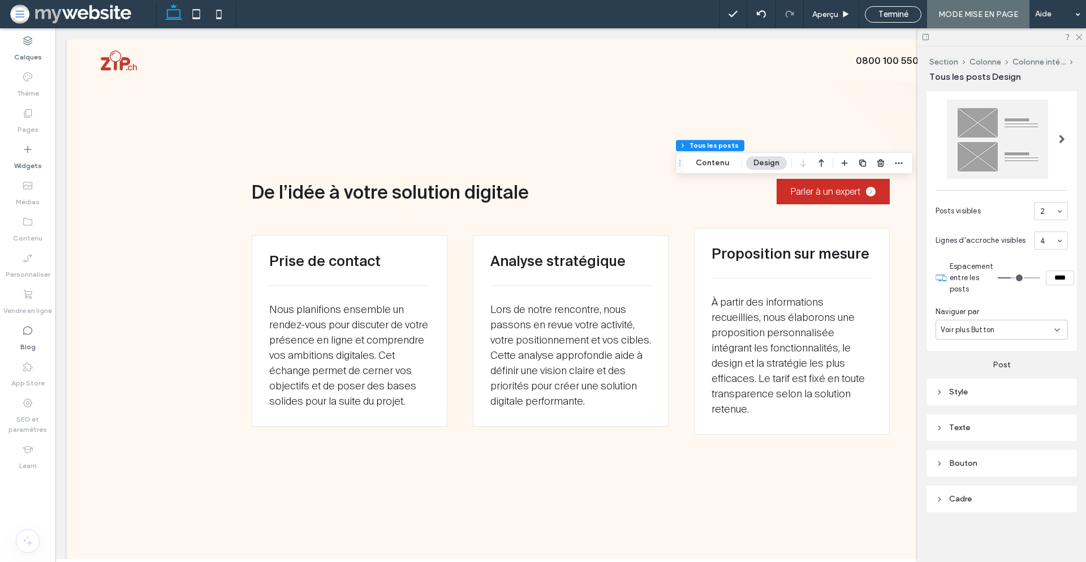
click at [969, 432] on div "Texte" at bounding box center [1002, 428] width 132 height 10
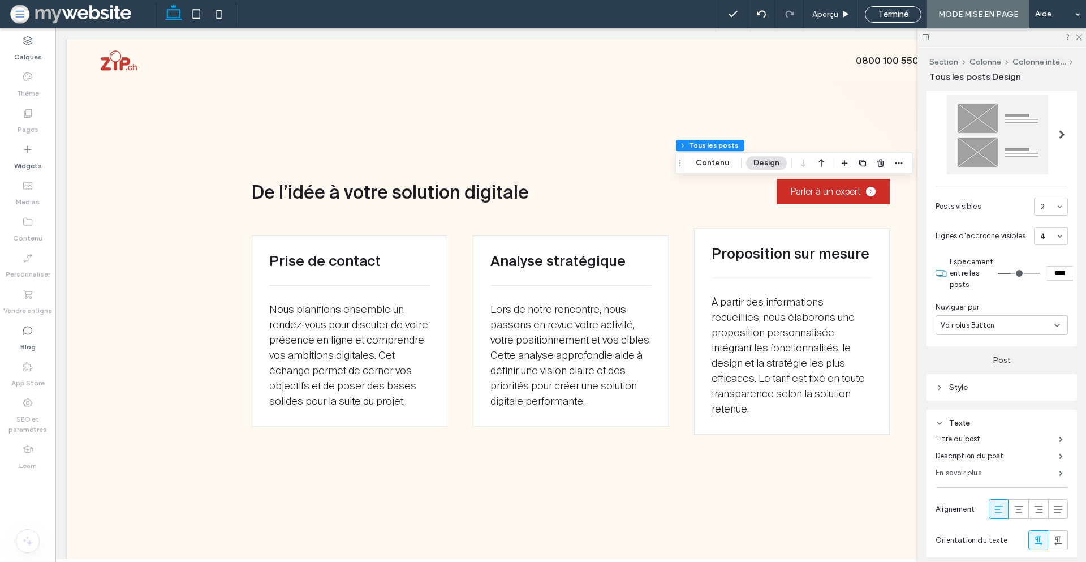
drag, startPoint x: 967, startPoint y: 476, endPoint x: 982, endPoint y: 419, distance: 58.6
click at [967, 476] on label "En savoir plus" at bounding box center [997, 473] width 123 height 23
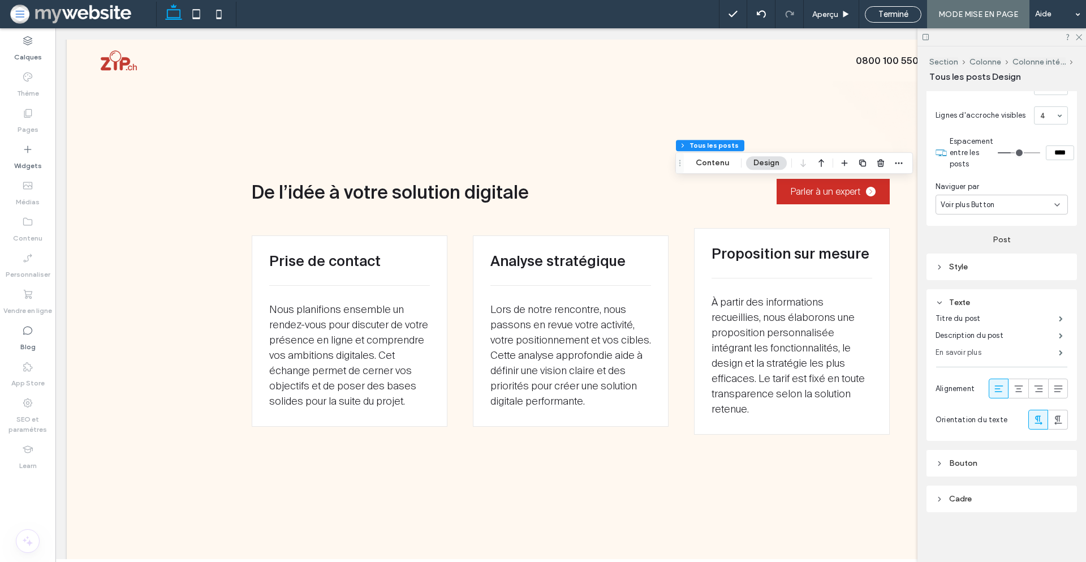
click at [975, 352] on label "En savoir plus" at bounding box center [997, 352] width 123 height 23
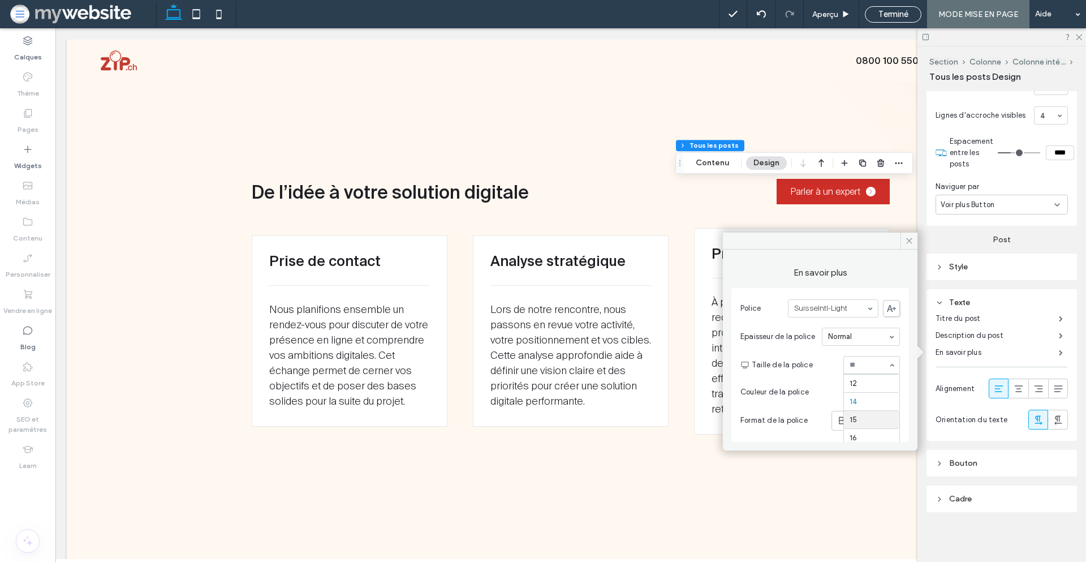
scroll to position [64, 0]
click at [911, 240] on icon at bounding box center [909, 240] width 8 height 8
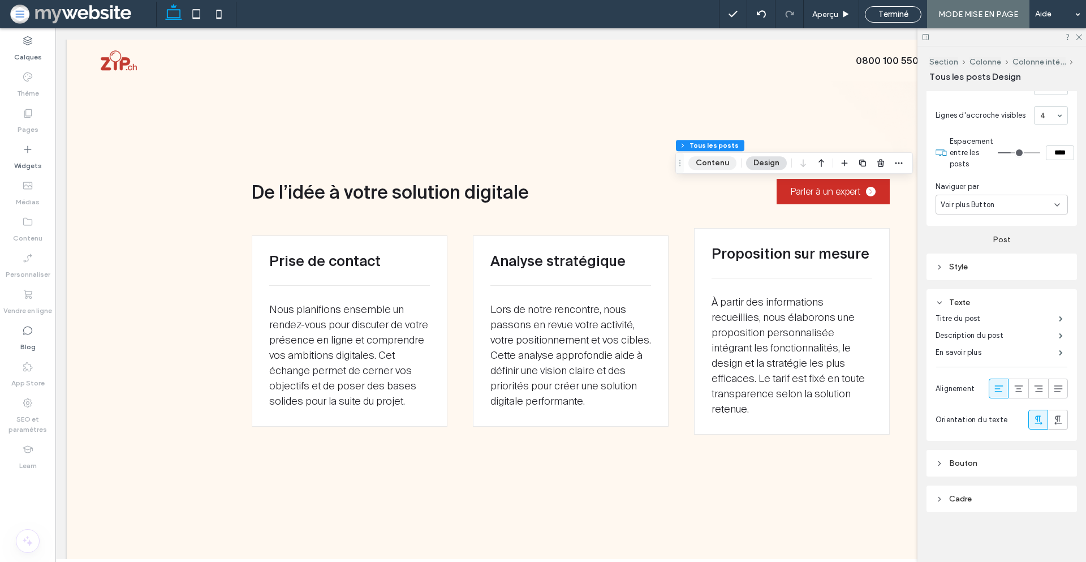
click at [726, 166] on button "Contenu" at bounding box center [713, 163] width 48 height 14
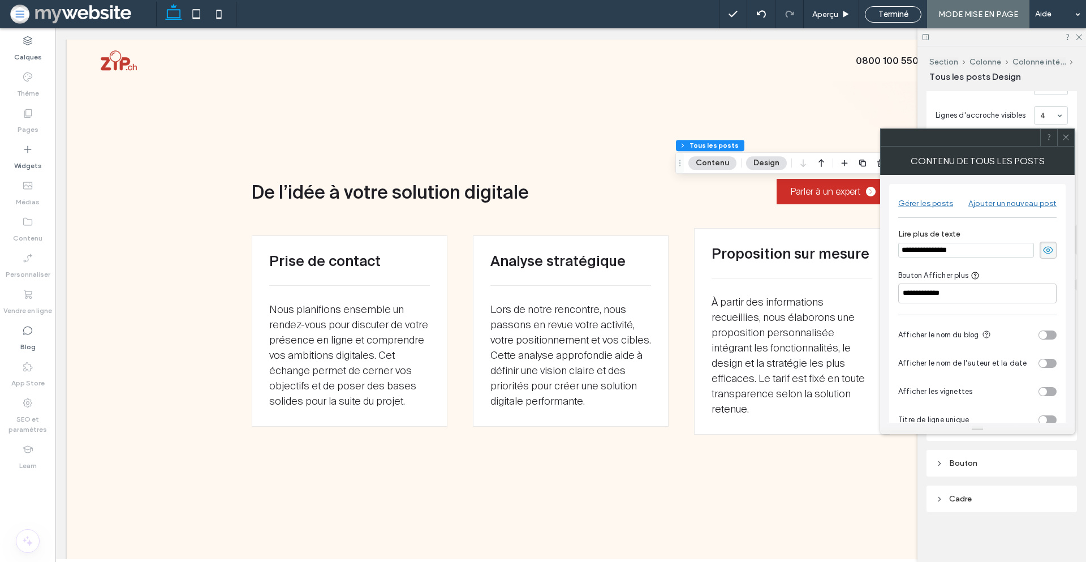
click at [1070, 137] on icon at bounding box center [1066, 137] width 8 height 8
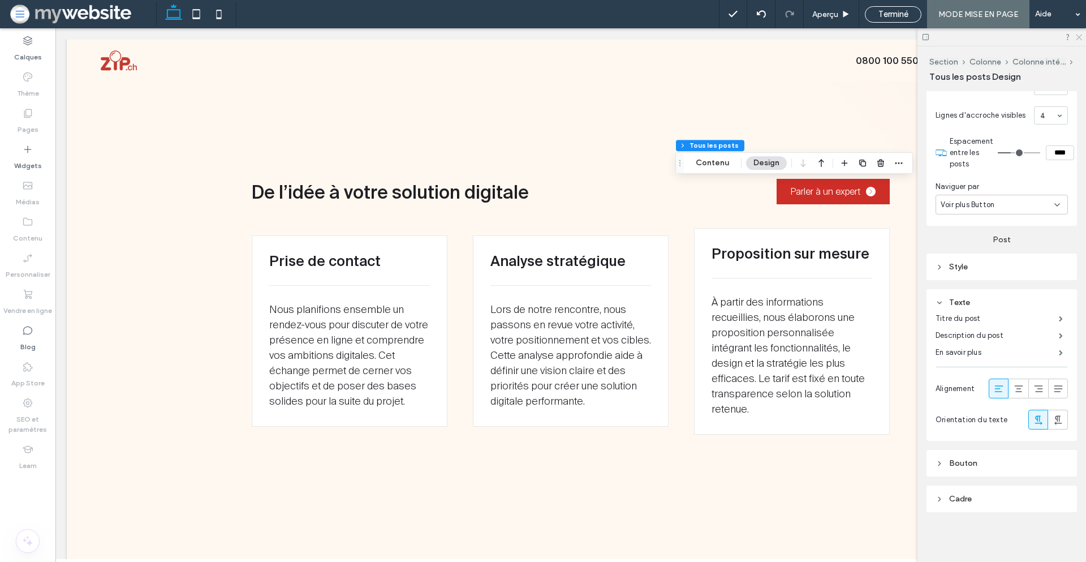
click at [1079, 39] on icon at bounding box center [1078, 36] width 7 height 7
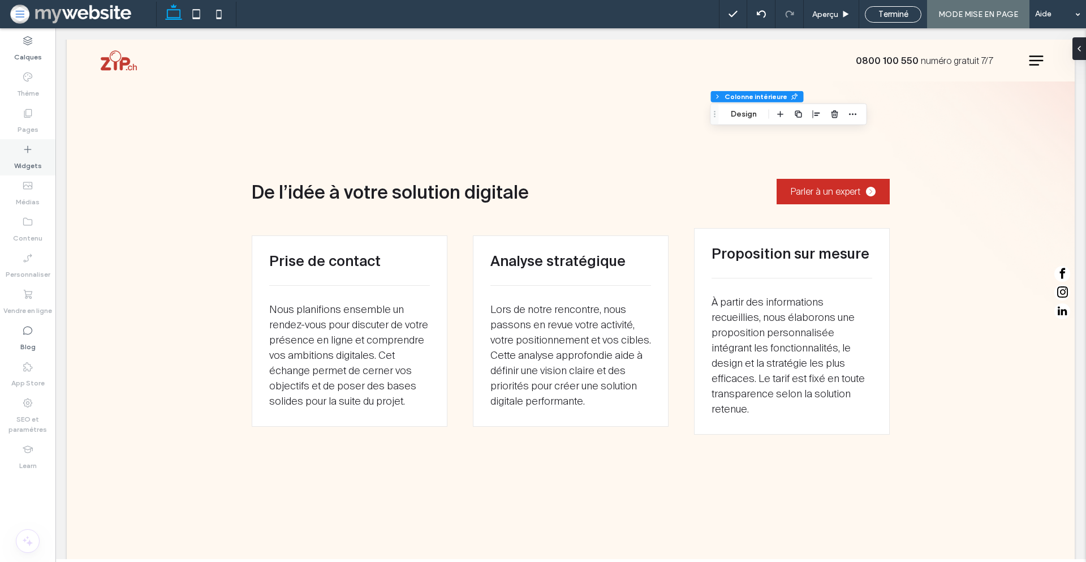
click at [27, 158] on label "Widgets" at bounding box center [28, 163] width 28 height 16
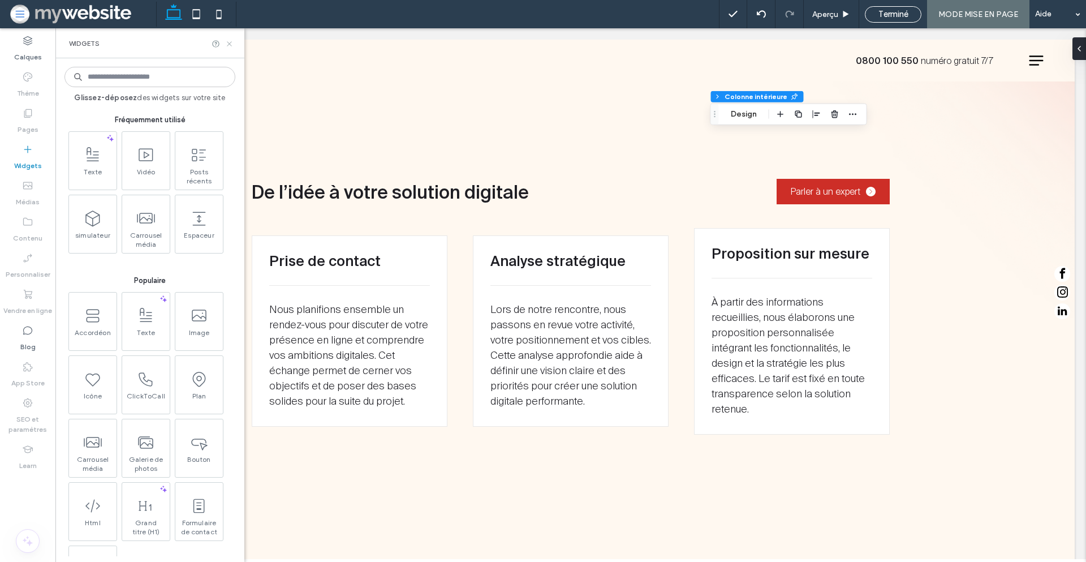
click at [230, 42] on icon at bounding box center [229, 44] width 8 height 8
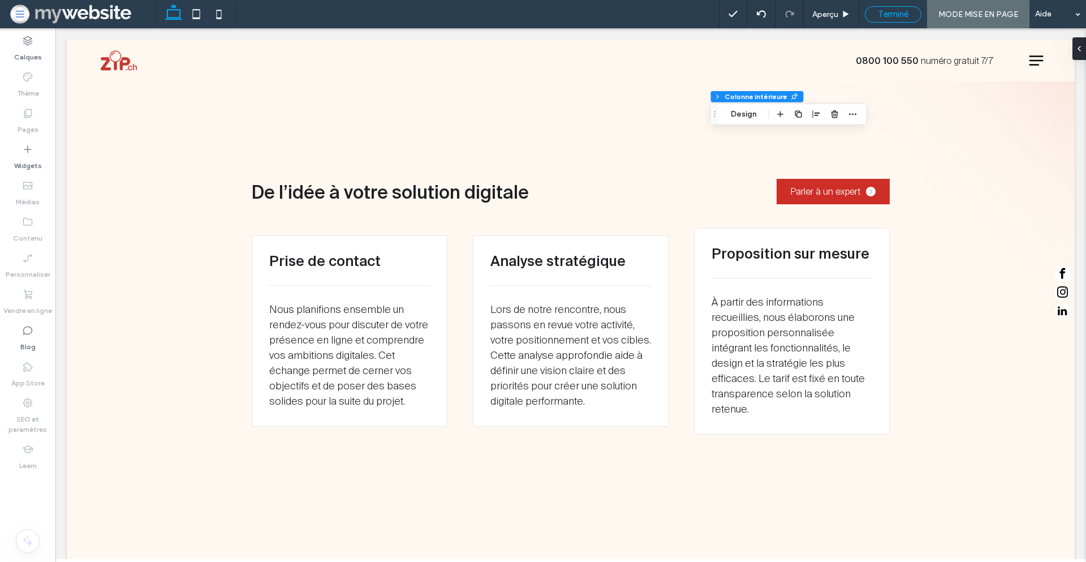
click at [875, 14] on div "Terminé" at bounding box center [893, 14] width 55 height 10
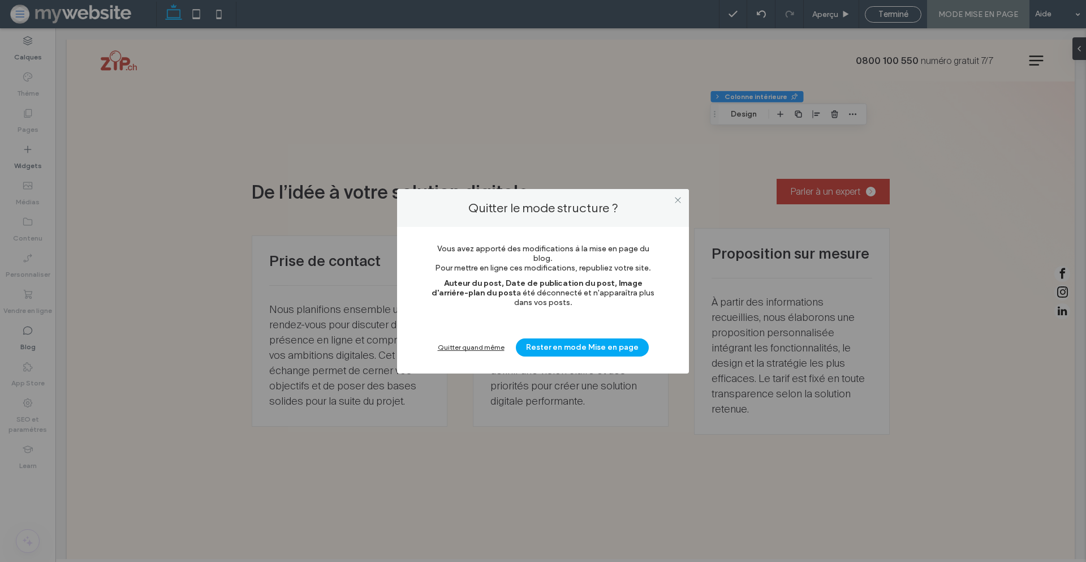
click at [474, 346] on div "Quitter quand même" at bounding box center [471, 347] width 67 height 8
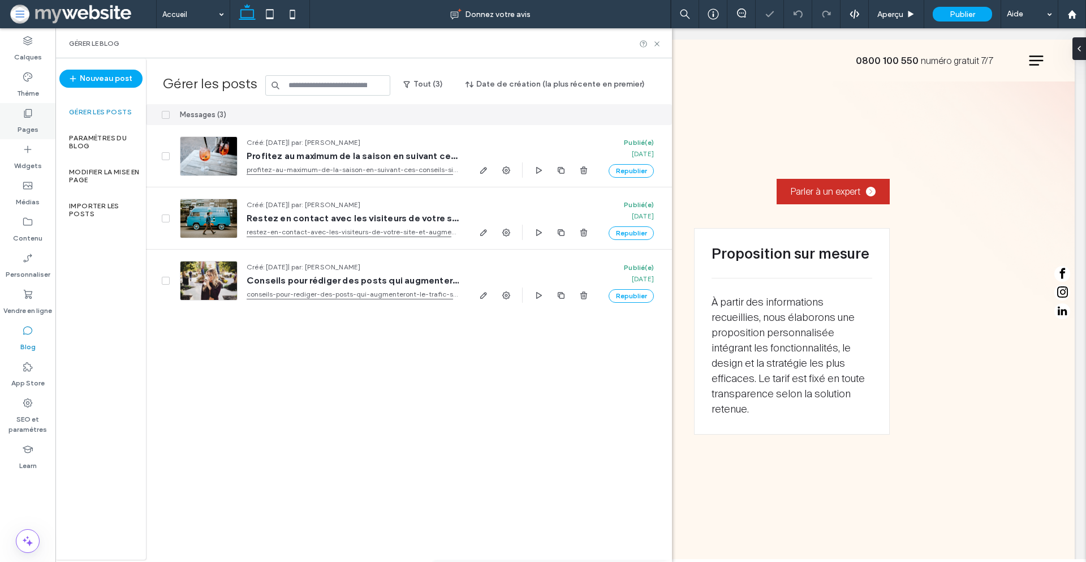
click at [32, 112] on icon at bounding box center [27, 112] width 11 height 11
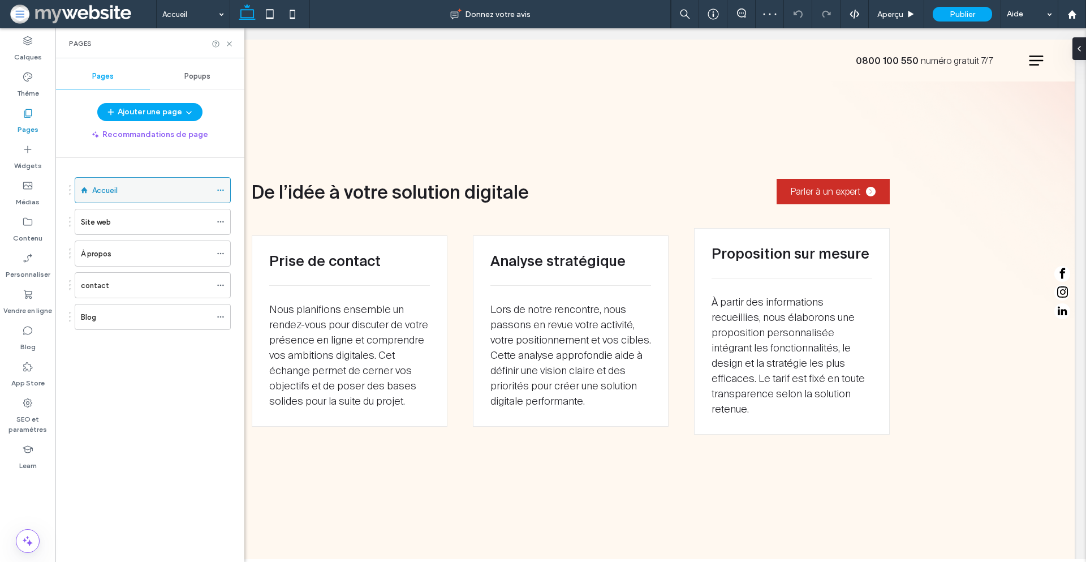
click at [158, 184] on div "Accueil" at bounding box center [151, 190] width 119 height 12
click at [229, 42] on icon at bounding box center [229, 44] width 8 height 8
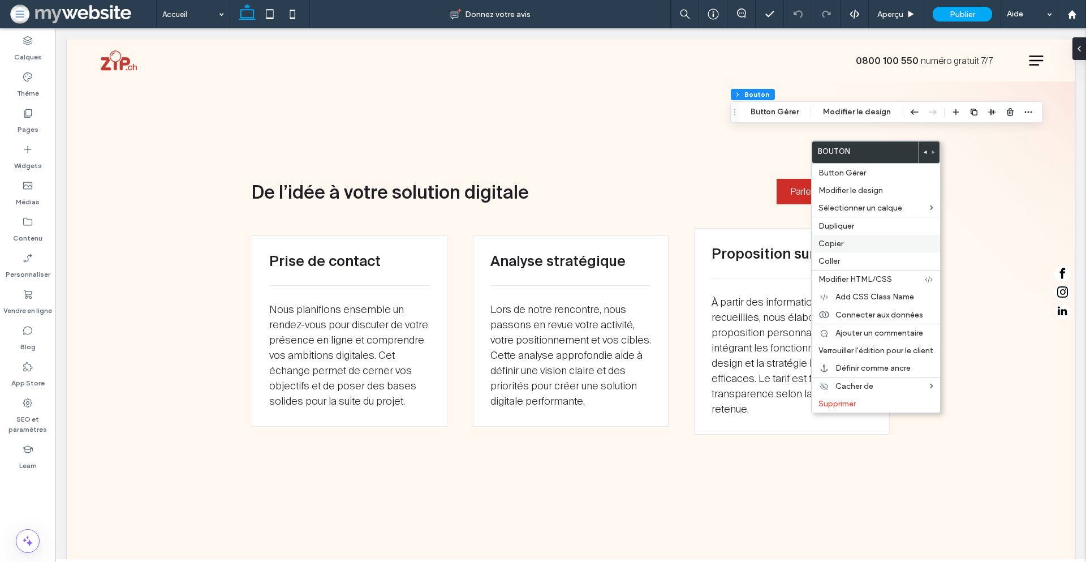
click at [851, 245] on label "Copier" at bounding box center [876, 244] width 115 height 10
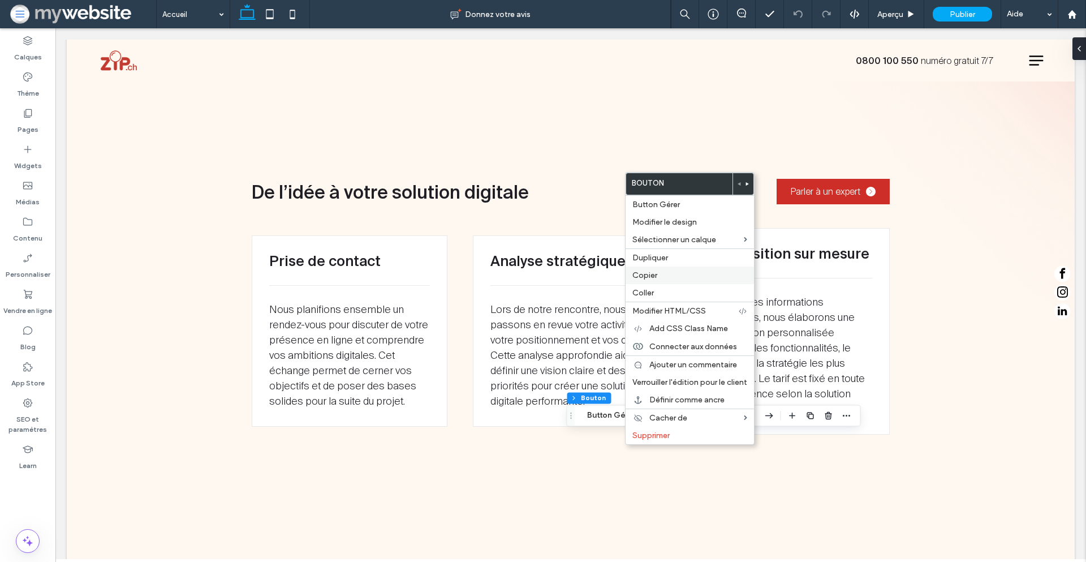
click at [666, 277] on label "Copier" at bounding box center [690, 275] width 115 height 10
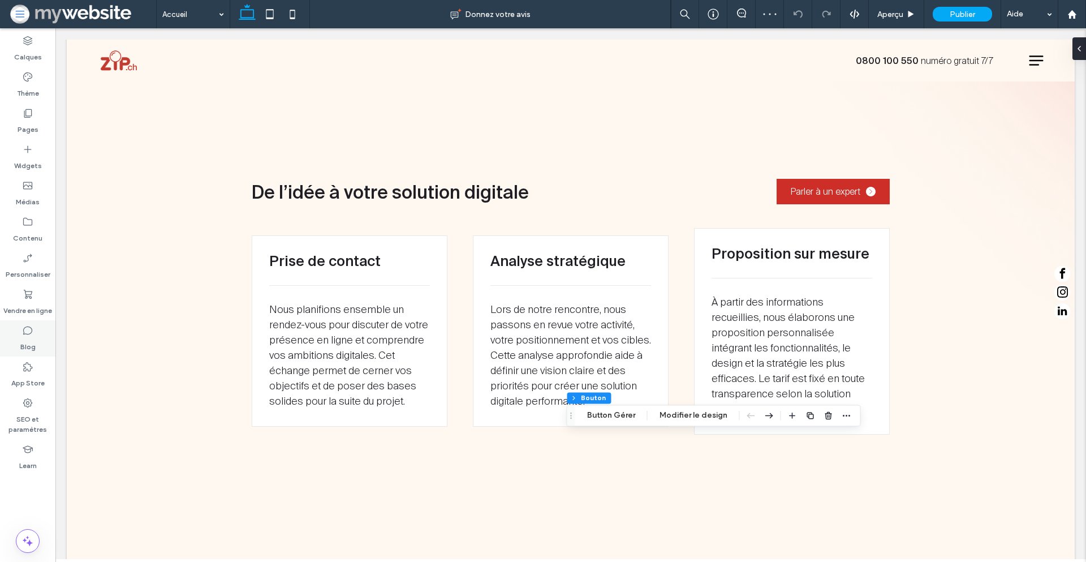
click at [41, 345] on div "Blog" at bounding box center [27, 338] width 55 height 36
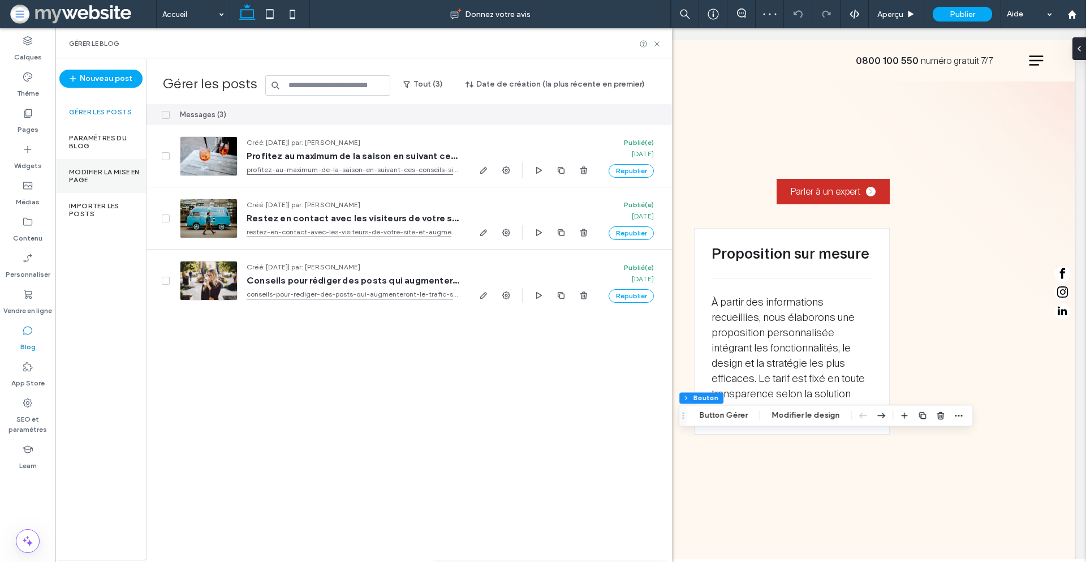
click at [77, 173] on label "Modifier la mise en page" at bounding box center [107, 176] width 77 height 16
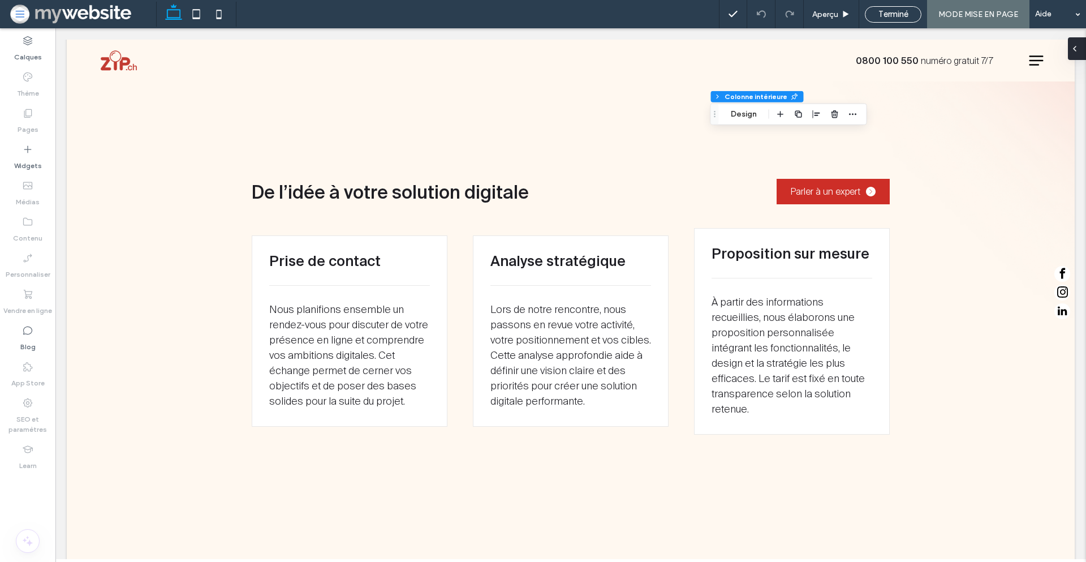
click at [1079, 54] on div at bounding box center [1077, 48] width 18 height 23
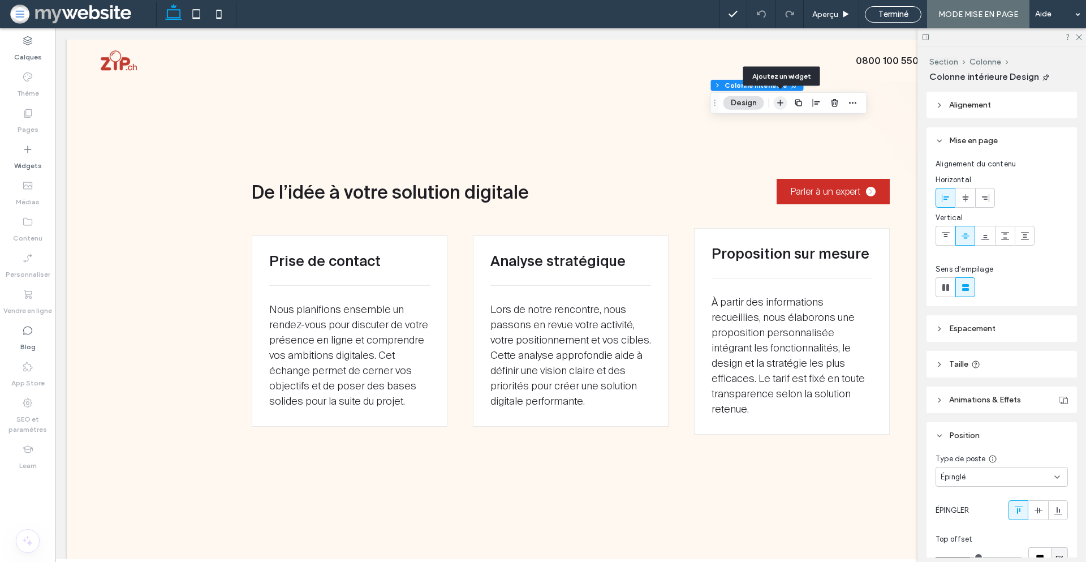
click at [781, 104] on icon "button" at bounding box center [780, 102] width 9 height 9
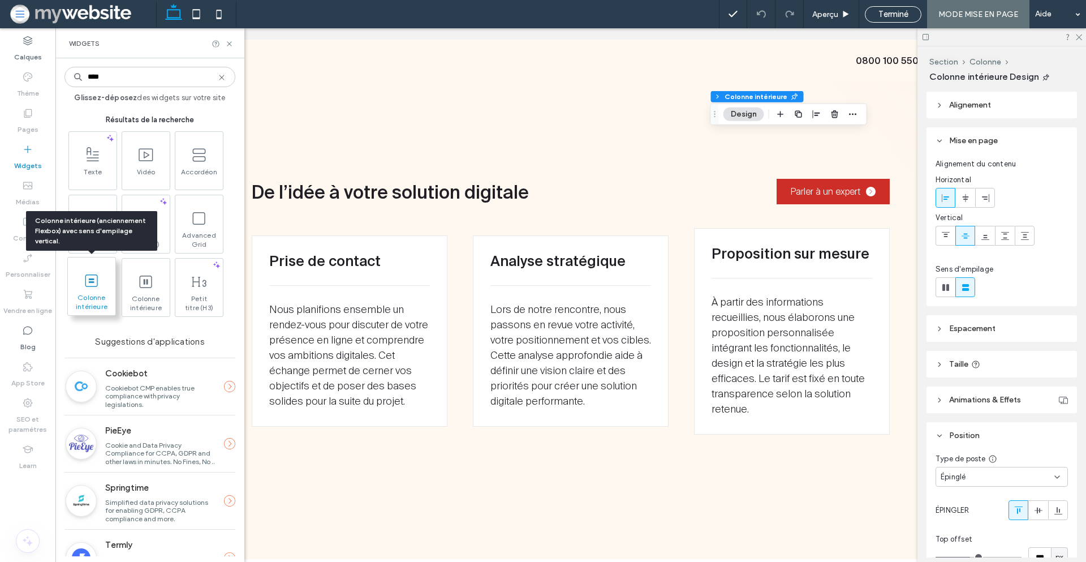
type input "****"
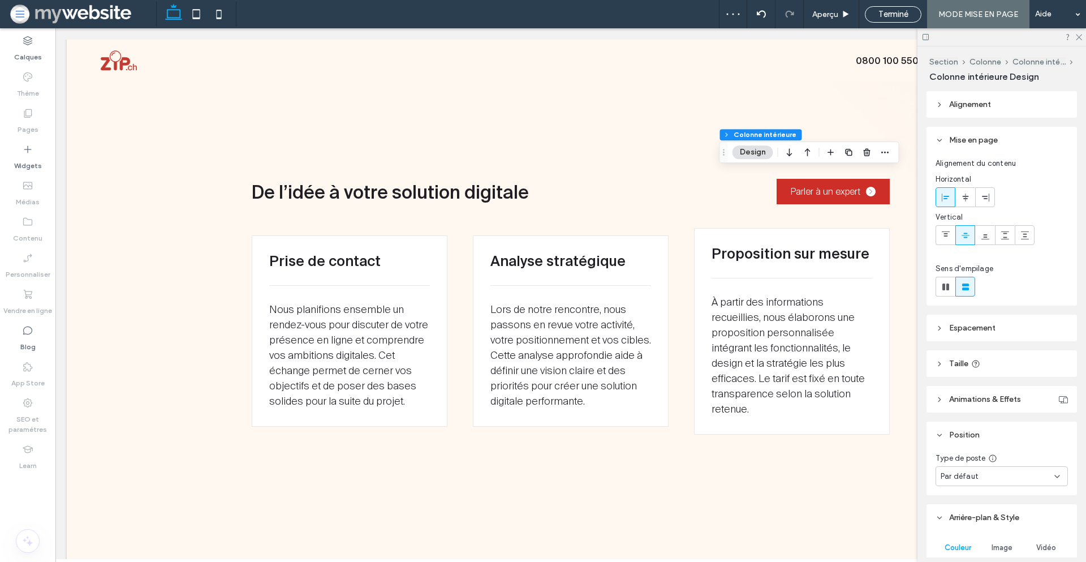
click at [995, 368] on header "Taille" at bounding box center [1002, 363] width 150 height 27
click at [1031, 393] on input "**" at bounding box center [1040, 391] width 23 height 20
type input "**"
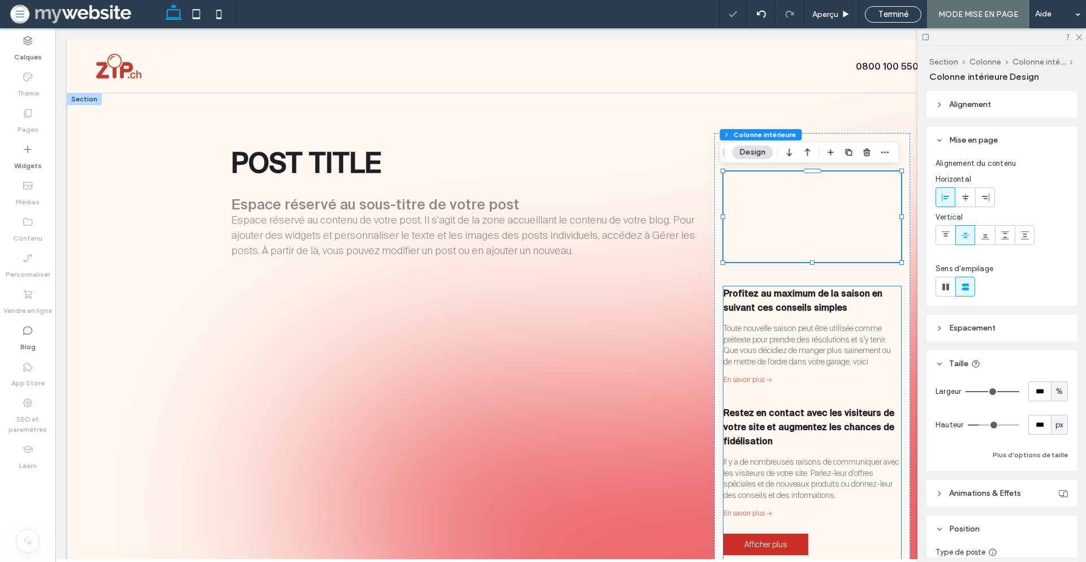
click at [823, 301] on link "Profitez au maximum de la saison en suivant ces conseils simples" at bounding box center [803, 300] width 159 height 24
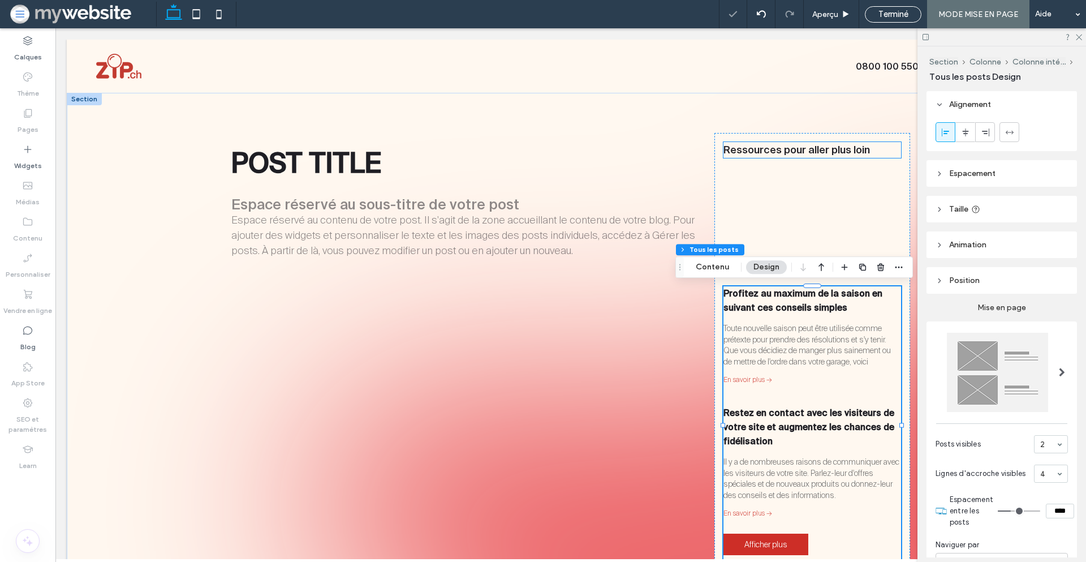
click at [765, 150] on span "Ressources pour aller plus loin" at bounding box center [797, 150] width 147 height 12
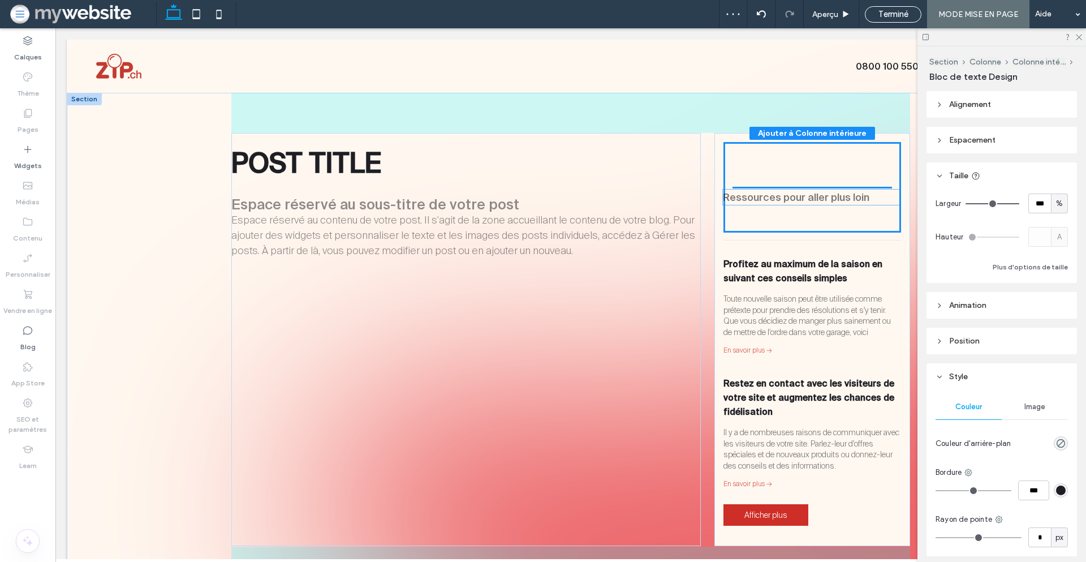
drag, startPoint x: 765, startPoint y: 150, endPoint x: 768, endPoint y: 197, distance: 47.6
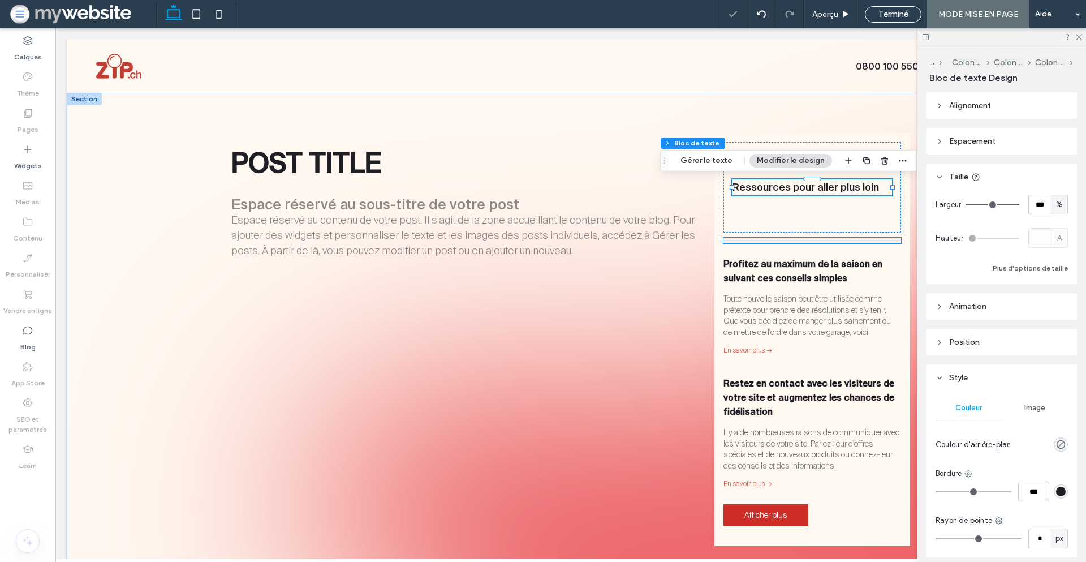
click at [765, 239] on div at bounding box center [813, 241] width 178 height 6
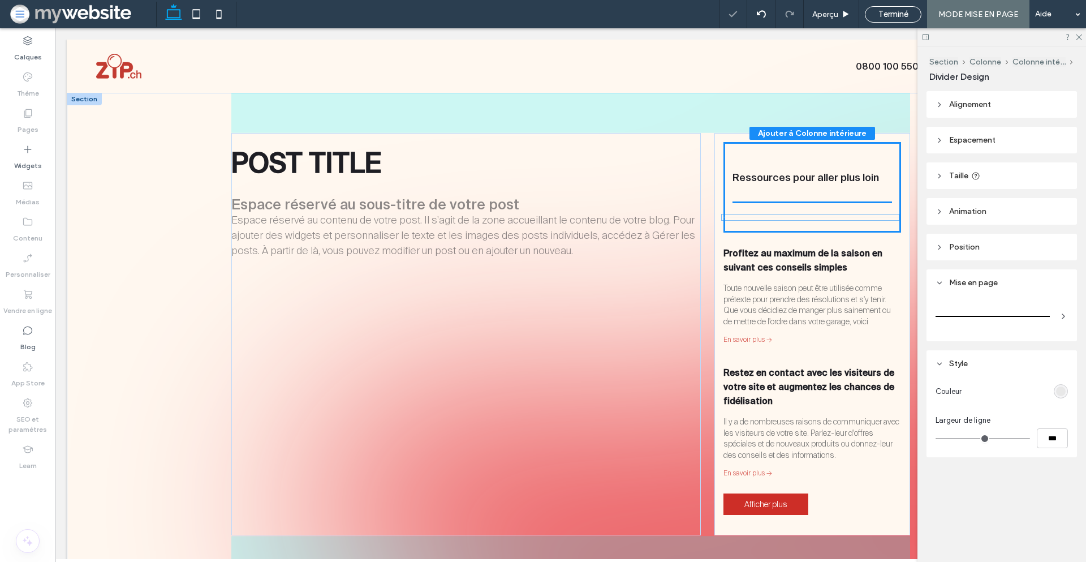
drag, startPoint x: 765, startPoint y: 241, endPoint x: 767, endPoint y: 218, distance: 23.3
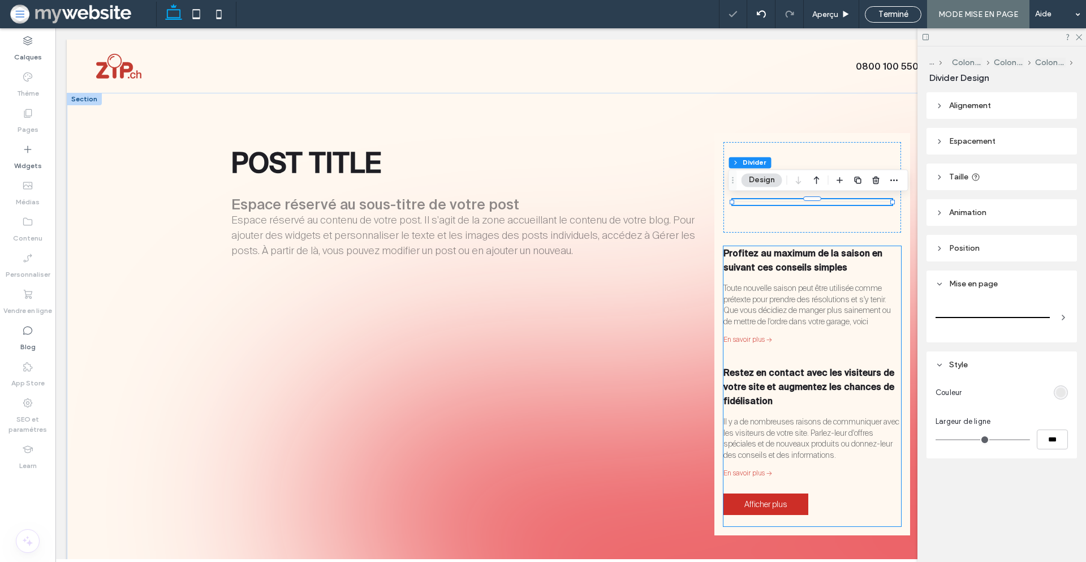
click at [765, 256] on link "Profitez au maximum de la saison en suivant ces conseils simples" at bounding box center [803, 260] width 159 height 24
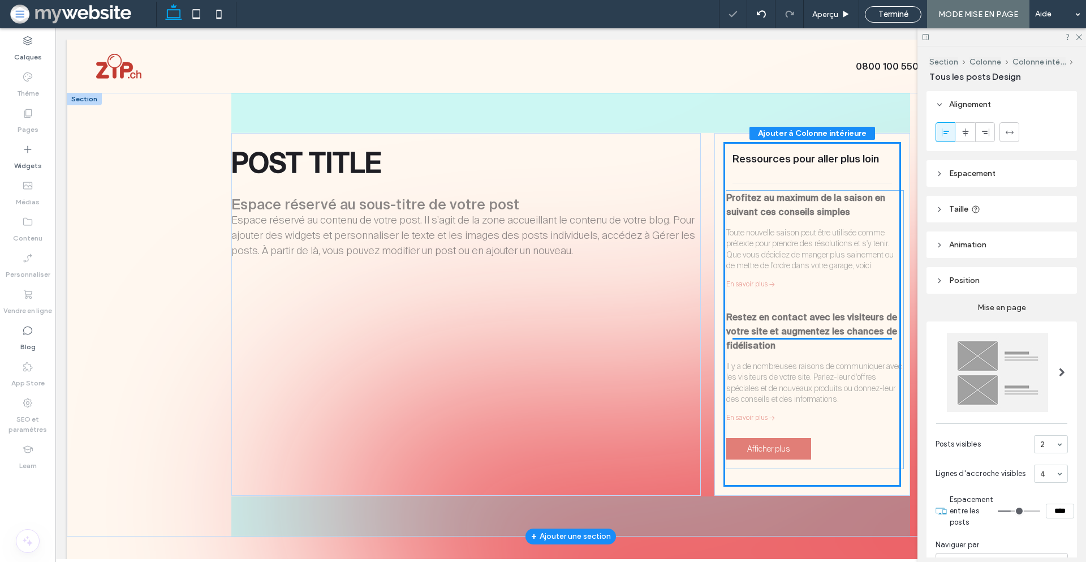
drag, startPoint x: 765, startPoint y: 261, endPoint x: 772, endPoint y: 206, distance: 55.9
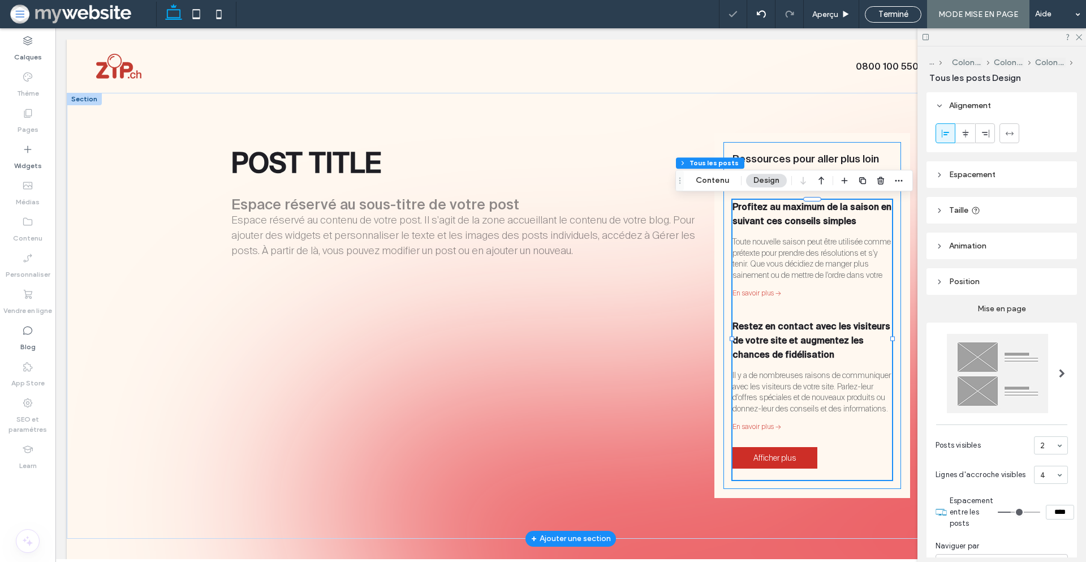
click at [776, 199] on div "Ressources pour aller plus loin Profitez au maximum de la saison en suivant ces…" at bounding box center [813, 315] width 178 height 347
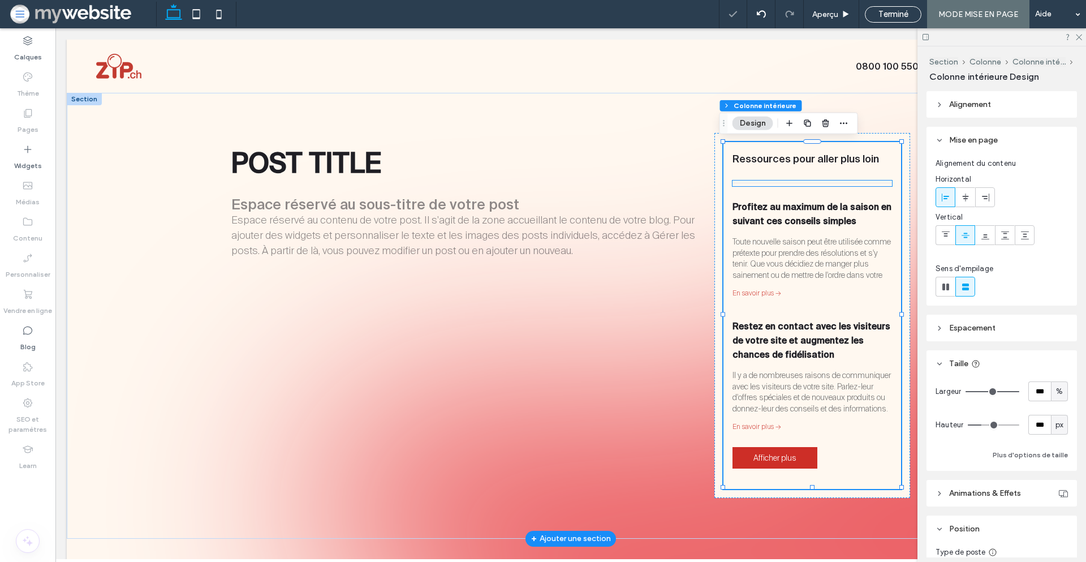
click at [781, 183] on hr at bounding box center [813, 183] width 160 height 1
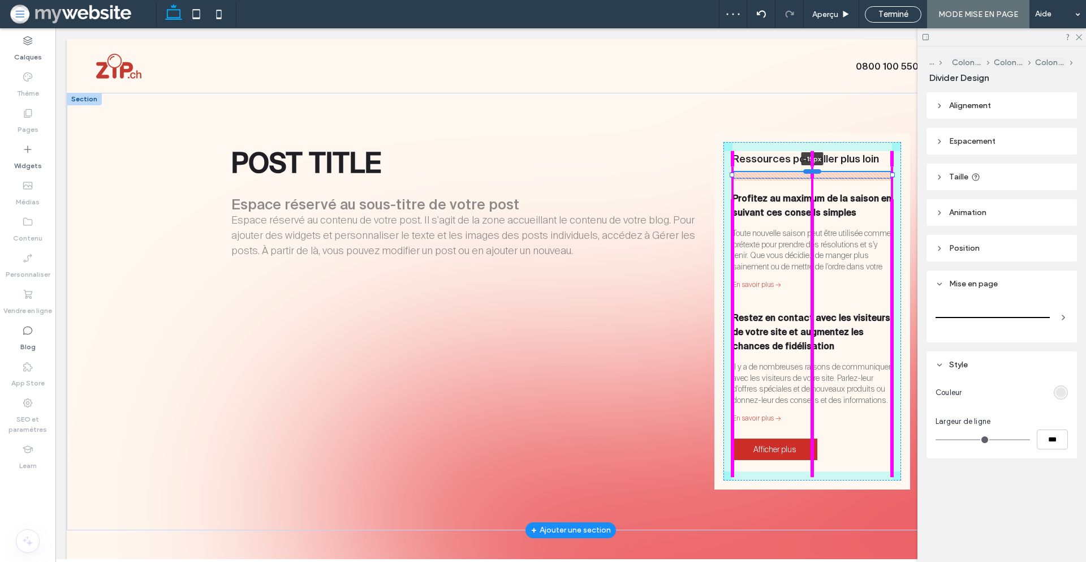
drag, startPoint x: 807, startPoint y: 180, endPoint x: 807, endPoint y: 172, distance: 8.5
click at [807, 172] on div at bounding box center [812, 171] width 18 height 5
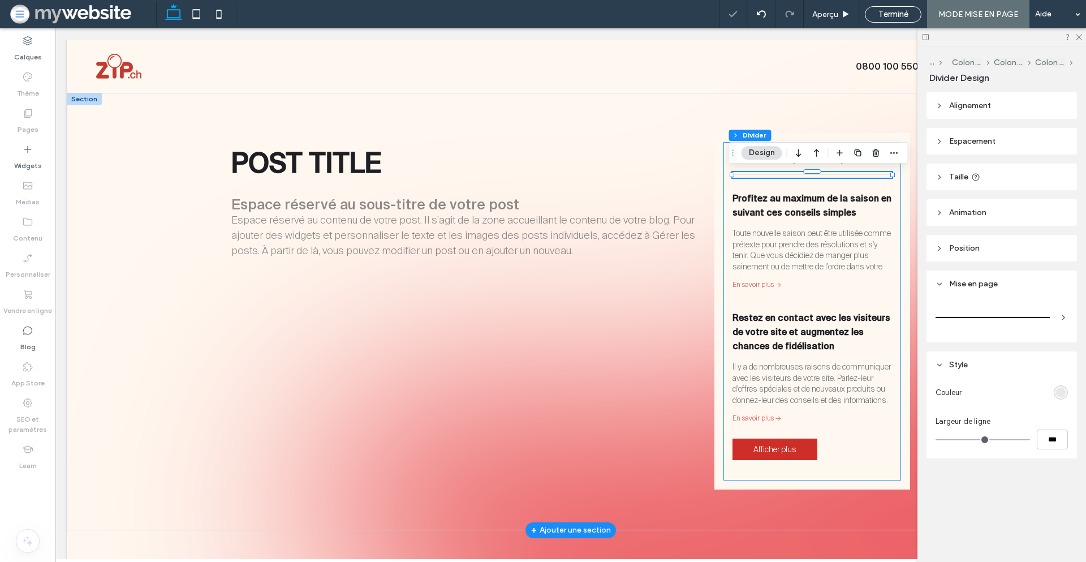
click at [724, 174] on div "Ressources pour aller plus loin -15px Profitez au maximum de la saison en suiva…" at bounding box center [813, 311] width 178 height 338
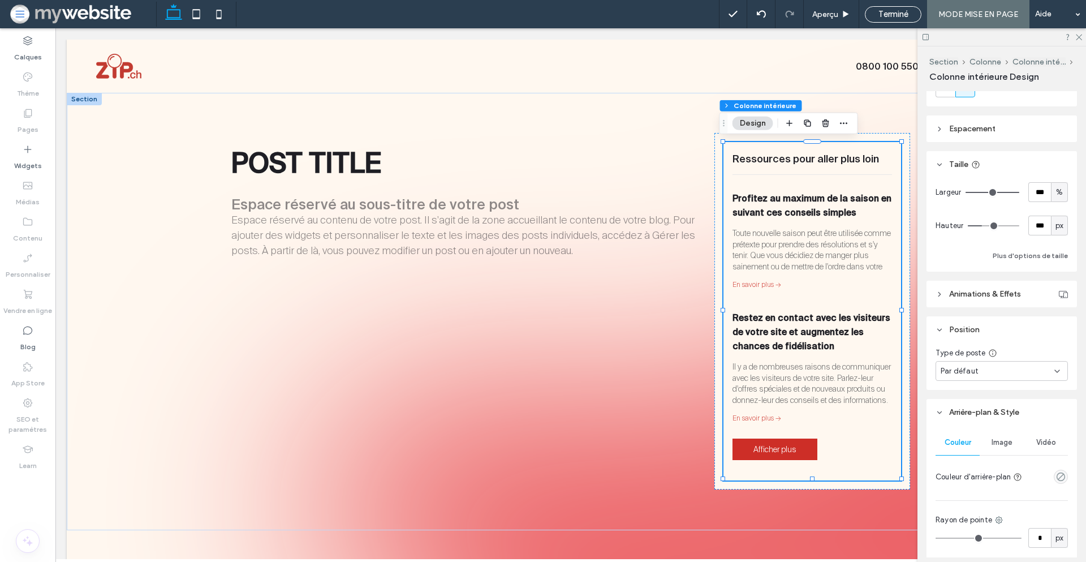
scroll to position [47, 0]
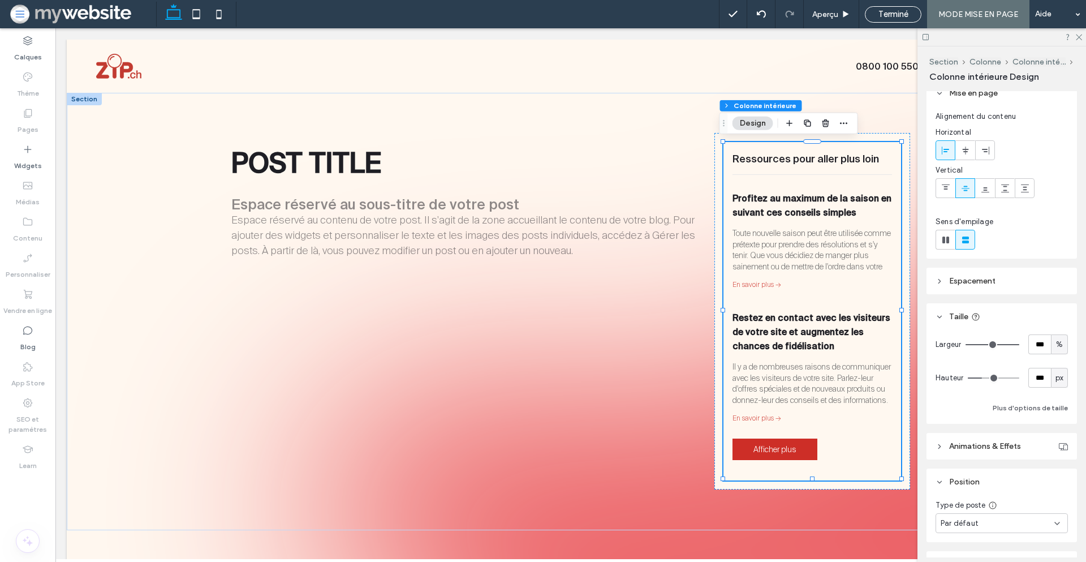
click at [965, 287] on header "Espacement" at bounding box center [1002, 281] width 150 height 27
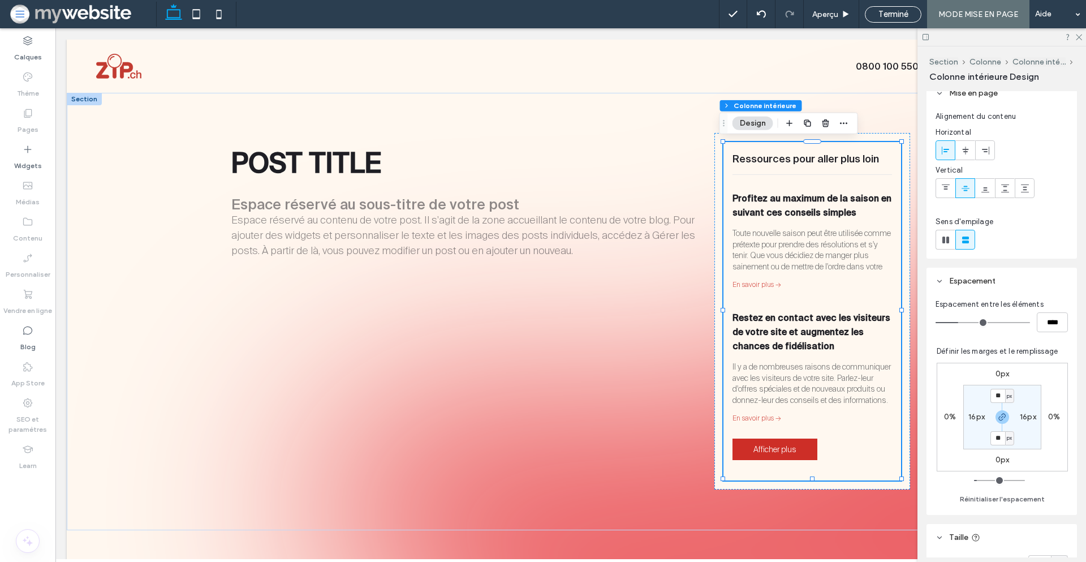
click at [971, 414] on label "16px" at bounding box center [977, 417] width 16 height 10
type input "*"
click at [999, 394] on label "16px" at bounding box center [1003, 396] width 16 height 10
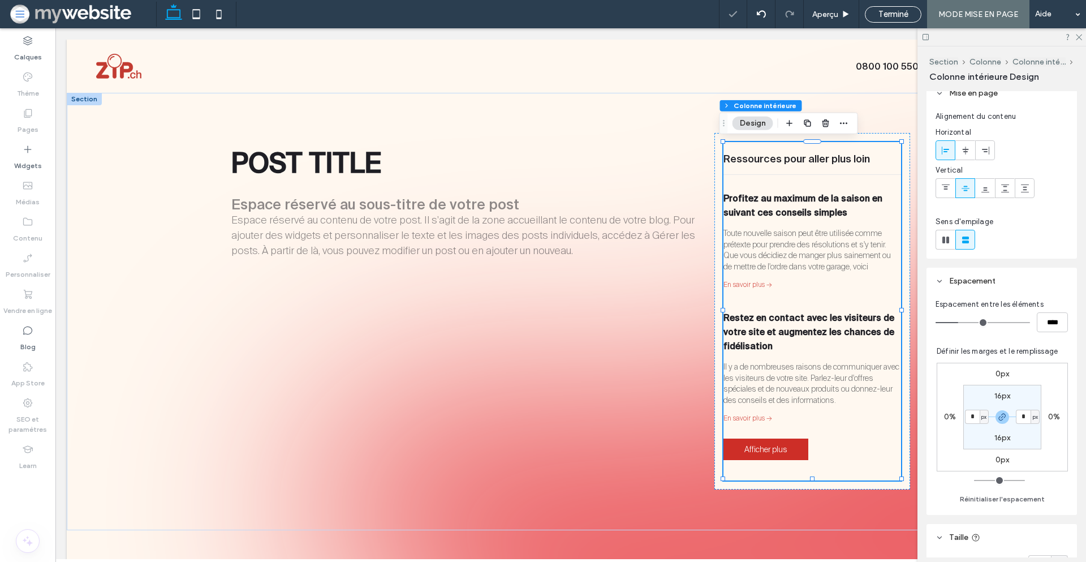
type input "**"
type input "*"
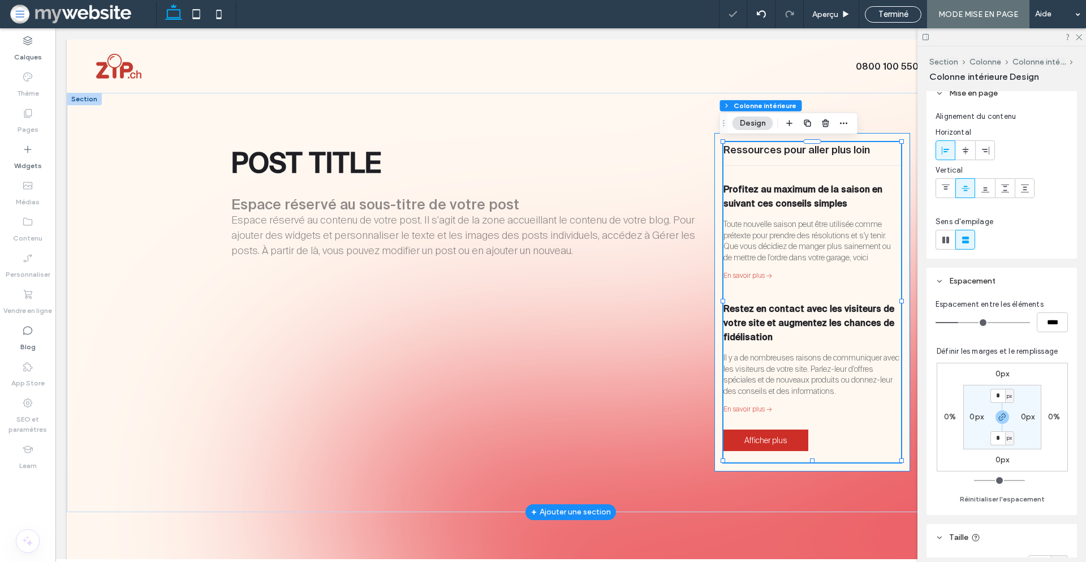
click at [716, 220] on div "Ressources pour aller plus loin Profitez au maximum de la saison en suivant ces…" at bounding box center [813, 302] width 196 height 338
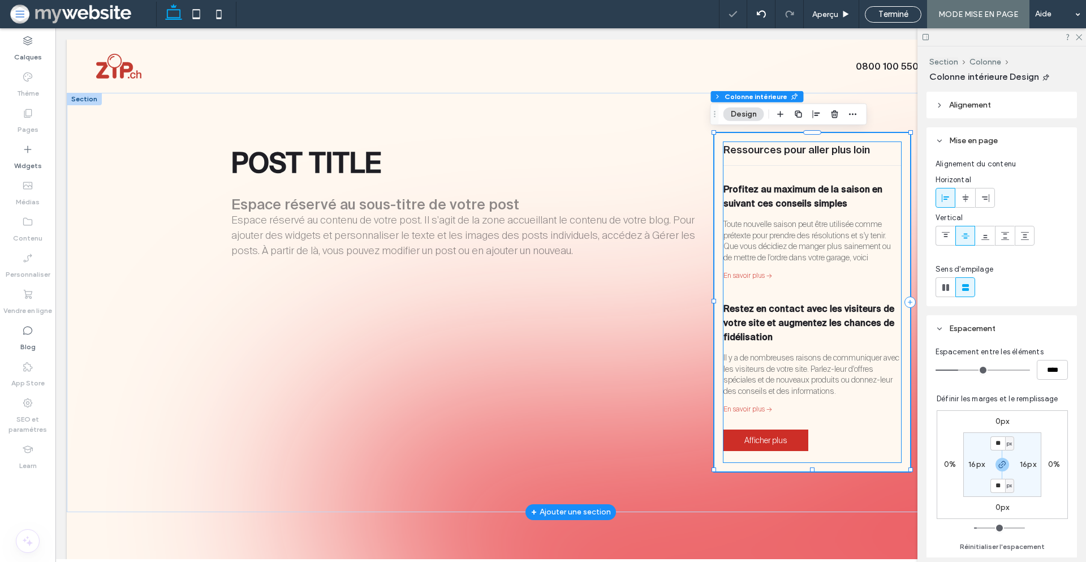
click at [724, 216] on div "Profitez au maximum de la saison en suivant ces conseils simples par [PERSON_NA…" at bounding box center [813, 233] width 178 height 102
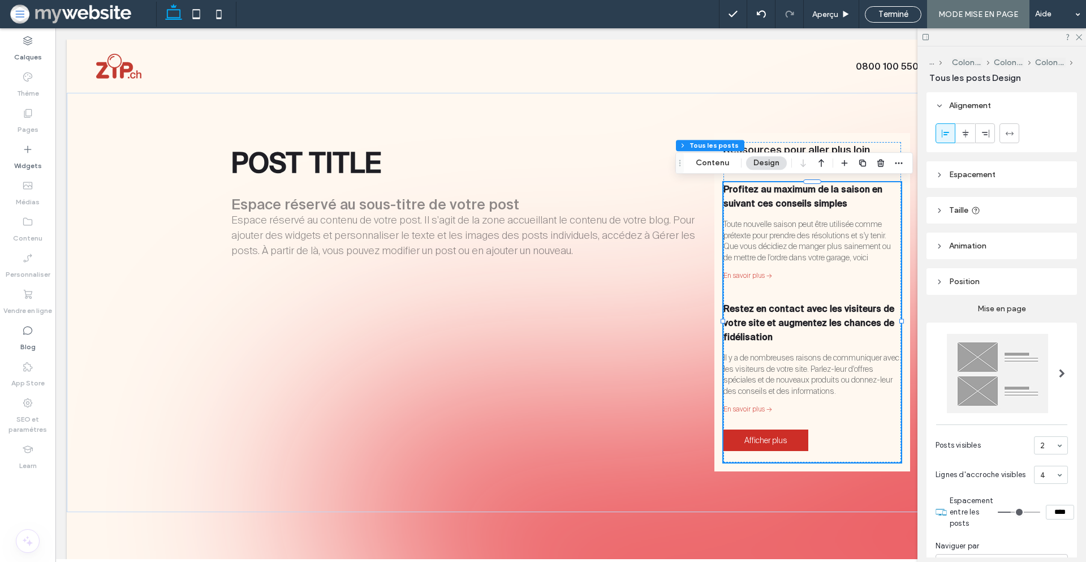
click at [890, 152] on div "Section Colonne Colonne intérieure Colonne intérieure Tous les posts Contenu De…" at bounding box center [795, 162] width 238 height 21
click at [1044, 61] on button "Colonne intérieure" at bounding box center [1050, 63] width 31 height 10
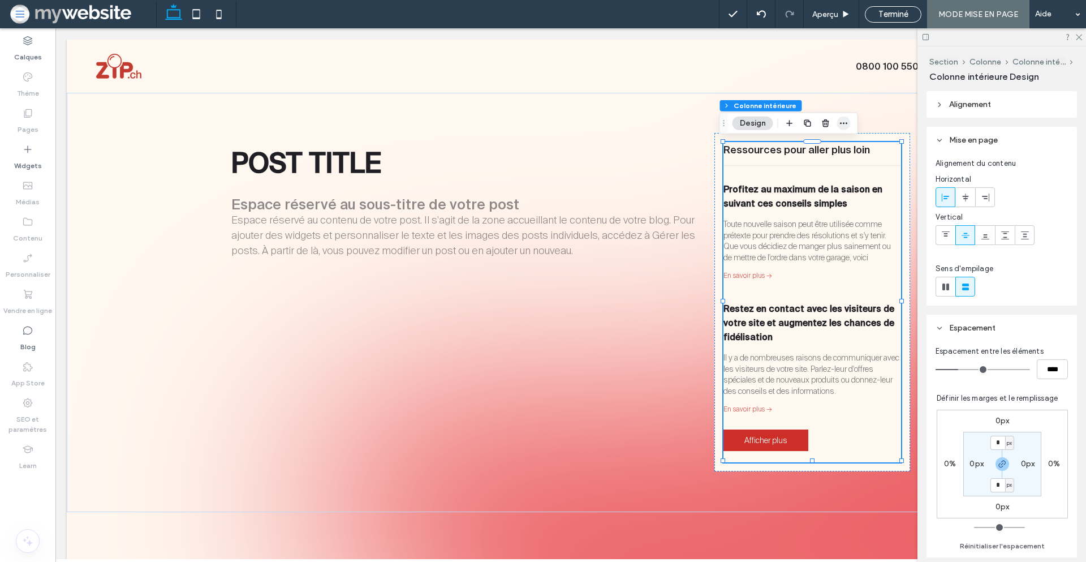
click at [844, 124] on icon "button" at bounding box center [844, 123] width 9 height 9
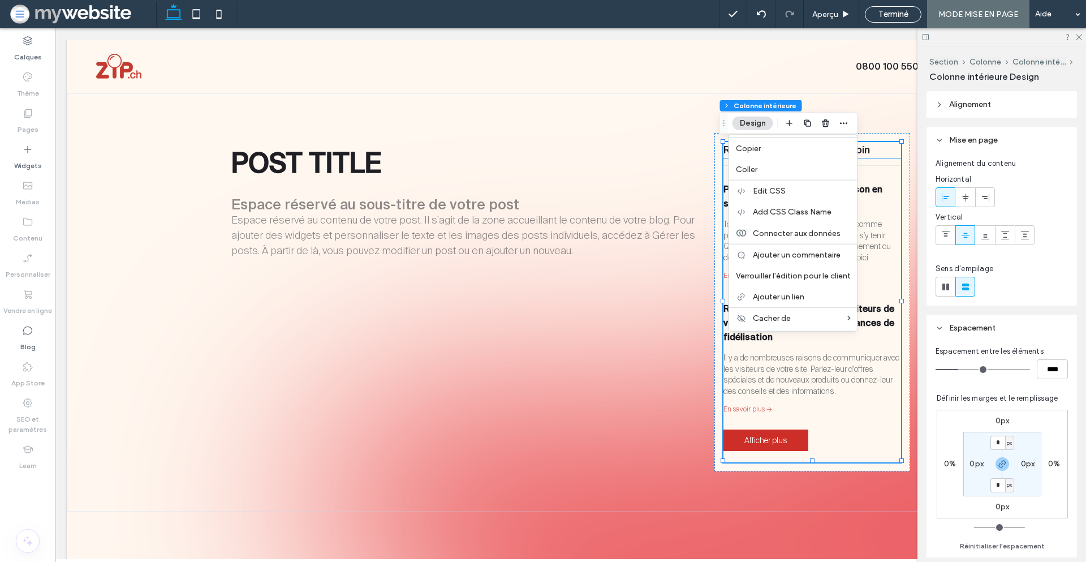
click at [892, 156] on p "Ressources pour aller plus loin" at bounding box center [813, 150] width 178 height 16
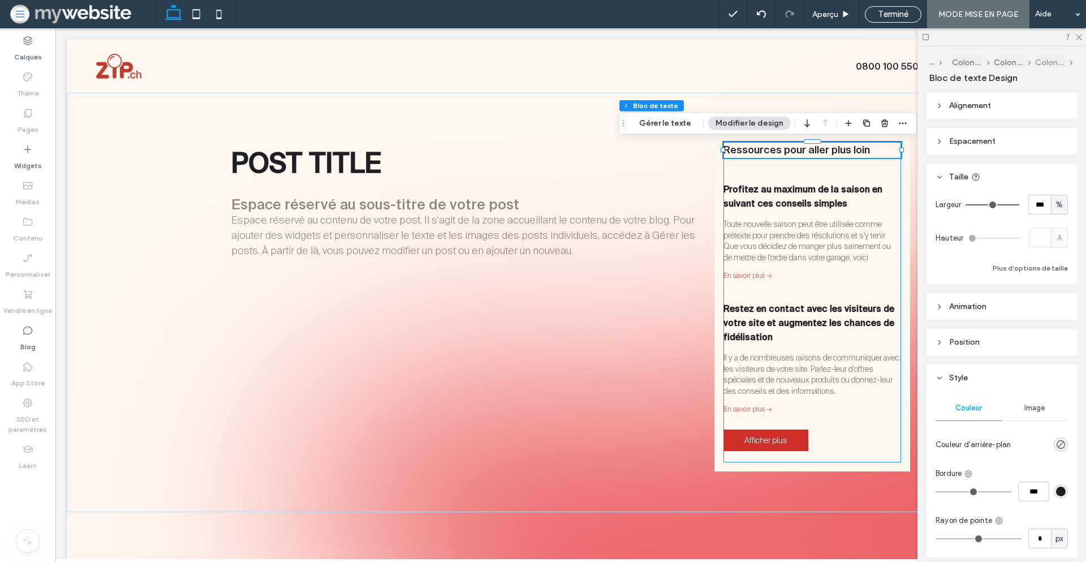
click at [1043, 65] on button "Colonne intérieure" at bounding box center [1050, 63] width 31 height 10
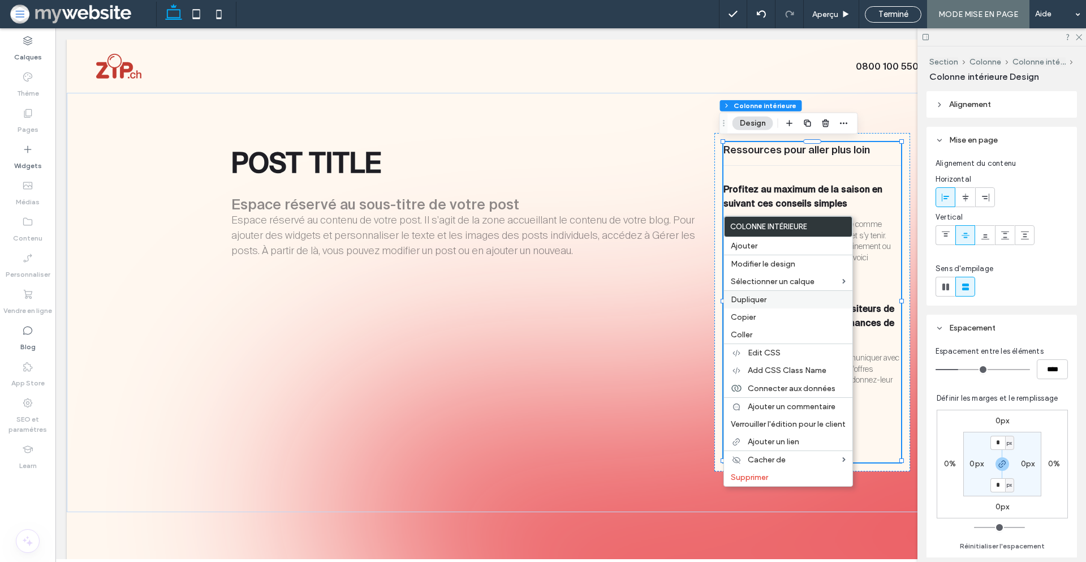
click at [778, 301] on label "Dupliquer" at bounding box center [788, 300] width 115 height 10
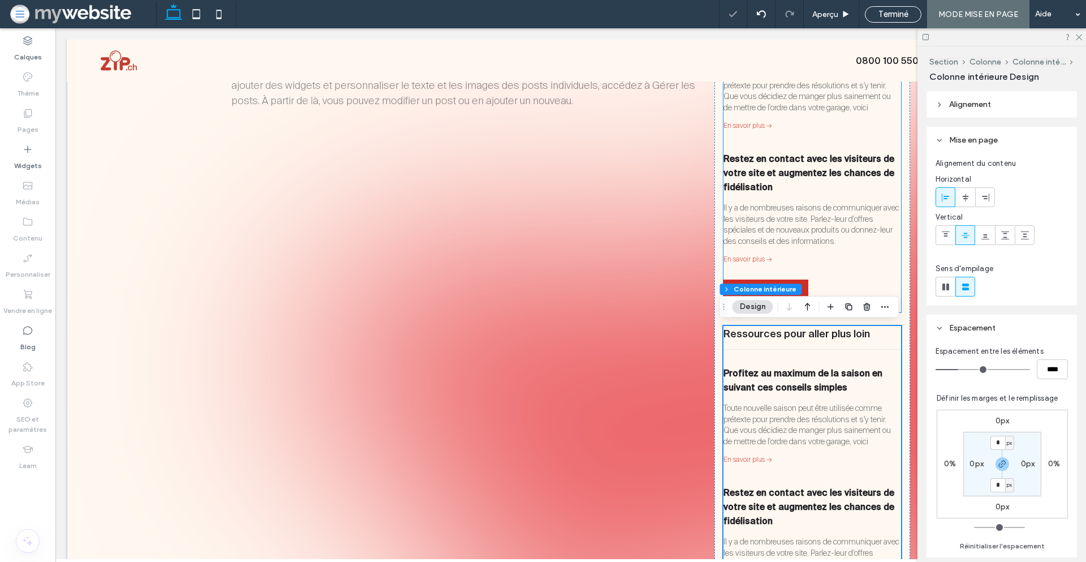
scroll to position [136, 0]
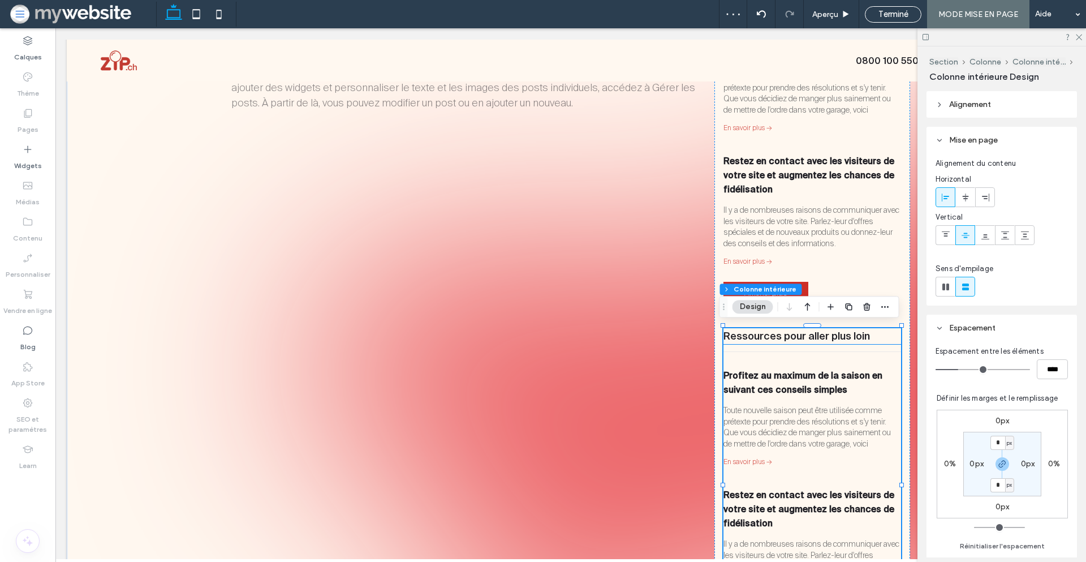
click at [797, 339] on p "Ressources pour aller plus loin" at bounding box center [813, 336] width 178 height 16
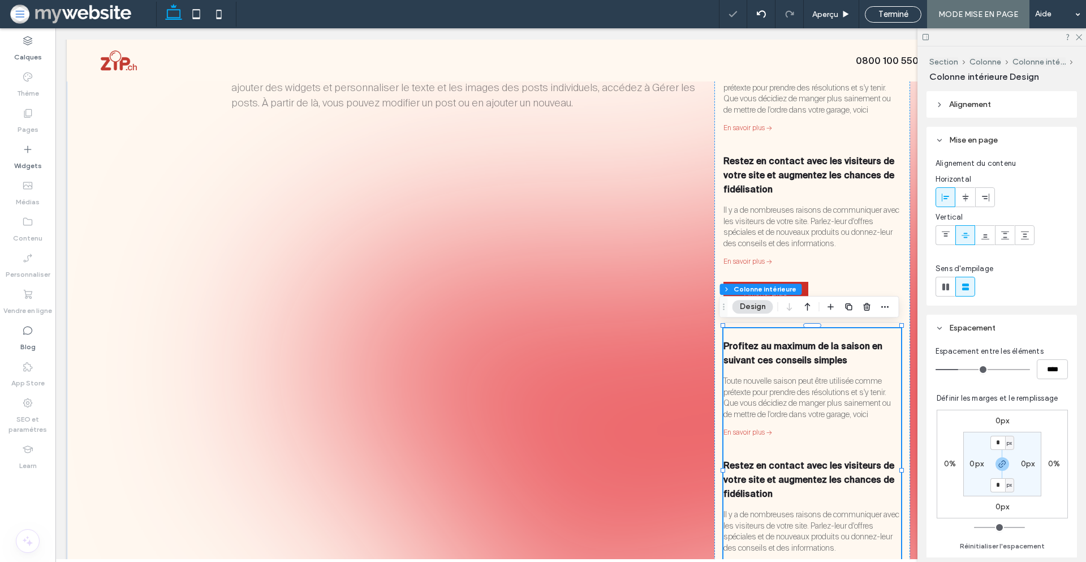
click at [797, 331] on div "Profitez au maximum de la saison en suivant ces conseils simples par [PERSON_NA…" at bounding box center [813, 473] width 178 height 291
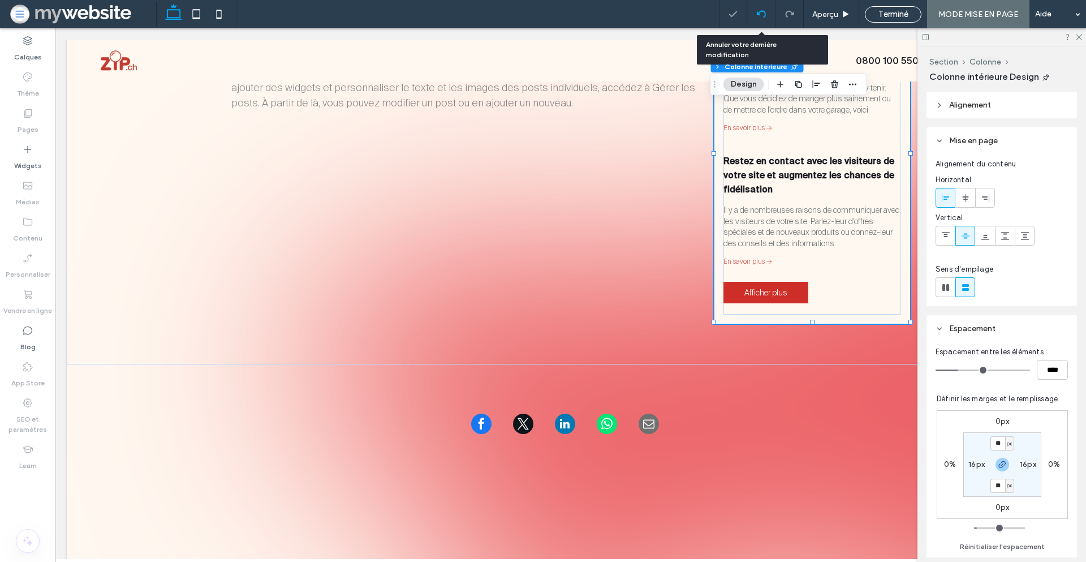
click at [760, 15] on icon at bounding box center [761, 14] width 9 height 9
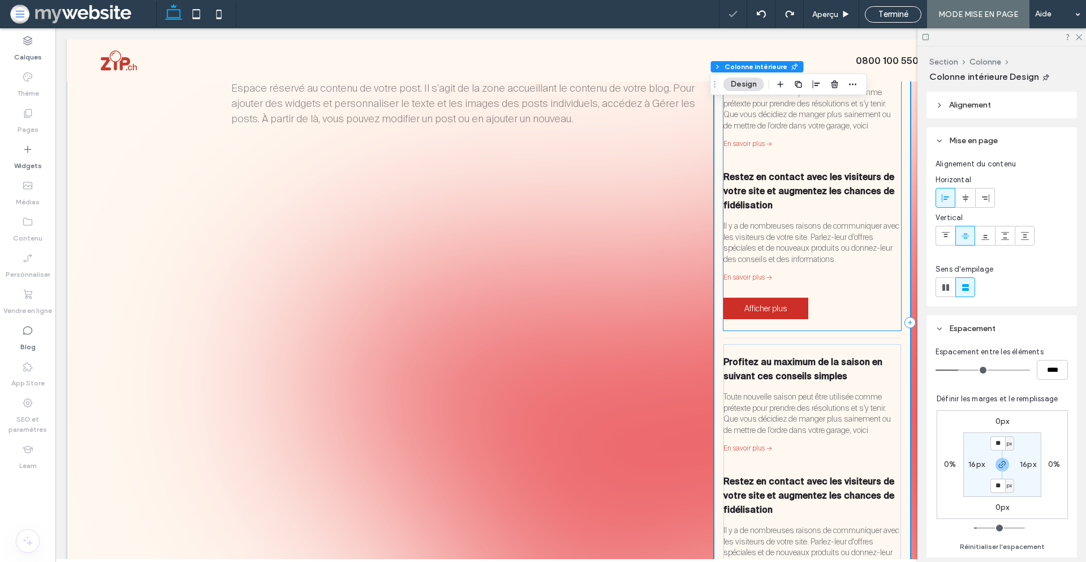
scroll to position [109, 0]
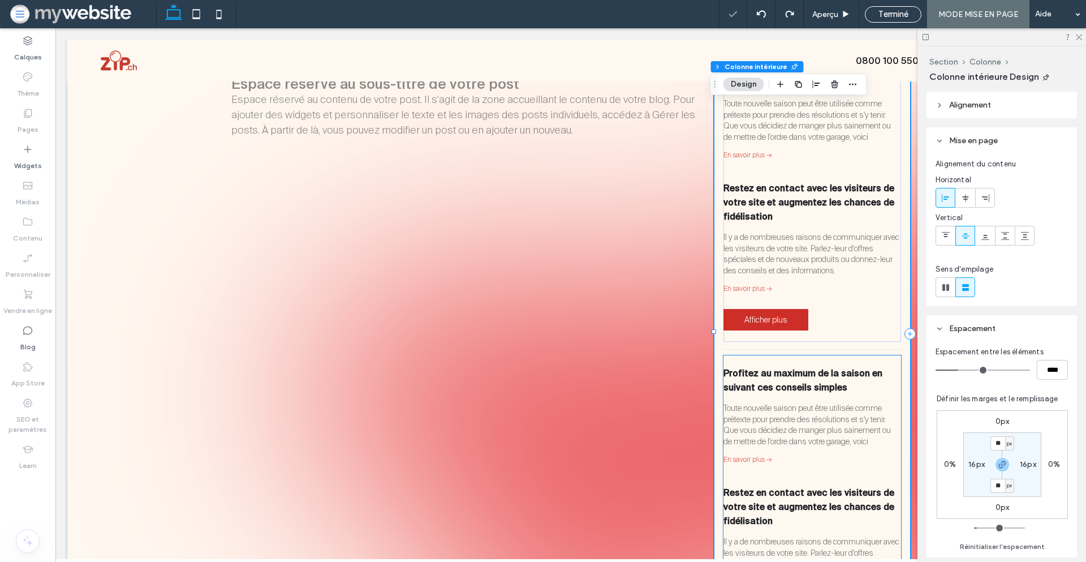
click at [806, 395] on div "Profitez au maximum de la saison en suivant ces conseils simples par [PERSON_NA…" at bounding box center [813, 417] width 178 height 102
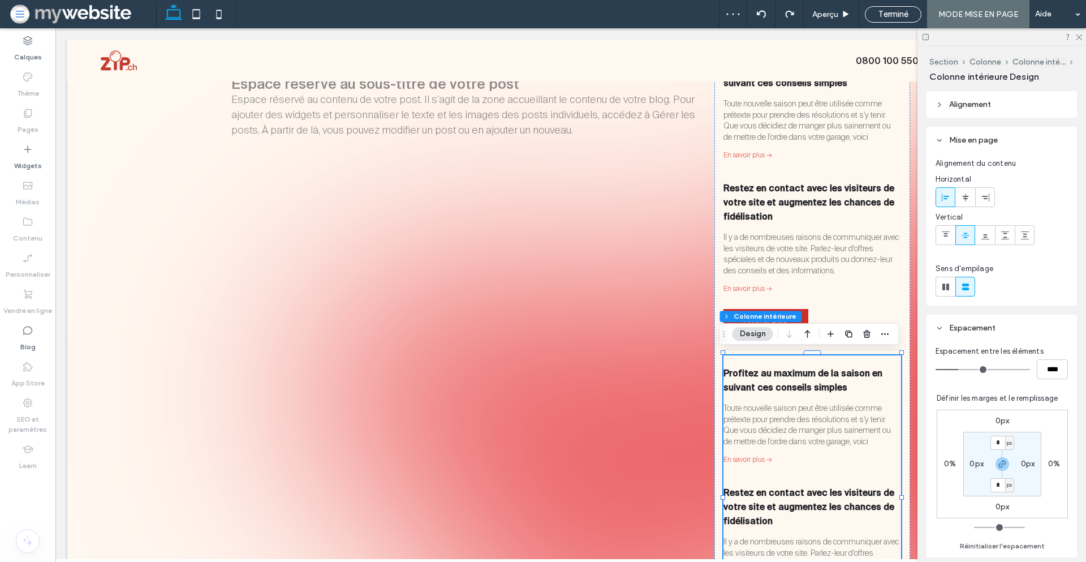
click at [806, 393] on div "Profitez au maximum de la saison en suivant ces conseils simples par [PERSON_NA…" at bounding box center [813, 417] width 178 height 102
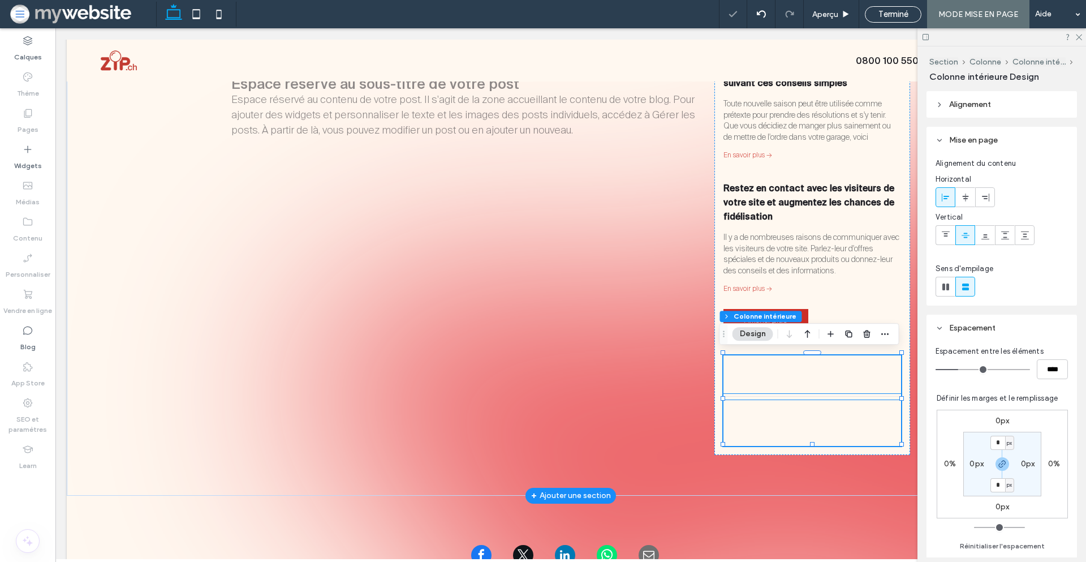
click at [802, 396] on hr at bounding box center [813, 396] width 178 height 1
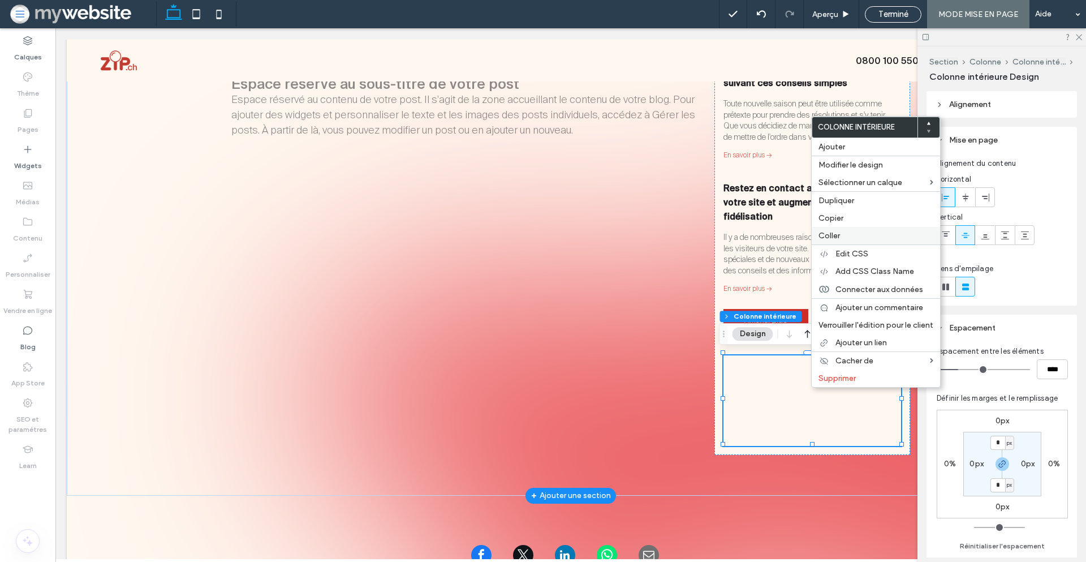
click at [833, 236] on span "Coller" at bounding box center [829, 236] width 21 height 10
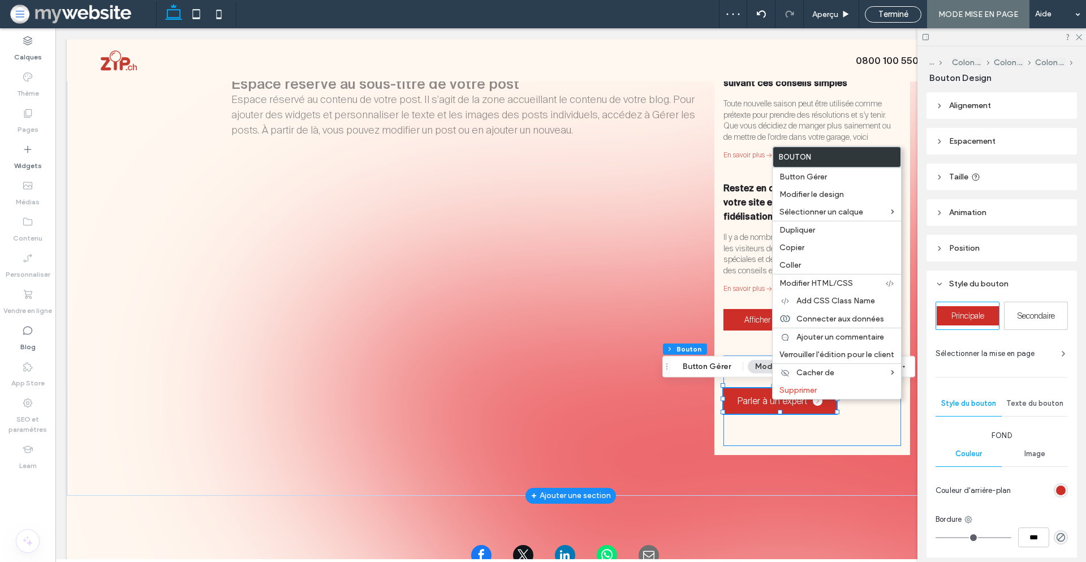
click at [856, 419] on div "Parler à un expert" at bounding box center [813, 400] width 178 height 91
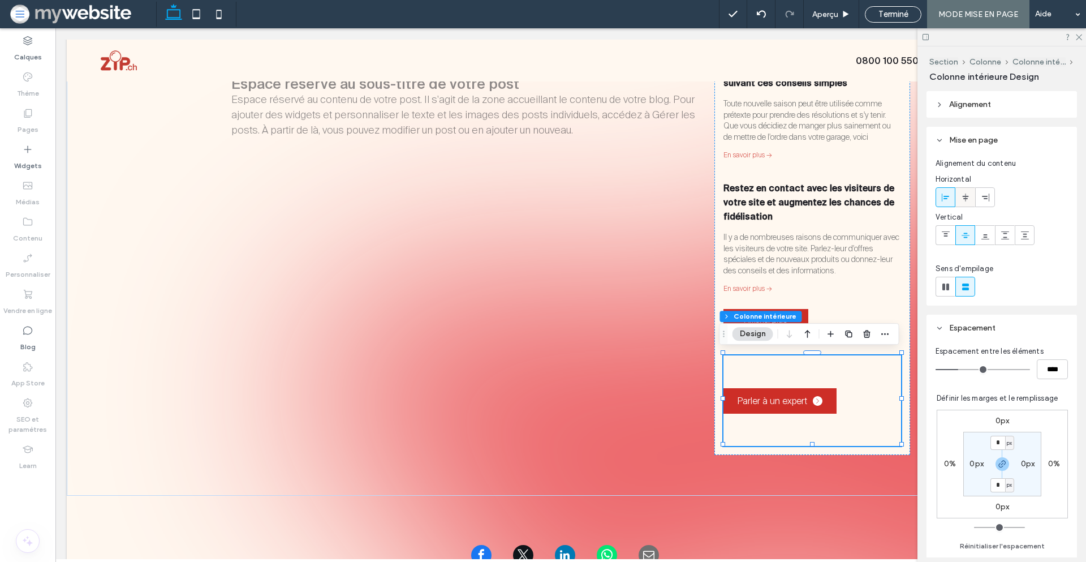
click at [967, 198] on icon at bounding box center [965, 197] width 9 height 9
click at [842, 368] on div "Parler à un expert" at bounding box center [813, 400] width 178 height 91
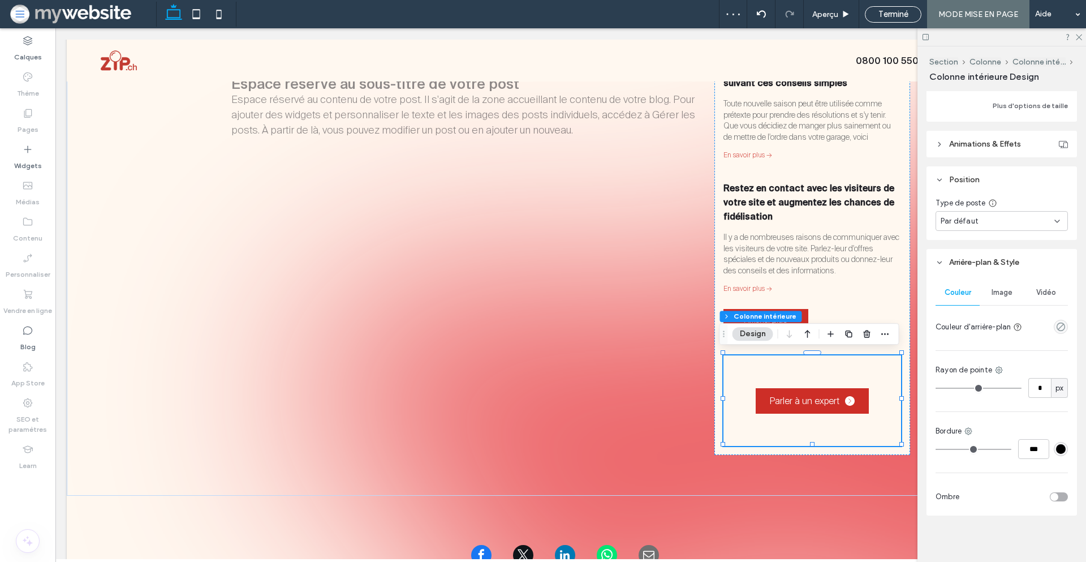
scroll to position [573, 0]
click at [1056, 323] on icon "empty color" at bounding box center [1061, 324] width 10 height 10
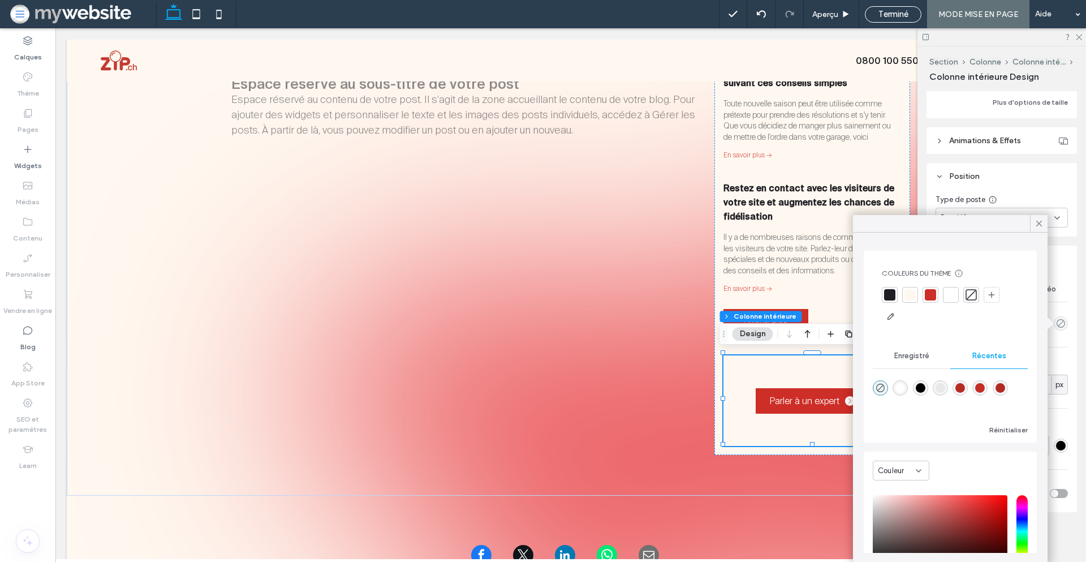
click at [951, 294] on div at bounding box center [950, 294] width 11 height 11
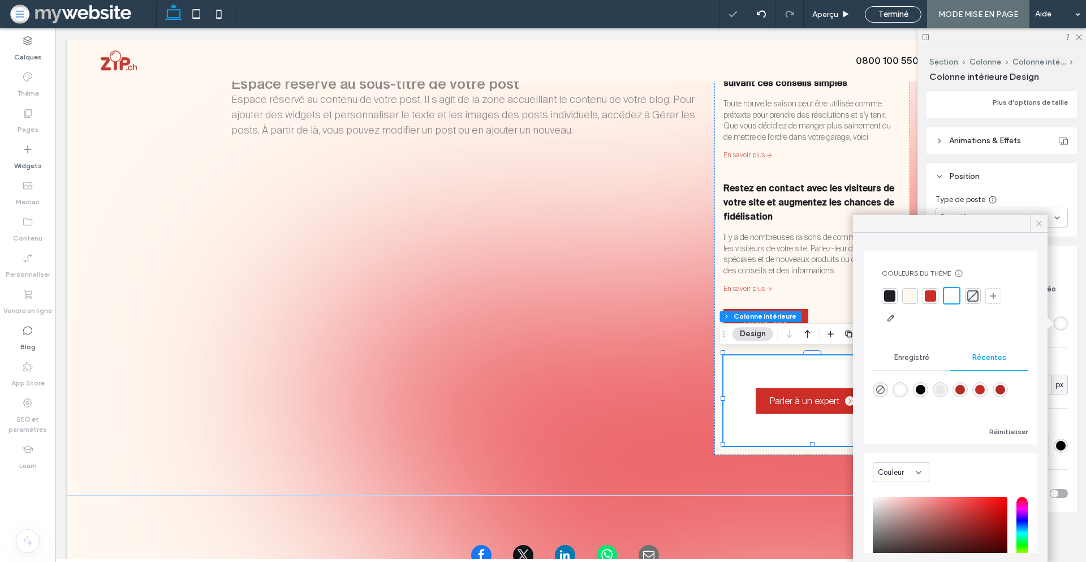
click at [1039, 222] on icon at bounding box center [1039, 223] width 10 height 10
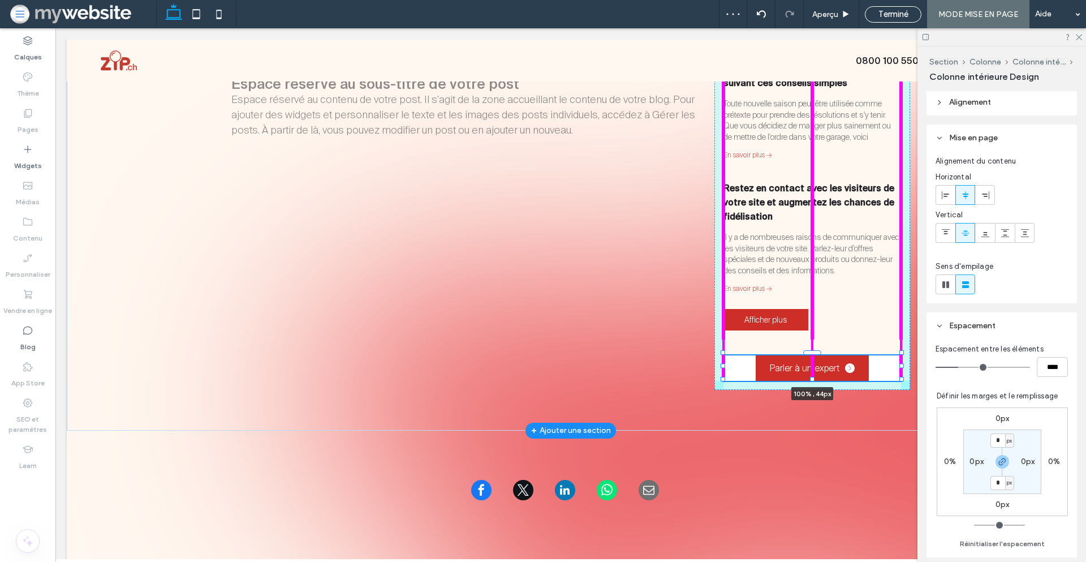
scroll to position [0, 0]
drag, startPoint x: 808, startPoint y: 445, endPoint x: 807, endPoint y: 403, distance: 41.9
click at [807, 403] on div "POST TITLE Espace réservé au sous-titre de votre post Espace réservé au contenu…" at bounding box center [570, 201] width 679 height 458
type input "**"
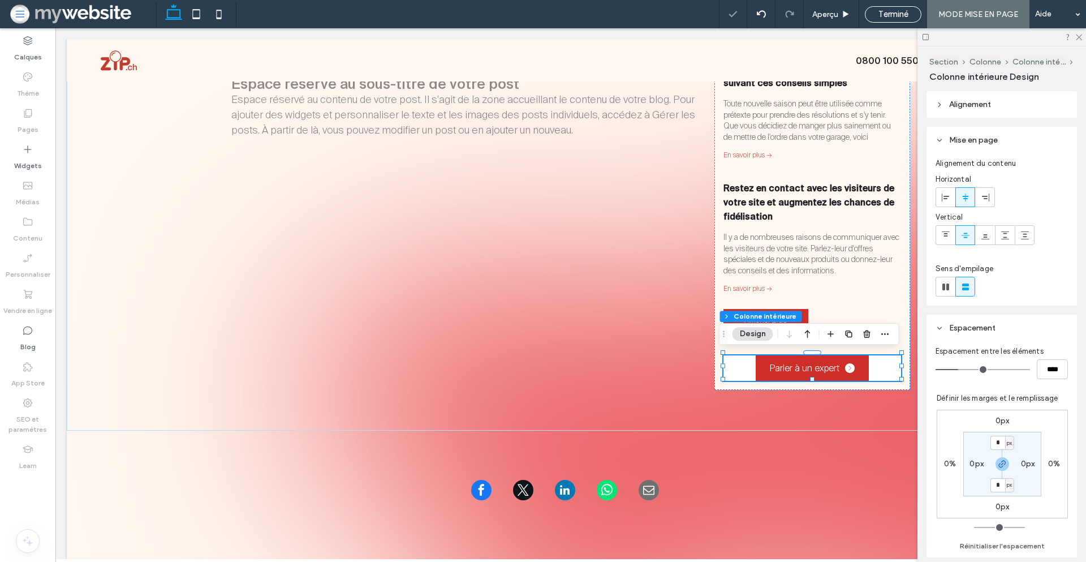
scroll to position [295, 0]
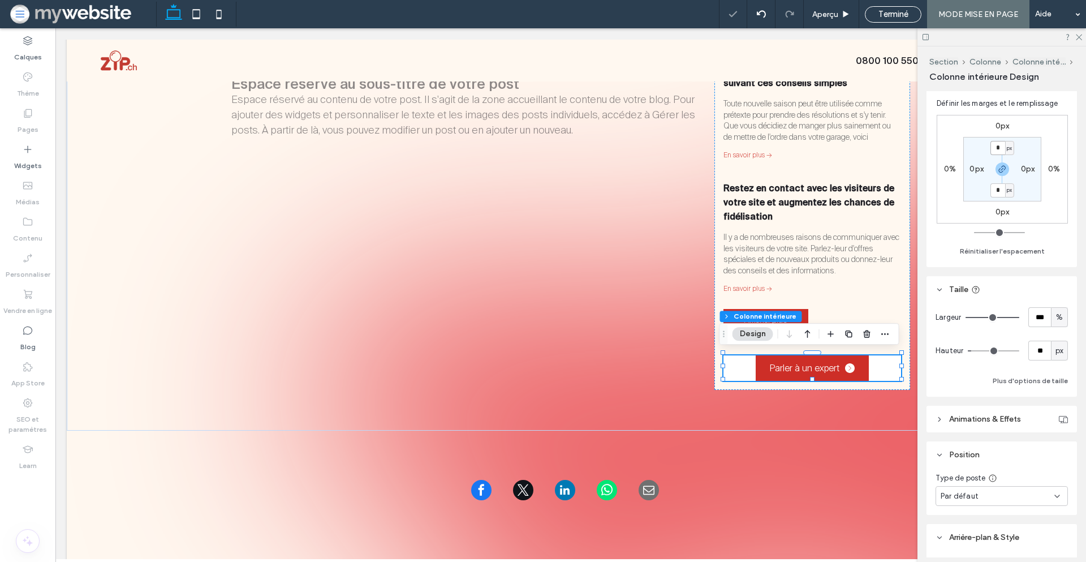
click at [994, 147] on input "*" at bounding box center [998, 148] width 15 height 14
type input "**"
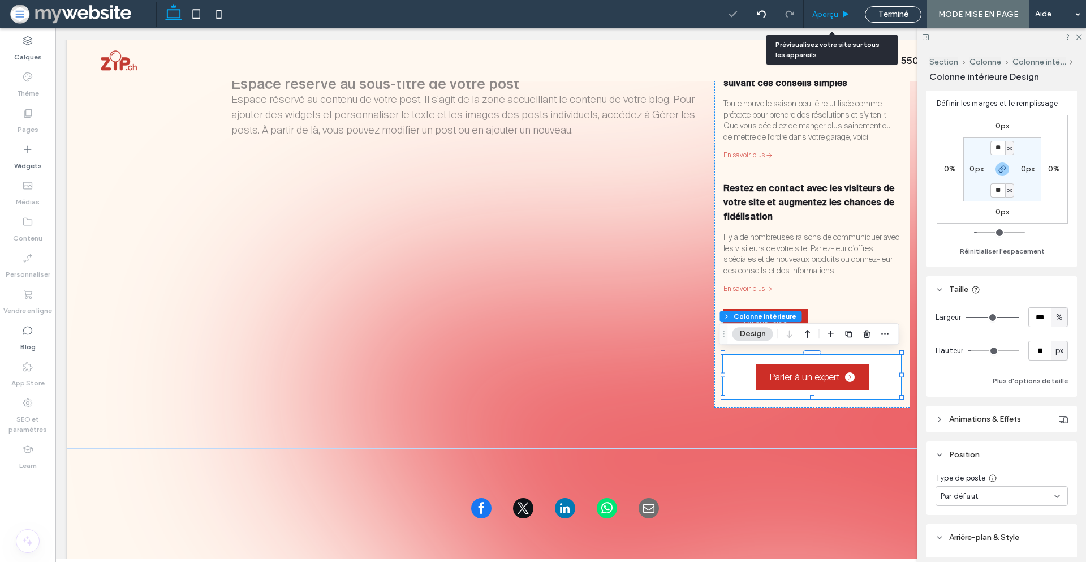
click at [838, 14] on span "Aperçu" at bounding box center [825, 15] width 26 height 10
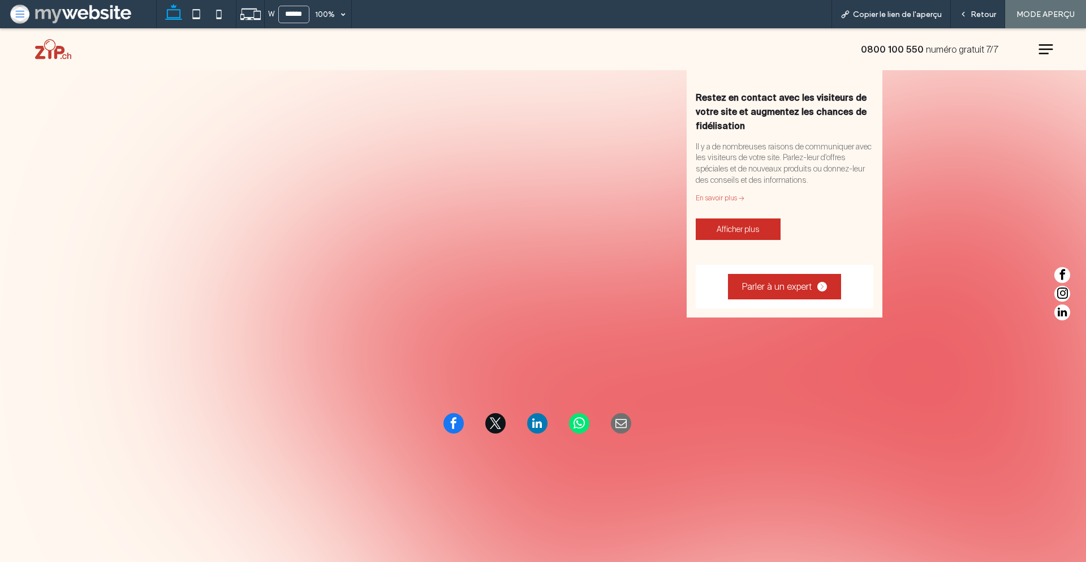
scroll to position [195, 0]
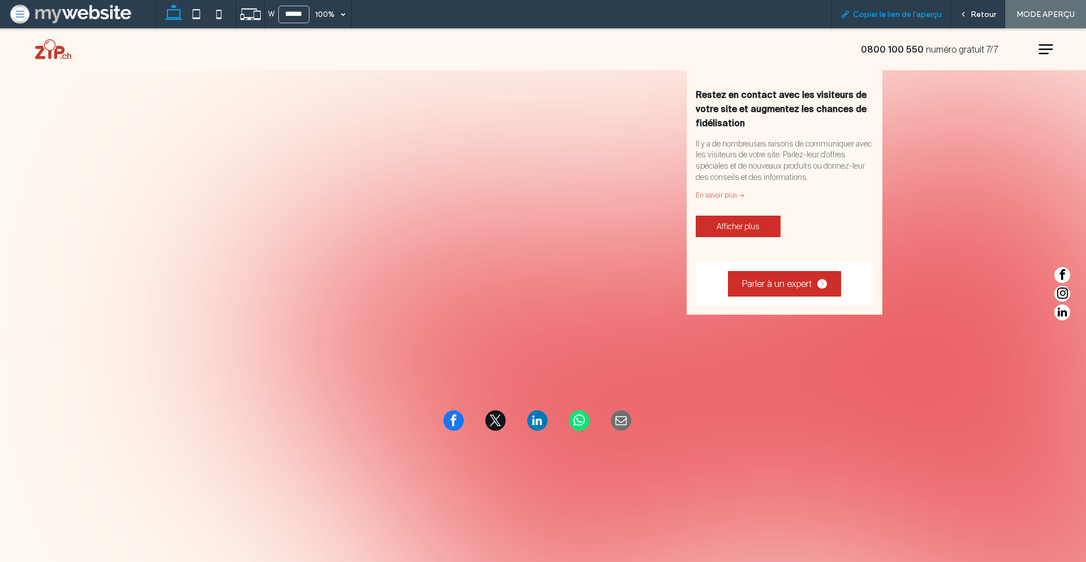
click at [920, 13] on span "Copier le lien de l'aperçu" at bounding box center [897, 15] width 89 height 10
click at [927, 7] on div "Copier le lien de l'aperçu" at bounding box center [891, 14] width 119 height 28
click at [911, 16] on span "Copier le lien de l'aperçu" at bounding box center [897, 15] width 89 height 10
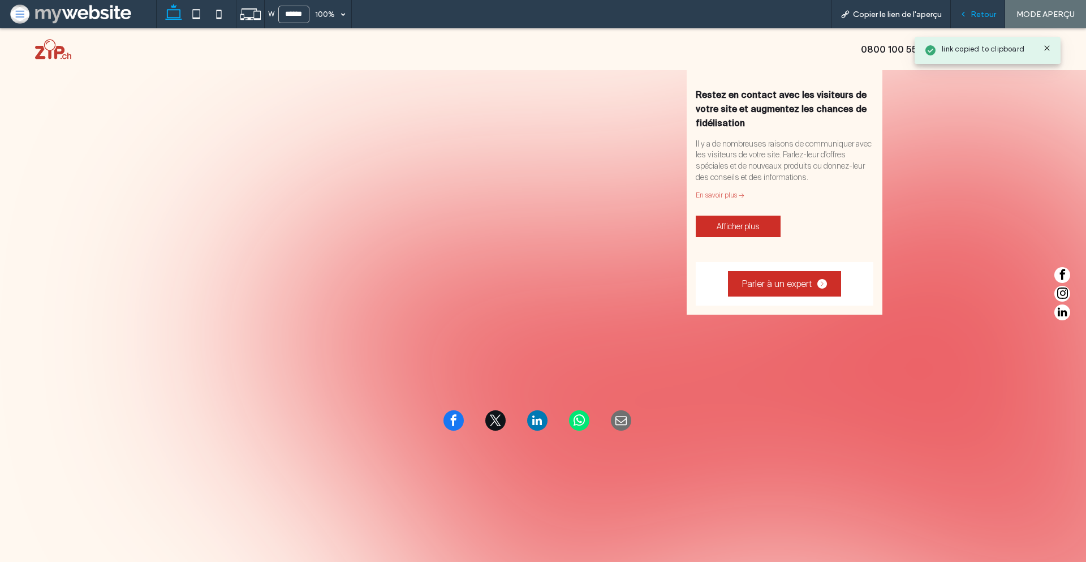
click at [979, 20] on div "Retour" at bounding box center [978, 14] width 54 height 28
click at [971, 10] on div "Retour" at bounding box center [978, 15] width 54 height 10
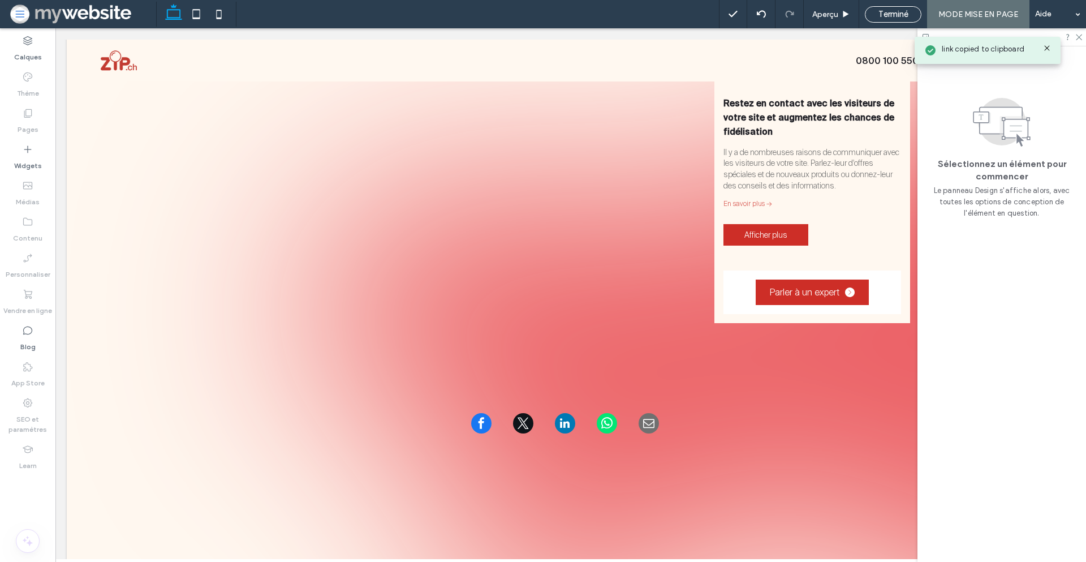
scroll to position [192, 0]
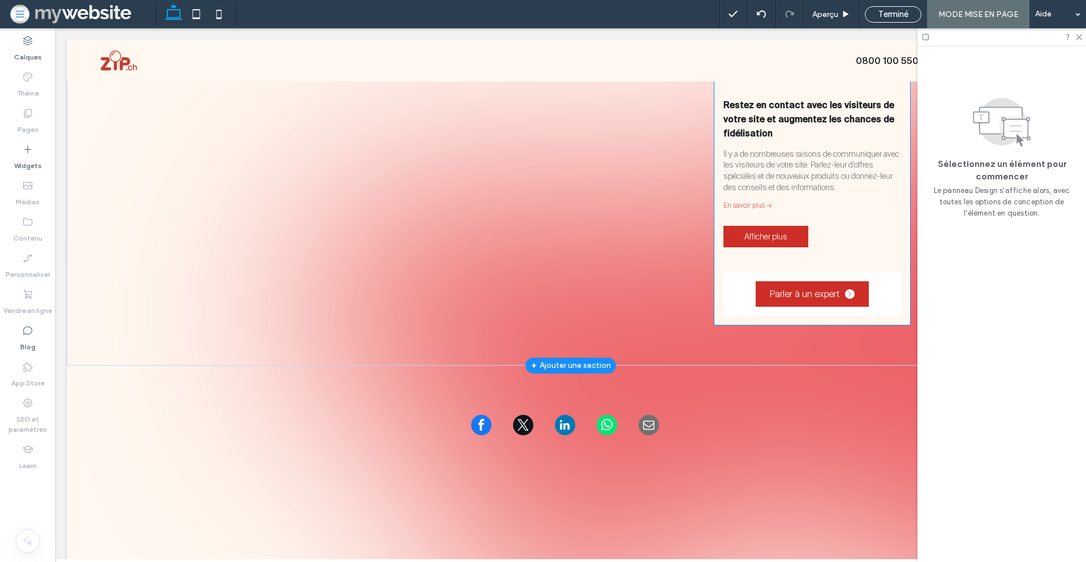
click at [730, 286] on div "Parler à un expert" at bounding box center [813, 294] width 178 height 44
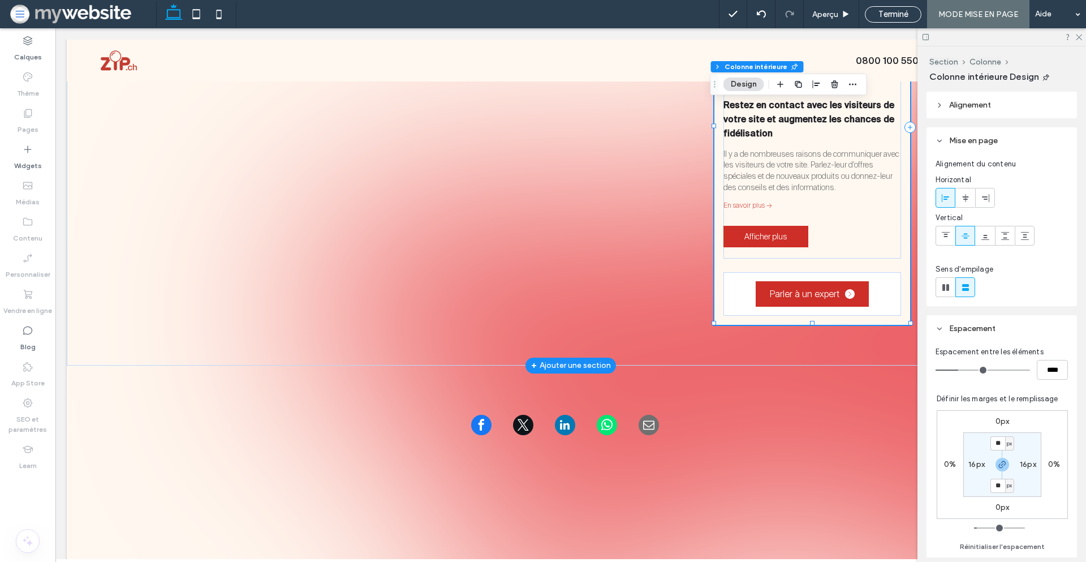
click at [736, 287] on div "Parler à un expert" at bounding box center [813, 294] width 178 height 44
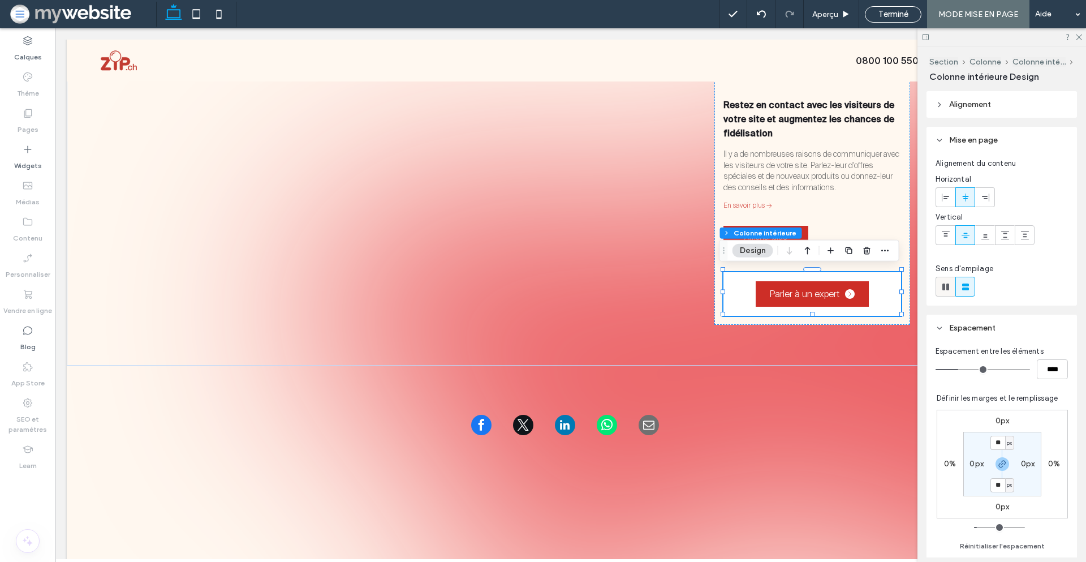
click at [944, 289] on use at bounding box center [946, 286] width 7 height 7
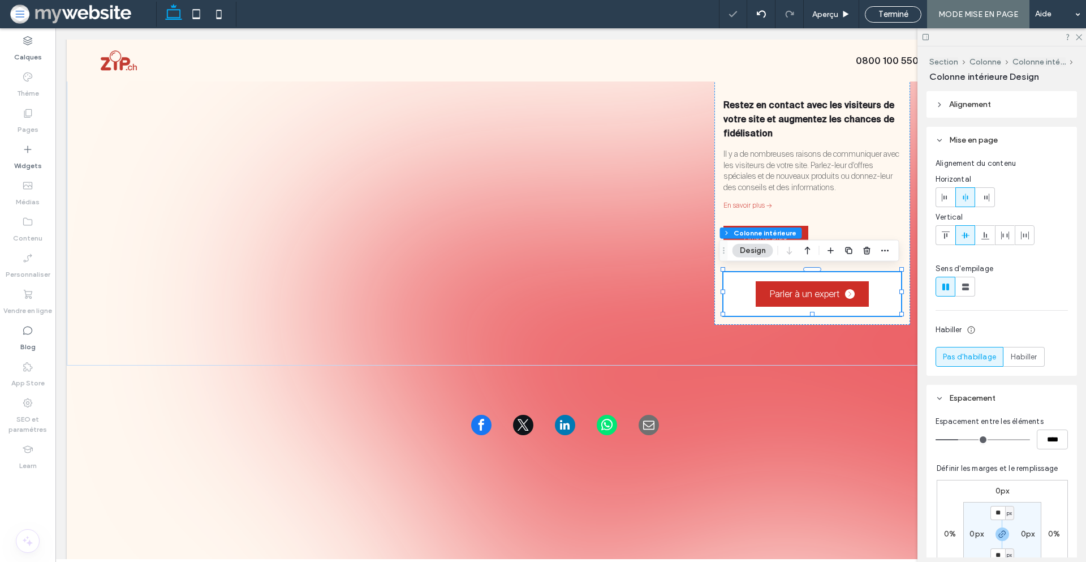
type input "*"
type input "**"
click at [30, 152] on icon at bounding box center [27, 149] width 11 height 11
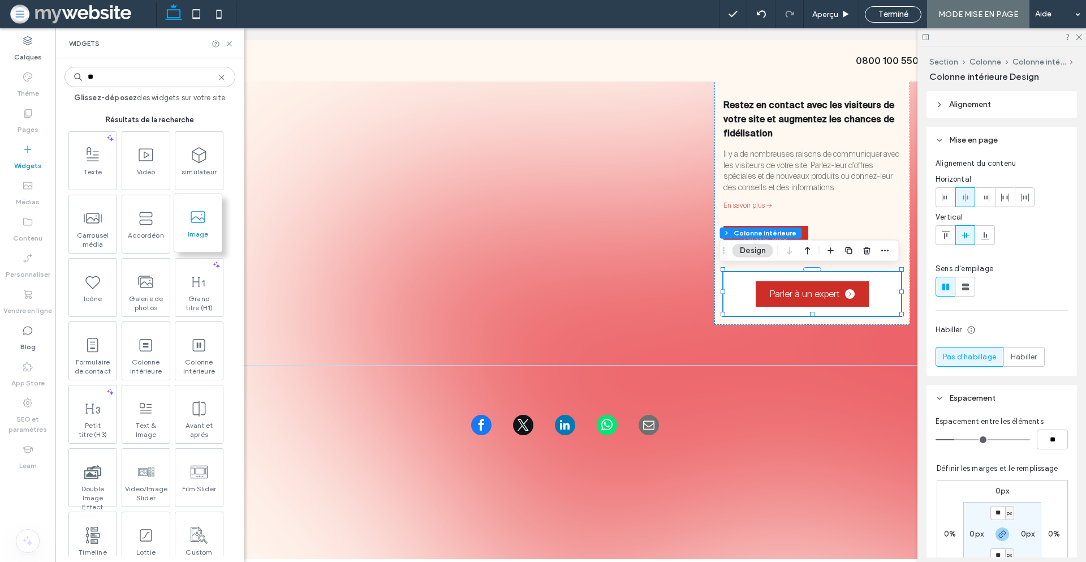
type input "**"
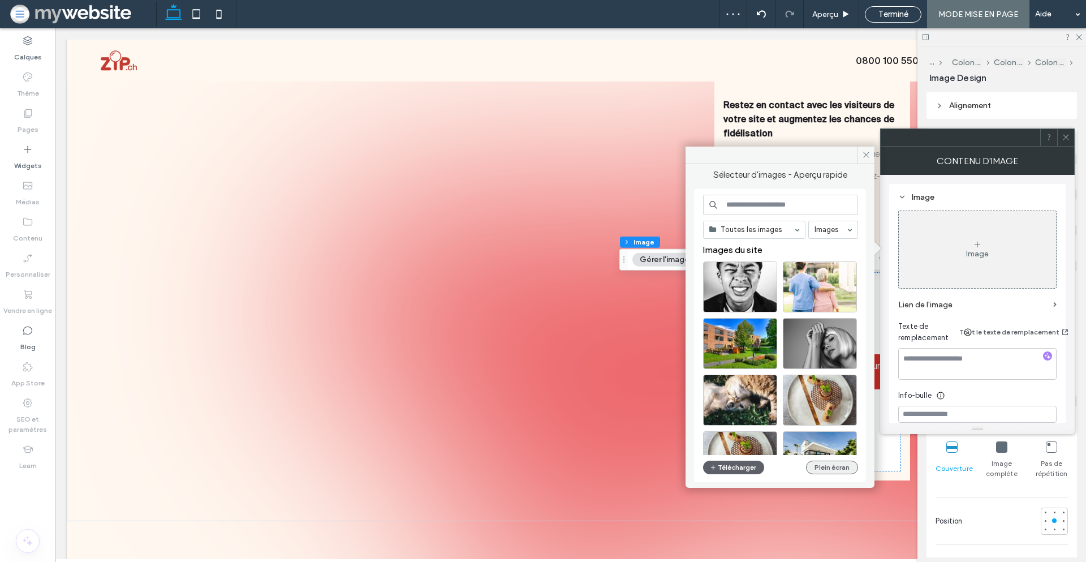
click at [829, 467] on button "Plein écran" at bounding box center [832, 468] width 52 height 14
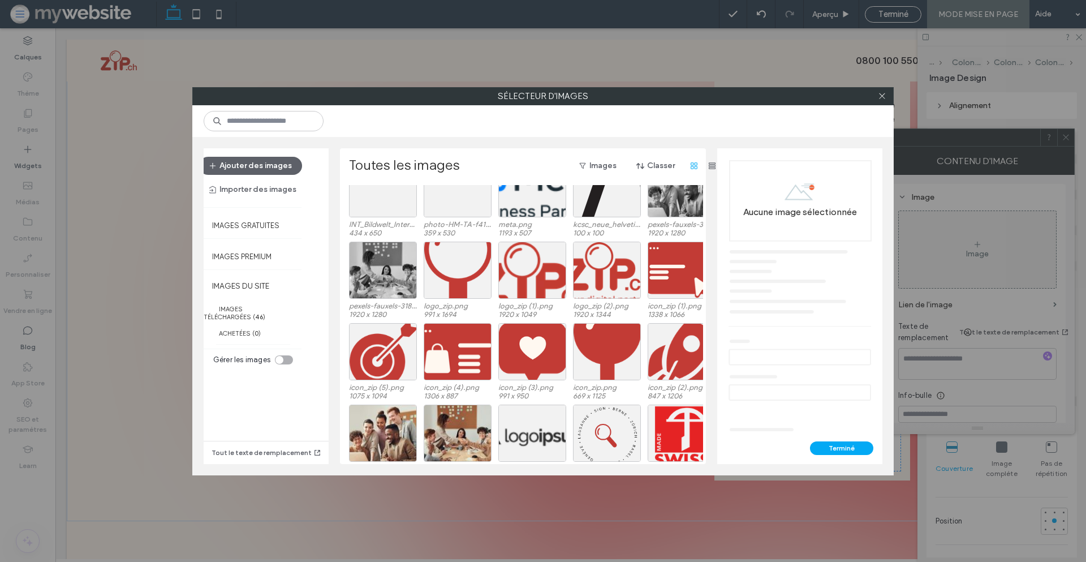
scroll to position [492, 0]
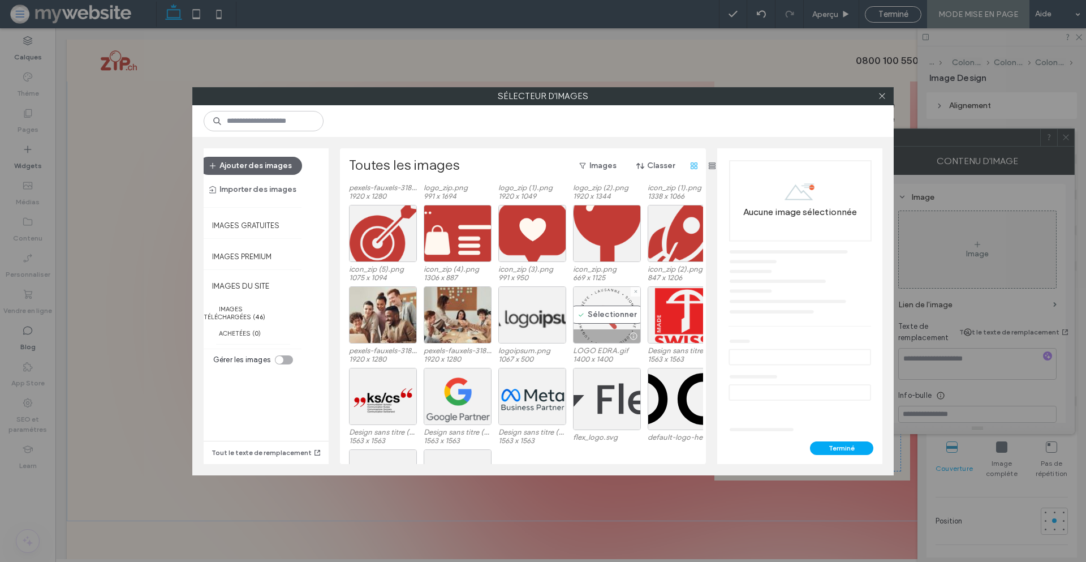
click at [606, 307] on div "Sélectionner" at bounding box center [607, 314] width 68 height 57
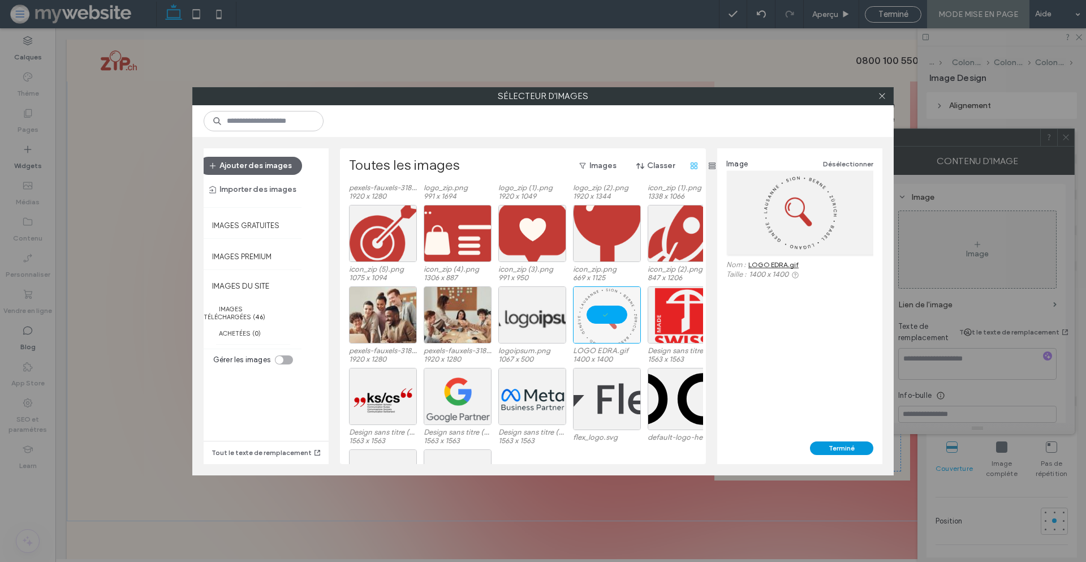
click at [850, 443] on button "Terminé" at bounding box center [841, 448] width 63 height 14
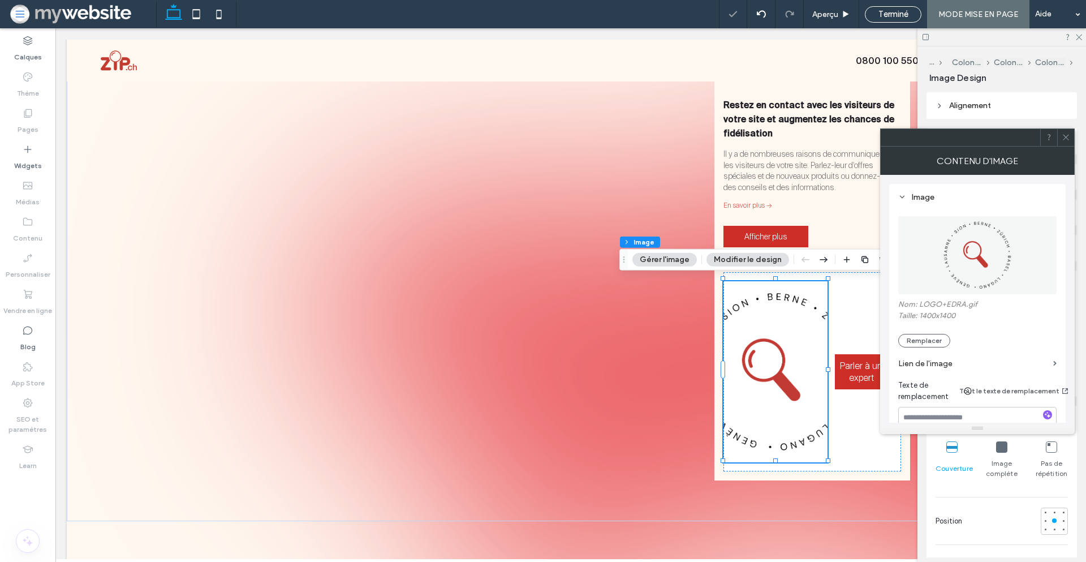
click at [1061, 136] on div at bounding box center [1065, 137] width 17 height 17
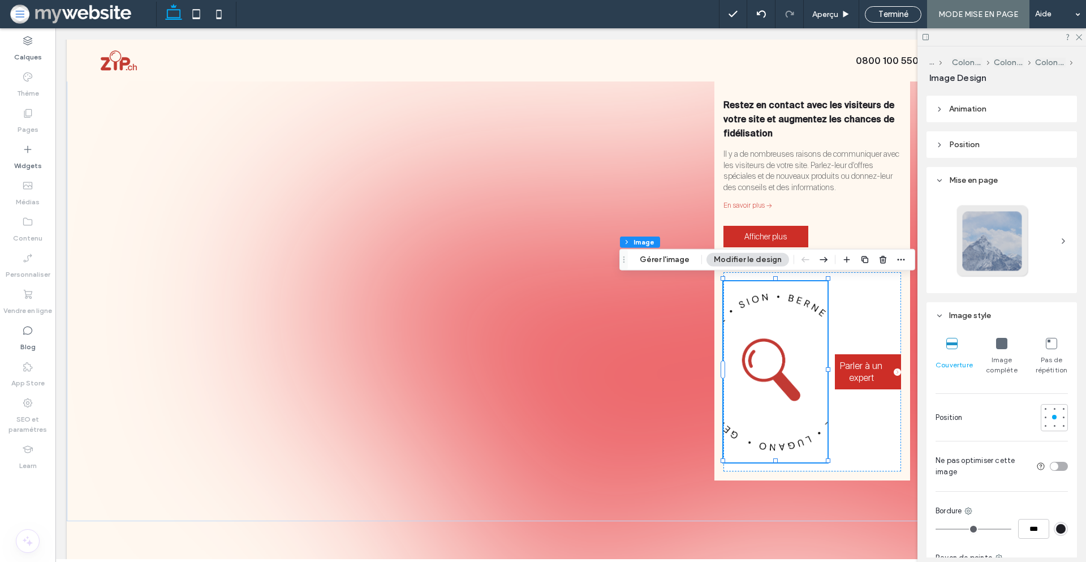
scroll to position [0, 0]
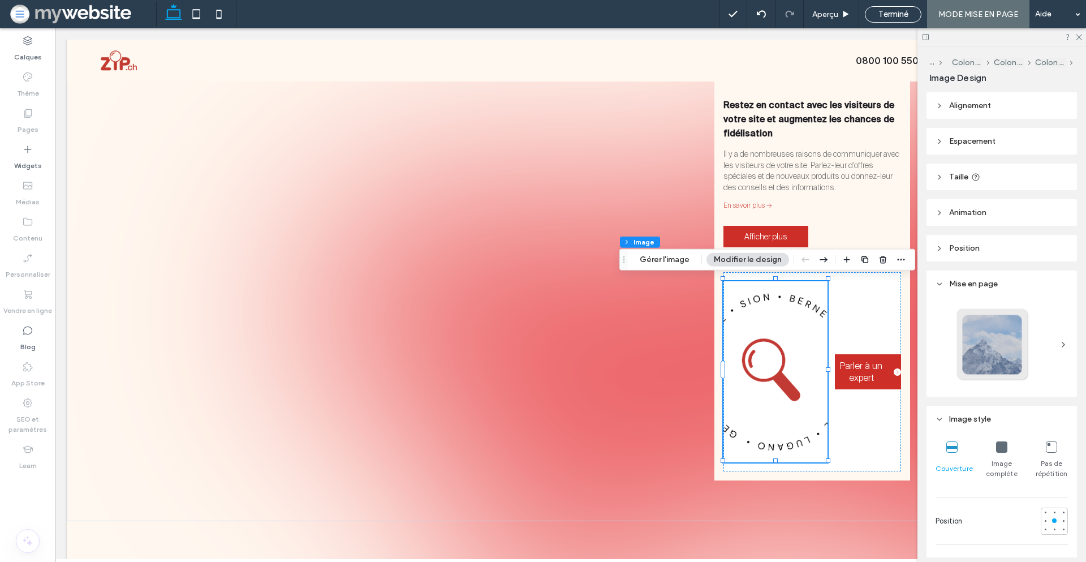
click at [1014, 177] on header "Taille" at bounding box center [1002, 177] width 150 height 27
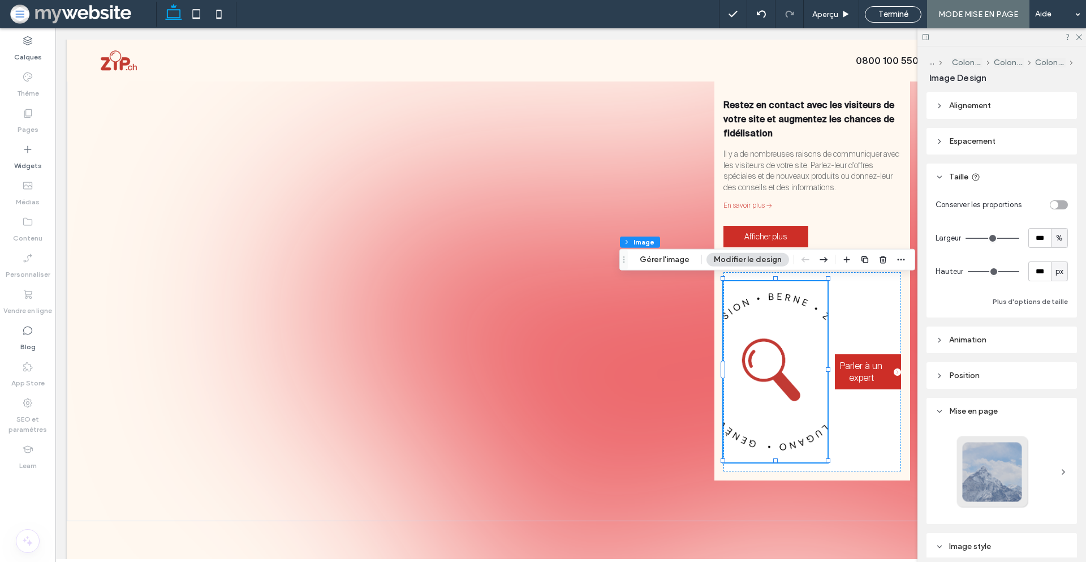
click at [1051, 204] on div "toggle" at bounding box center [1055, 205] width 8 height 8
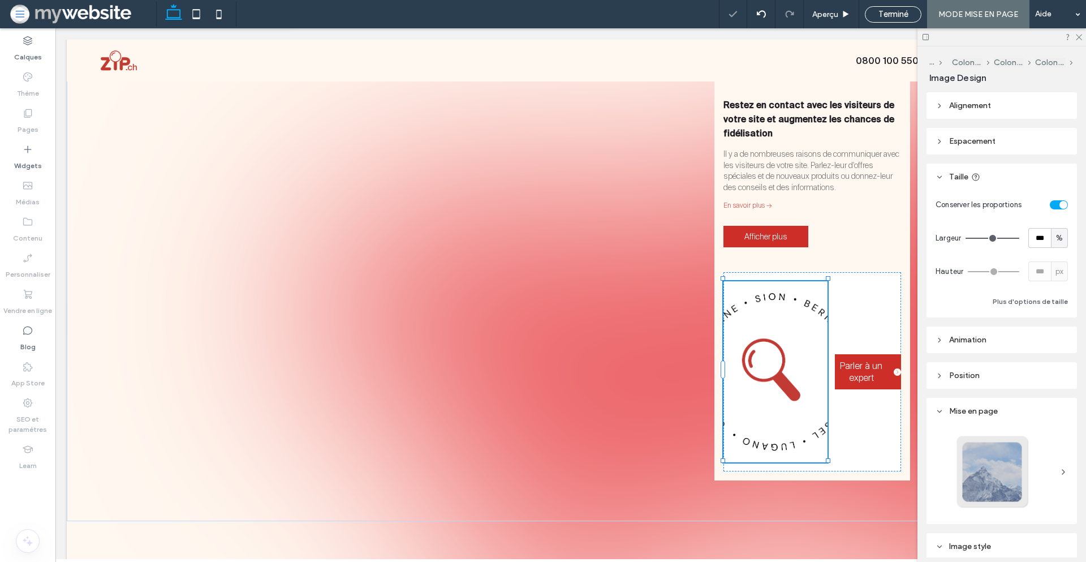
type input "*"
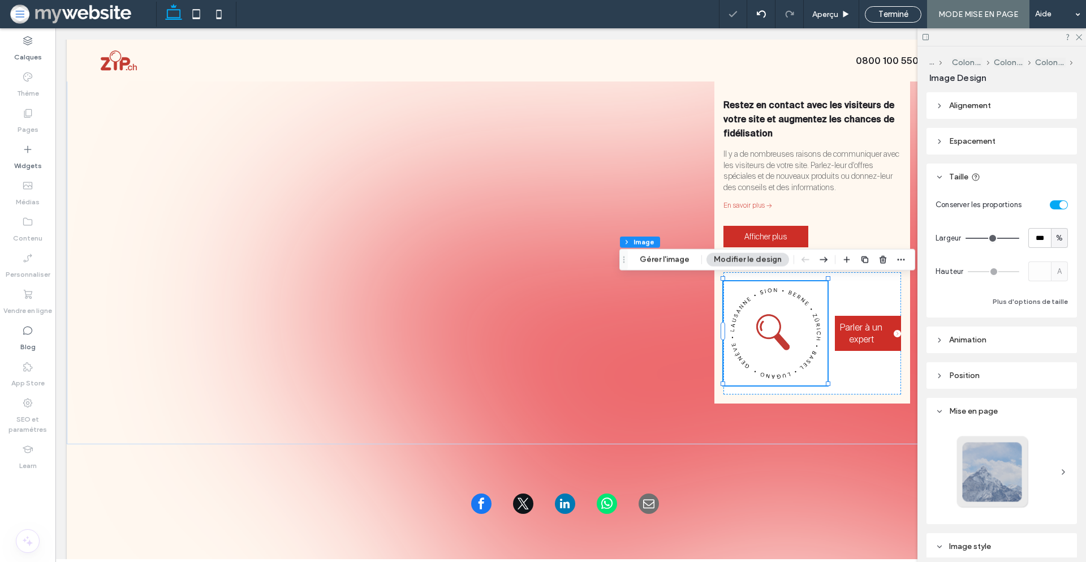
type input "**"
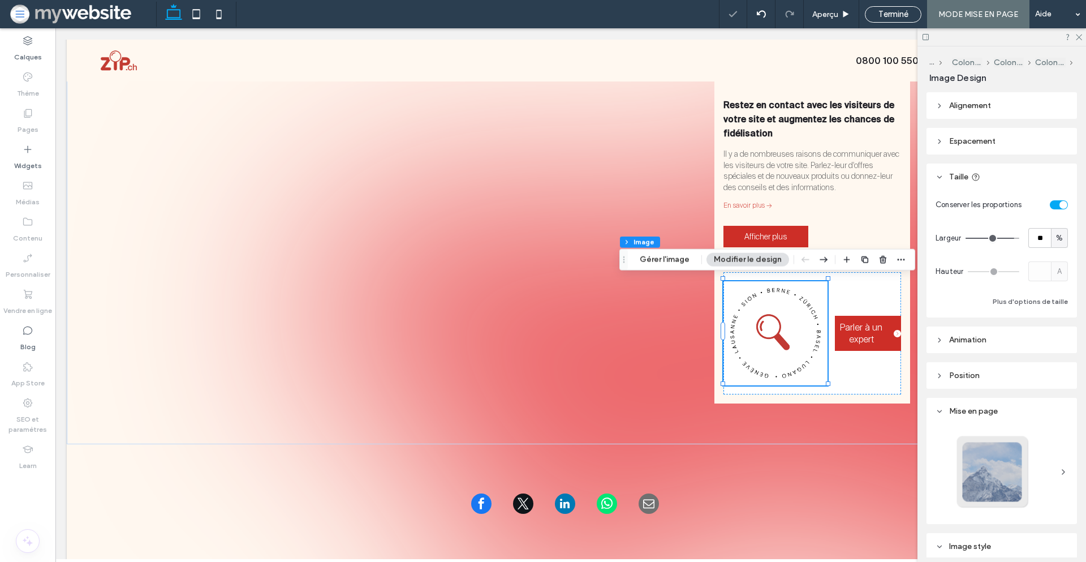
type input "**"
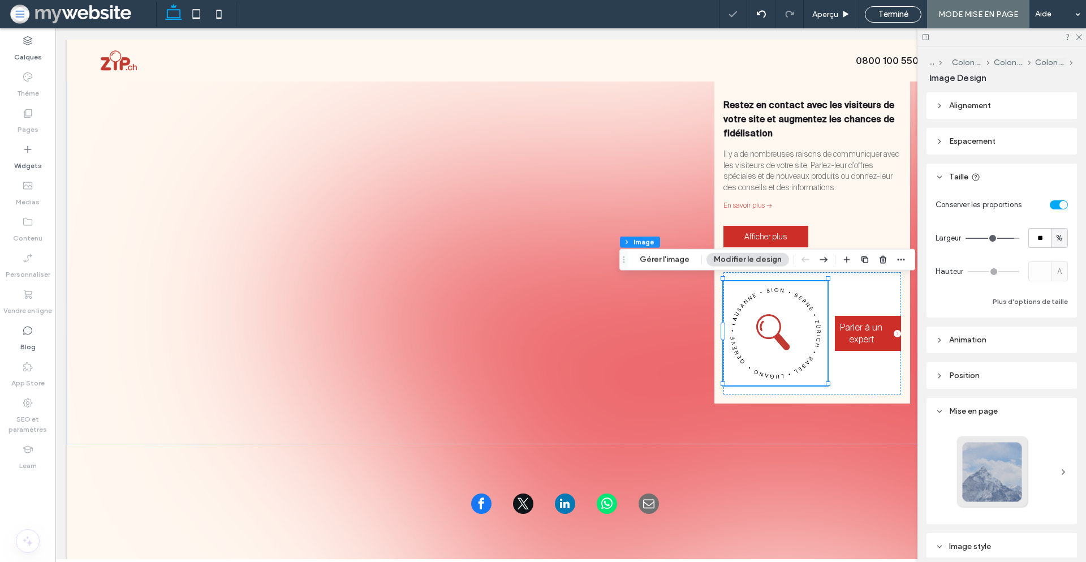
type input "**"
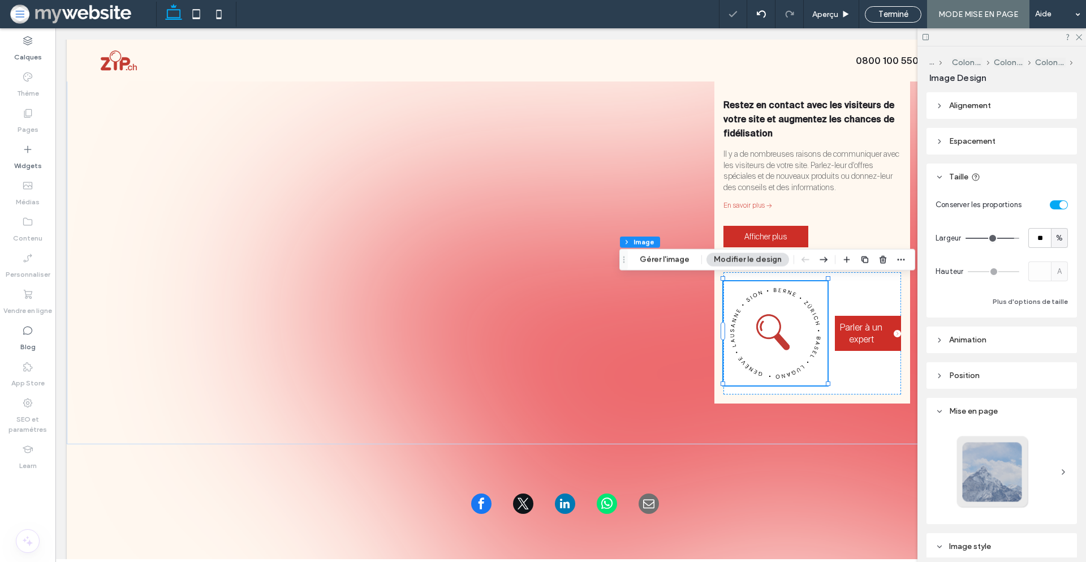
type input "**"
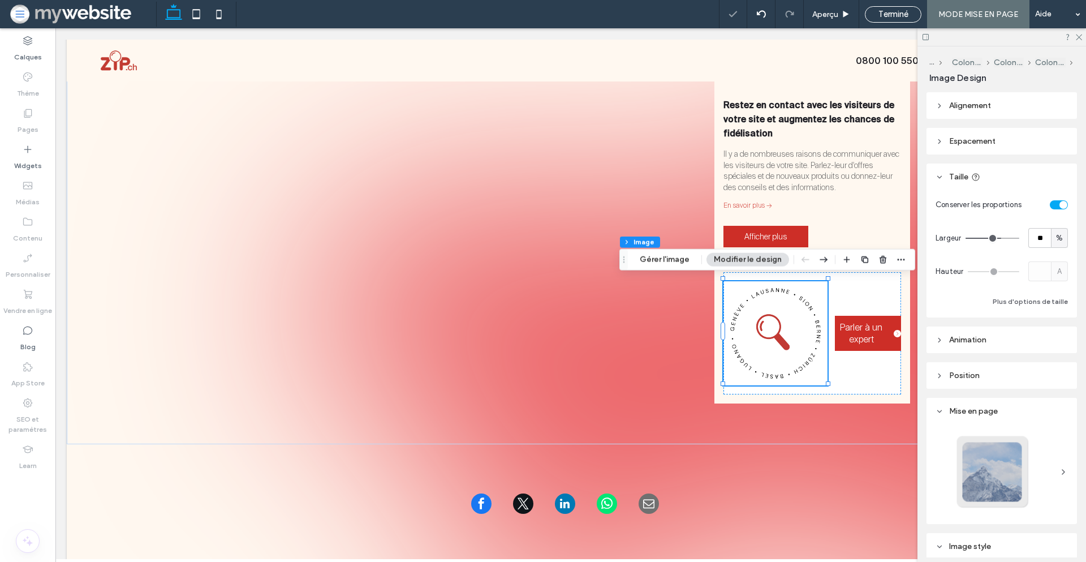
type input "**"
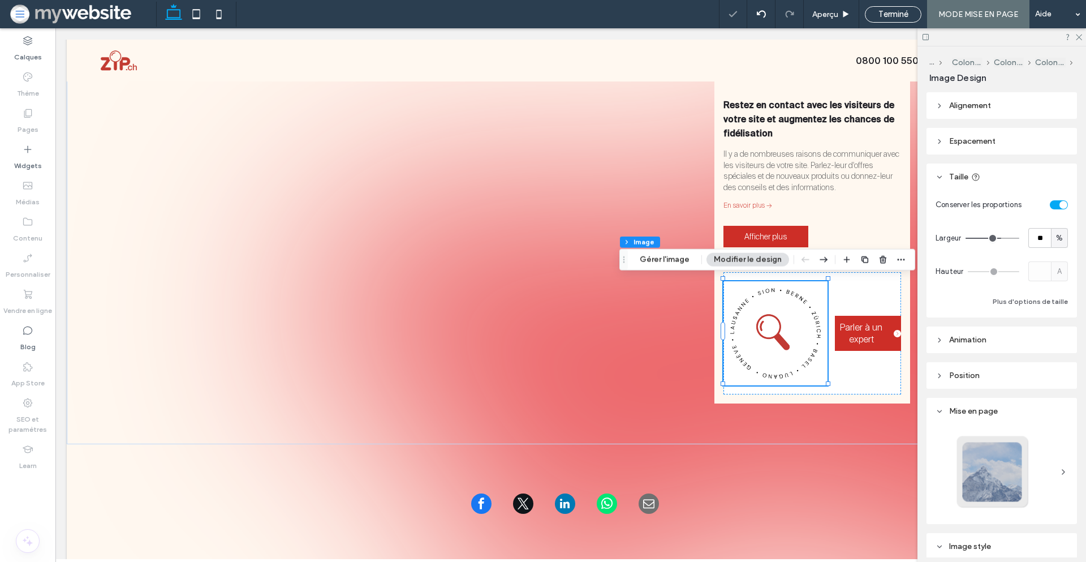
type input "**"
drag, startPoint x: 1007, startPoint y: 236, endPoint x: 993, endPoint y: 236, distance: 14.1
click at [993, 238] on input "range" at bounding box center [993, 238] width 54 height 1
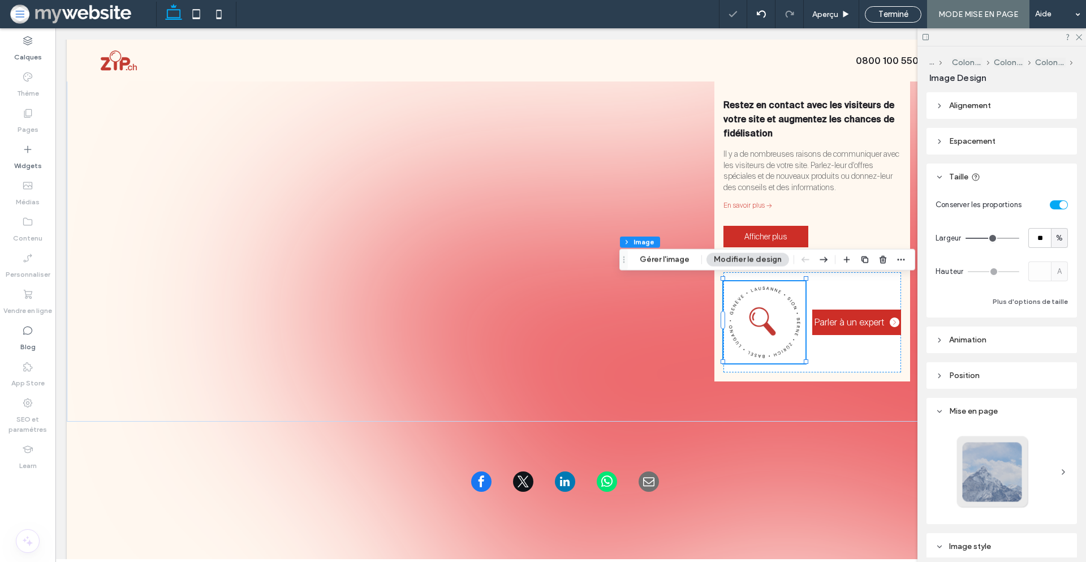
type input "**"
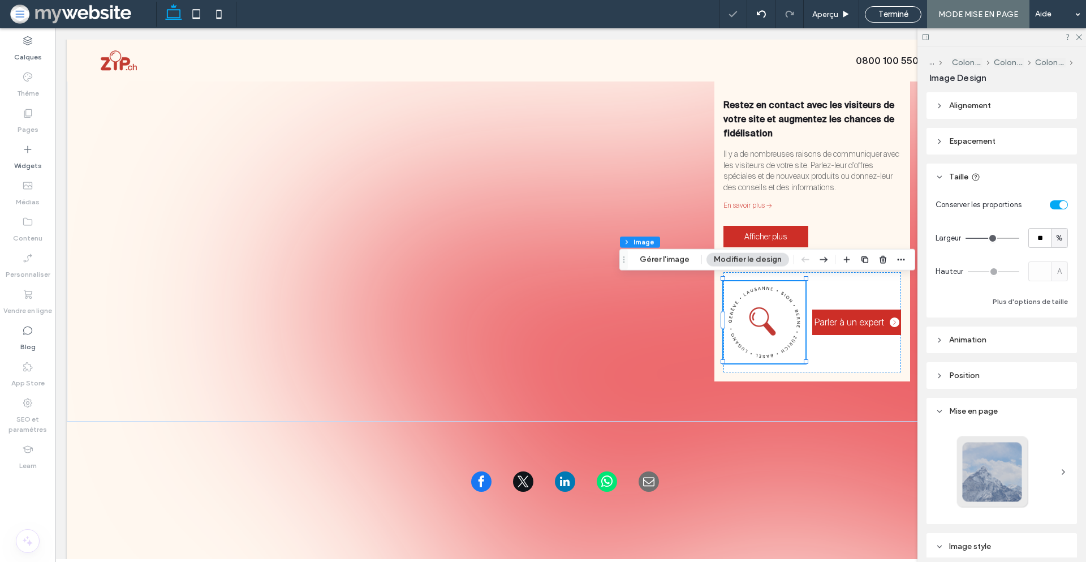
type input "**"
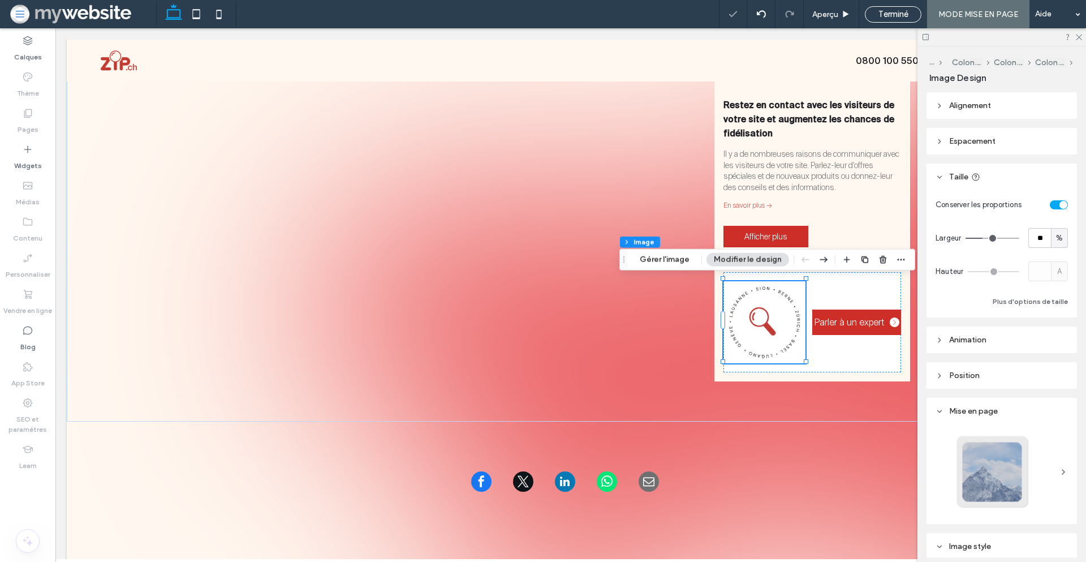
drag, startPoint x: 993, startPoint y: 236, endPoint x: 982, endPoint y: 235, distance: 10.8
click at [982, 238] on input "range" at bounding box center [993, 238] width 54 height 1
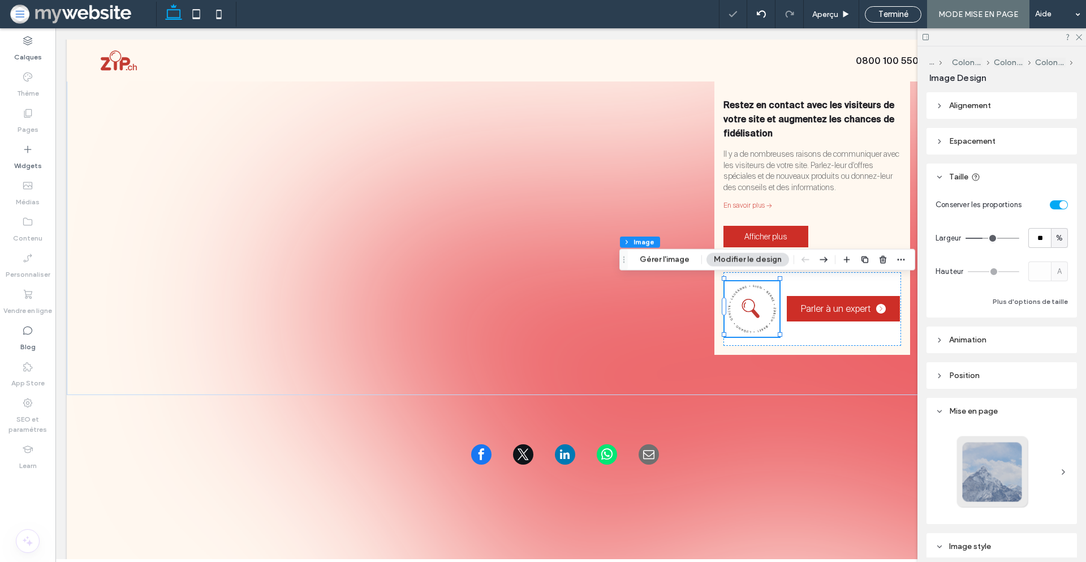
type input "**"
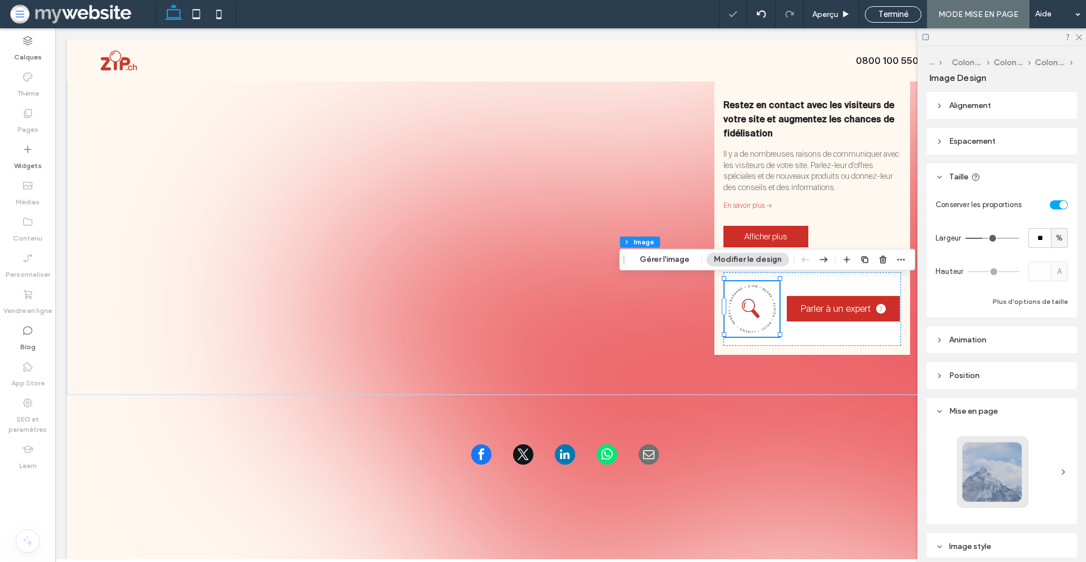
type input "**"
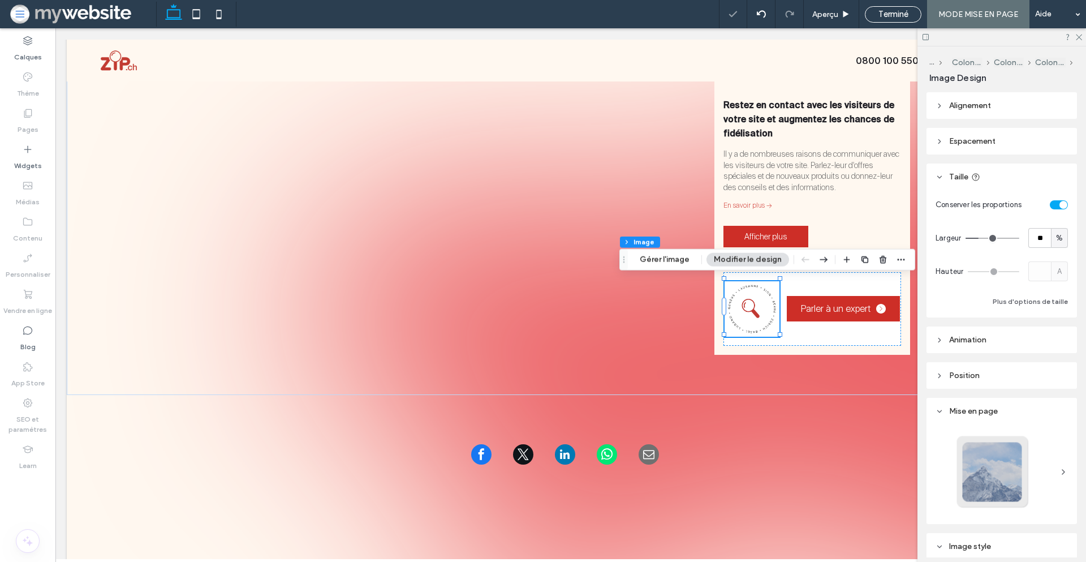
type input "**"
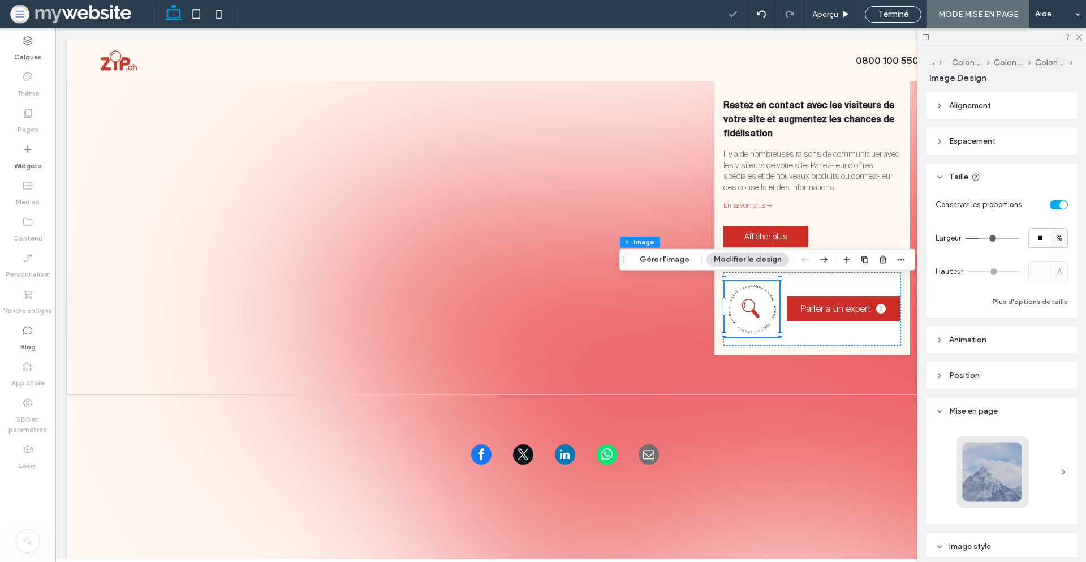
type input "**"
drag, startPoint x: 982, startPoint y: 235, endPoint x: 977, endPoint y: 235, distance: 5.7
type input "**"
click at [977, 238] on input "range" at bounding box center [993, 238] width 54 height 1
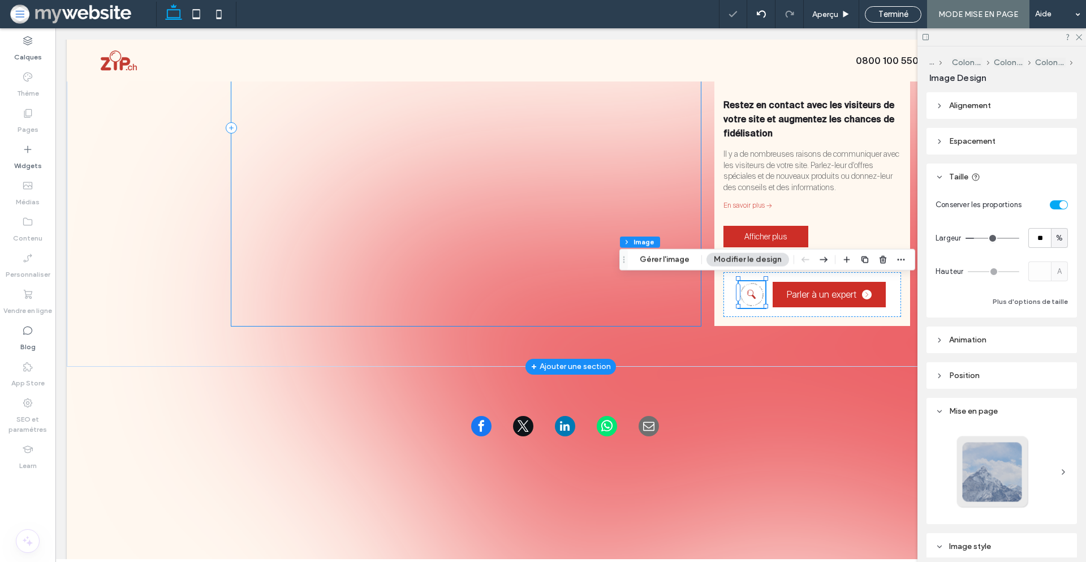
click at [603, 315] on div "POST TITLE Espace réservé au sous-titre de votre post Espace réservé au contenu…" at bounding box center [466, 127] width 470 height 397
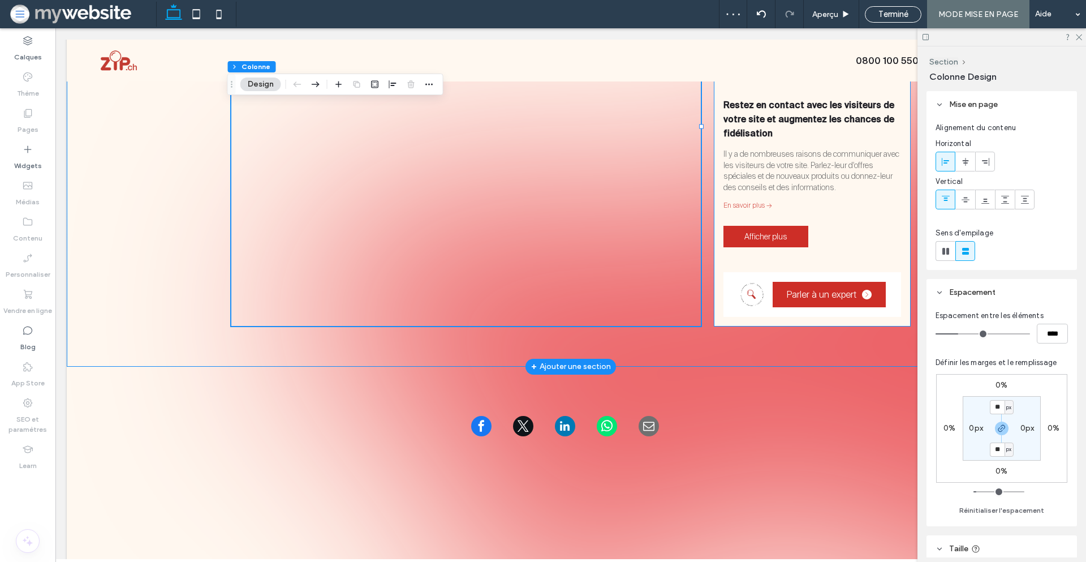
click at [730, 292] on div "Parler à un expert" at bounding box center [813, 294] width 178 height 45
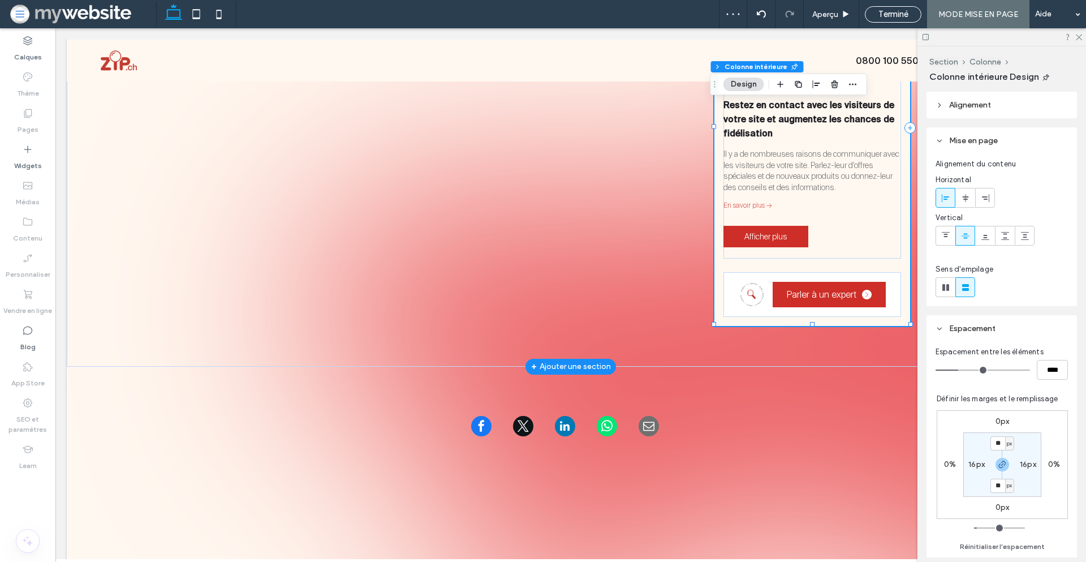
click at [730, 292] on div "Parler à un expert" at bounding box center [813, 294] width 178 height 45
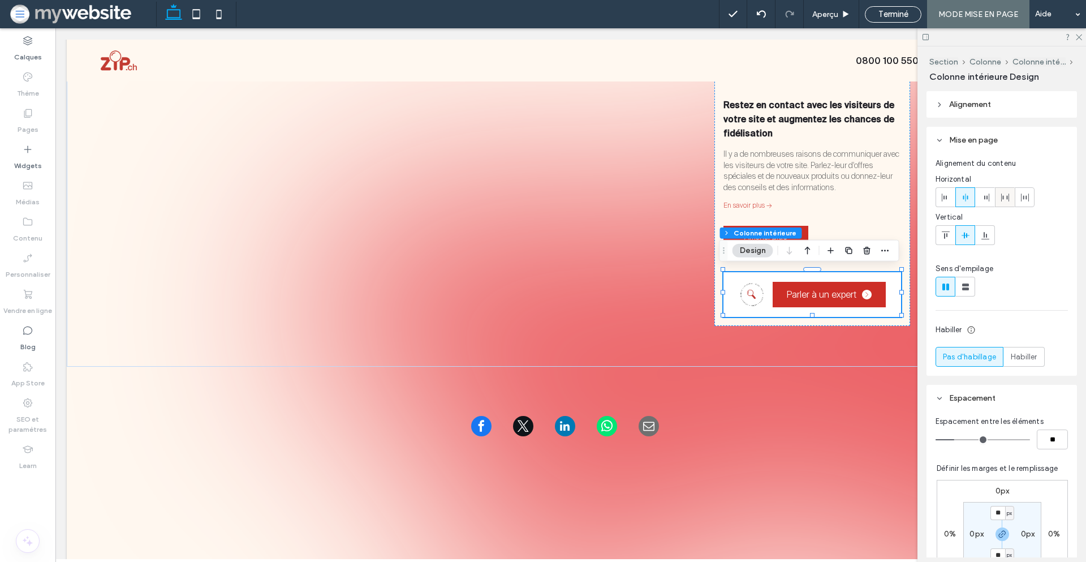
click at [1005, 199] on icon at bounding box center [1005, 197] width 9 height 9
click at [860, 273] on div "Parler à un expert" at bounding box center [813, 294] width 178 height 45
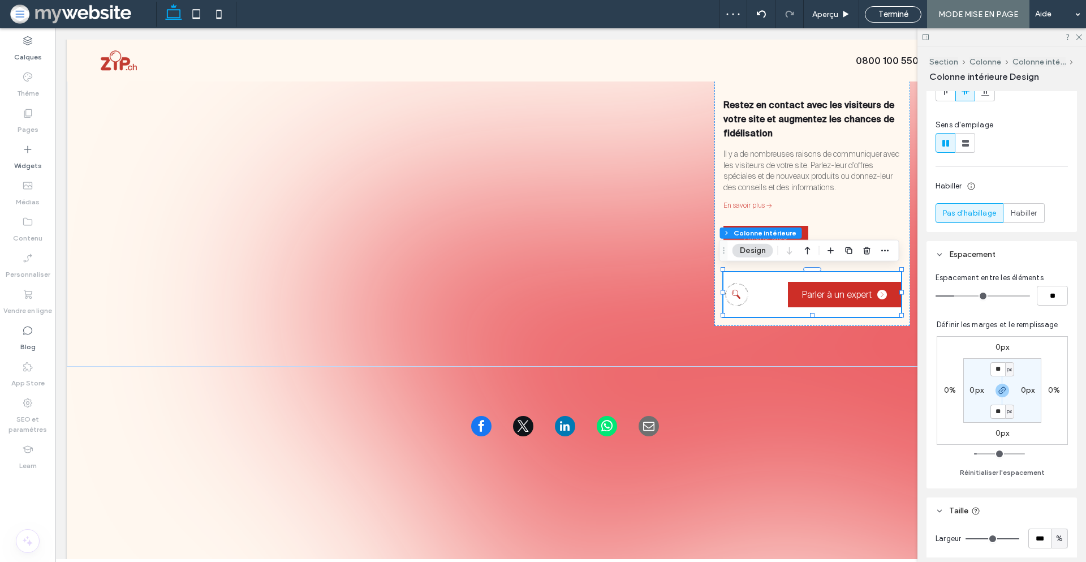
scroll to position [151, 0]
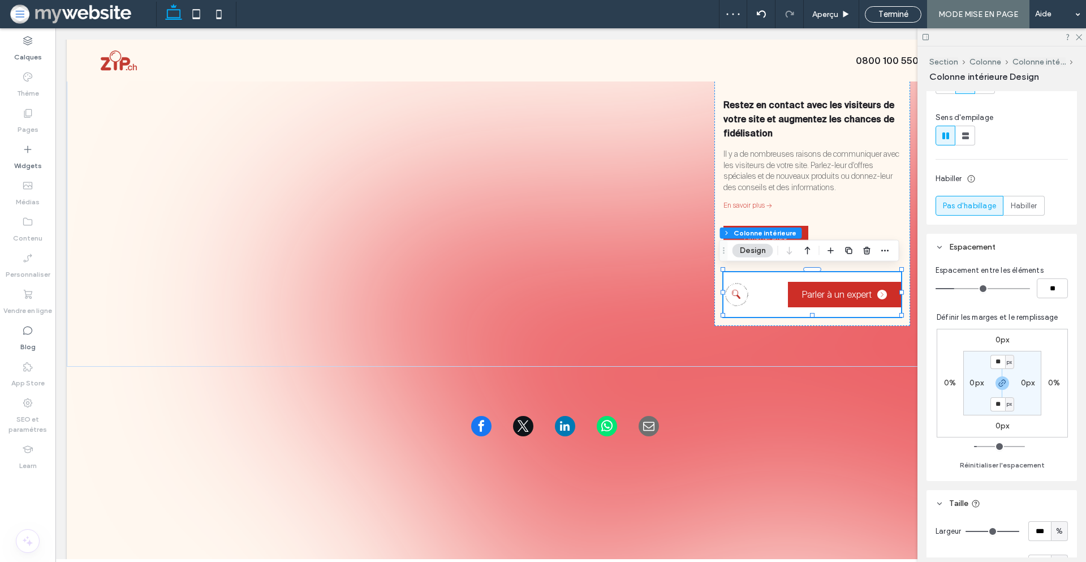
click at [970, 384] on label "0px" at bounding box center [977, 383] width 14 height 10
type input "*"
type input "**"
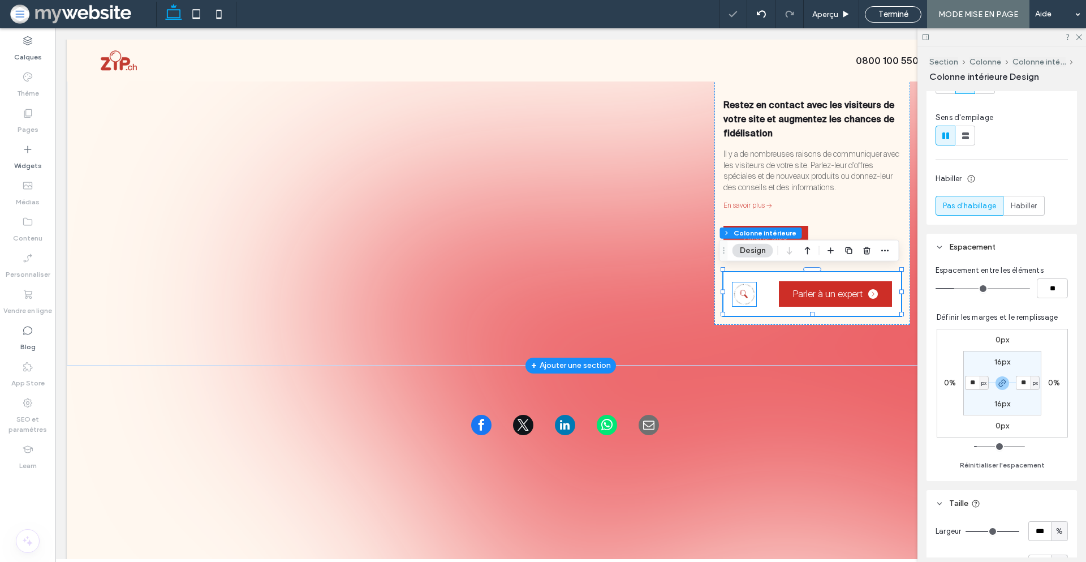
click at [737, 289] on img at bounding box center [745, 294] width 24 height 24
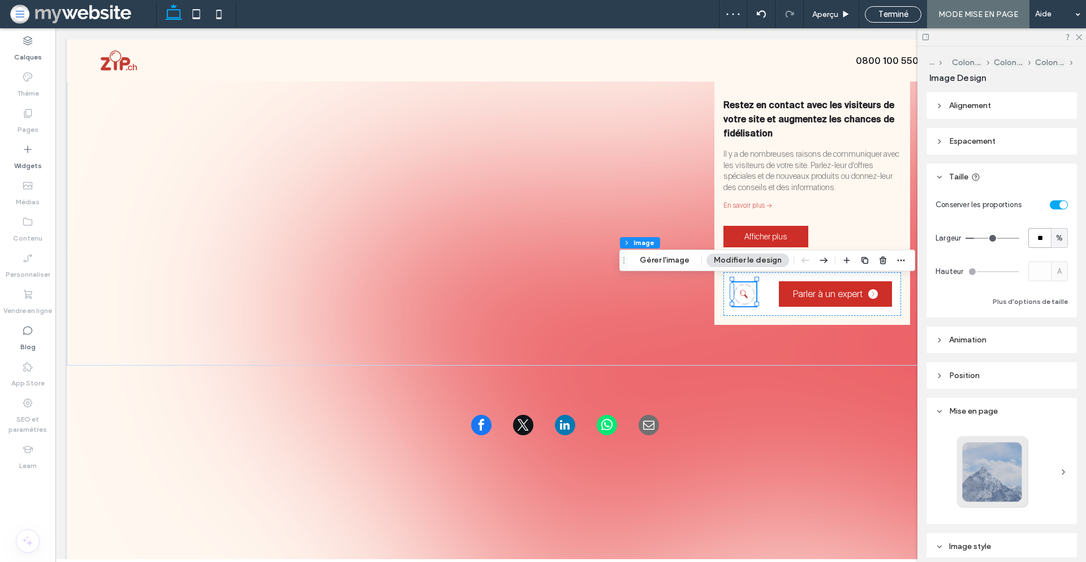
click at [1041, 234] on input "**" at bounding box center [1040, 238] width 23 height 20
type input "**"
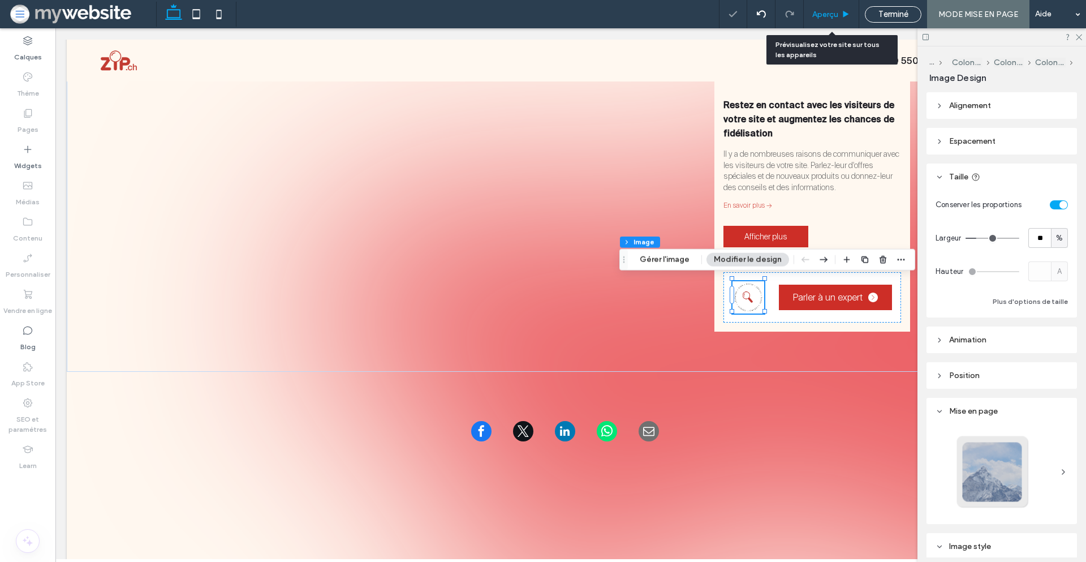
click at [837, 8] on div "Aperçu" at bounding box center [831, 14] width 55 height 28
click at [832, 10] on span "Aperçu" at bounding box center [825, 15] width 26 height 10
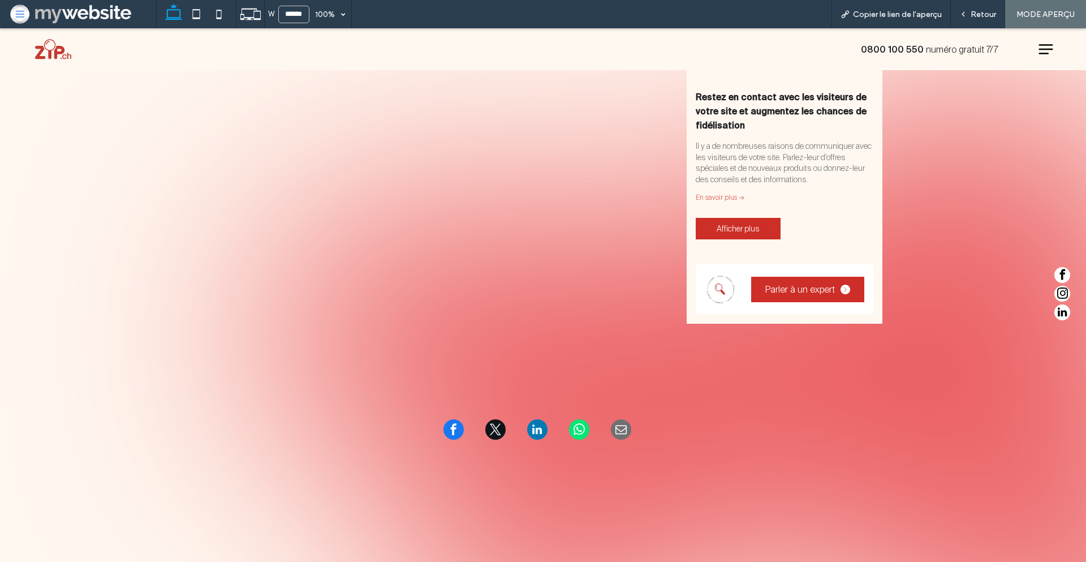
scroll to position [195, 0]
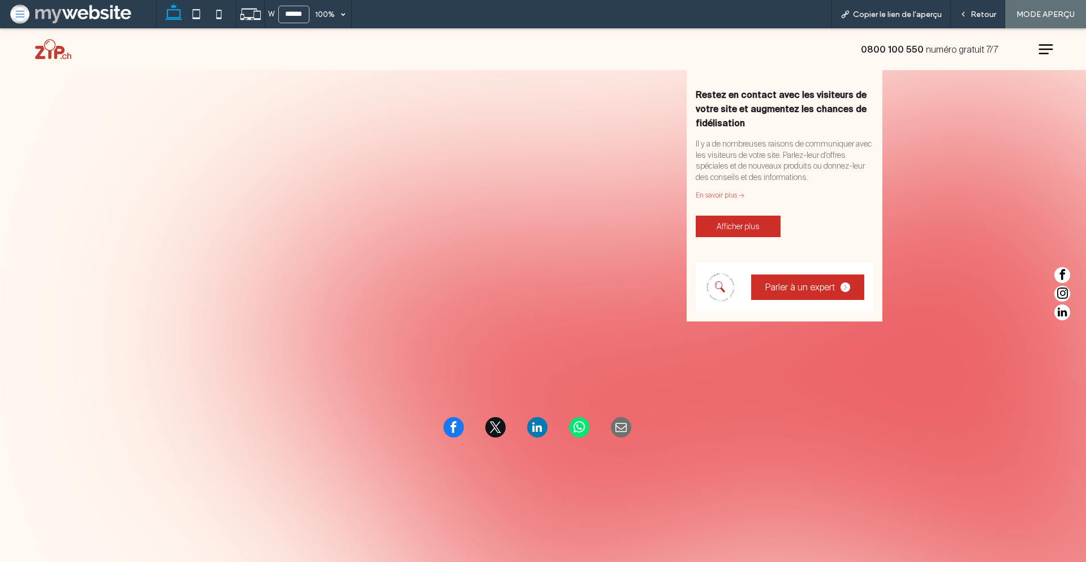
click at [822, 16] on div "W ****** 100% Copier le lien de l'aperçu Retour MODE APERÇU" at bounding box center [621, 14] width 930 height 28
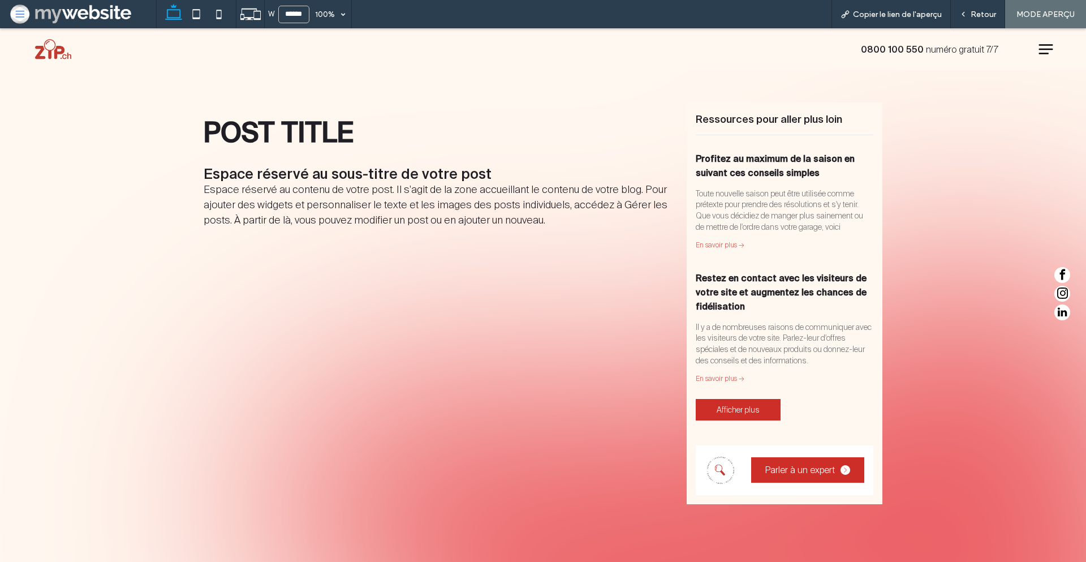
scroll to position [0, 0]
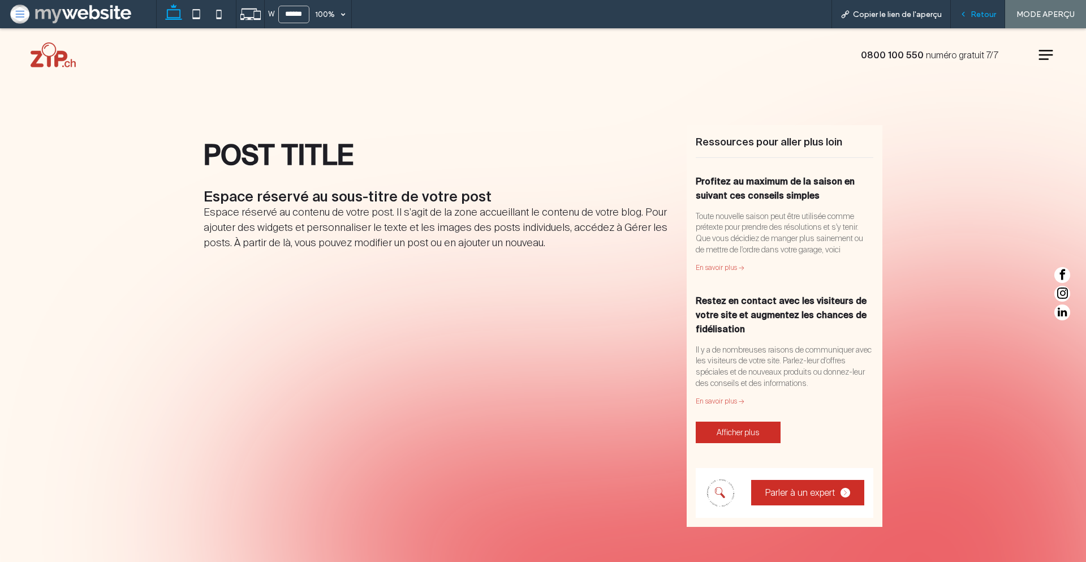
click at [987, 12] on span "Retour" at bounding box center [983, 15] width 25 height 10
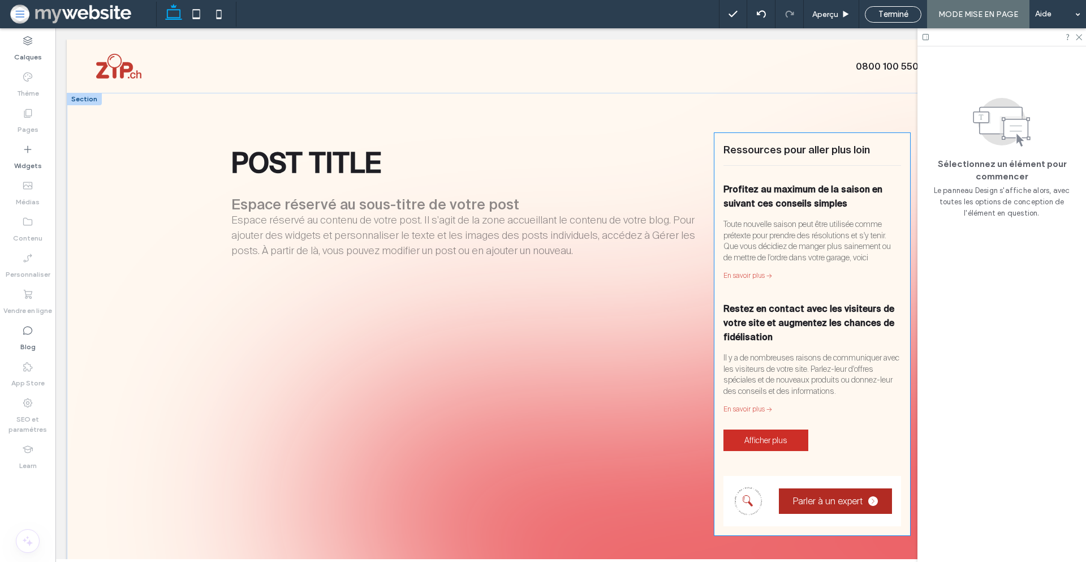
click at [829, 501] on span "Parler à un expert" at bounding box center [828, 501] width 70 height 12
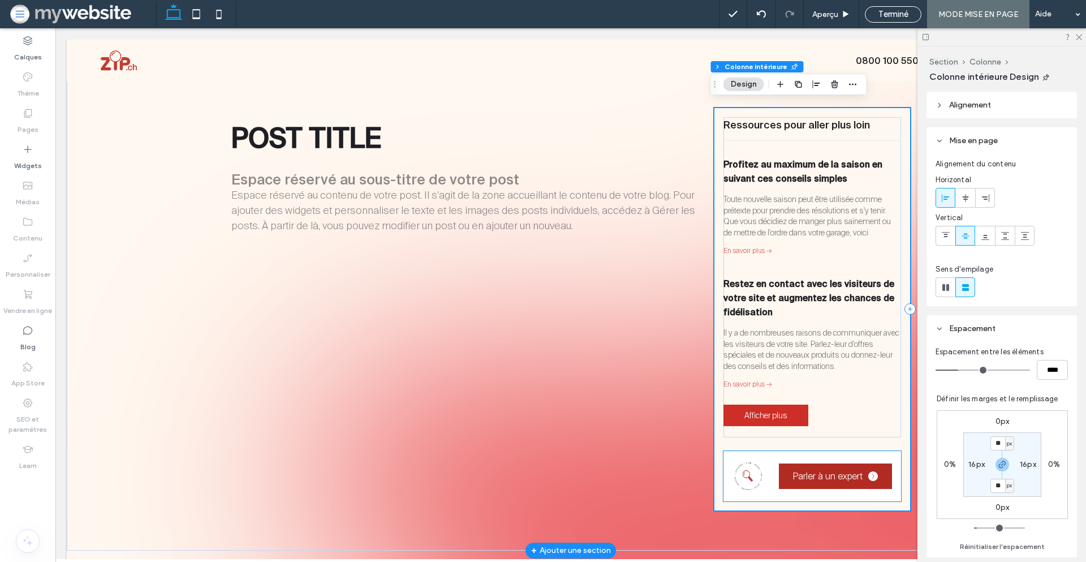
scroll to position [57, 0]
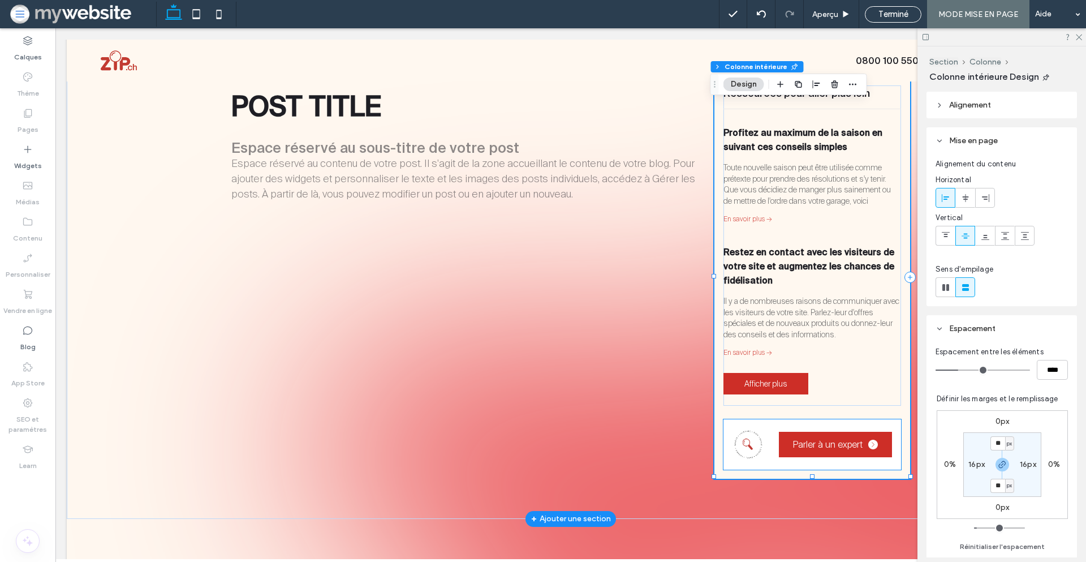
click at [767, 458] on div "Parler à un expert" at bounding box center [813, 444] width 178 height 50
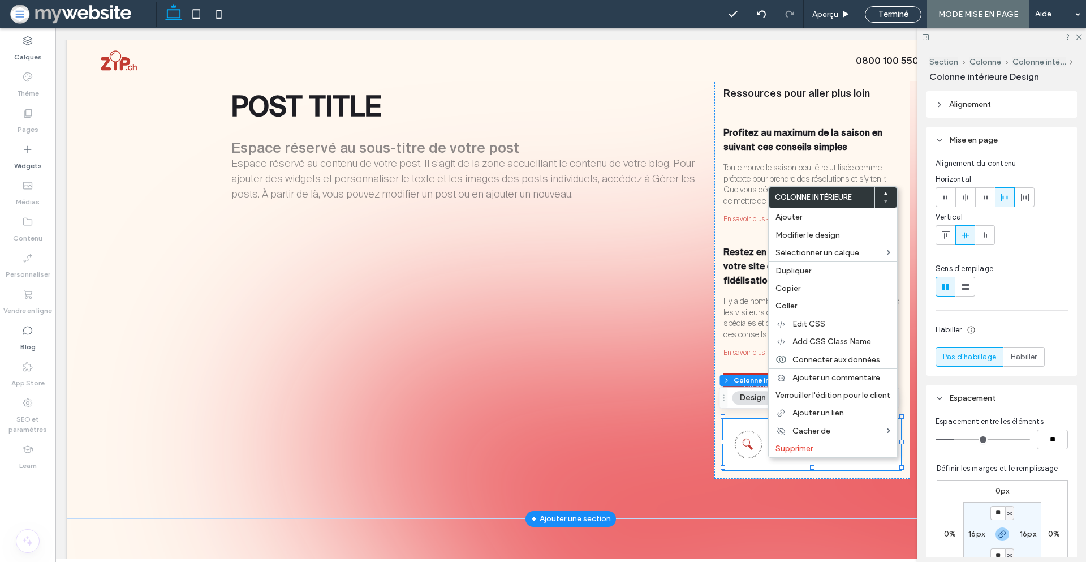
click at [746, 421] on div "Parler à un expert" at bounding box center [813, 444] width 178 height 50
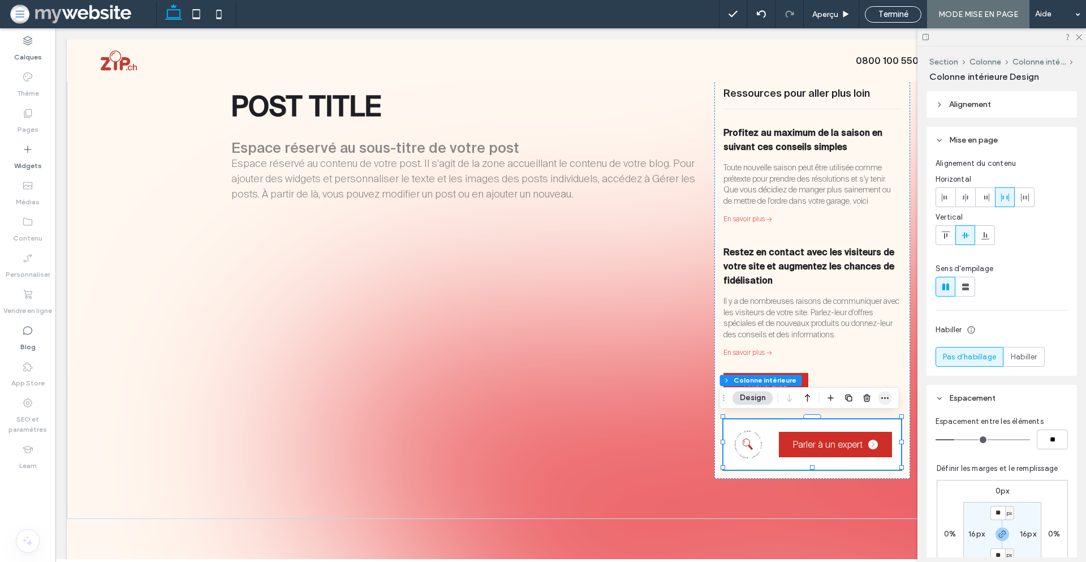
click at [885, 399] on icon "button" at bounding box center [885, 397] width 9 height 9
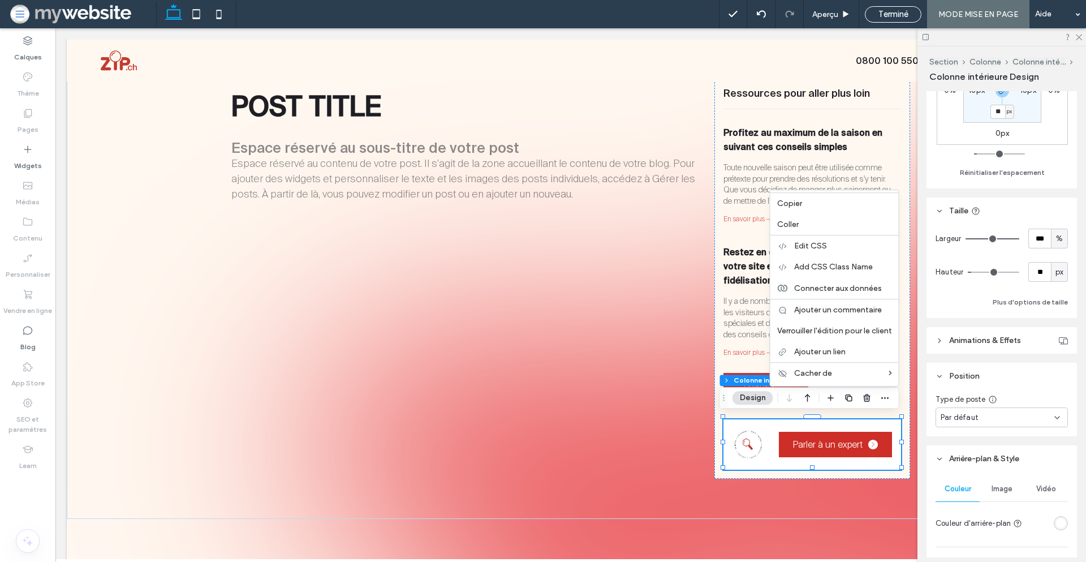
scroll to position [591, 0]
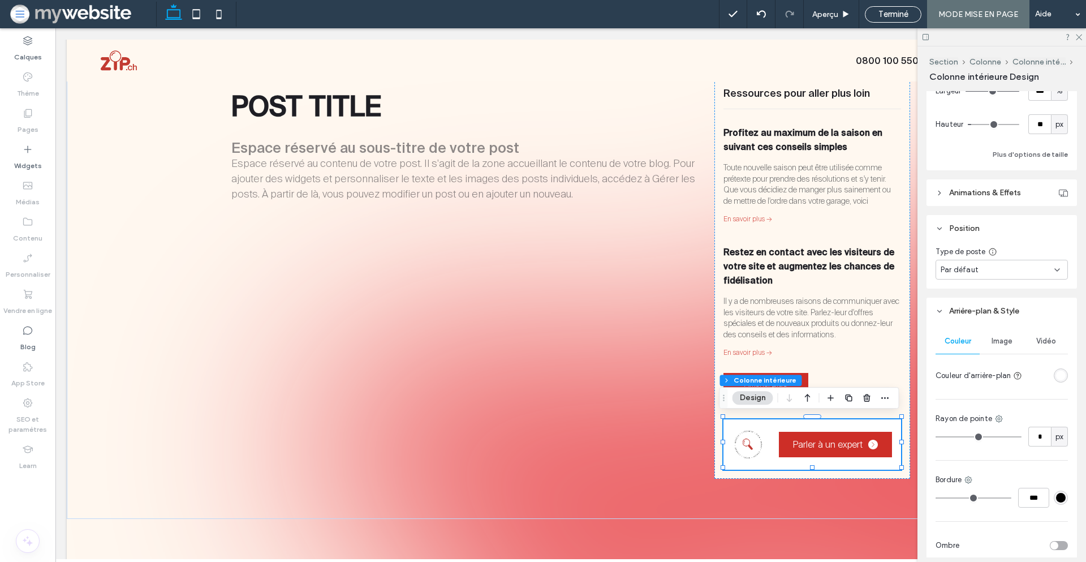
click at [983, 273] on div "Par défaut" at bounding box center [998, 269] width 114 height 11
click at [998, 238] on header "Position" at bounding box center [1002, 228] width 150 height 27
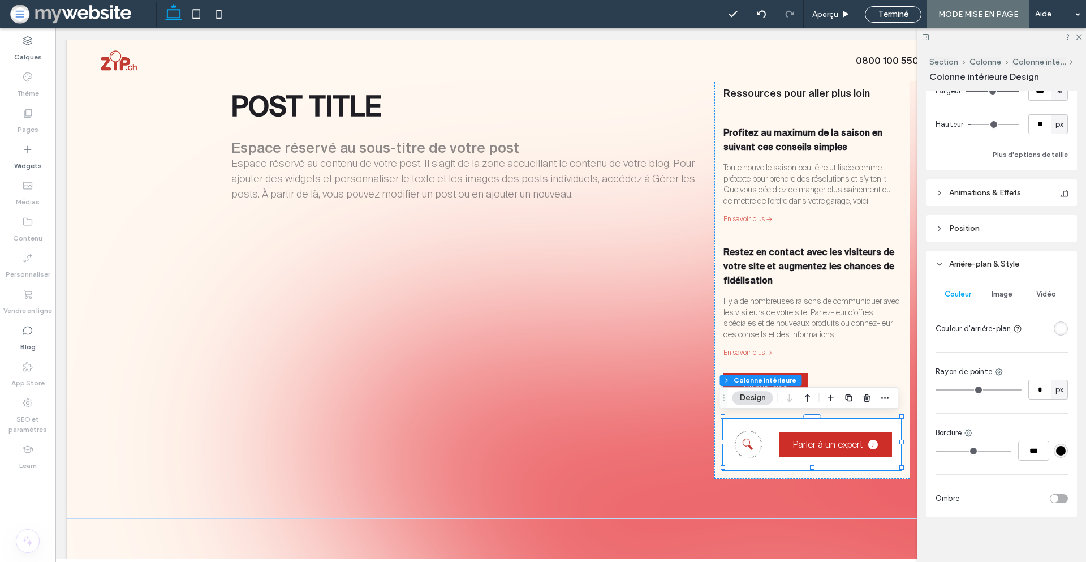
drag, startPoint x: 1005, startPoint y: 204, endPoint x: 1008, endPoint y: 197, distance: 6.8
click at [1006, 201] on header "Animations & Effets" at bounding box center [1002, 192] width 150 height 27
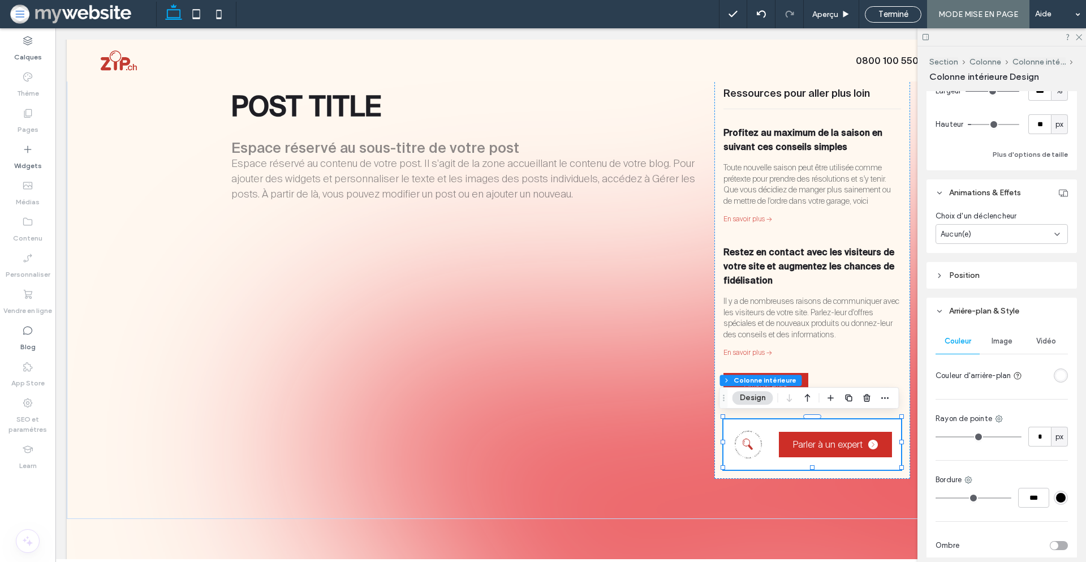
click at [995, 234] on div "Aucun(e)" at bounding box center [998, 234] width 114 height 11
click at [990, 273] on div "Survoler" at bounding box center [998, 274] width 125 height 20
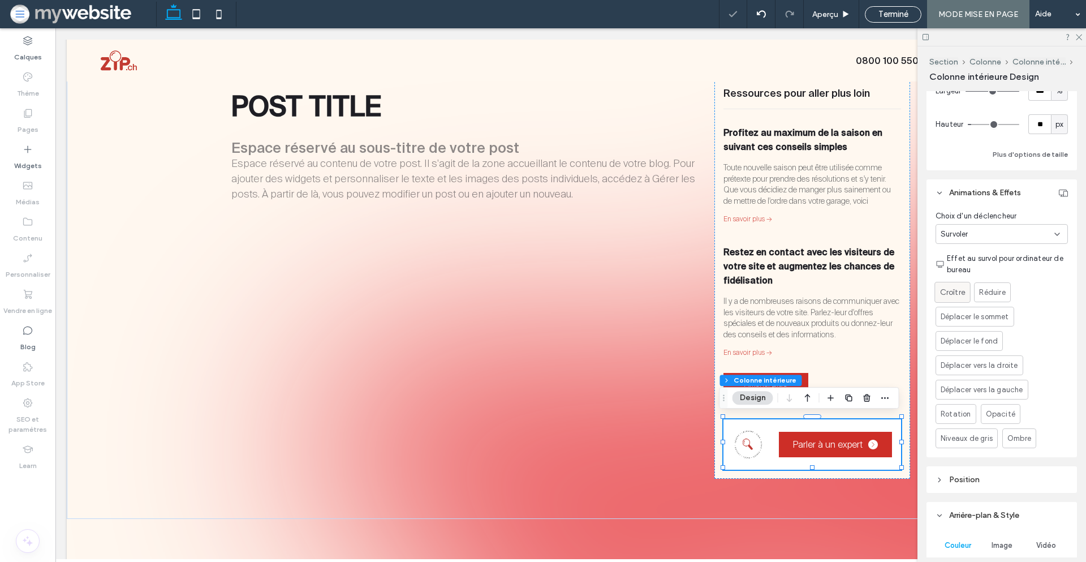
click at [961, 286] on span "Croître" at bounding box center [952, 292] width 25 height 12
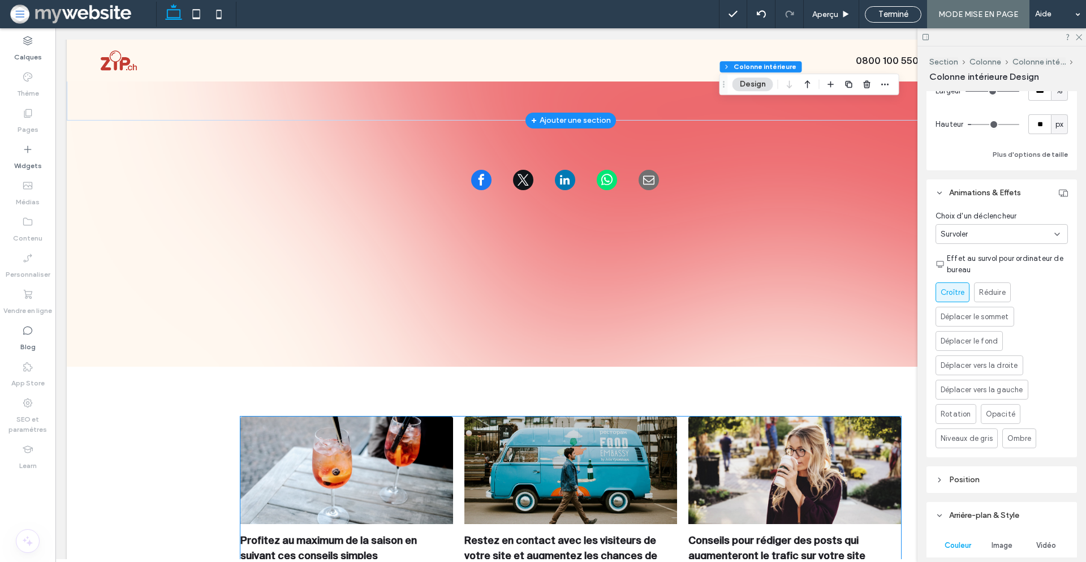
scroll to position [392, 0]
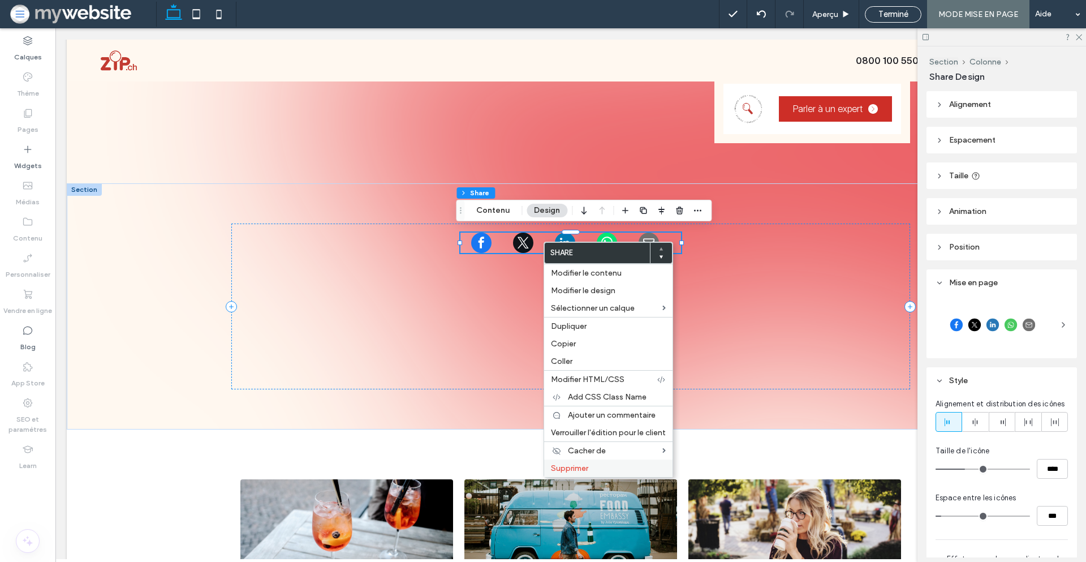
click at [601, 465] on label "Supprimer" at bounding box center [608, 468] width 115 height 10
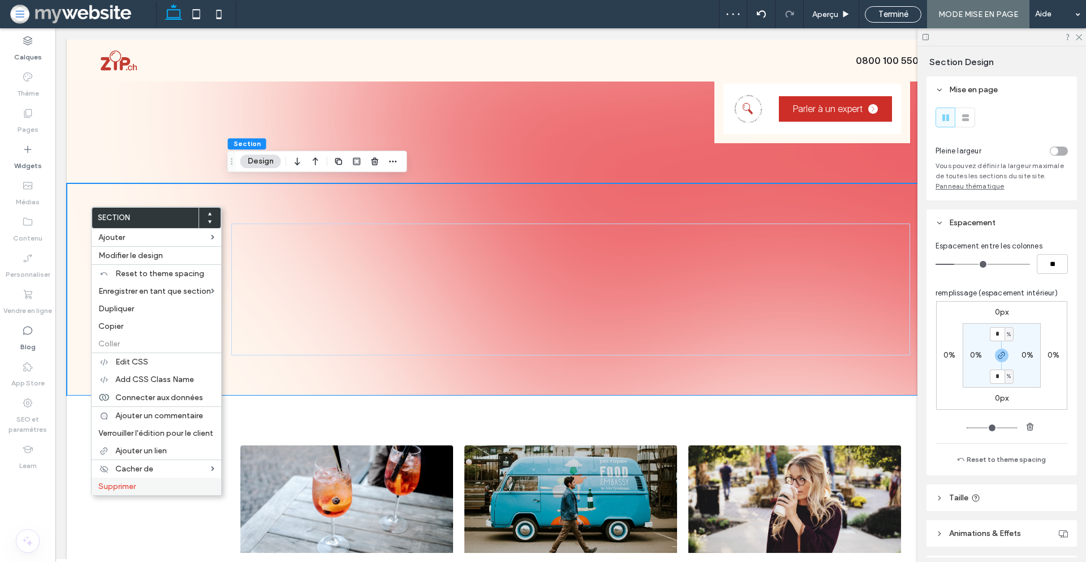
click at [166, 483] on label "Supprimer" at bounding box center [156, 486] width 116 height 10
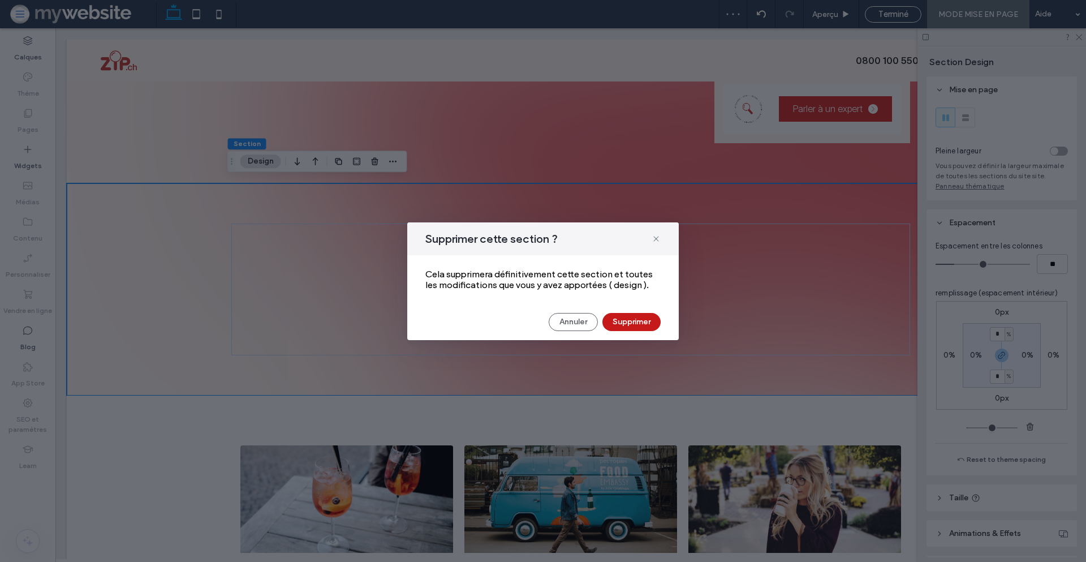
click at [622, 319] on button "Supprimer" at bounding box center [632, 322] width 58 height 18
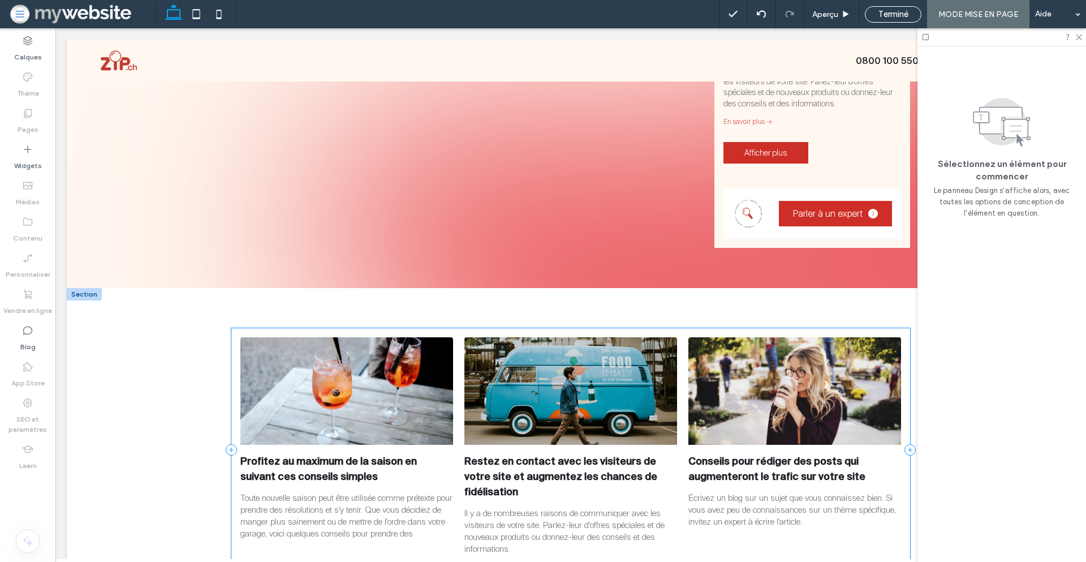
scroll to position [447, 0]
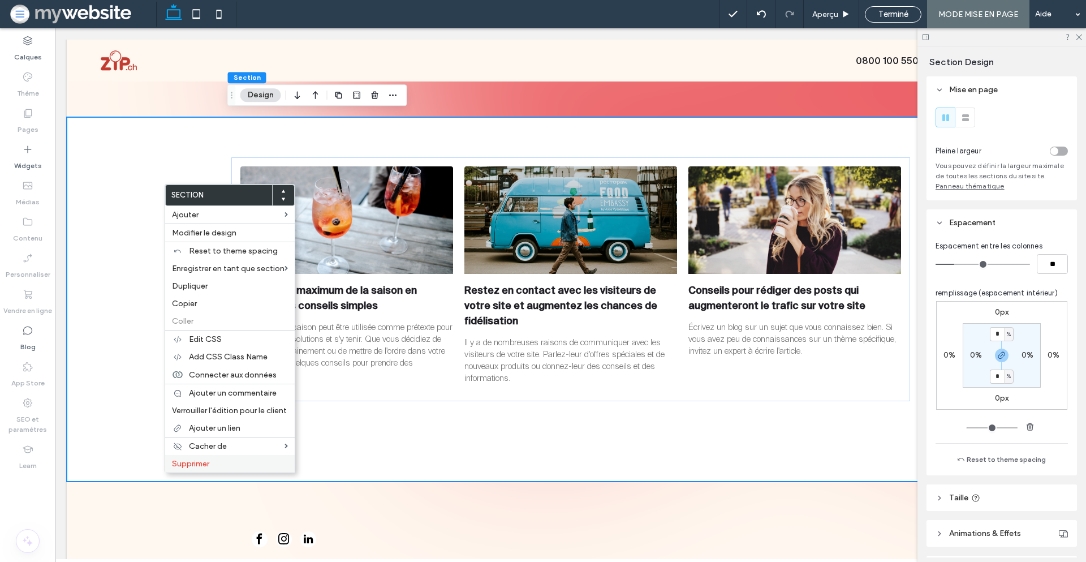
click at [226, 468] on label "Supprimer" at bounding box center [230, 464] width 116 height 10
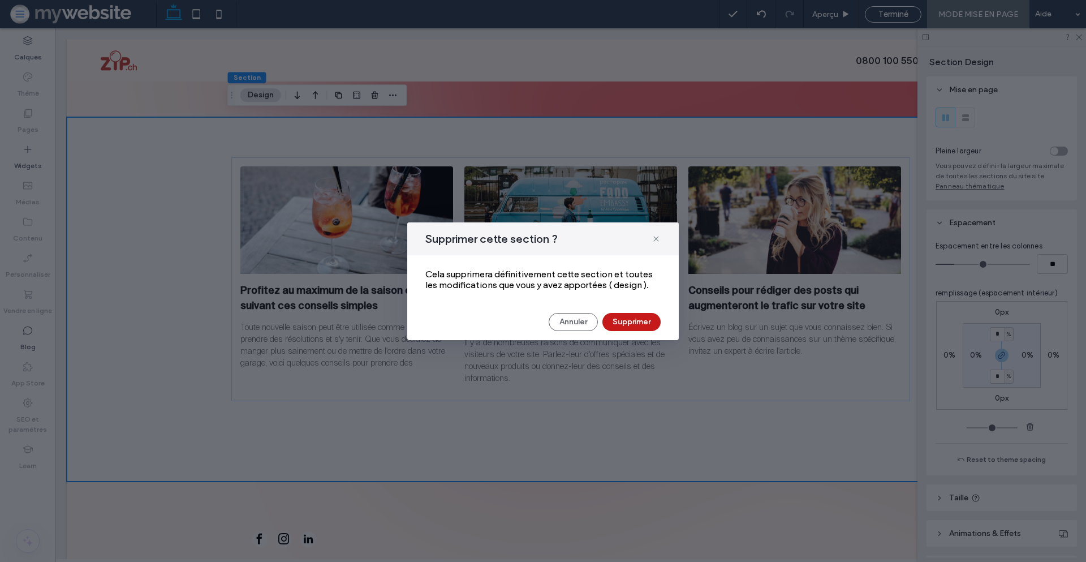
click at [633, 319] on button "Supprimer" at bounding box center [632, 322] width 58 height 18
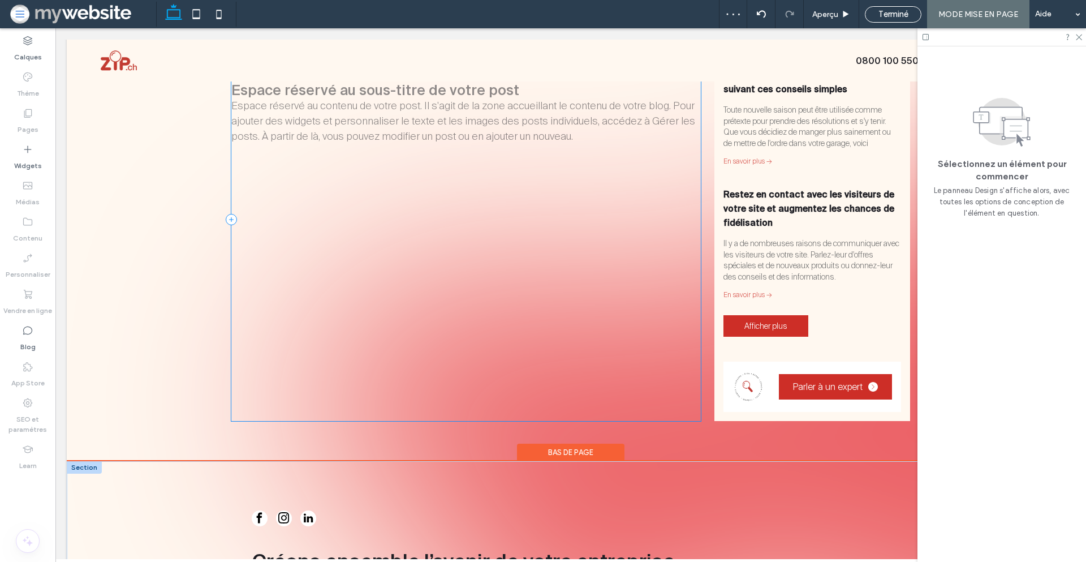
scroll to position [0, 0]
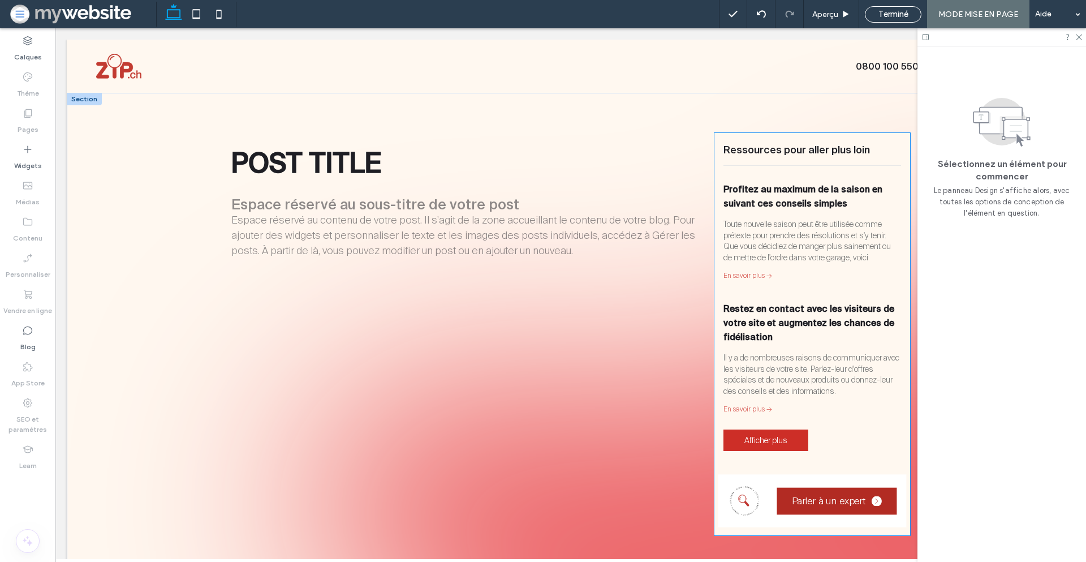
click at [809, 490] on link "Parler à un expert" at bounding box center [837, 501] width 120 height 27
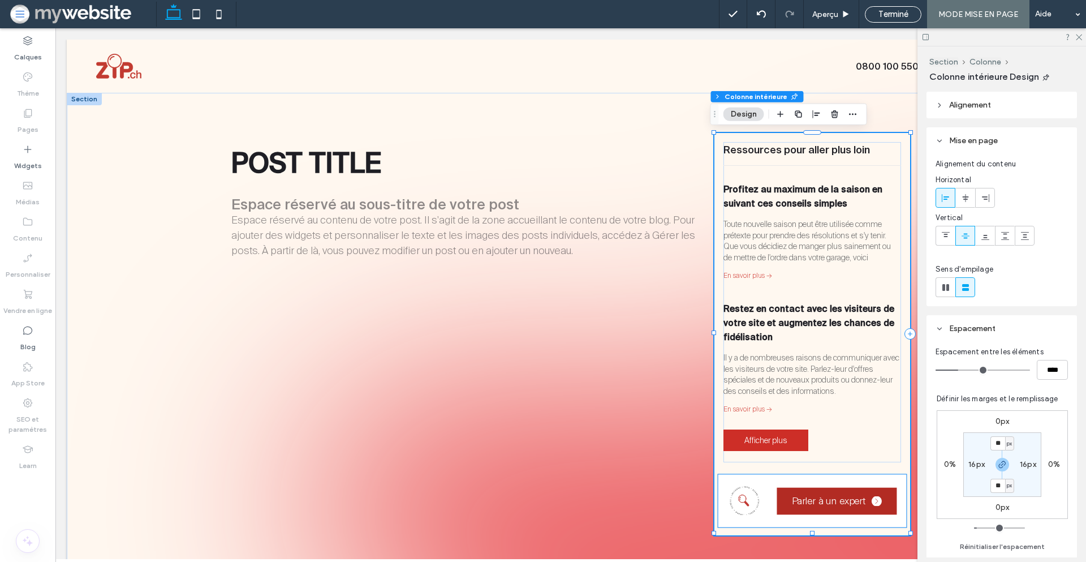
click at [808, 494] on span "Parler à un expert" at bounding box center [829, 500] width 74 height 12
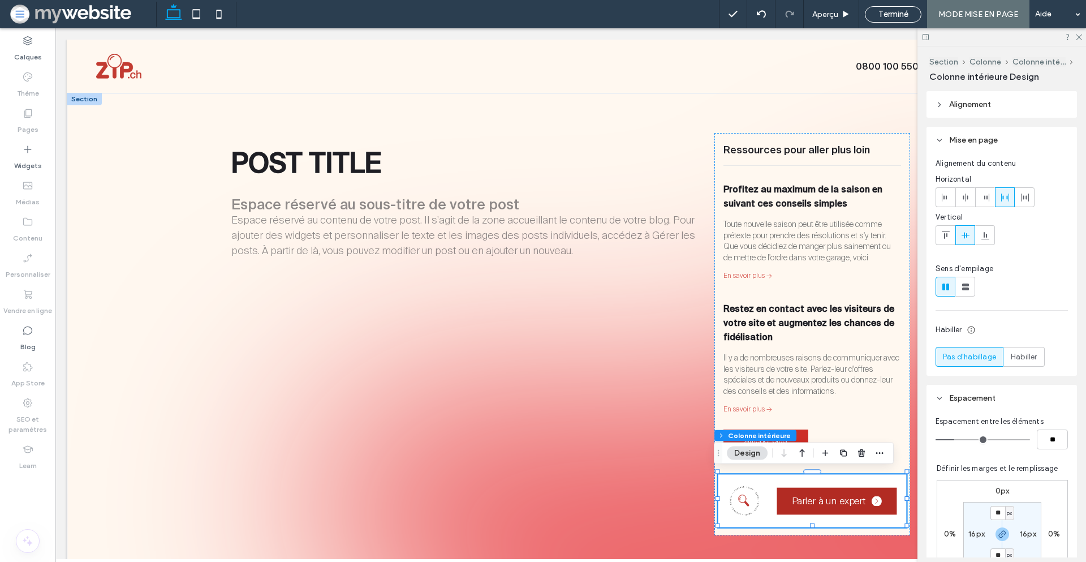
click at [808, 494] on span "Parler à un expert" at bounding box center [829, 500] width 74 height 12
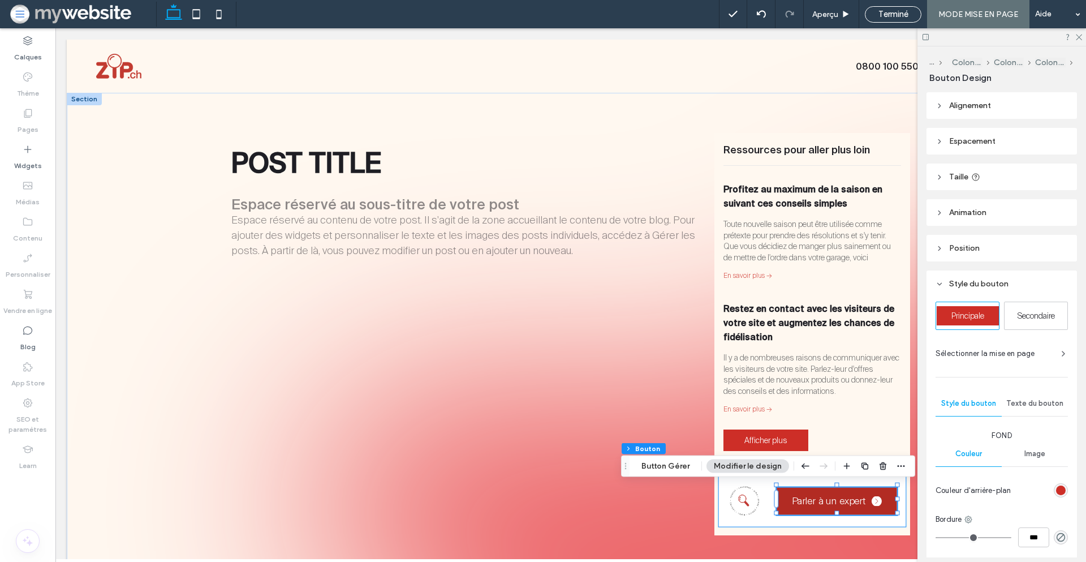
click at [803, 490] on link "Parler à un expert" at bounding box center [837, 501] width 120 height 27
click at [682, 462] on button "Button Gérer" at bounding box center [665, 466] width 63 height 14
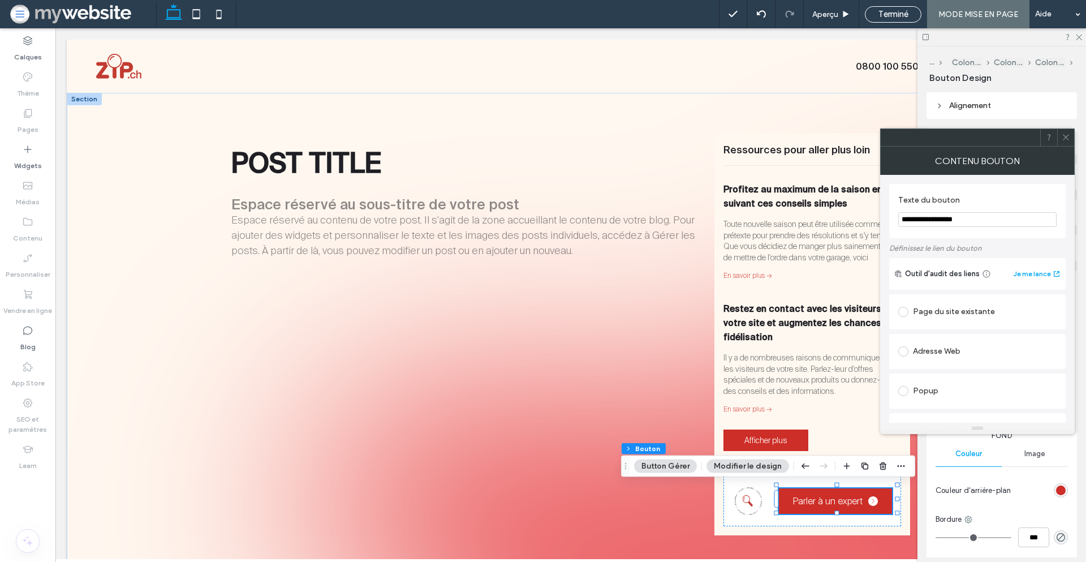
click at [982, 312] on div "Page du site existante" at bounding box center [977, 312] width 158 height 18
click at [1069, 136] on icon at bounding box center [1066, 137] width 8 height 8
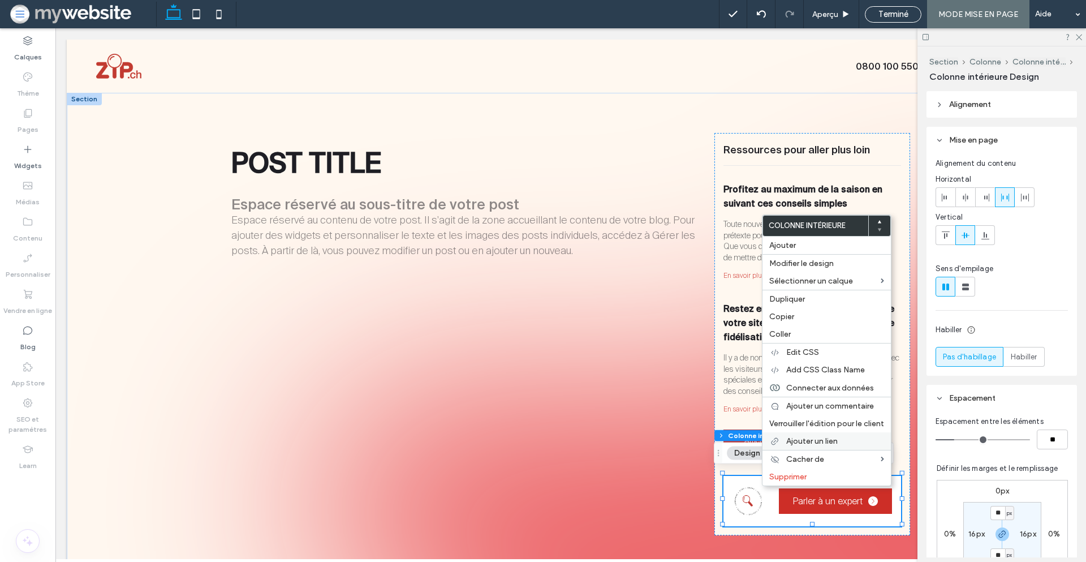
click at [804, 440] on span "Ajouter un lien" at bounding box center [811, 441] width 51 height 10
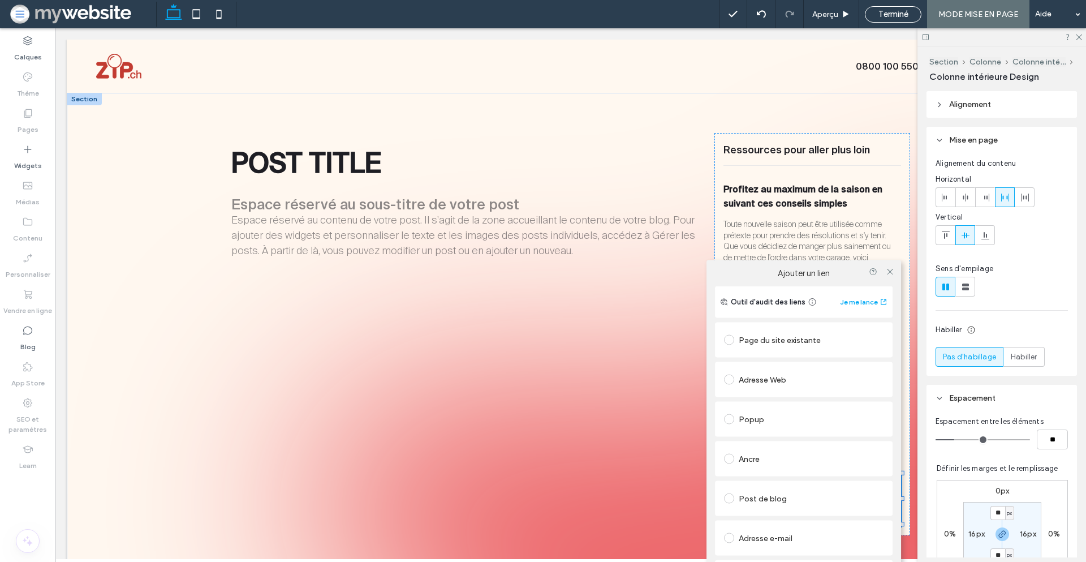
click at [786, 346] on div "Page du site existante" at bounding box center [804, 340] width 160 height 18
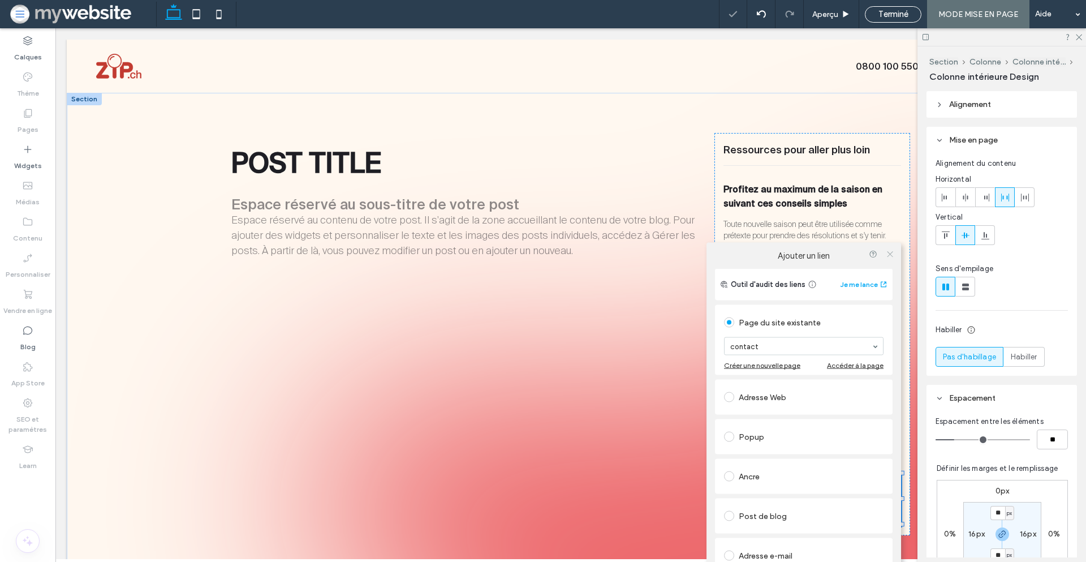
click at [893, 255] on icon at bounding box center [890, 254] width 8 height 8
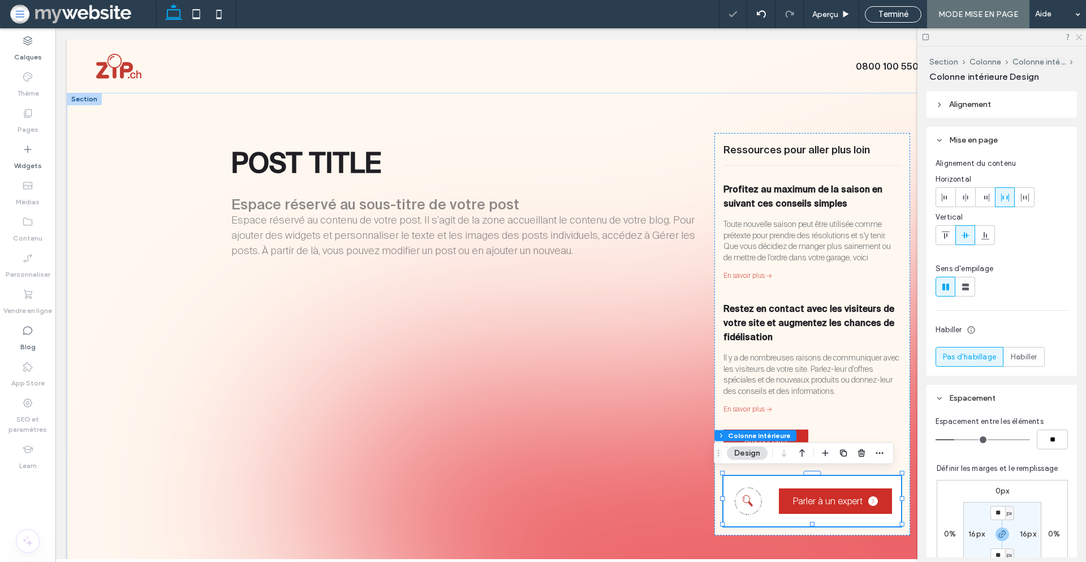
click at [1079, 38] on icon at bounding box center [1078, 36] width 7 height 7
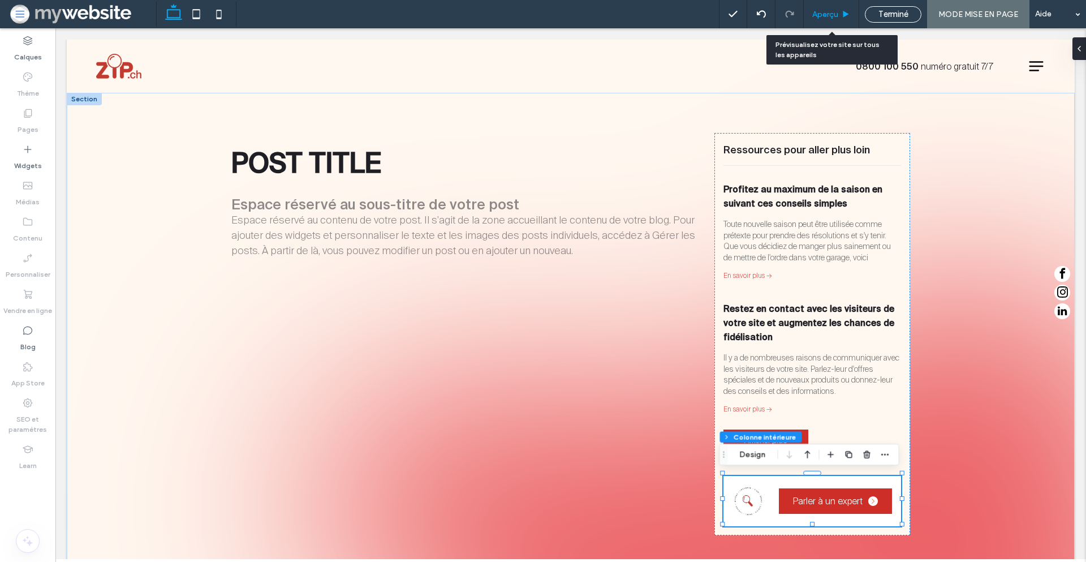
click at [822, 12] on span "Aperçu" at bounding box center [825, 15] width 26 height 10
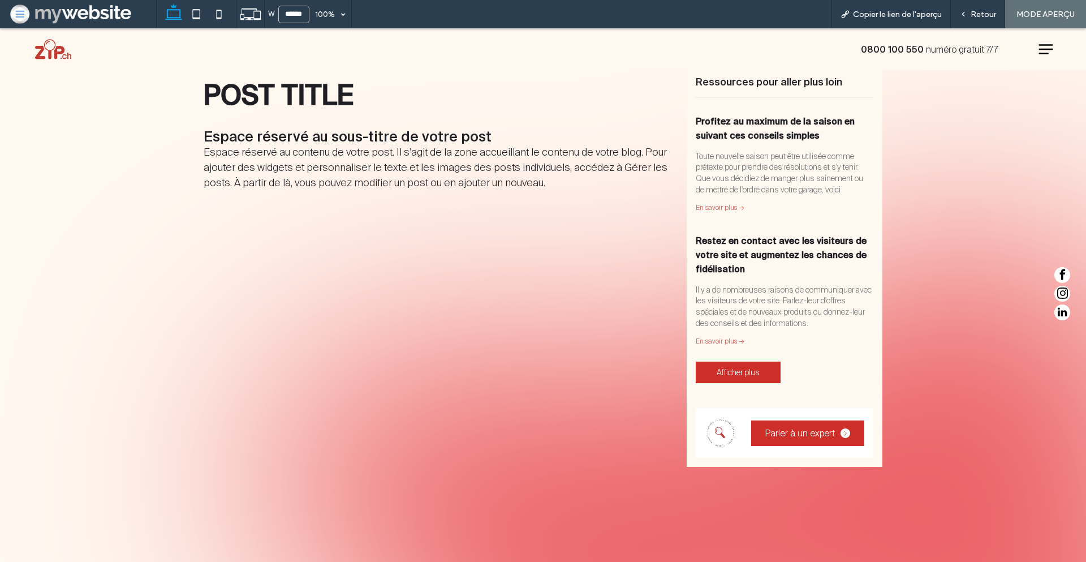
scroll to position [44, 0]
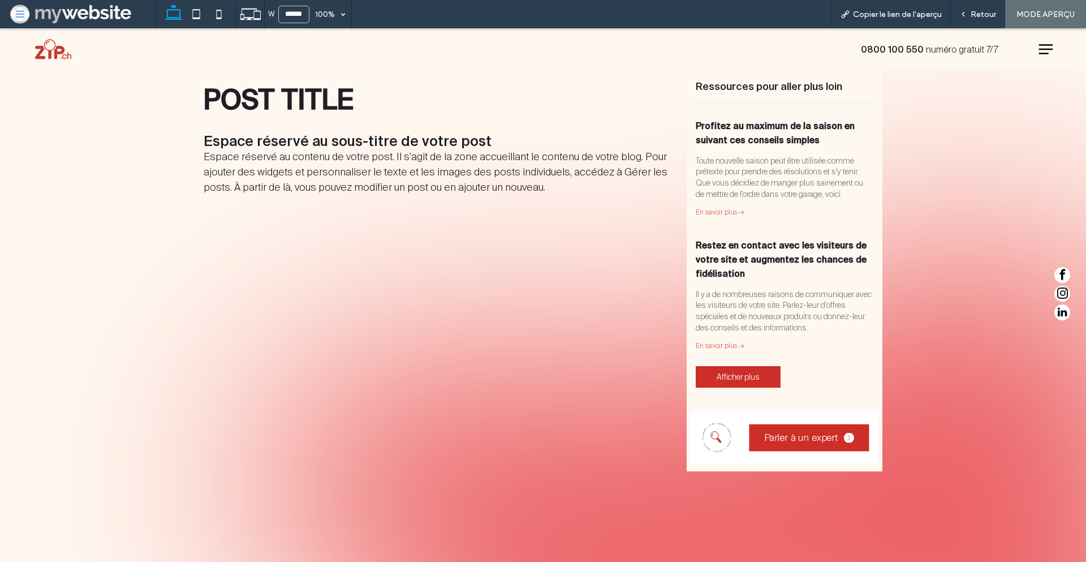
click at [807, 419] on div "Parler à un expert" at bounding box center [785, 437] width 188 height 53
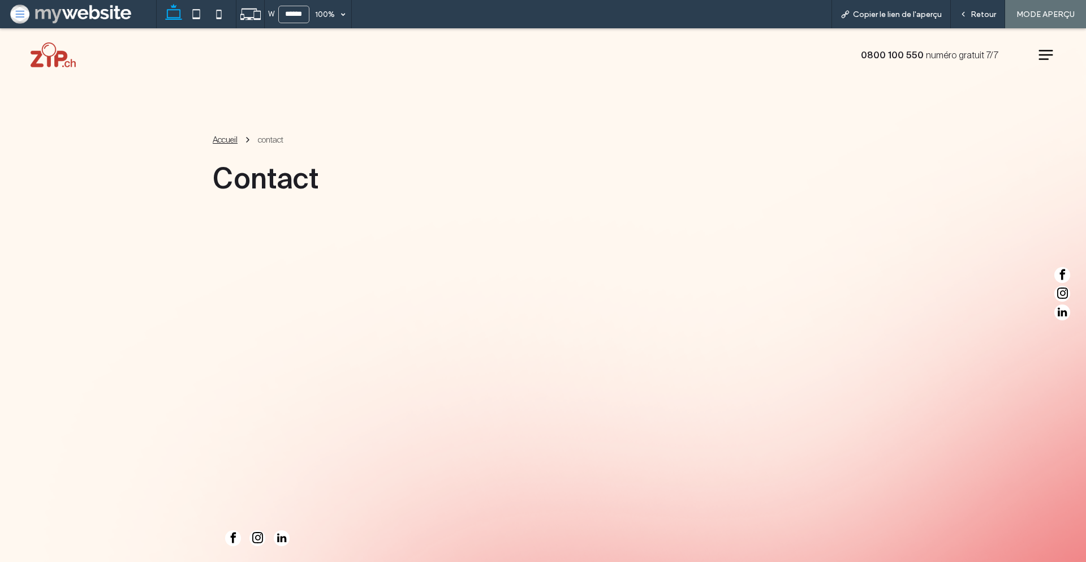
click at [220, 137] on div "Accueil" at bounding box center [225, 139] width 25 height 11
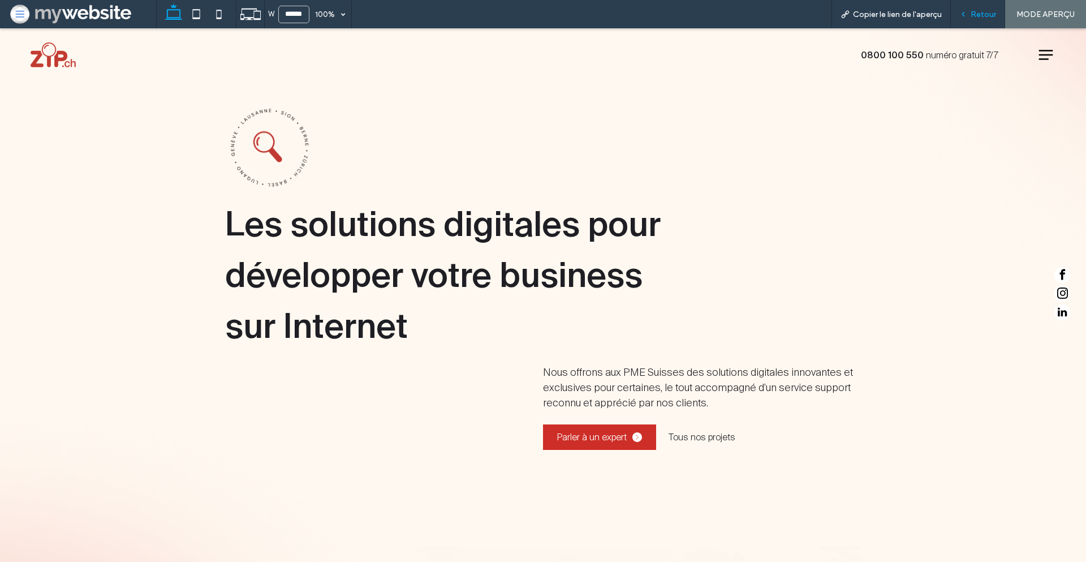
click at [973, 12] on span "Retour" at bounding box center [983, 15] width 25 height 10
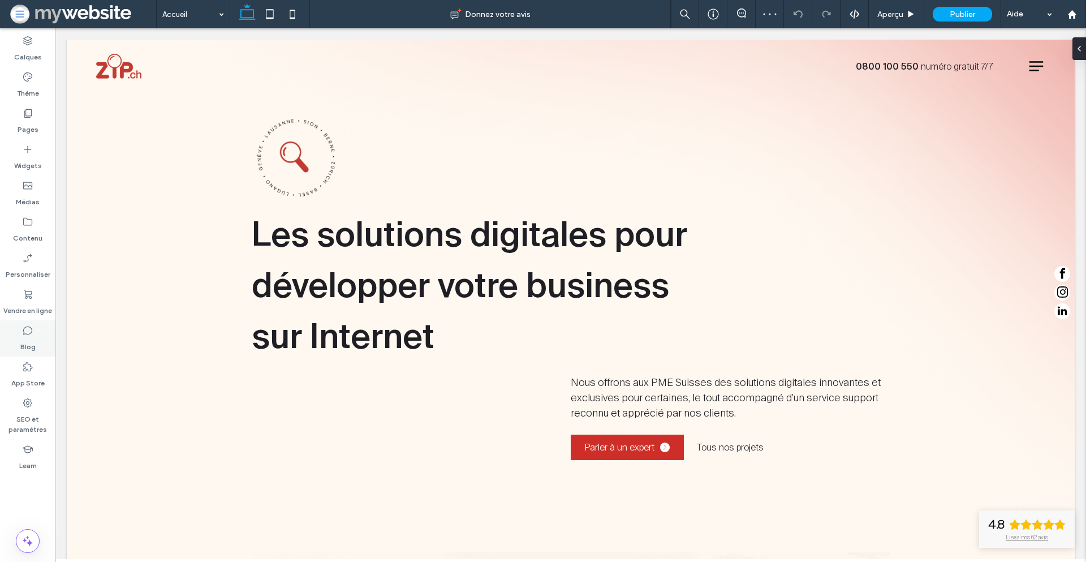
click at [30, 330] on icon at bounding box center [27, 330] width 11 height 11
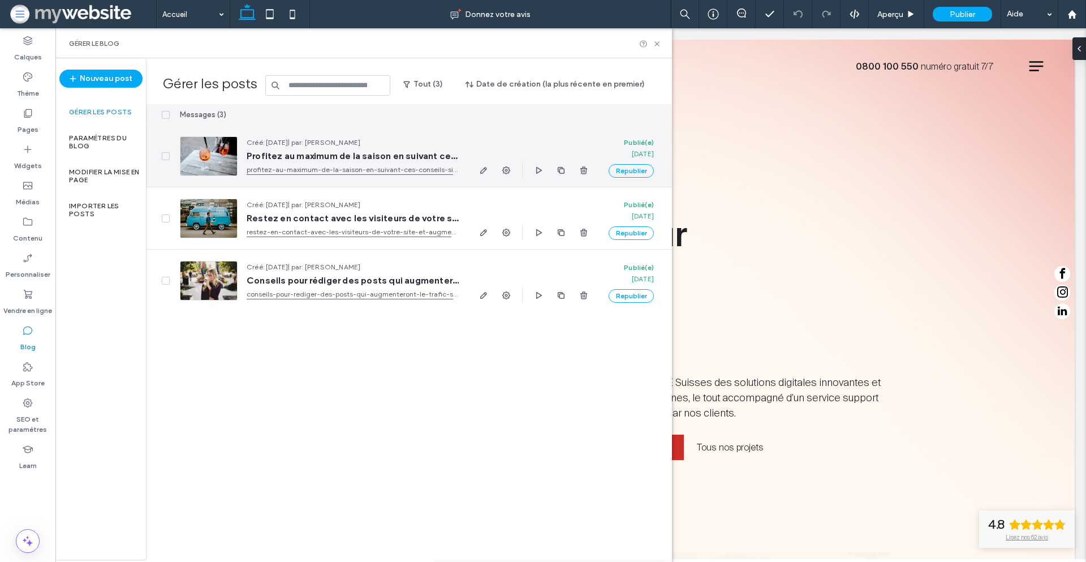
click at [314, 156] on span "Profitez au maximum de la saison en suivant ces conseils simples" at bounding box center [353, 155] width 212 height 11
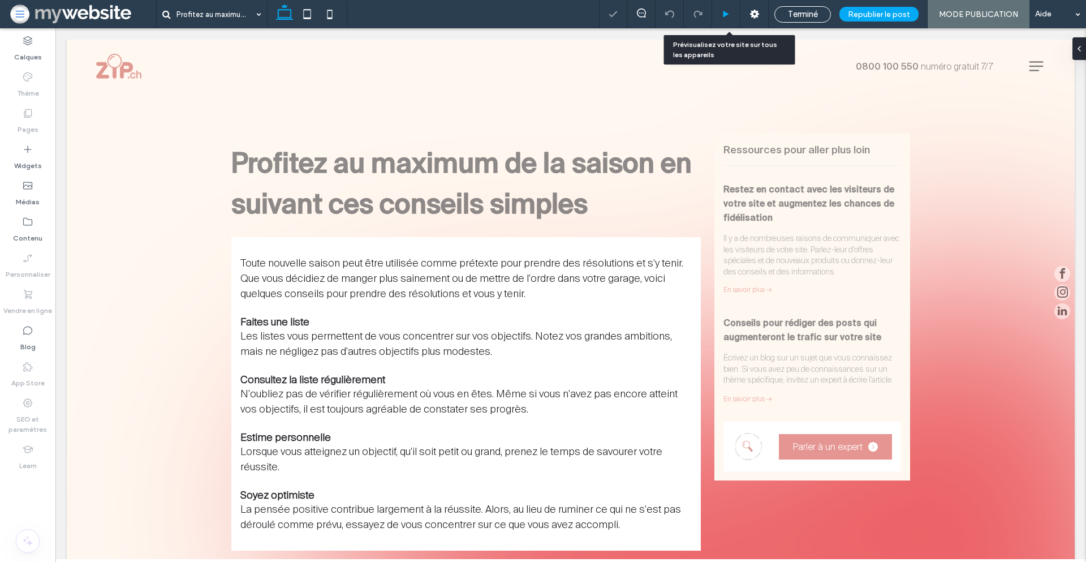
click at [729, 15] on use at bounding box center [727, 14] width 6 height 6
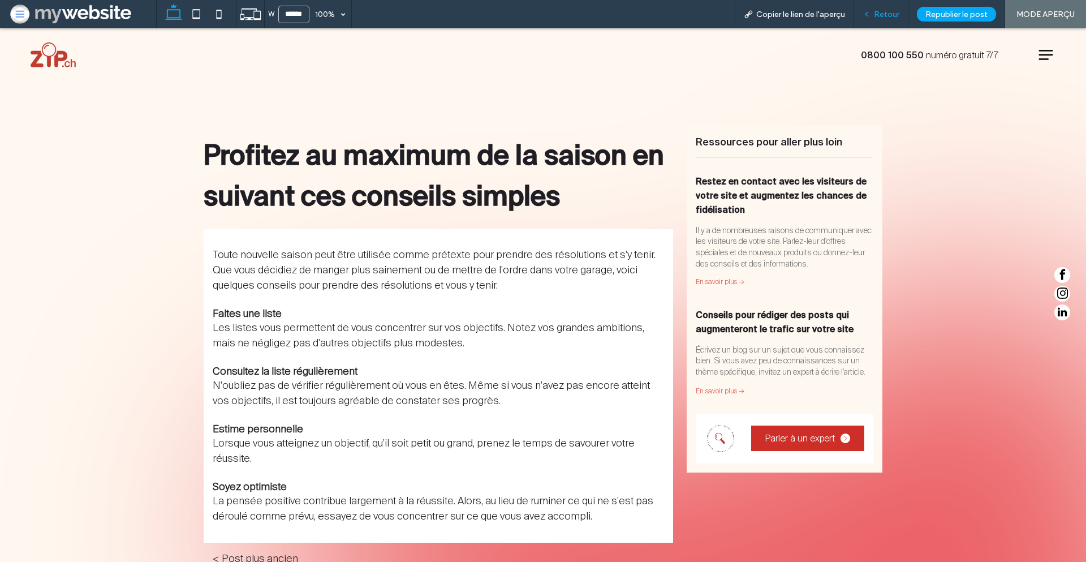
click at [889, 16] on span "Retour" at bounding box center [886, 15] width 25 height 10
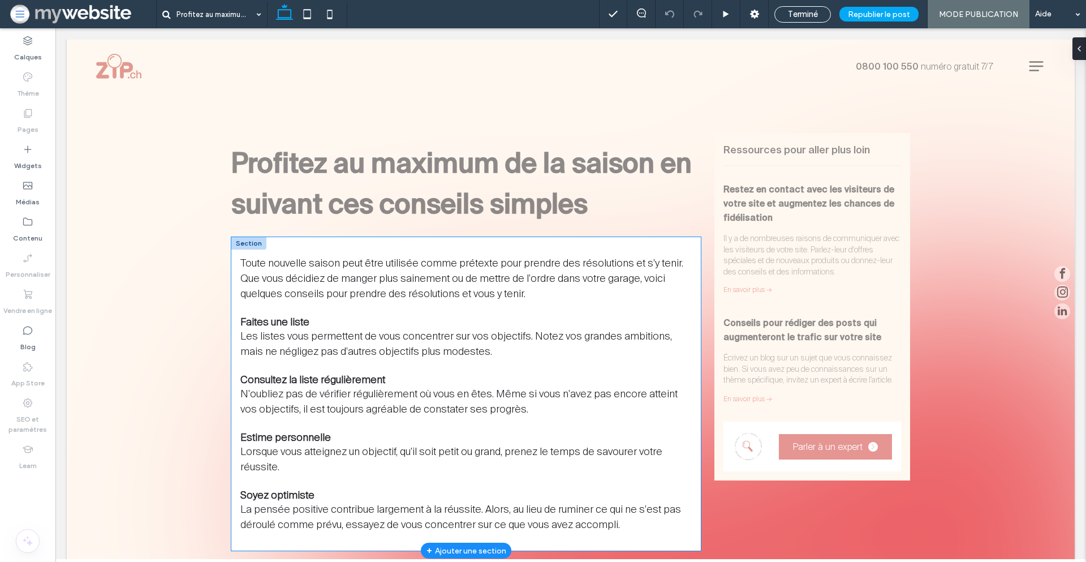
click at [458, 243] on div "Toute nouvelle saison peut être utilisée comme prétexte pour prendre des résolu…" at bounding box center [466, 393] width 470 height 313
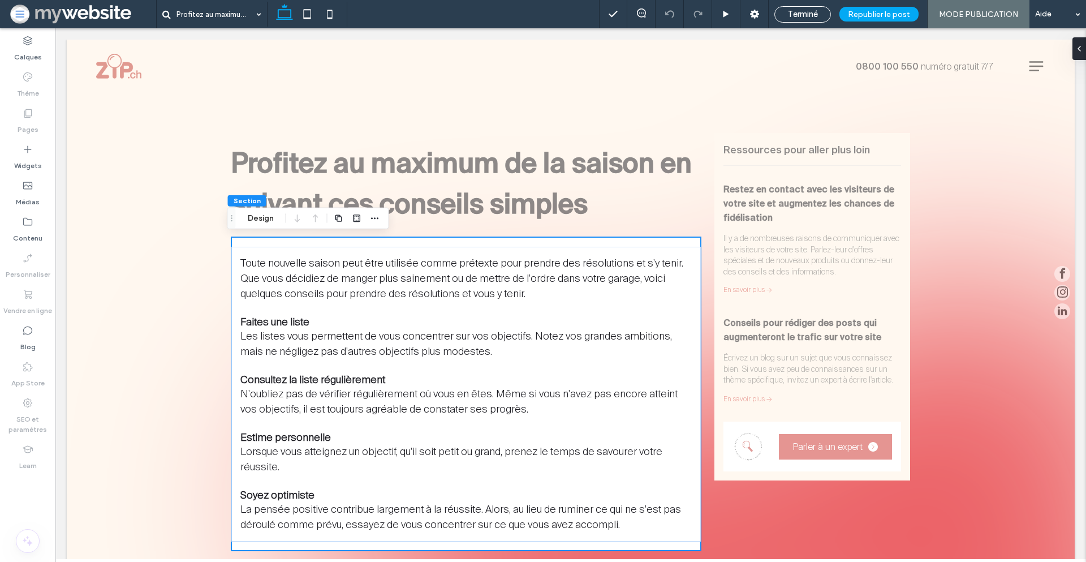
click at [1077, 49] on icon at bounding box center [1079, 48] width 9 height 9
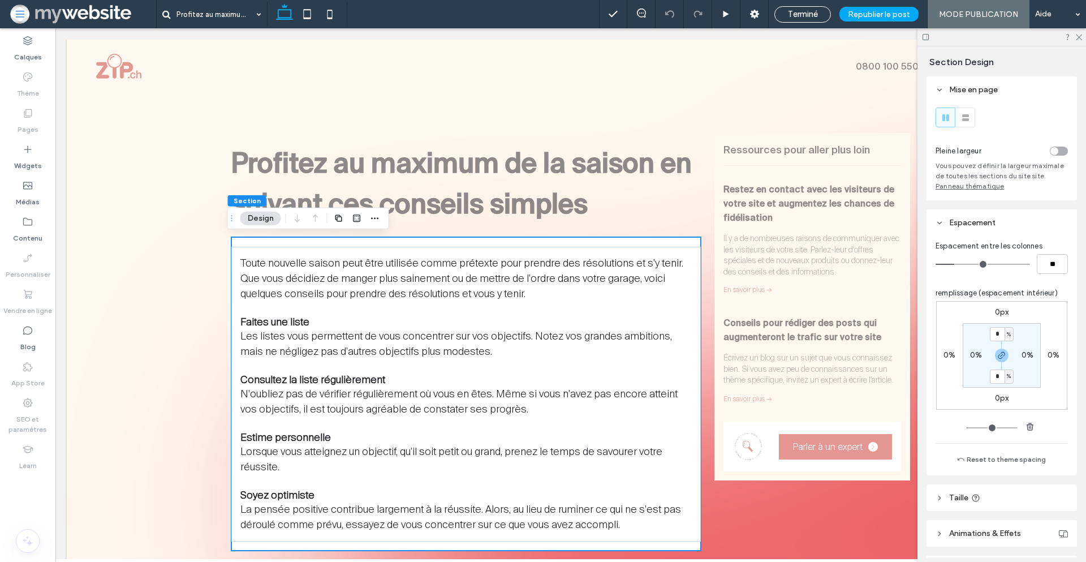
scroll to position [311, 0]
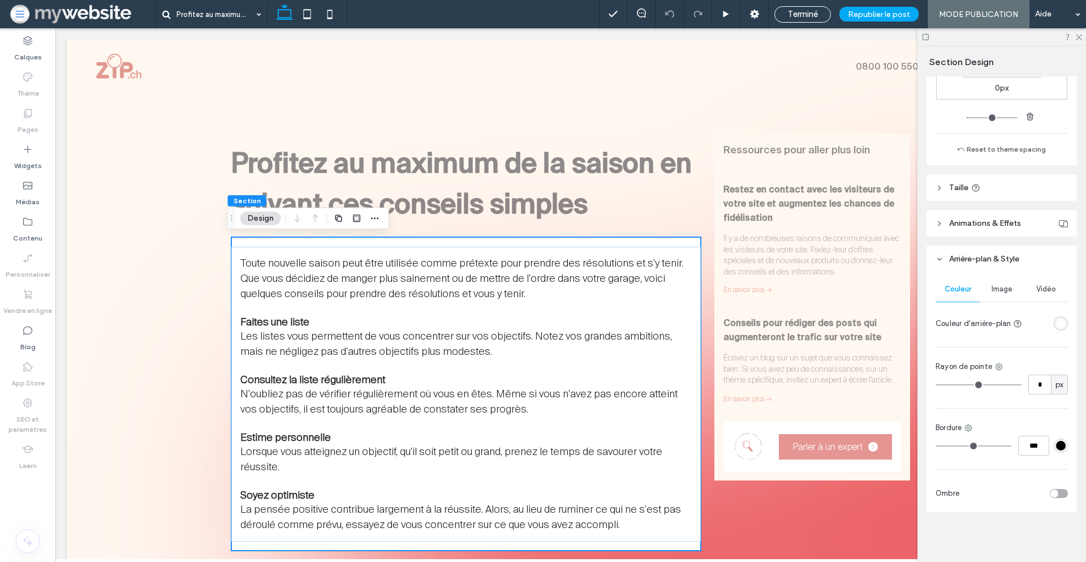
click at [1056, 322] on div "rgba(255, 255, 255, 1)" at bounding box center [1061, 324] width 10 height 10
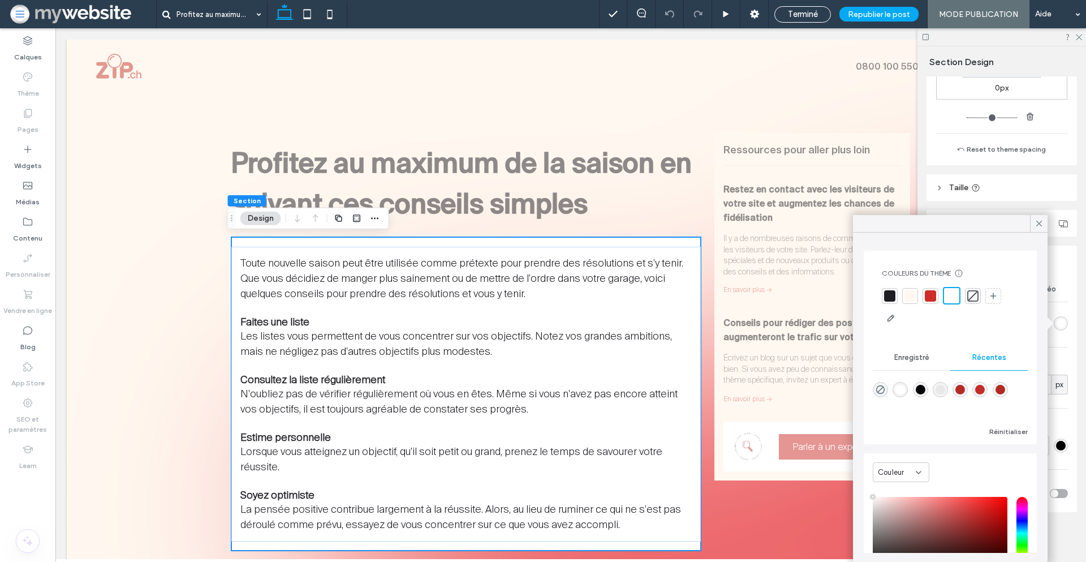
click at [979, 296] on div at bounding box center [973, 296] width 16 height 16
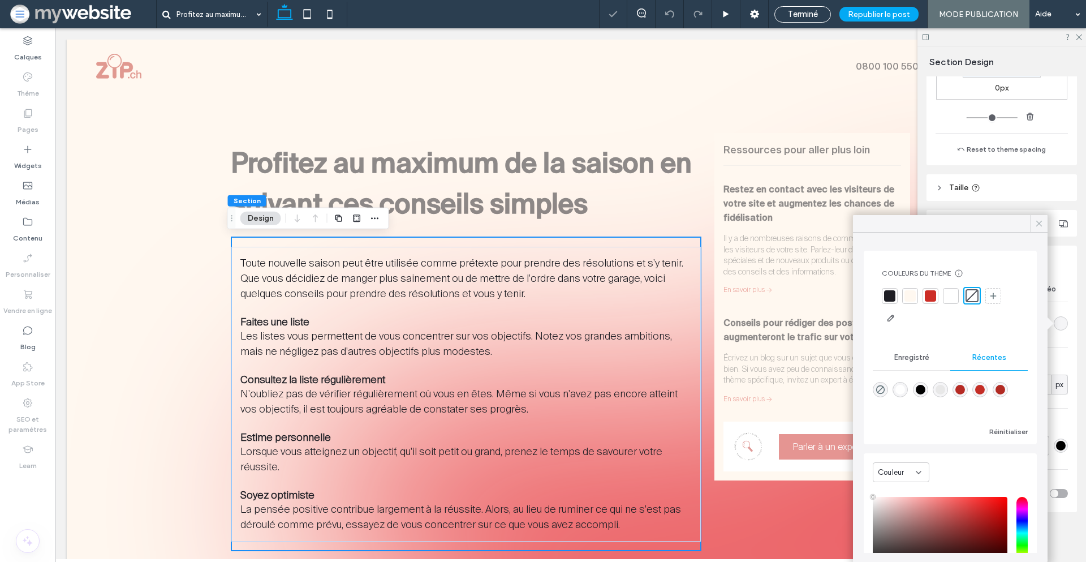
click at [1038, 220] on icon at bounding box center [1039, 223] width 10 height 10
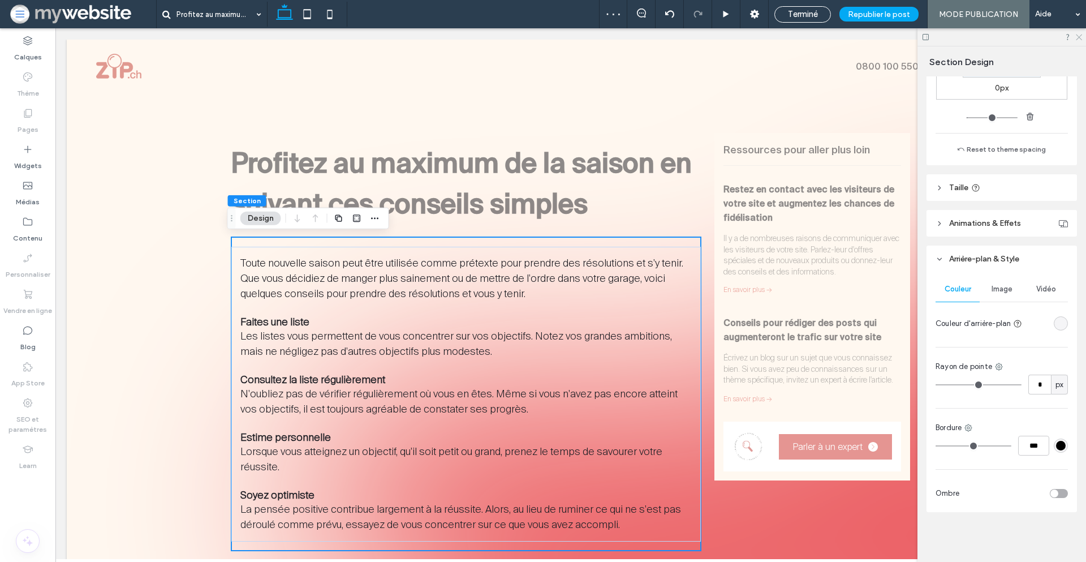
click at [1080, 37] on icon at bounding box center [1078, 36] width 7 height 7
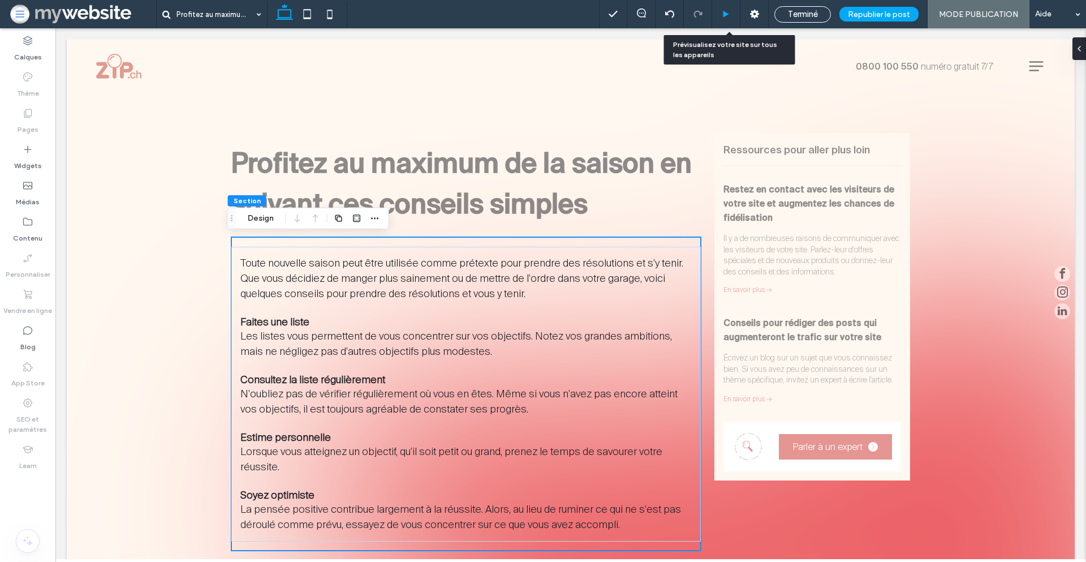
click at [736, 12] on div at bounding box center [726, 14] width 28 height 8
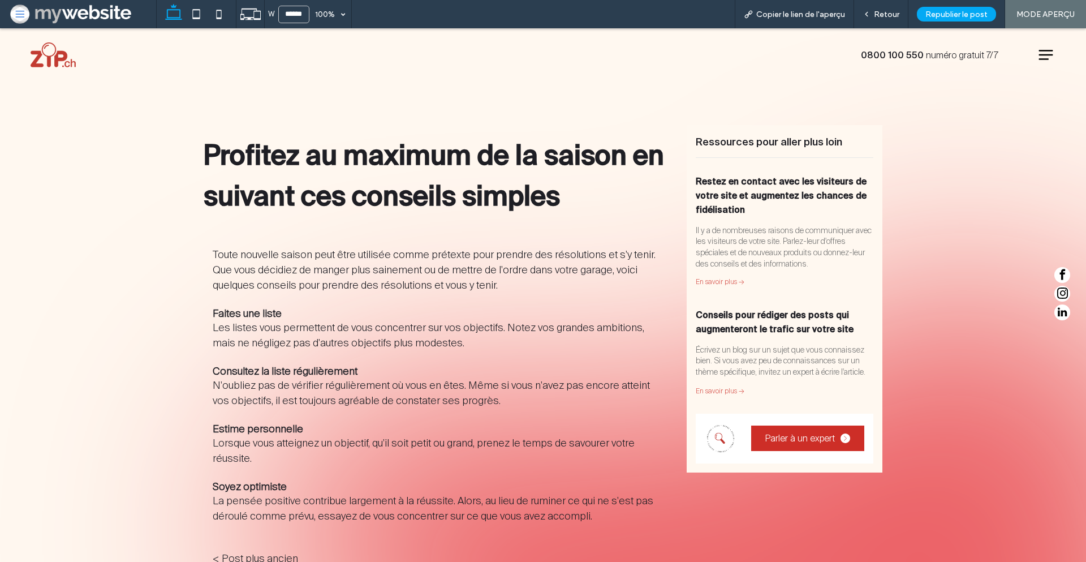
click at [736, 12] on div "W ****** 100% Copier le lien de l'aperçu Retour Republier le post MODE APERÇU" at bounding box center [621, 14] width 930 height 28
click at [875, 14] on div "Retour" at bounding box center [881, 15] width 54 height 10
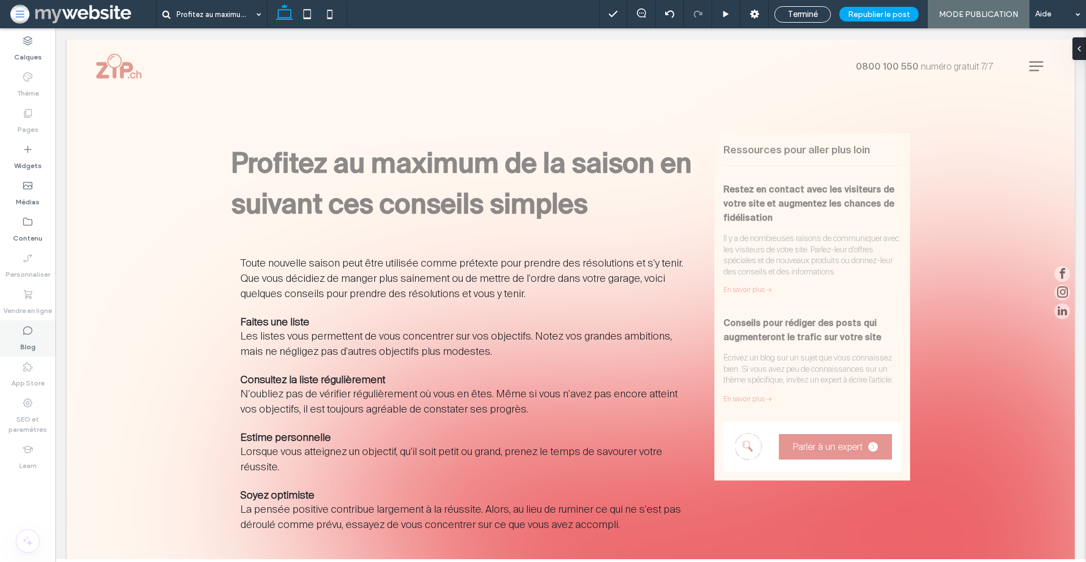
click at [32, 342] on label "Blog" at bounding box center [27, 344] width 15 height 16
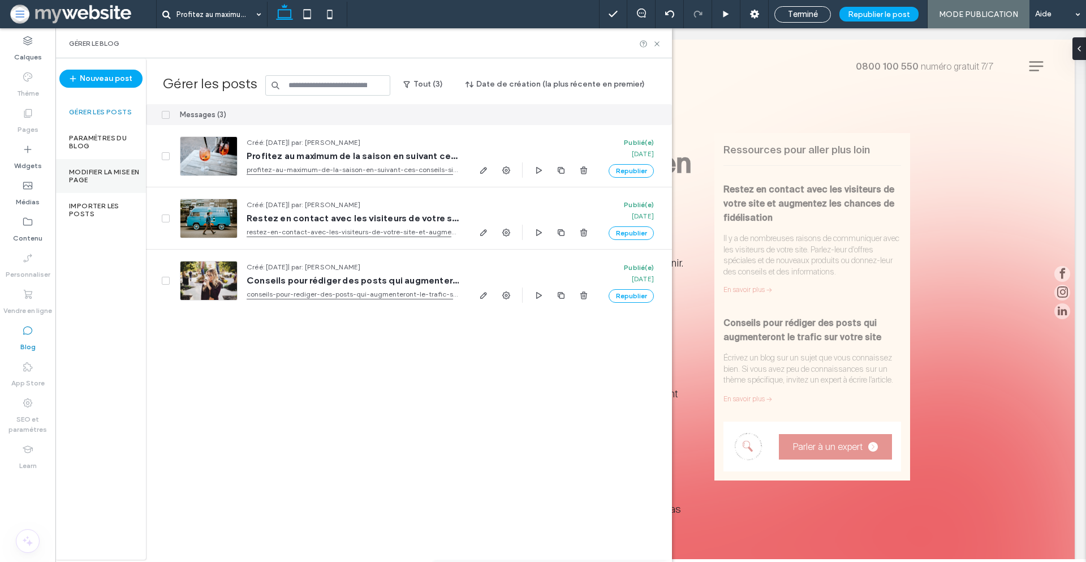
click at [110, 171] on label "Modifier la mise en page" at bounding box center [107, 176] width 77 height 16
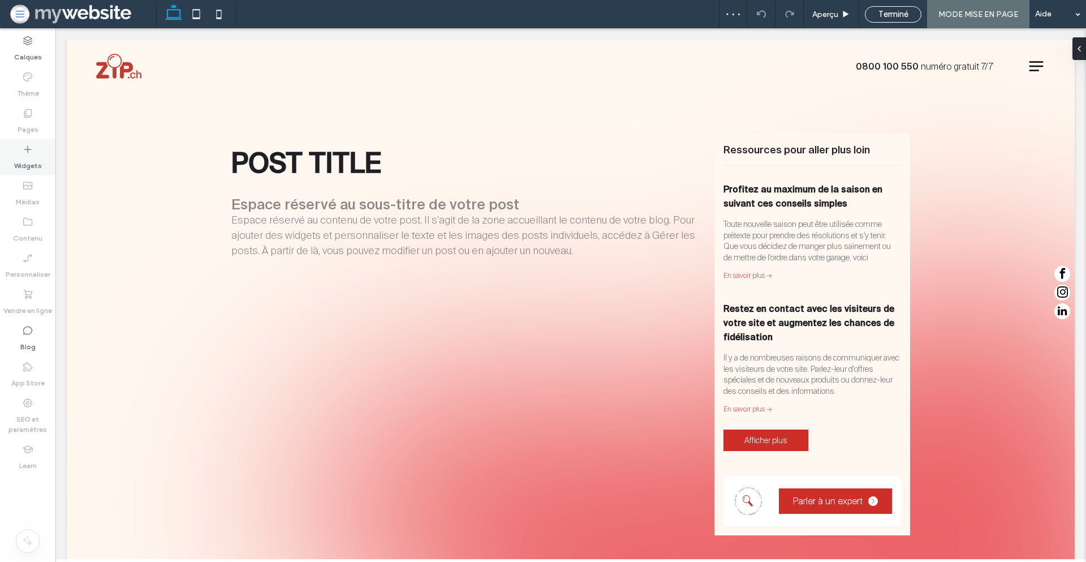
click at [37, 151] on div "Widgets" at bounding box center [27, 157] width 55 height 36
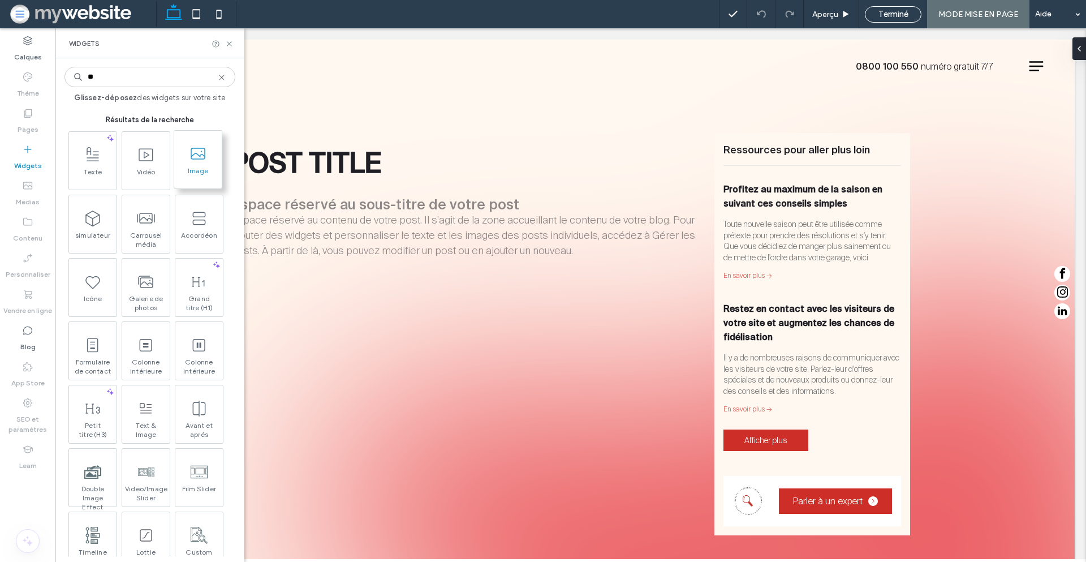
type input "**"
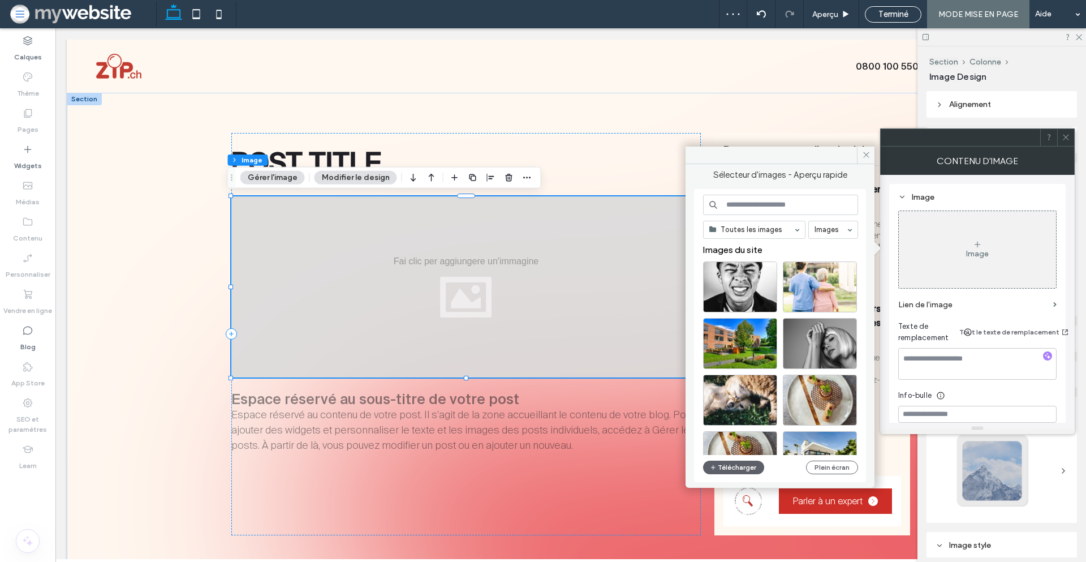
click at [1065, 138] on icon at bounding box center [1066, 137] width 8 height 8
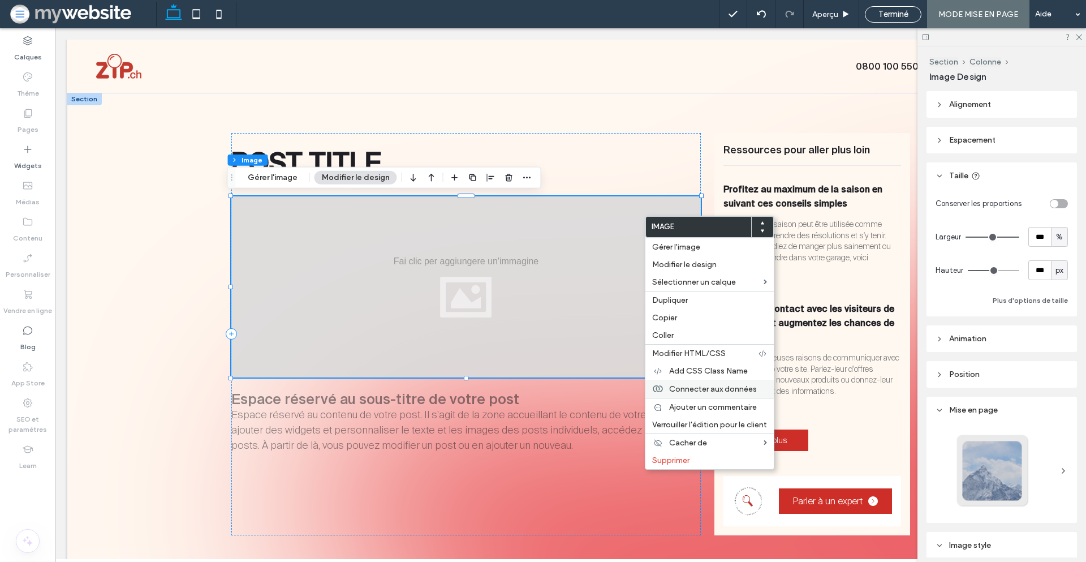
click at [716, 389] on span "Connecter aux données" at bounding box center [713, 389] width 88 height 10
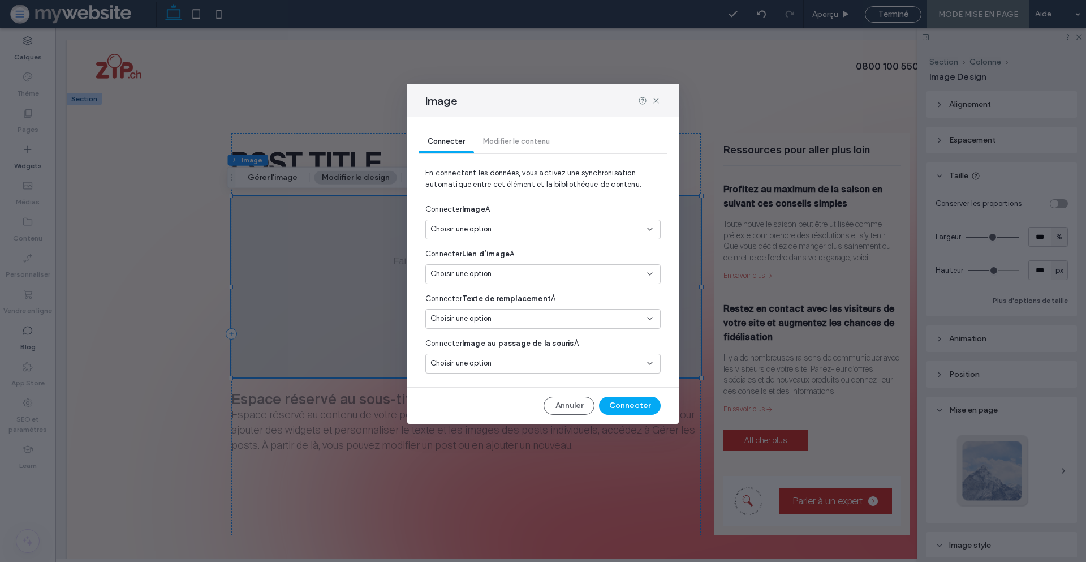
click at [539, 232] on div "Choisir une option" at bounding box center [537, 228] width 212 height 11
click at [524, 271] on span "Image d'arrière-plan du post" at bounding box center [501, 269] width 100 height 11
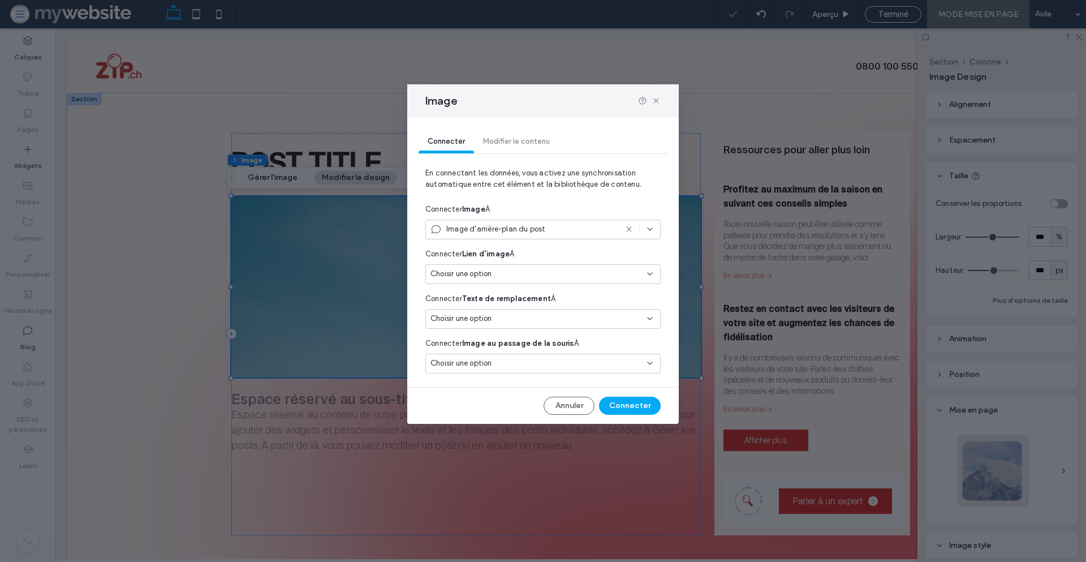
click at [513, 274] on div "Choisir une option" at bounding box center [537, 273] width 212 height 11
click at [557, 246] on div "Connecter Lien d’image À" at bounding box center [542, 254] width 235 height 20
click at [513, 319] on div "Choisir une option" at bounding box center [537, 318] width 212 height 11
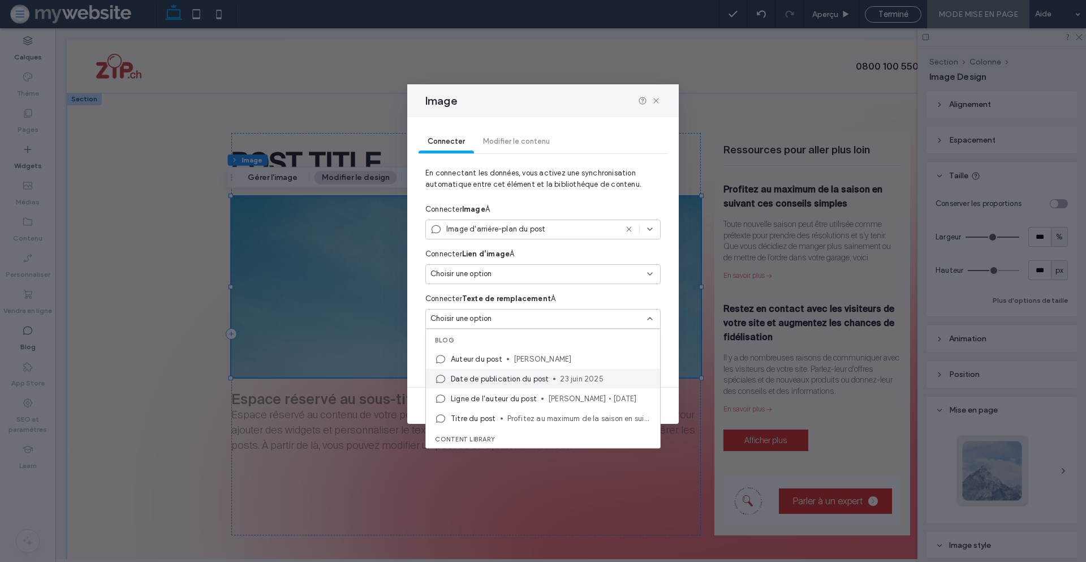
scroll to position [20, 0]
click at [533, 297] on strong "Texte de remplacement" at bounding box center [506, 298] width 89 height 8
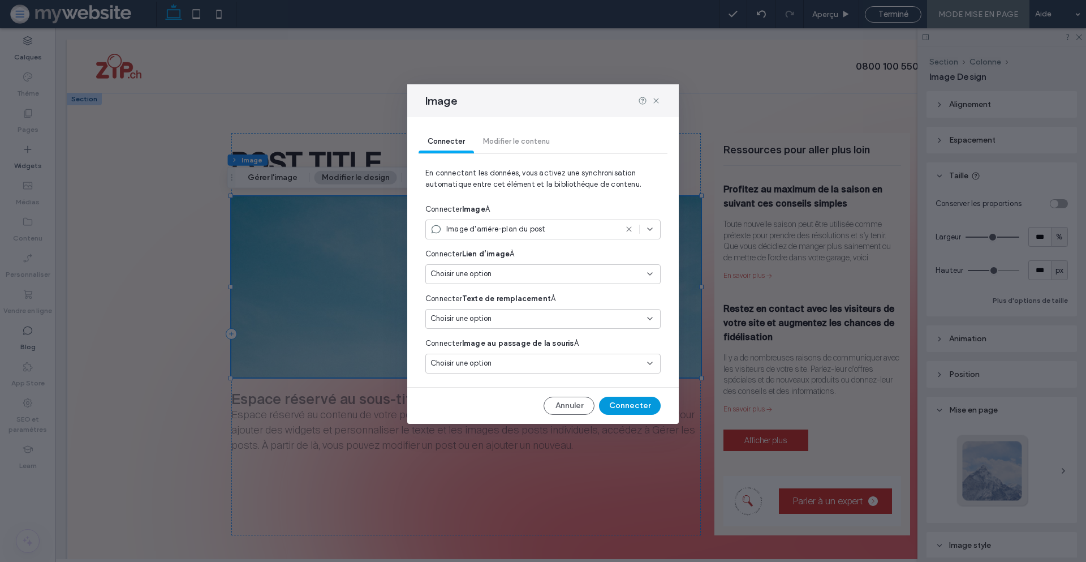
click at [648, 403] on button "Connecter" at bounding box center [630, 406] width 62 height 18
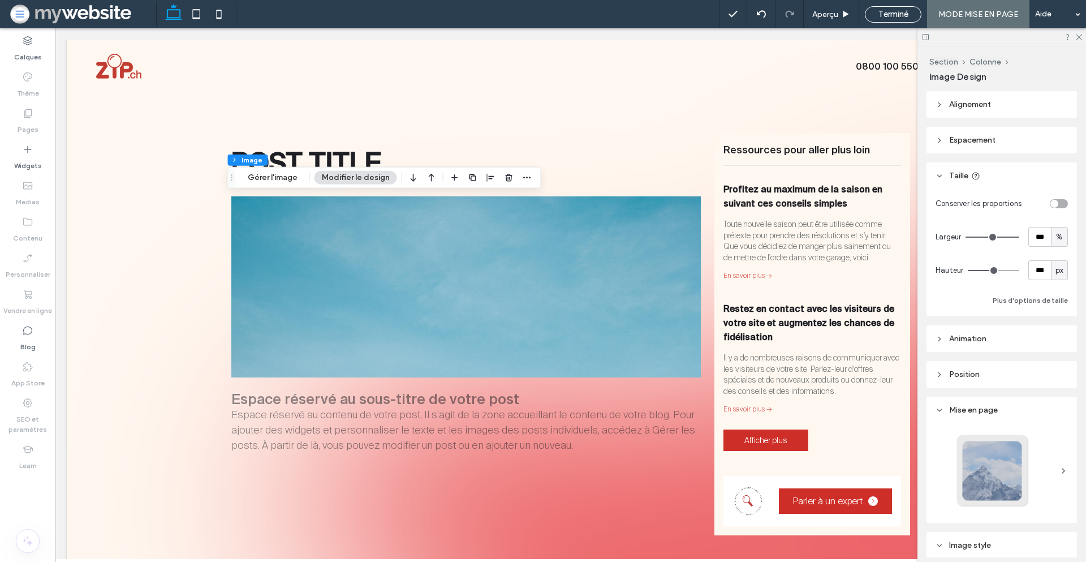
scroll to position [0, 0]
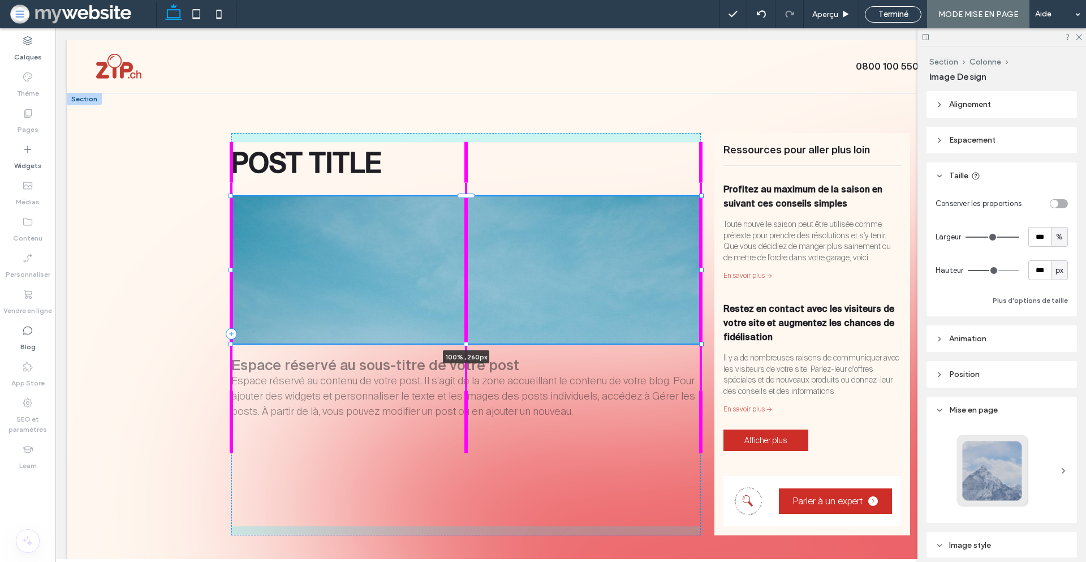
drag, startPoint x: 462, startPoint y: 377, endPoint x: 464, endPoint y: 343, distance: 34.0
click at [464, 343] on div at bounding box center [466, 344] width 5 height 5
type input "***"
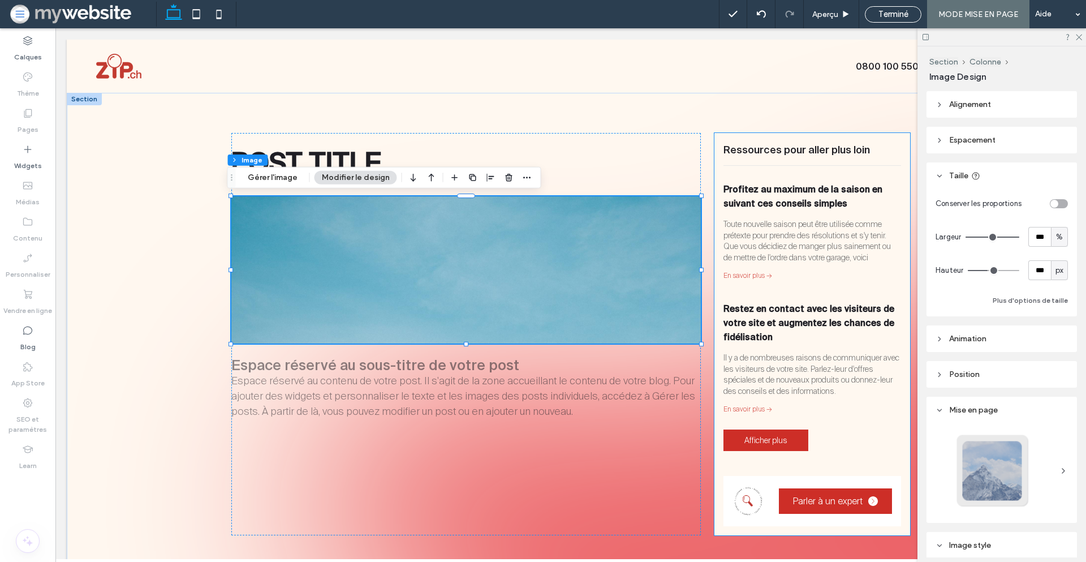
click at [715, 204] on div "Ressources pour aller plus loin Profitez au maximum de la saison en suivant ces…" at bounding box center [813, 334] width 196 height 402
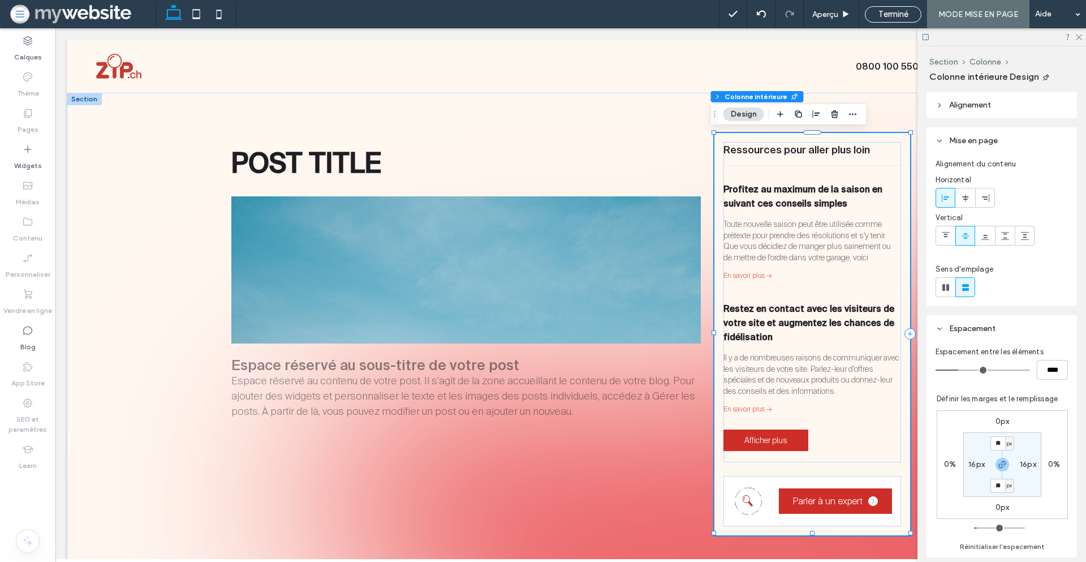
scroll to position [574, 0]
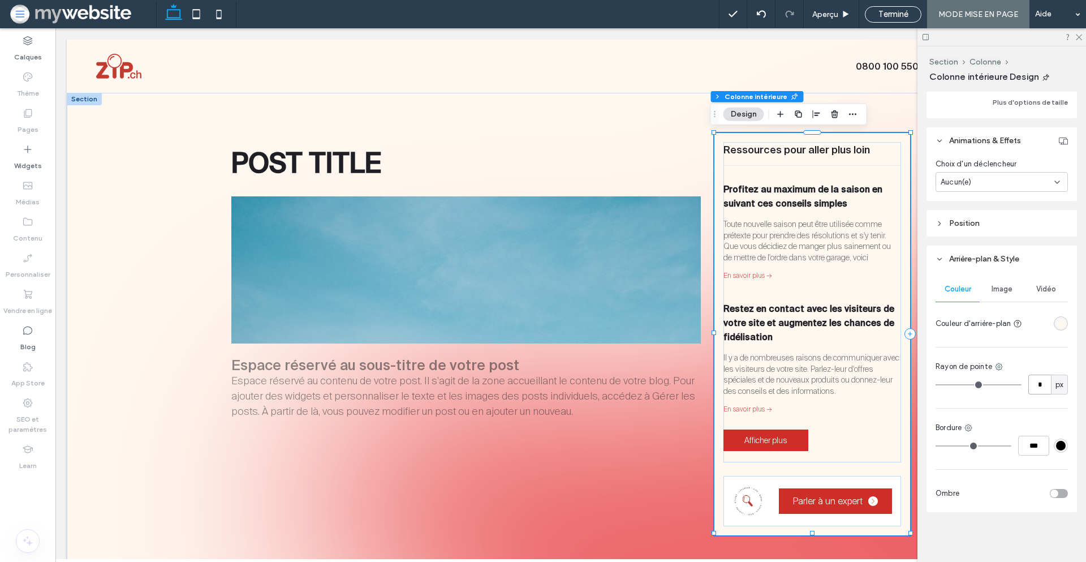
click at [1032, 382] on input "*" at bounding box center [1040, 385] width 23 height 20
type input "*"
click at [1038, 384] on input "*" at bounding box center [1040, 385] width 23 height 20
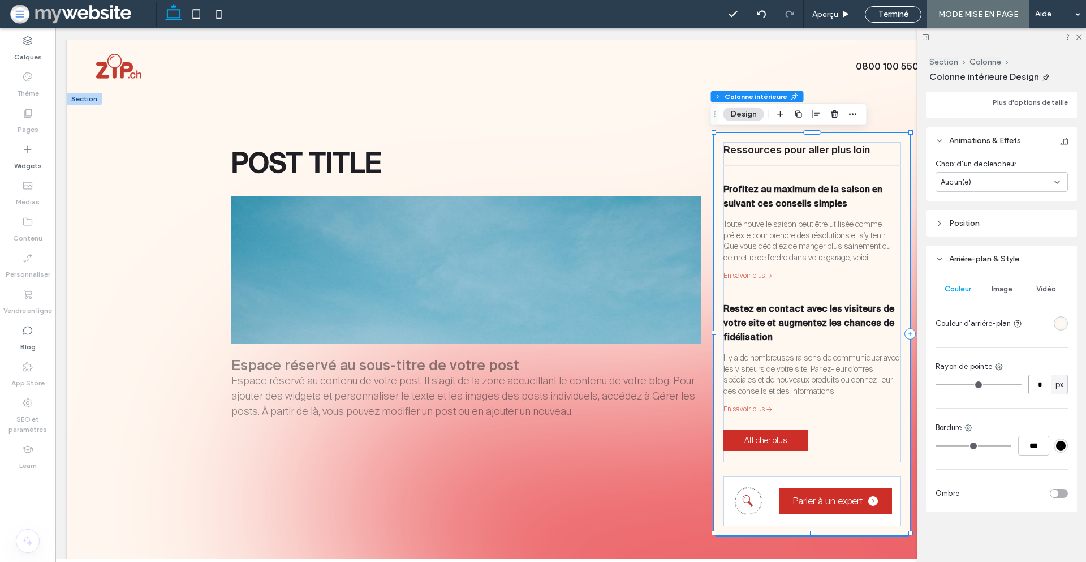
type input "*"
click at [1026, 440] on input "***" at bounding box center [1033, 446] width 31 height 20
type input "*"
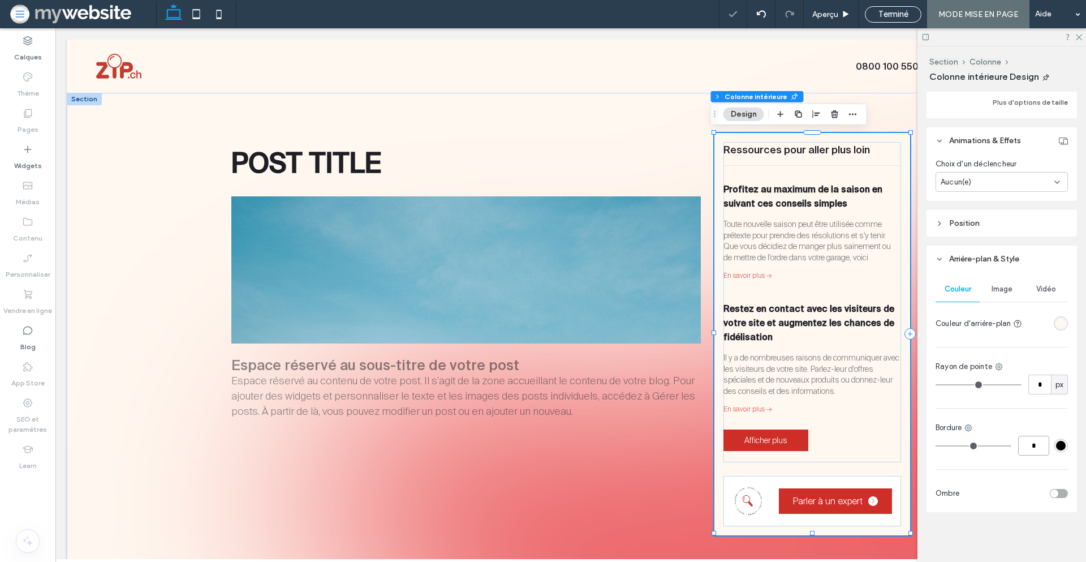
type input "***"
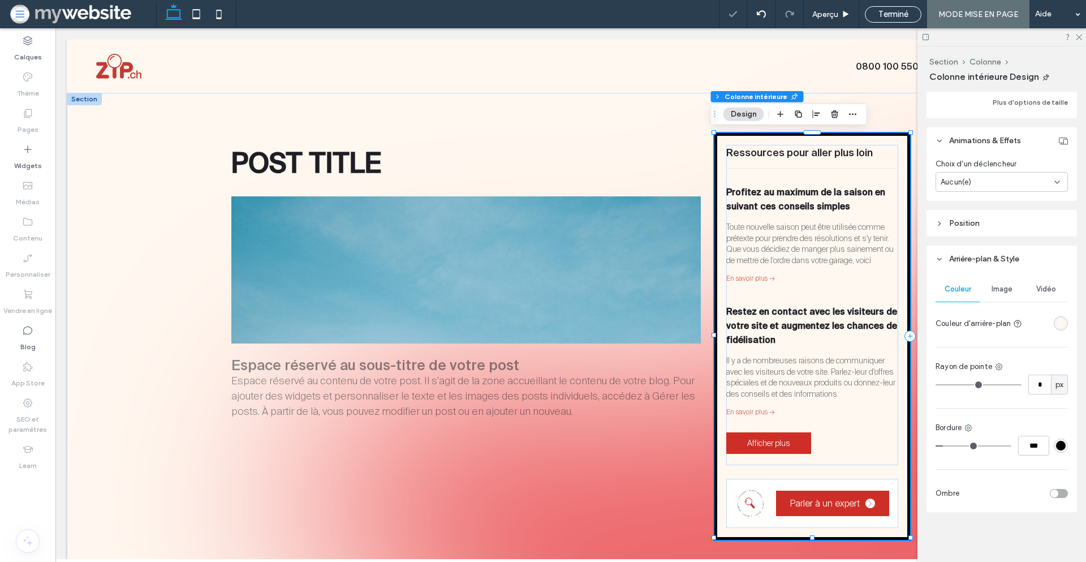
click at [1056, 446] on div "#000000" at bounding box center [1061, 446] width 10 height 10
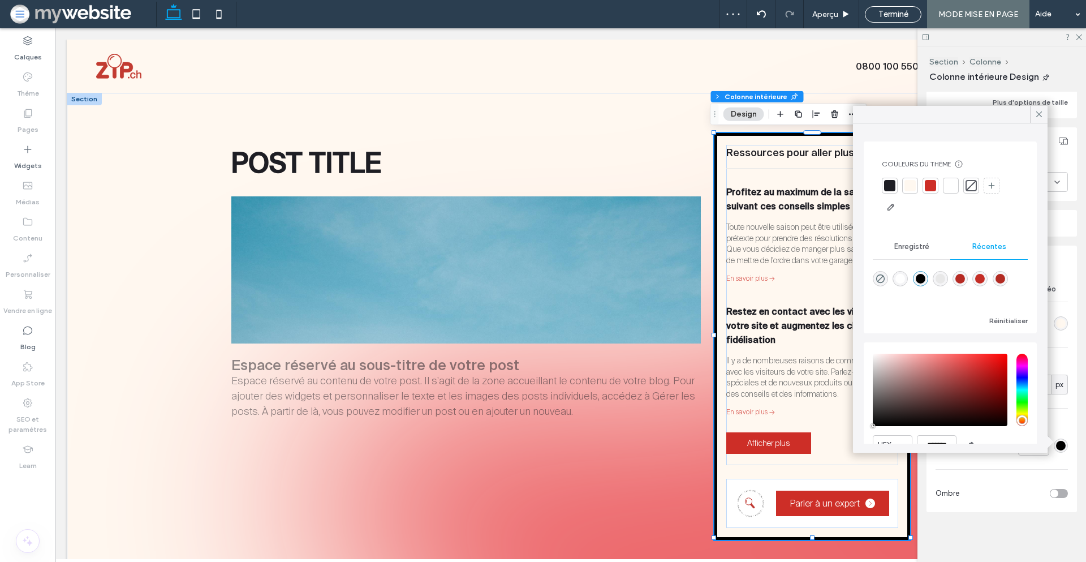
click at [901, 278] on div "rgba(255, 255, 255, 1)" at bounding box center [901, 279] width 10 height 10
type input "*******"
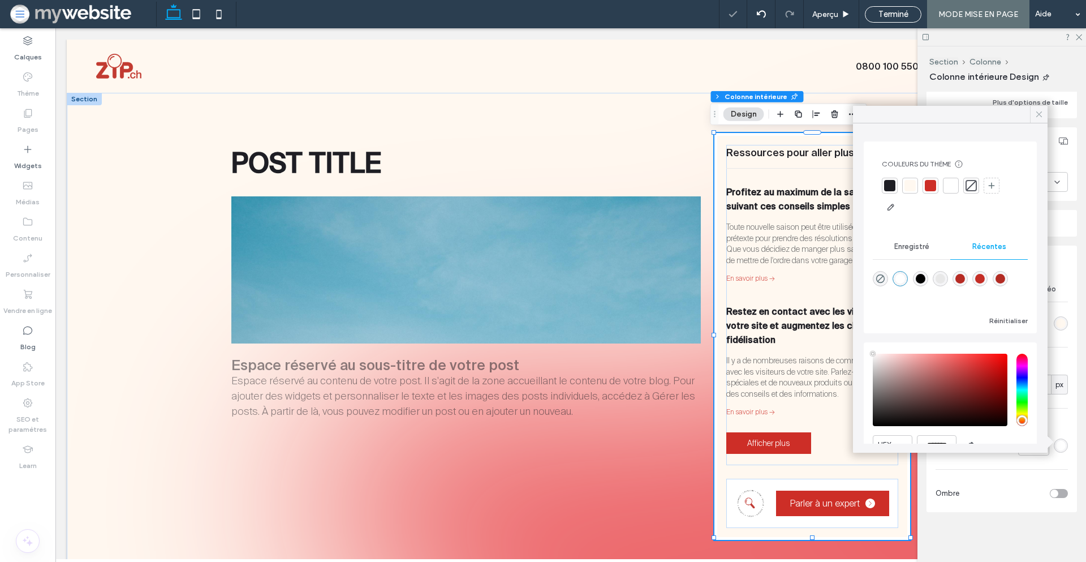
click at [1035, 112] on icon at bounding box center [1039, 114] width 10 height 10
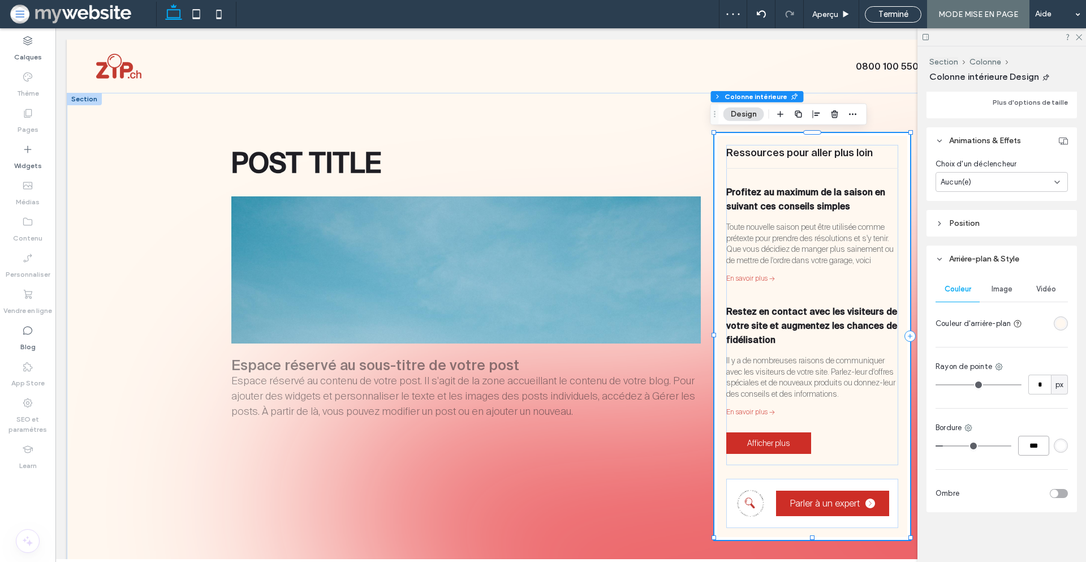
click at [1022, 440] on input "***" at bounding box center [1033, 446] width 31 height 20
type input "*"
type input "***"
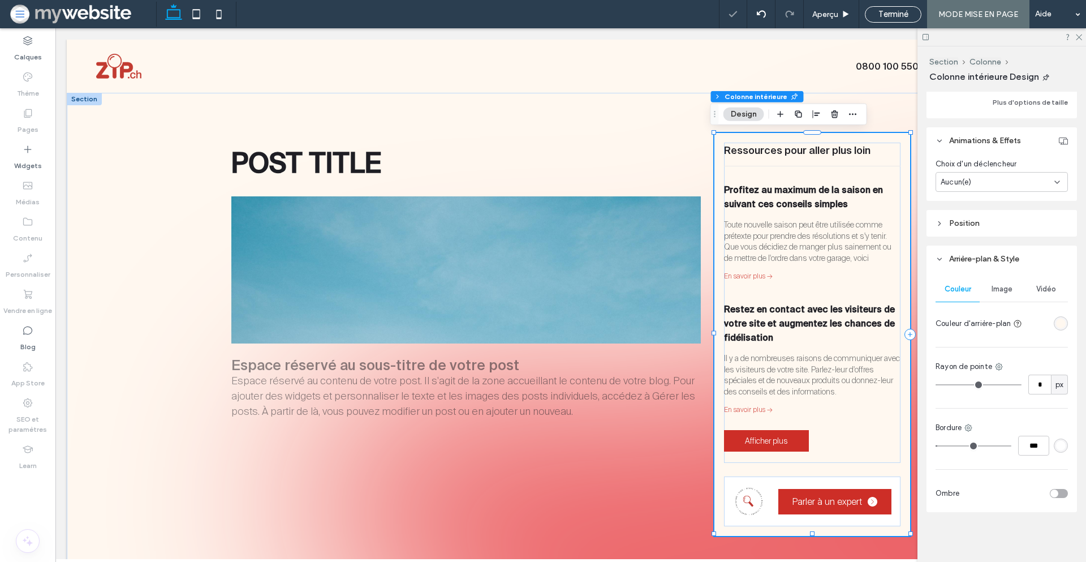
click at [1056, 443] on div "rgba(255, 255, 255, 1)" at bounding box center [1061, 446] width 10 height 10
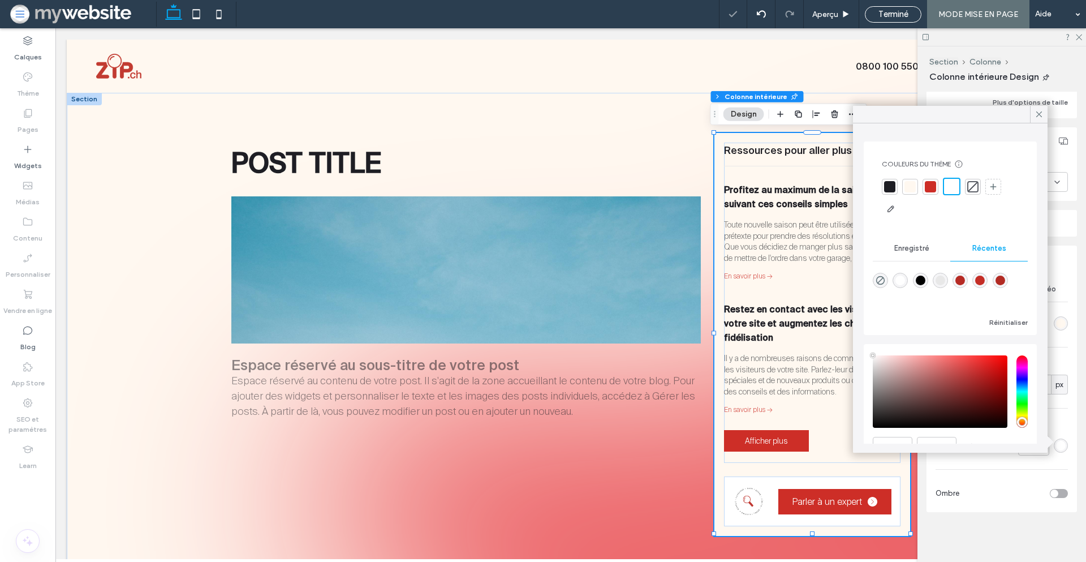
click at [941, 279] on div "rgba(232, 232, 232, 1)" at bounding box center [941, 281] width 10 height 10
type input "*******"
click at [1039, 111] on icon at bounding box center [1039, 114] width 10 height 10
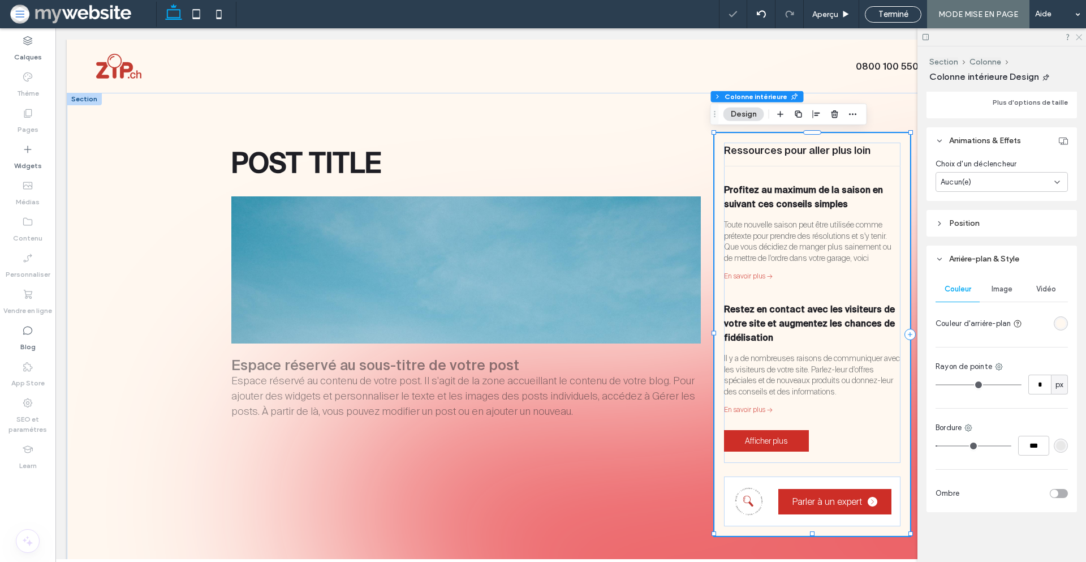
click at [1081, 36] on use at bounding box center [1079, 38] width 6 height 6
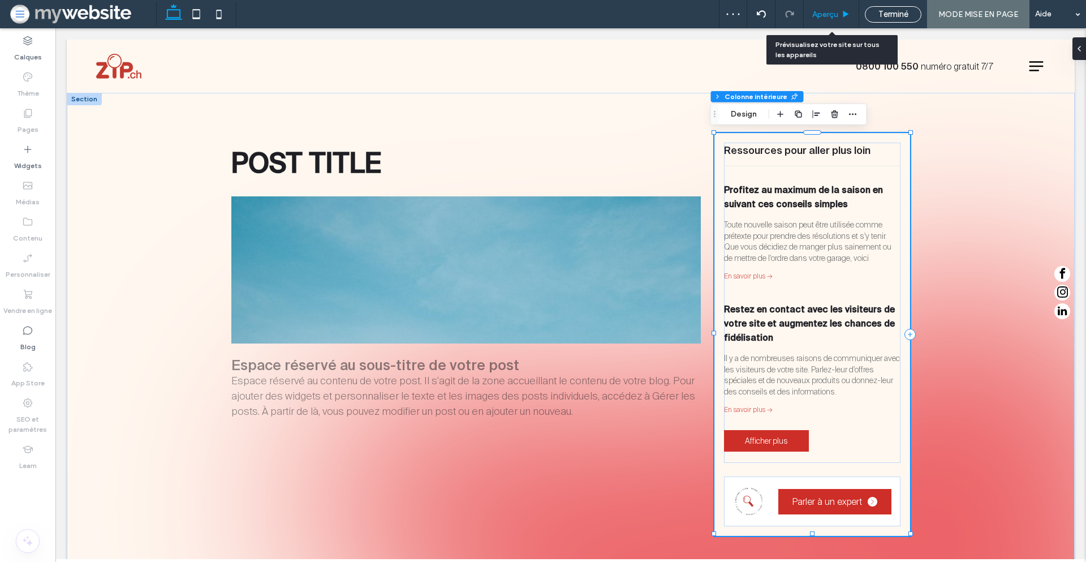
click at [823, 10] on span "Aperçu" at bounding box center [825, 15] width 26 height 10
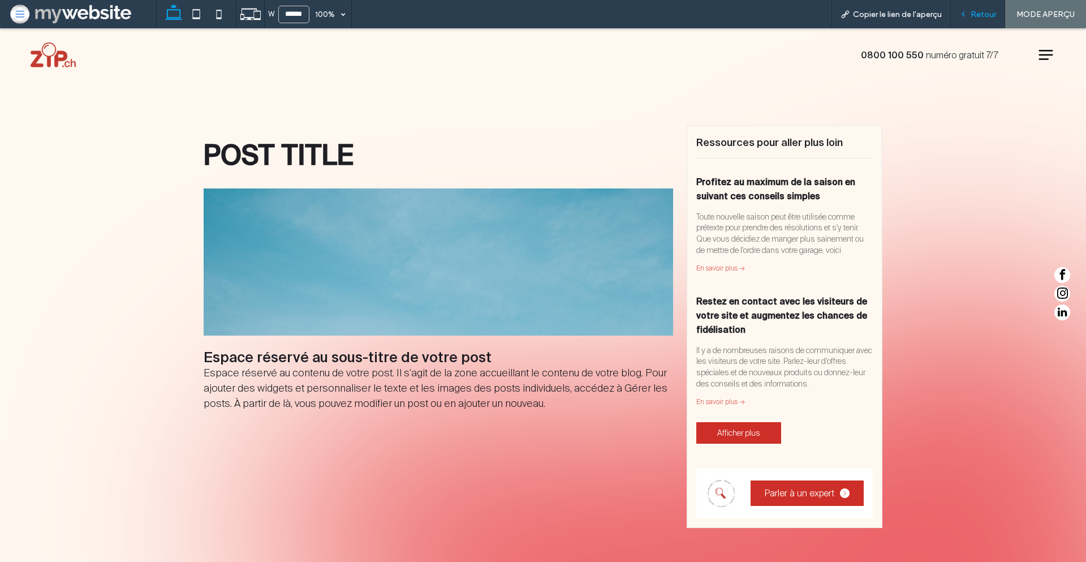
click at [960, 15] on div "Retour" at bounding box center [978, 15] width 54 height 10
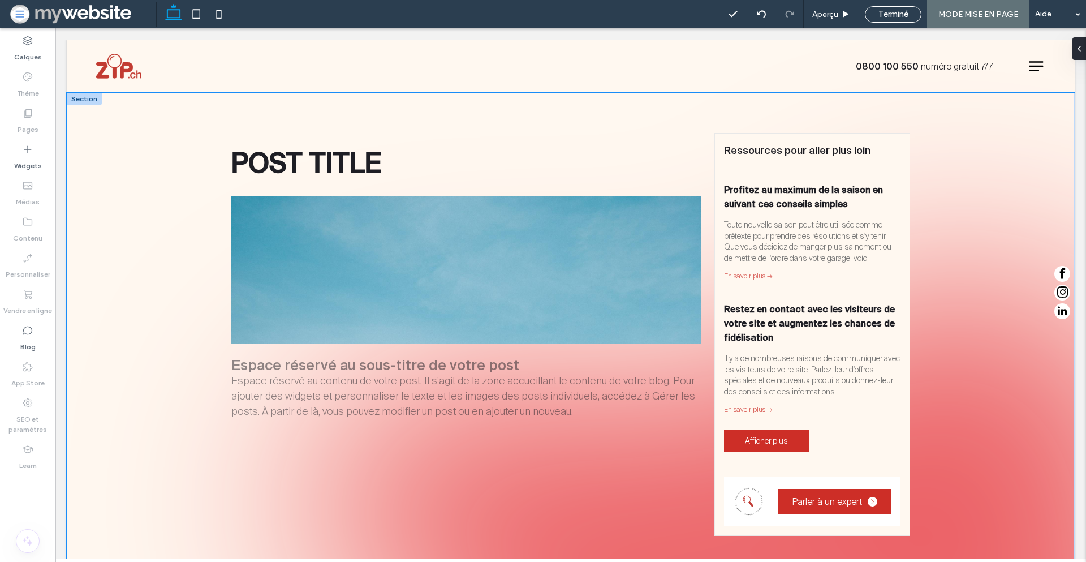
click at [708, 183] on div "POST TITLE Espace réservé au sous-titre de votre post Espace réservé au contenu…" at bounding box center [570, 335] width 679 height 484
click at [759, 115] on div "POST TITLE Espace réservé au sous-titre de votre post Espace réservé au contenu…" at bounding box center [570, 335] width 679 height 484
click at [1078, 50] on icon at bounding box center [1074, 48] width 9 height 9
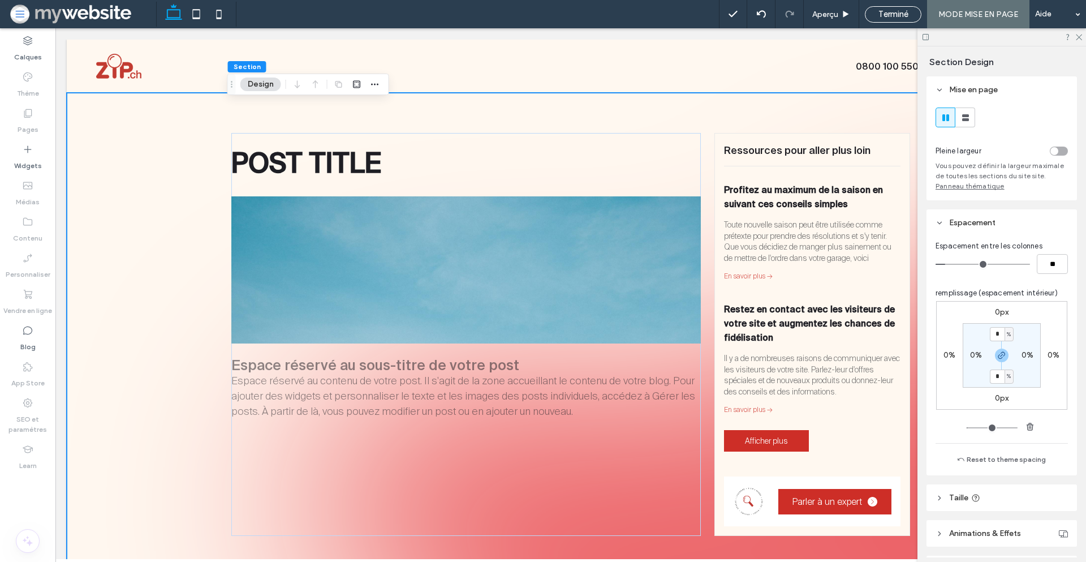
scroll to position [29, 0]
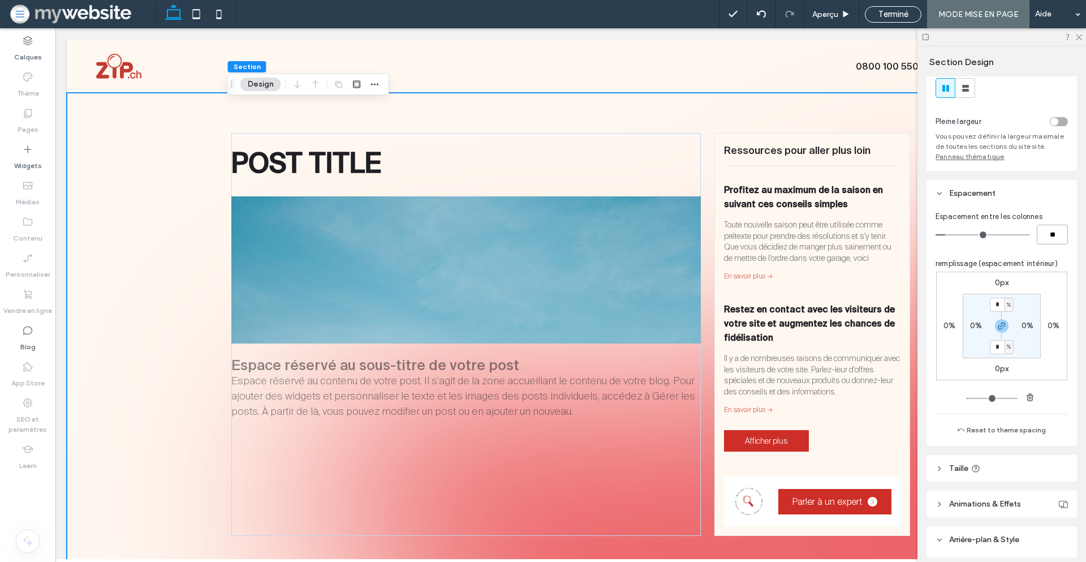
click at [1047, 236] on input "**" at bounding box center [1052, 235] width 31 height 20
type input "*"
type input "**"
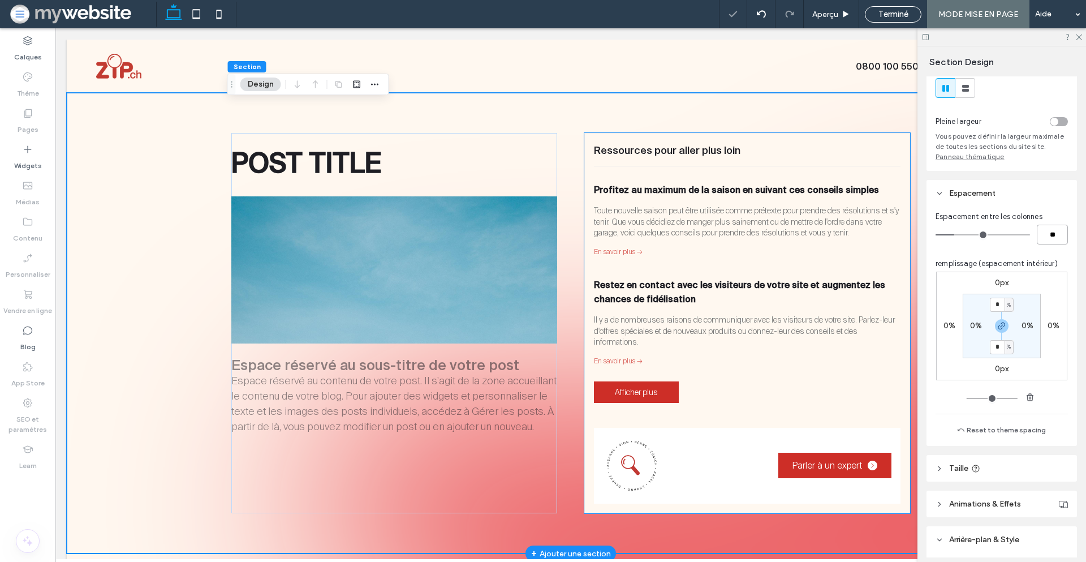
click at [594, 273] on div "Profitez au maximum de la saison en suivant ces conseils simples par [PERSON_NA…" at bounding box center [747, 230] width 307 height 95
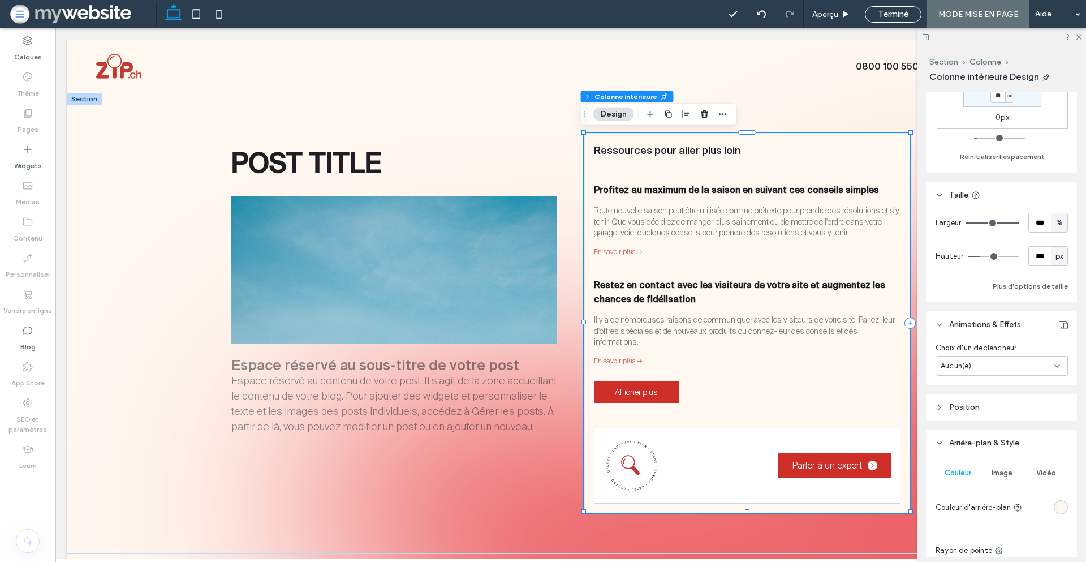
scroll to position [315, 0]
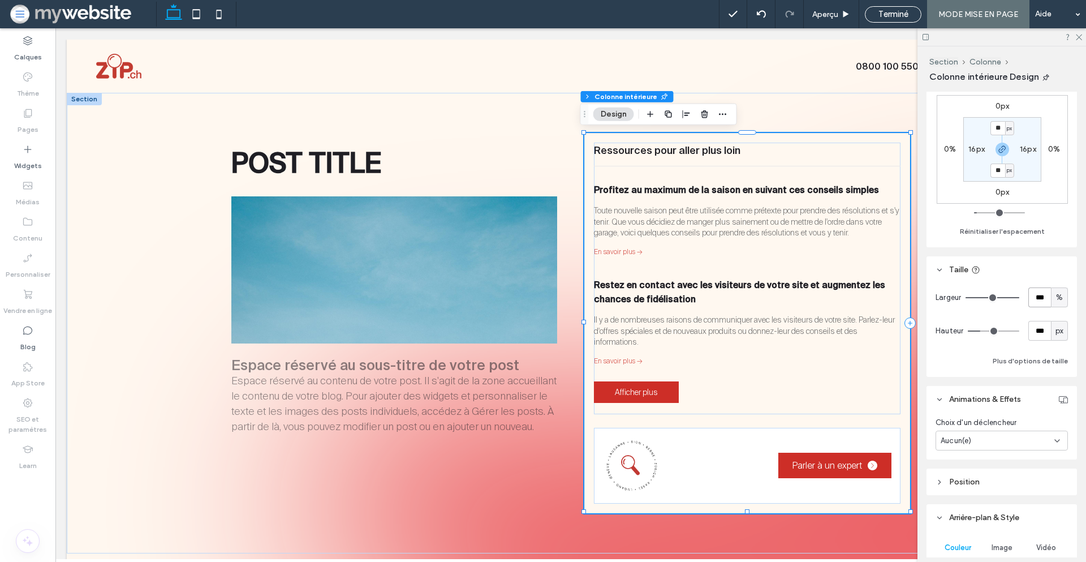
click at [1029, 293] on input "***" at bounding box center [1040, 297] width 23 height 20
type input "**"
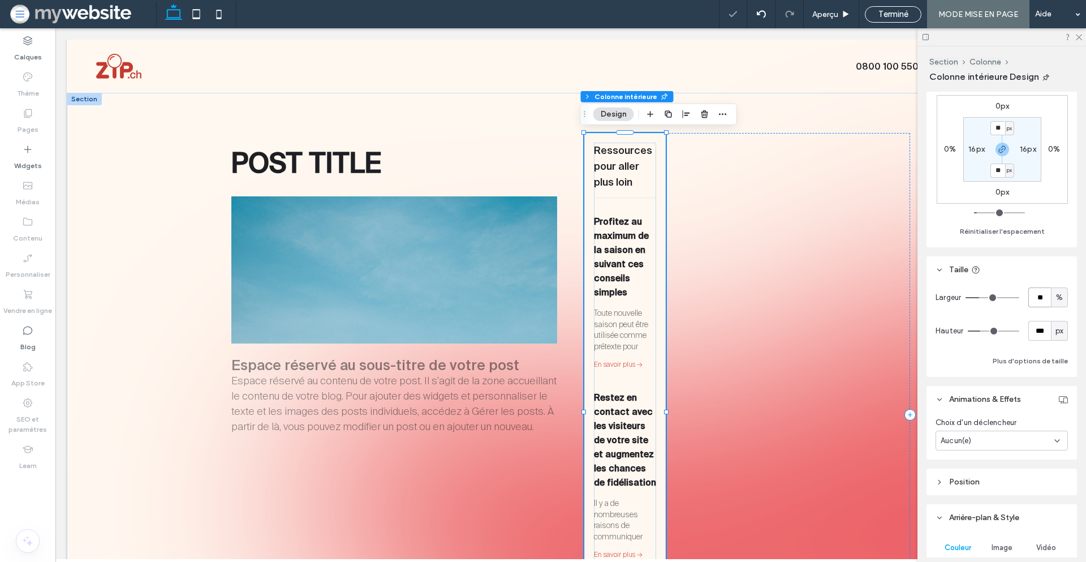
click at [1030, 295] on input "**" at bounding box center [1040, 297] width 23 height 20
type input "**"
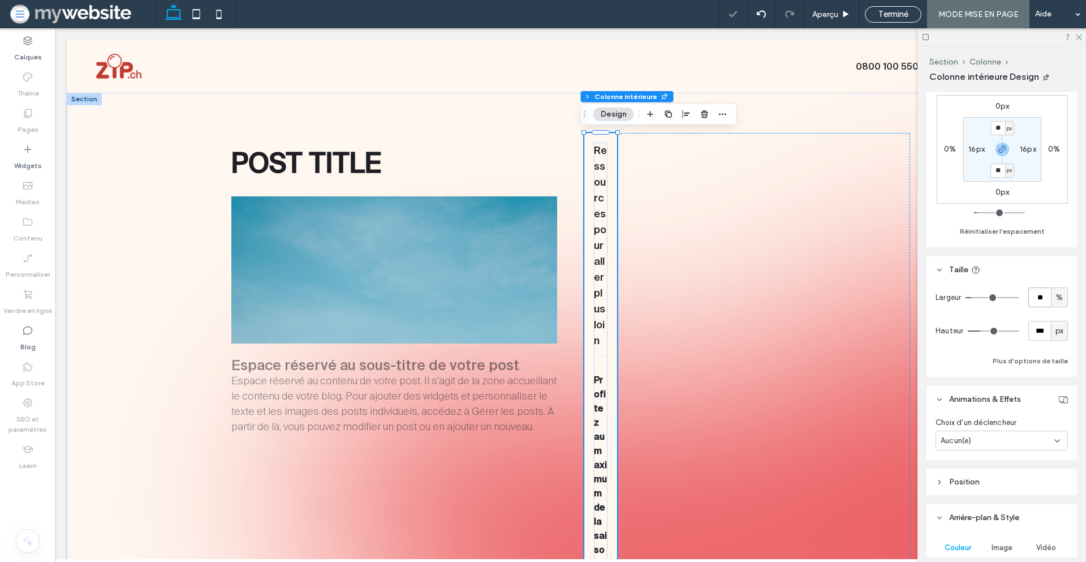
type input "*"
type input "***"
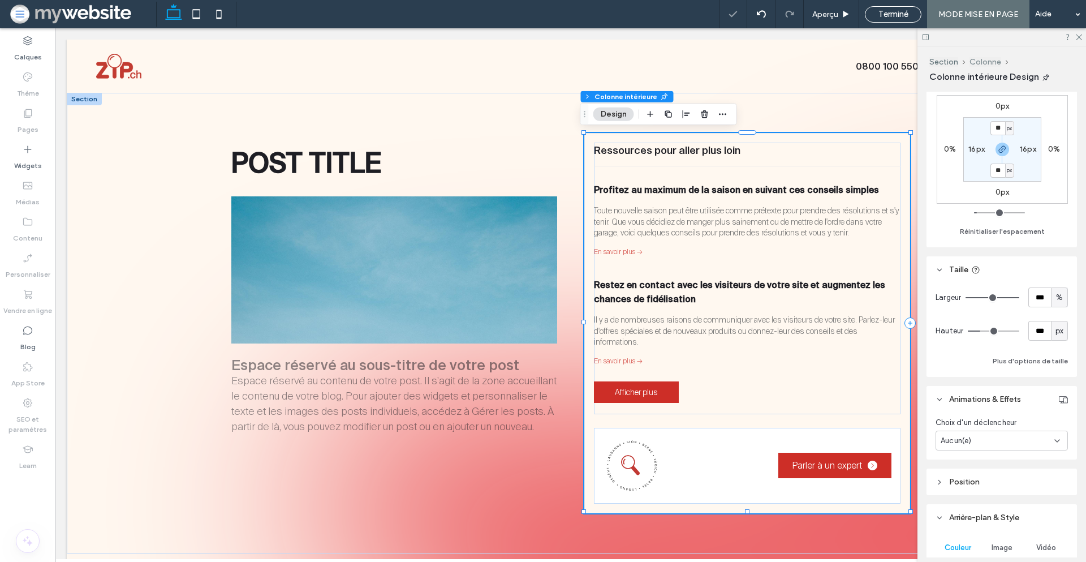
click at [985, 64] on button "Colonne" at bounding box center [986, 62] width 32 height 10
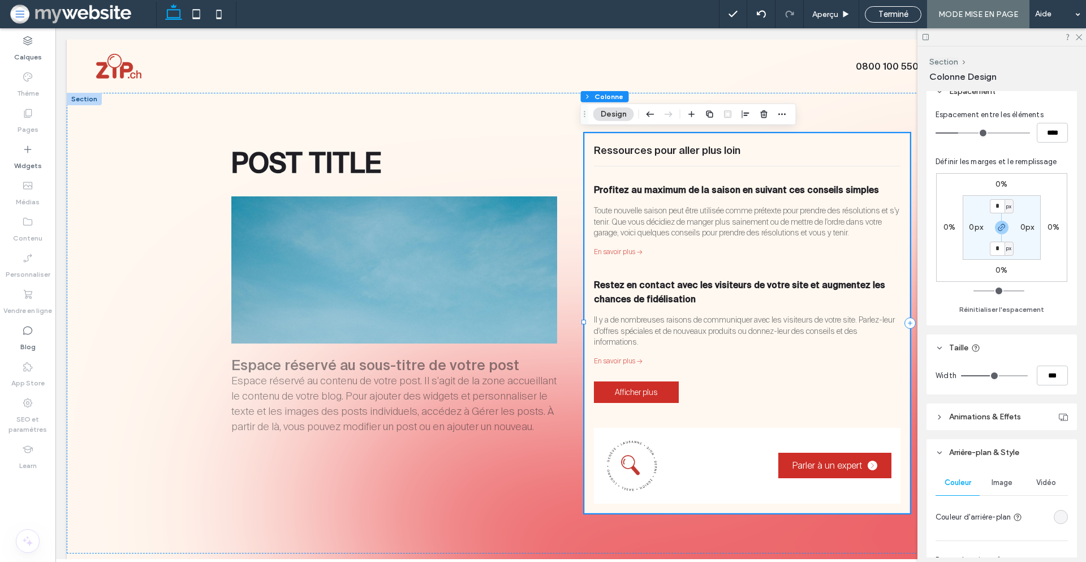
scroll to position [218, 0]
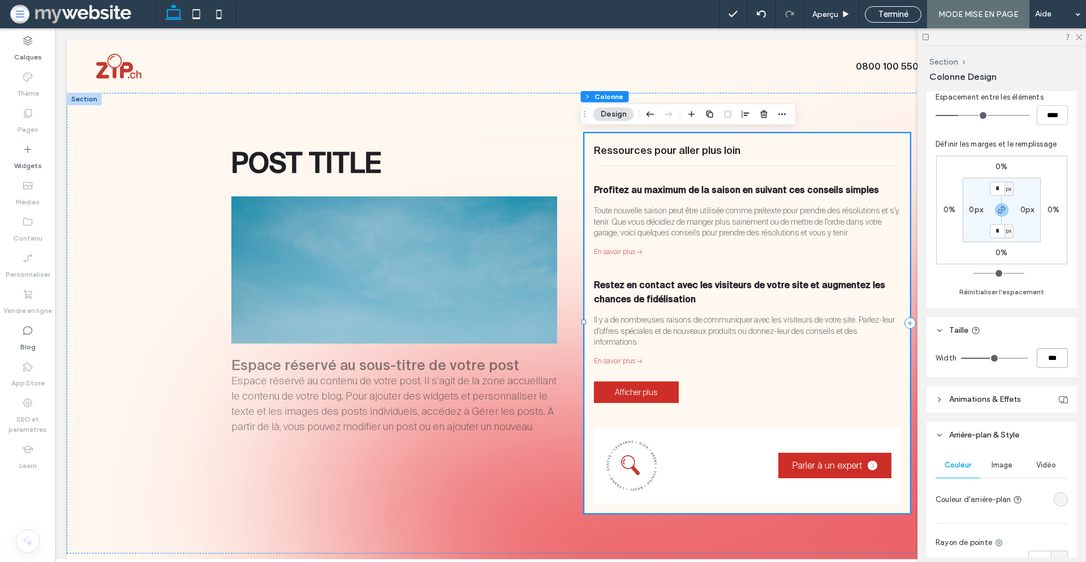
click at [1042, 361] on input "***" at bounding box center [1052, 358] width 31 height 20
type input "**"
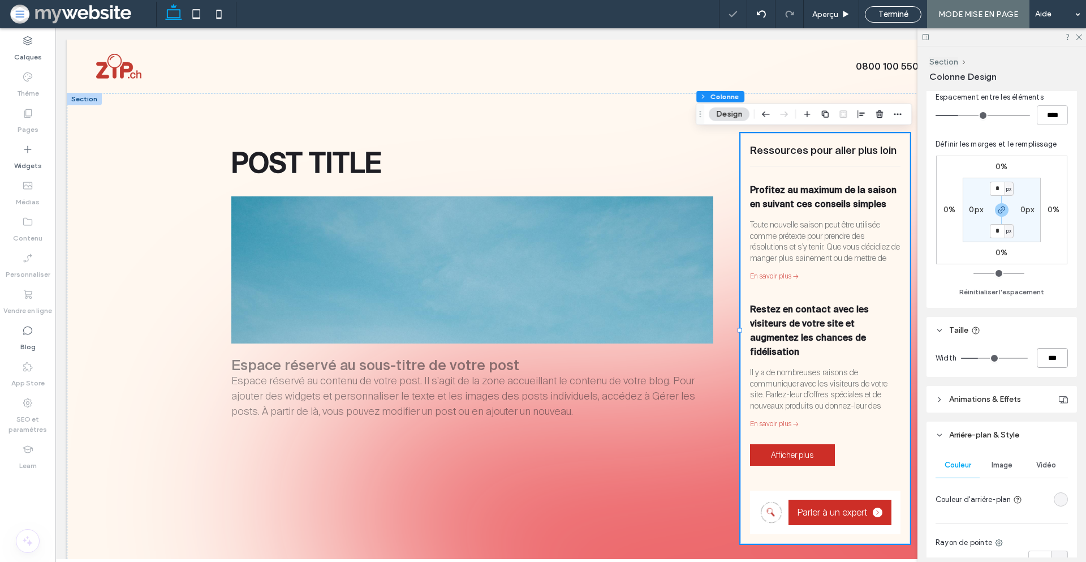
click at [1044, 357] on input "***" at bounding box center [1052, 358] width 31 height 20
type input "***"
type input "**"
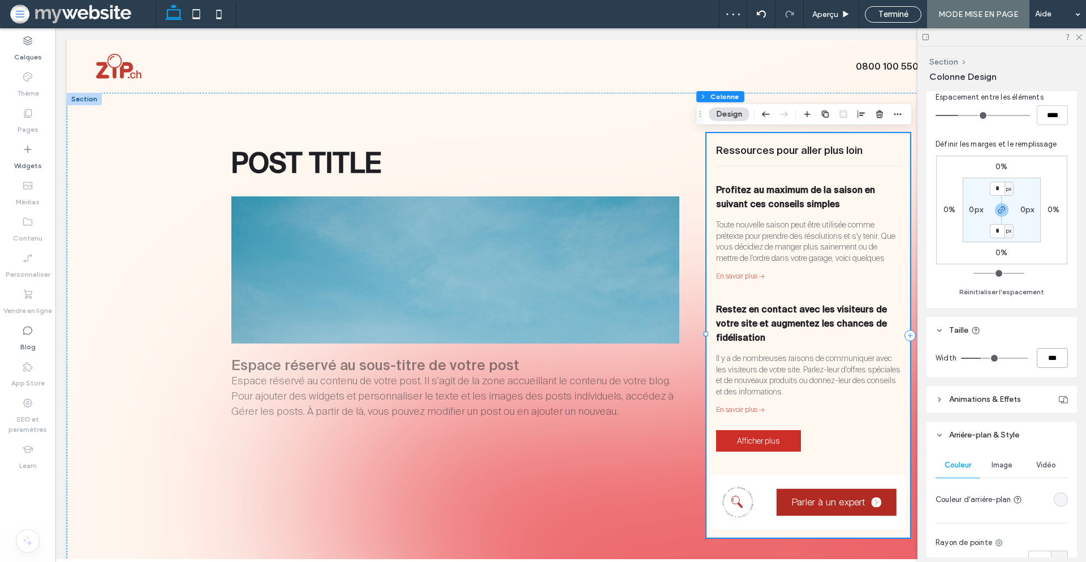
click at [792, 496] on span "Parler à un expert" at bounding box center [829, 502] width 74 height 12
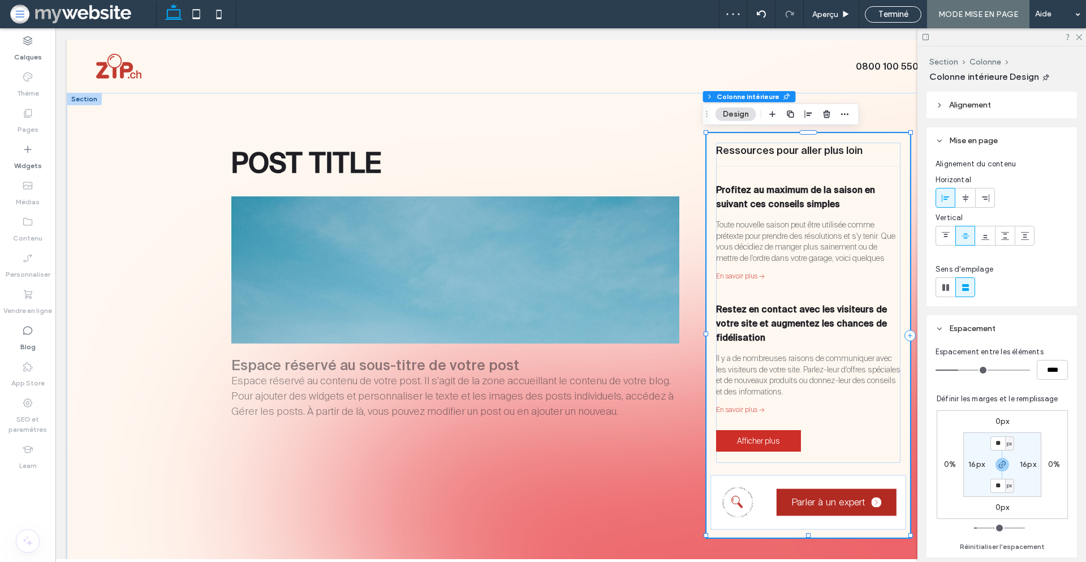
click at [792, 496] on span "Parler à un expert" at bounding box center [829, 502] width 74 height 12
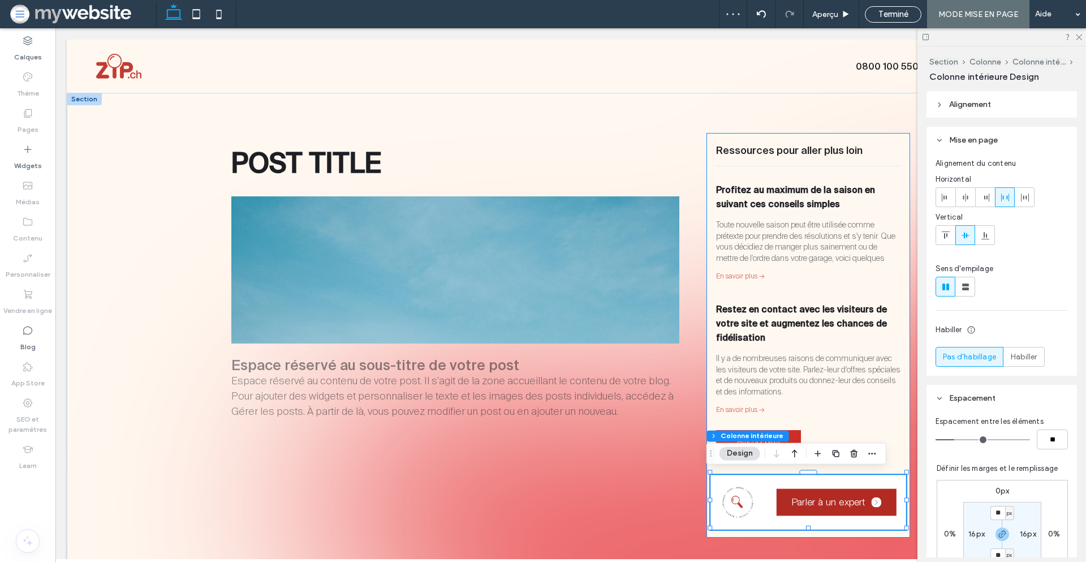
click at [792, 496] on span "Parler à un expert" at bounding box center [829, 502] width 74 height 12
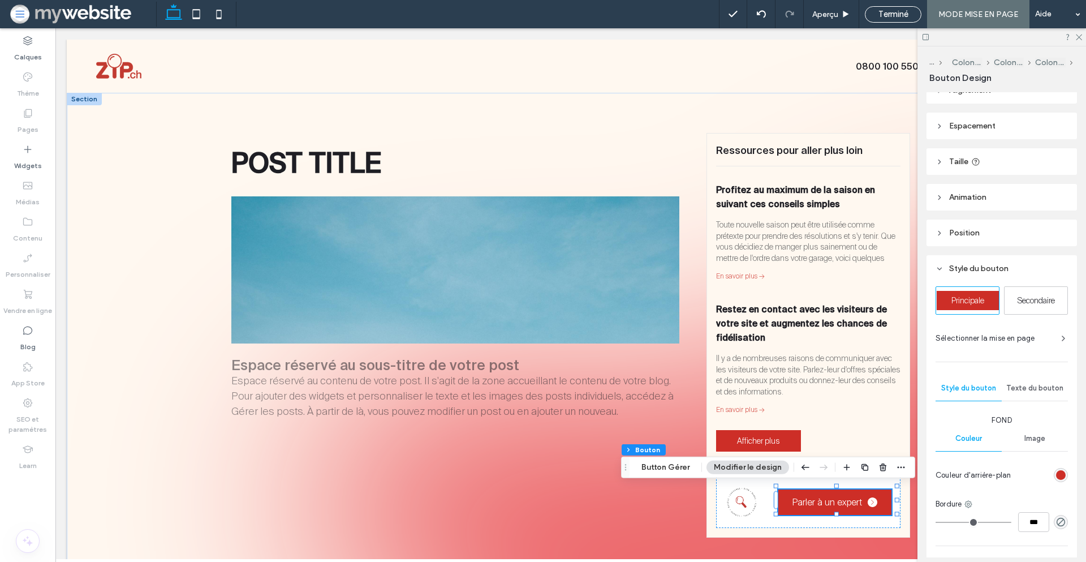
scroll to position [0, 0]
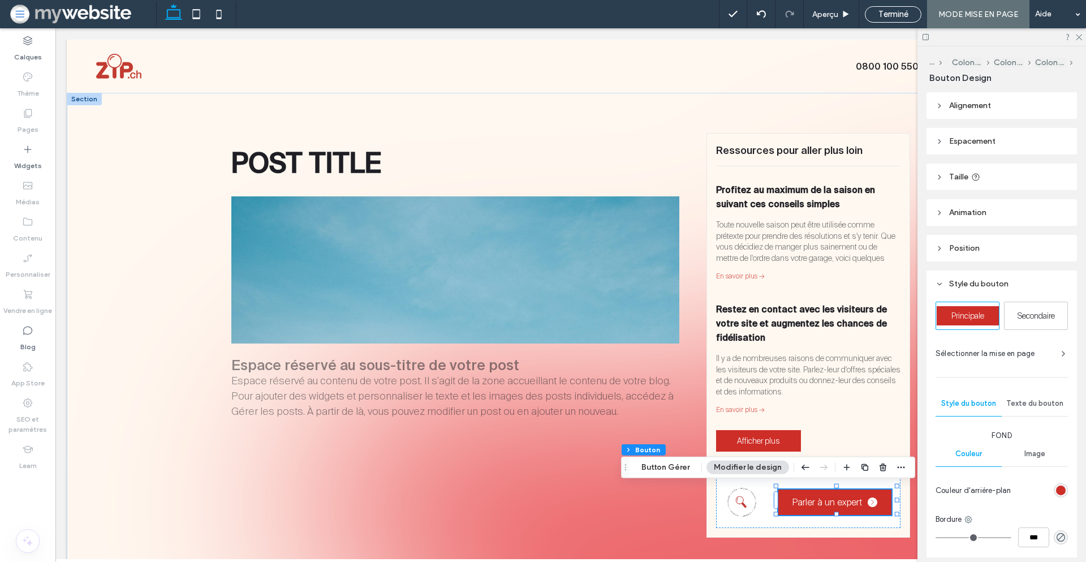
click at [986, 108] on span "Alignement" at bounding box center [970, 106] width 42 height 10
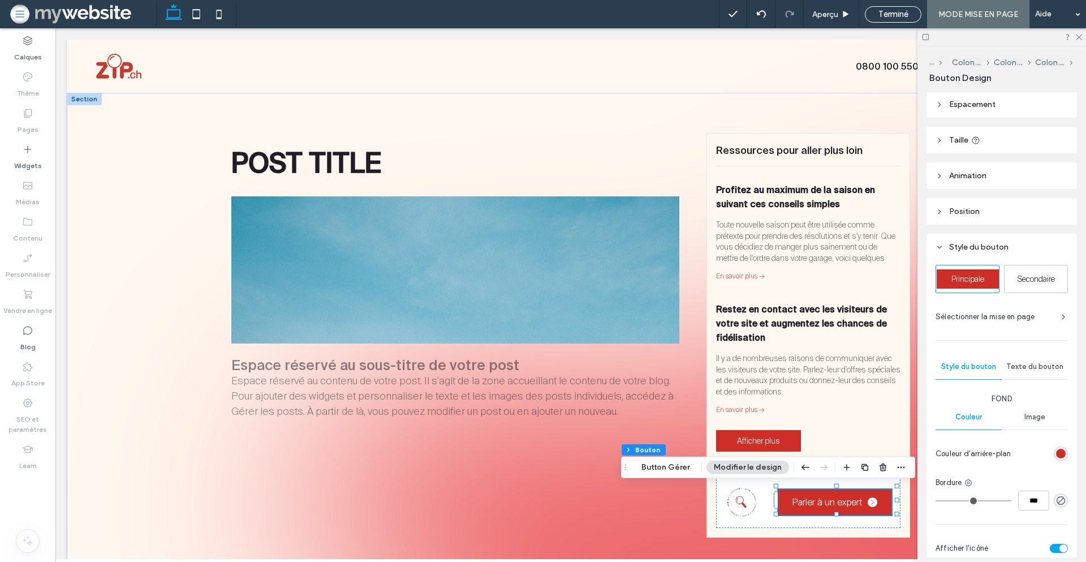
scroll to position [72, 0]
click at [1017, 367] on span "Texte du bouton" at bounding box center [1034, 364] width 57 height 9
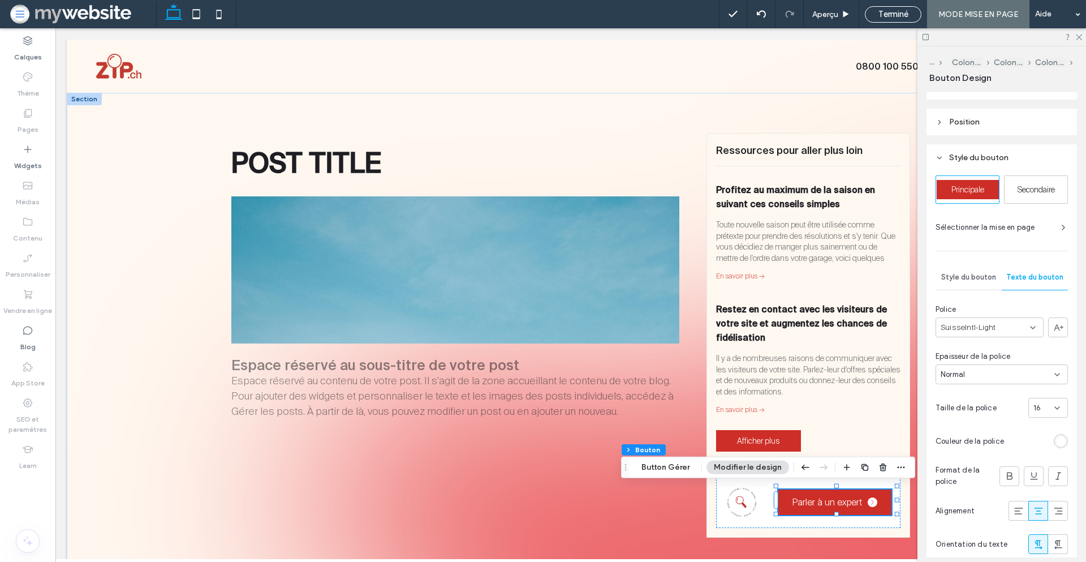
scroll to position [160, 0]
click at [1040, 414] on div "16" at bounding box center [1049, 407] width 40 height 20
click at [1035, 526] on div "14" at bounding box center [1042, 527] width 38 height 20
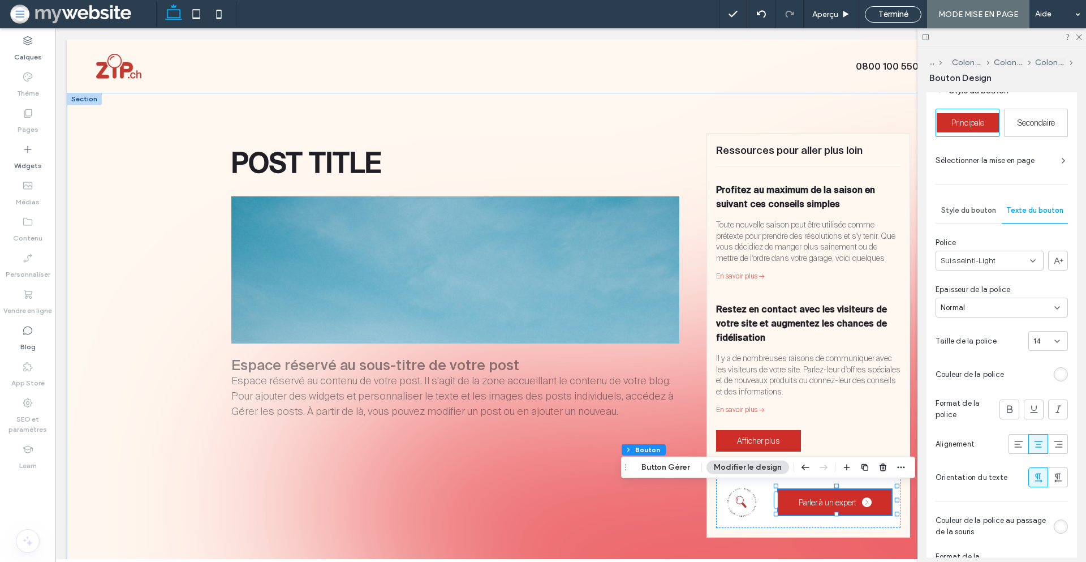
scroll to position [215, 0]
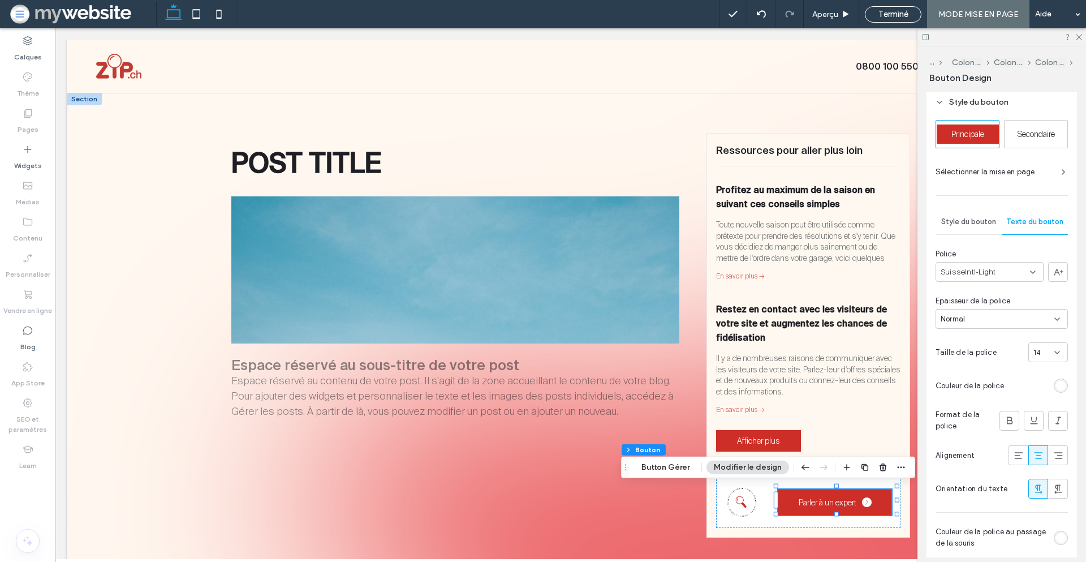
click at [966, 227] on div "Style du bouton" at bounding box center [969, 221] width 66 height 25
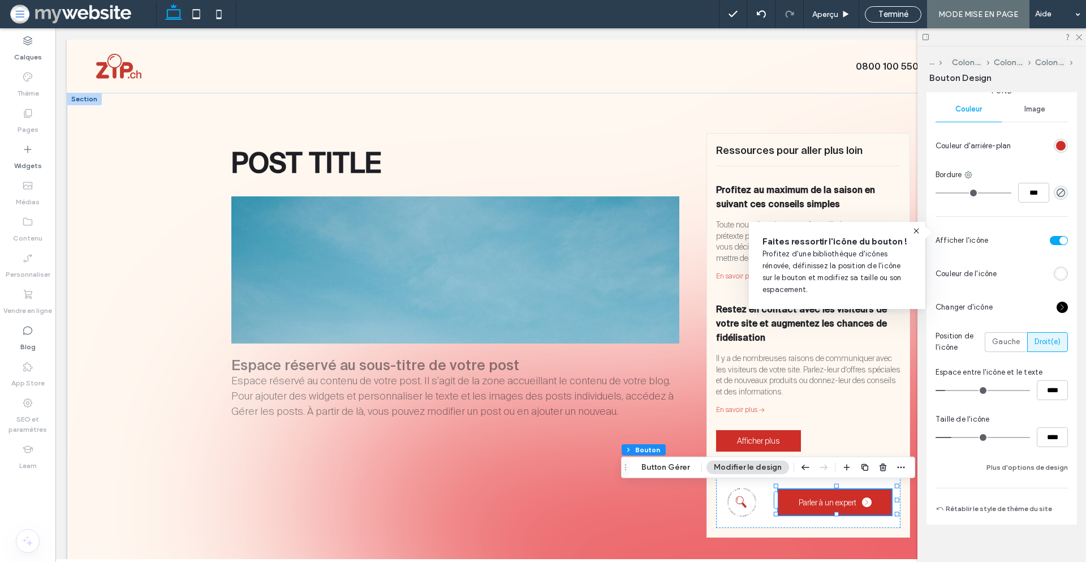
scroll to position [390, 0]
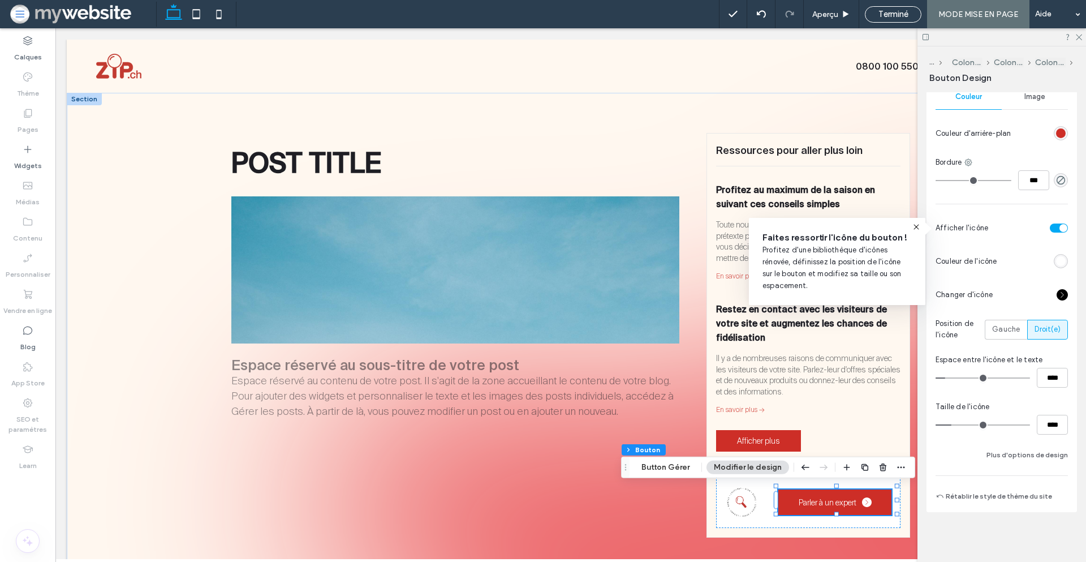
click at [917, 228] on icon at bounding box center [916, 226] width 9 height 9
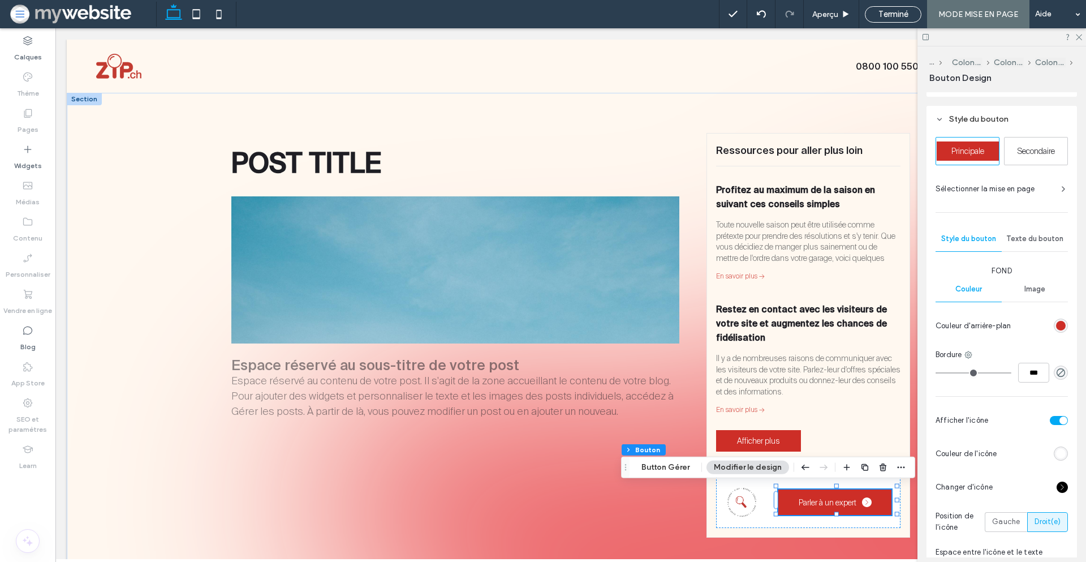
scroll to position [223, 0]
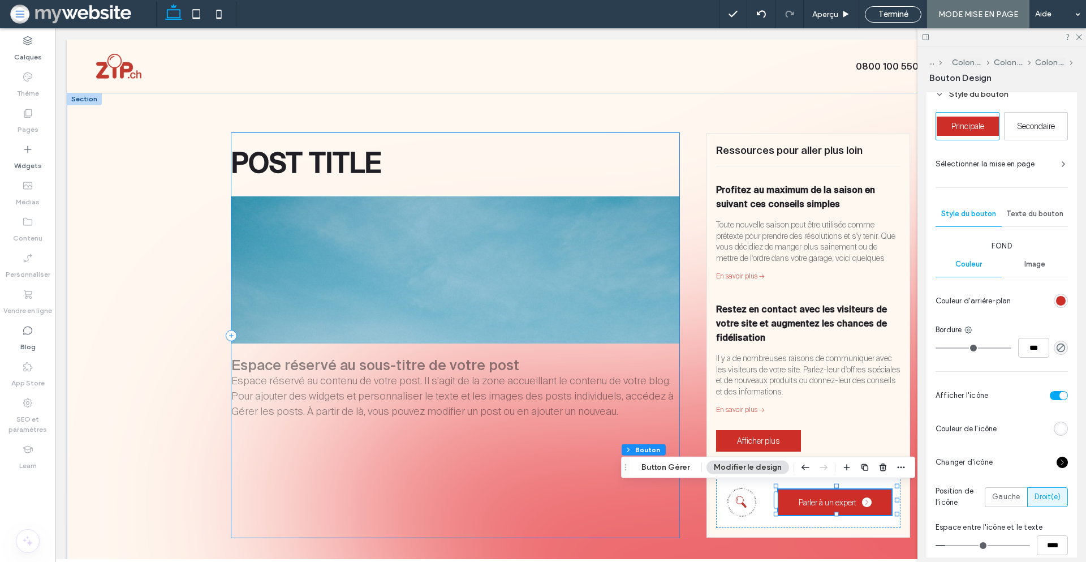
click at [544, 349] on div "POST TITLE Espace réservé au sous-titre de votre post Espace réservé au contenu…" at bounding box center [455, 335] width 448 height 405
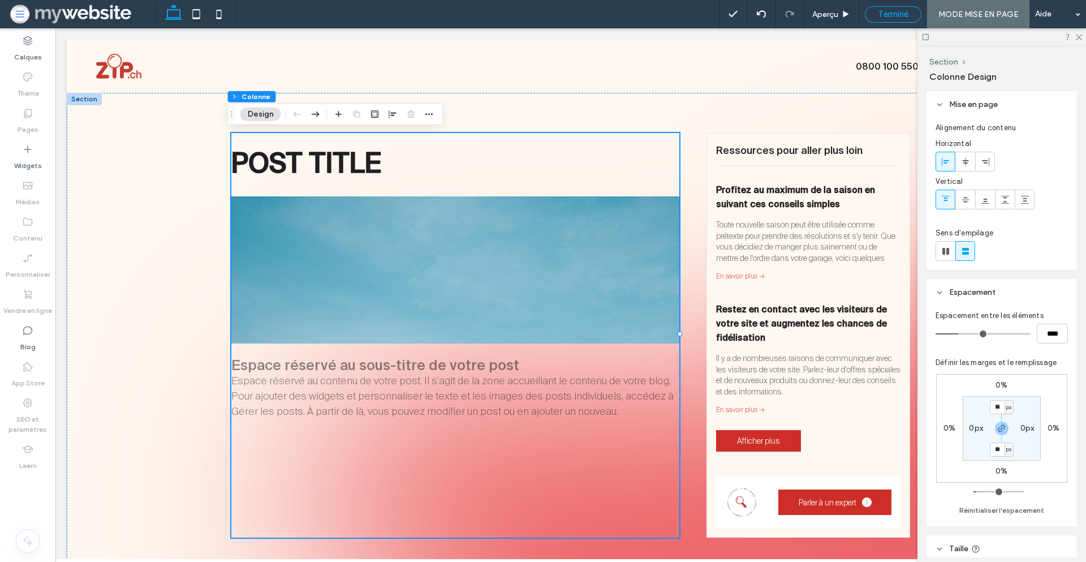
click at [895, 10] on span "Terminé" at bounding box center [894, 14] width 30 height 10
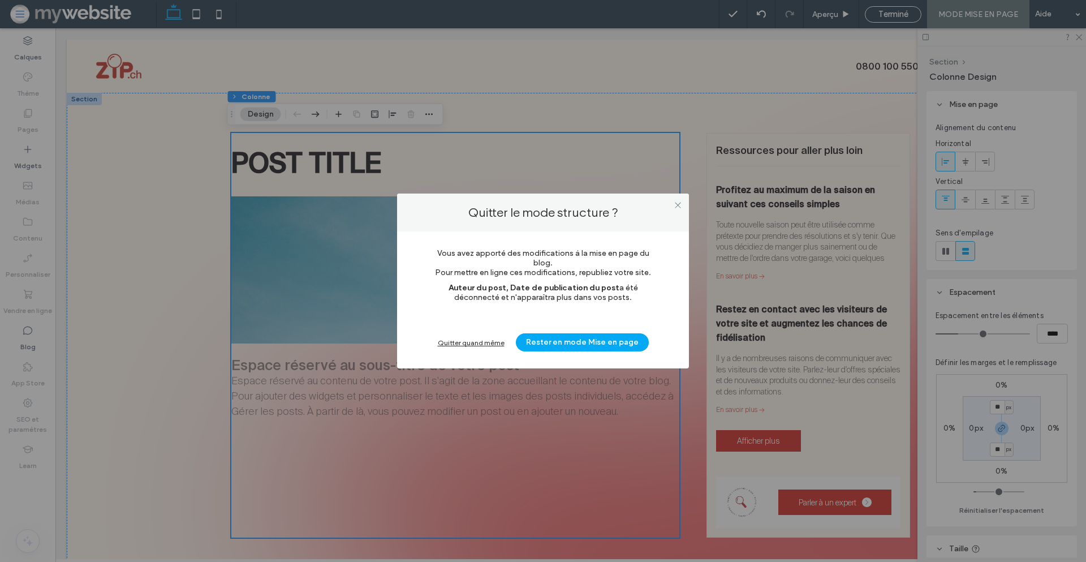
click at [471, 342] on div "Quitter quand même" at bounding box center [471, 342] width 67 height 8
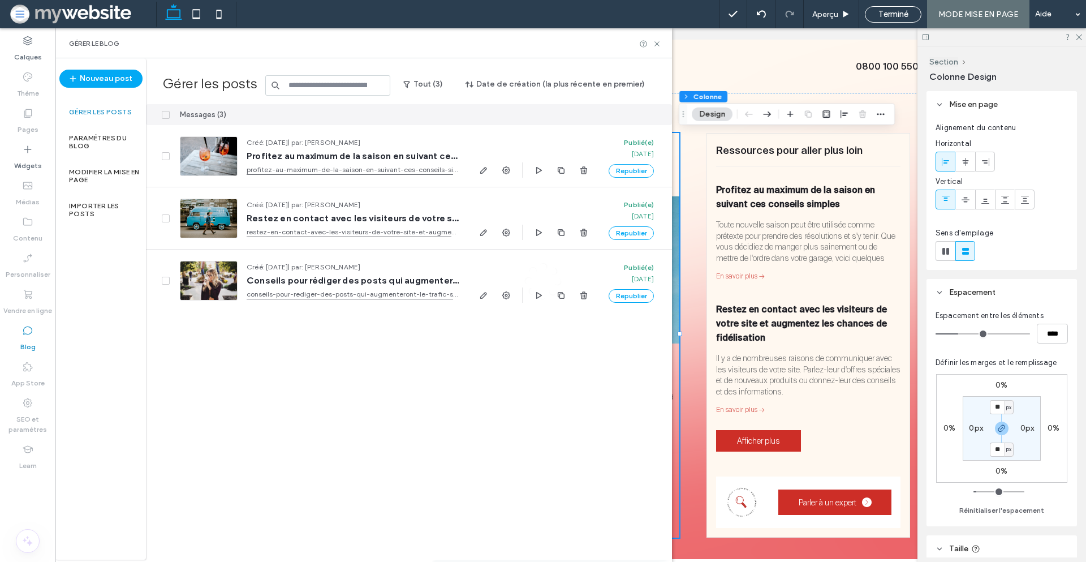
click at [339, 156] on span "Profitez au maximum de la saison en suivant ces conseils simples" at bounding box center [353, 155] width 212 height 11
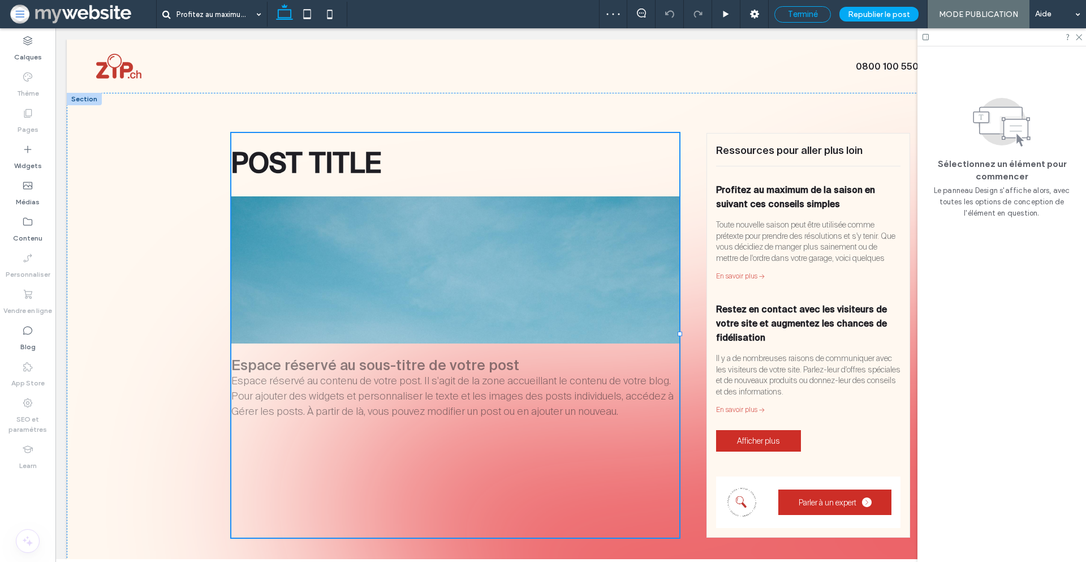
click at [803, 14] on span "Terminé" at bounding box center [803, 14] width 30 height 10
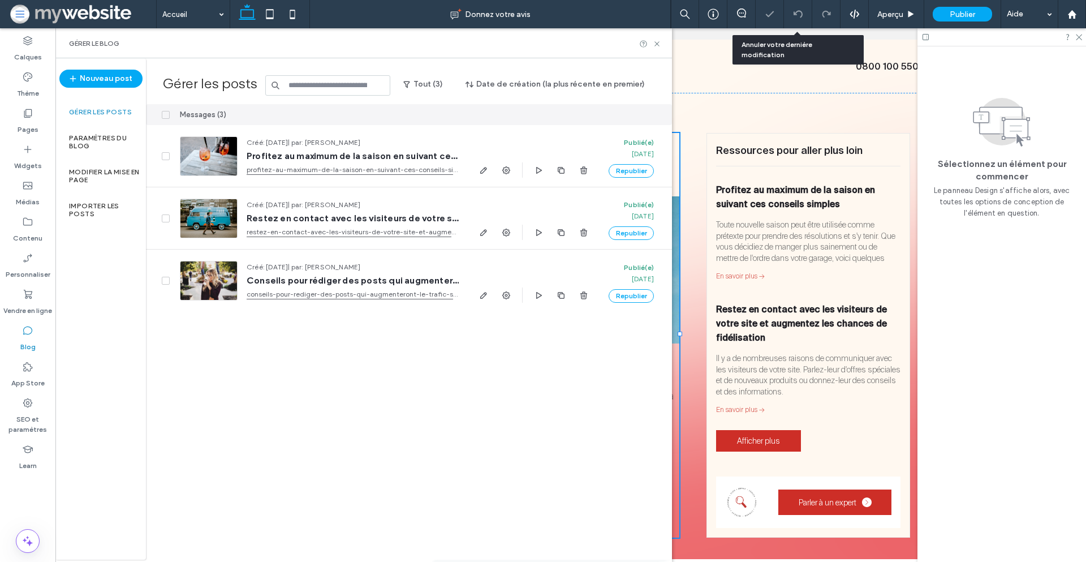
click at [355, 158] on span "Profitez au maximum de la saison en suivant ces conseils simples" at bounding box center [353, 155] width 212 height 11
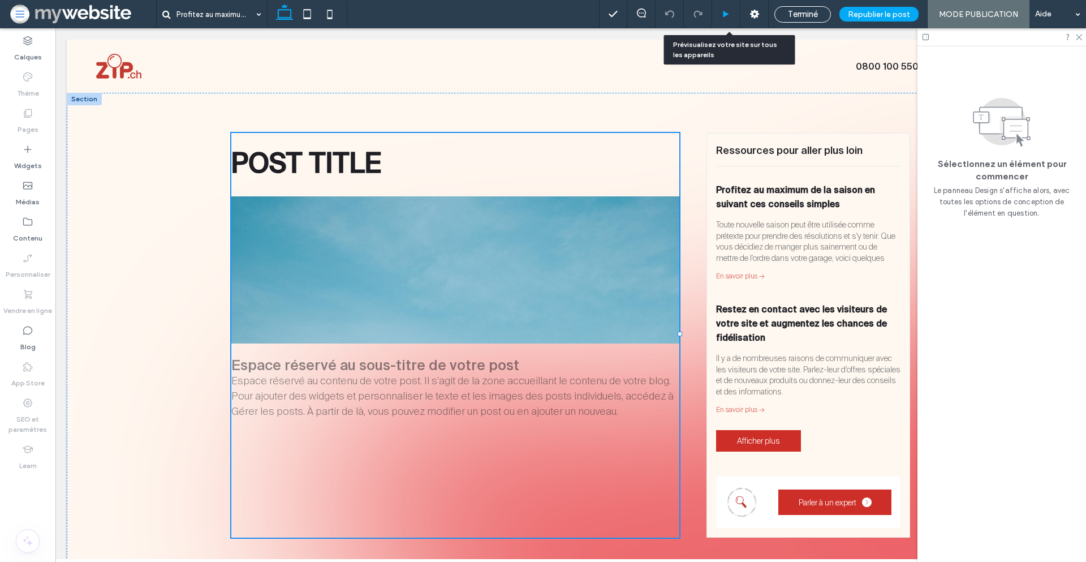
click at [727, 10] on icon at bounding box center [726, 14] width 8 height 8
